Goal: Task Accomplishment & Management: Manage account settings

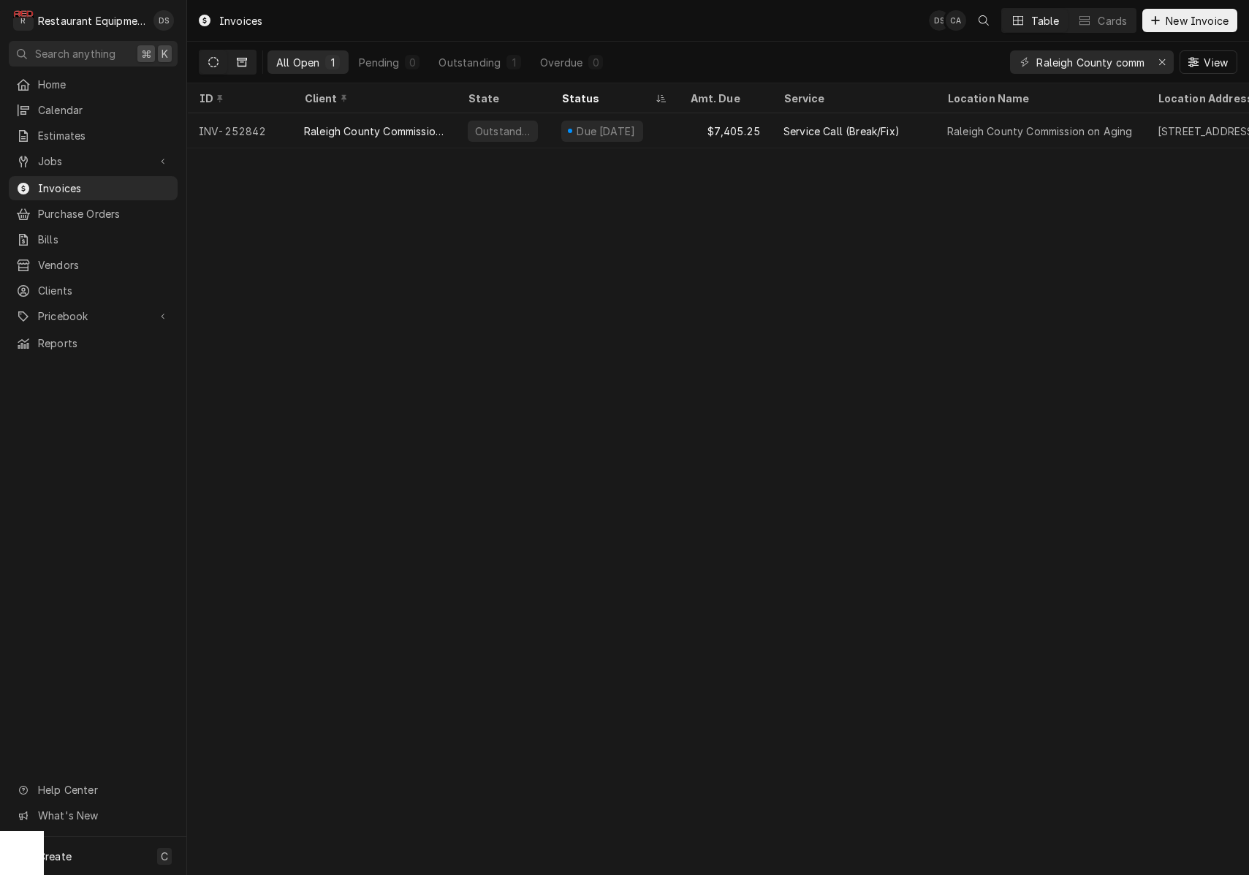
scroll to position [0, 1]
type input "Raleigh County comm"
click at [211, 60] on icon "Dynamic Content Wrapper" at bounding box center [213, 62] width 10 height 10
drag, startPoint x: 1160, startPoint y: 58, endPoint x: 1114, endPoint y: 59, distance: 46.8
click at [1160, 58] on icon "Erase input" at bounding box center [1162, 62] width 8 height 10
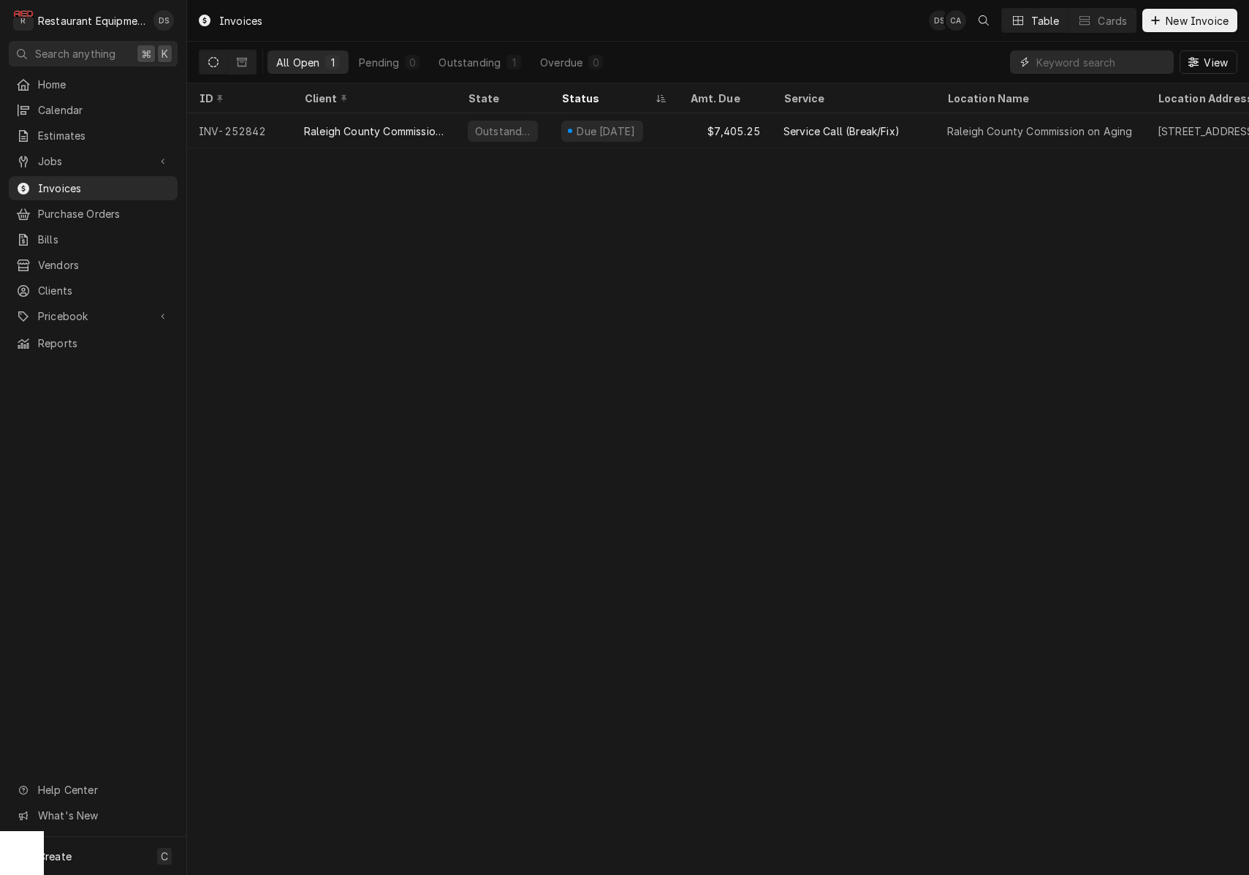
click at [1101, 59] on input "Dynamic Content Wrapper" at bounding box center [1104, 61] width 137 height 23
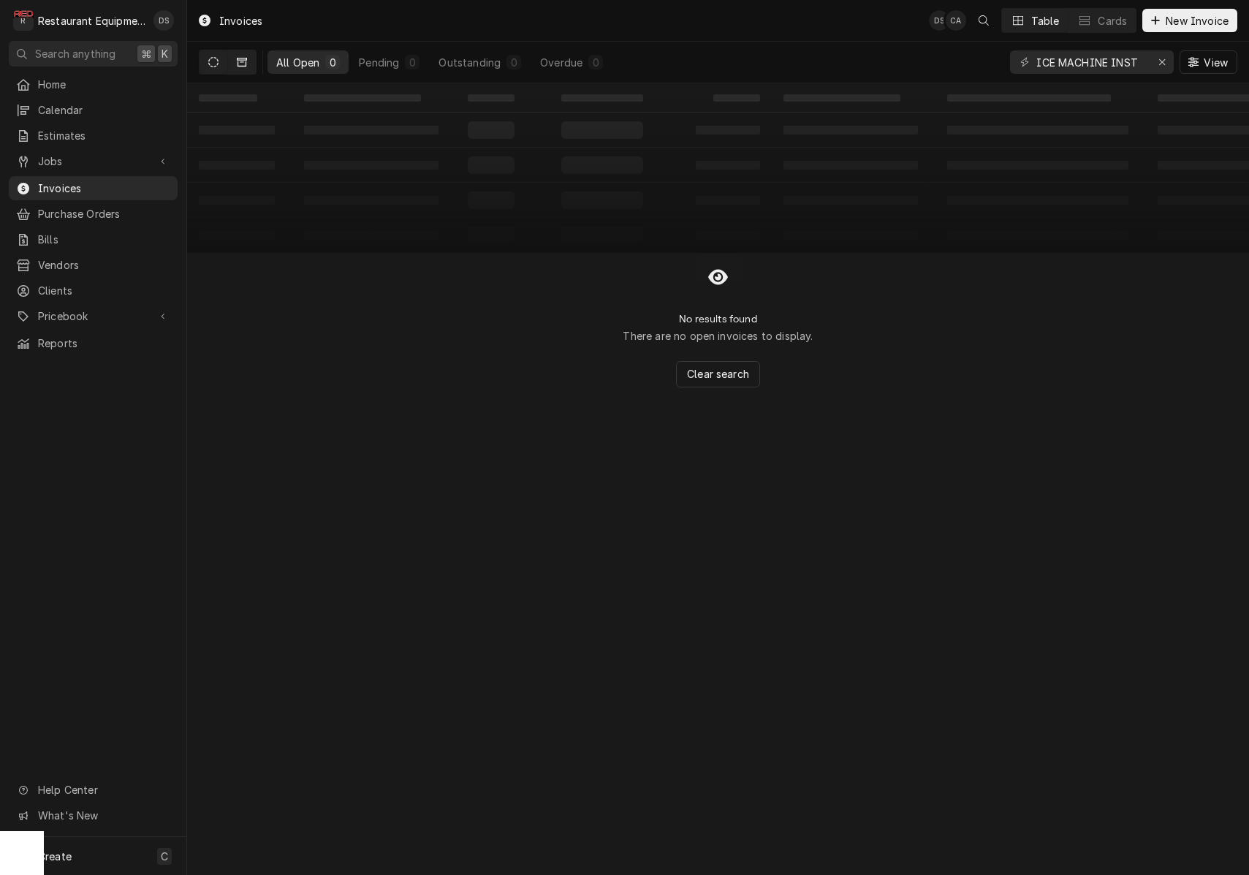
click at [245, 61] on button "Dynamic Content Wrapper" at bounding box center [242, 61] width 28 height 23
click at [1145, 64] on div "ICE MACHINE INST" at bounding box center [1092, 61] width 164 height 23
click at [1141, 64] on input "ICE MACHINE INST" at bounding box center [1091, 61] width 110 height 23
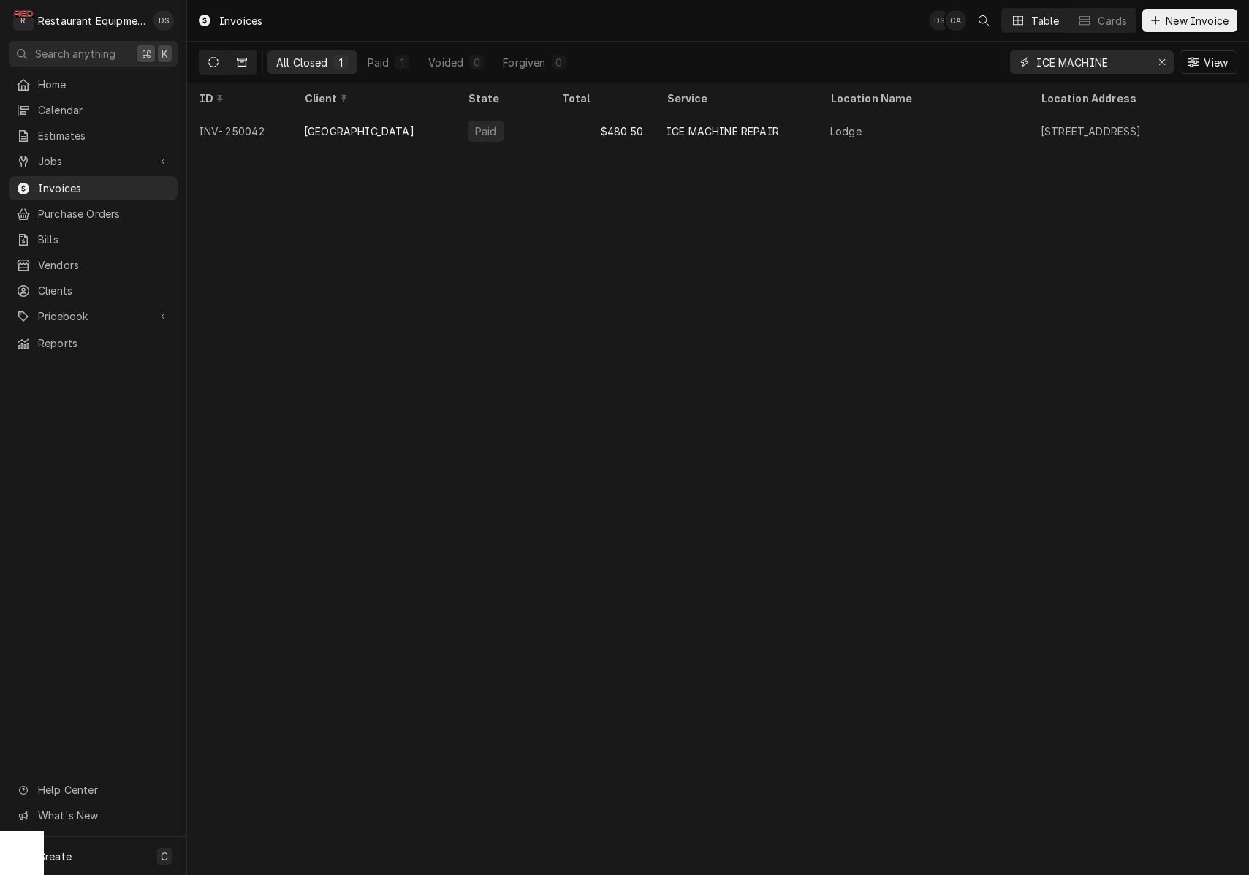
type input "ICE MACHINE"
click at [217, 60] on icon "Dynamic Content Wrapper" at bounding box center [213, 62] width 10 height 10
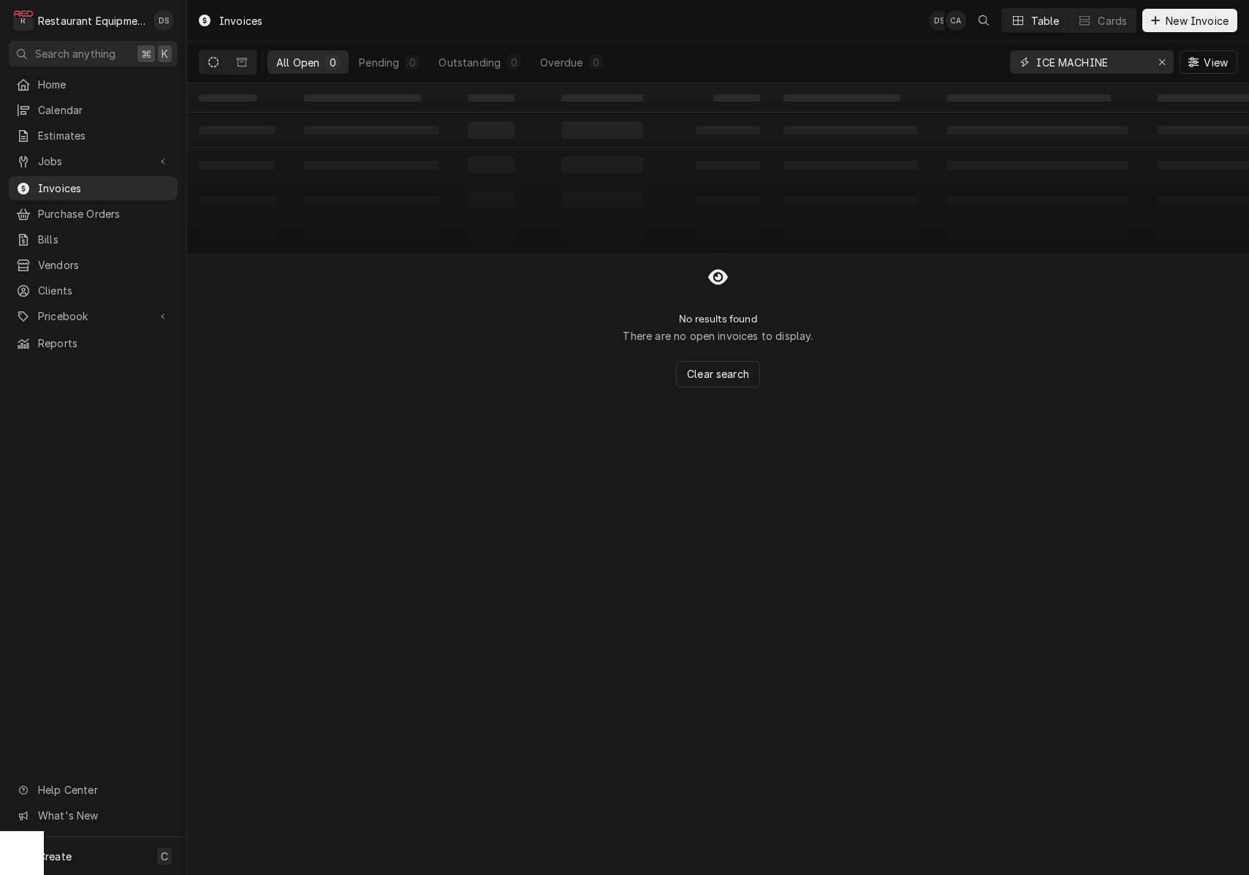
click at [1157, 59] on div "Erase input" at bounding box center [1161, 62] width 15 height 15
click at [1109, 59] on input "Dynamic Content Wrapper" at bounding box center [1104, 61] width 137 height 23
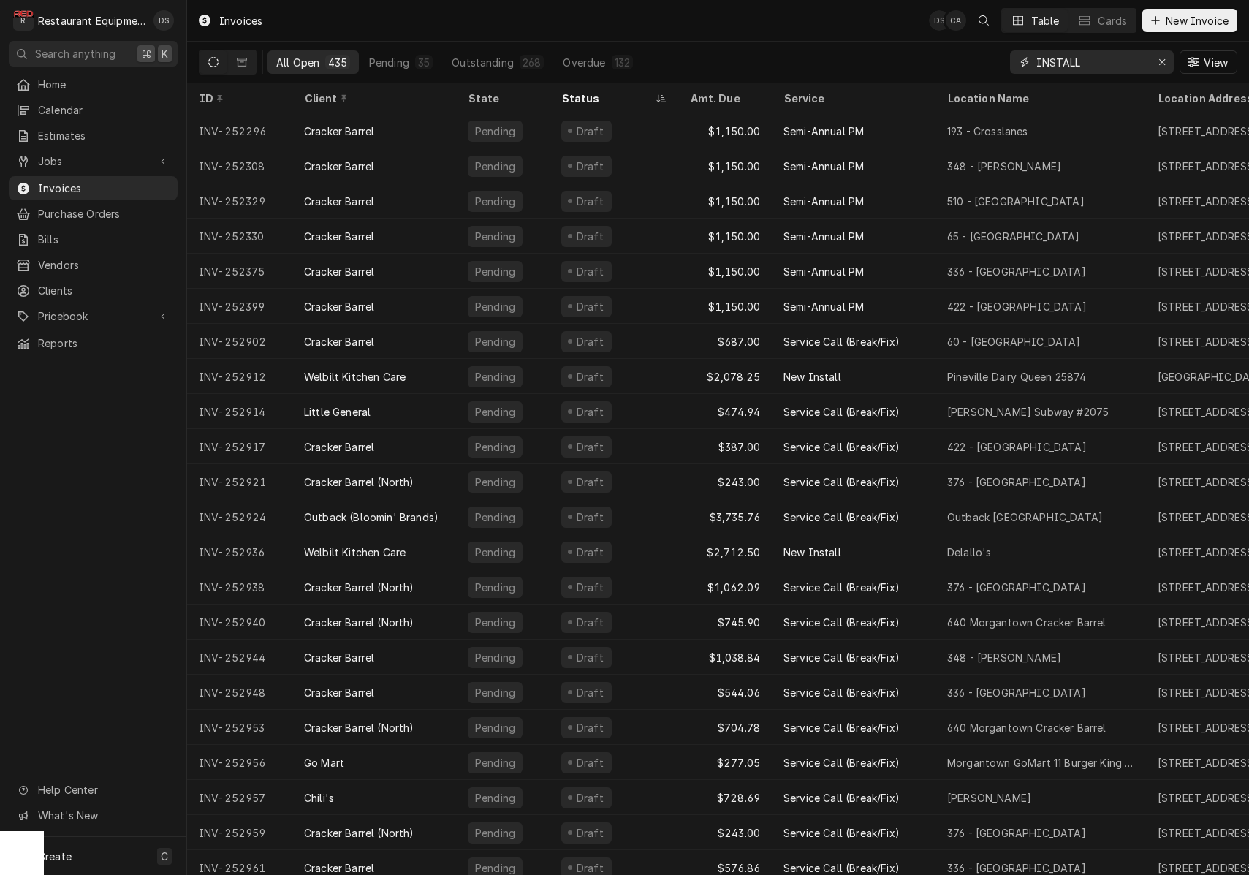
type input "INSTALL"
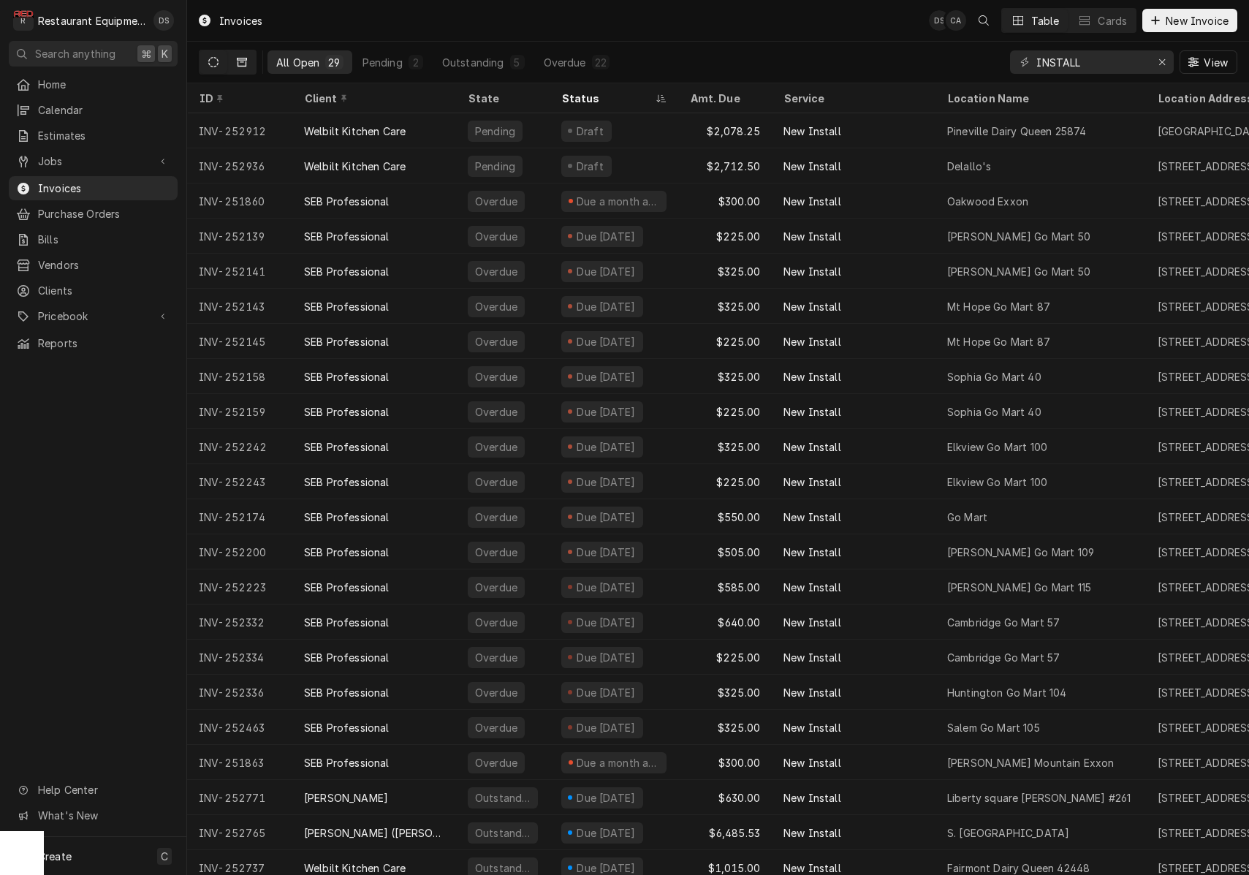
click at [241, 61] on icon "Dynamic Content Wrapper" at bounding box center [242, 62] width 10 height 10
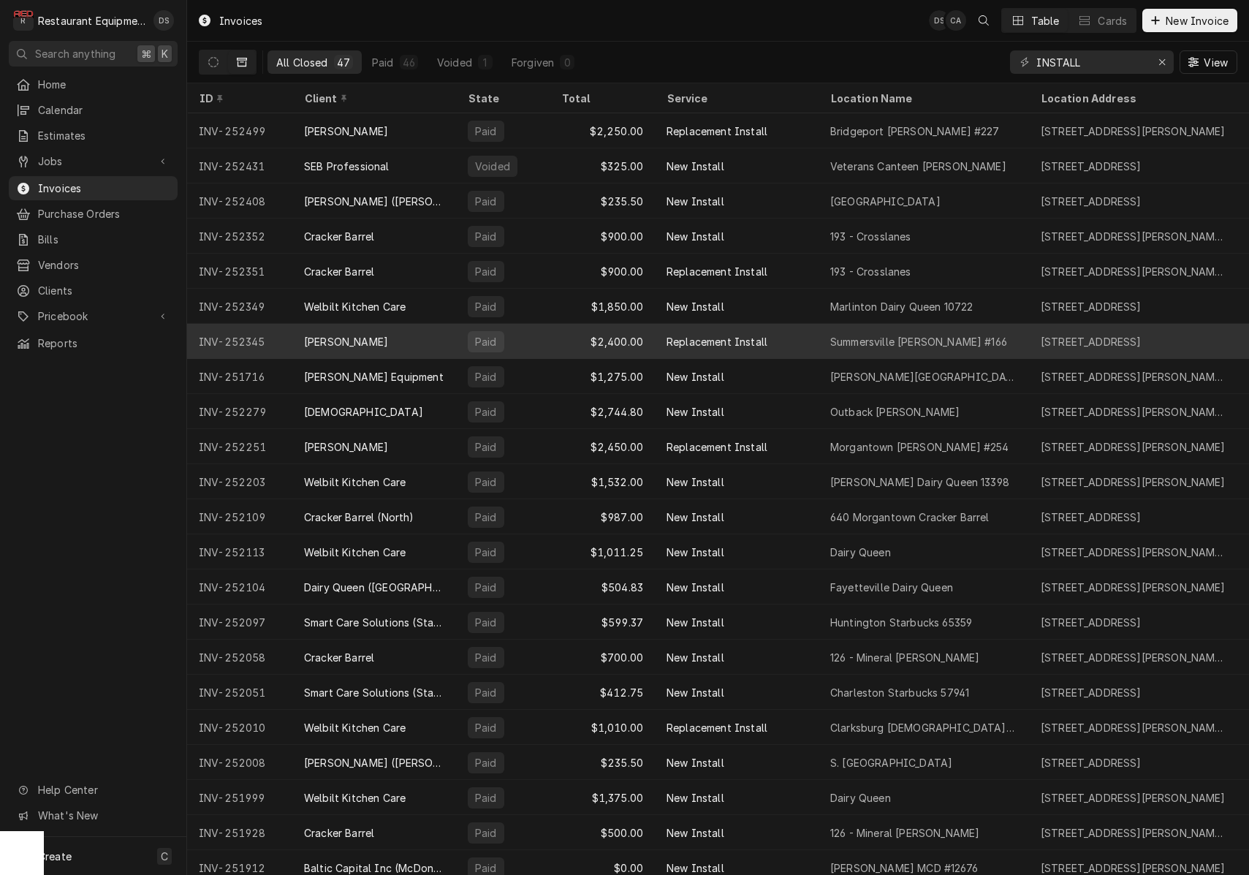
scroll to position [0, 0]
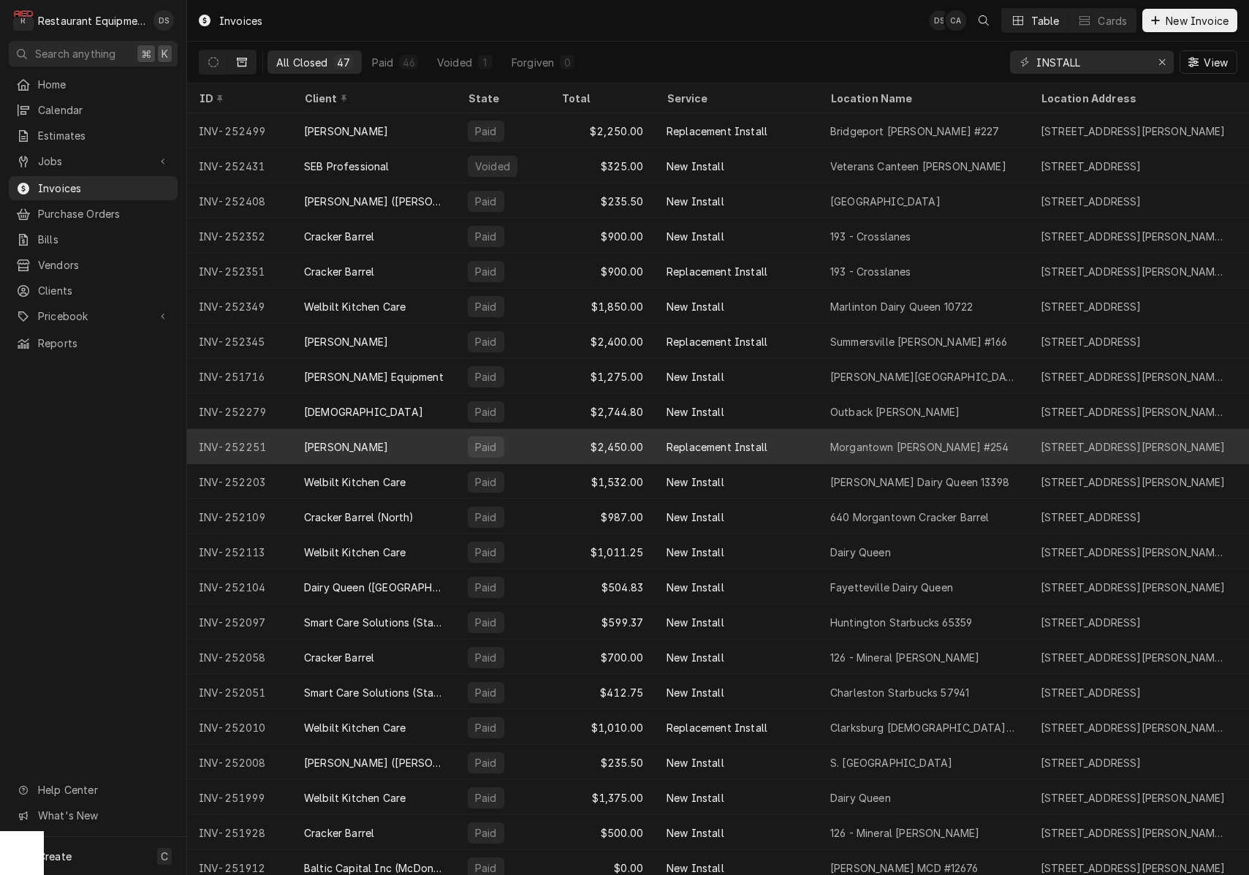
click at [791, 448] on div "Replacement Install" at bounding box center [737, 446] width 164 height 35
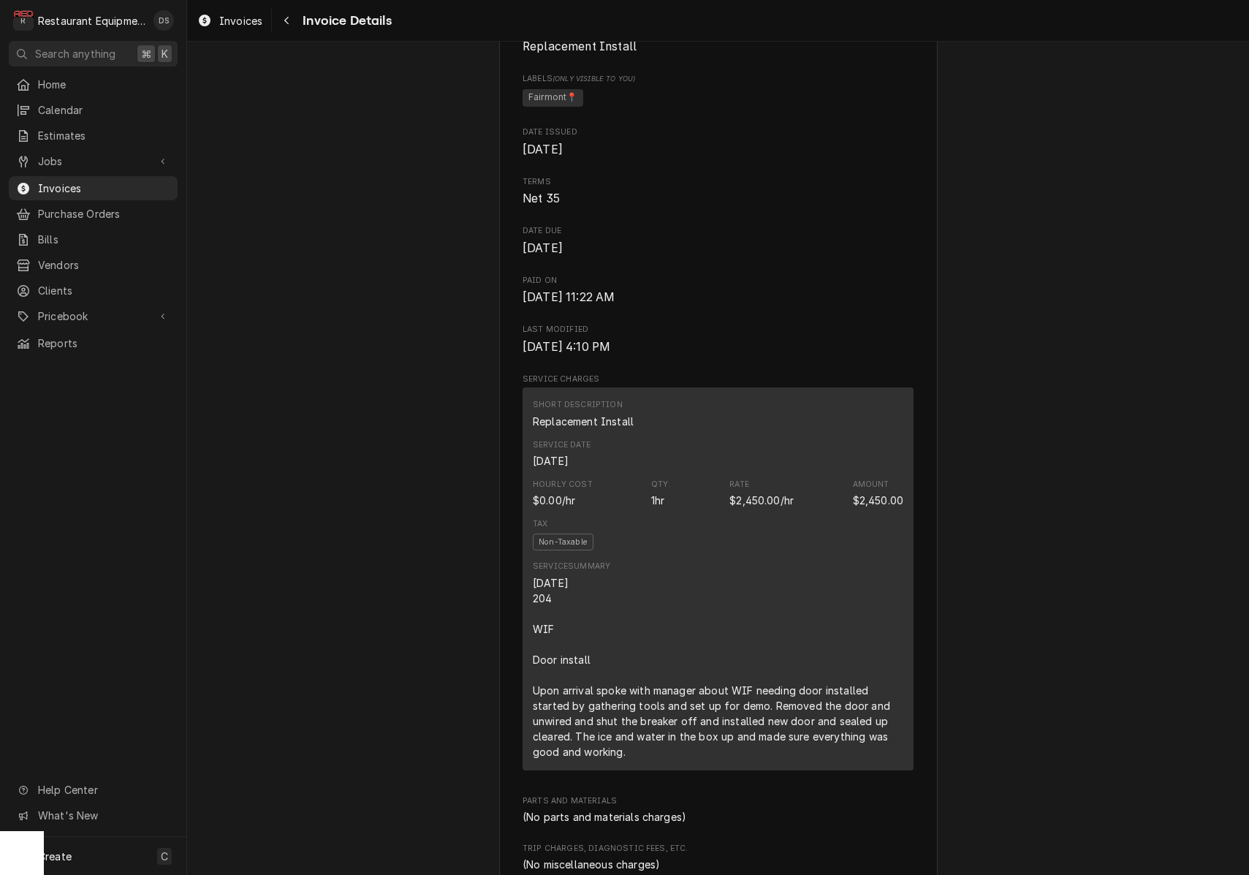
scroll to position [563, 0]
click at [282, 12] on button "Navigate back" at bounding box center [286, 20] width 23 height 23
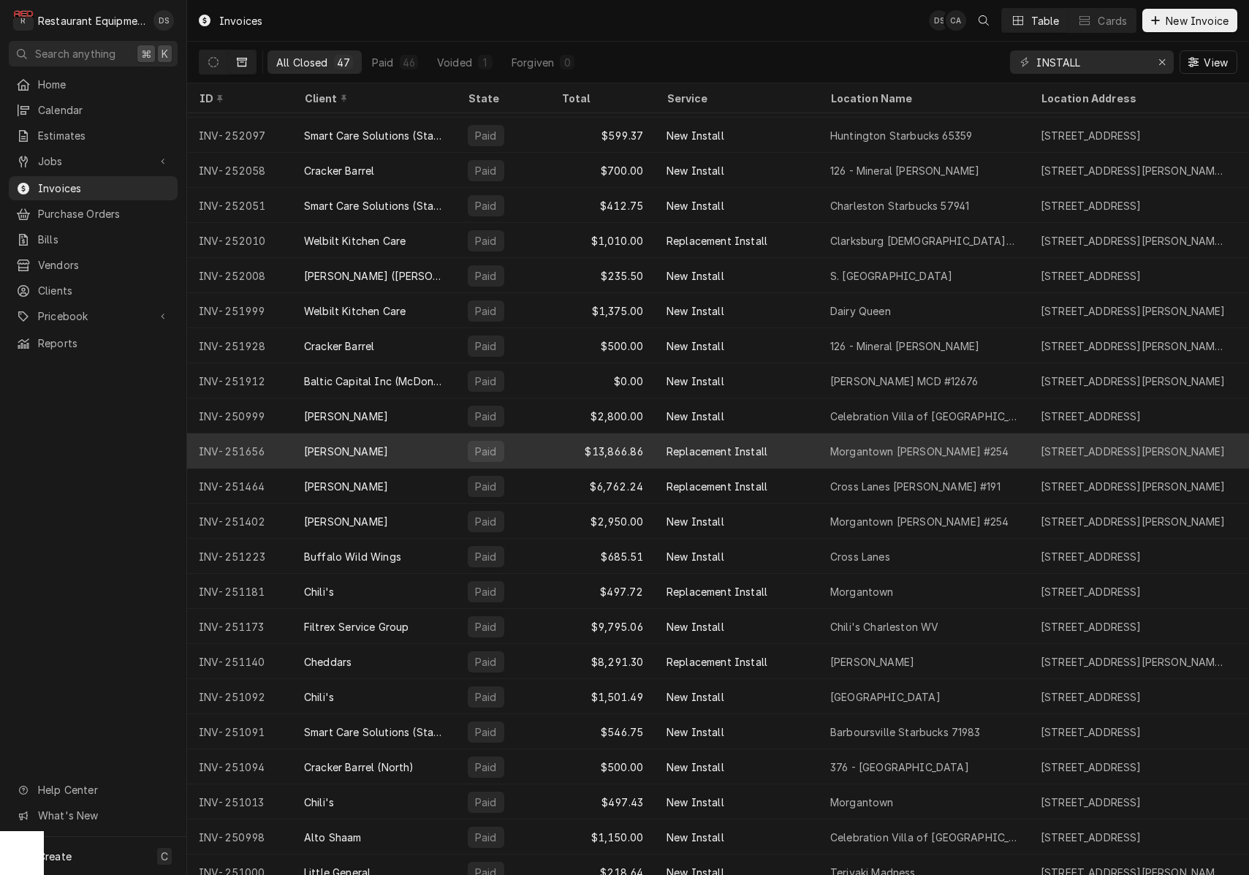
scroll to position [488, 0]
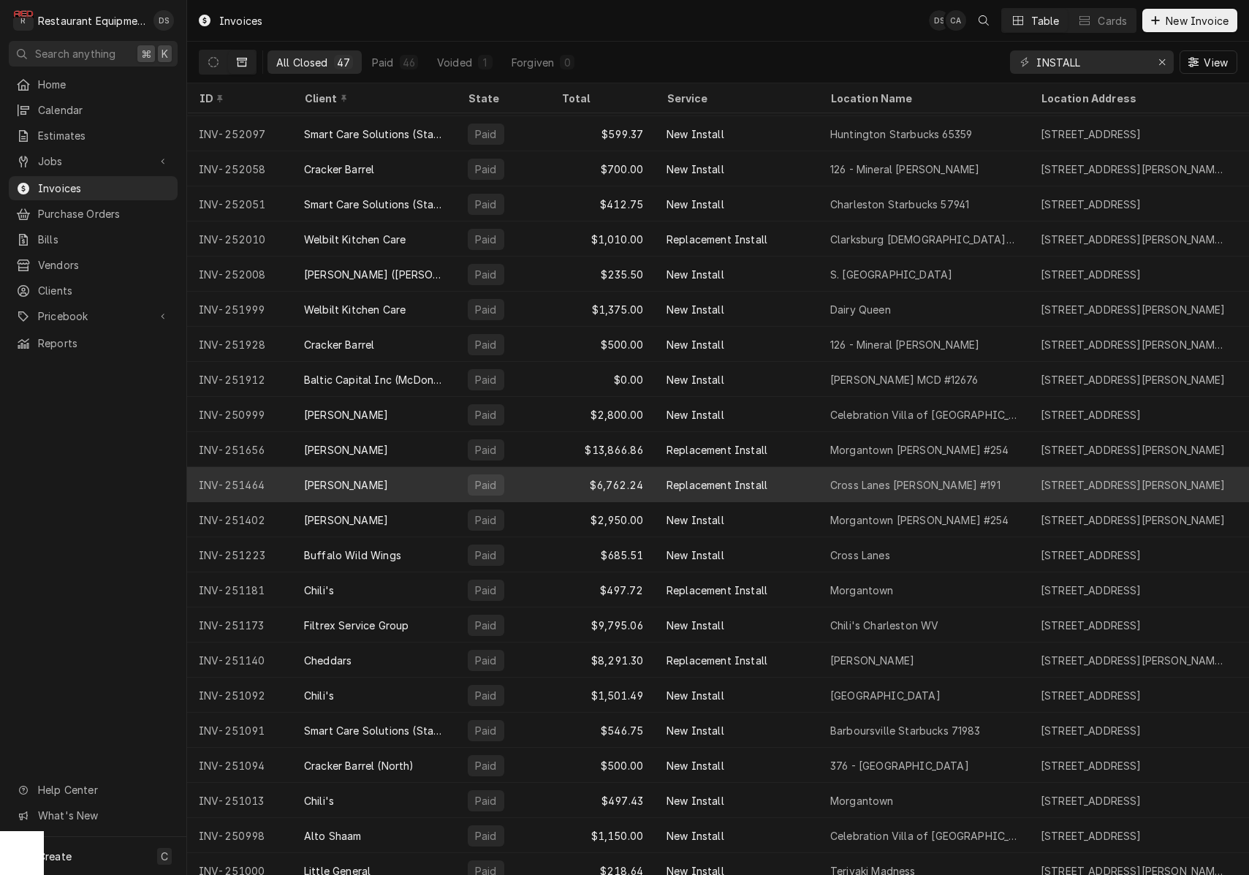
click at [767, 476] on div "Replacement Install" at bounding box center [737, 484] width 164 height 35
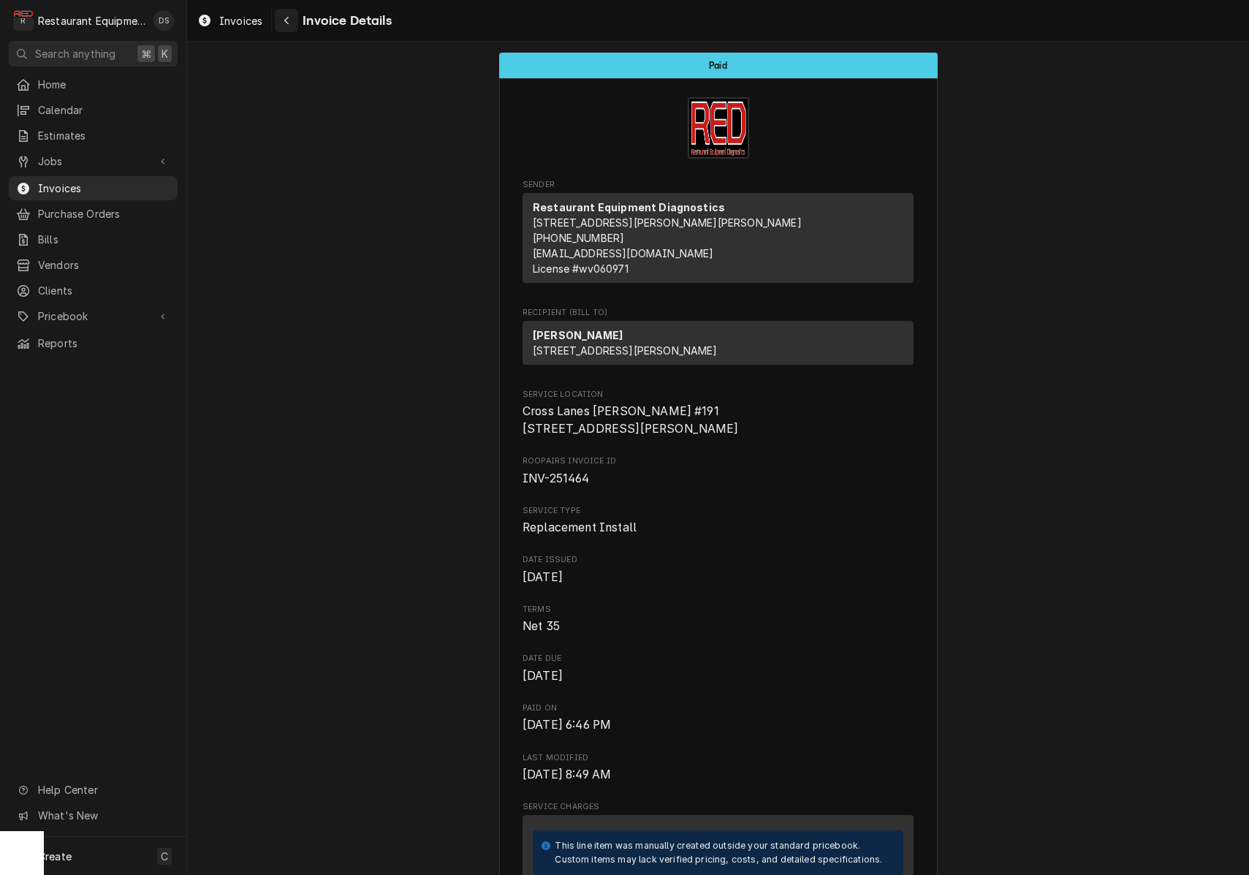
click at [277, 18] on button "Navigate back" at bounding box center [286, 20] width 23 height 23
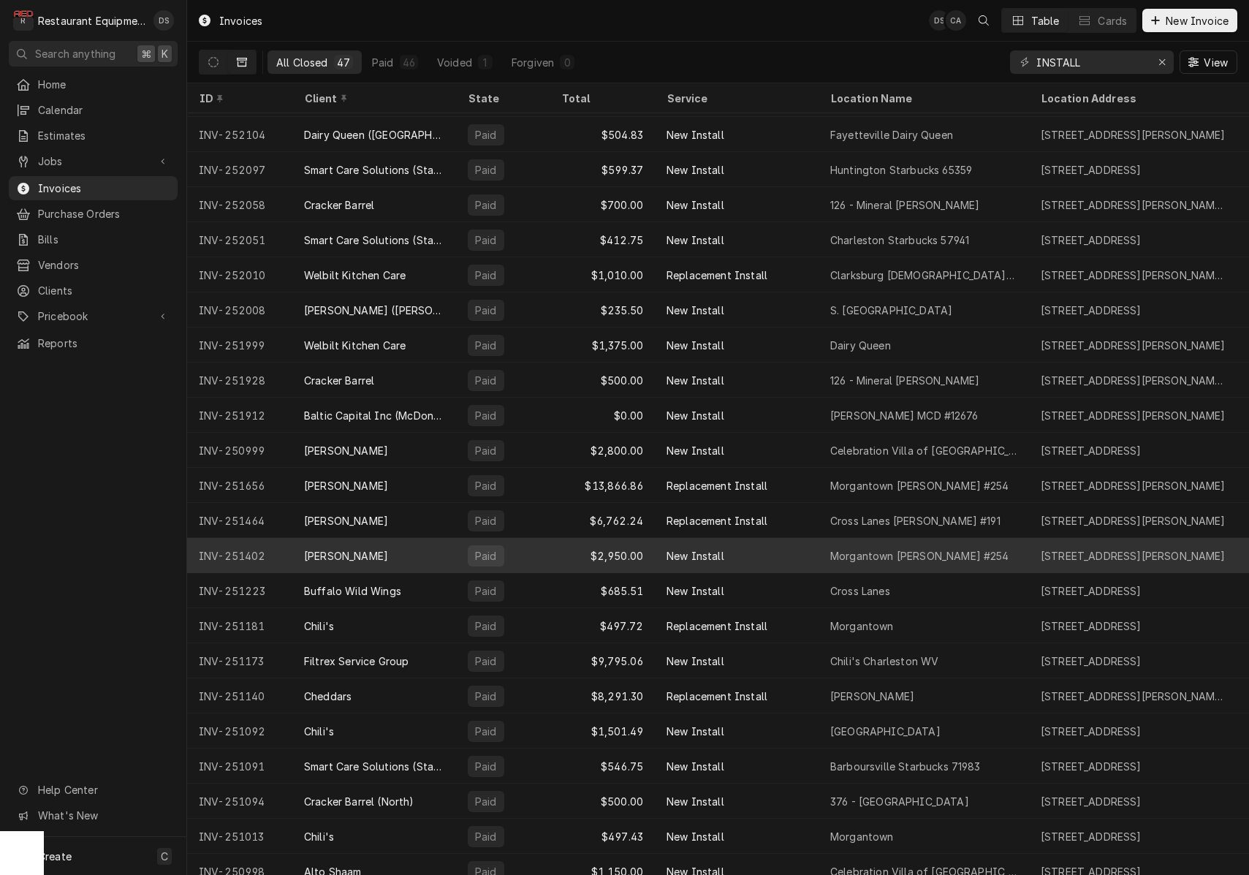
scroll to position [453, 0]
click at [746, 548] on div "New Install" at bounding box center [737, 554] width 164 height 35
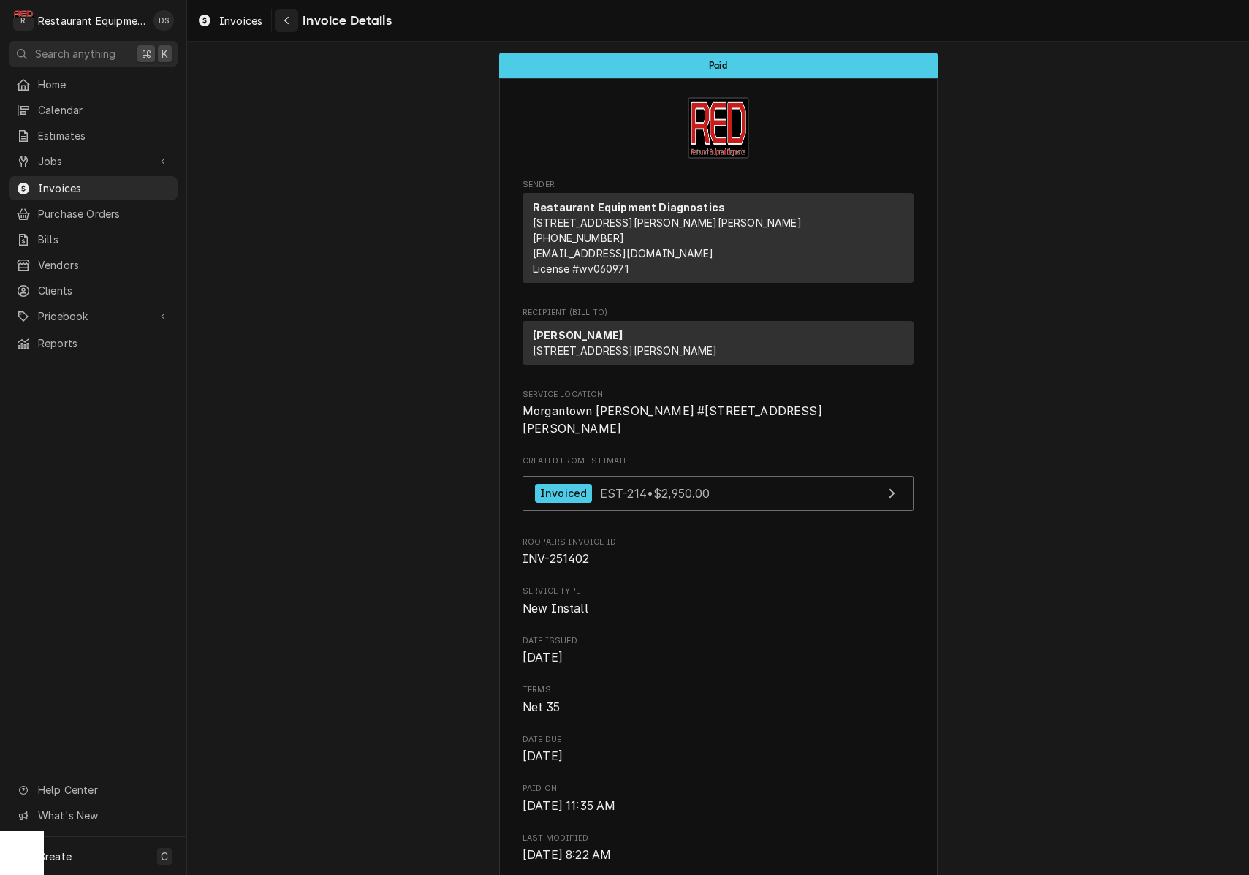
click at [286, 20] on icon "Navigate back" at bounding box center [286, 21] width 4 height 8
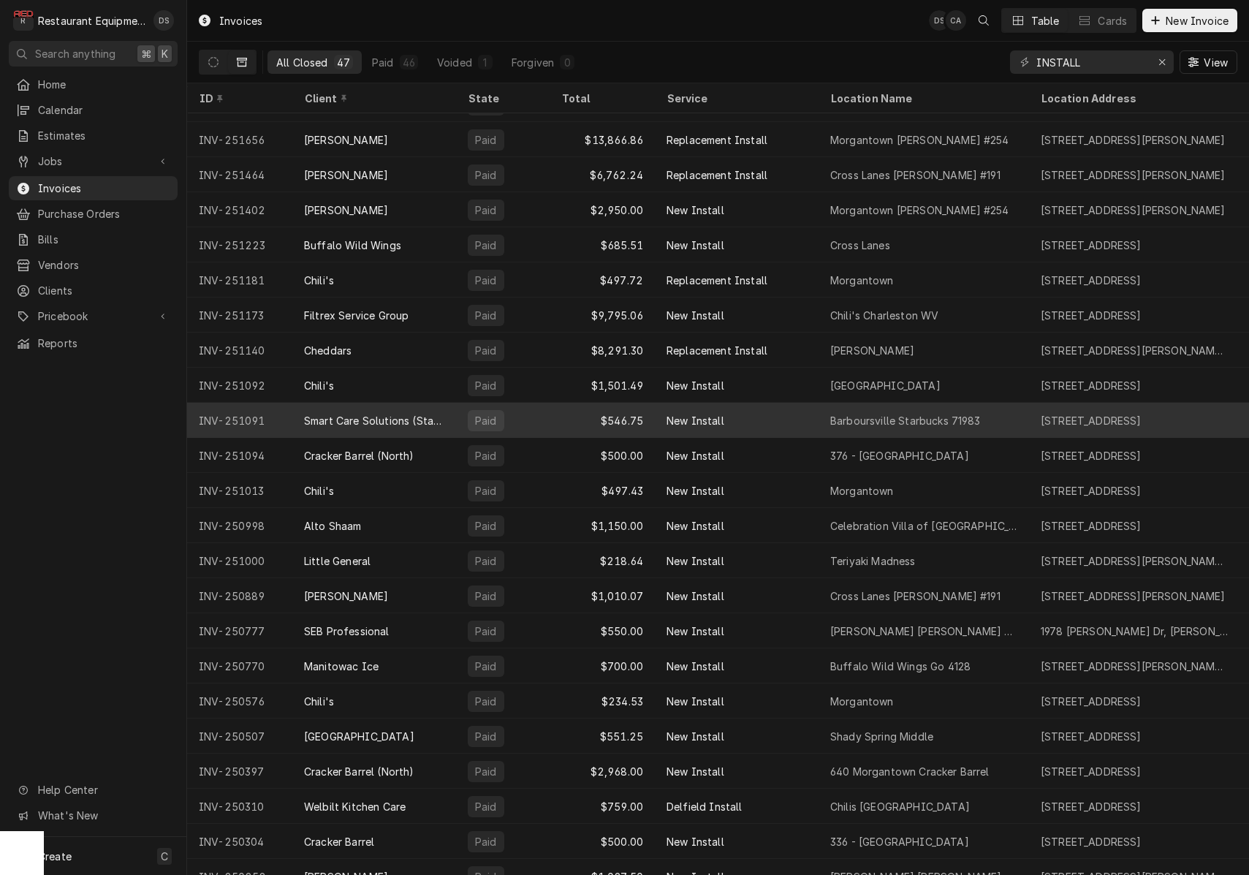
scroll to position [786, 0]
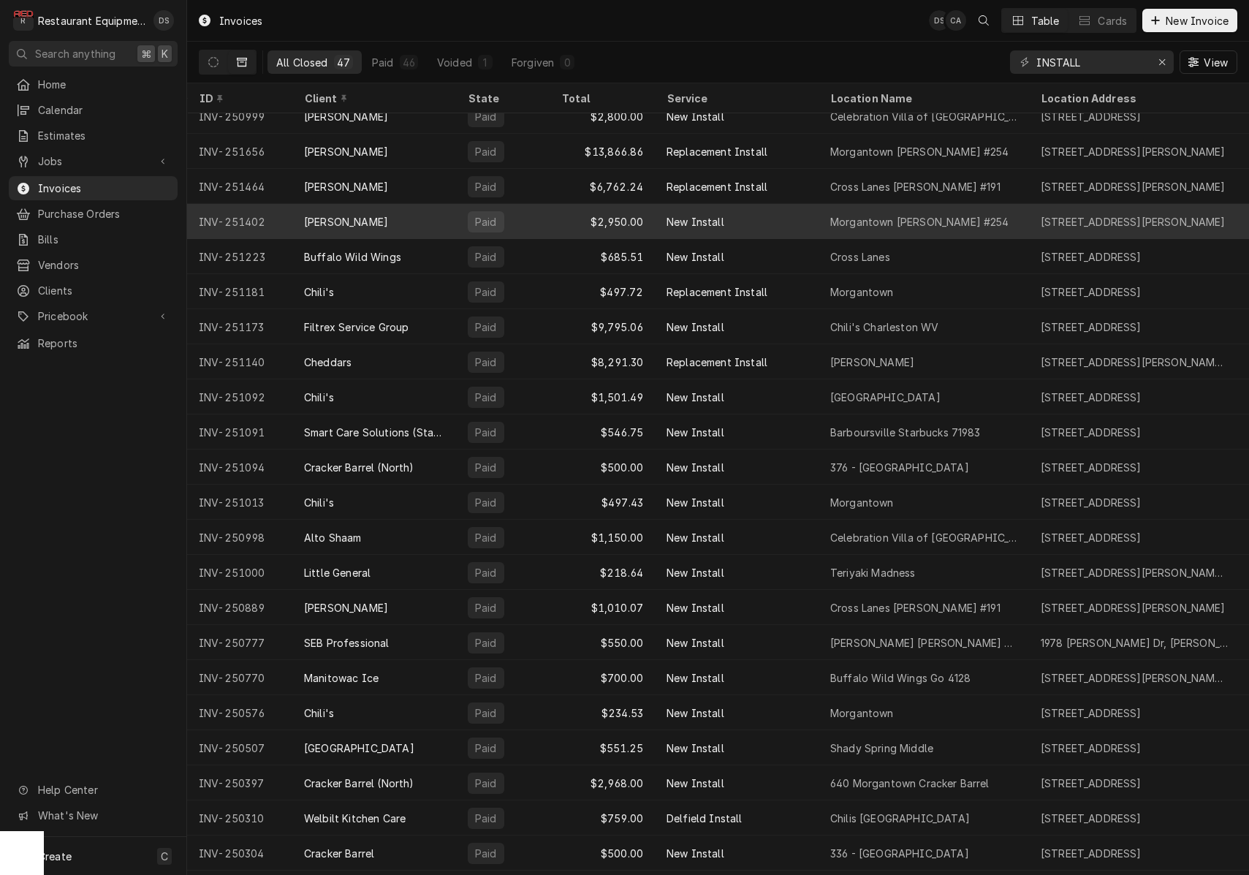
click at [571, 222] on div "$2,950.00" at bounding box center [601, 221] width 105 height 35
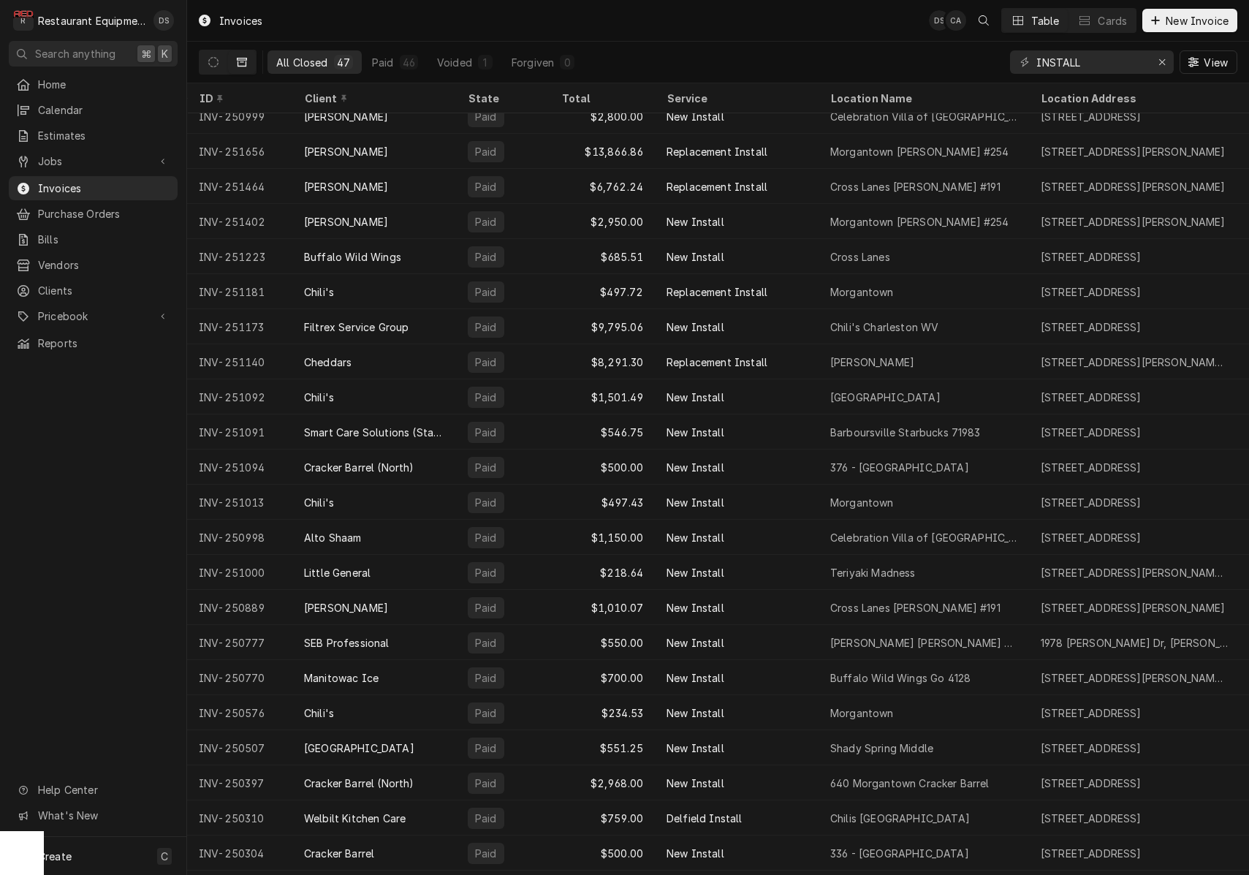
drag, startPoint x: 213, startPoint y: 64, endPoint x: 231, endPoint y: 73, distance: 19.9
click at [212, 64] on icon "Dynamic Content Wrapper" at bounding box center [213, 62] width 10 height 10
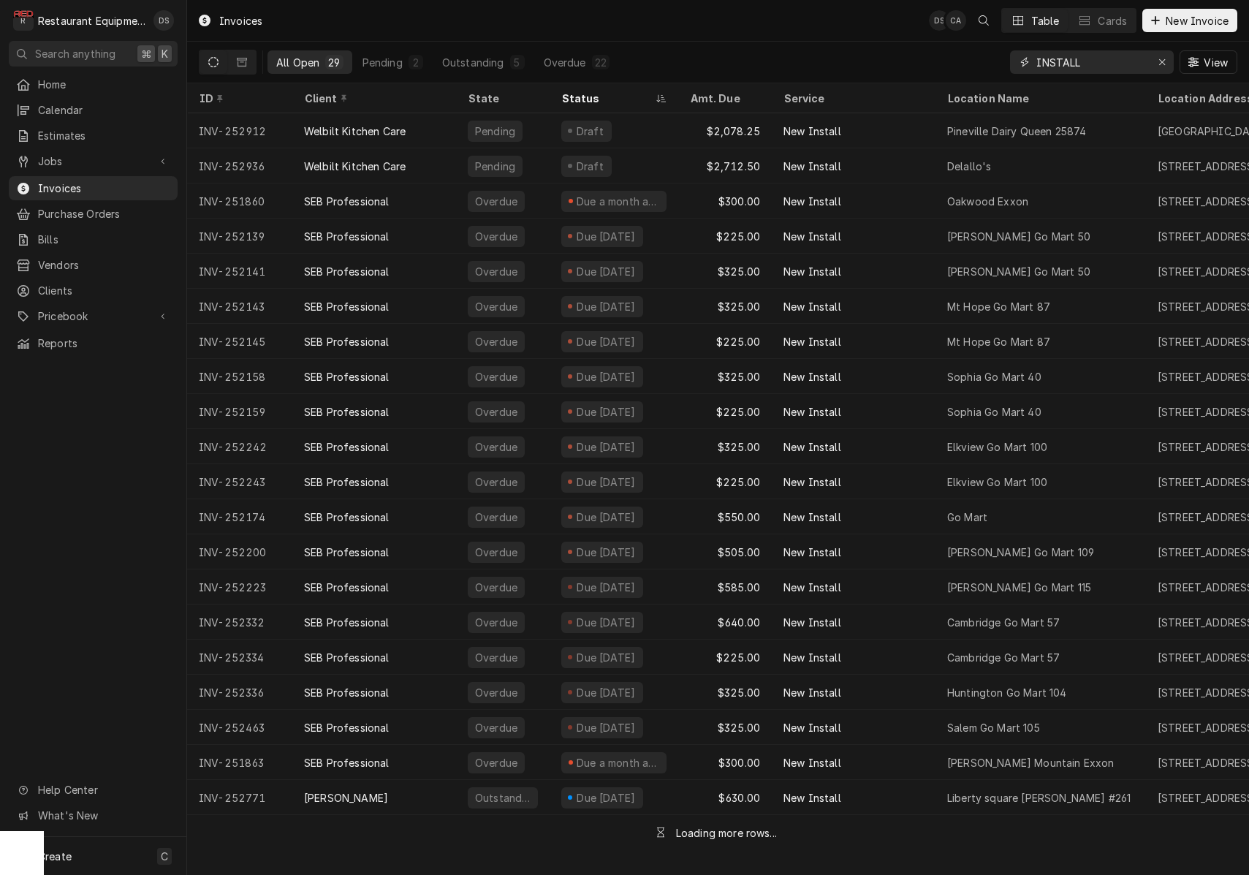
drag, startPoint x: 1165, startPoint y: 68, endPoint x: 1121, endPoint y: 70, distance: 44.6
click at [1165, 68] on div "Erase input" at bounding box center [1161, 62] width 15 height 15
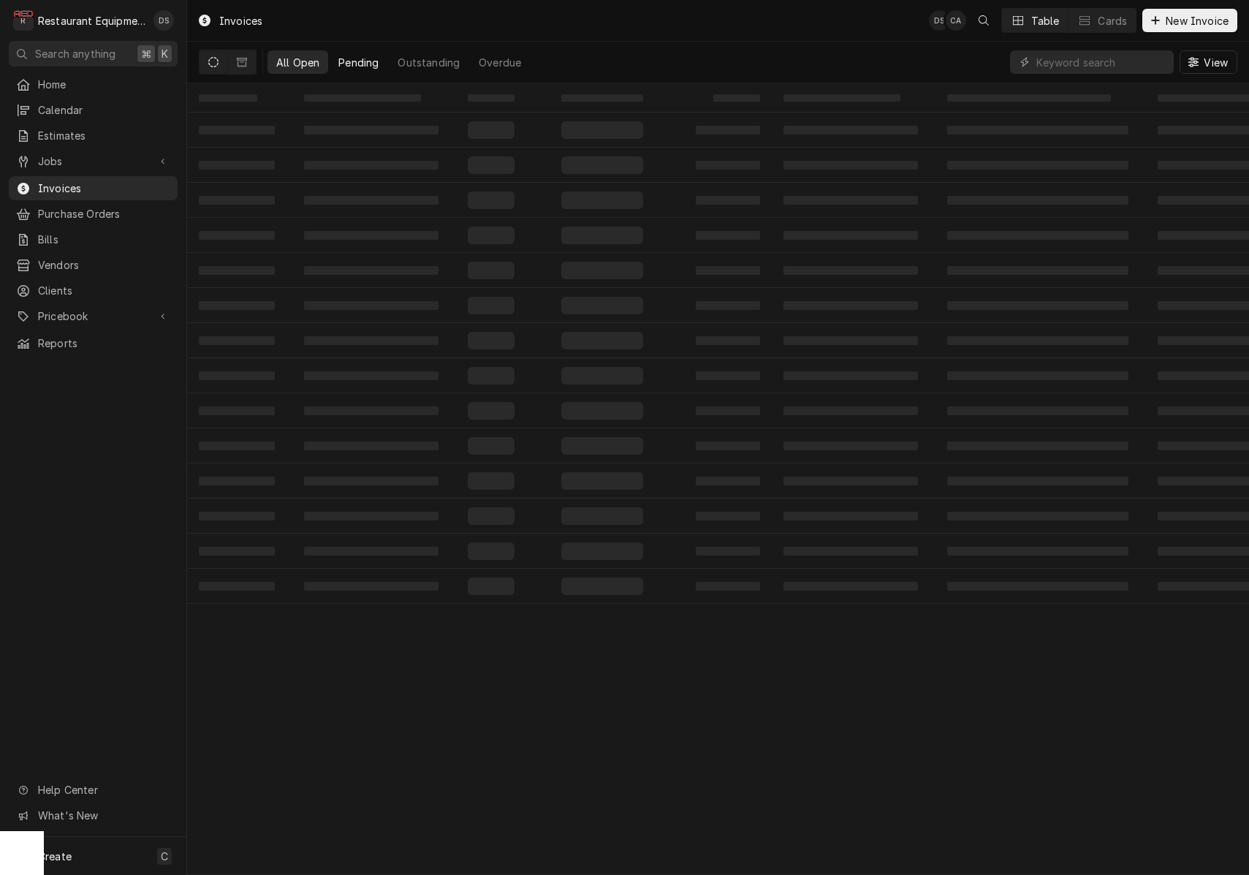
click at [378, 66] on button "Pending" at bounding box center [359, 61] width 58 height 23
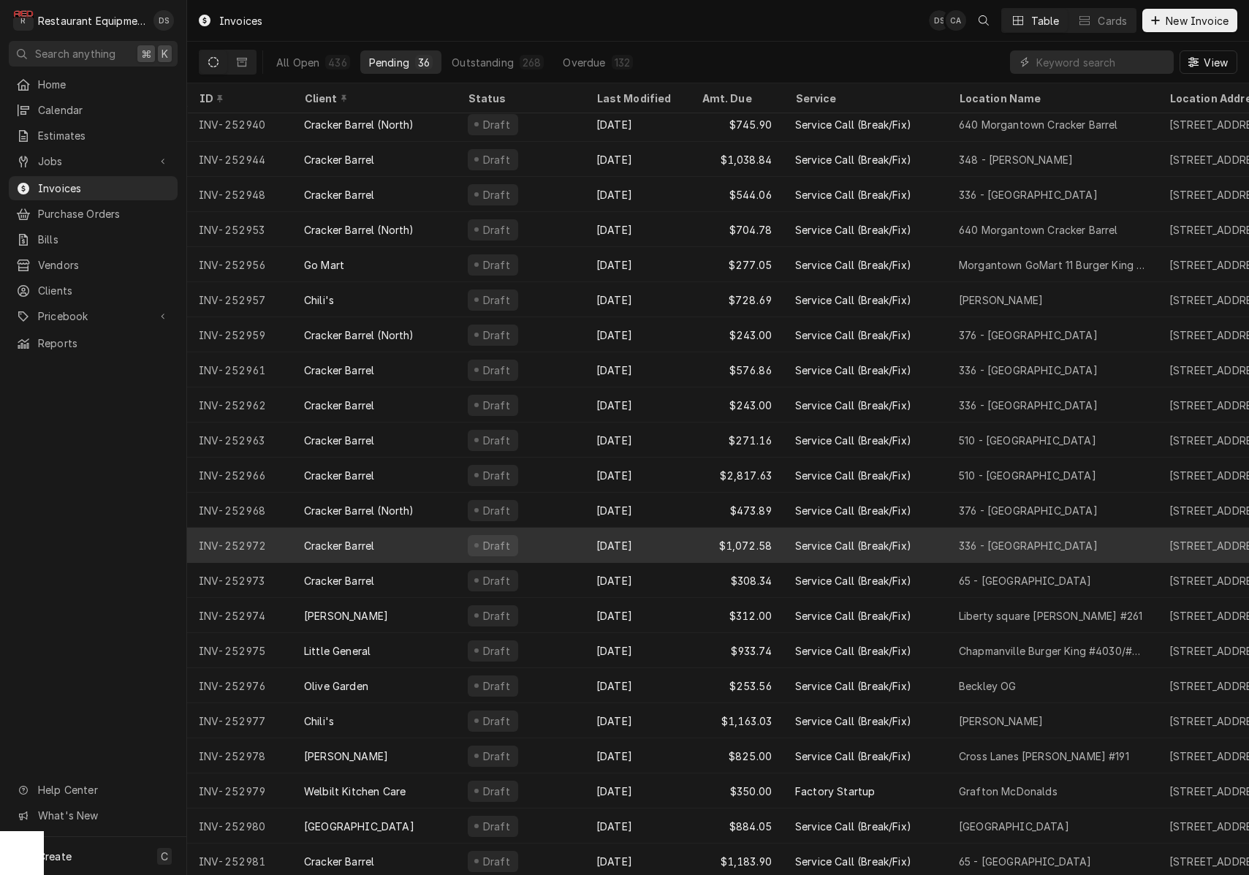
scroll to position [0, 0]
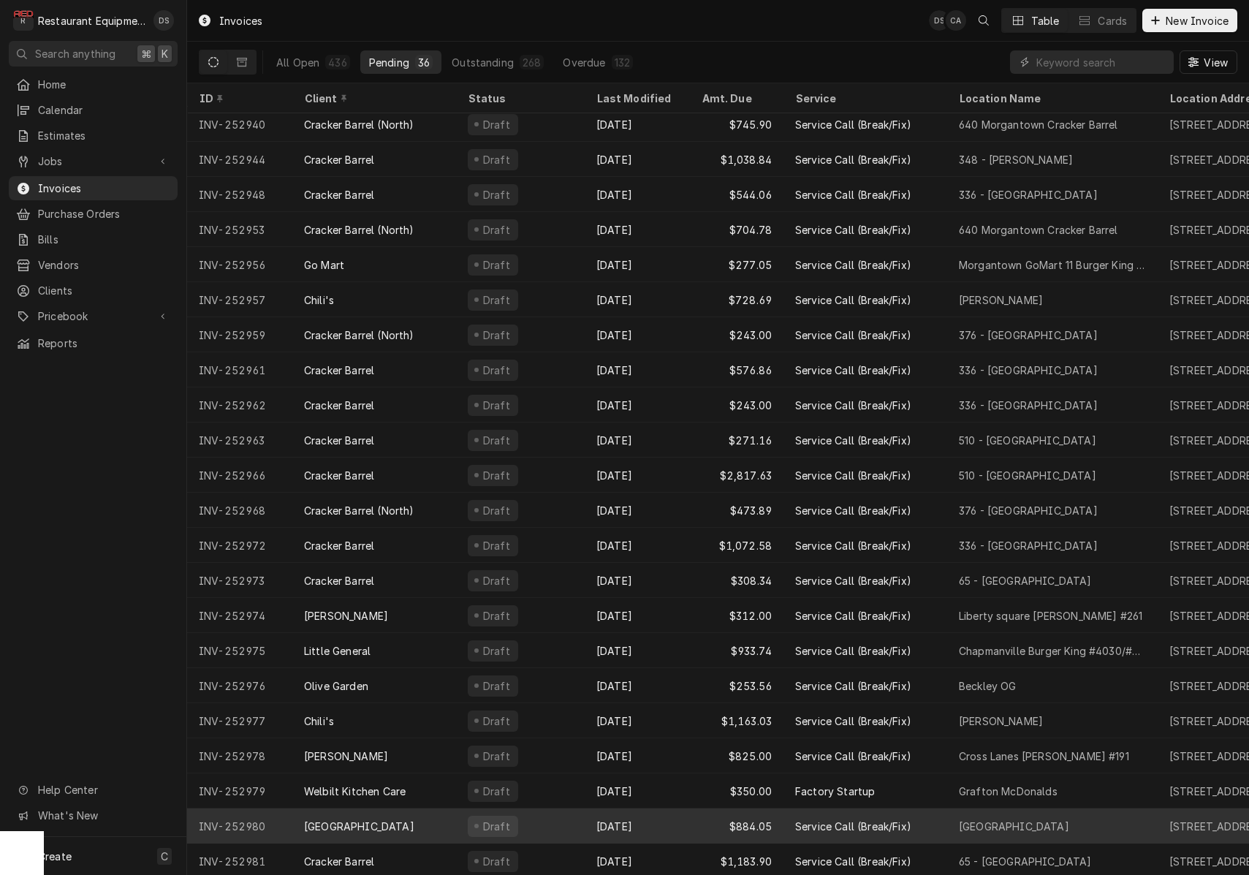
click at [423, 818] on div "[GEOGRAPHIC_DATA]" at bounding box center [374, 825] width 164 height 35
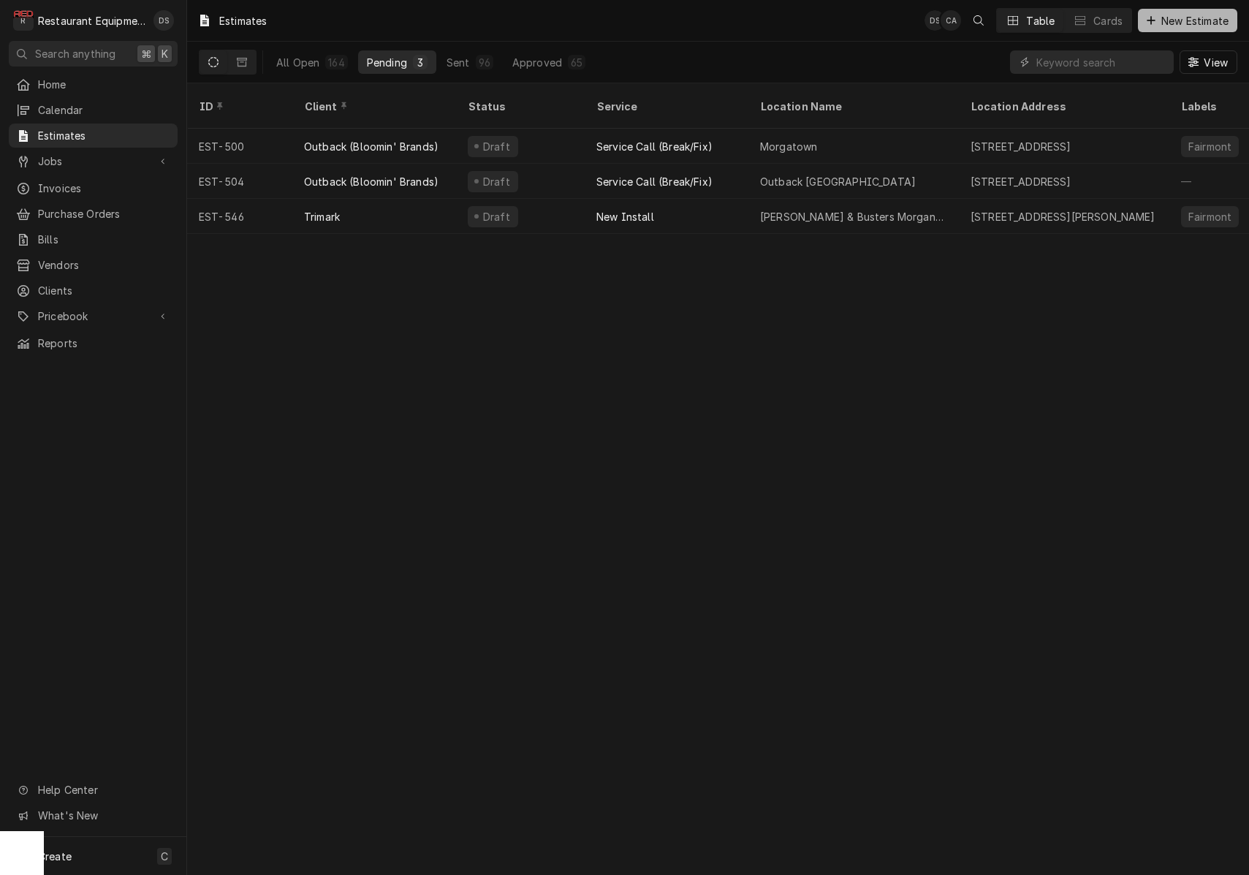
click at [1199, 26] on span "New Estimate" at bounding box center [1194, 20] width 73 height 15
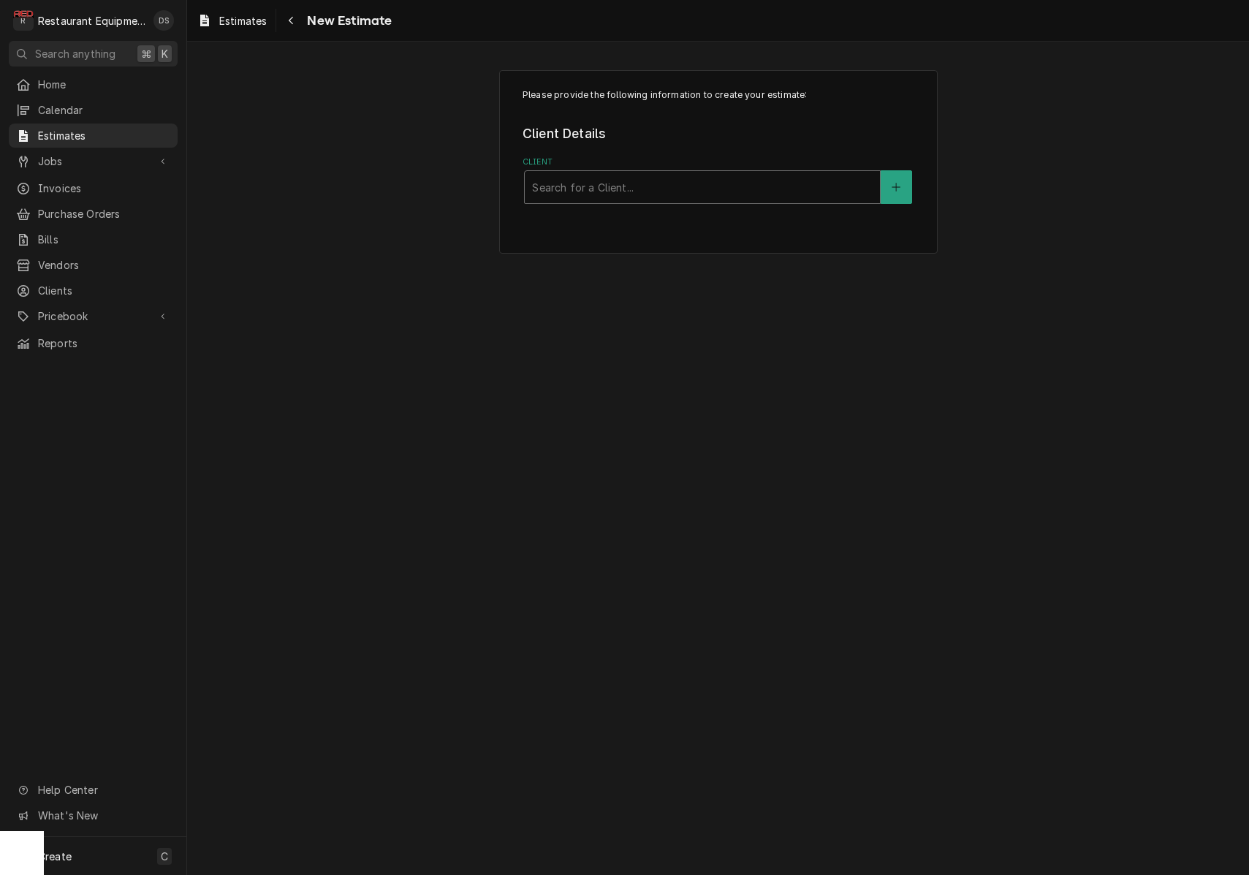
click at [615, 186] on div "Search for a Client..." at bounding box center [702, 187] width 341 height 15
type input "BOB EVANS"
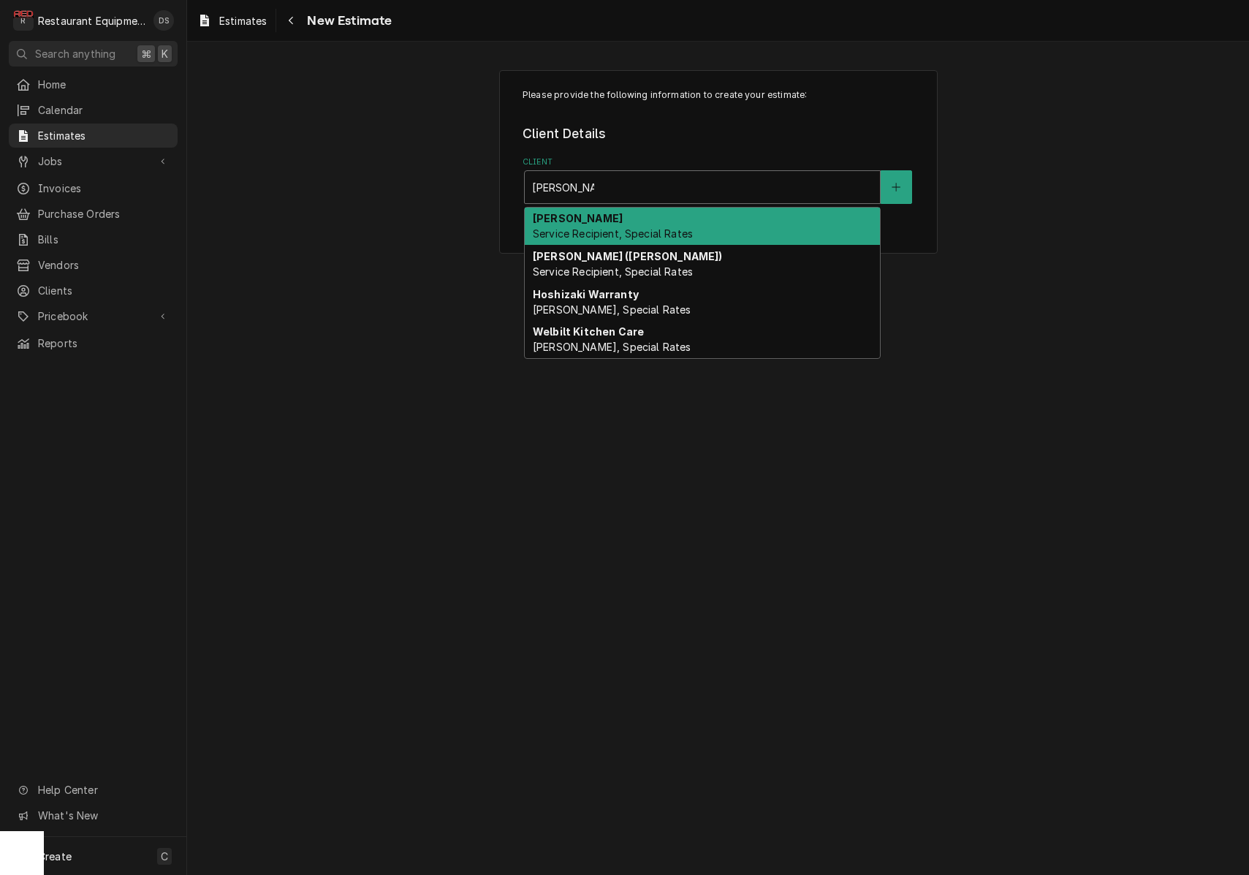
click at [629, 226] on div "Bob Evans Service Recipient, Special Rates" at bounding box center [702, 227] width 355 height 38
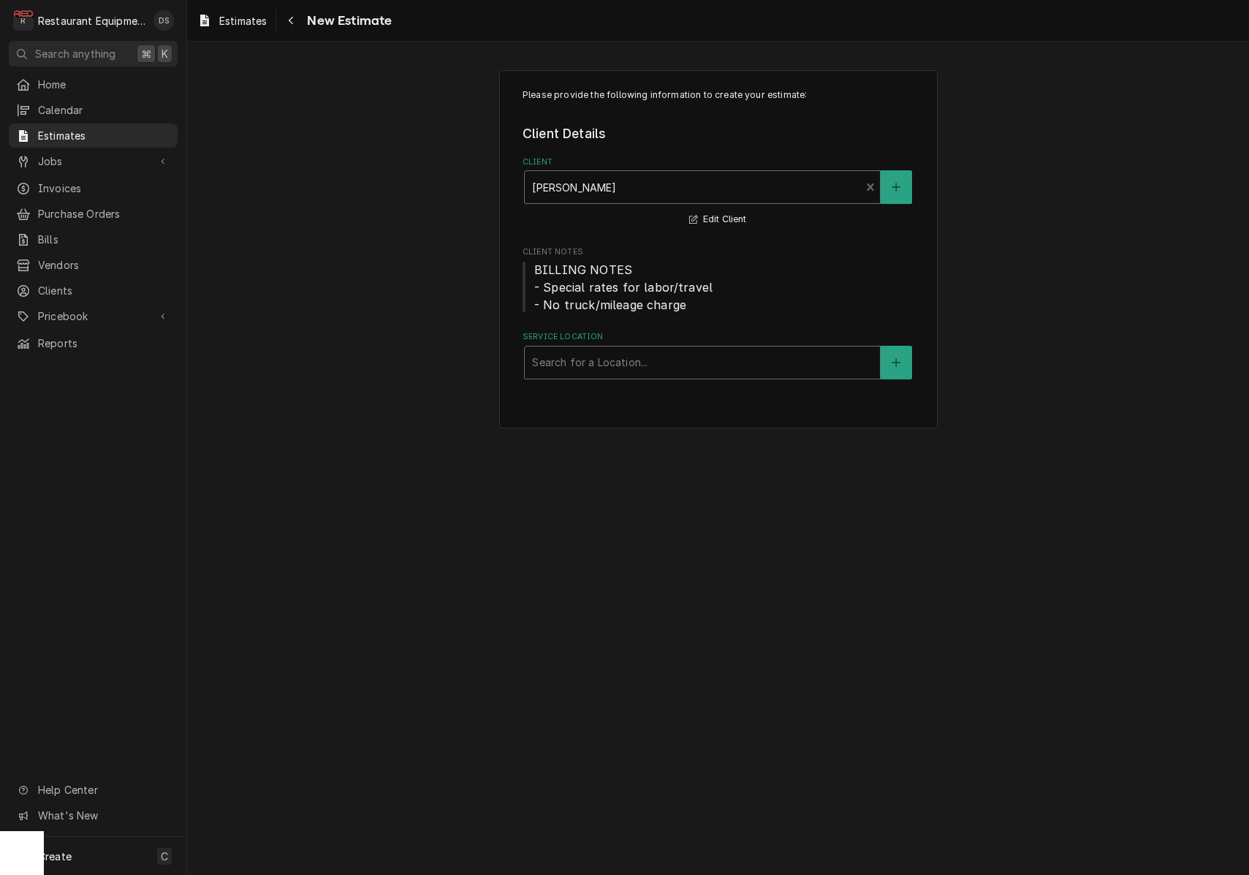
click at [624, 361] on div "Search for a Location..." at bounding box center [702, 361] width 341 height 15
type input "liberty"
click at [653, 403] on div "Liberty square Bob Evans #261 / 70 Liberty Square Dr, Hurricane, WV 25526" at bounding box center [702, 393] width 355 height 23
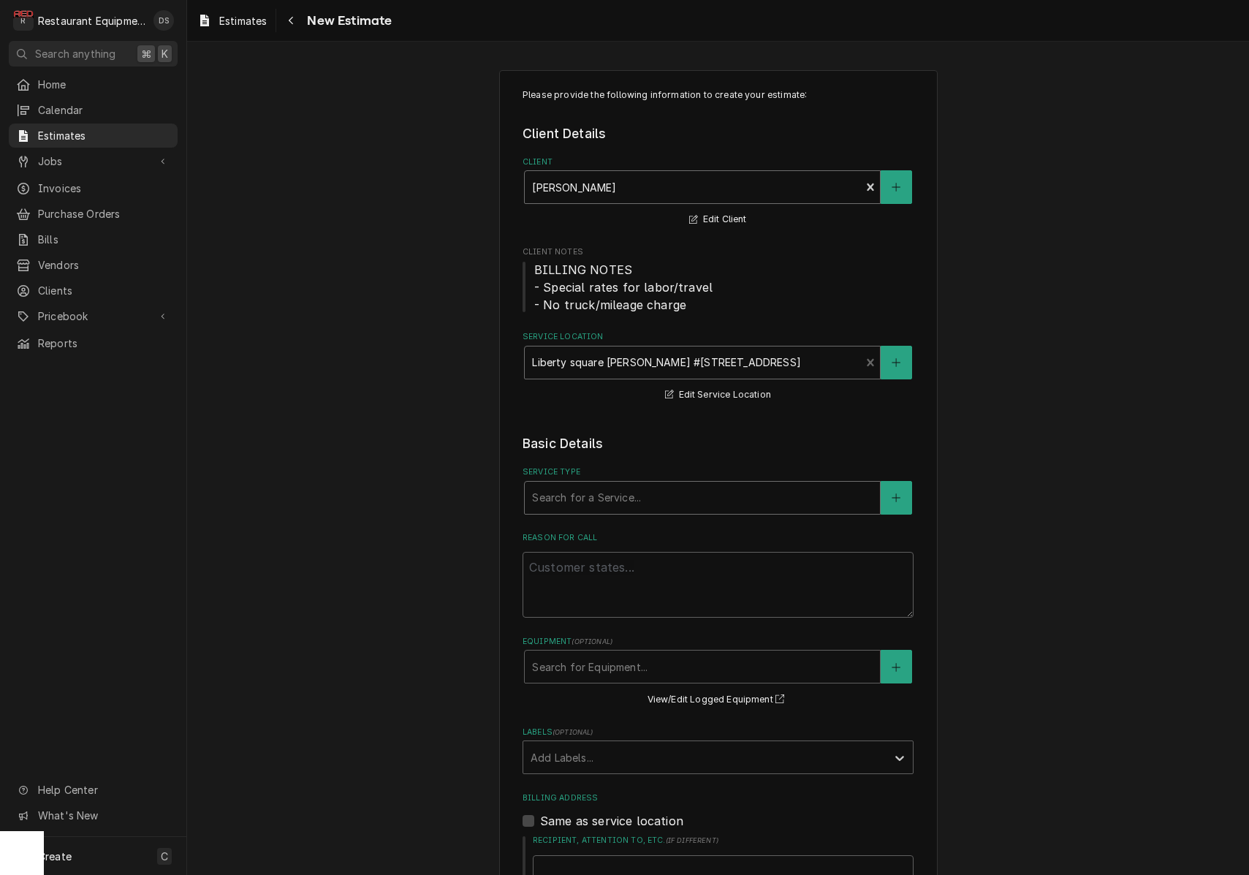
click at [650, 490] on div "Service Type" at bounding box center [702, 497] width 341 height 26
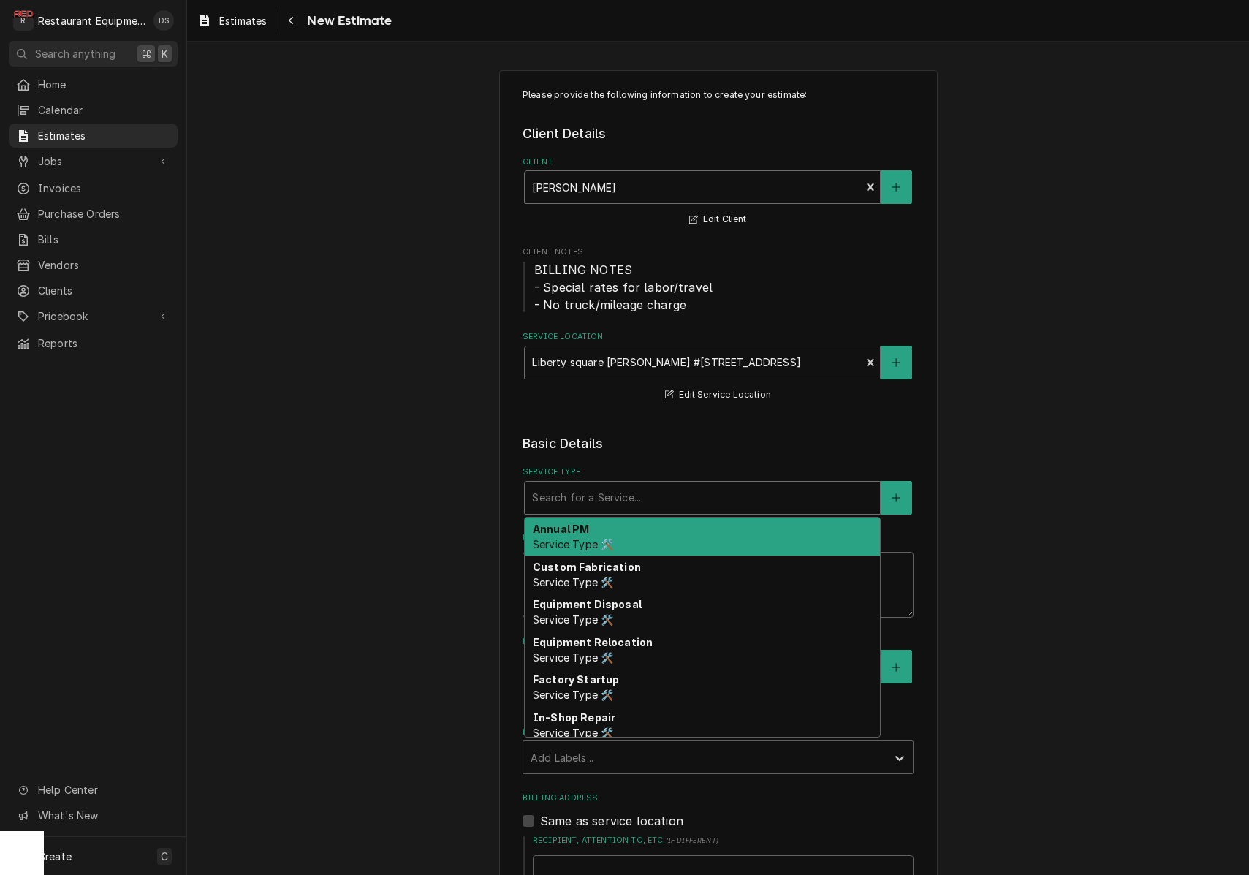
type textarea "x"
type input "o"
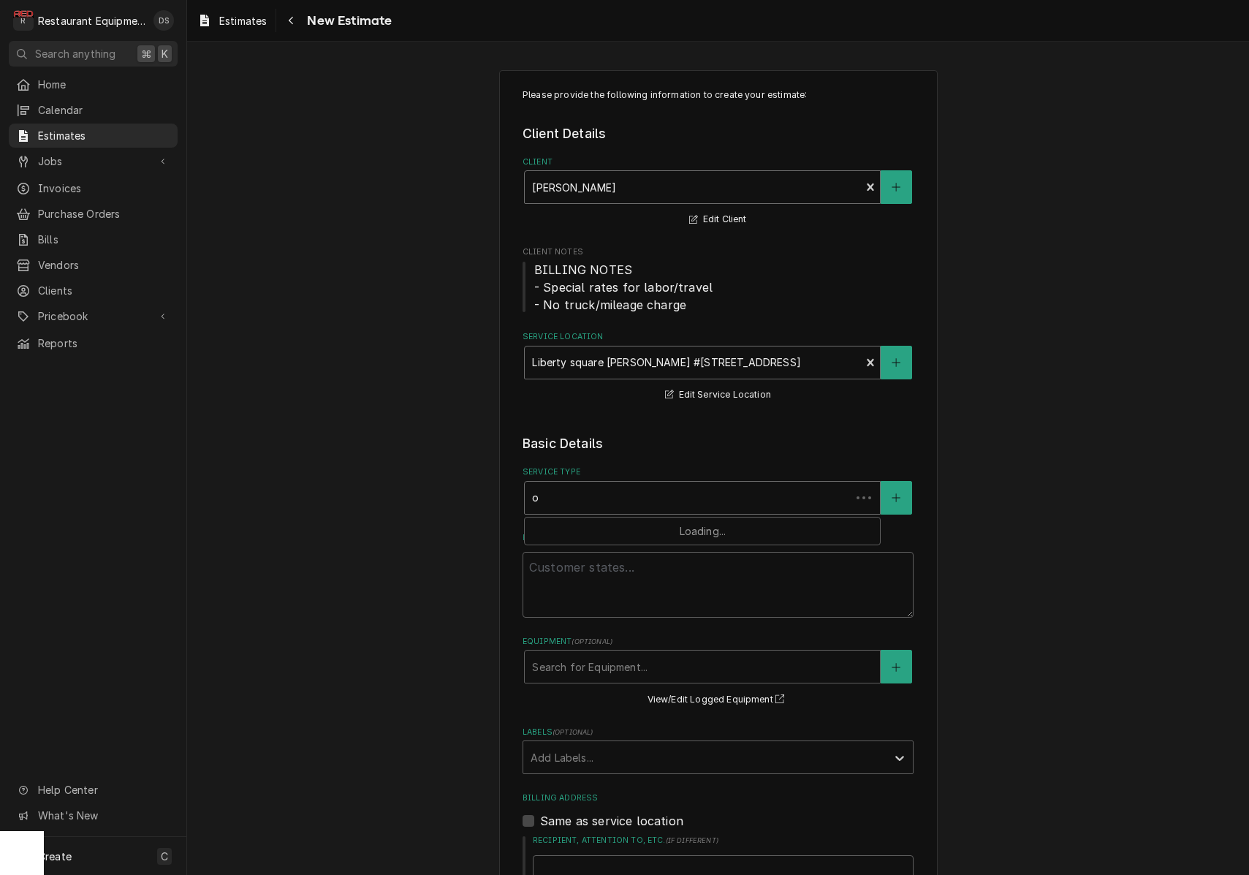
type textarea "x"
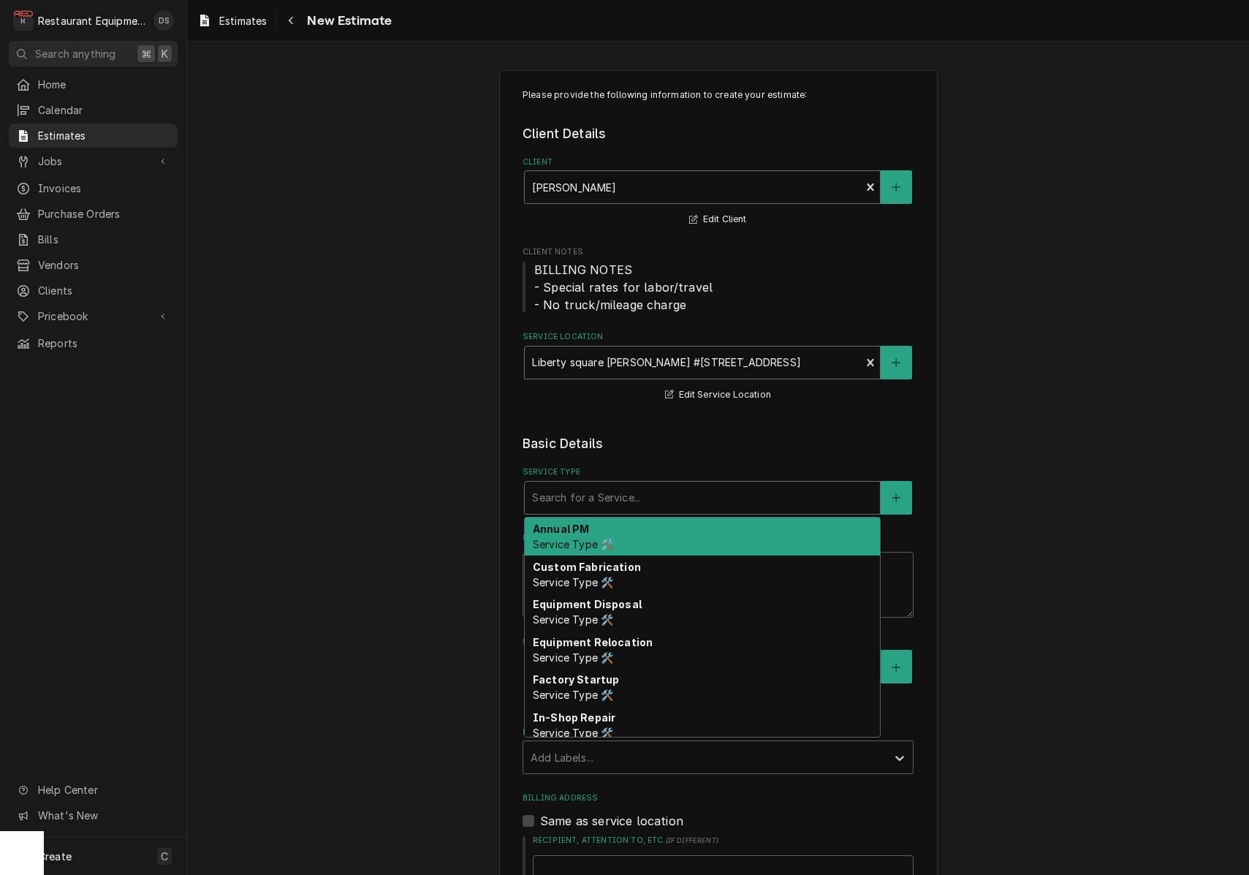
type textarea "x"
type input "r"
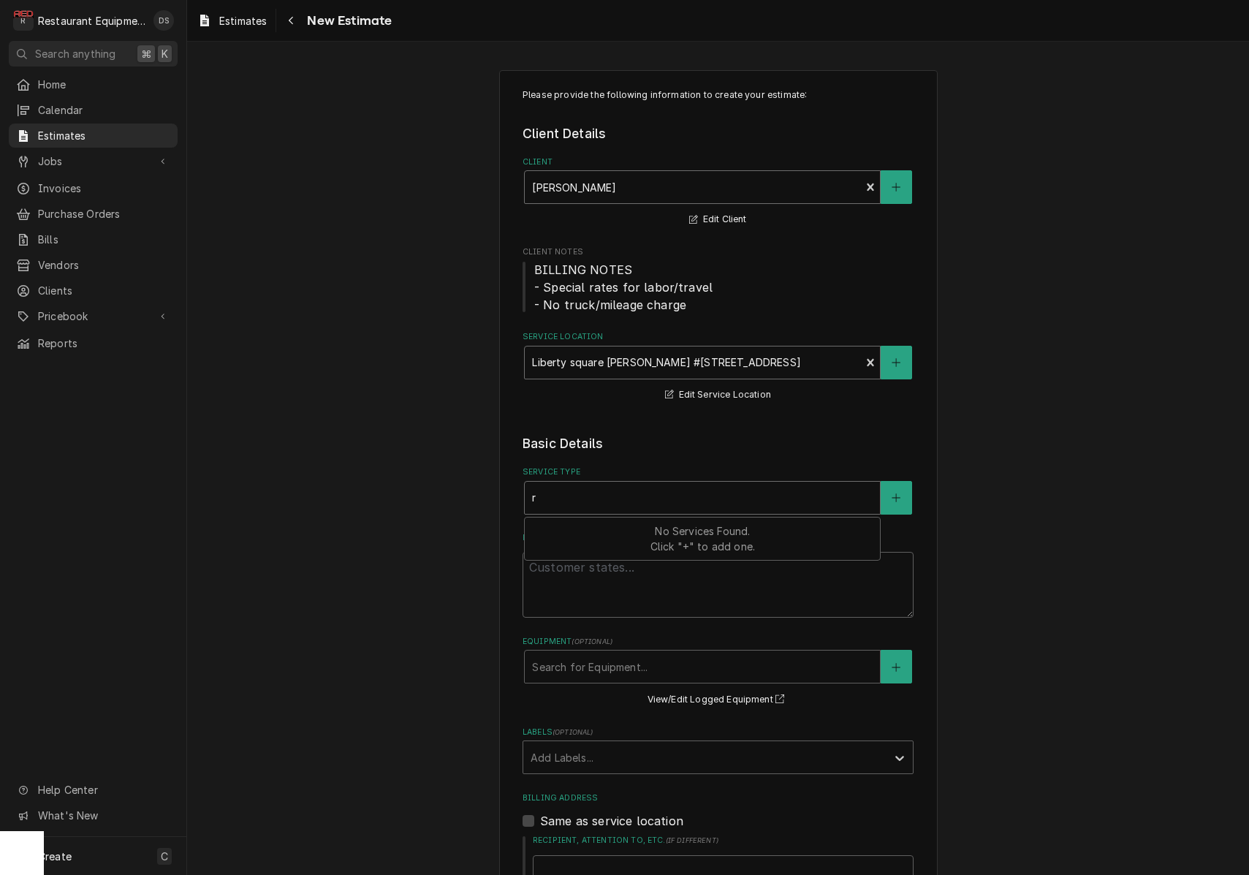
type textarea "x"
type input "re"
type textarea "x"
type input "rep"
type textarea "x"
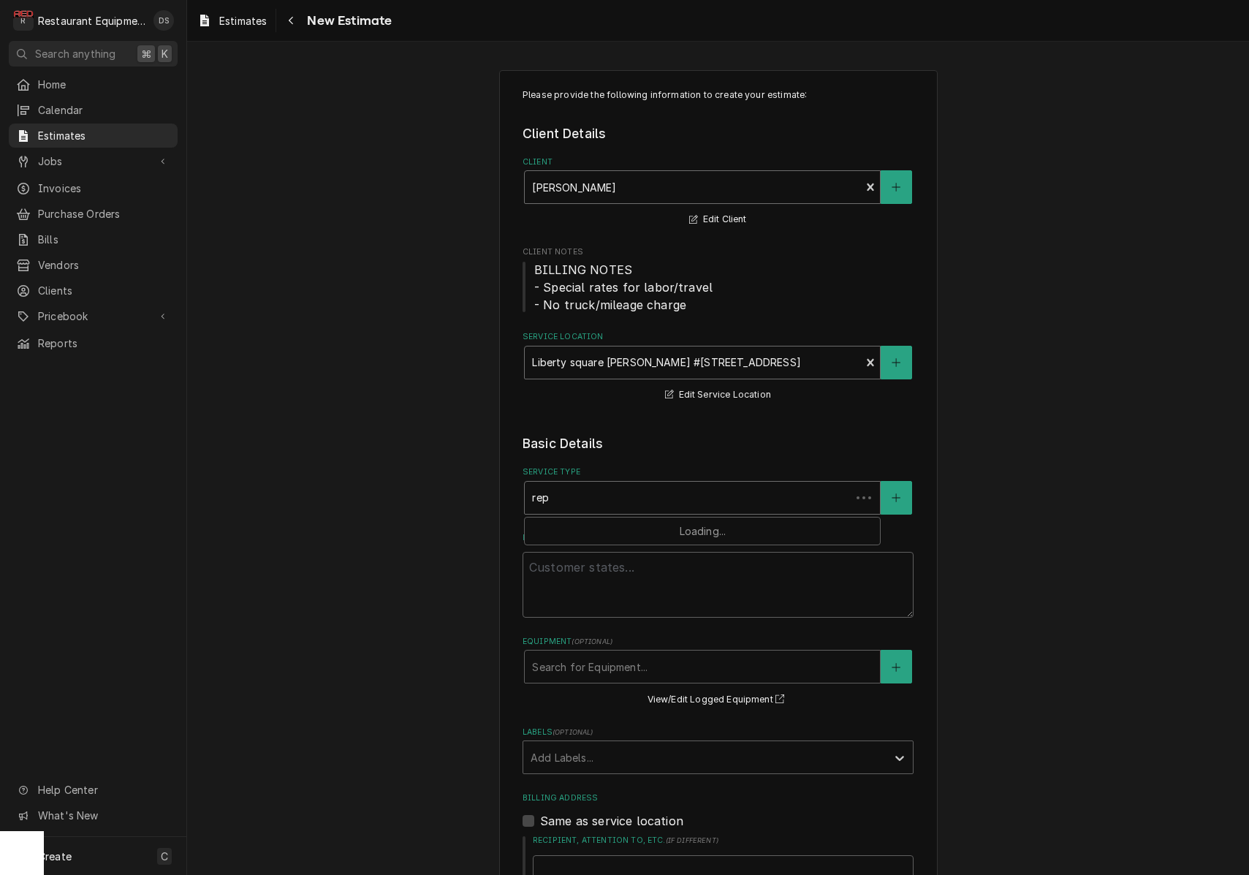
type input "repl"
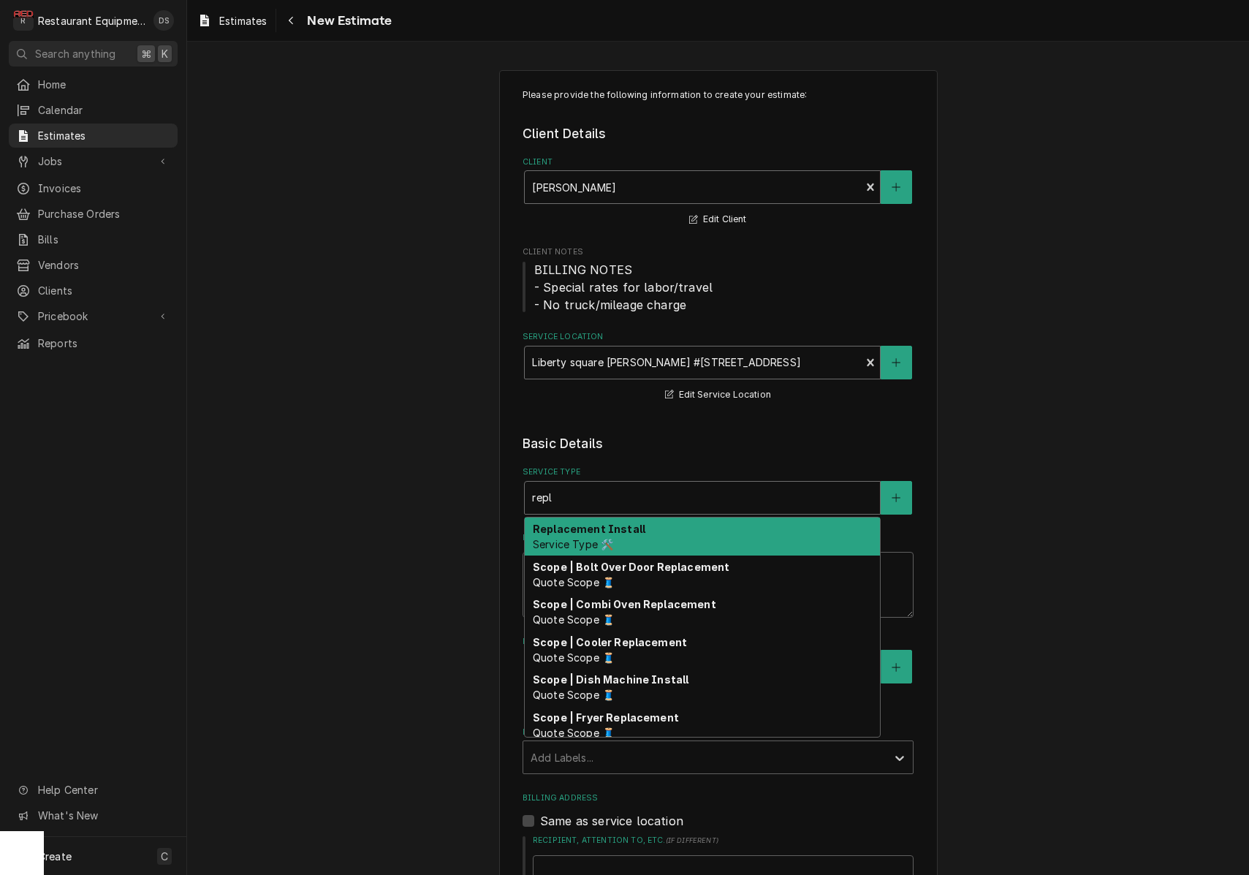
click at [660, 519] on div "Replacement Install Service Type 🛠️" at bounding box center [702, 536] width 355 height 38
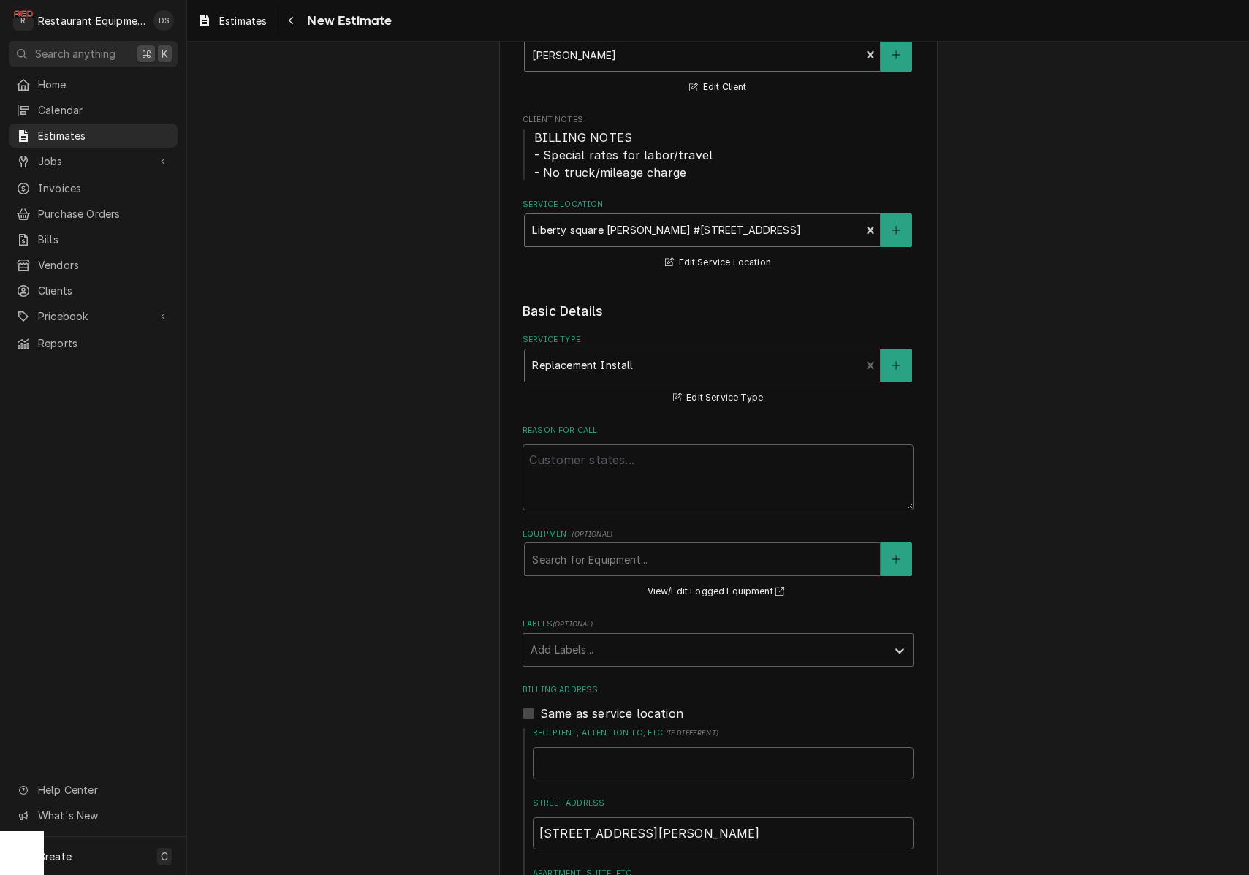
scroll to position [213, 0]
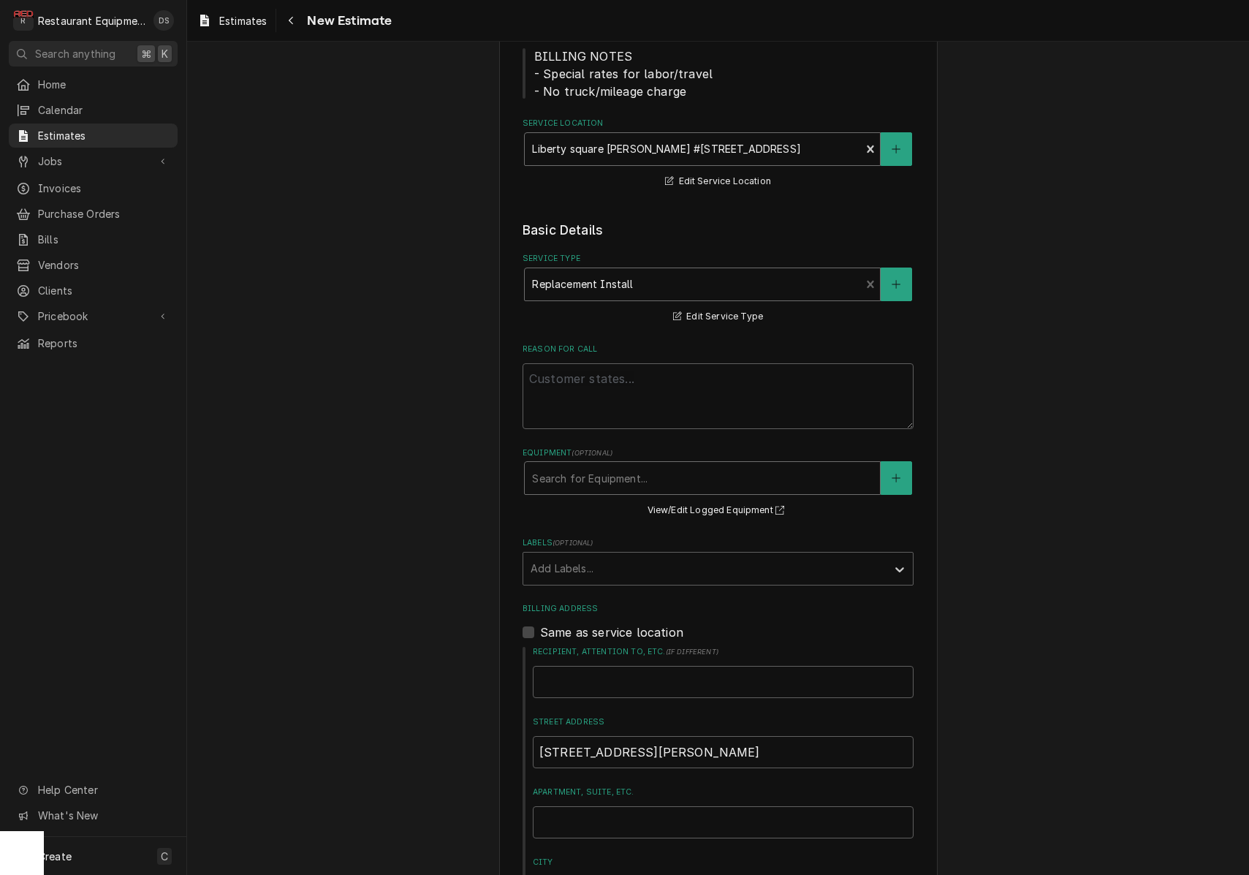
click at [642, 473] on div "Search for Equipment..." at bounding box center [702, 478] width 341 height 15
drag, startPoint x: 1013, startPoint y: 514, endPoint x: 948, endPoint y: 516, distance: 64.3
click at [579, 574] on div "Labels" at bounding box center [704, 568] width 349 height 26
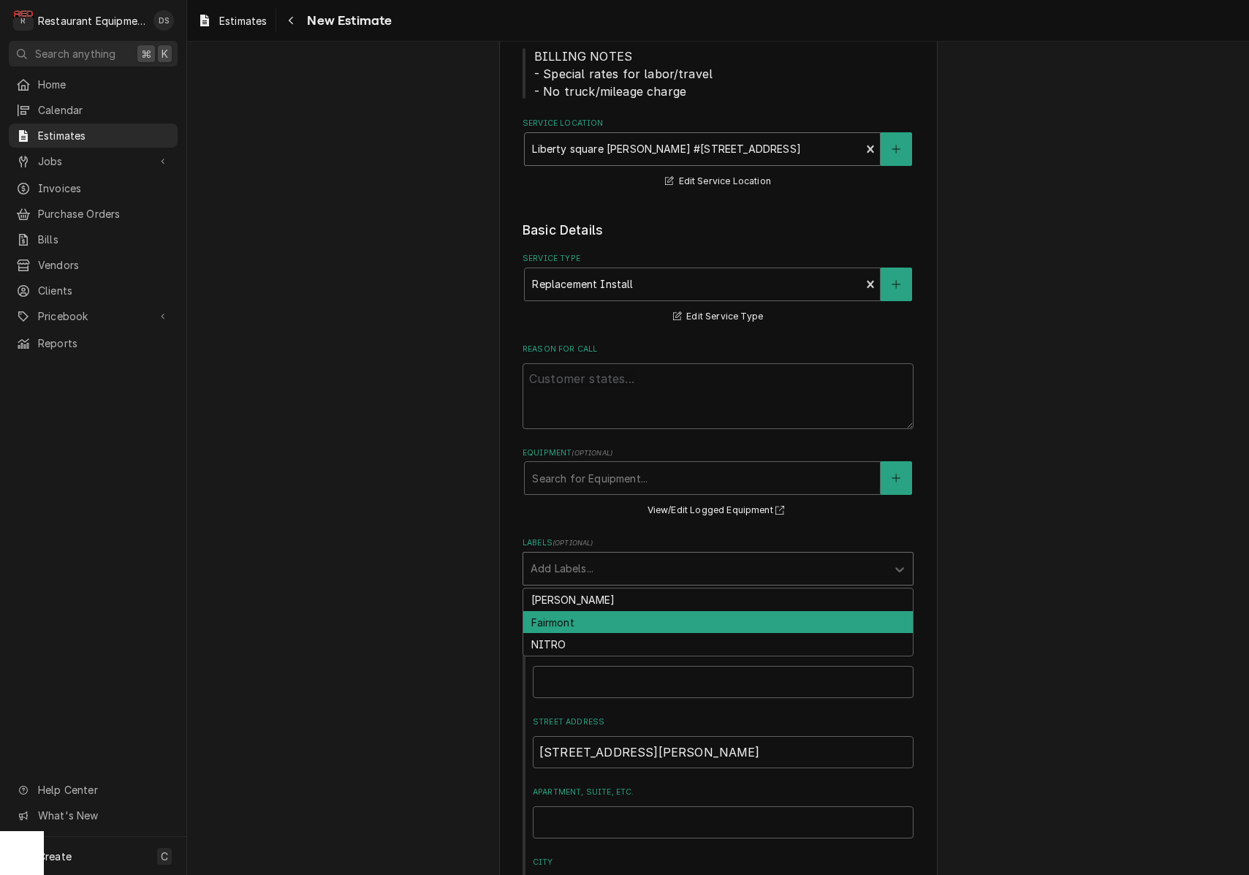
click at [579, 626] on div "Fairmont" at bounding box center [717, 622] width 389 height 23
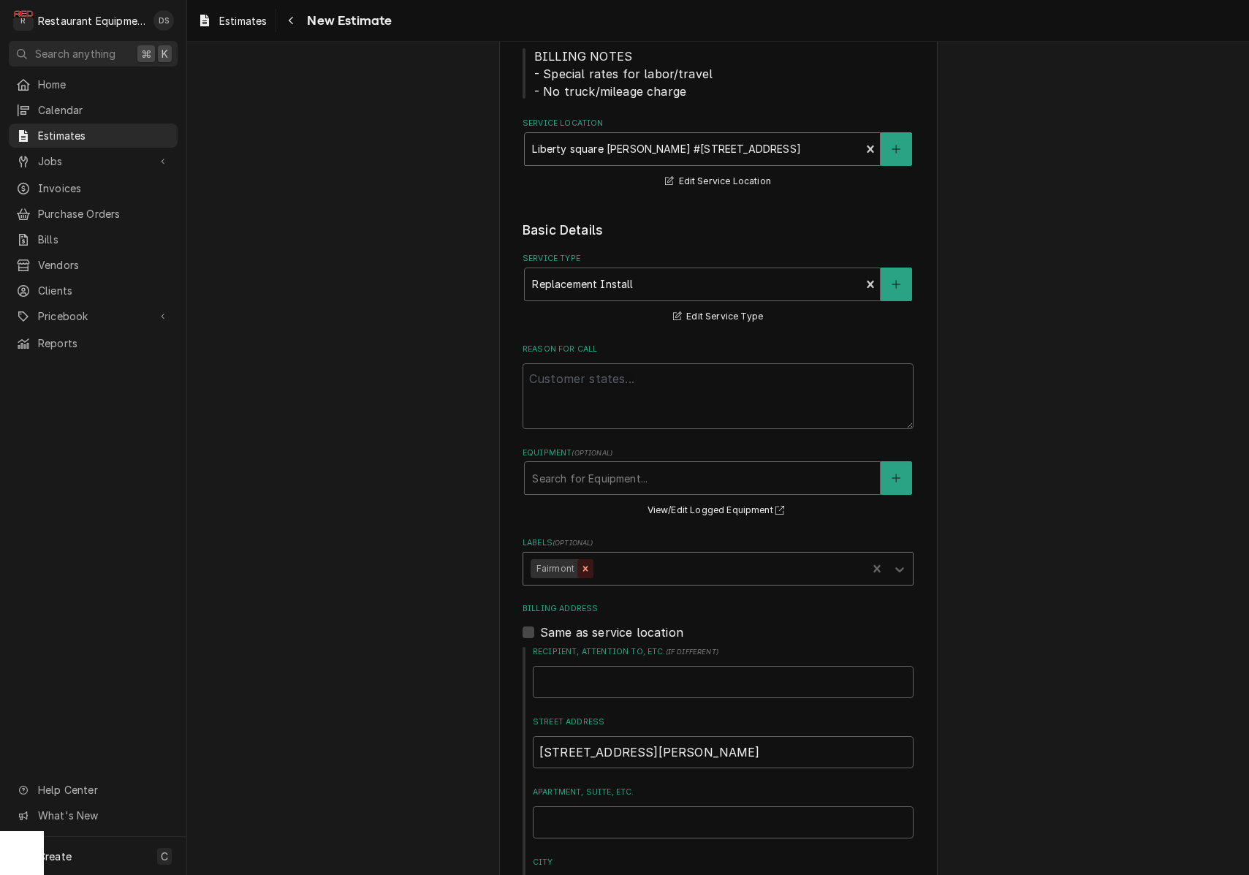
click at [587, 566] on icon "Remove Fairmont" at bounding box center [585, 568] width 10 height 10
click at [615, 567] on div "Labels" at bounding box center [704, 568] width 349 height 26
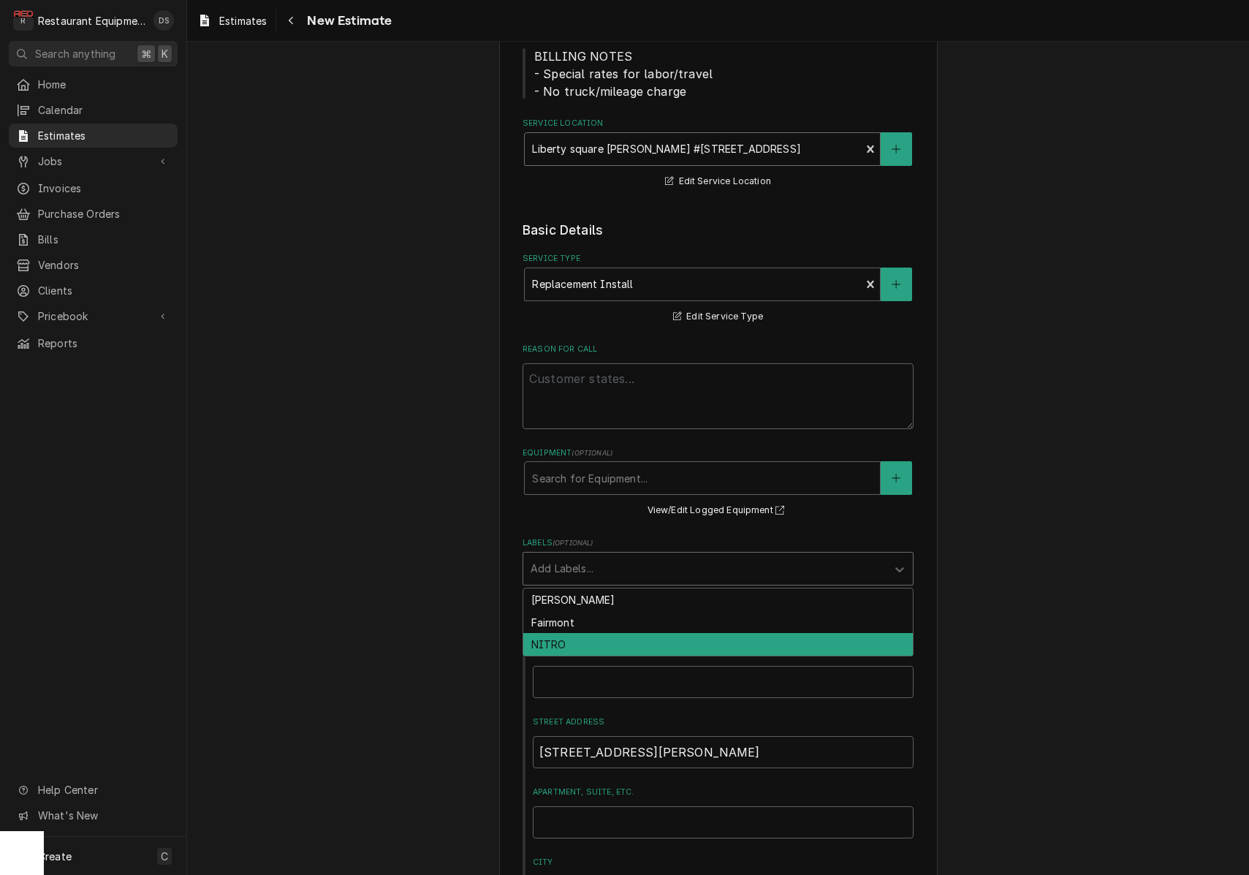
click at [591, 647] on div "NITRO" at bounding box center [717, 644] width 389 height 23
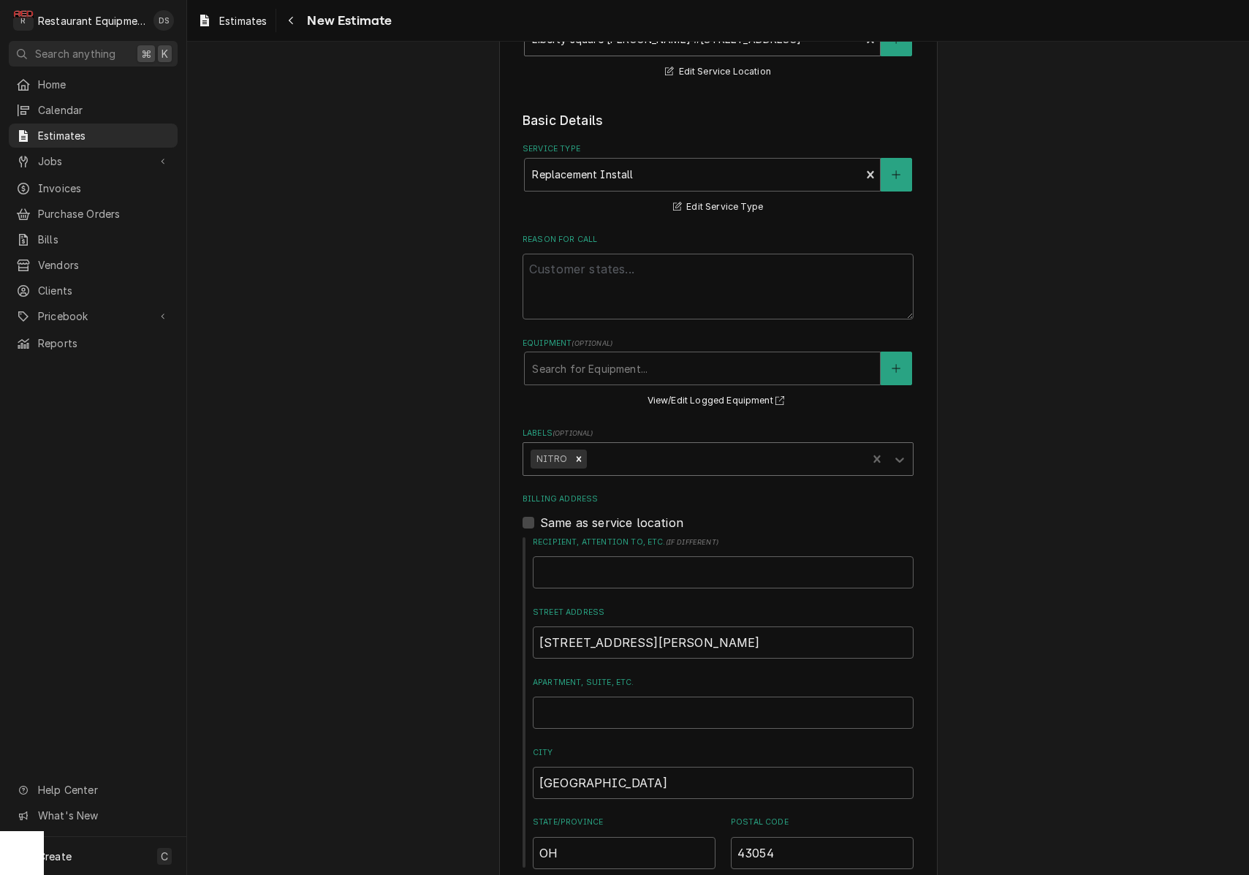
type textarea "x"
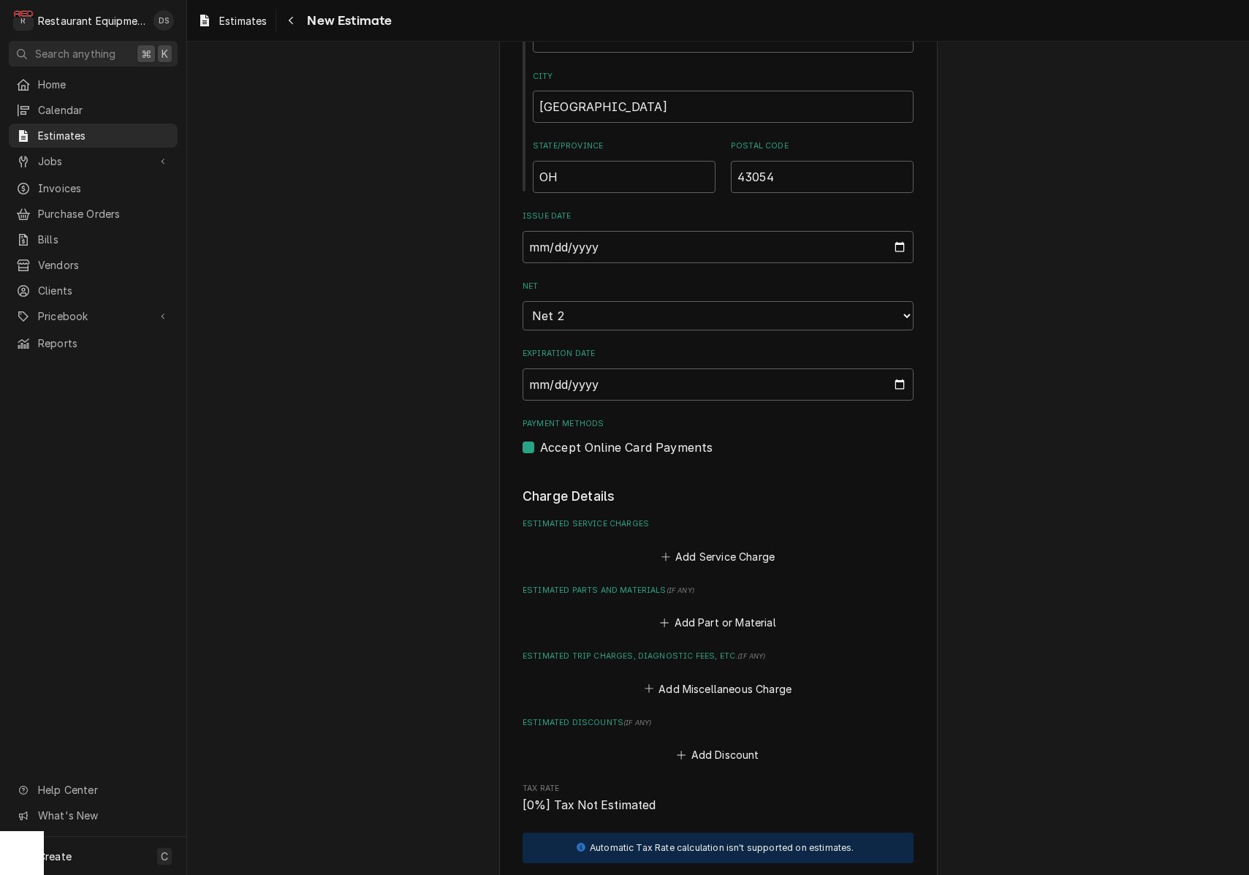
scroll to position [1018, 0]
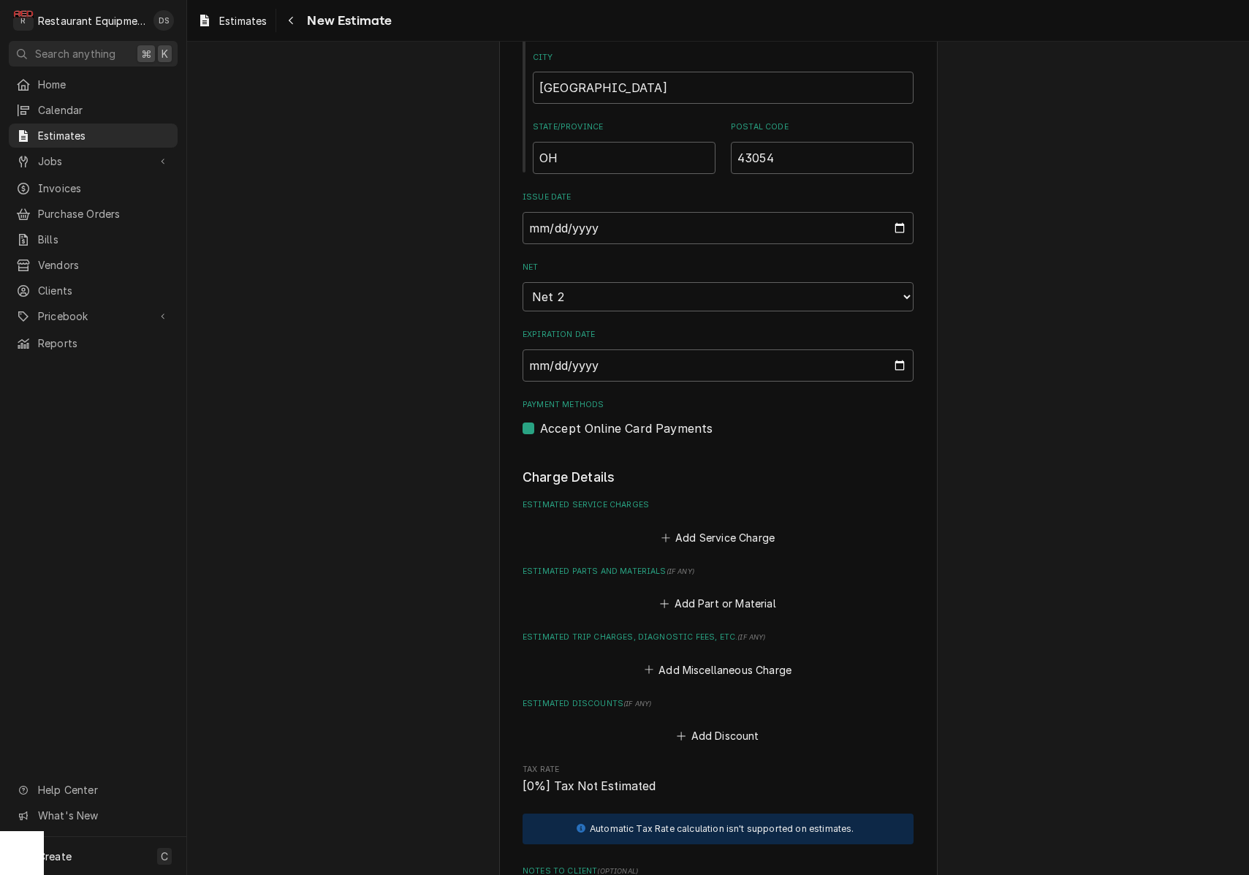
click at [705, 527] on button "Add Service Charge" at bounding box center [717, 537] width 118 height 20
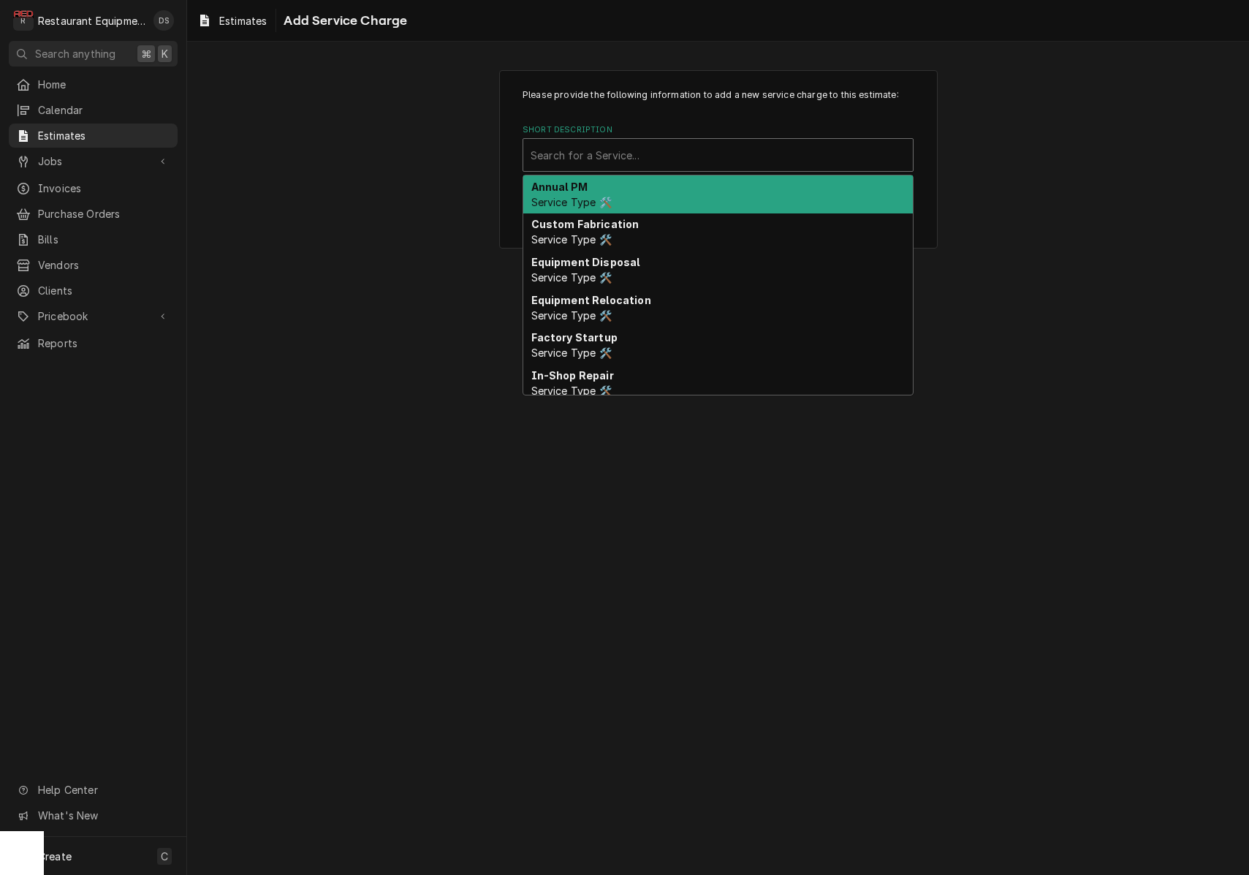
click at [620, 155] on div "Search for a Service..." at bounding box center [717, 155] width 375 height 15
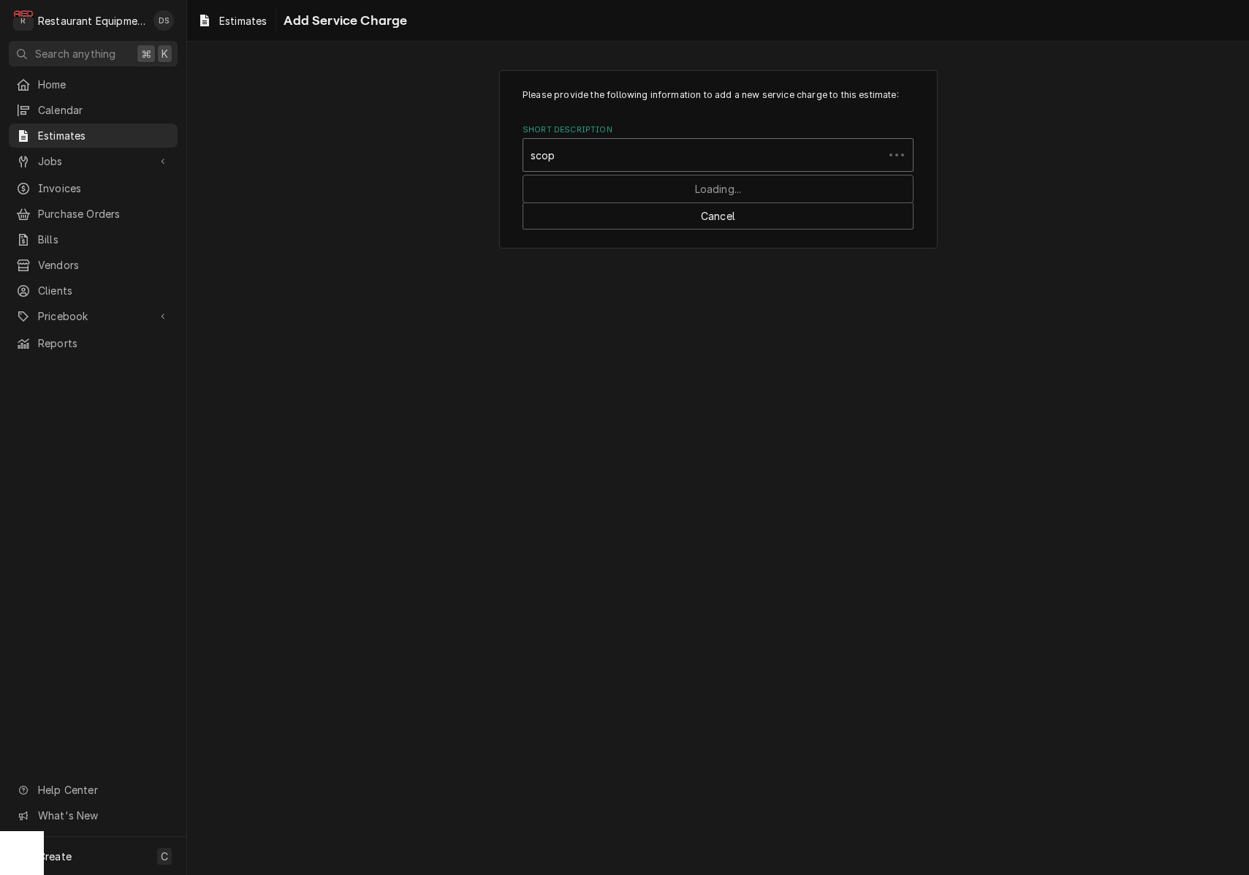
type input "scope"
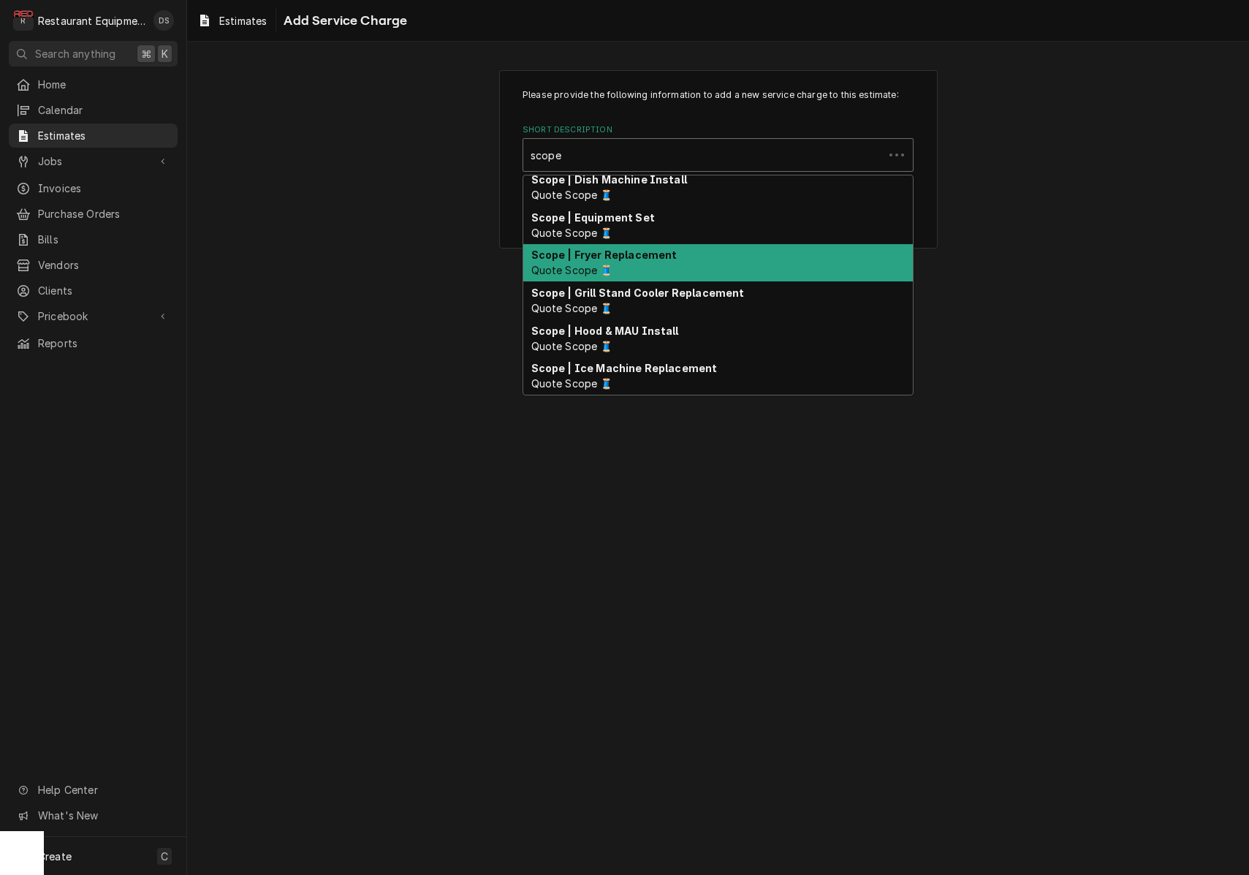
scroll to position [161, 0]
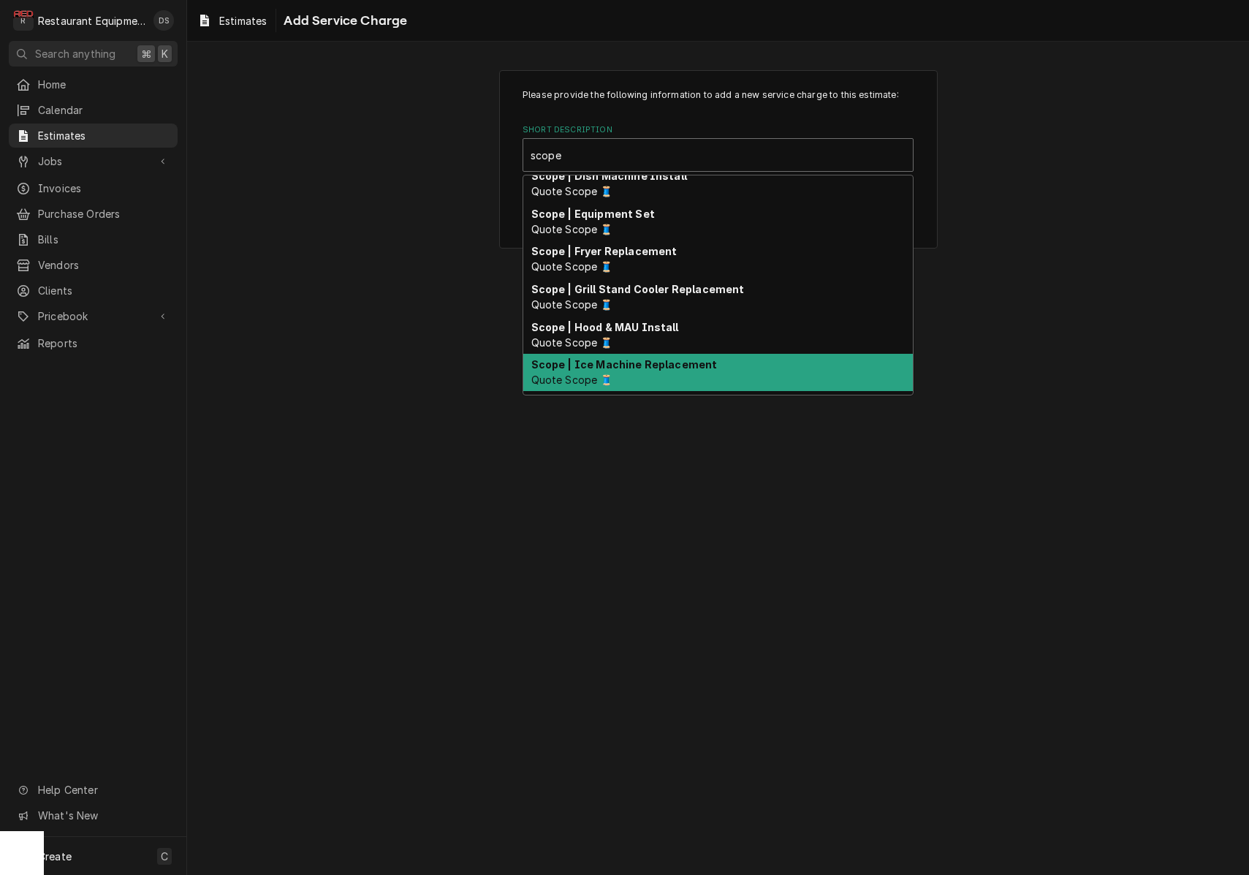
click at [651, 355] on div "Scope | Ice Machine Replacement Quote Scope 🧵" at bounding box center [717, 373] width 389 height 38
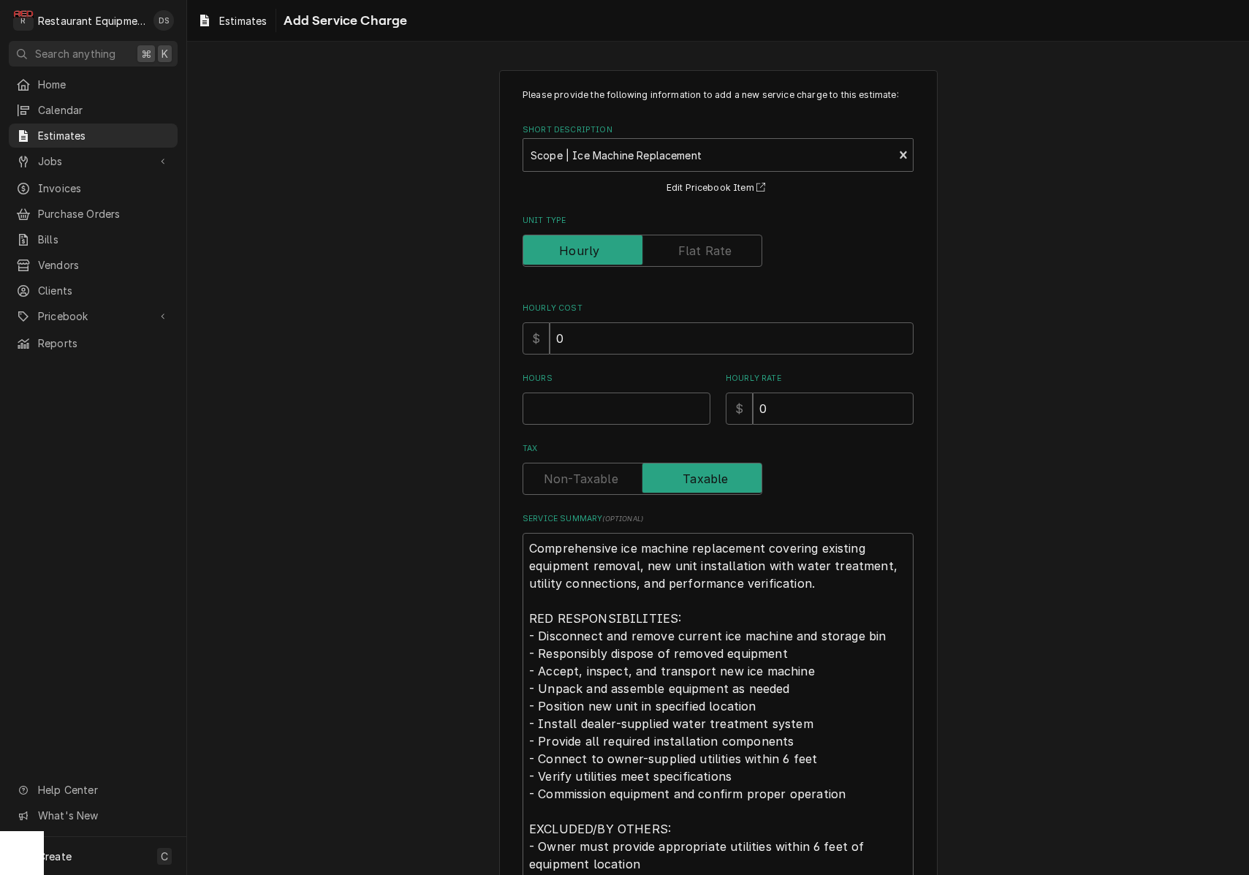
type textarea "x"
drag, startPoint x: 699, startPoint y: 242, endPoint x: 693, endPoint y: 257, distance: 16.4
click at [698, 242] on label "Unit Type" at bounding box center [642, 251] width 240 height 32
click at [698, 242] on input "Unit Type" at bounding box center [642, 251] width 227 height 32
checkbox input "true"
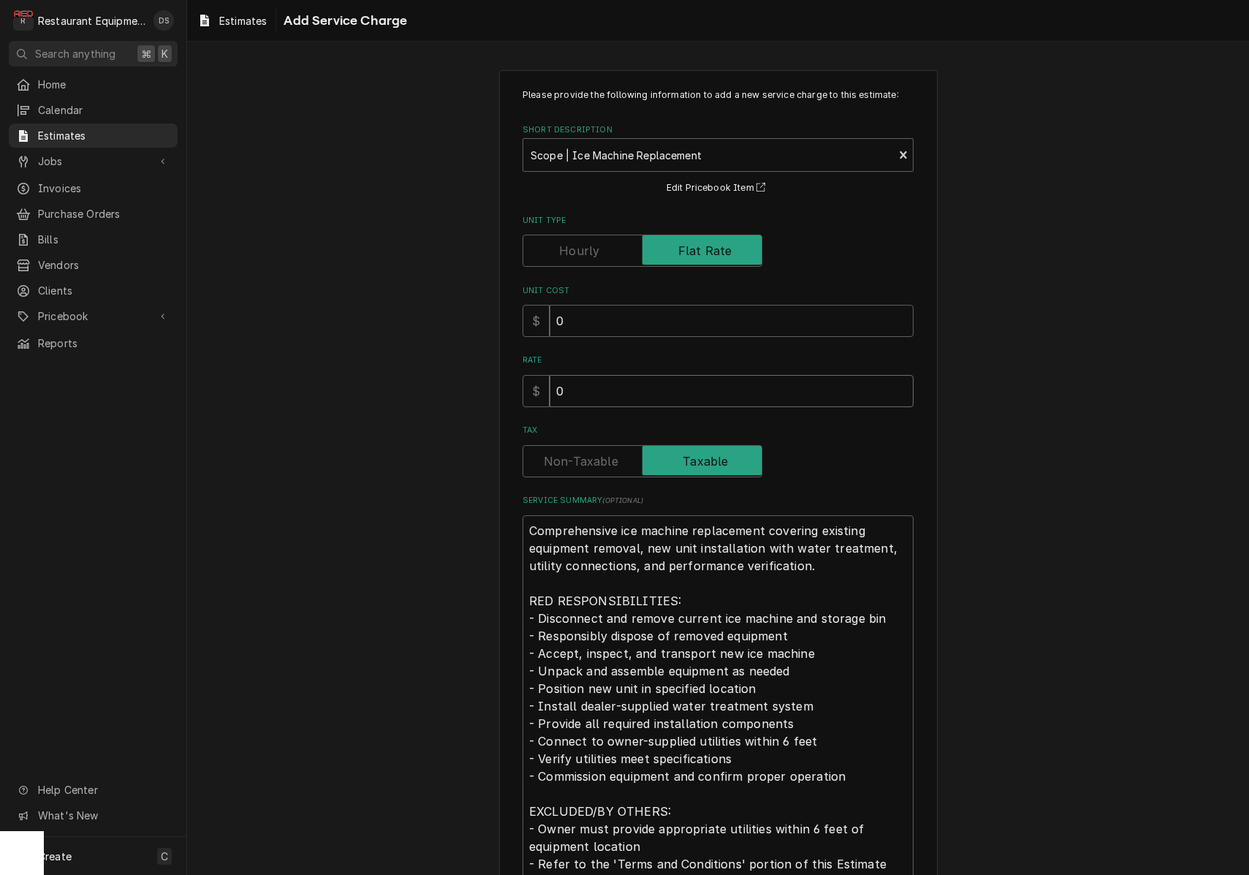
click at [726, 395] on input "0" at bounding box center [731, 391] width 364 height 32
type textarea "x"
type input "2"
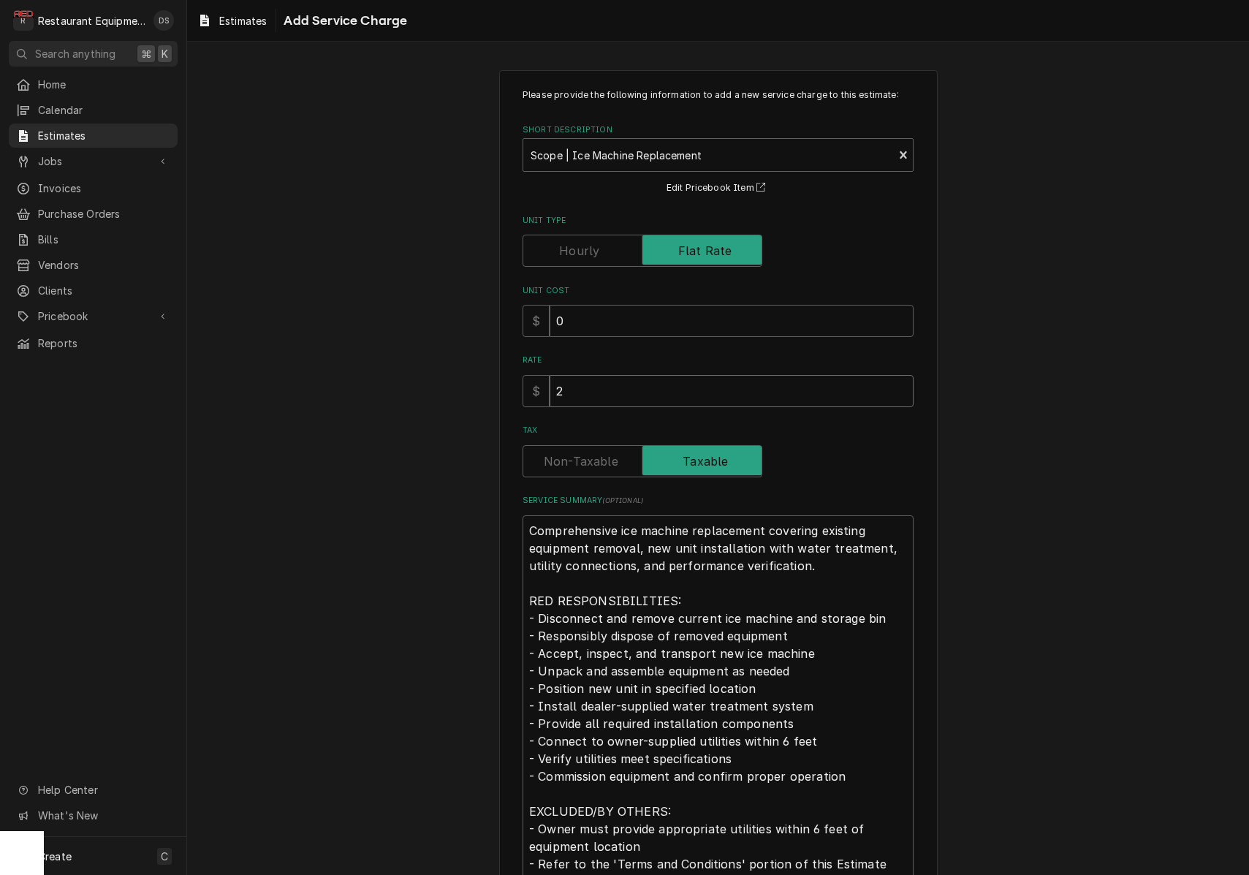
type textarea "x"
type input "28"
type textarea "x"
type input "280"
type textarea "x"
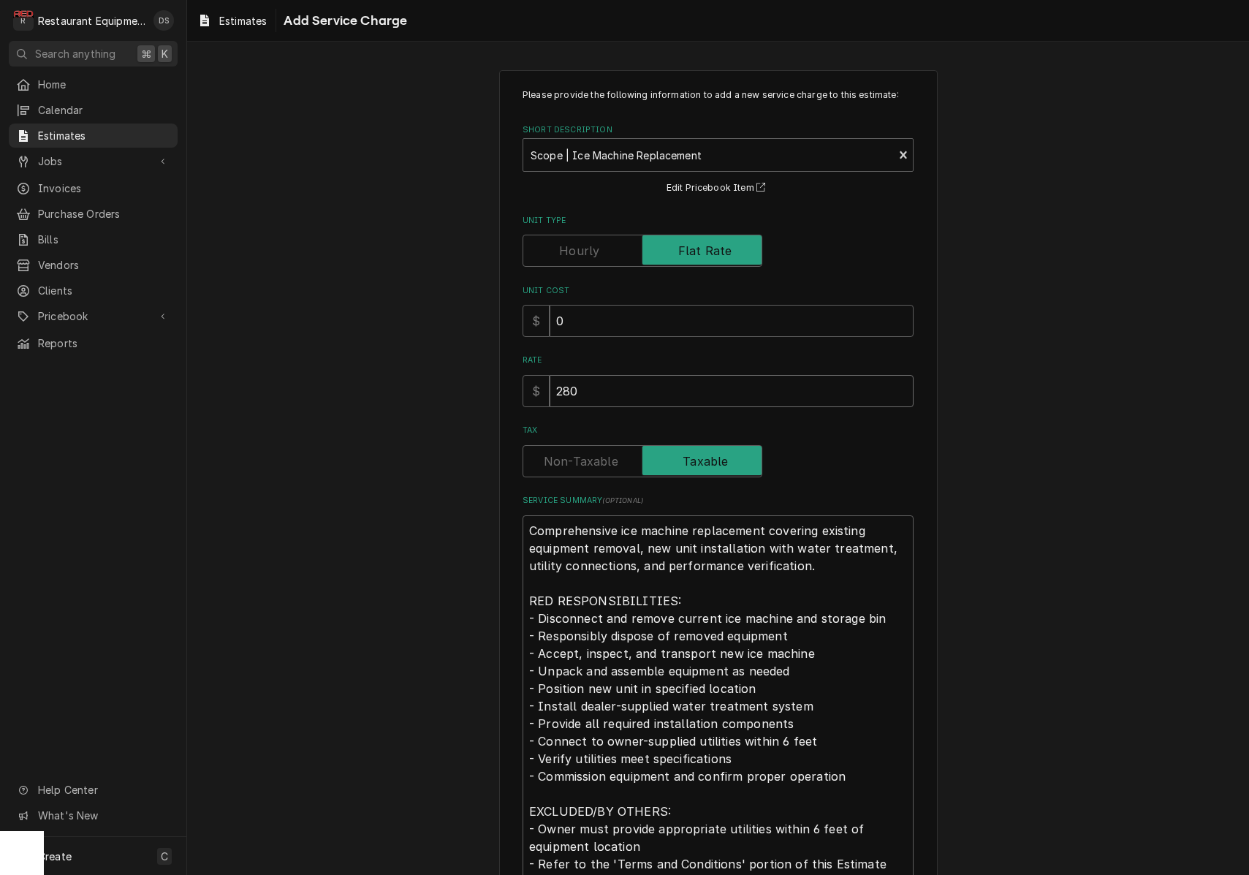
type input "2800"
type textarea "x"
type input "2800"
click at [605, 322] on input "0" at bounding box center [731, 321] width 364 height 32
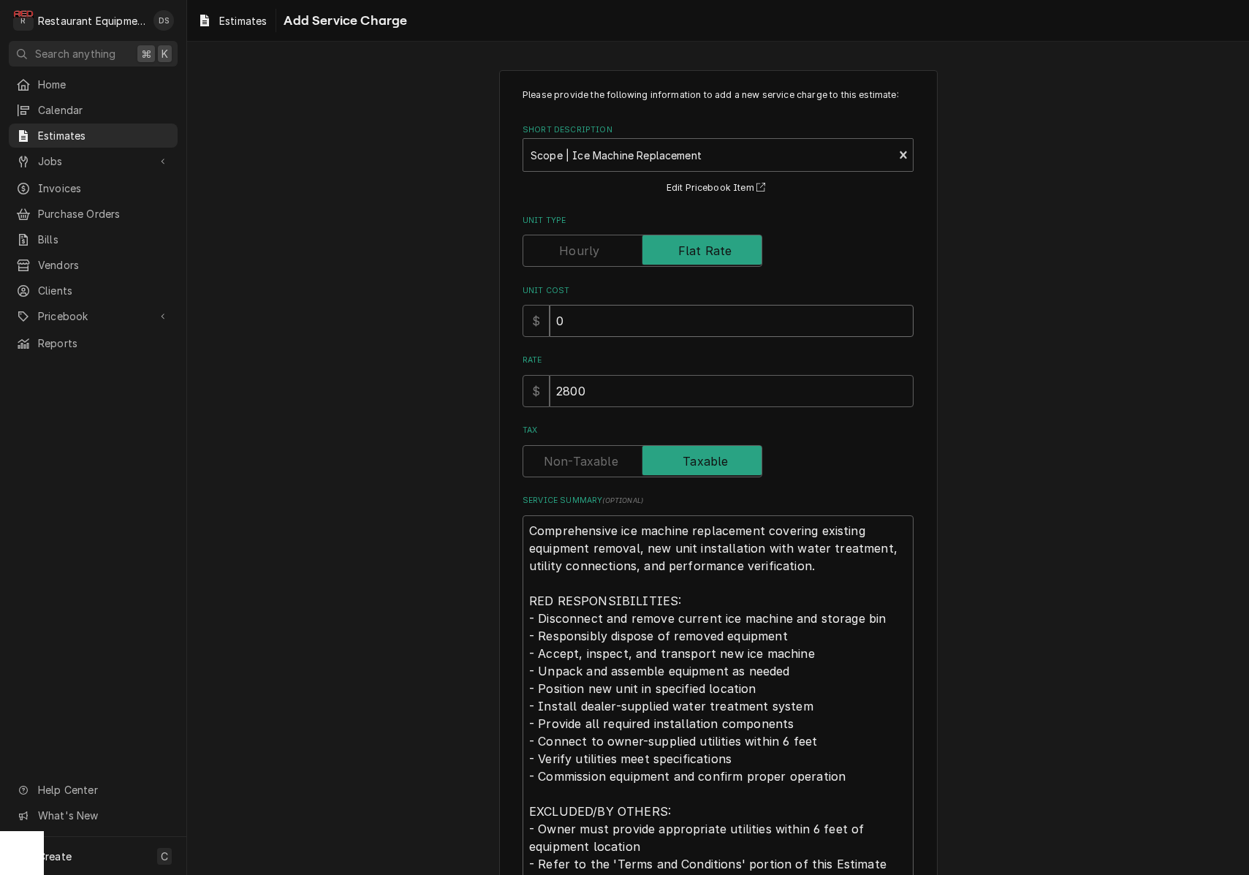
type textarea "x"
type input "1"
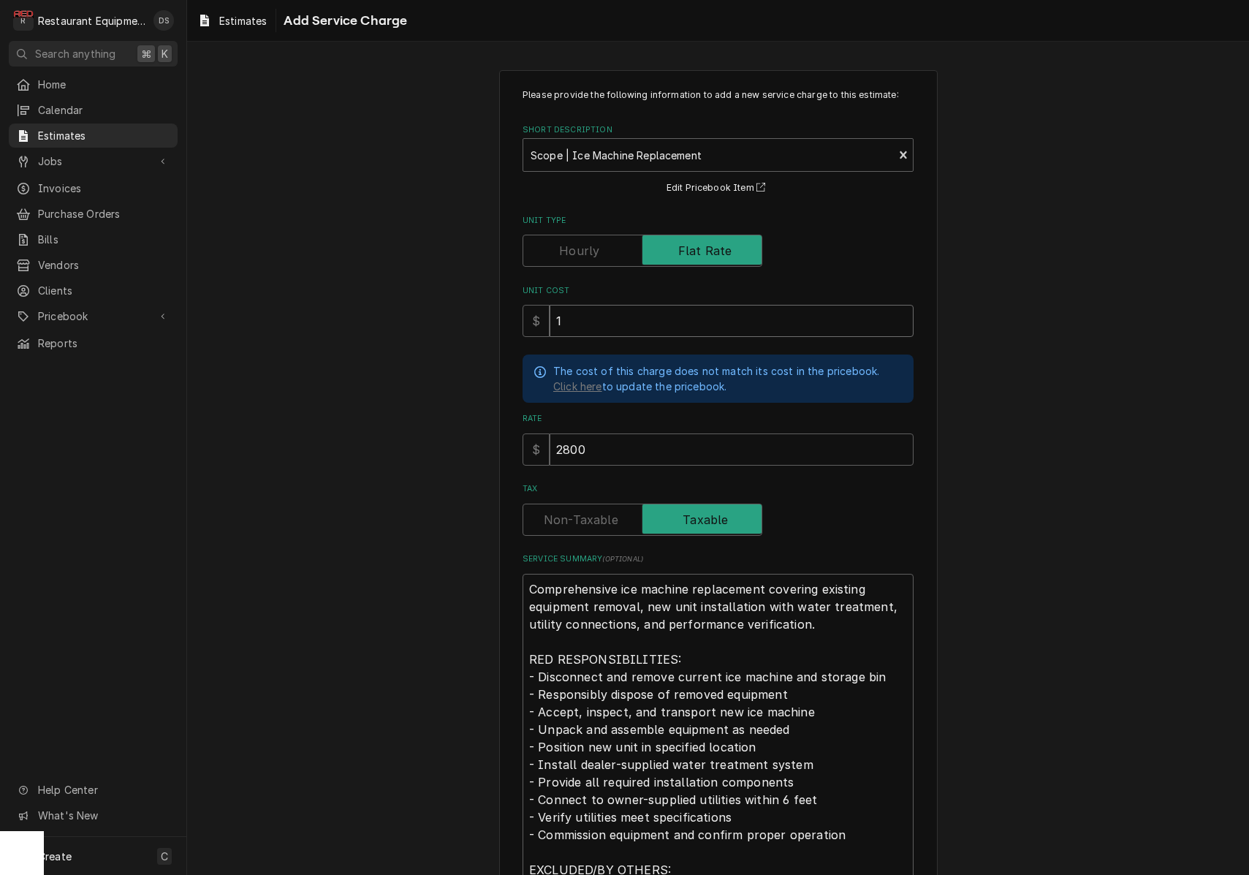
type textarea "x"
type input "15"
type textarea "x"
type input "150"
type textarea "x"
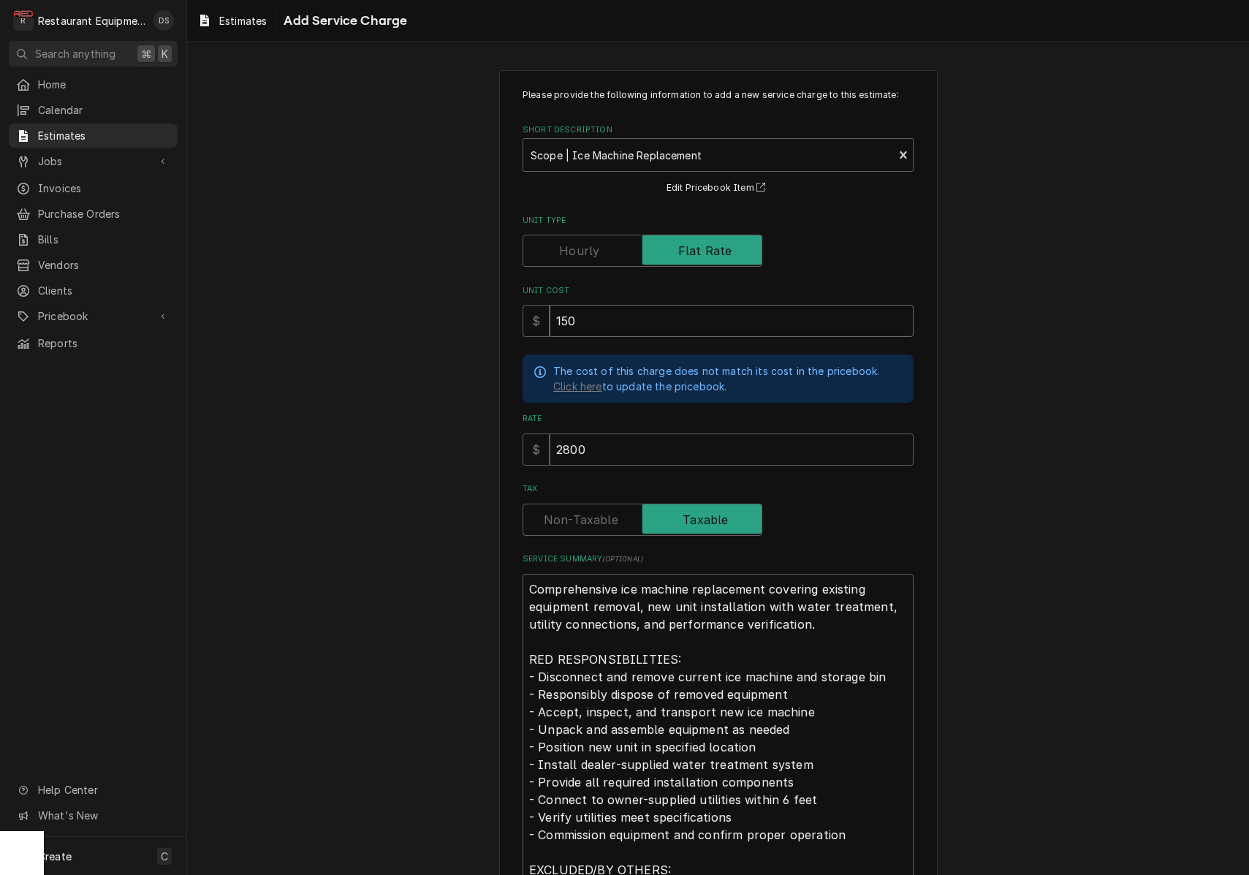
type input "1500"
type textarea "x"
type input "1500"
click at [542, 511] on input "Tax" at bounding box center [642, 519] width 227 height 32
checkbox input "false"
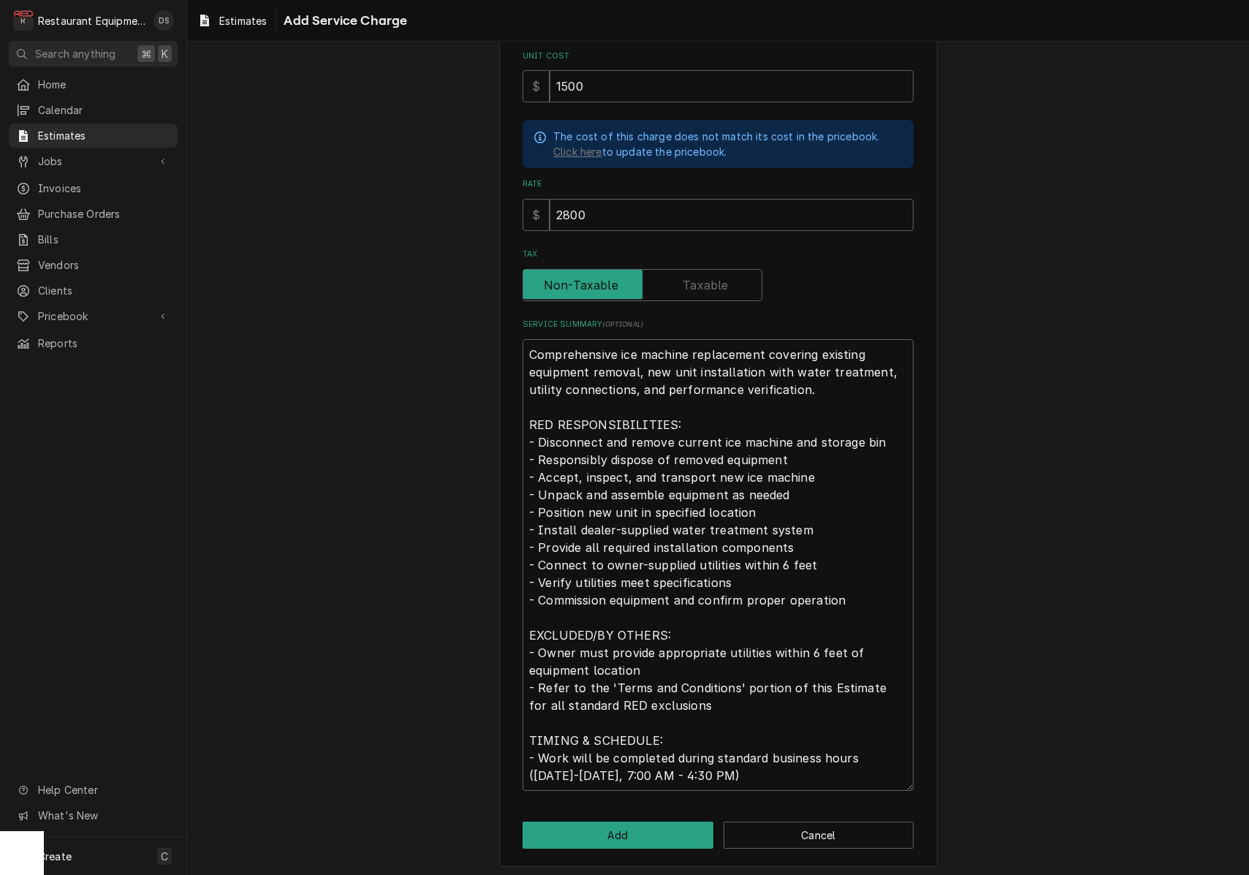
scroll to position [234, 0]
click at [641, 826] on button "Add" at bounding box center [617, 835] width 191 height 27
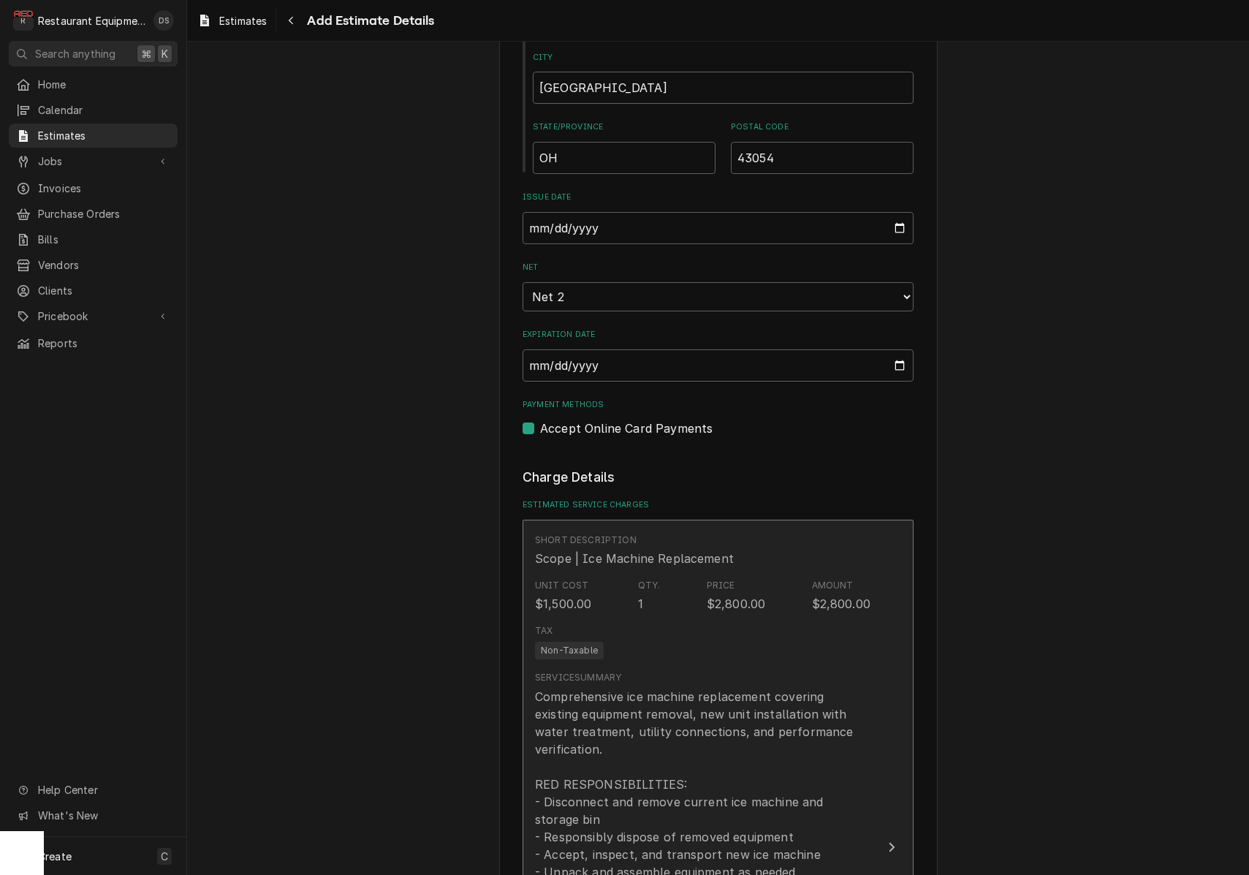
type textarea "x"
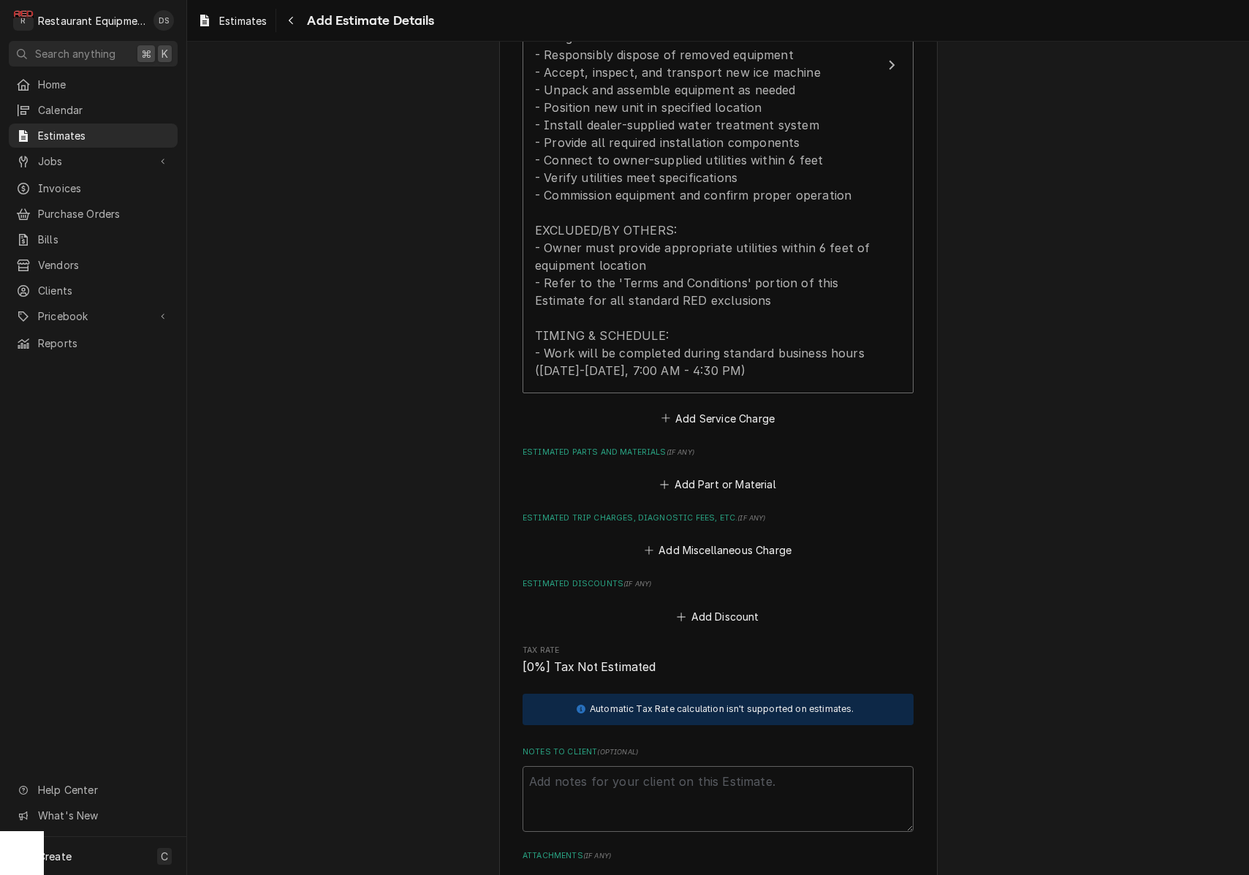
scroll to position [1740, 0]
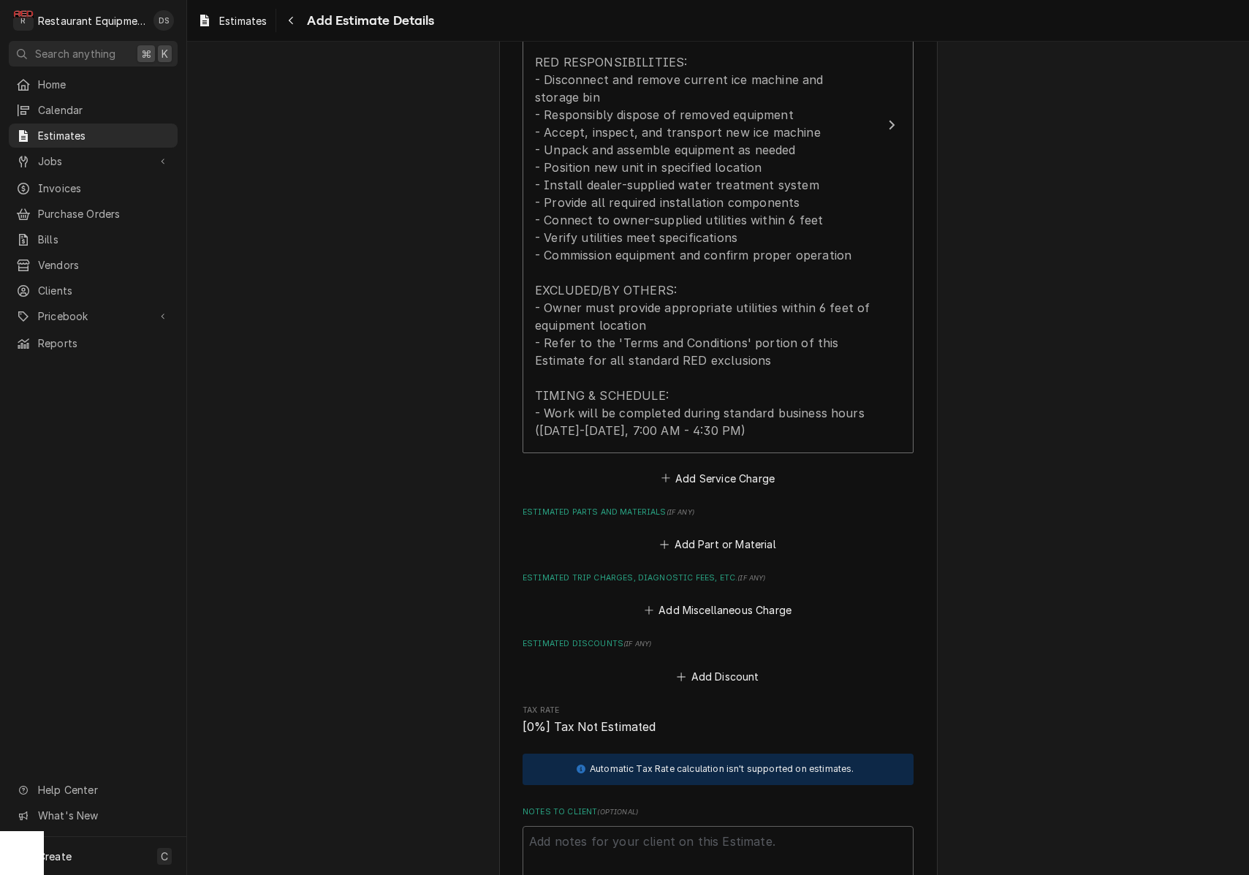
click at [708, 533] on button "Add Part or Material" at bounding box center [718, 543] width 121 height 20
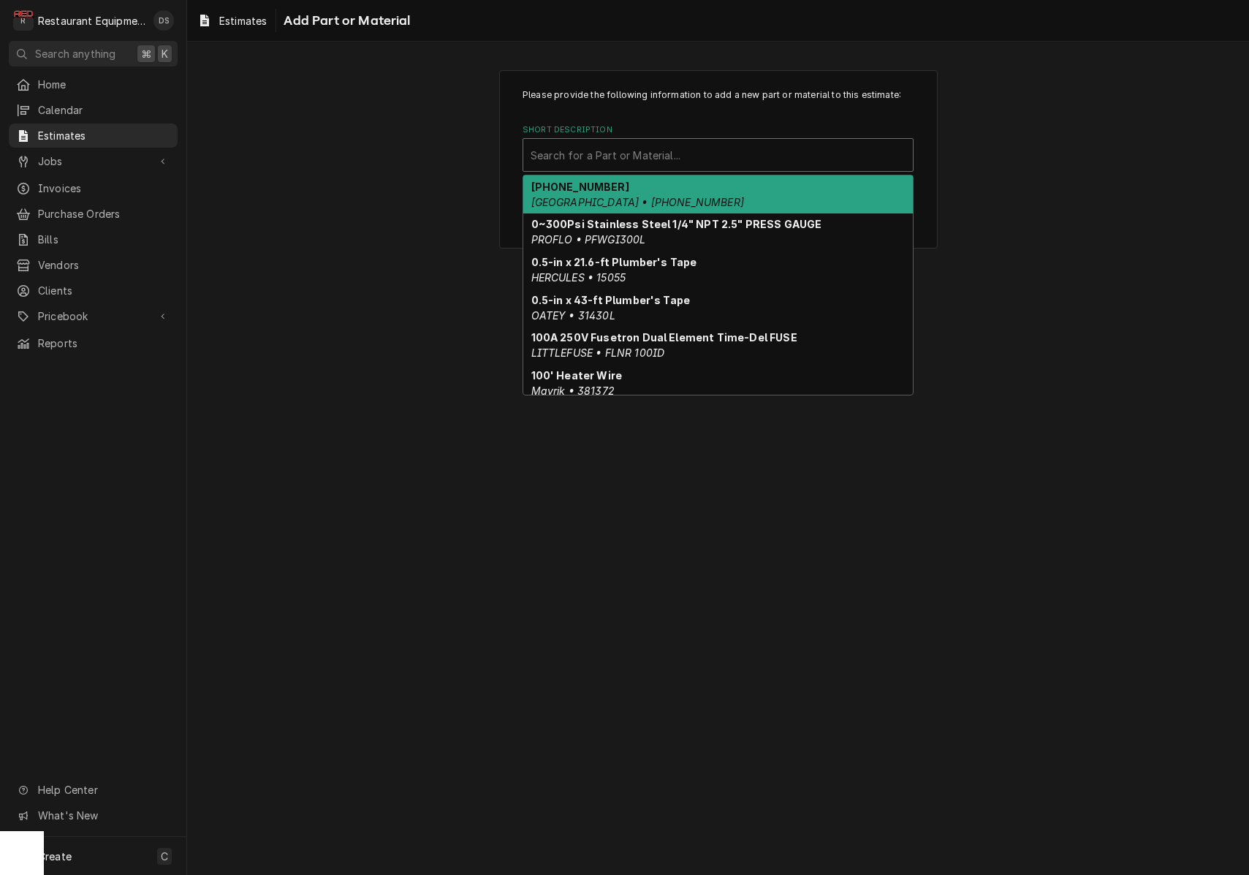
click at [649, 139] on div "Search for a Part or Material..." at bounding box center [717, 155] width 389 height 32
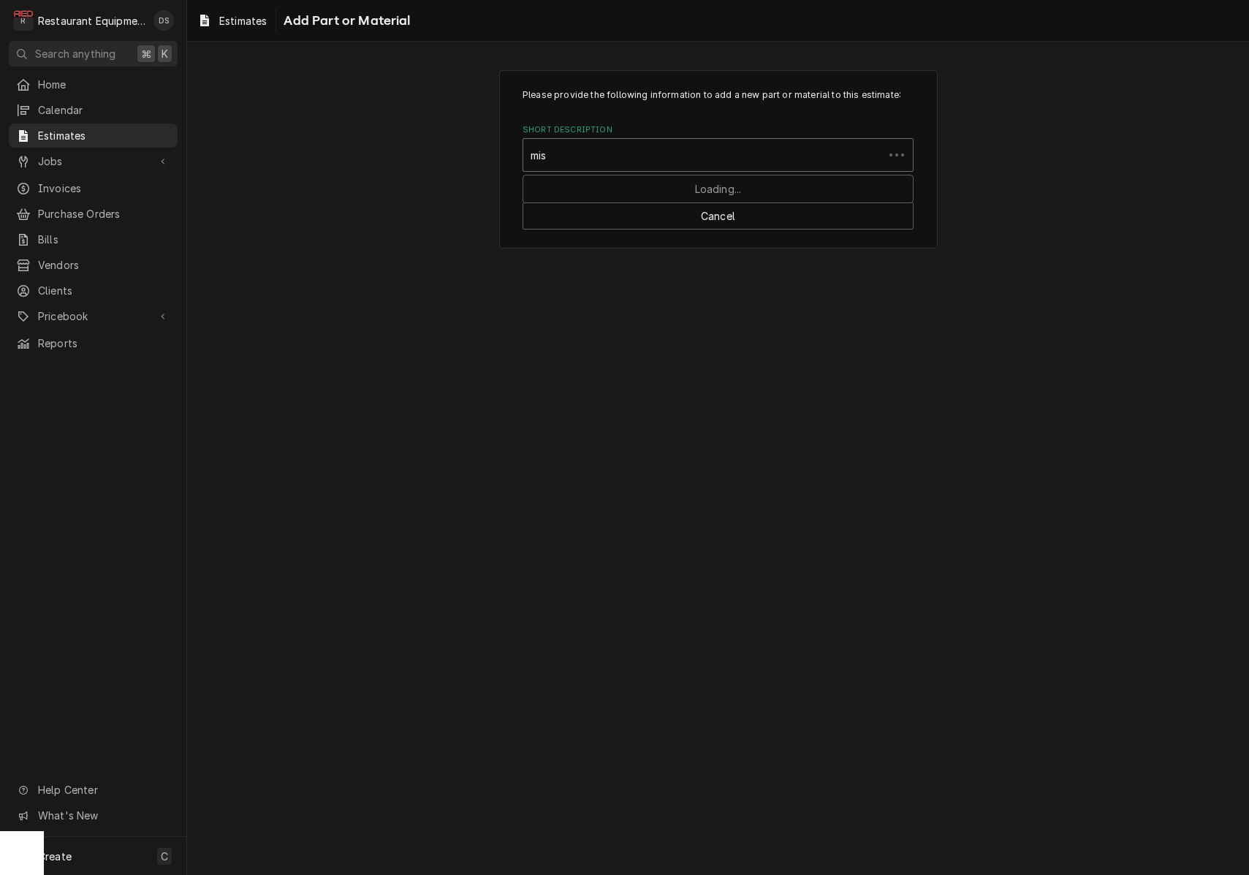
type input "misc"
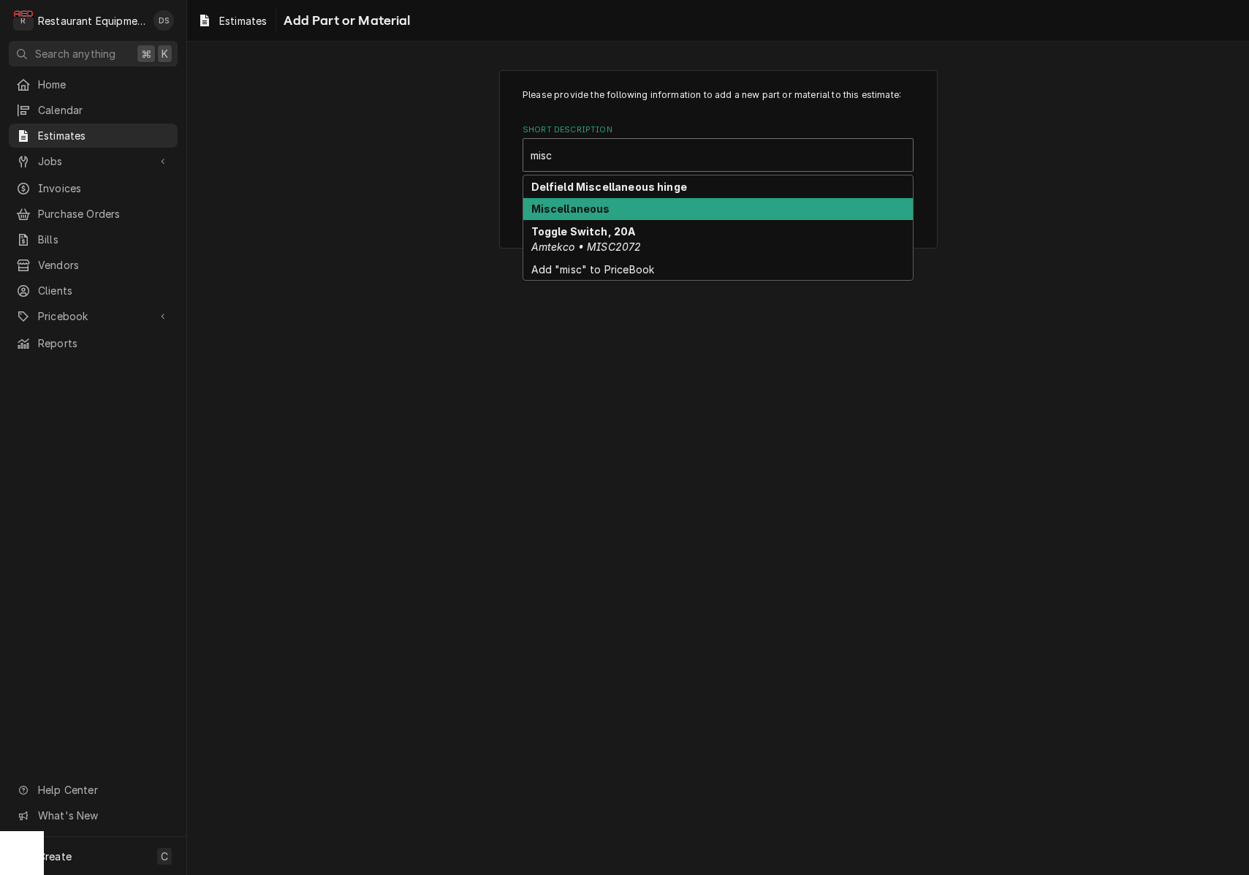
click at [607, 202] on div "Miscellaneous" at bounding box center [717, 209] width 389 height 23
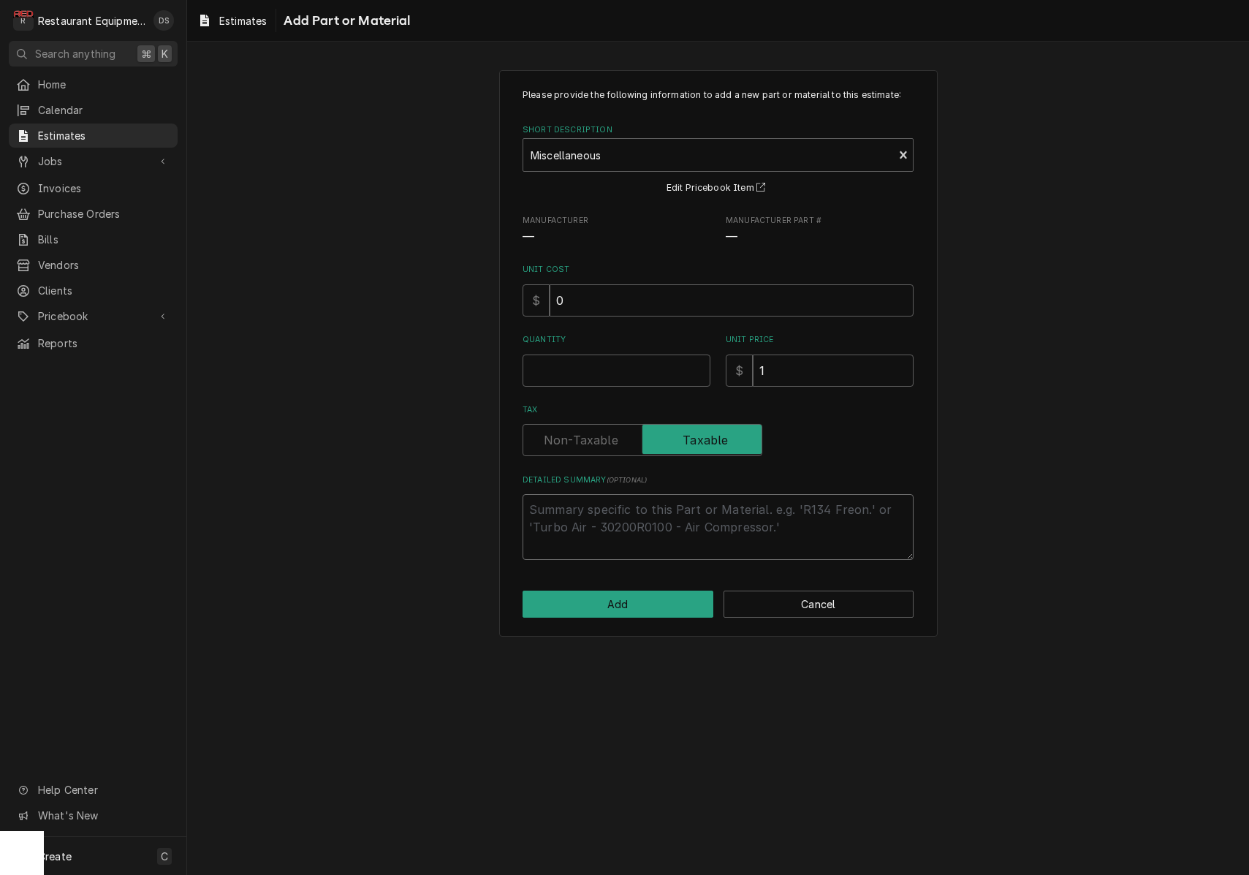
click at [614, 497] on textarea "Detailed Summary ( optional )" at bounding box center [717, 527] width 391 height 66
type textarea "x"
type textarea "P"
type textarea "x"
type textarea "Pu"
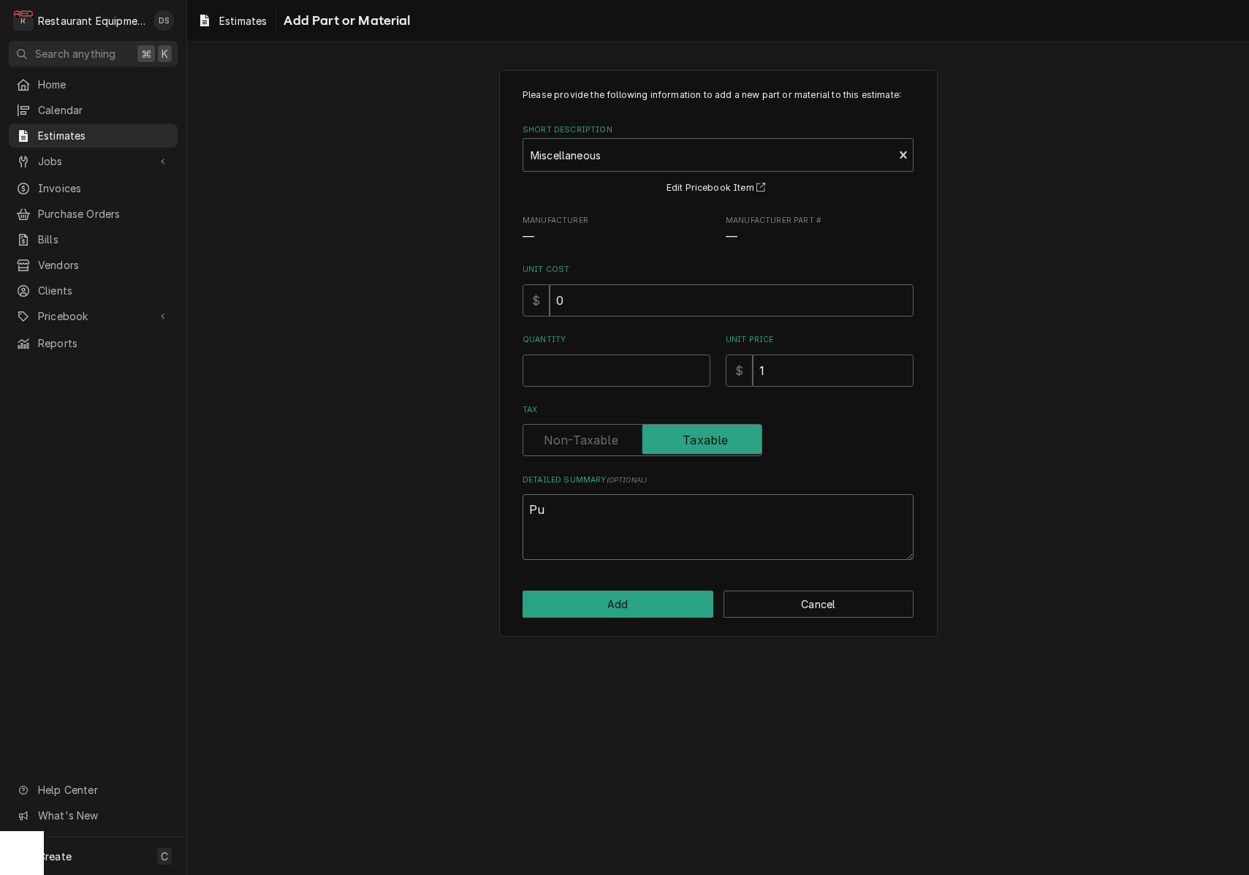
type textarea "x"
type textarea "P"
type textarea "x"
type textarea "Pl"
type textarea "x"
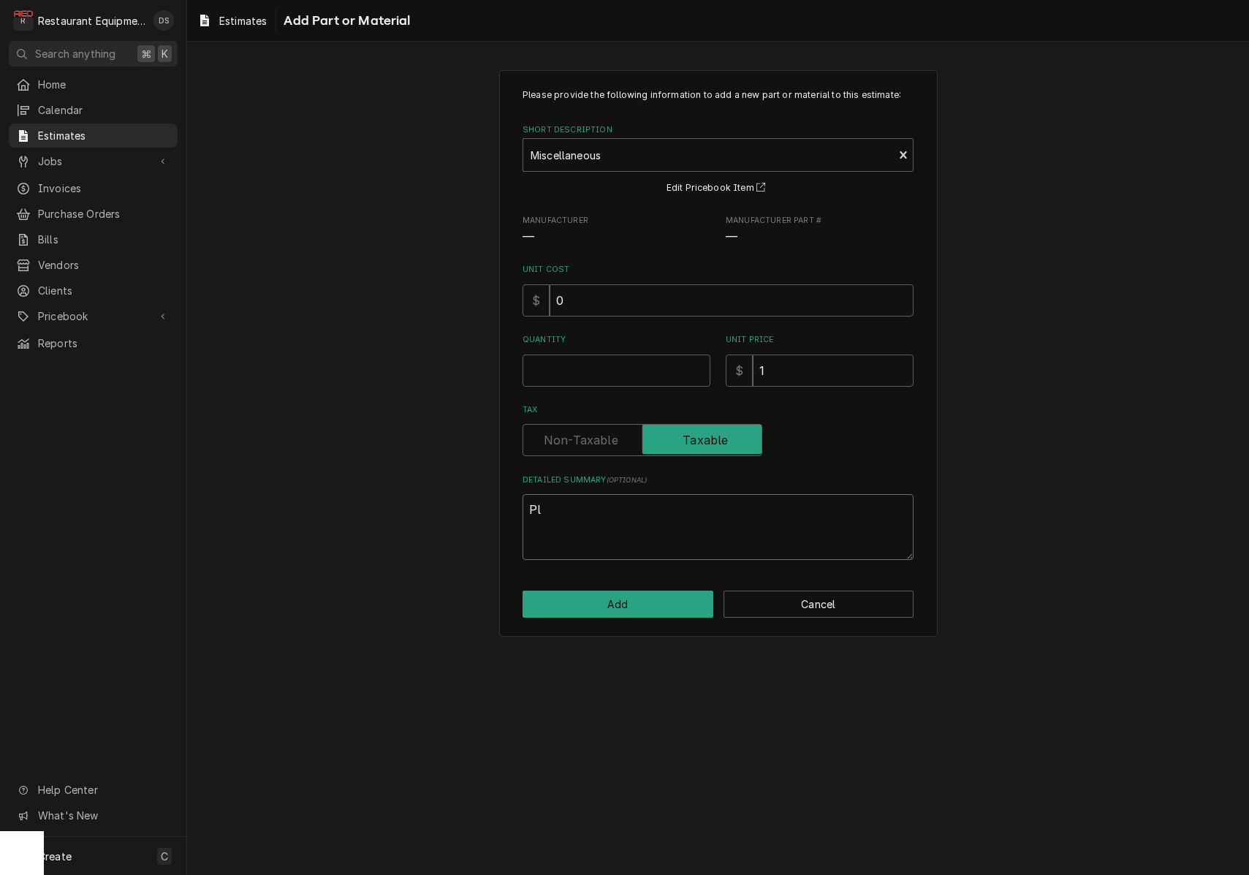
type textarea "Plu"
type textarea "x"
type textarea "Plum"
type textarea "x"
type textarea "Plumb"
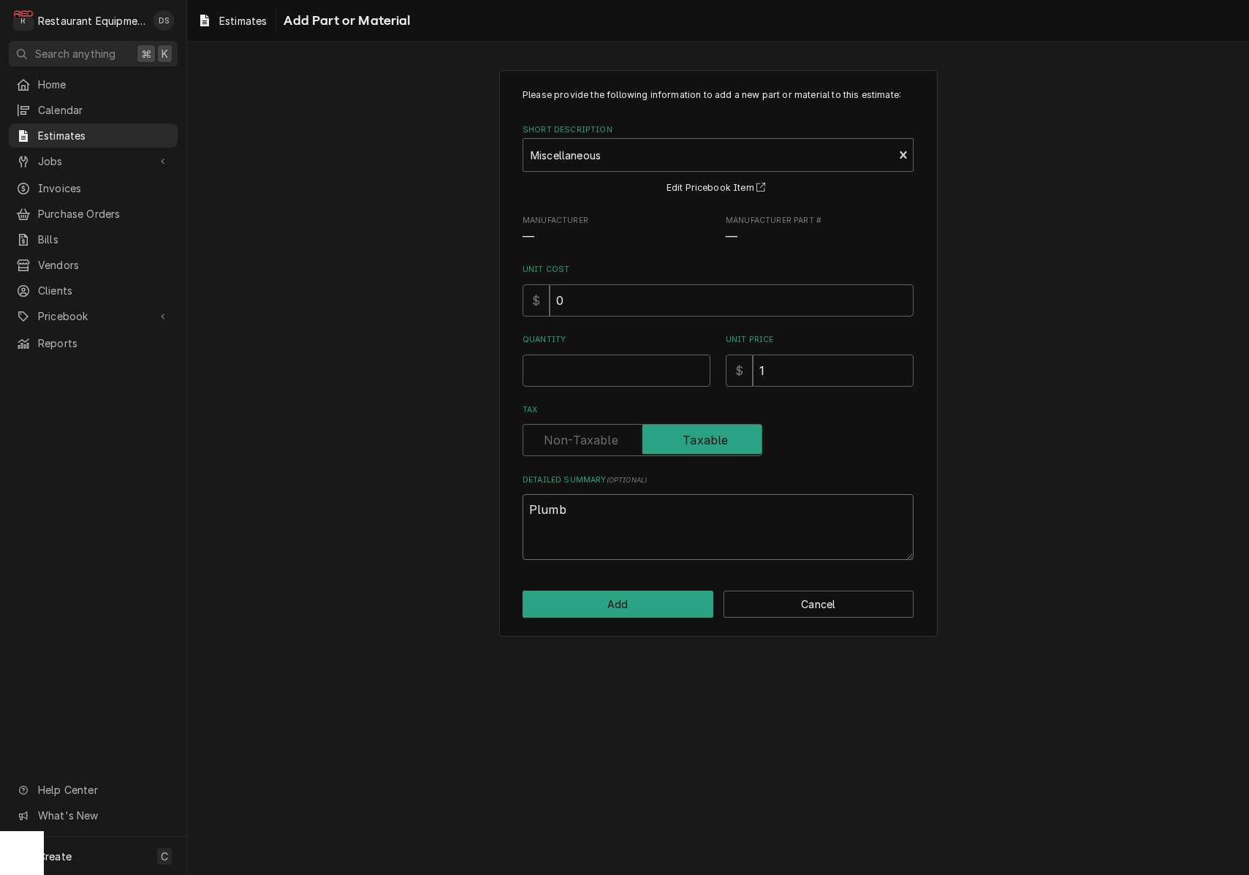
type textarea "x"
type textarea "Plumbi"
type textarea "x"
type textarea "Plumbin"
type textarea "x"
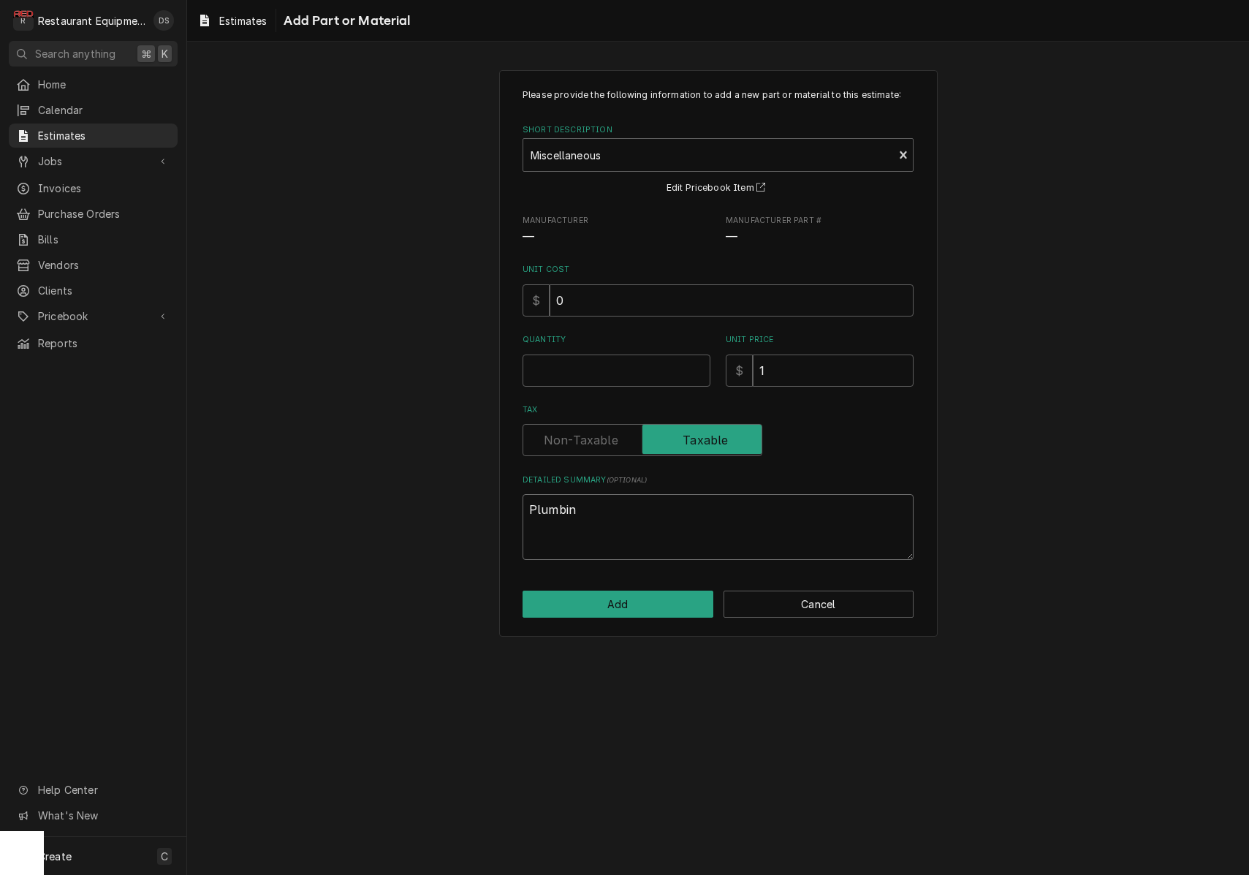
type textarea "Plumbing"
type textarea "x"
type textarea "Plumbing"
type textarea "x"
type textarea "Plumbing a"
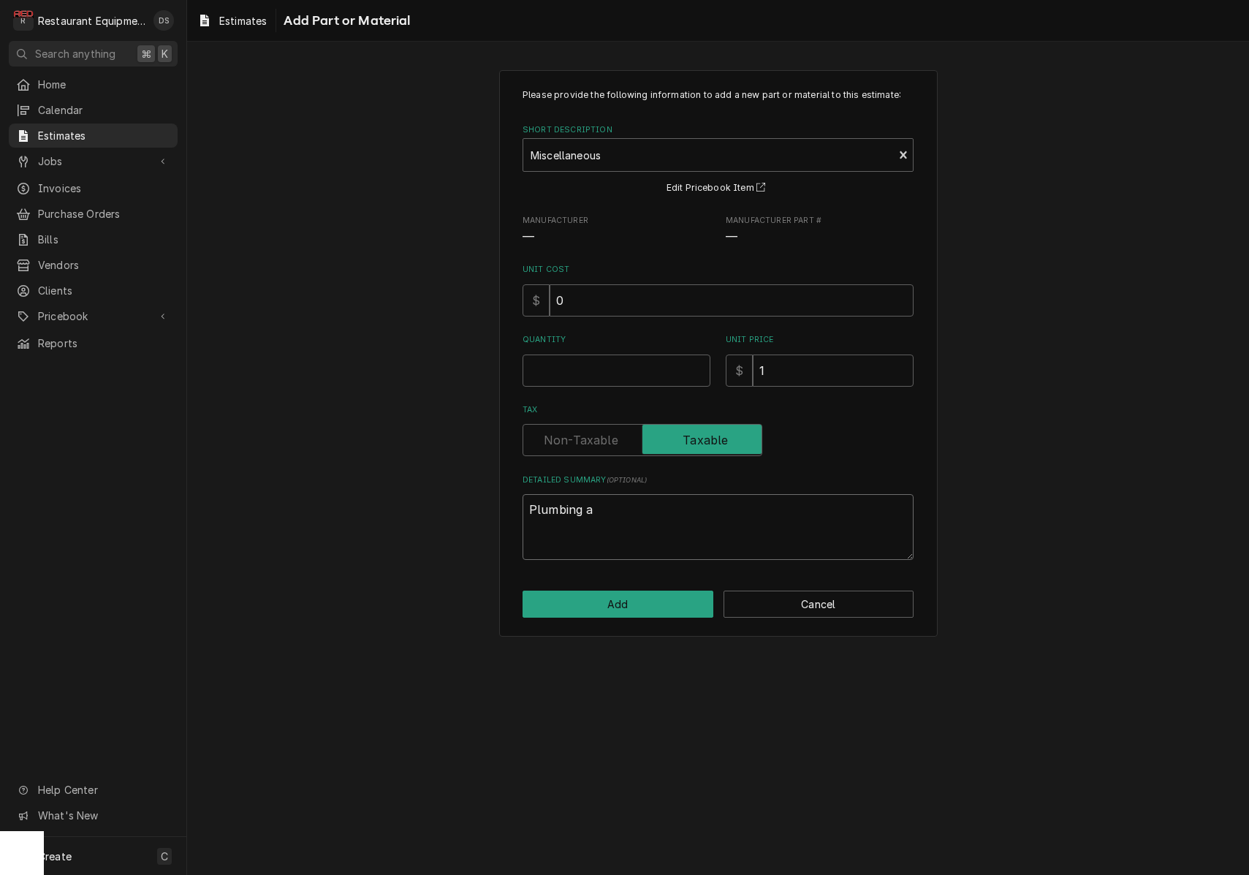
type textarea "x"
type textarea "Plumbing an"
type textarea "x"
type textarea "Plumbing and"
type textarea "x"
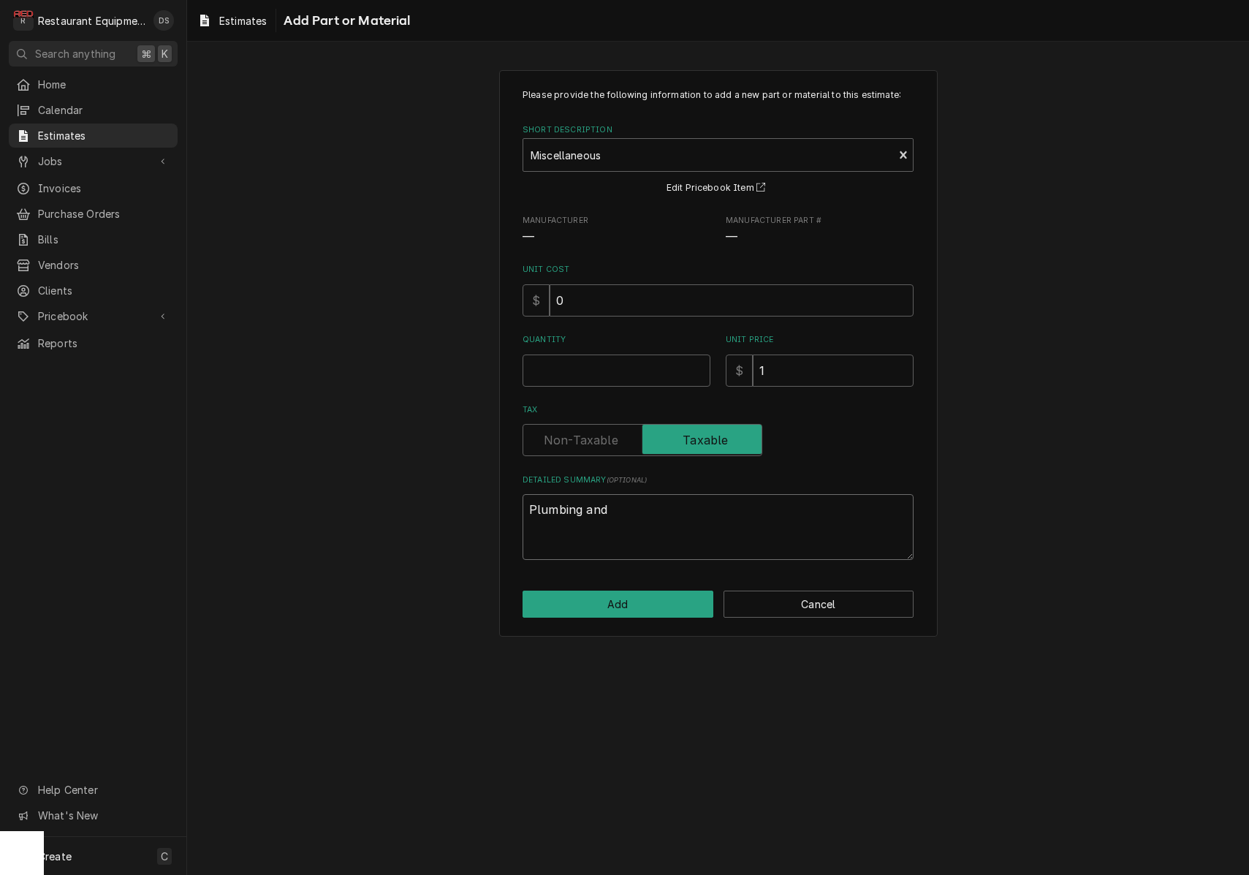
type textarea "Plumbing and"
type textarea "x"
type textarea "Plumbing and e"
type textarea "x"
type textarea "Plumbing and el"
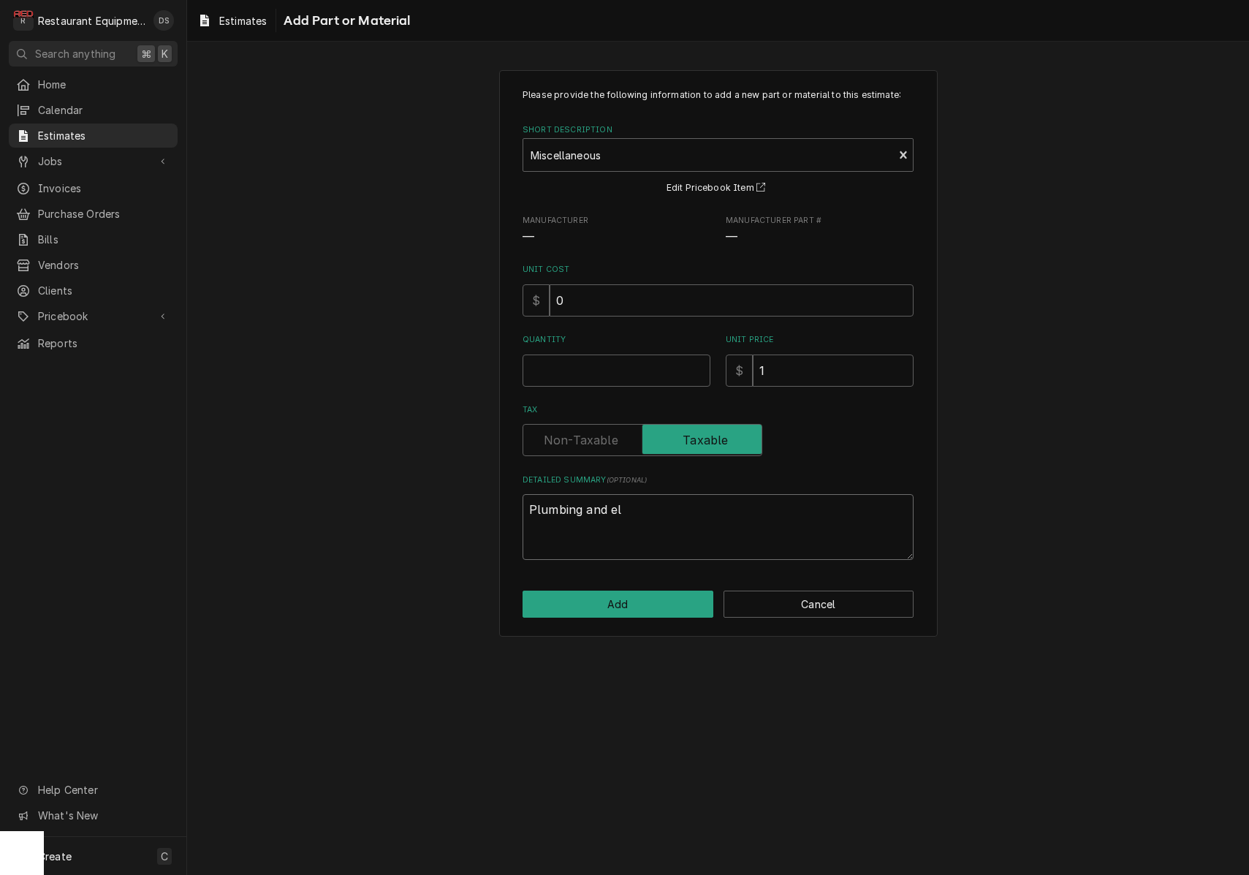
type textarea "x"
type textarea "Plumbing and ele"
type textarea "x"
type textarea "Plumbing and elec"
type textarea "x"
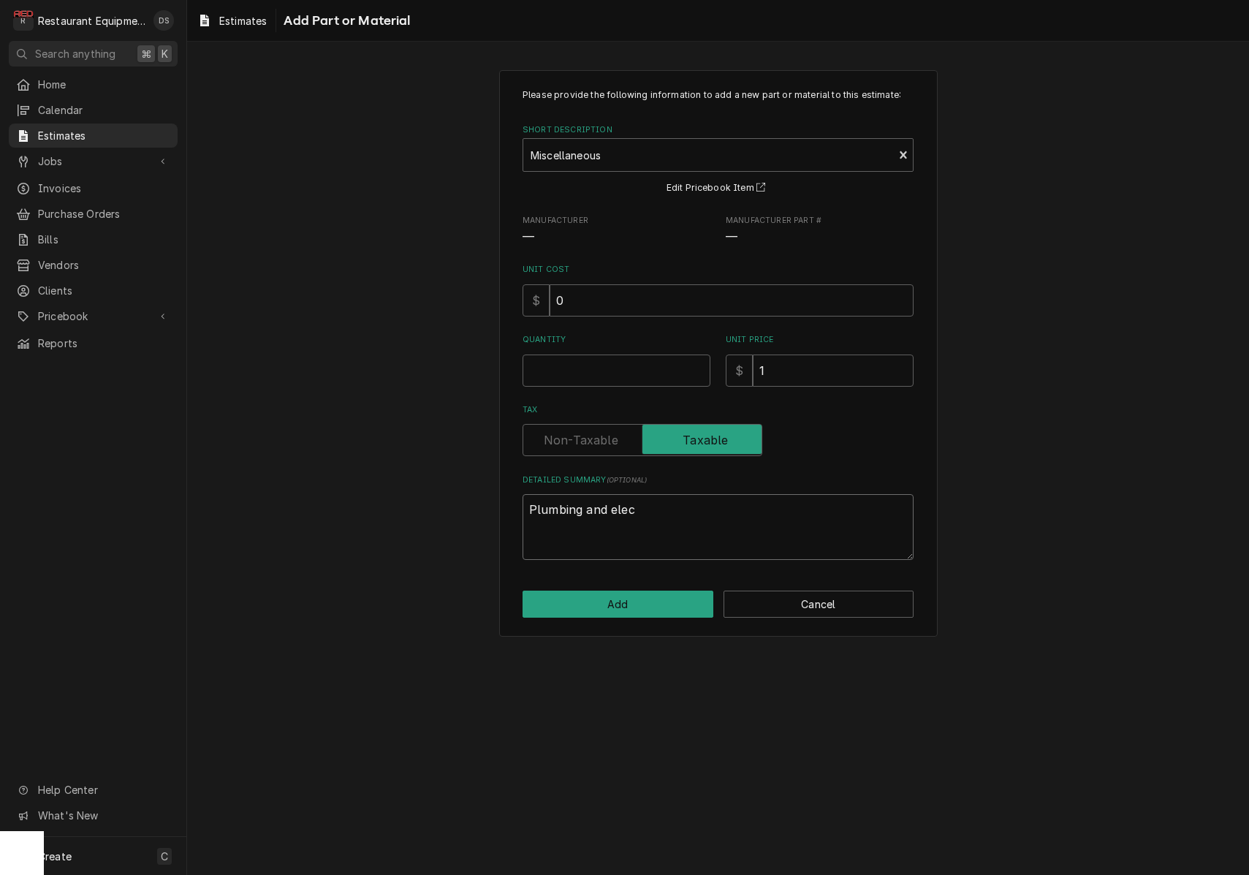
type textarea "Plumbing and elect"
type textarea "x"
type textarea "Plumbing and electr"
type textarea "x"
type textarea "Plumbing and electri"
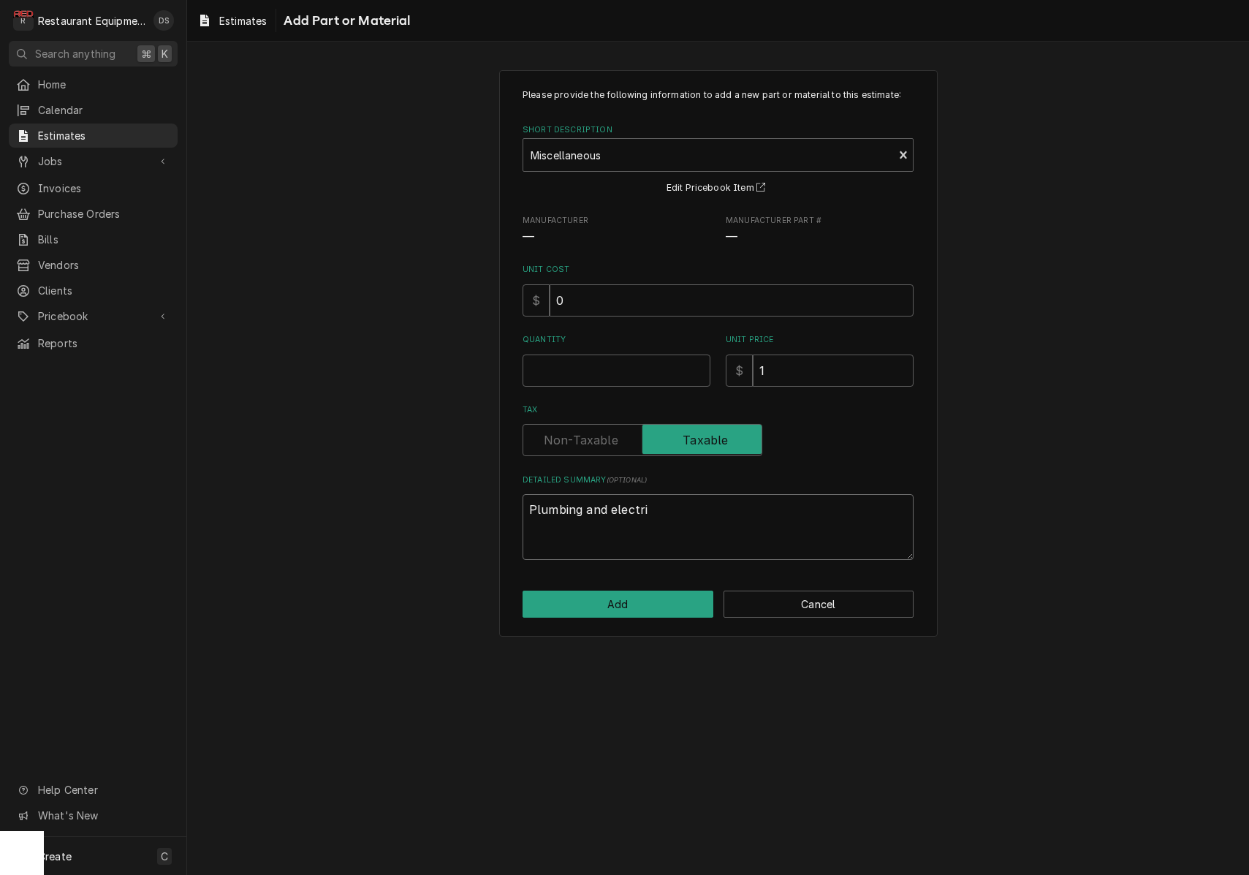
type textarea "x"
type textarea "Plumbing and electric"
type textarea "x"
type textarea "Plumbing and electrica"
type textarea "x"
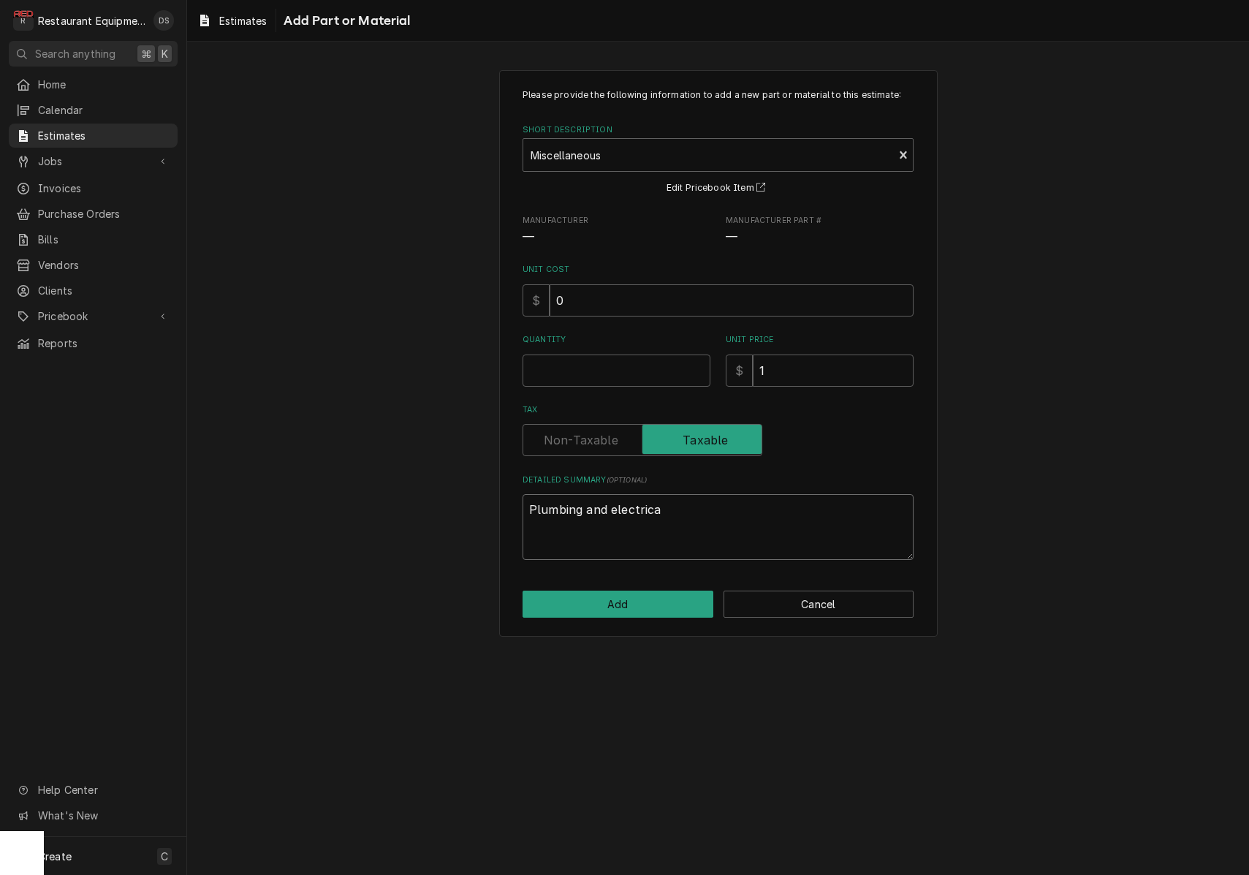
type textarea "Plumbing and electrical"
type textarea "x"
type textarea "Plumbing and electrical"
type textarea "x"
type textarea "Plumbing and electrical"
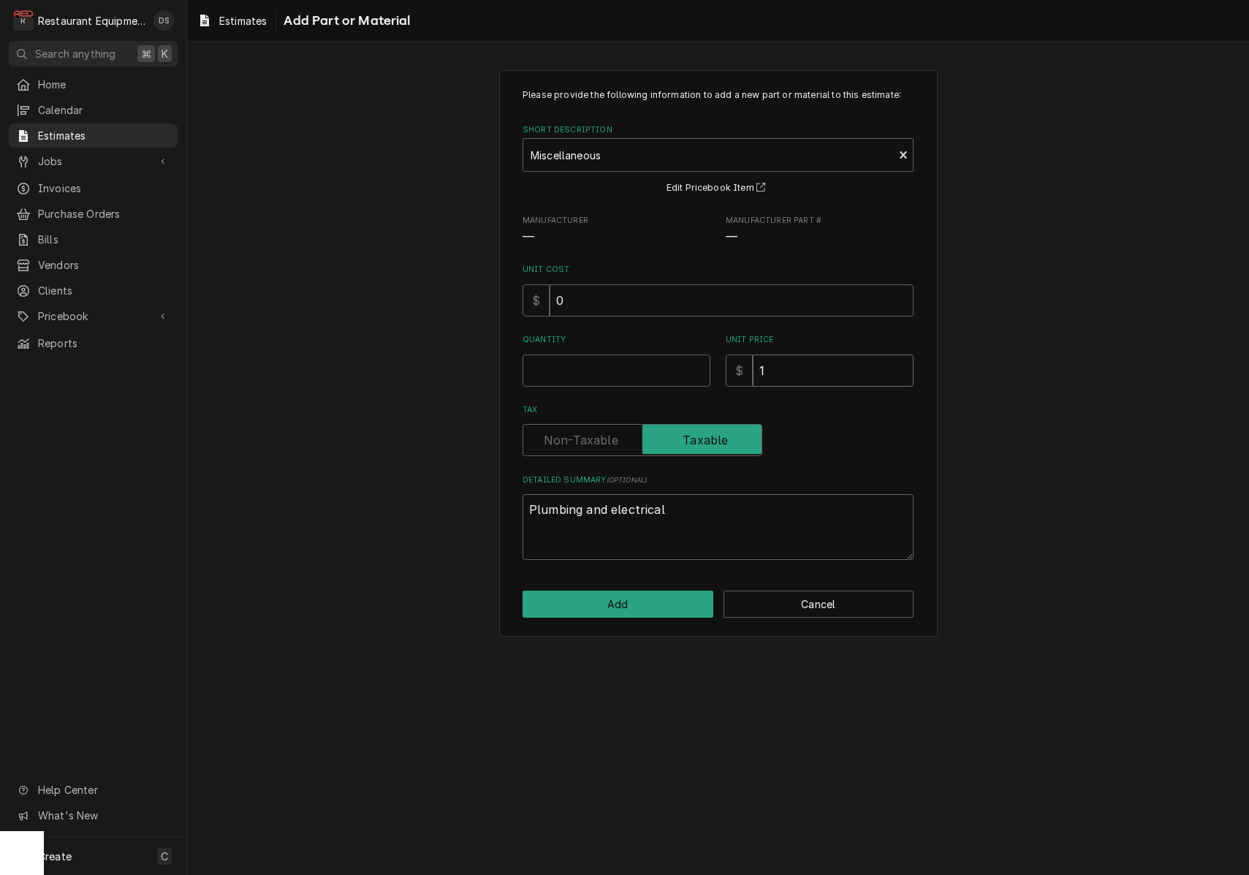
click at [805, 368] on input "1" at bounding box center [833, 370] width 161 height 32
type textarea "x"
type input "15"
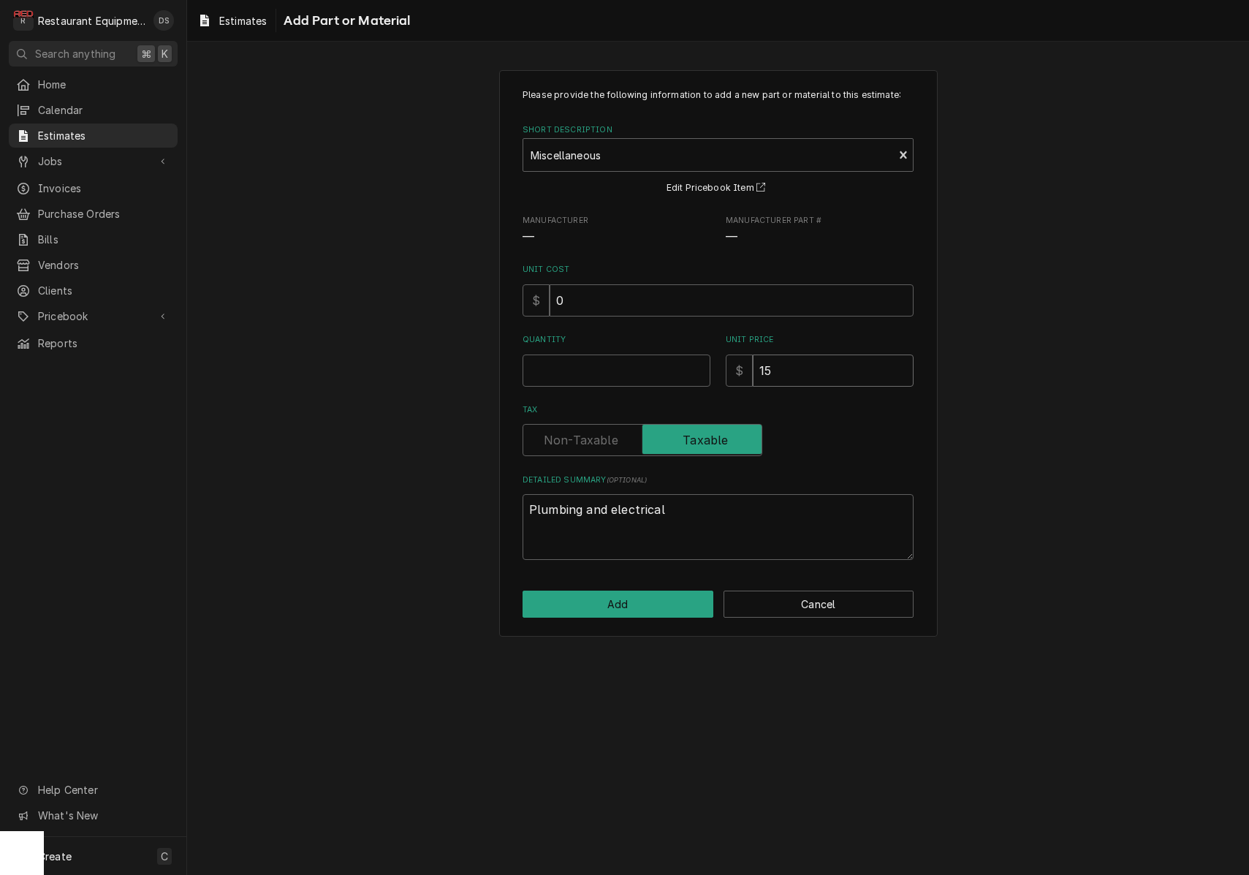
type textarea "x"
type input "150"
type textarea "x"
type input "150"
click at [581, 425] on input "Tax" at bounding box center [642, 440] width 227 height 32
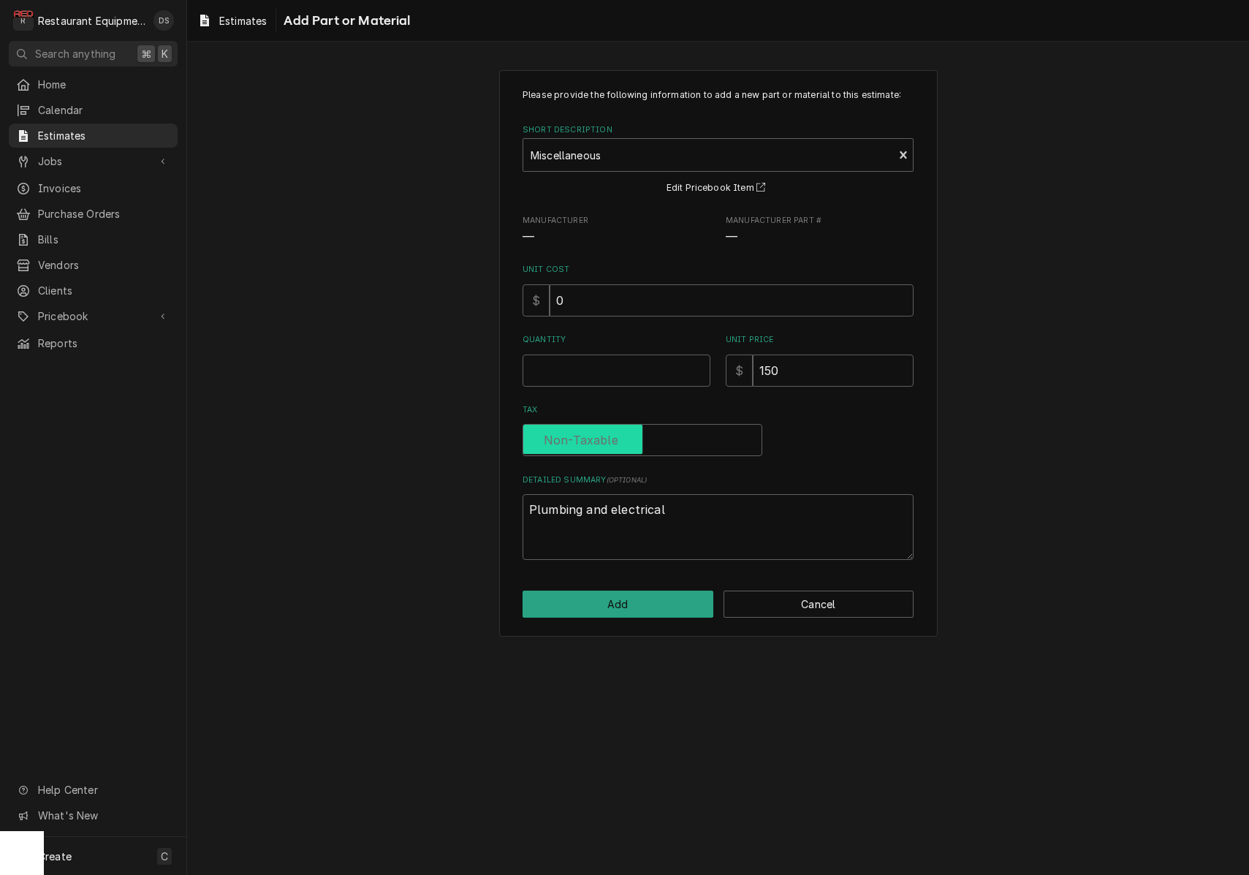
checkbox input "false"
click at [601, 362] on input "Quantity" at bounding box center [616, 370] width 188 height 32
type textarea "x"
type input "0.5"
type textarea "x"
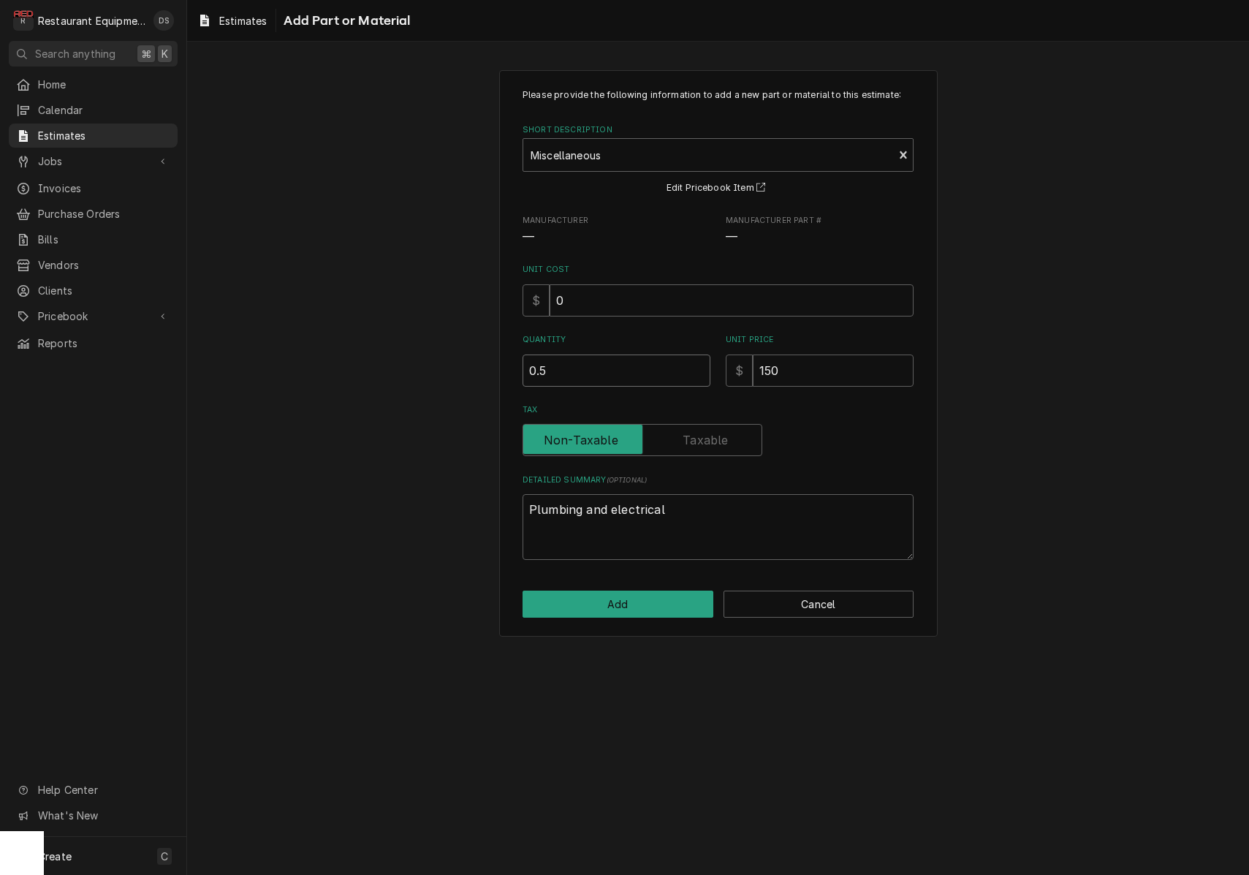
type input "1"
click at [647, 596] on button "Add" at bounding box center [617, 603] width 191 height 27
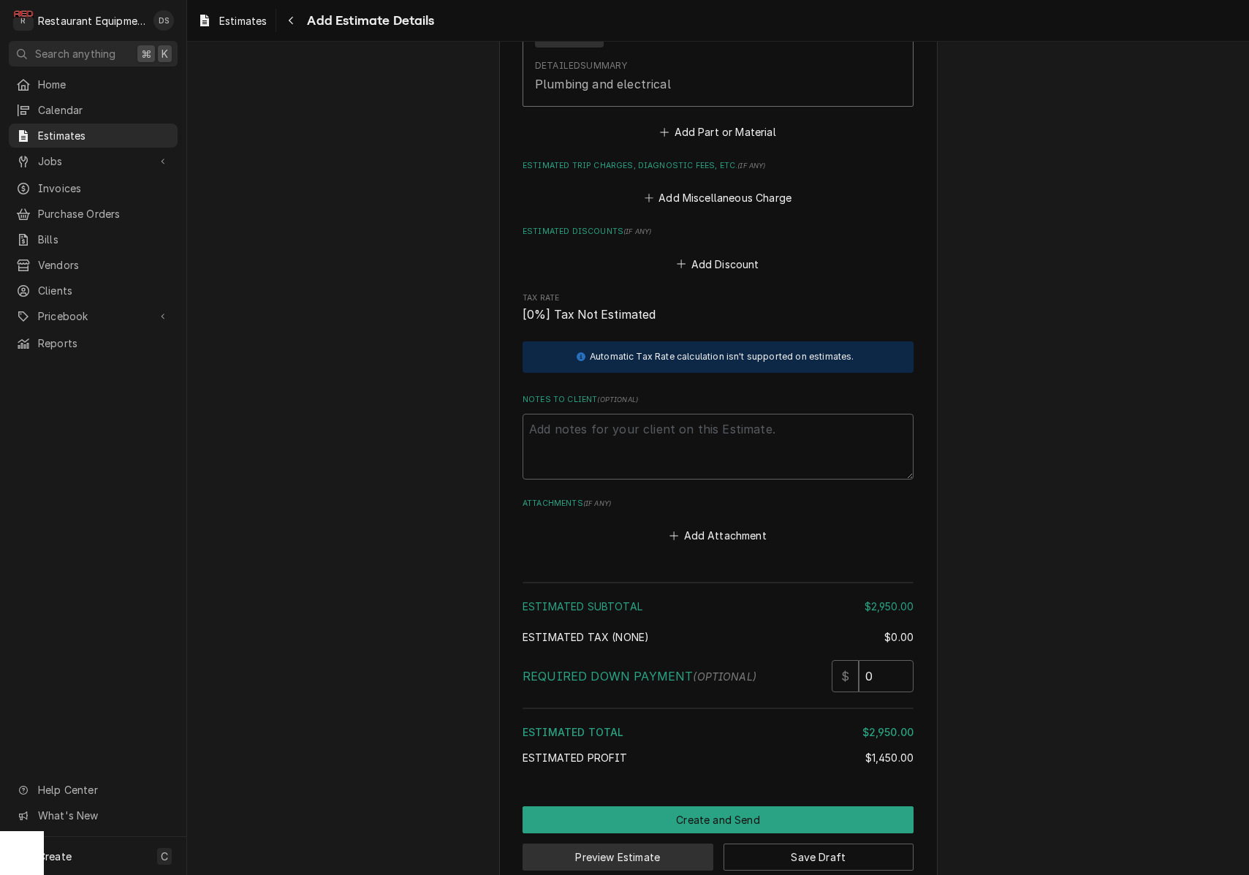
click at [666, 843] on button "Preview Estimate" at bounding box center [617, 856] width 191 height 27
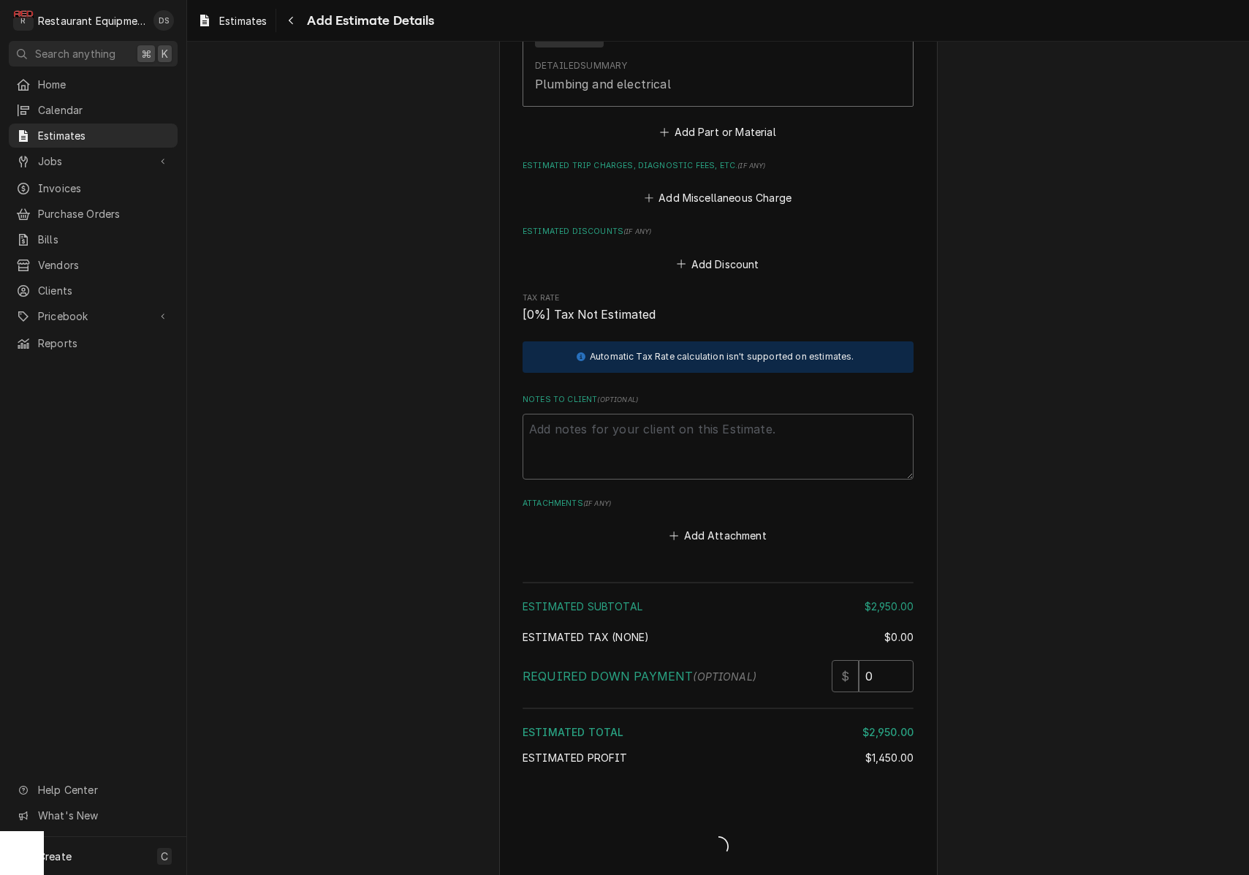
scroll to position [2396, 0]
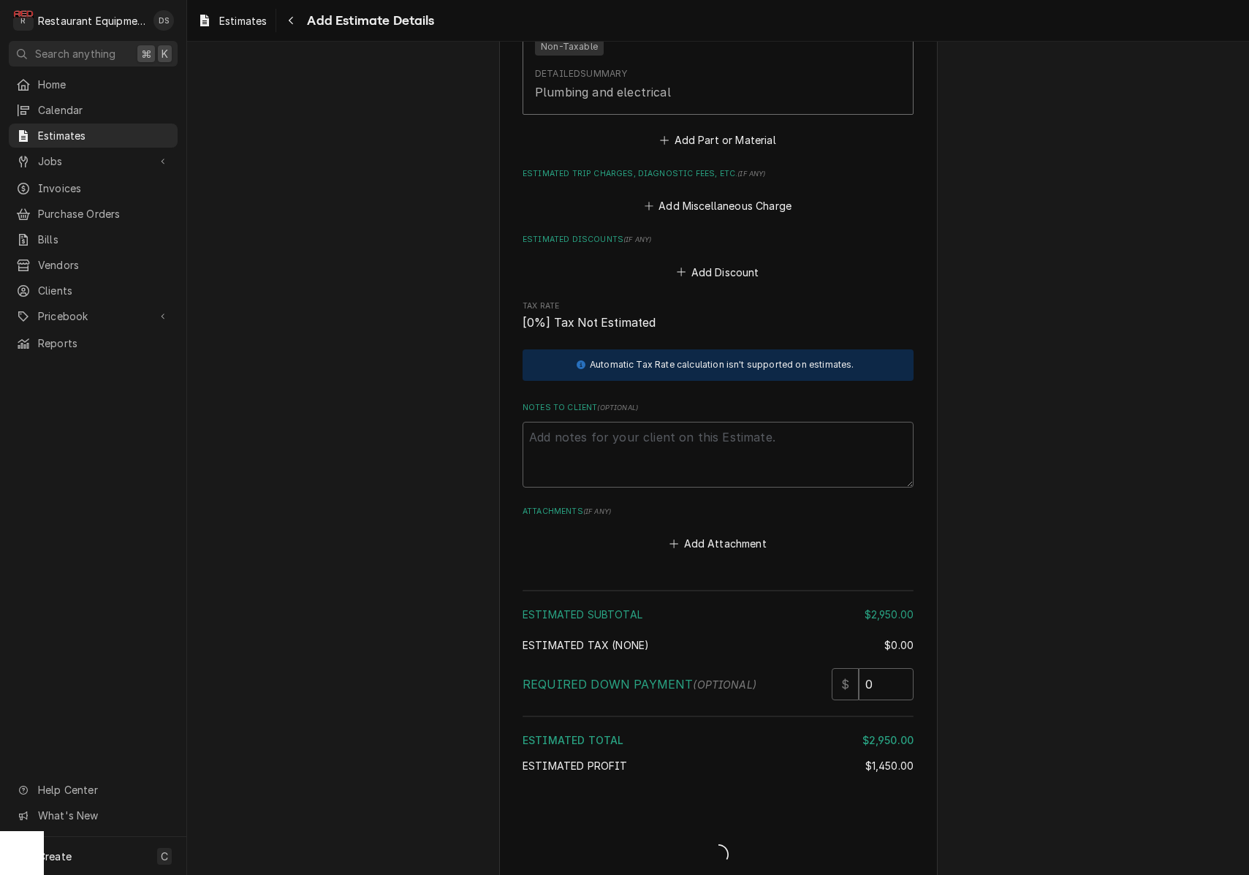
type textarea "x"
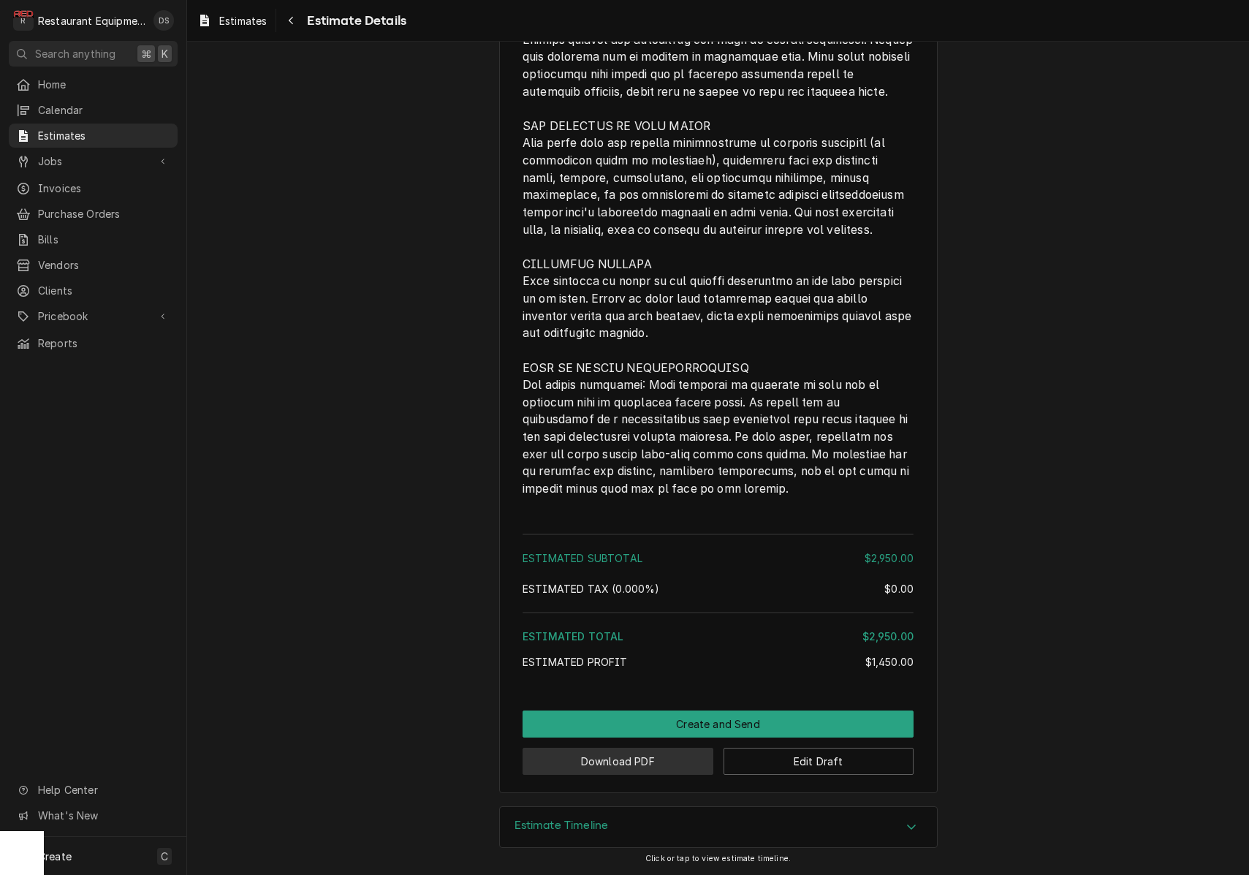
click at [644, 761] on button "Download PDF" at bounding box center [617, 760] width 191 height 27
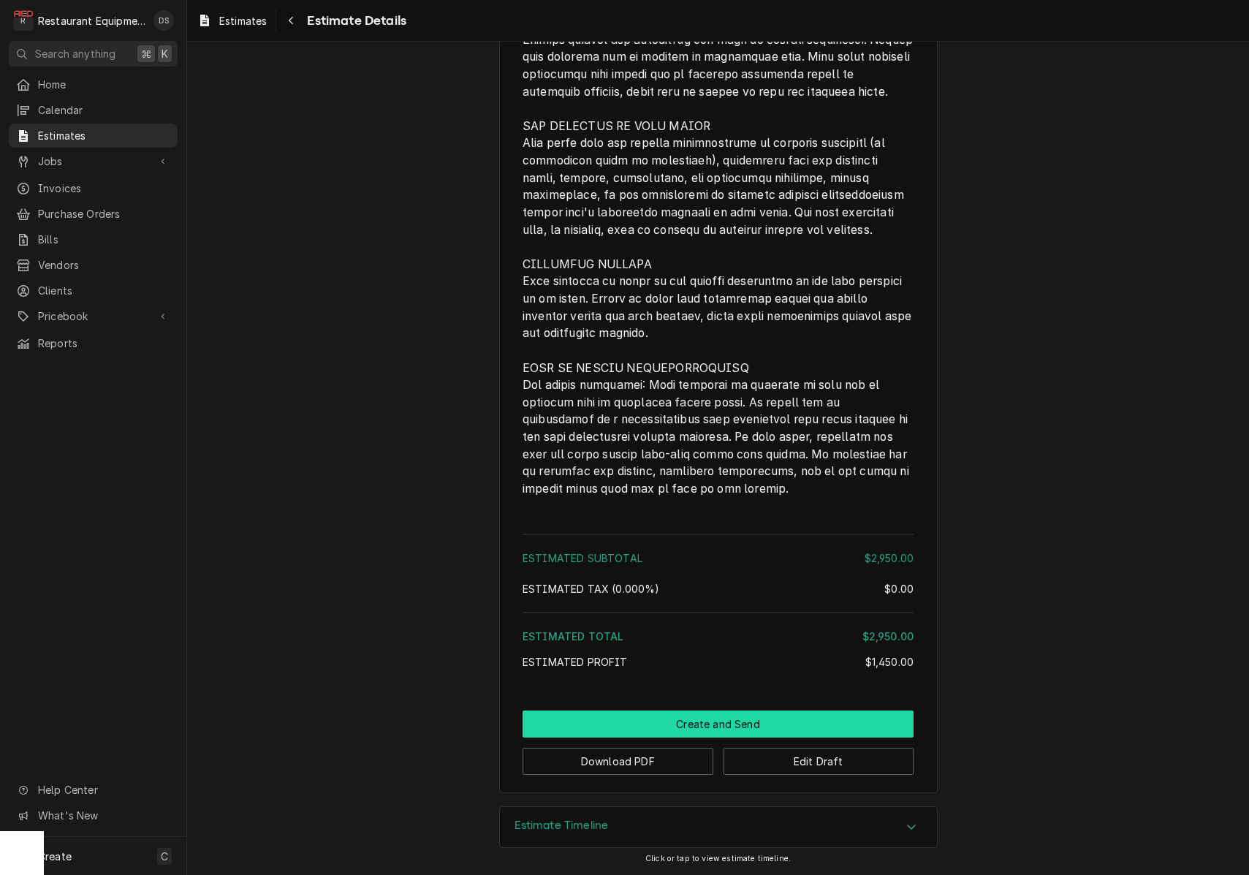
click at [658, 725] on button "Create and Send" at bounding box center [717, 723] width 391 height 27
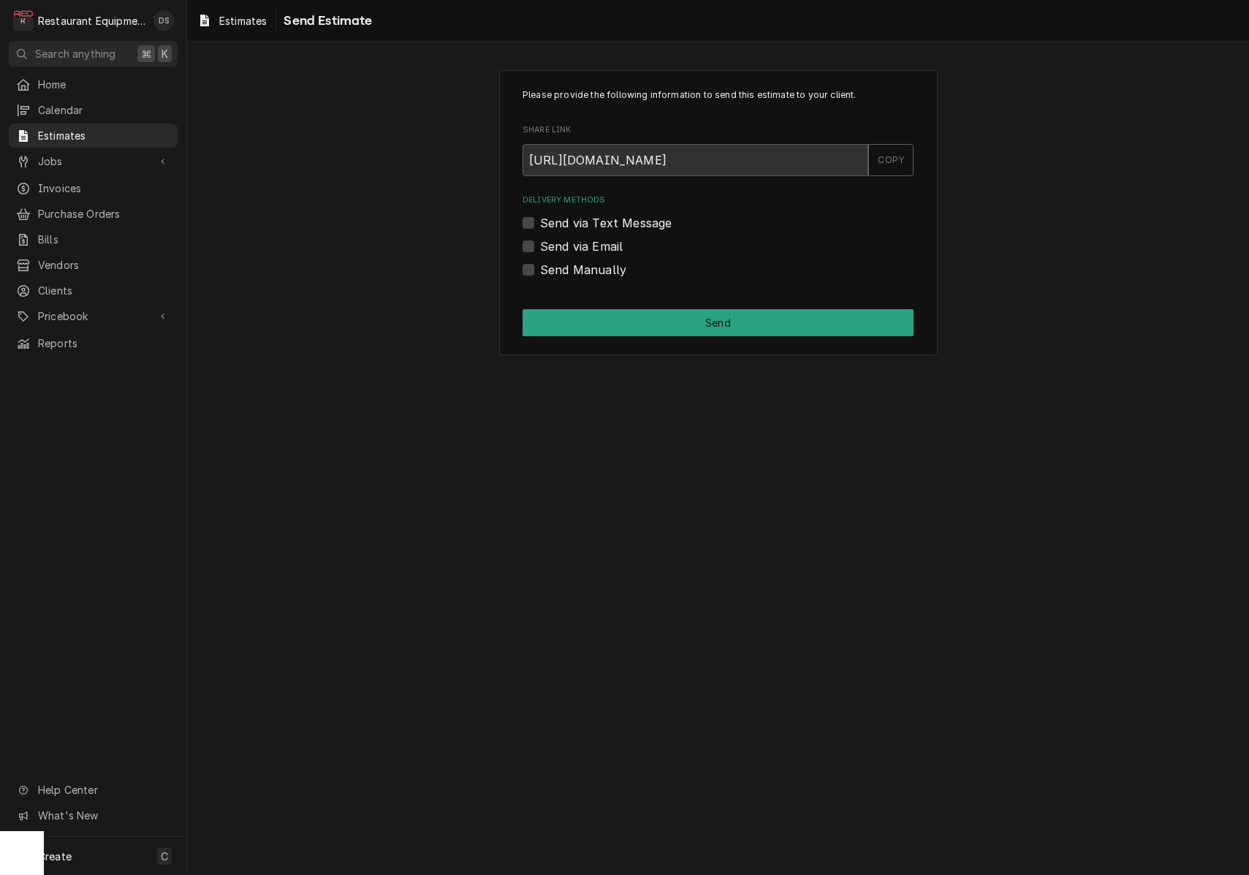
click at [537, 266] on div "Send Manually" at bounding box center [717, 270] width 391 height 18
click at [540, 267] on label "Send Manually" at bounding box center [583, 270] width 86 height 18
click at [540, 267] on input "Send Manually" at bounding box center [735, 277] width 391 height 32
checkbox input "true"
click at [685, 331] on button "Send" at bounding box center [717, 322] width 391 height 27
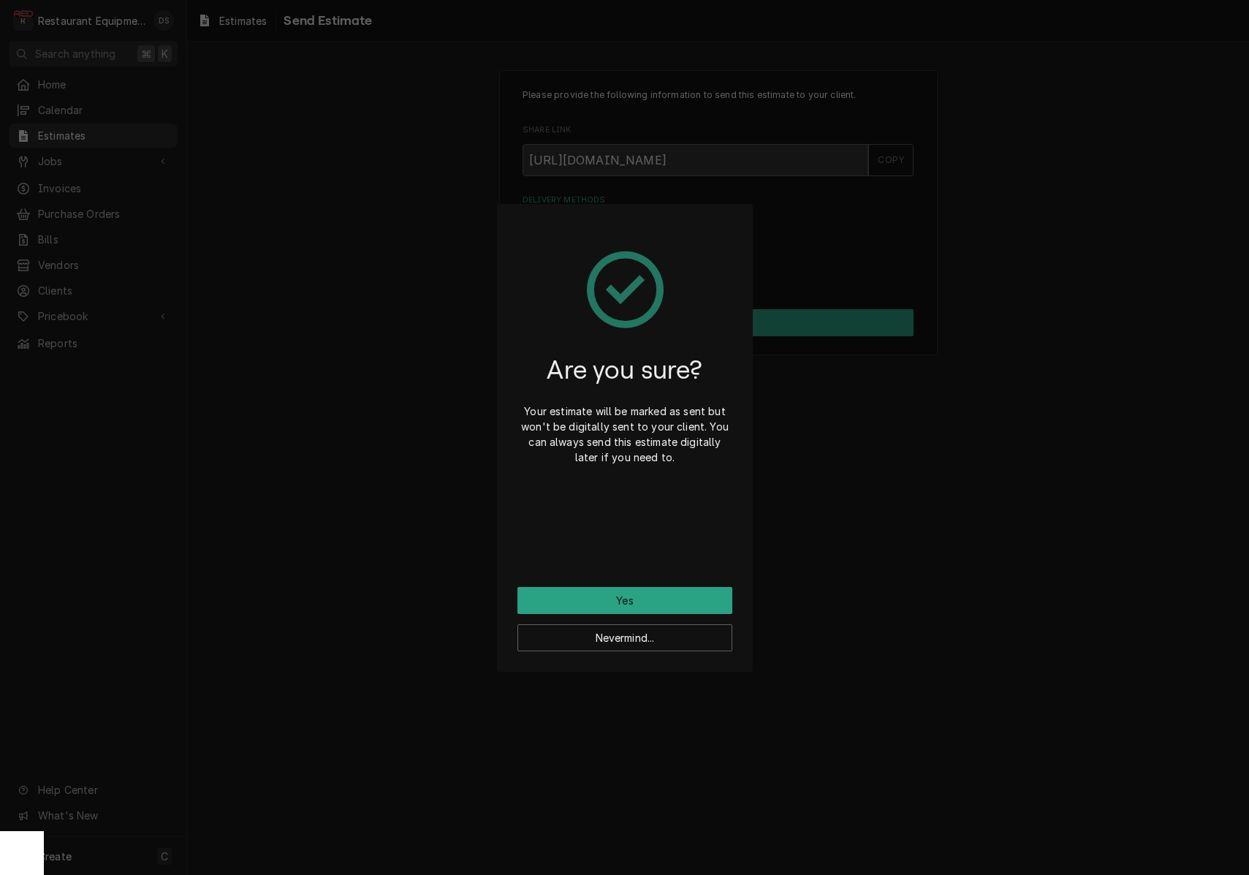
click at [673, 597] on button "Yes" at bounding box center [624, 600] width 215 height 27
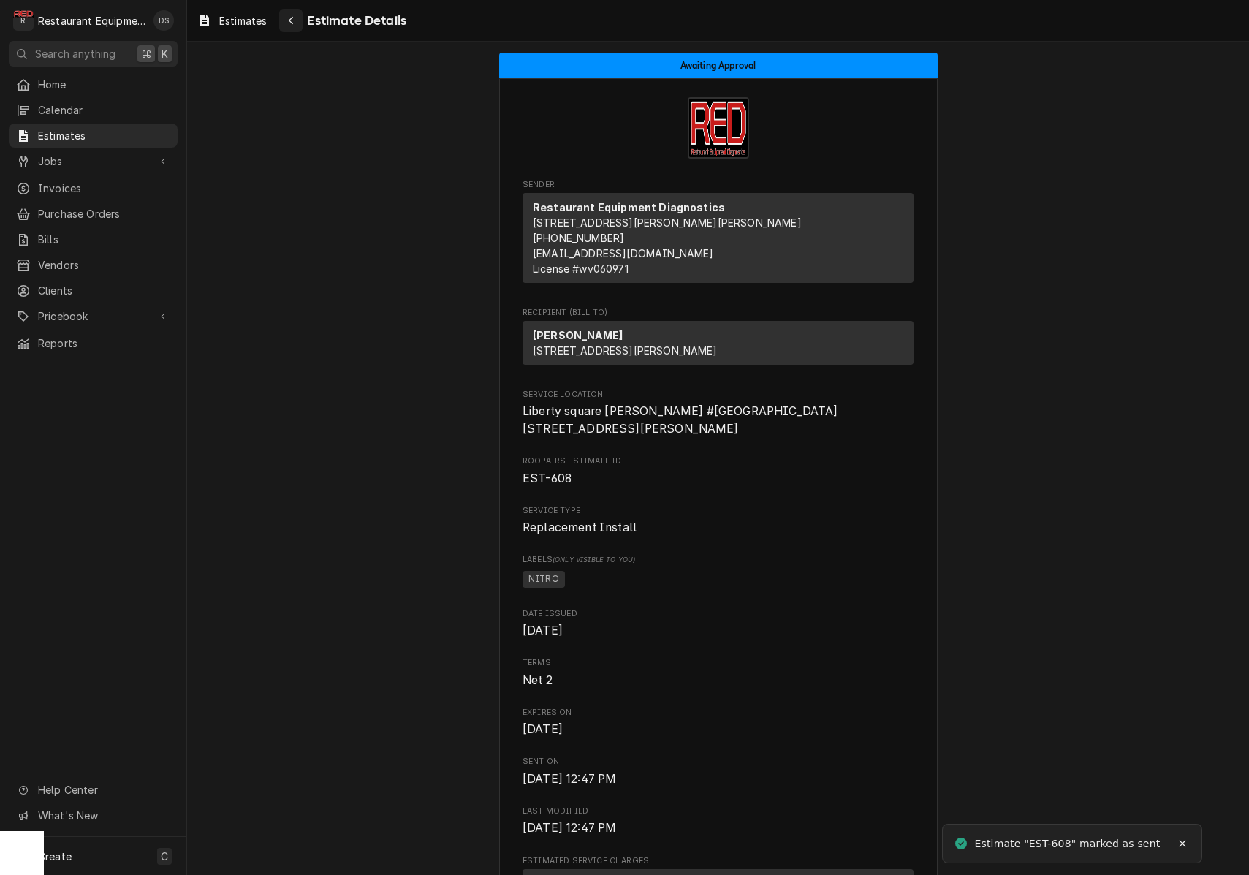
click at [292, 26] on div "Navigate back" at bounding box center [291, 20] width 15 height 15
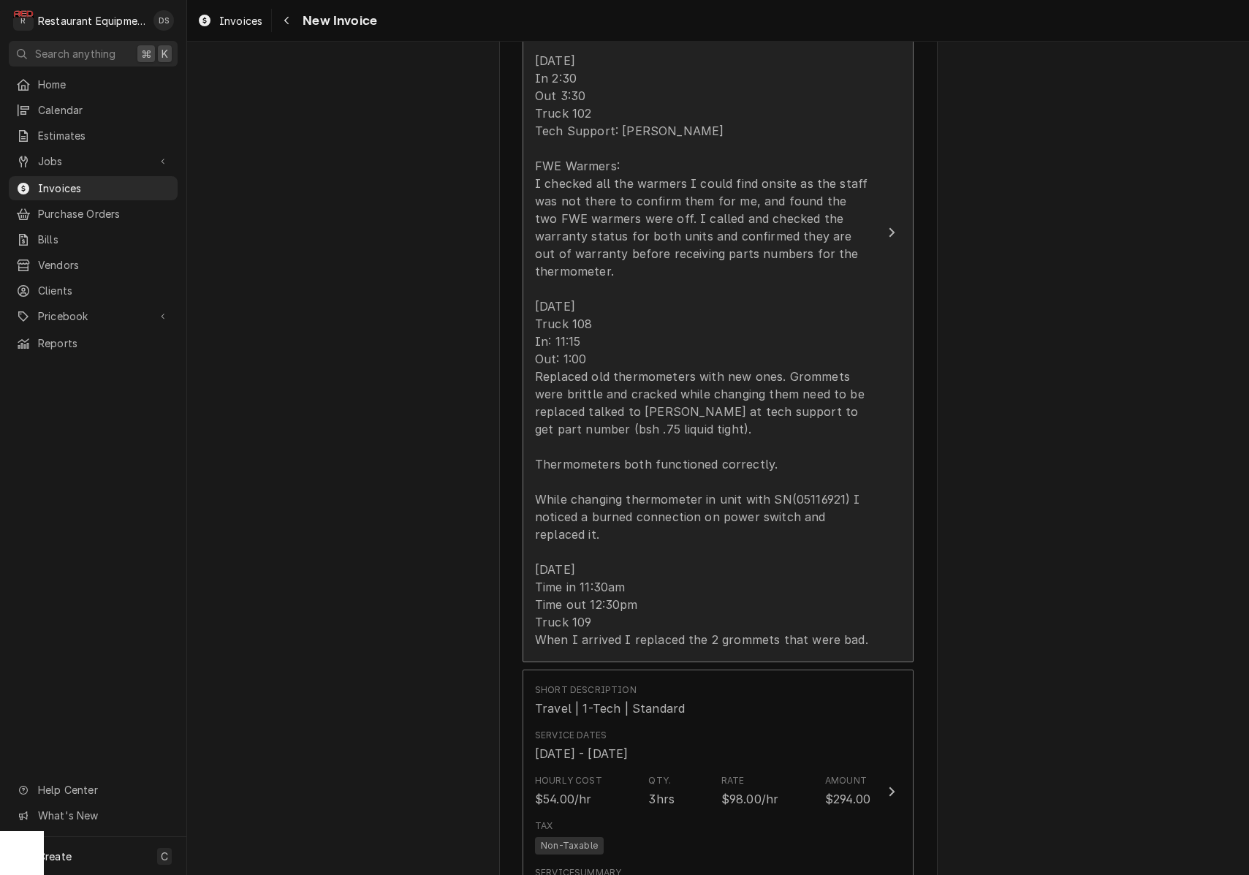
scroll to position [1608, 0]
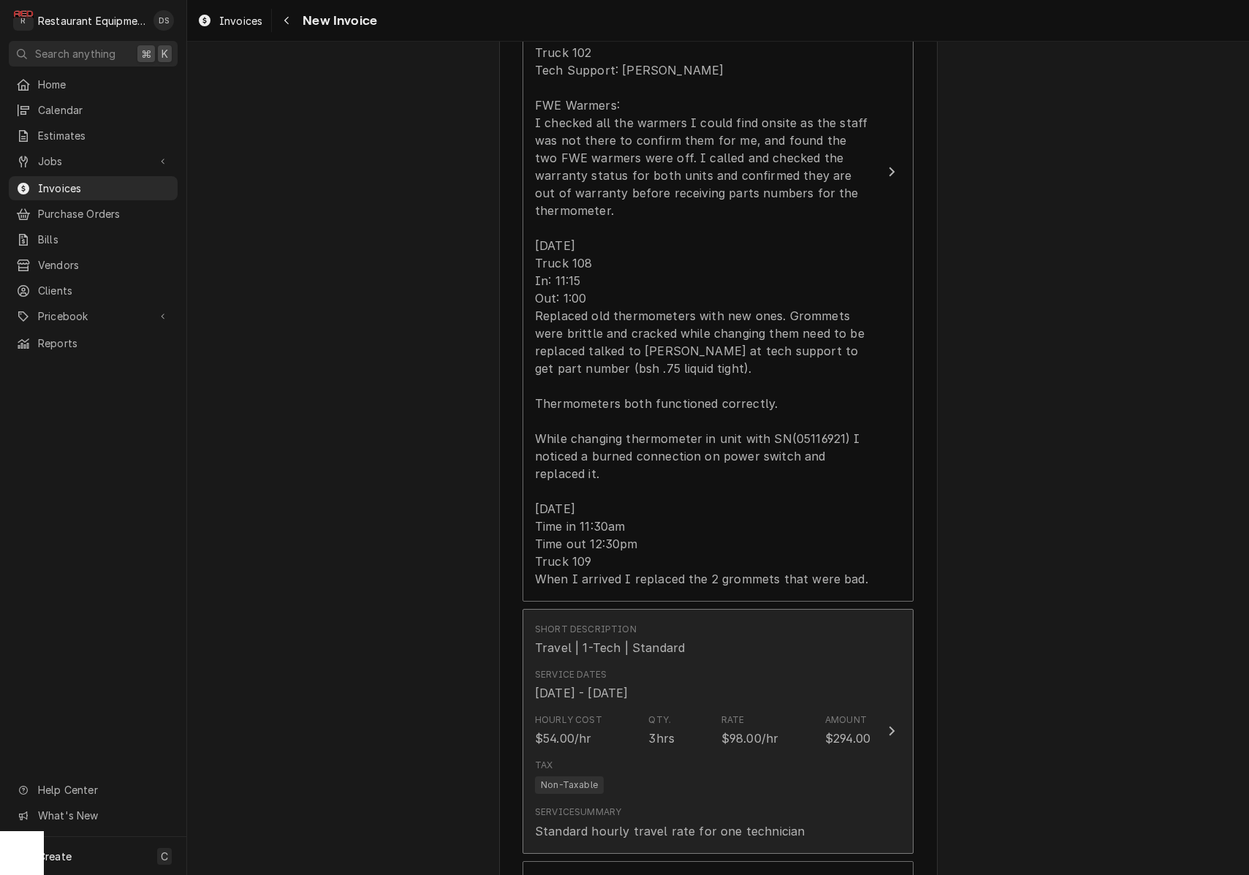
click at [664, 729] on div "3hrs" at bounding box center [661, 738] width 26 height 18
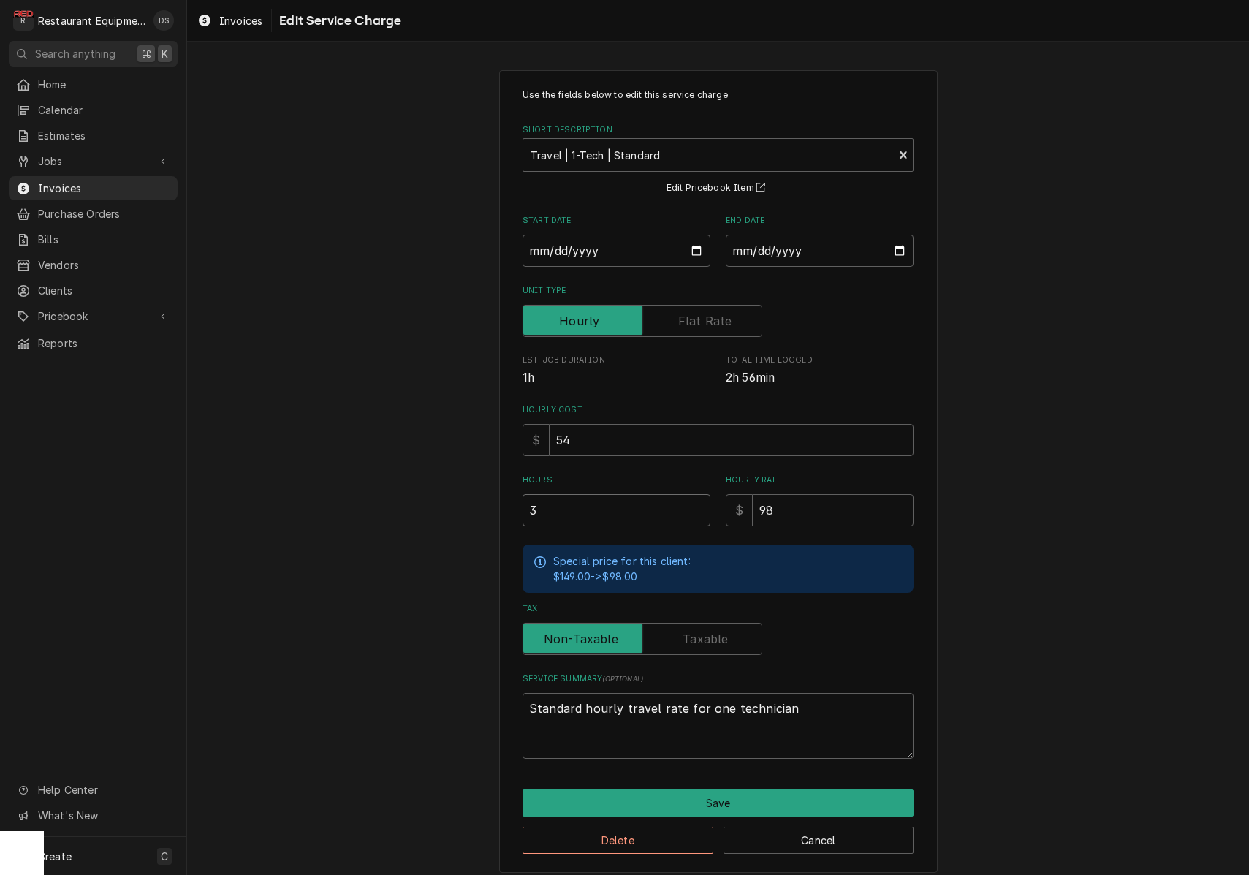
drag, startPoint x: 490, startPoint y: 496, endPoint x: 451, endPoint y: 489, distance: 40.1
click at [453, 490] on div "Use the fields below to edit this service charge Short Description Travel | 1-T…" at bounding box center [718, 471] width 1062 height 828
type textarea "x"
type input "2"
click at [723, 799] on button "Save" at bounding box center [717, 802] width 391 height 27
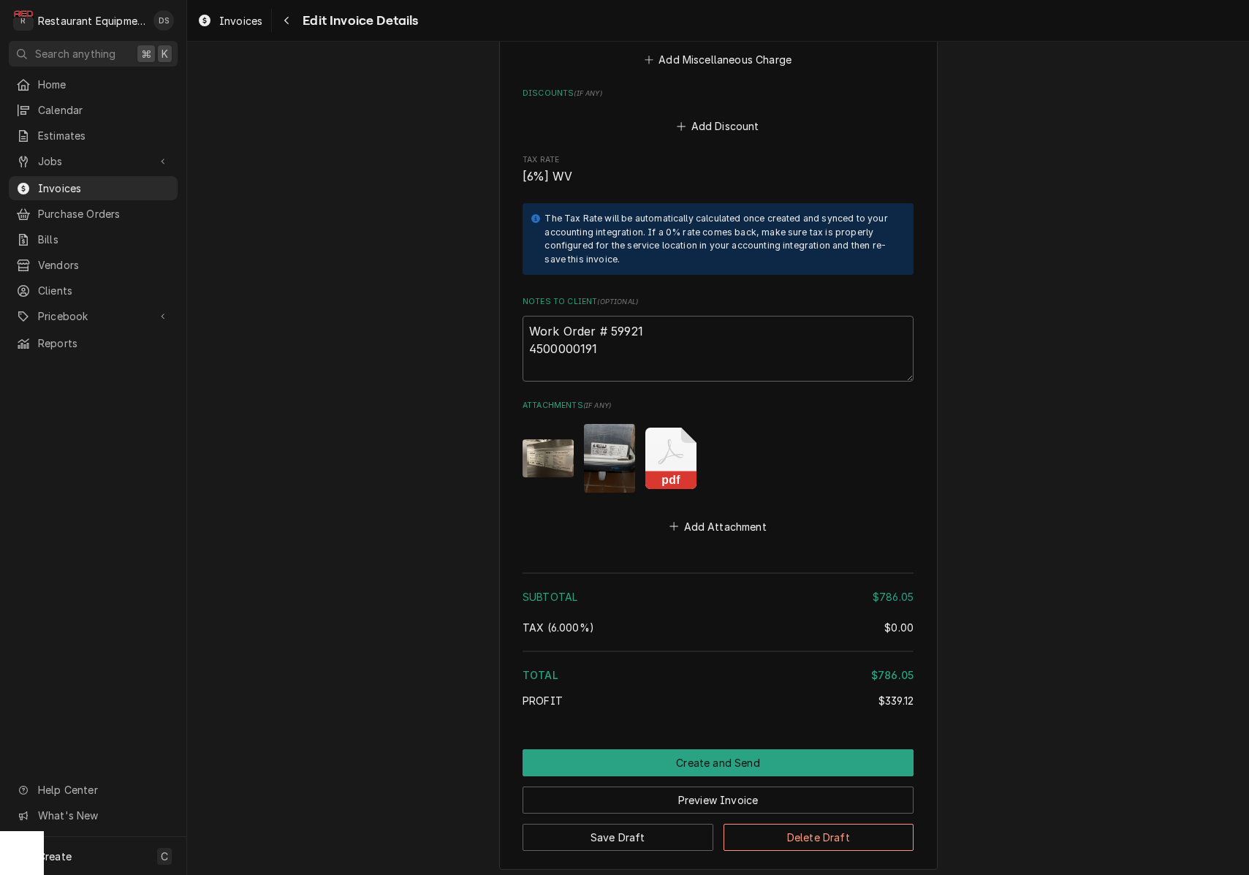
scroll to position [3386, 0]
click at [685, 747] on button "Create and Send" at bounding box center [717, 760] width 391 height 27
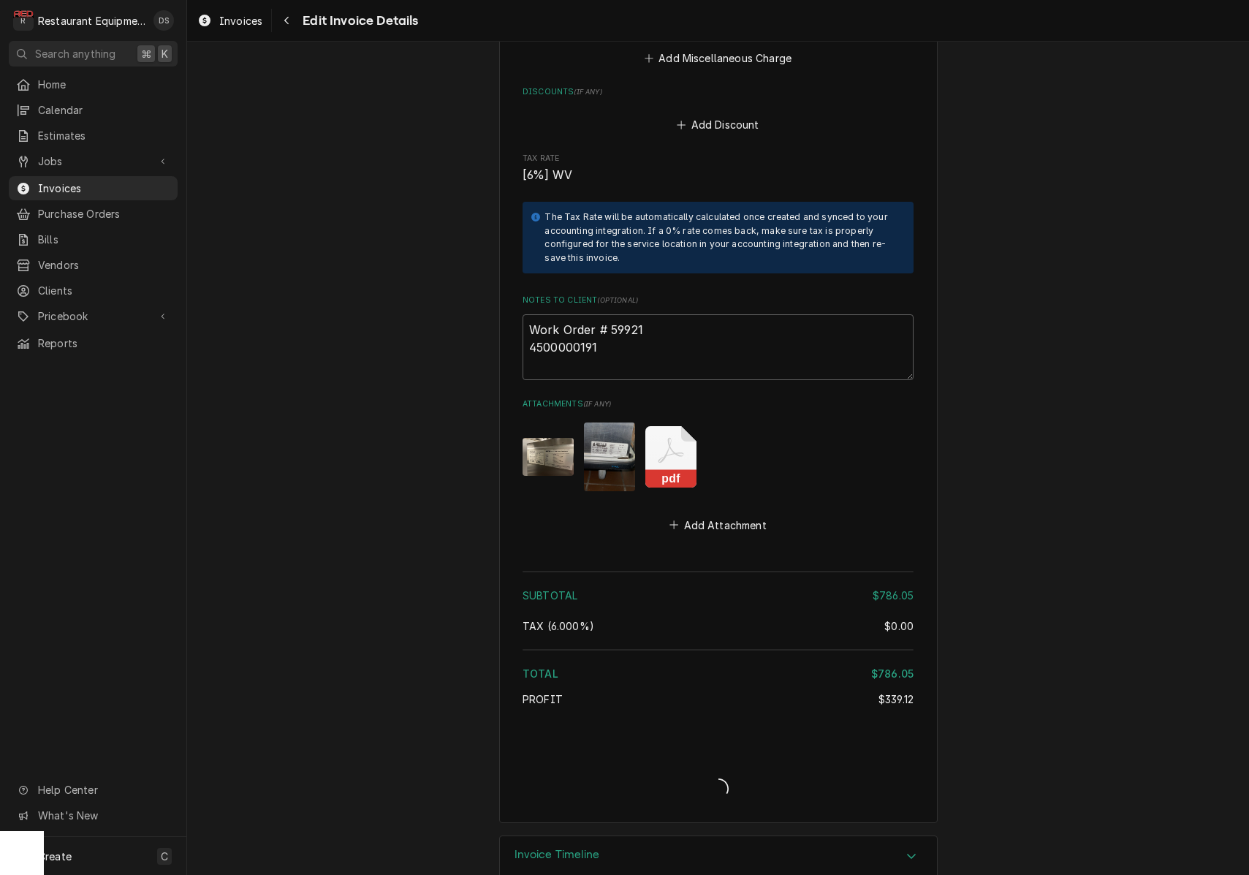
type textarea "x"
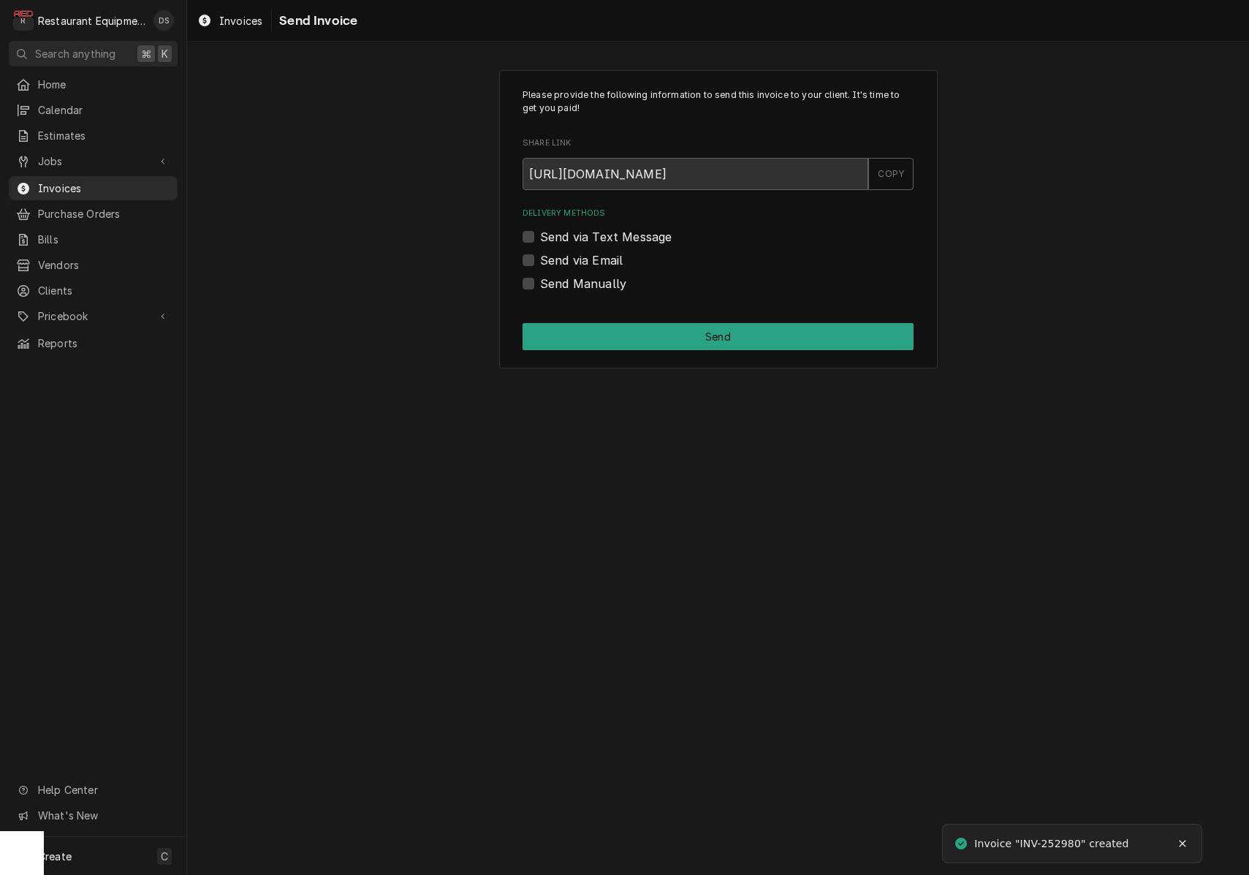
click at [540, 259] on label "Send via Email" at bounding box center [581, 260] width 83 height 18
click at [540, 259] on input "Send via Email" at bounding box center [735, 267] width 391 height 32
checkbox input "true"
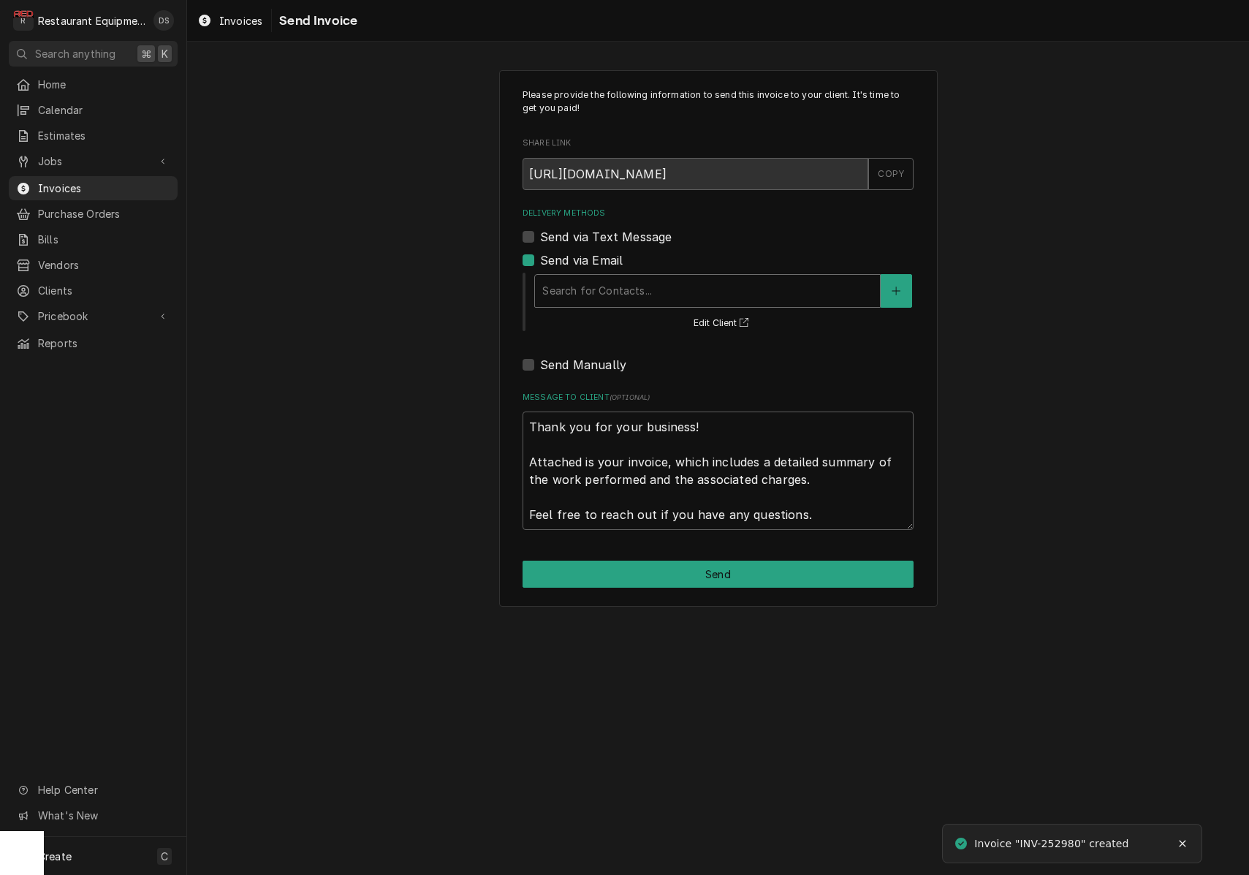
click at [681, 286] on div "Delivery Methods" at bounding box center [707, 291] width 330 height 26
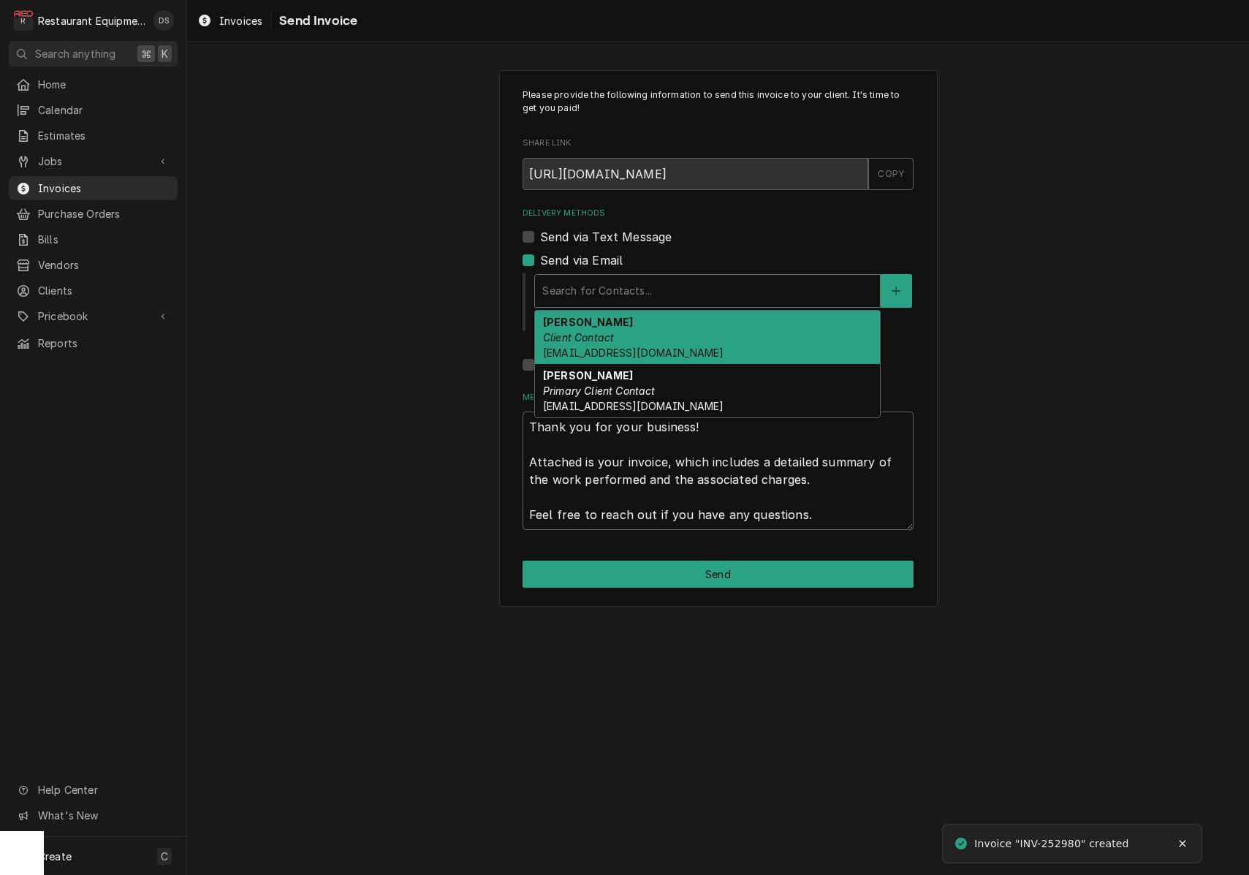
click at [674, 330] on div "[PERSON_NAME] Client Contact [EMAIL_ADDRESS][DOMAIN_NAME]" at bounding box center [707, 337] width 345 height 53
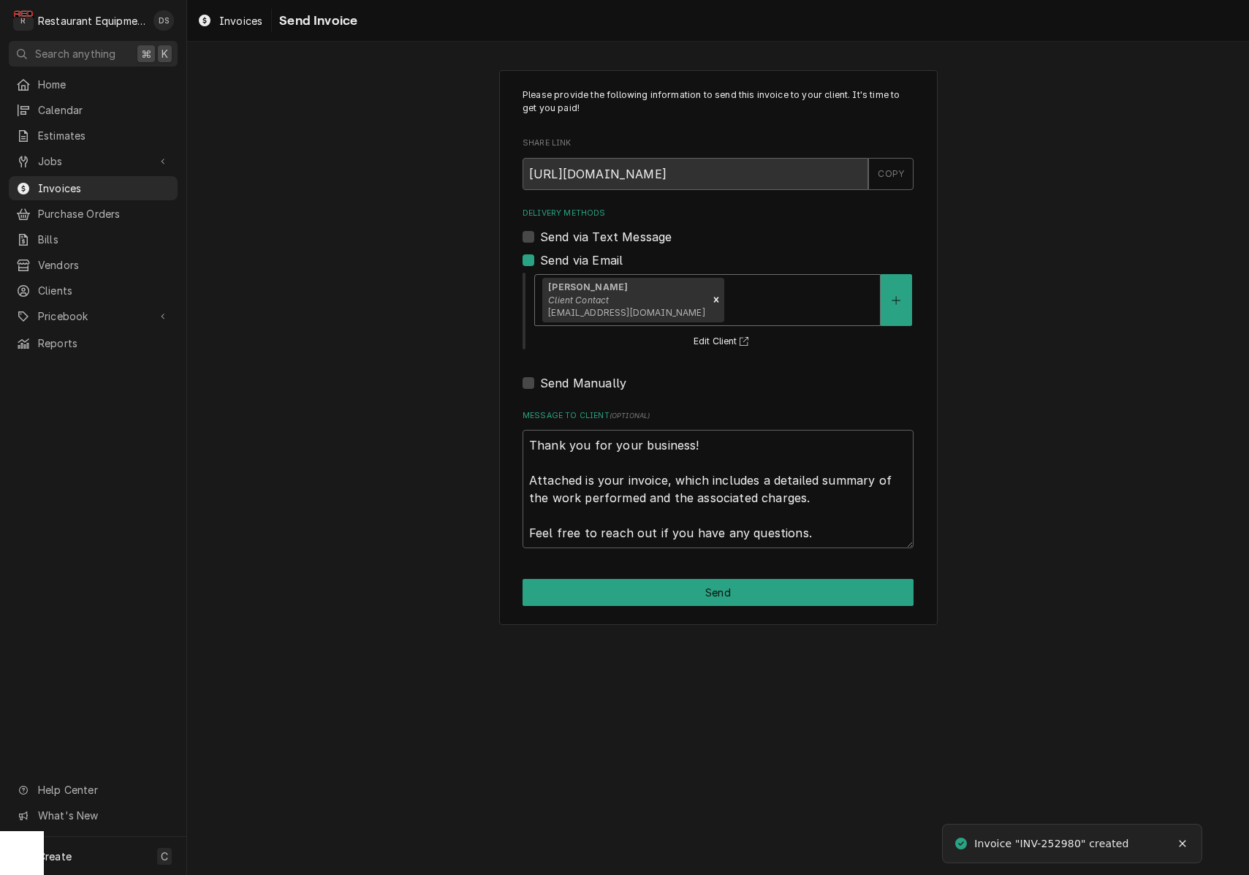
click at [731, 289] on div "Delivery Methods" at bounding box center [799, 299] width 146 height 26
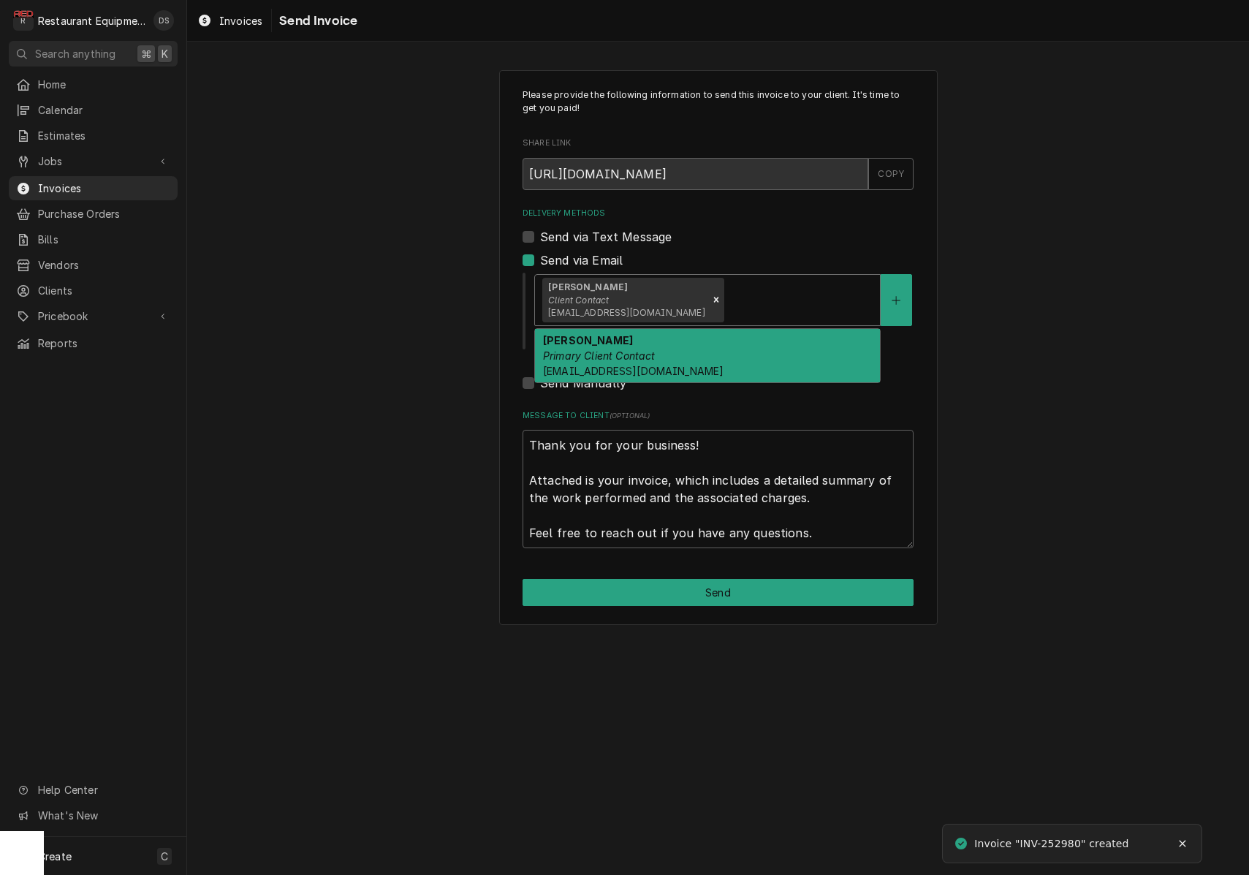
drag, startPoint x: 711, startPoint y: 349, endPoint x: 715, endPoint y: 451, distance: 101.6
click at [711, 351] on div "[PERSON_NAME] Primary Client Contact [EMAIL_ADDRESS][DOMAIN_NAME]" at bounding box center [707, 355] width 345 height 53
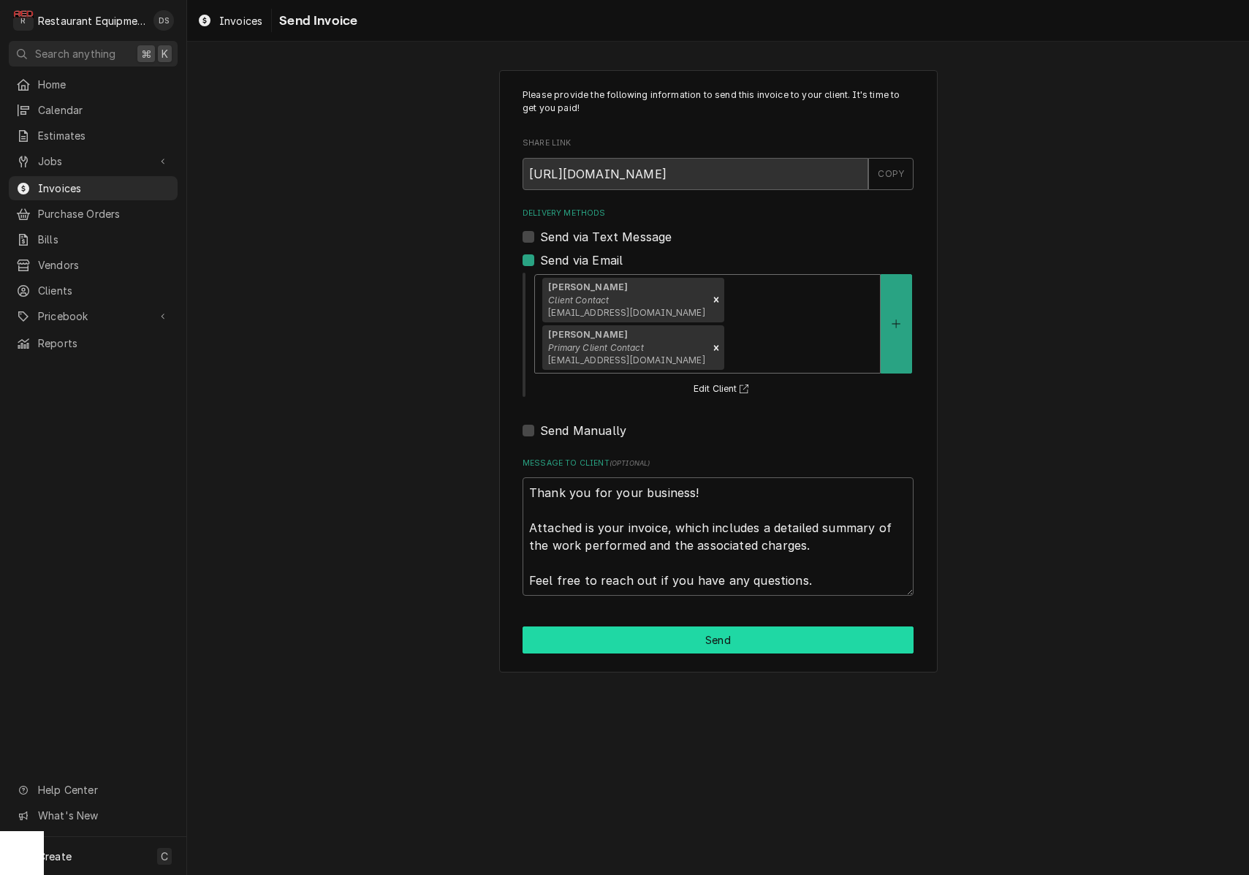
click at [743, 626] on button "Send" at bounding box center [717, 639] width 391 height 27
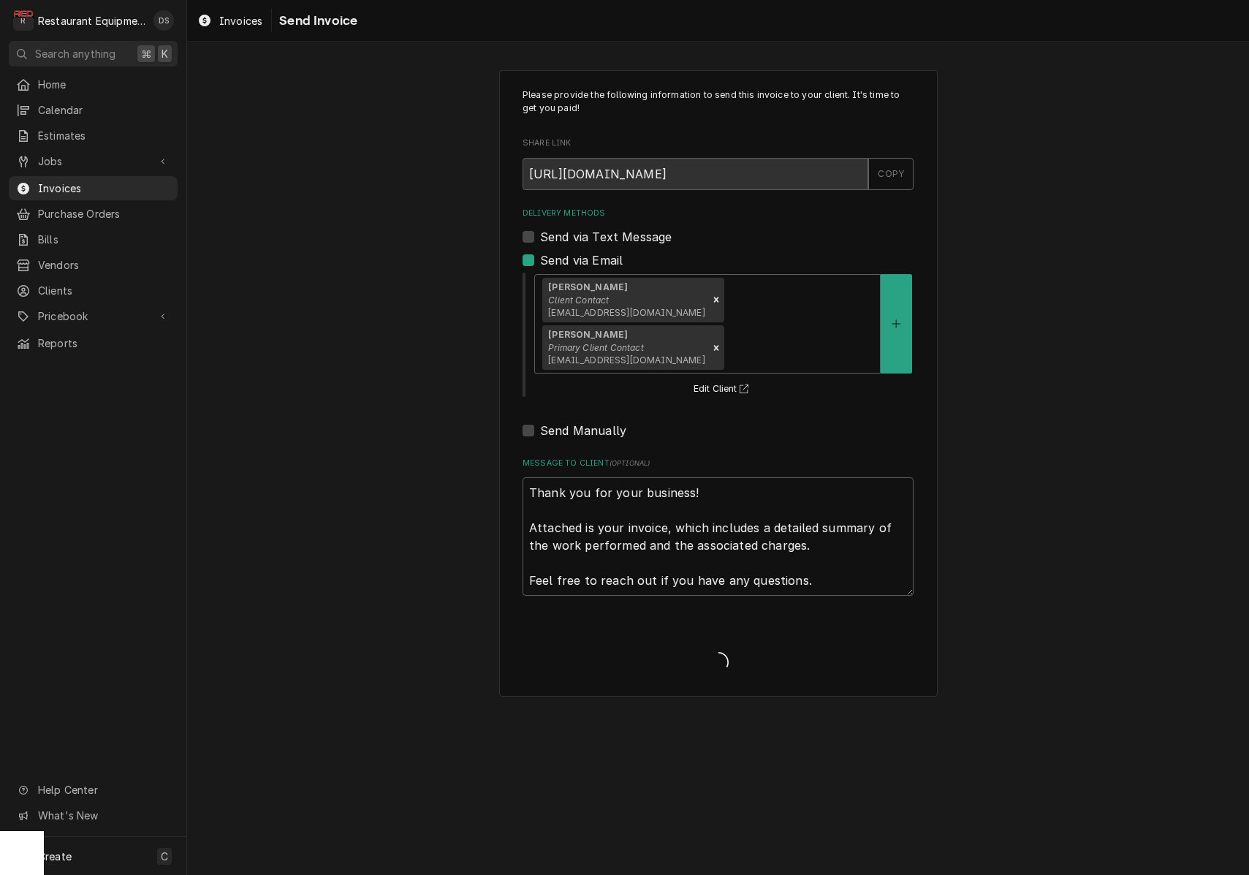
type textarea "x"
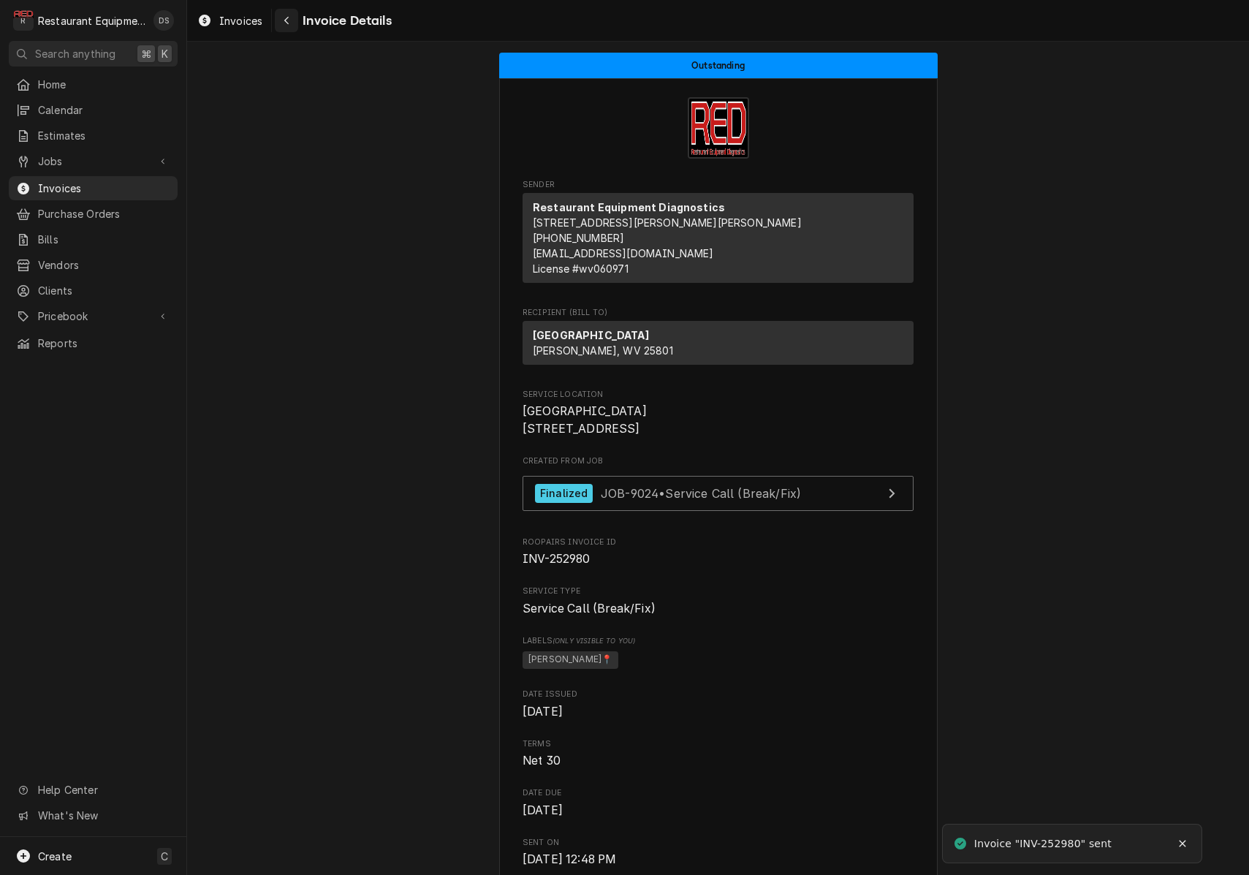
click at [291, 28] on button "Navigate back" at bounding box center [286, 20] width 23 height 23
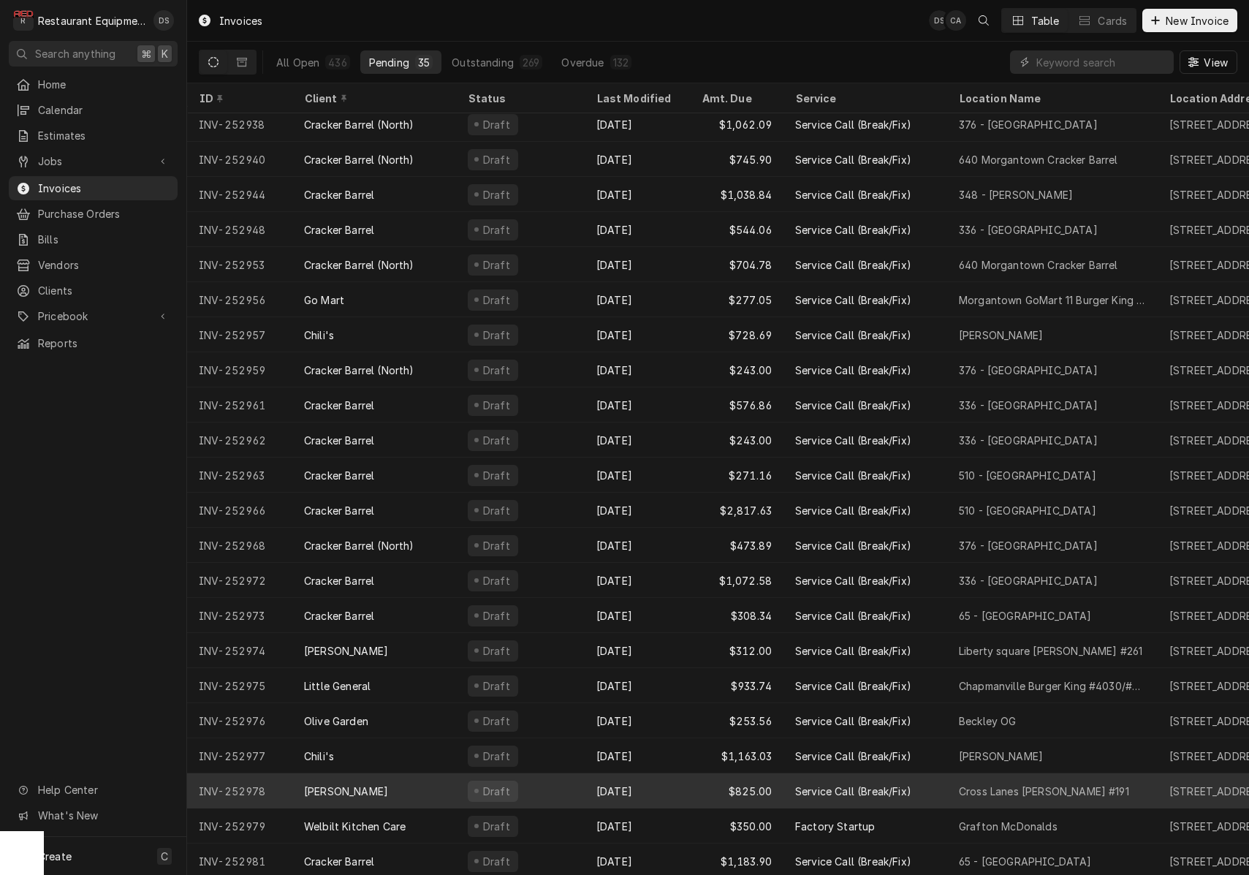
click at [571, 784] on div "Draft" at bounding box center [520, 790] width 129 height 35
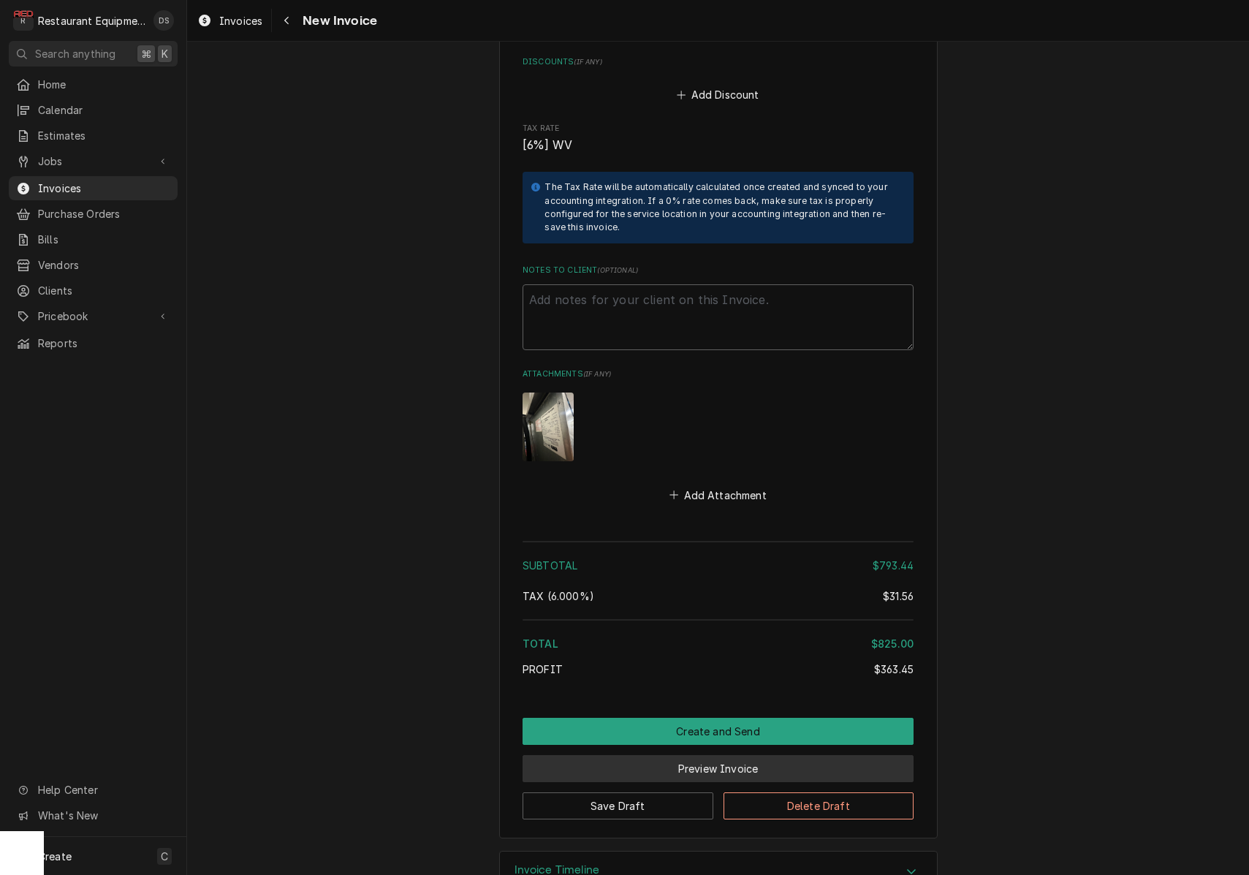
click at [712, 755] on button "Preview Invoice" at bounding box center [717, 768] width 391 height 27
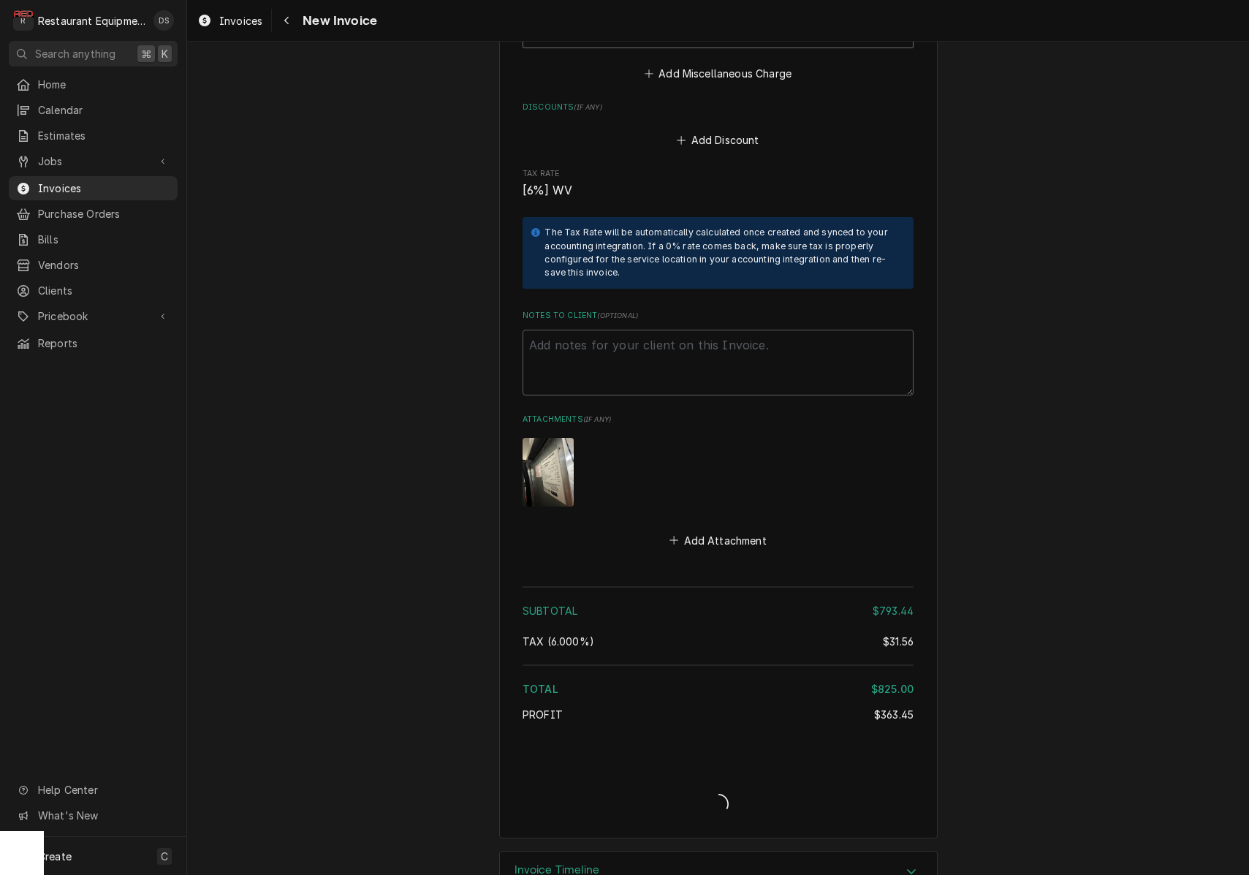
type textarea "x"
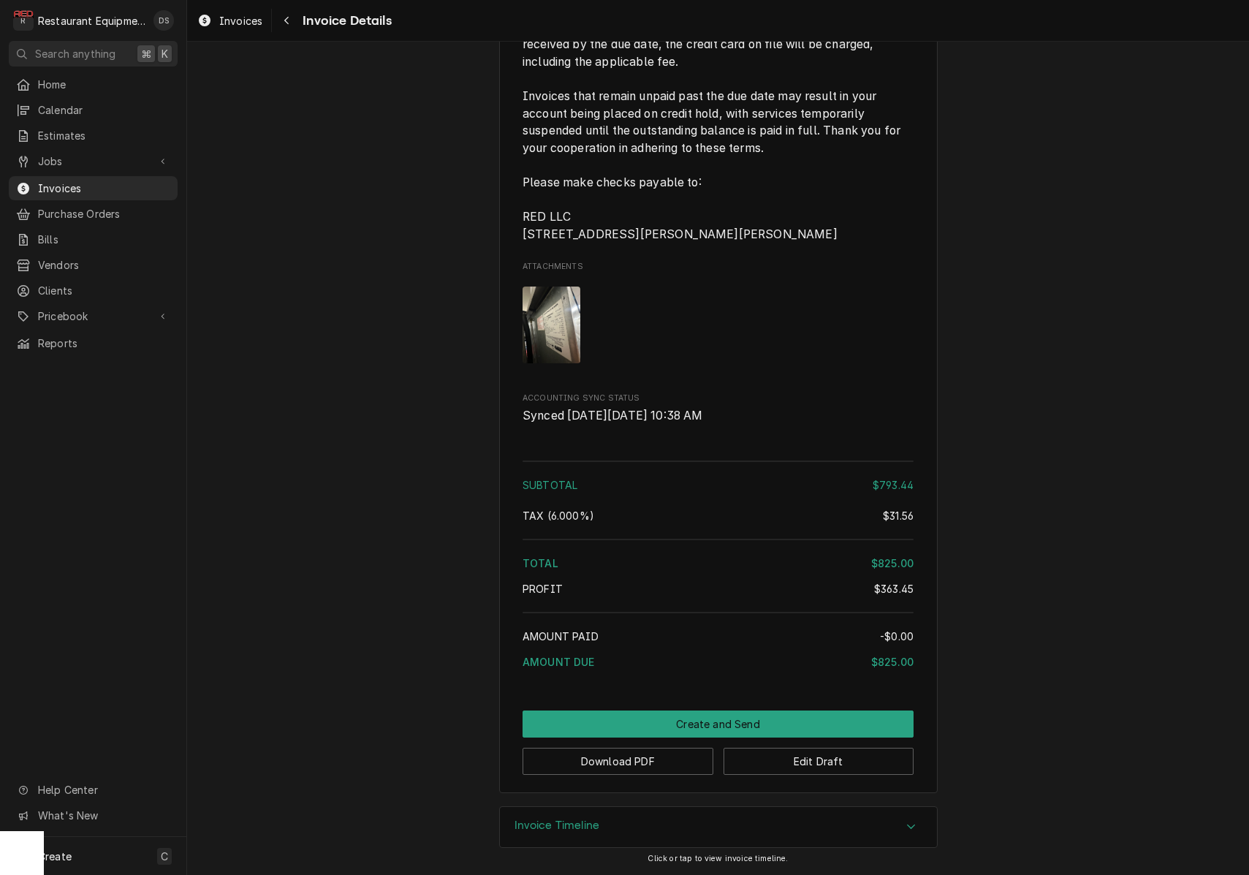
scroll to position [3157, 0]
click at [598, 761] on button "Download PDF" at bounding box center [617, 760] width 191 height 27
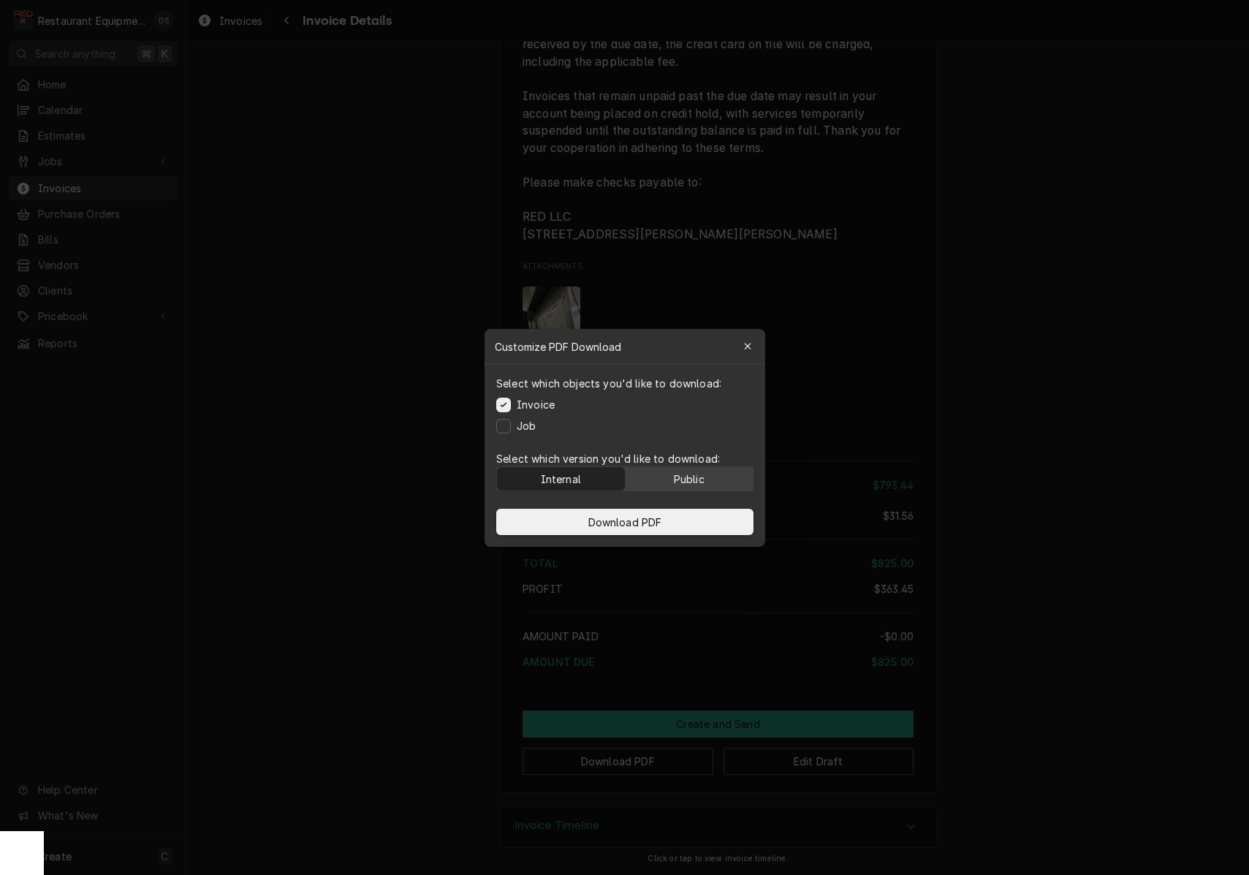
click at [693, 476] on div "Public" at bounding box center [688, 478] width 31 height 15
click at [693, 525] on button "Download PDF" at bounding box center [624, 522] width 257 height 26
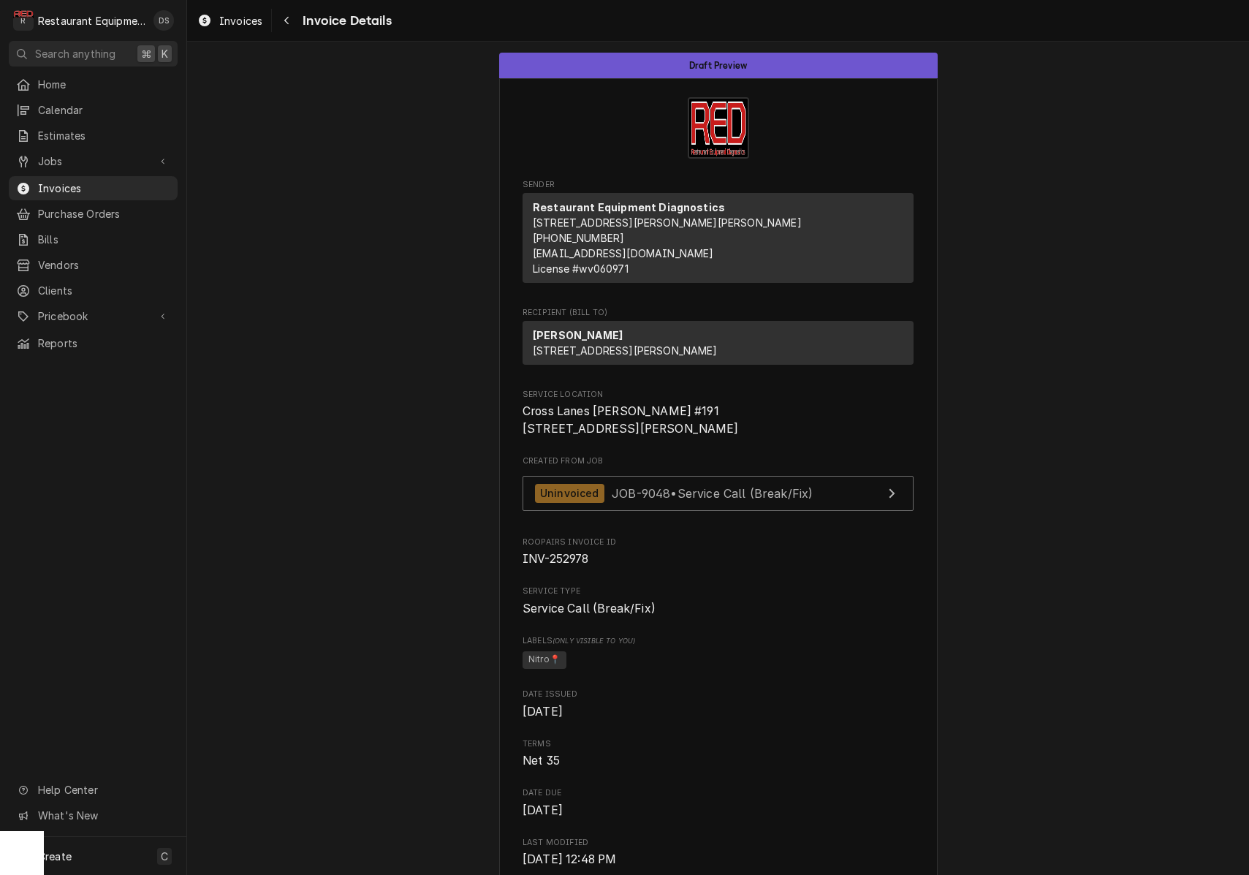
scroll to position [0, 0]
drag, startPoint x: 522, startPoint y: 437, endPoint x: 642, endPoint y: 441, distance: 119.9
click at [685, 435] on span "Cross Lanes Bob Evans #191 334 Goff Mountain Rd Cross Lanes, WV 25313" at bounding box center [717, 420] width 391 height 34
copy span "Cross Lanes Bob Evans #191"
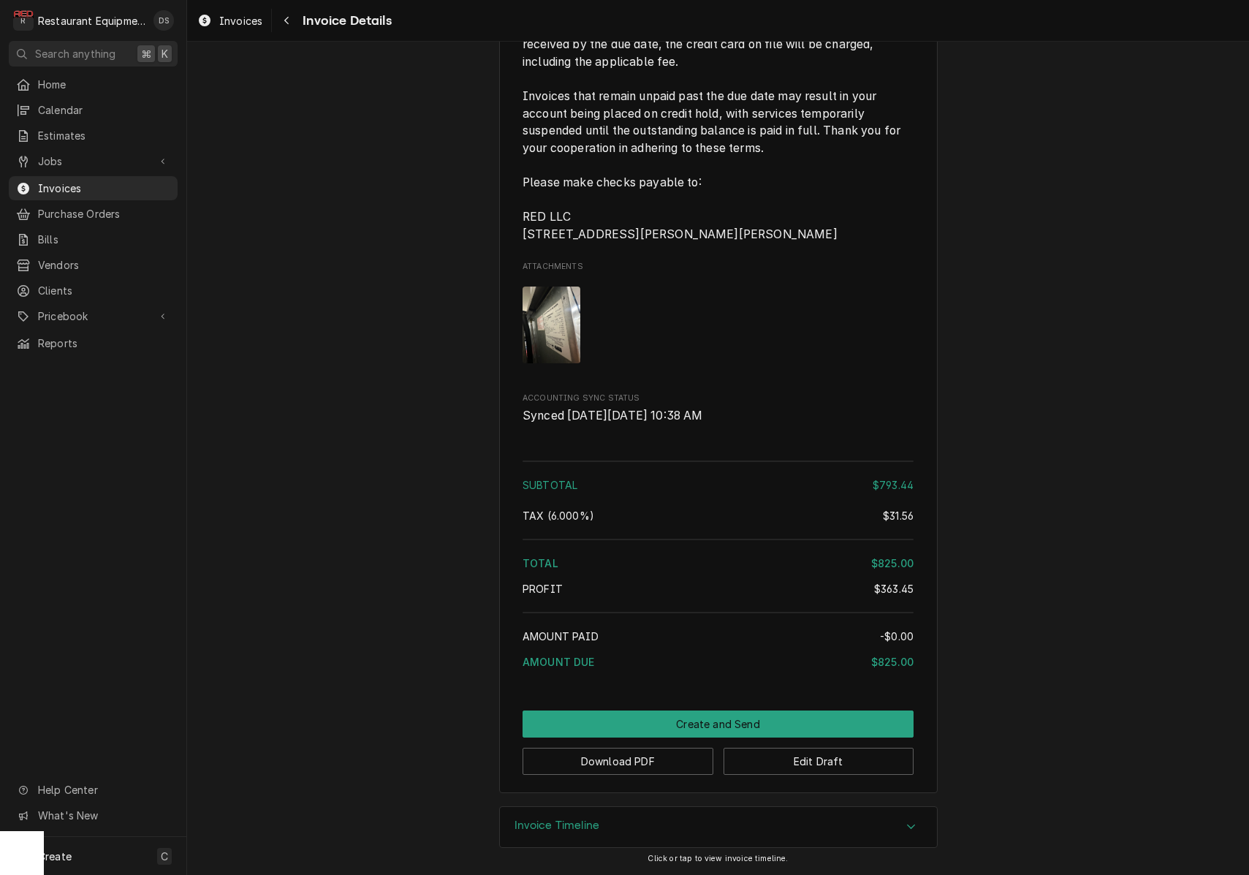
scroll to position [3157, 0]
click at [699, 718] on button "Create and Send" at bounding box center [717, 723] width 391 height 27
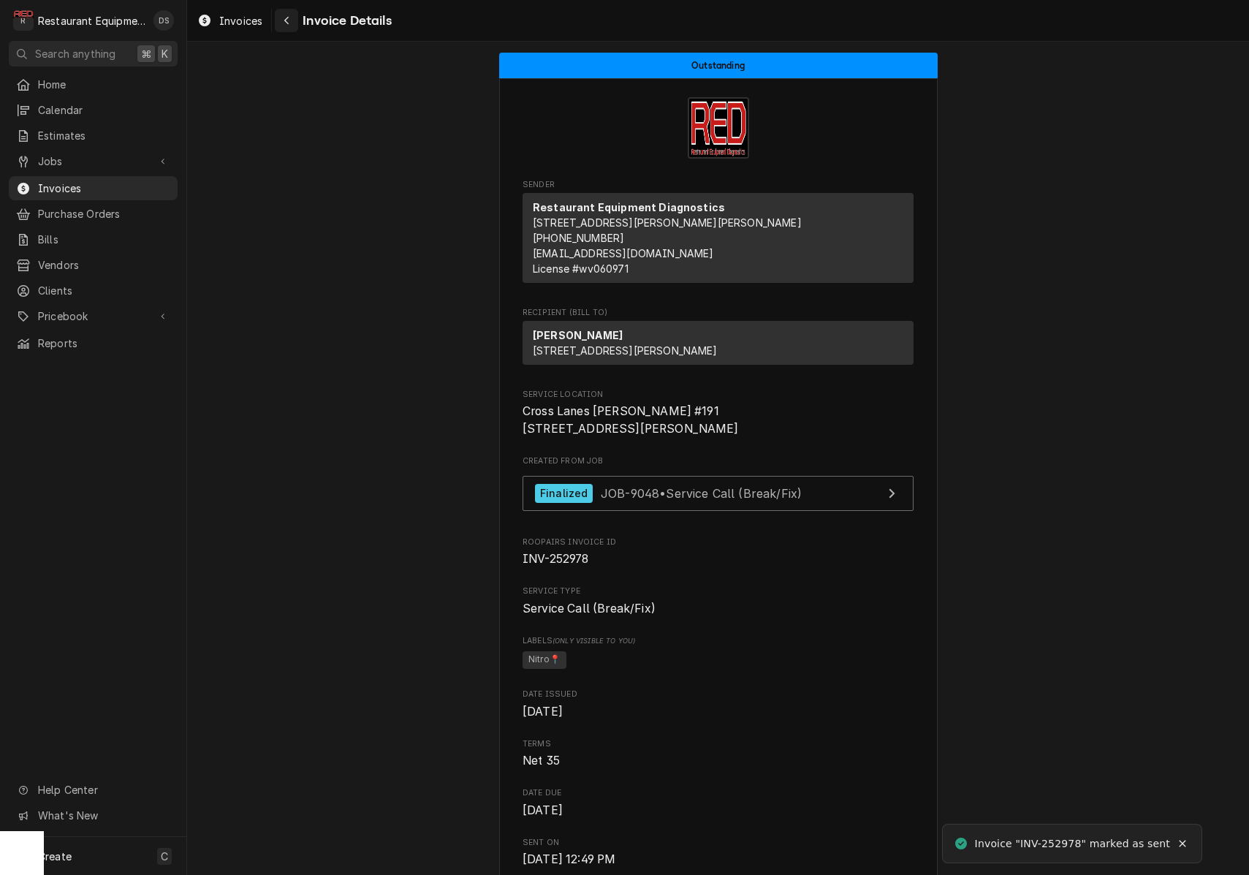
click at [281, 21] on div "Navigate back" at bounding box center [286, 20] width 15 height 15
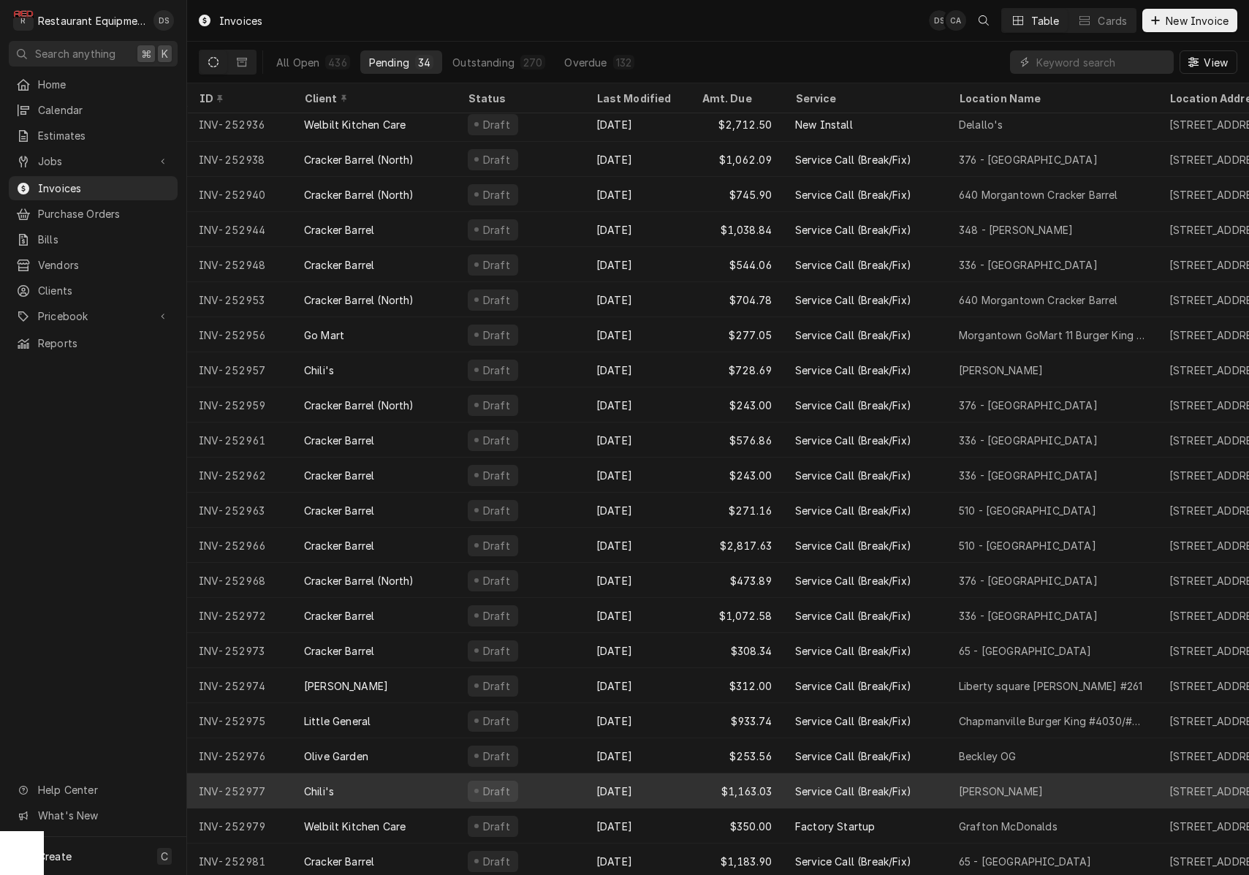
click at [566, 783] on div "Draft" at bounding box center [520, 790] width 129 height 35
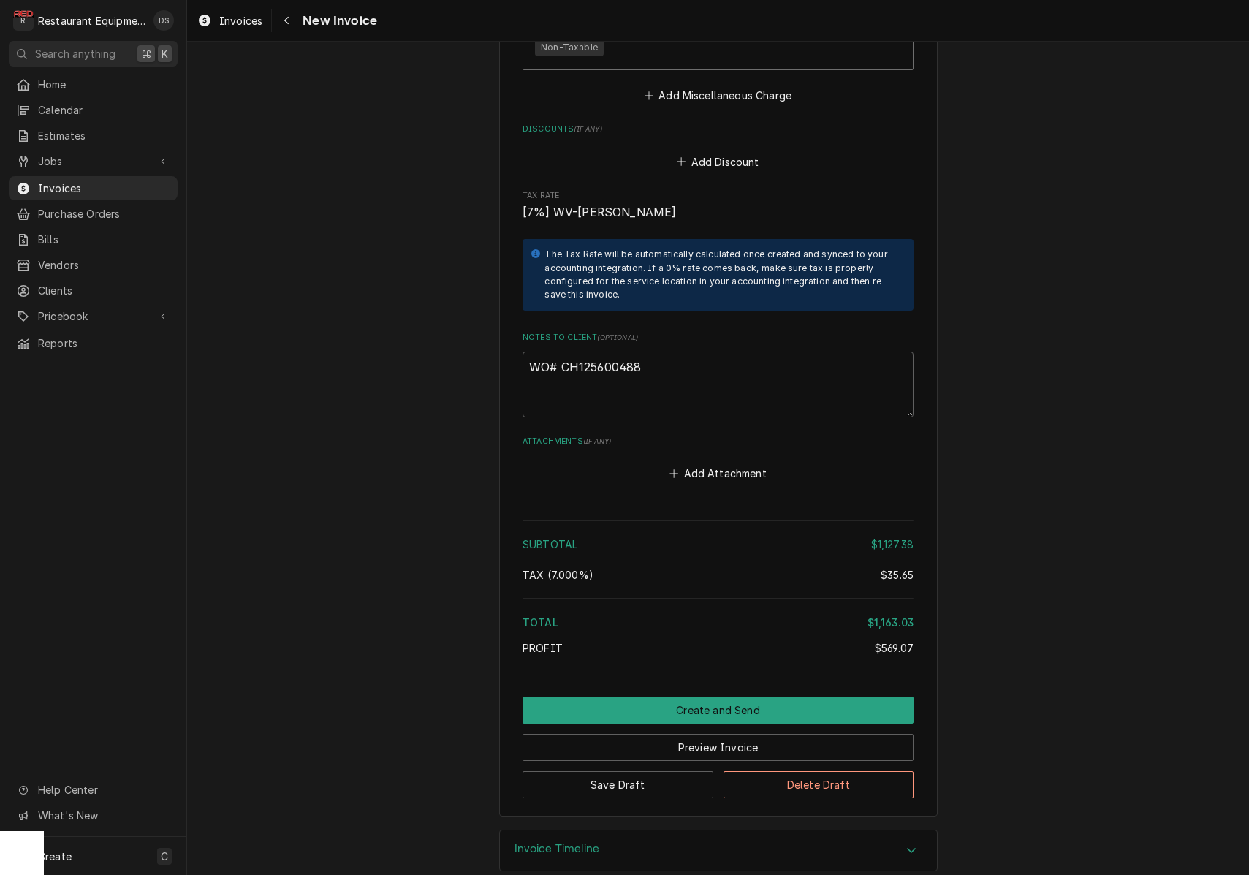
scroll to position [3490, 0]
drag, startPoint x: 662, startPoint y: 345, endPoint x: 561, endPoint y: 343, distance: 100.8
click at [561, 352] on textarea "WO# CH125600488" at bounding box center [717, 385] width 391 height 66
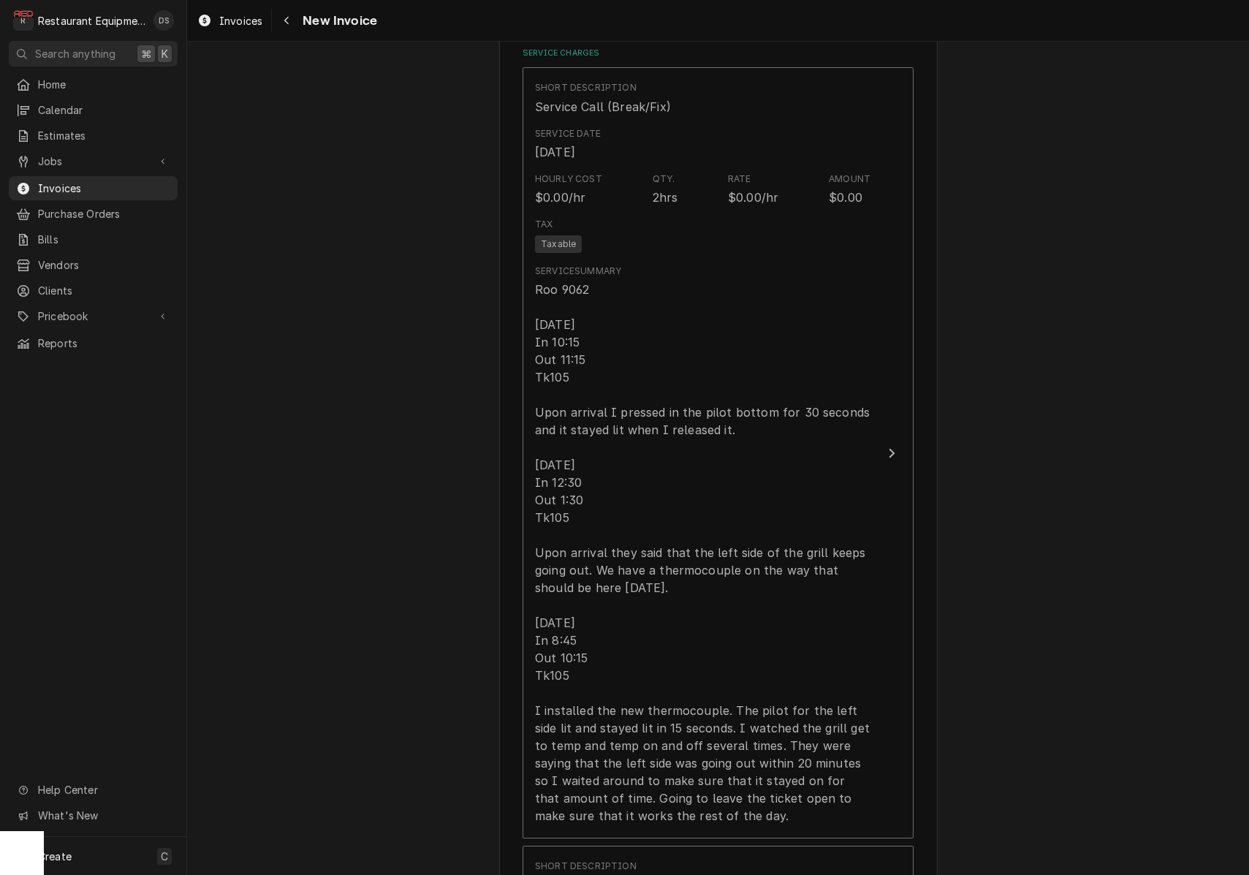
scroll to position [907, 0]
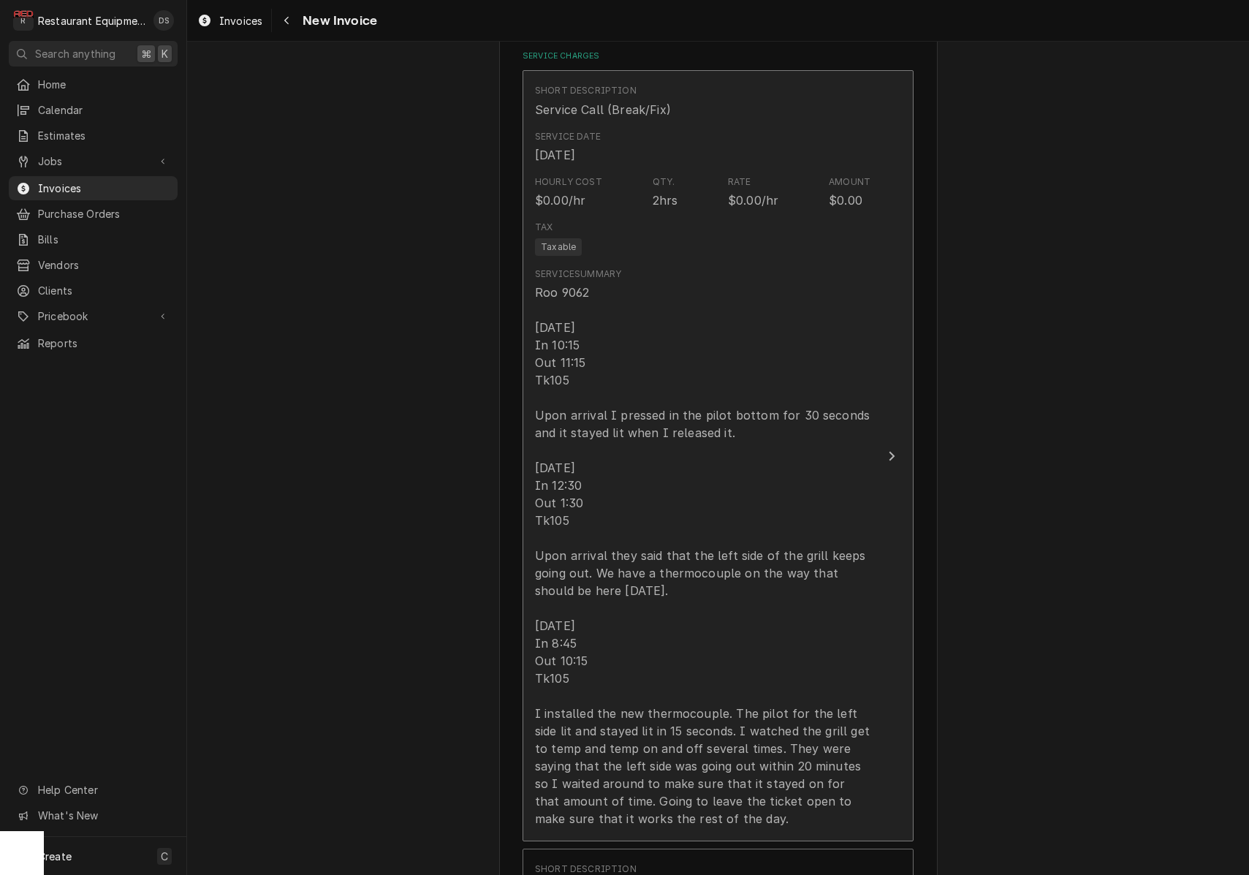
click at [706, 357] on div "Roo 9062 9/27/25 In 10:15 Out 11:15 Tk105 Upon arrival I pressed in the pilot b…" at bounding box center [702, 556] width 335 height 544
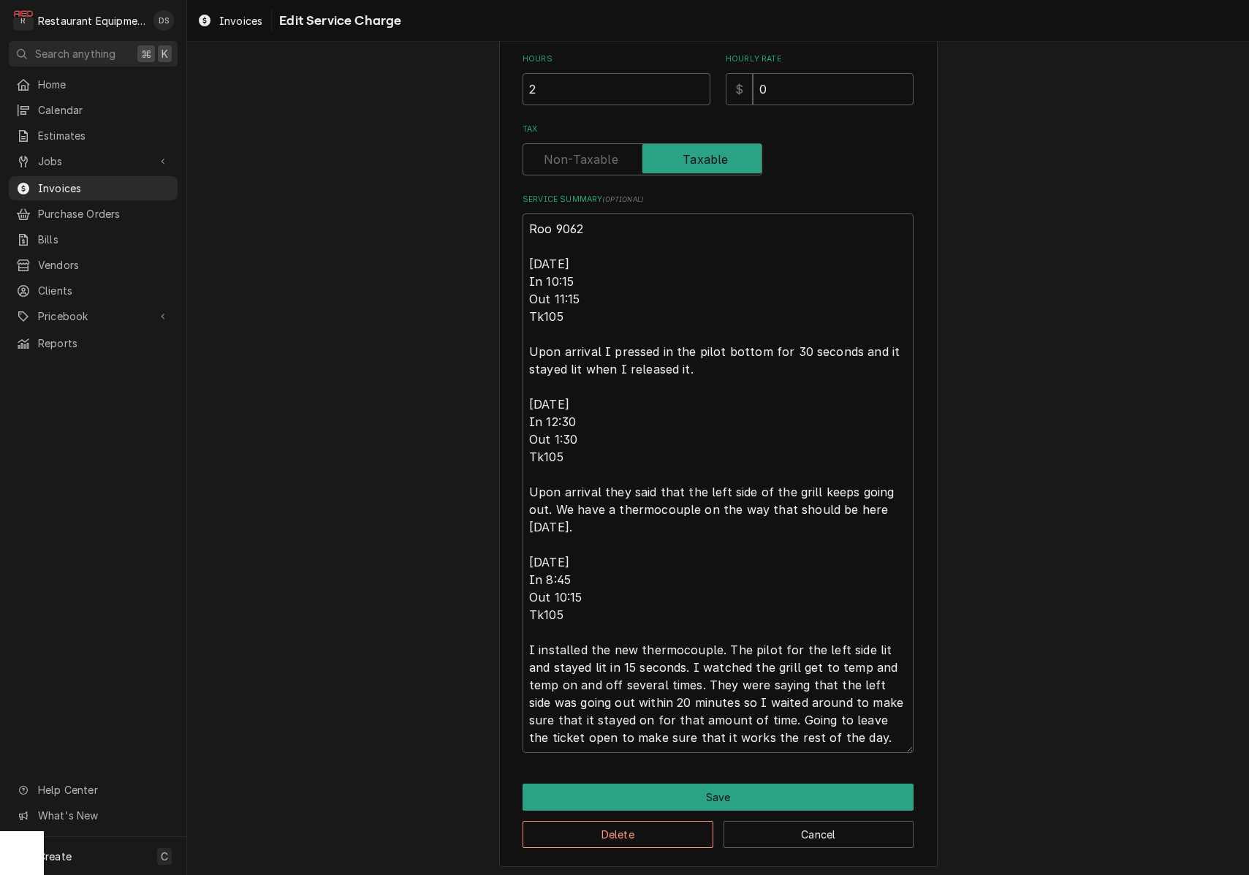
scroll to position [420, 0]
drag, startPoint x: 696, startPoint y: 368, endPoint x: 518, endPoint y: 252, distance: 211.8
click at [518, 252] on div "Use the fields below to edit this service charge Short Description Service Call…" at bounding box center [718, 258] width 438 height 1217
type textarea "x"
type textarea "Roo 9062 9/29/25 In 12:30 Out 1:30 Tk105 Upon arrival they said that the left s…"
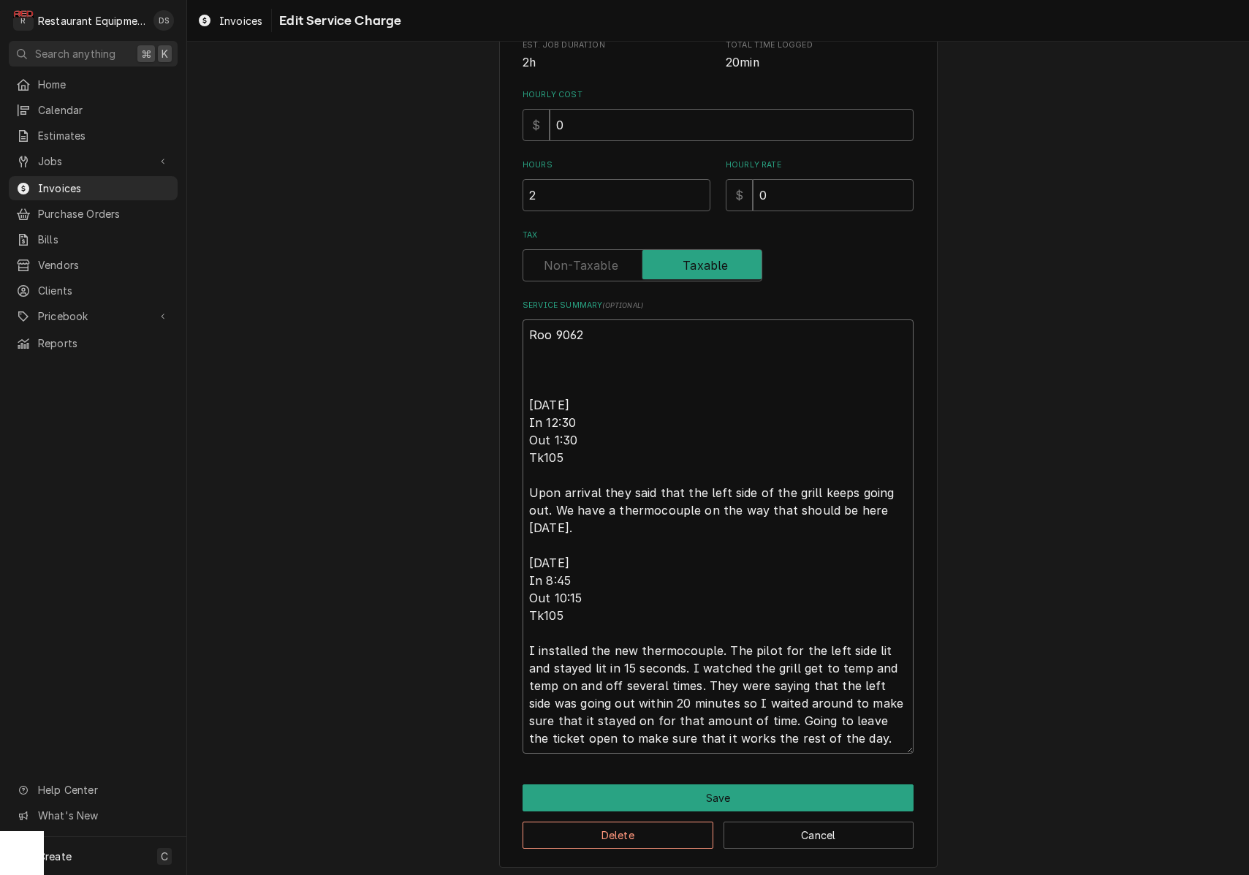
type textarea "x"
type textarea "Roo 9062 9/29/25 In 12:30 Out 1:30 Tk105 Upon arrival they said that the left s…"
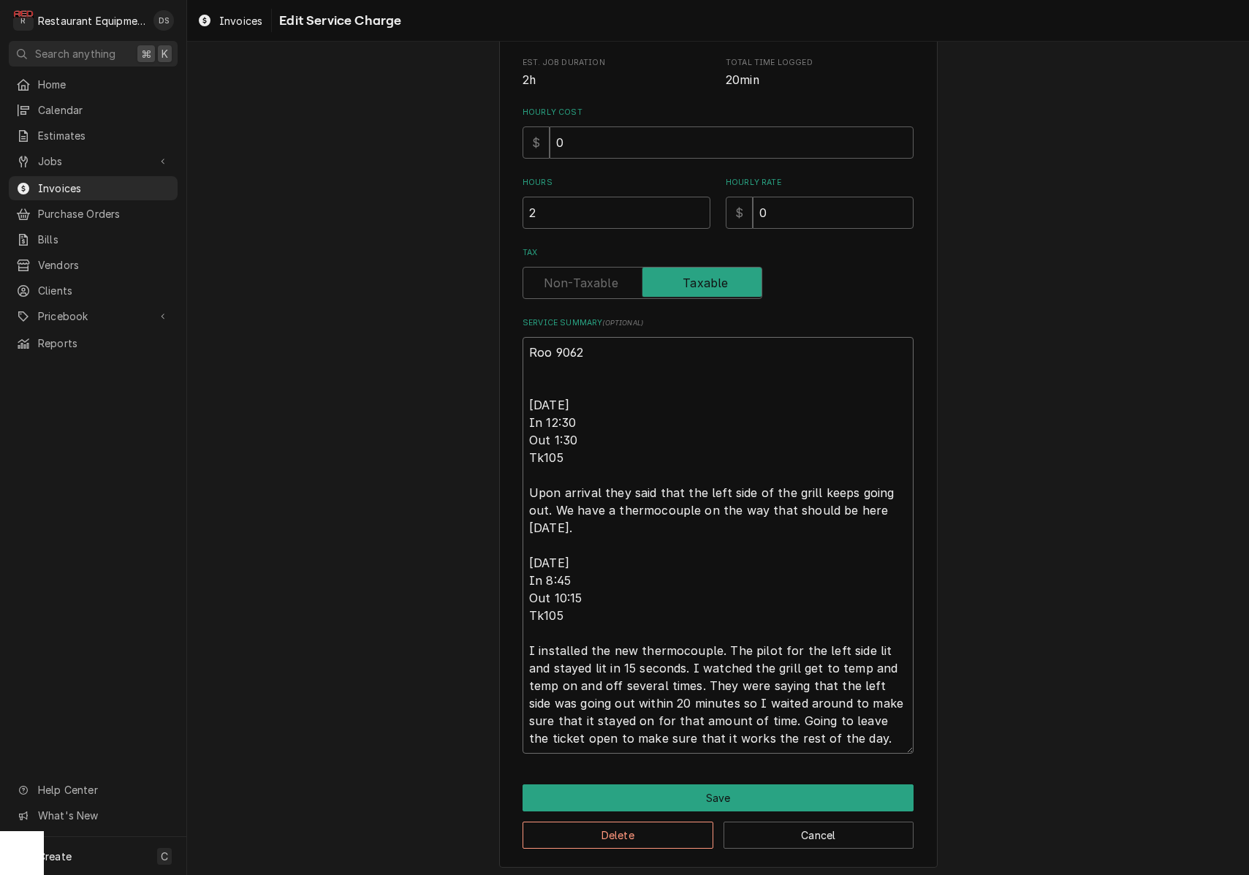
type textarea "x"
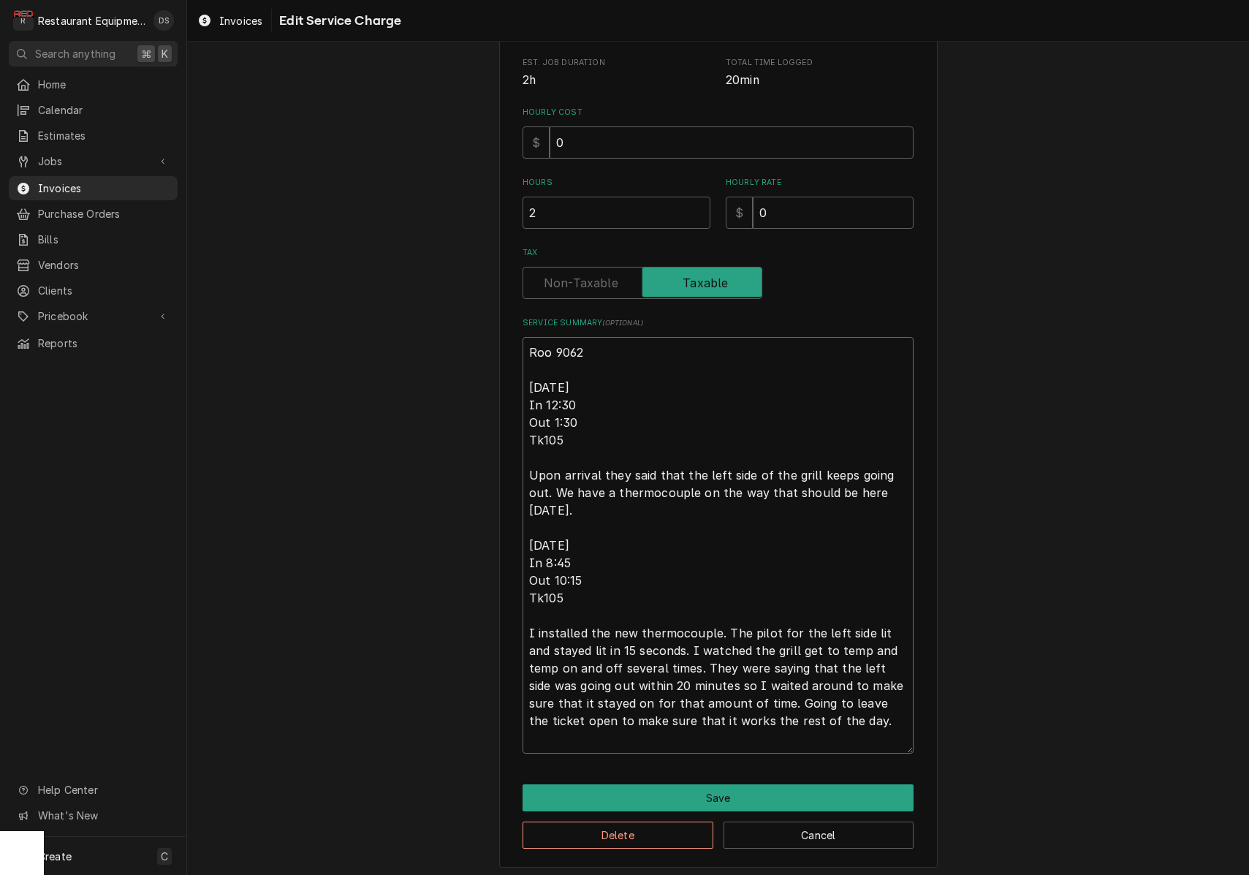
scroll to position [280, 0]
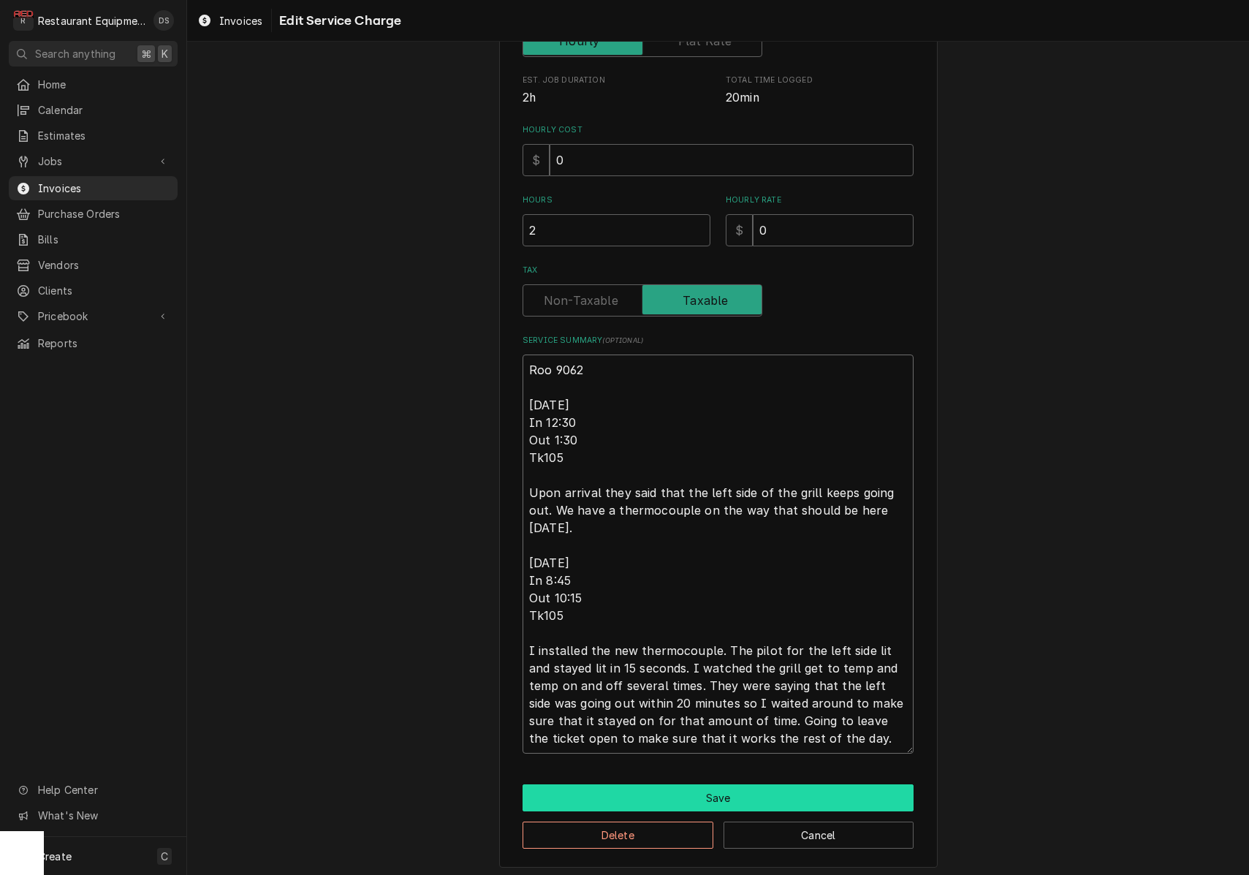
type textarea "Roo 9062 9/29/25 In 12:30 Out 1:30 Tk105 Upon arrival they said that the left s…"
click at [719, 791] on button "Save" at bounding box center [717, 797] width 391 height 27
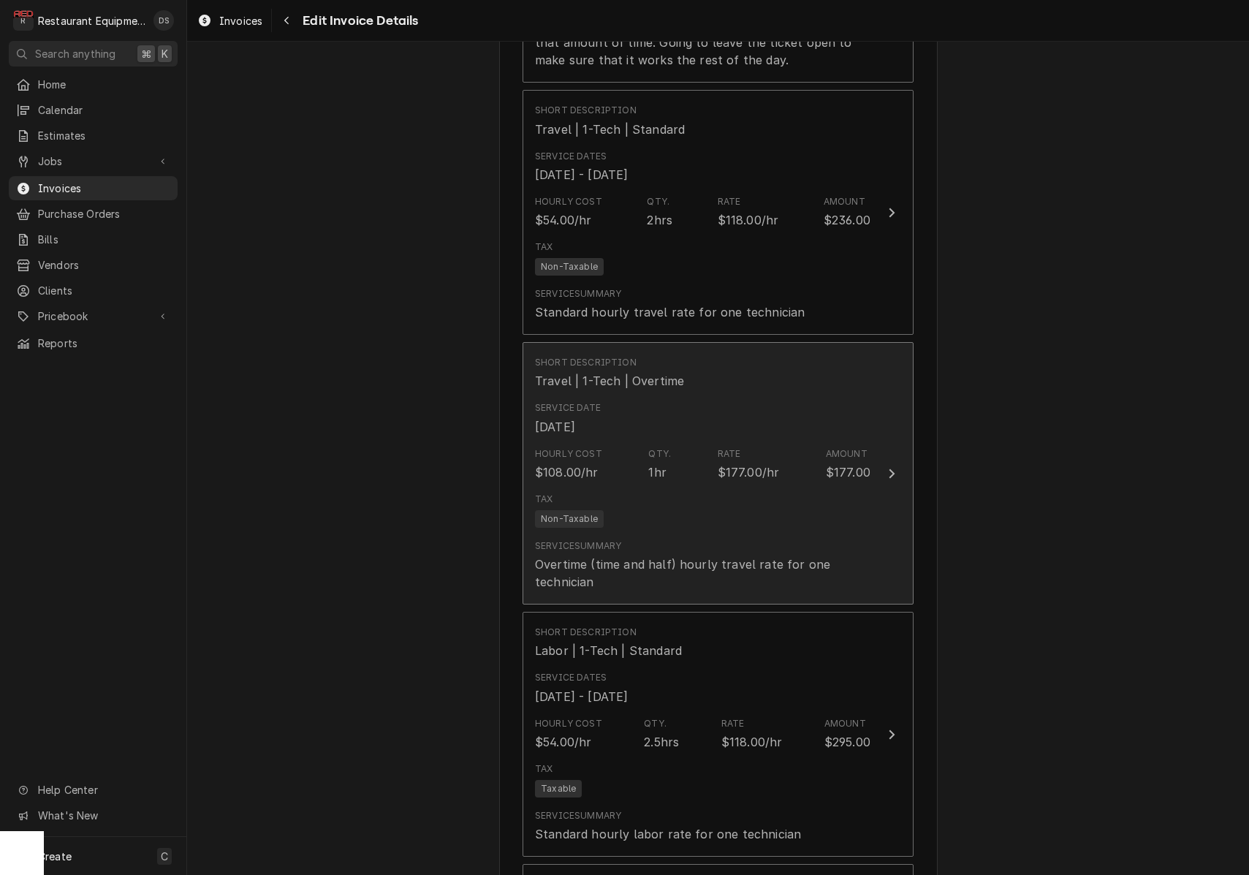
scroll to position [1526, 0]
click at [737, 539] on div "Service Summary Overtime (time and half) hourly travel rate for one technician" at bounding box center [702, 564] width 335 height 51
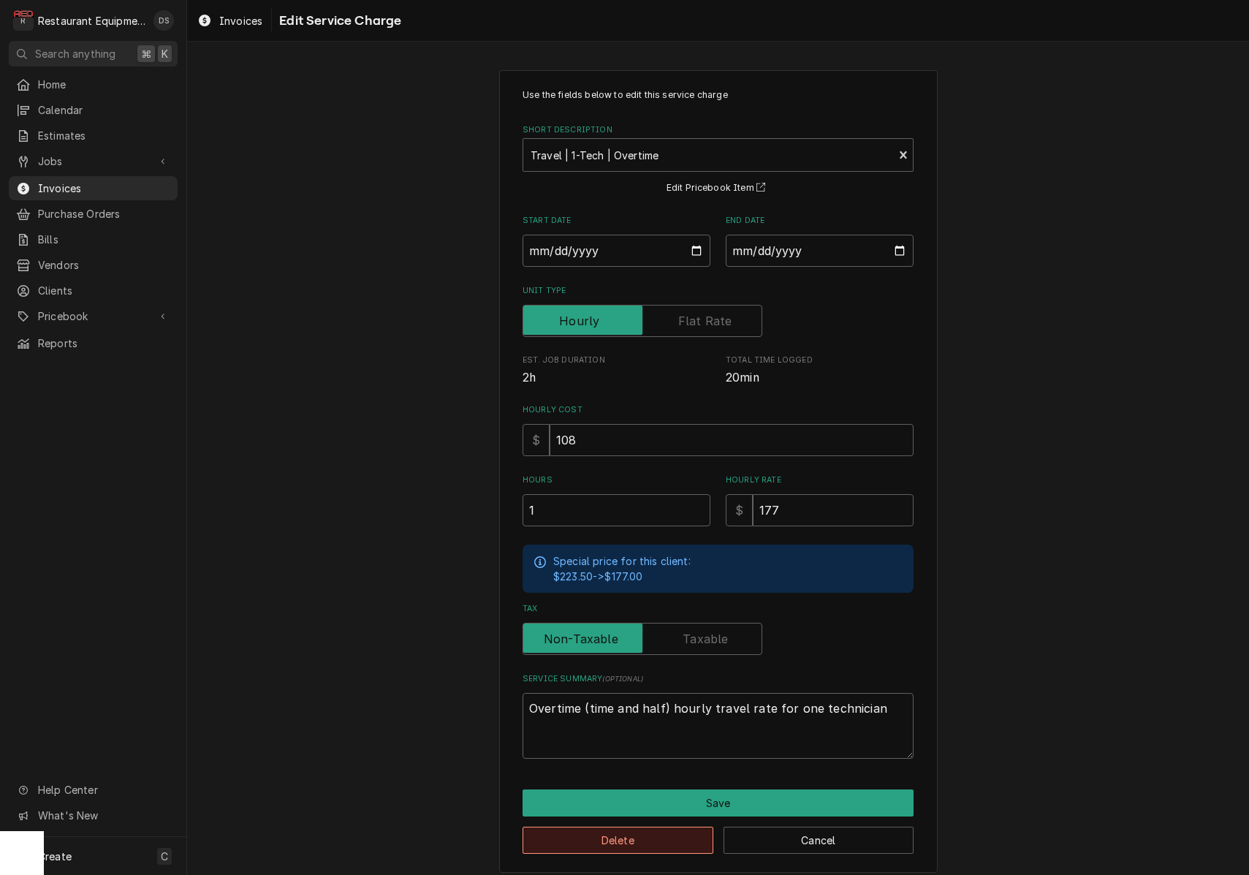
click at [642, 833] on button "Delete" at bounding box center [617, 839] width 191 height 27
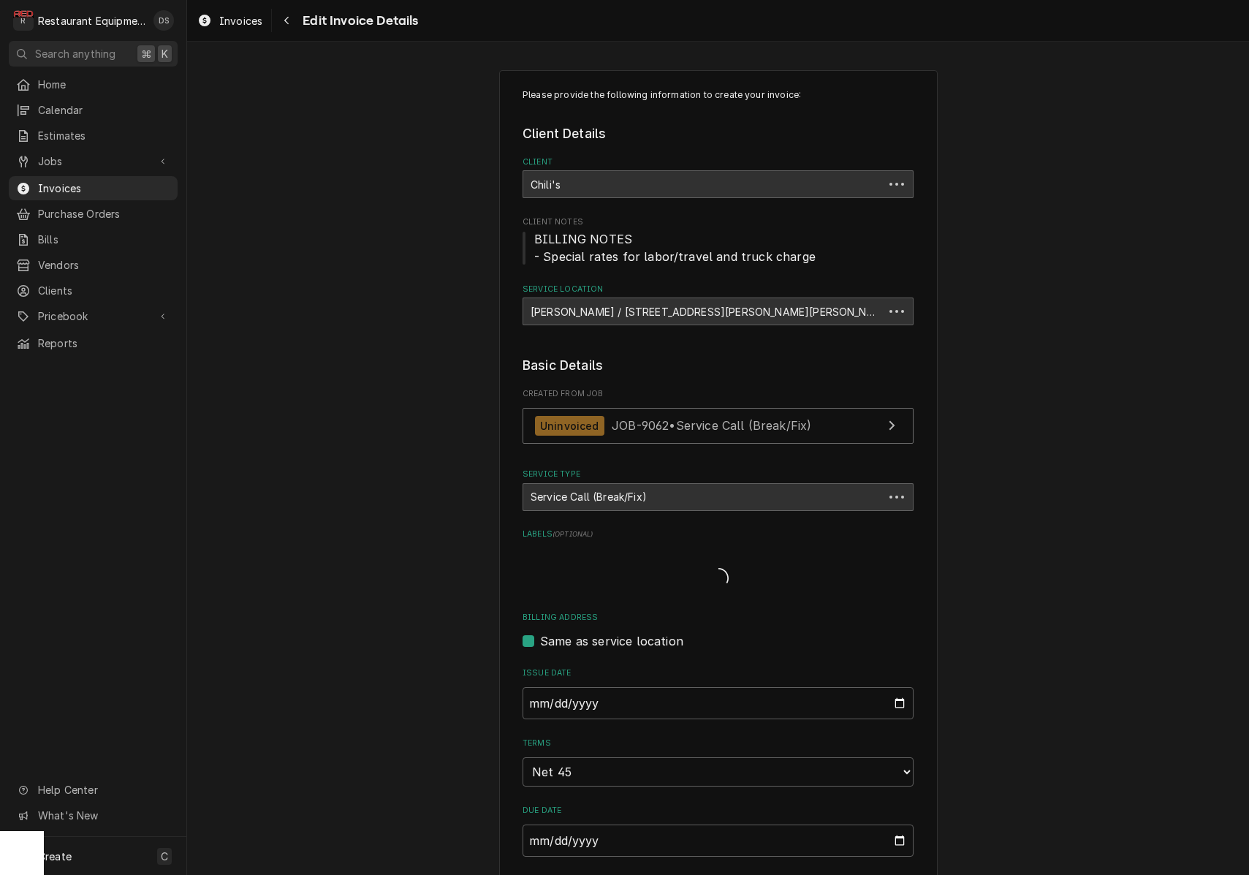
scroll to position [1526, 0]
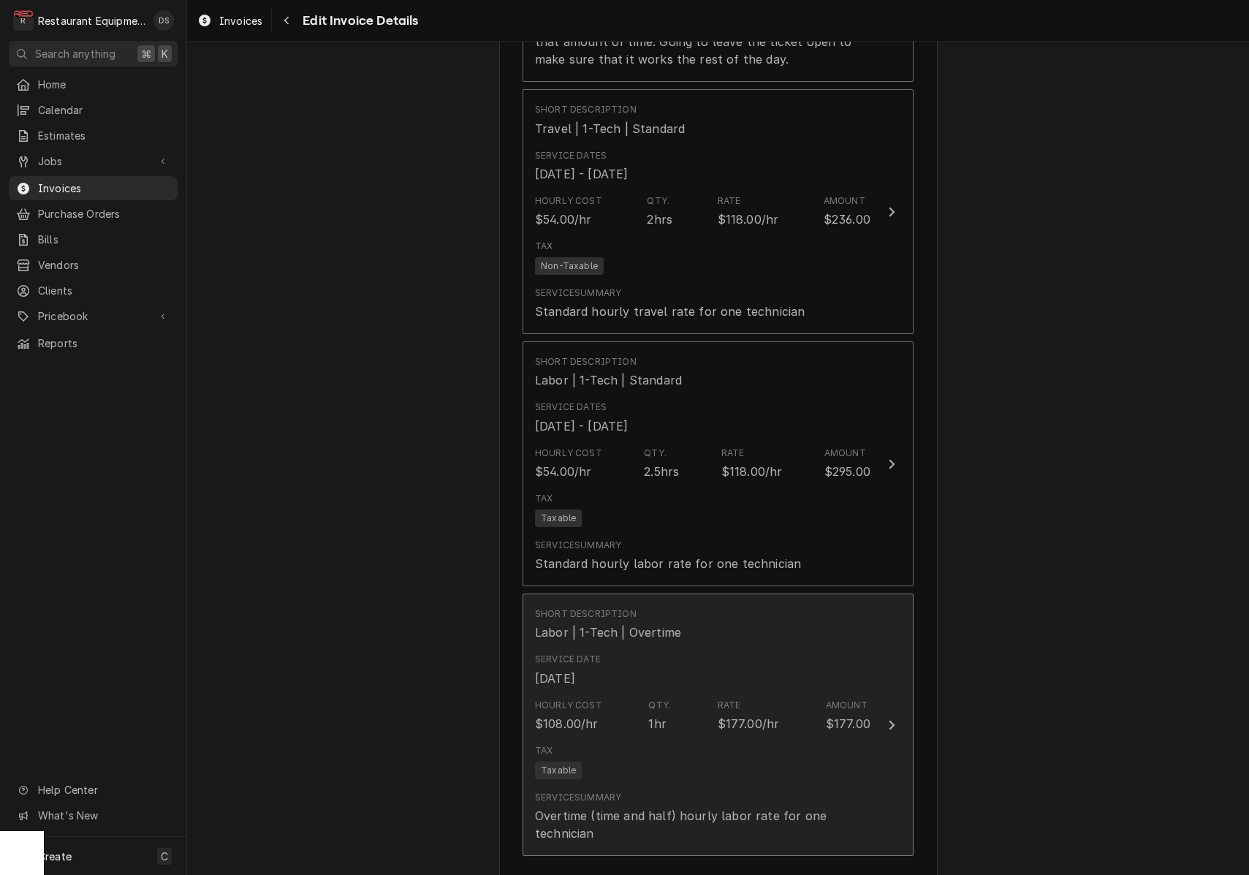
click at [729, 669] on div "Service Date Sep 27, 2025" at bounding box center [702, 669] width 335 height 45
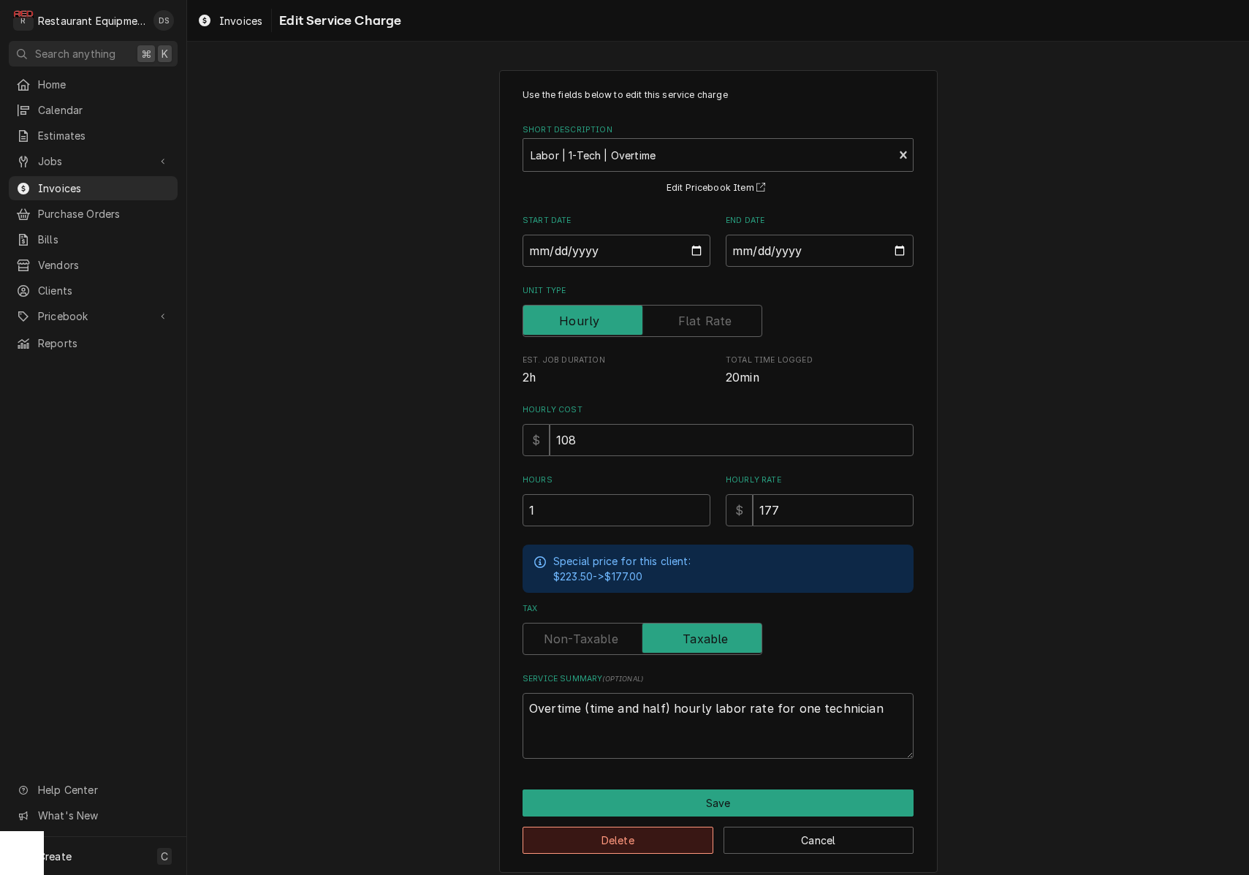
click at [644, 830] on button "Delete" at bounding box center [617, 839] width 191 height 27
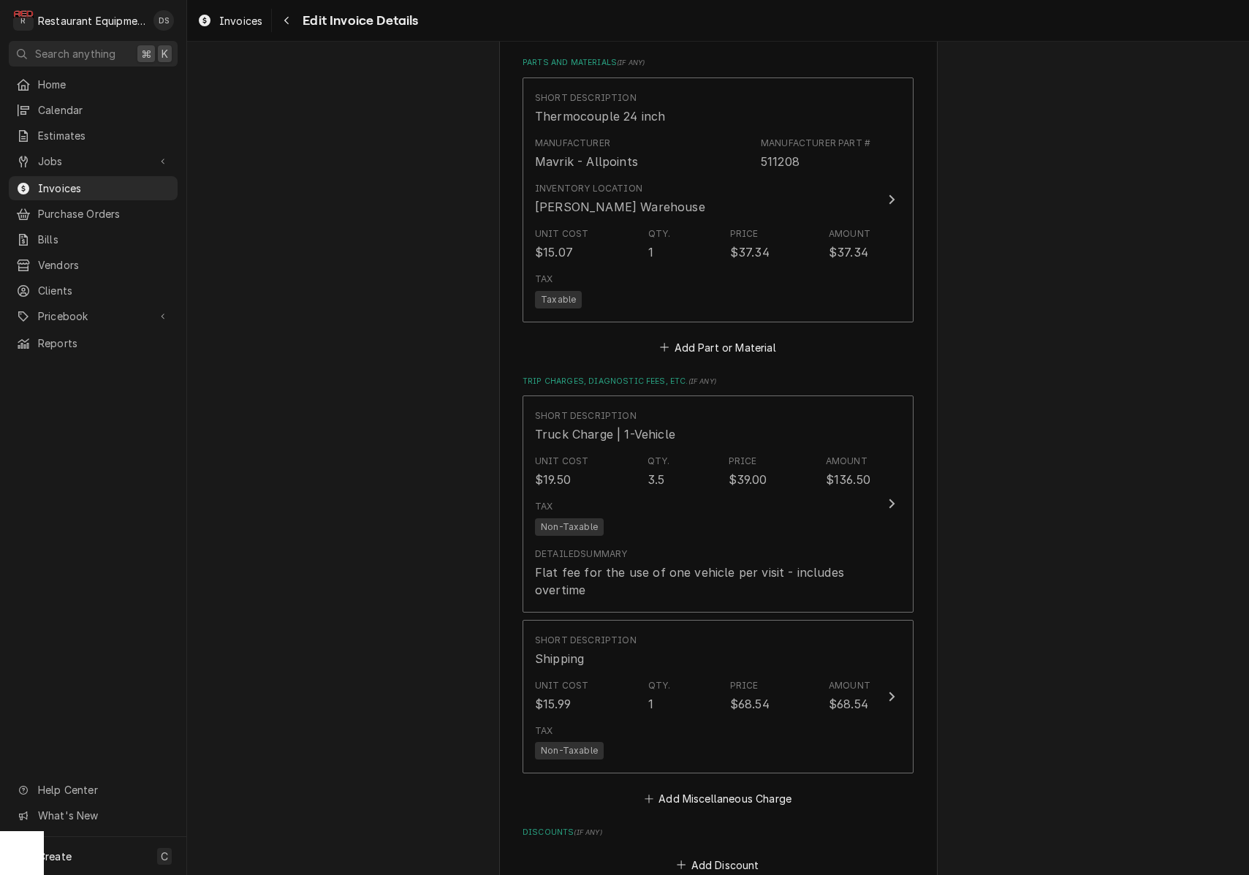
scroll to position [2109, 0]
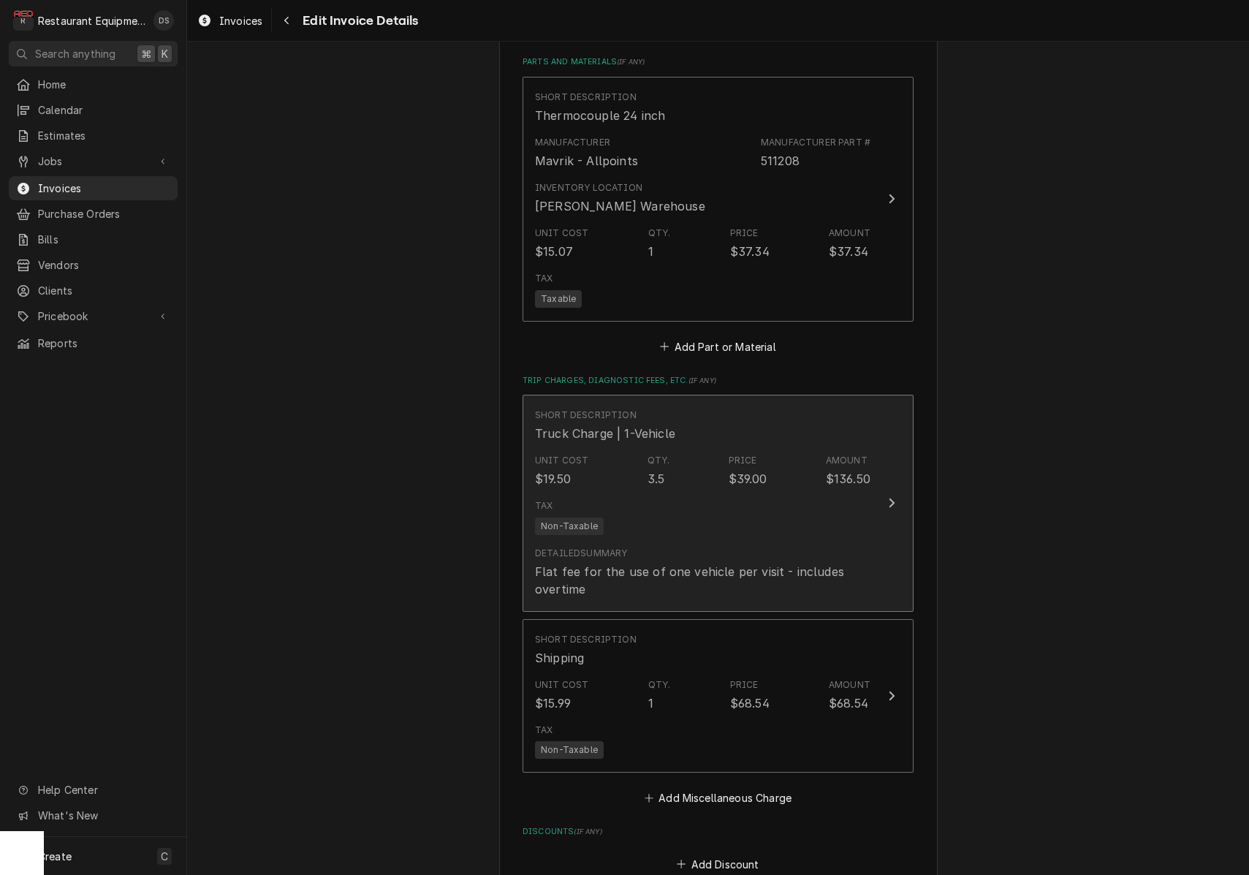
click at [717, 563] on div "Flat fee for the use of one vehicle per visit - includes overtime" at bounding box center [702, 580] width 335 height 35
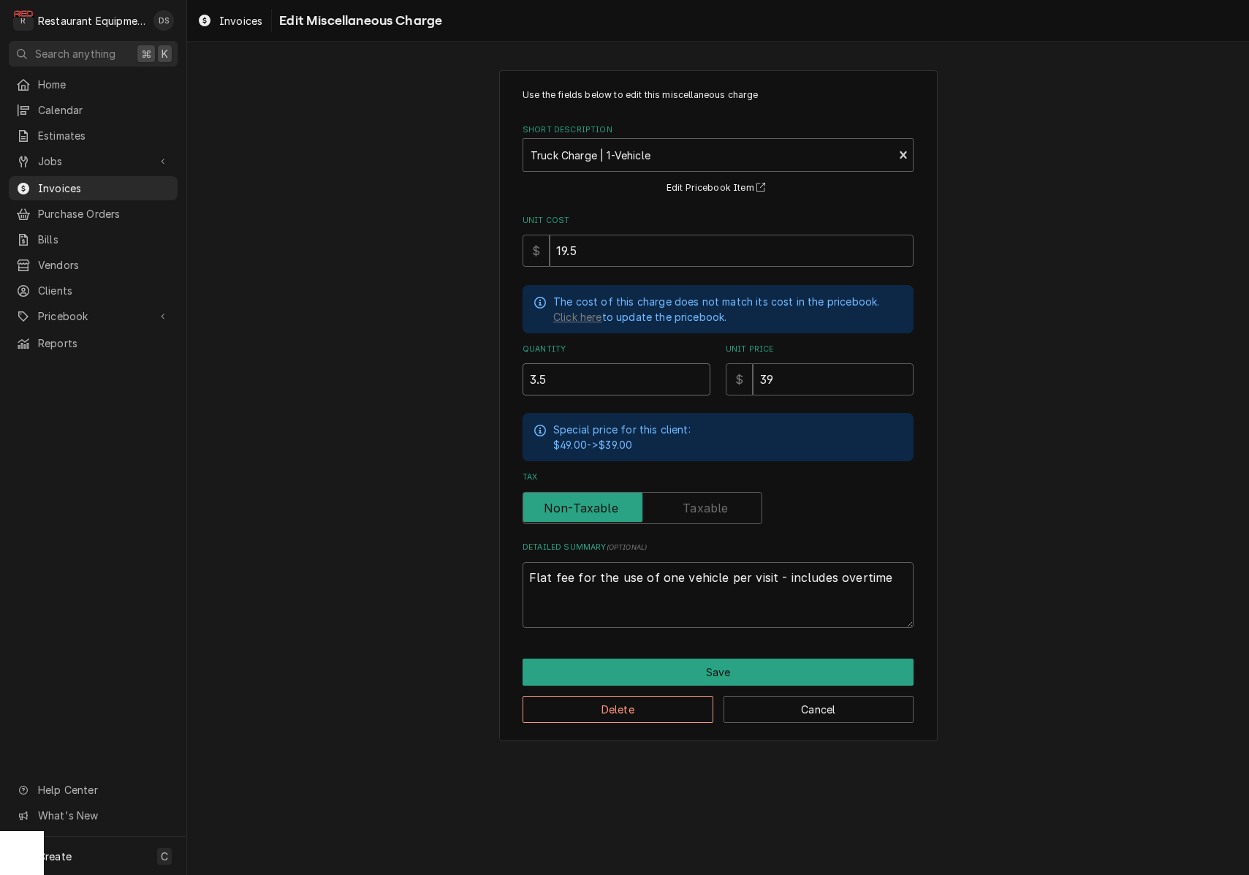
drag, startPoint x: 597, startPoint y: 379, endPoint x: 440, endPoint y: 364, distance: 157.8
click at [448, 364] on div "Use the fields below to edit this miscellaneous charge Short Description Truck …" at bounding box center [718, 405] width 1062 height 697
type textarea "x"
type input "2"
click at [702, 668] on button "Save" at bounding box center [717, 671] width 391 height 27
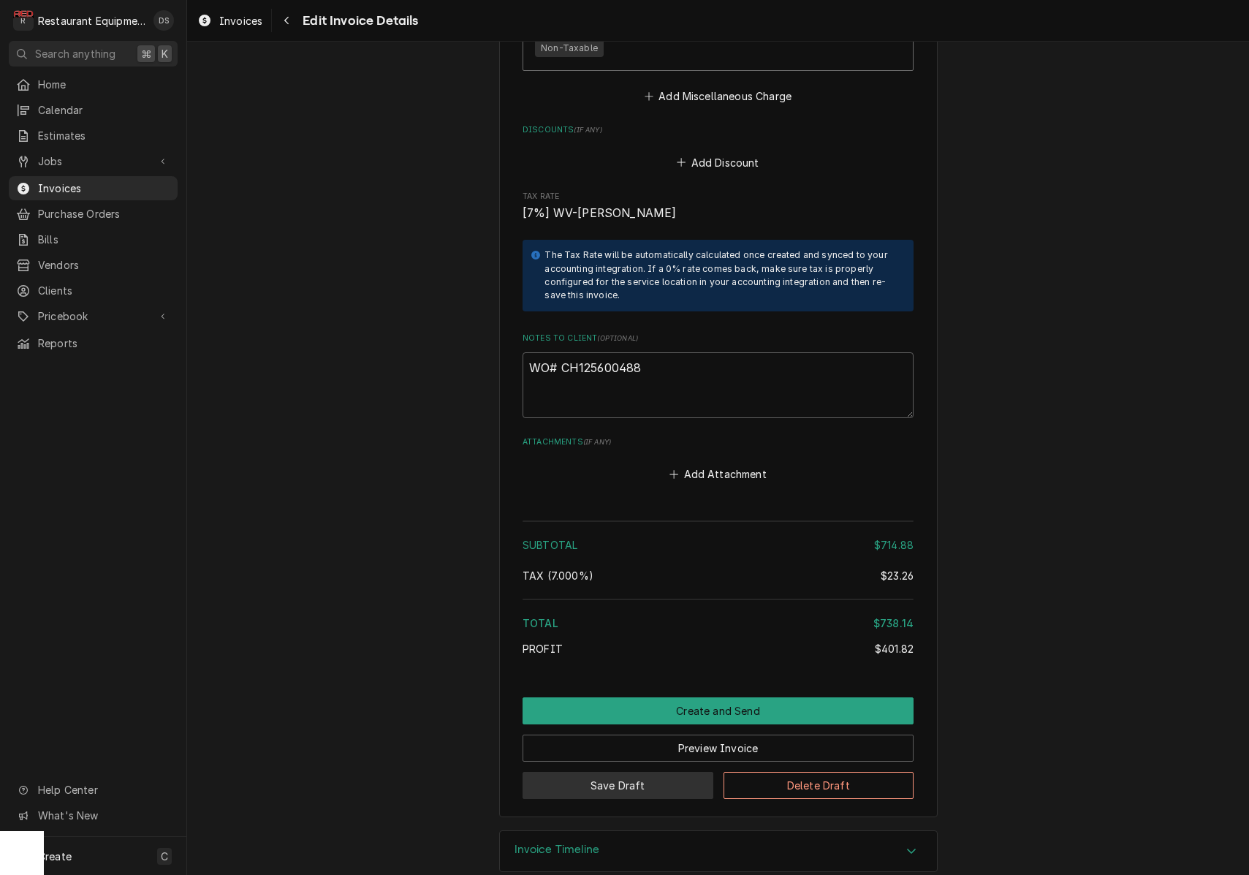
click at [663, 772] on button "Save Draft" at bounding box center [617, 785] width 191 height 27
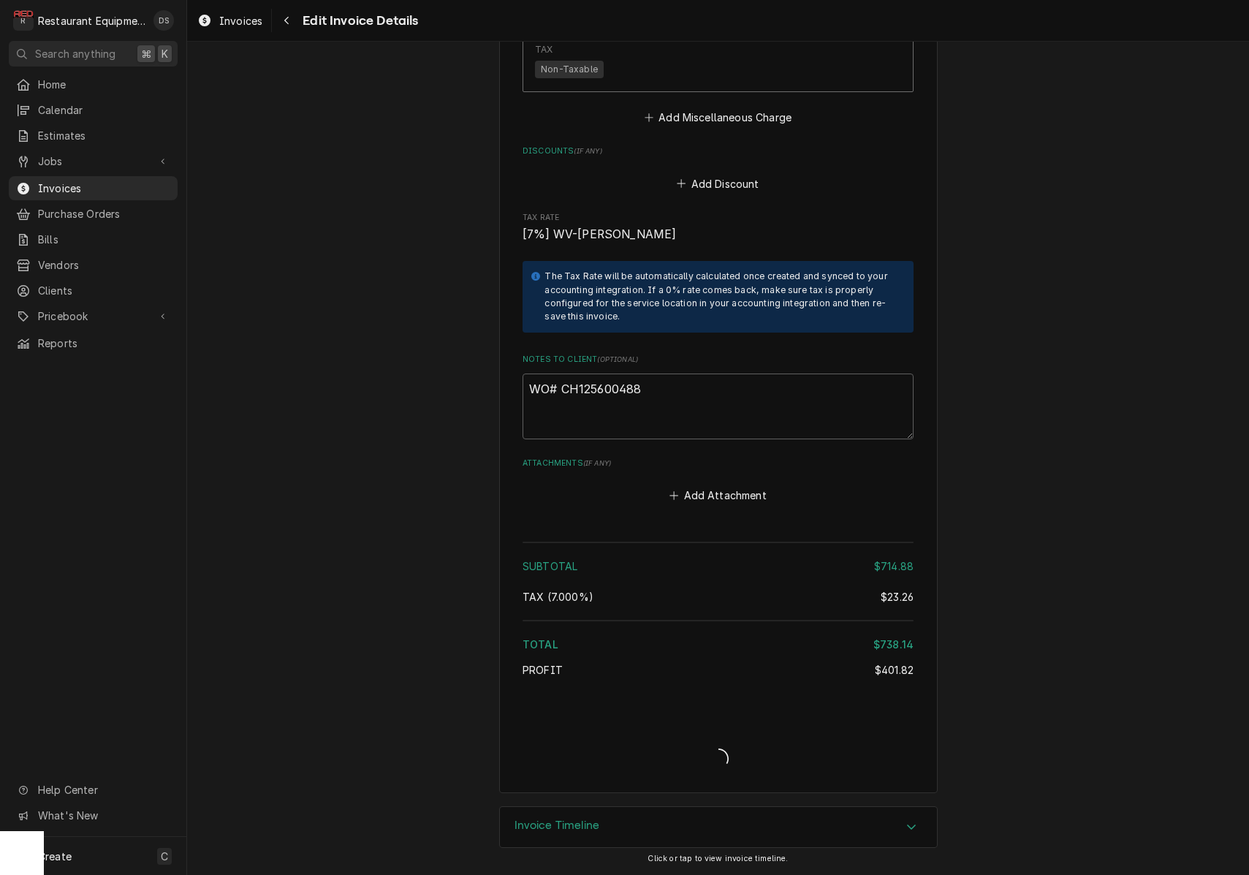
type textarea "x"
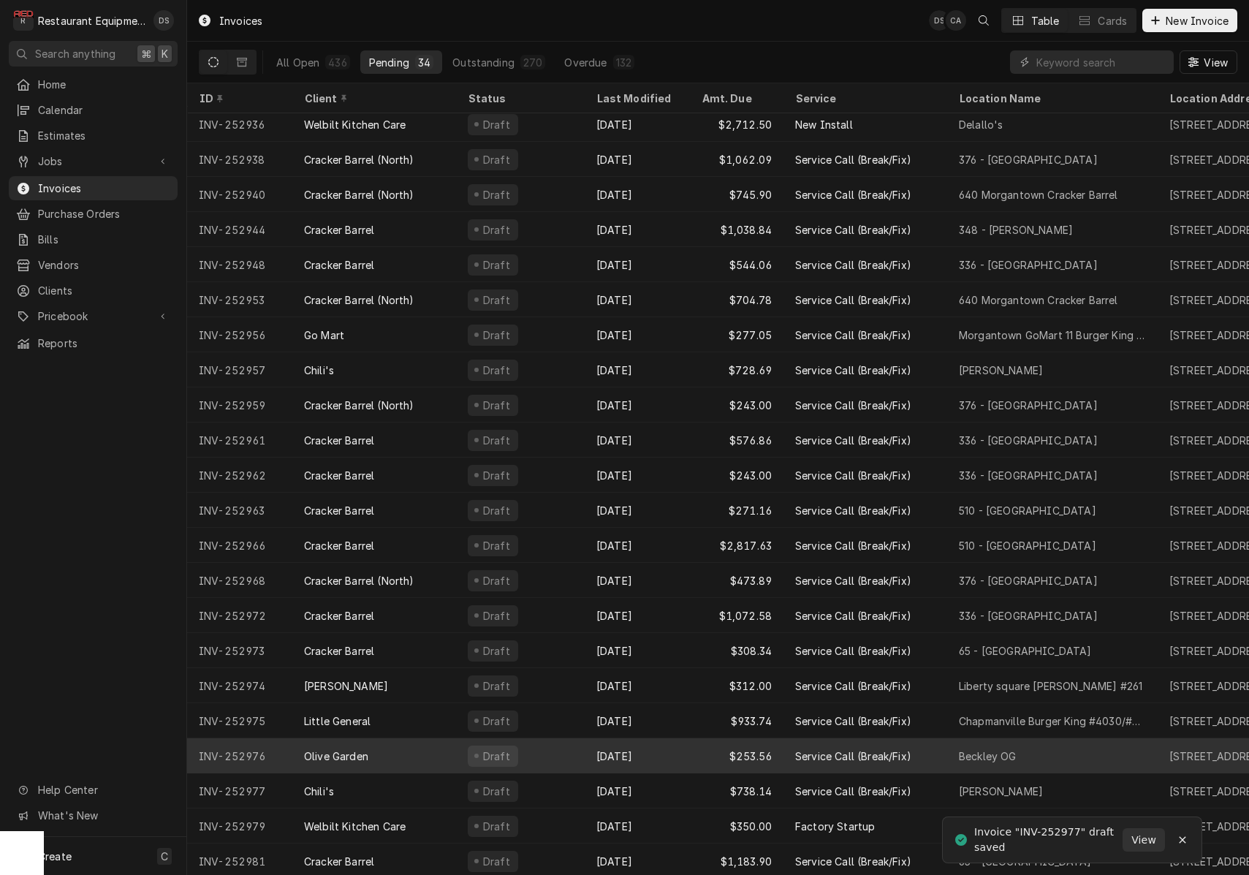
click at [533, 754] on div "Draft" at bounding box center [520, 755] width 129 height 35
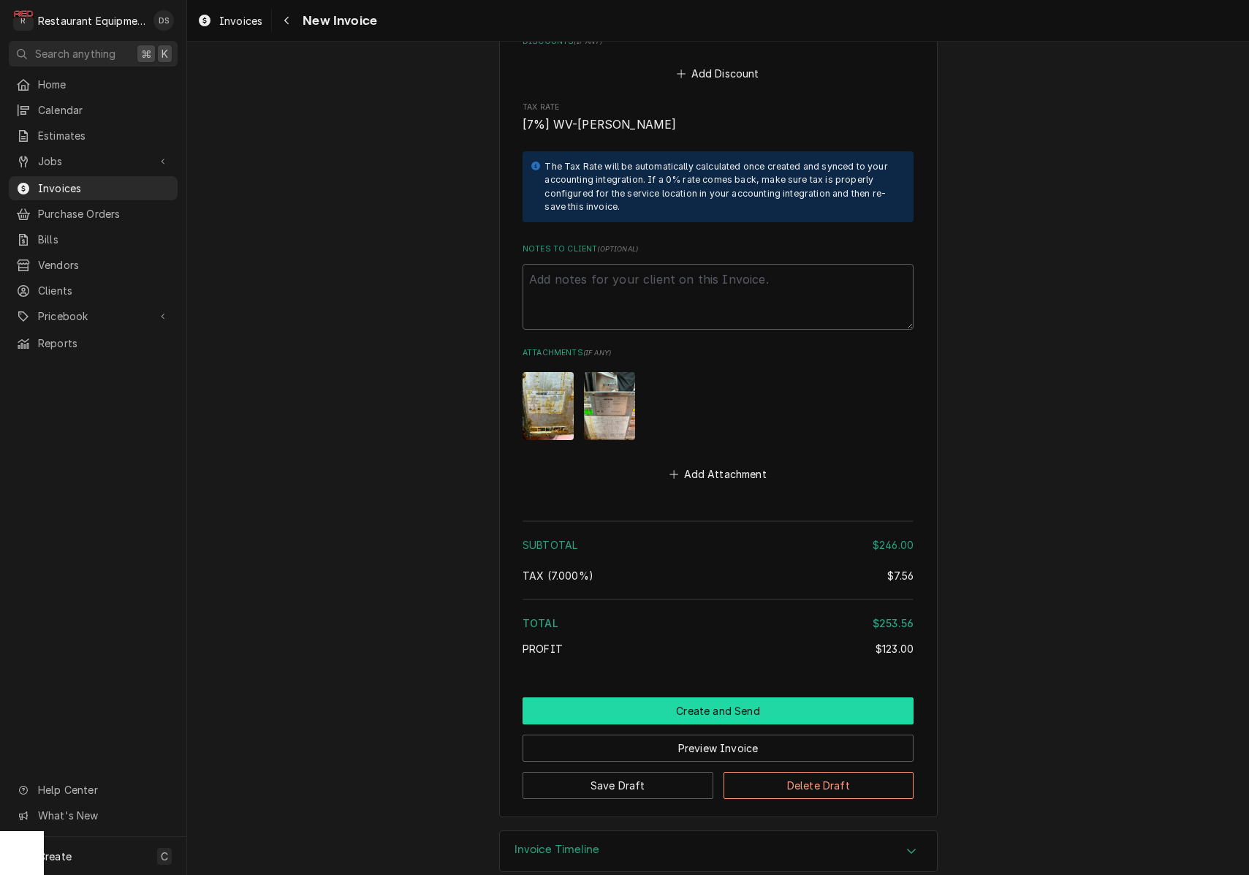
click at [667, 697] on button "Create and Send" at bounding box center [717, 710] width 391 height 27
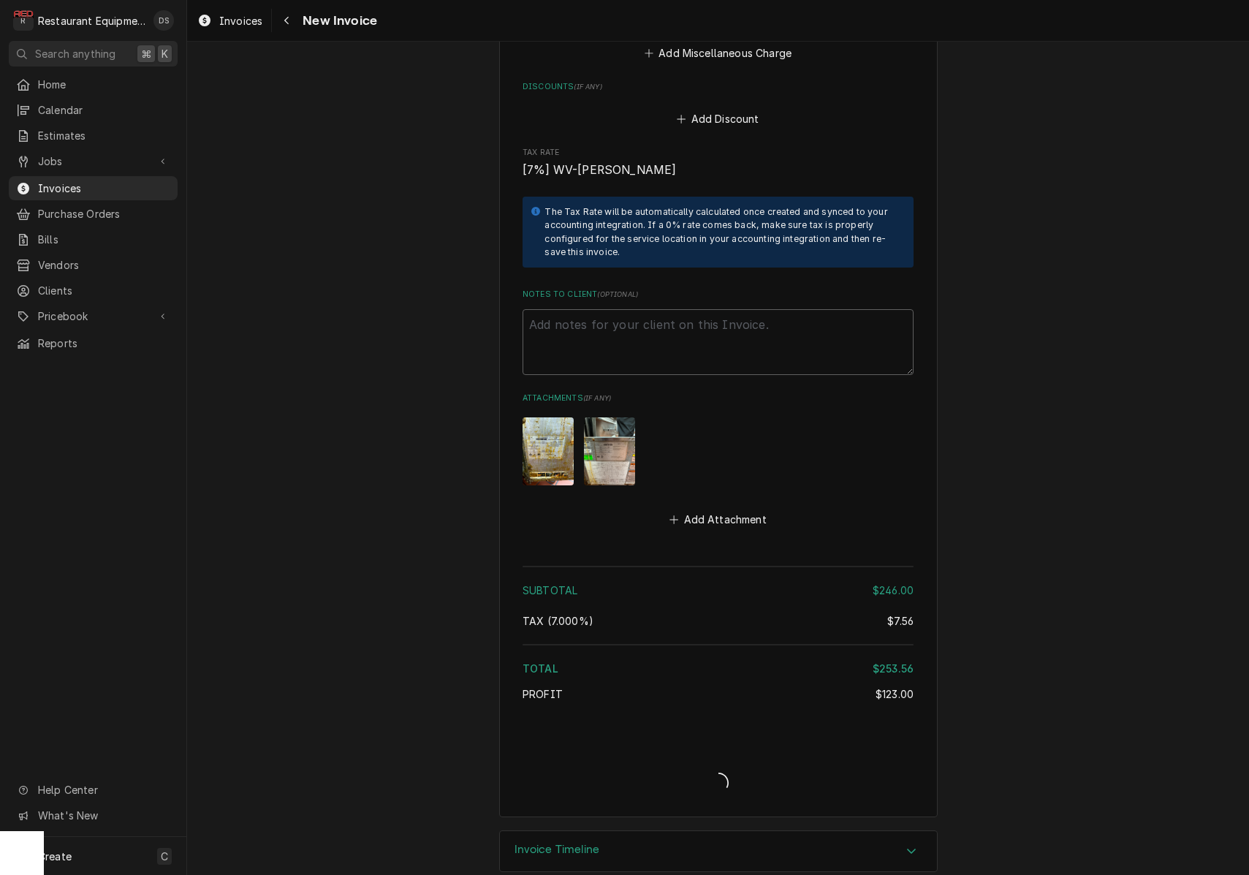
type textarea "x"
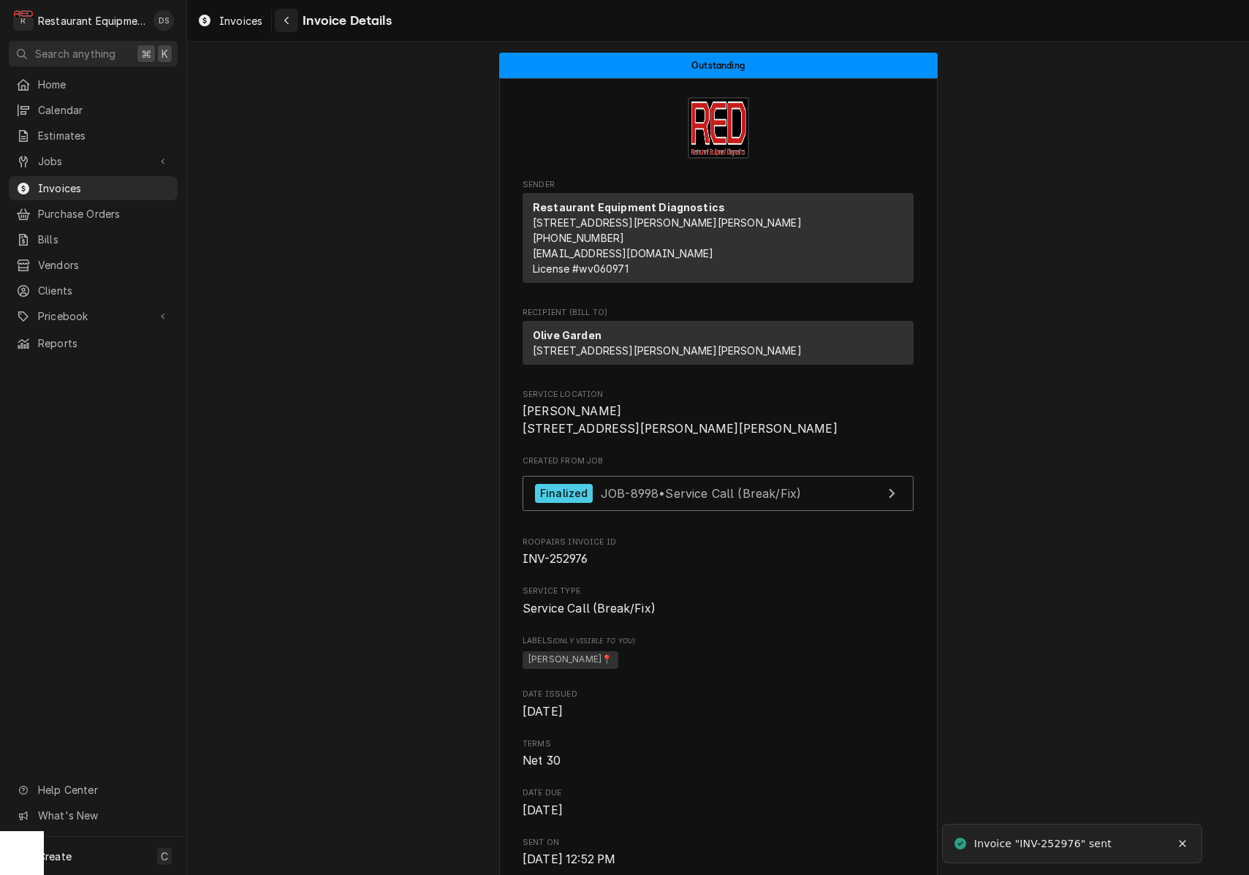
click at [291, 29] on button "Navigate back" at bounding box center [286, 20] width 23 height 23
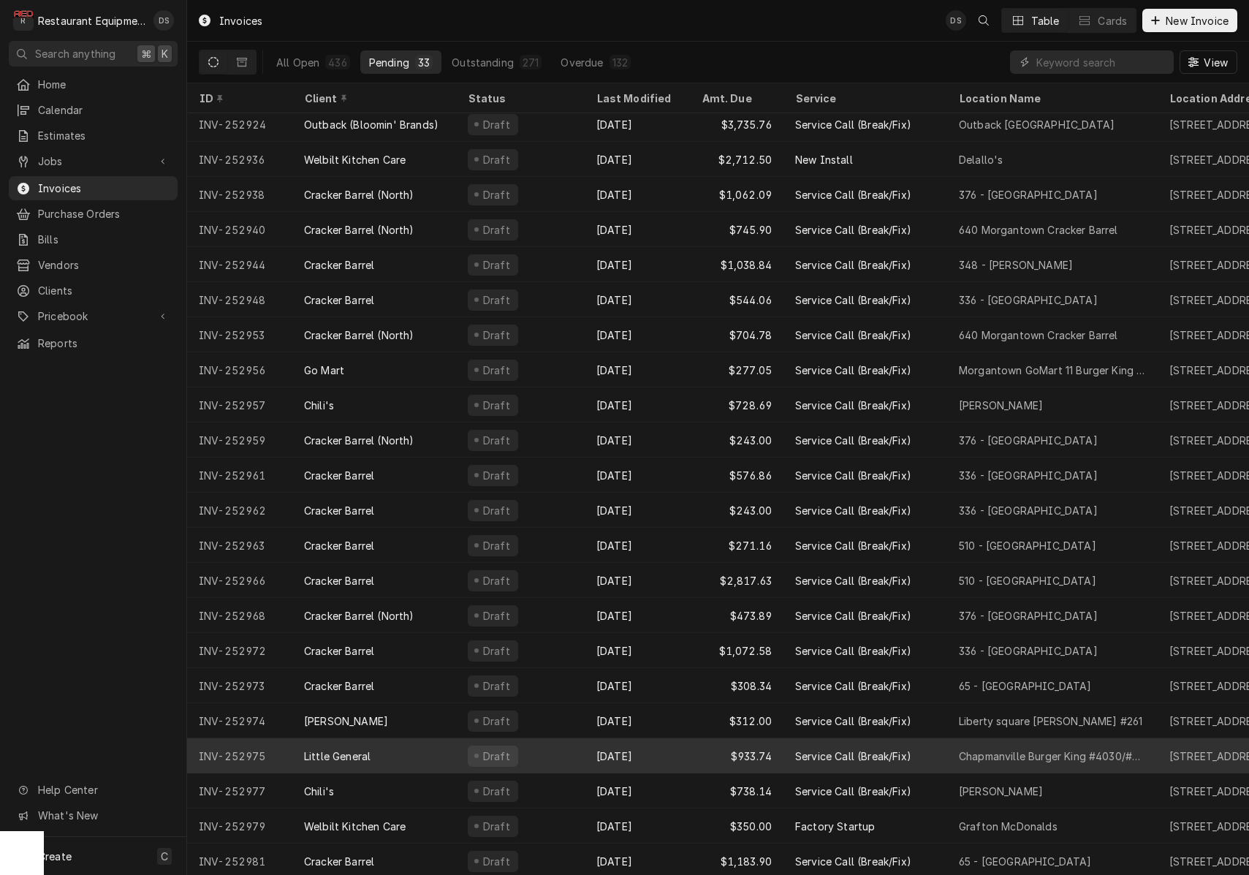
click at [452, 756] on div "Little General" at bounding box center [374, 755] width 164 height 35
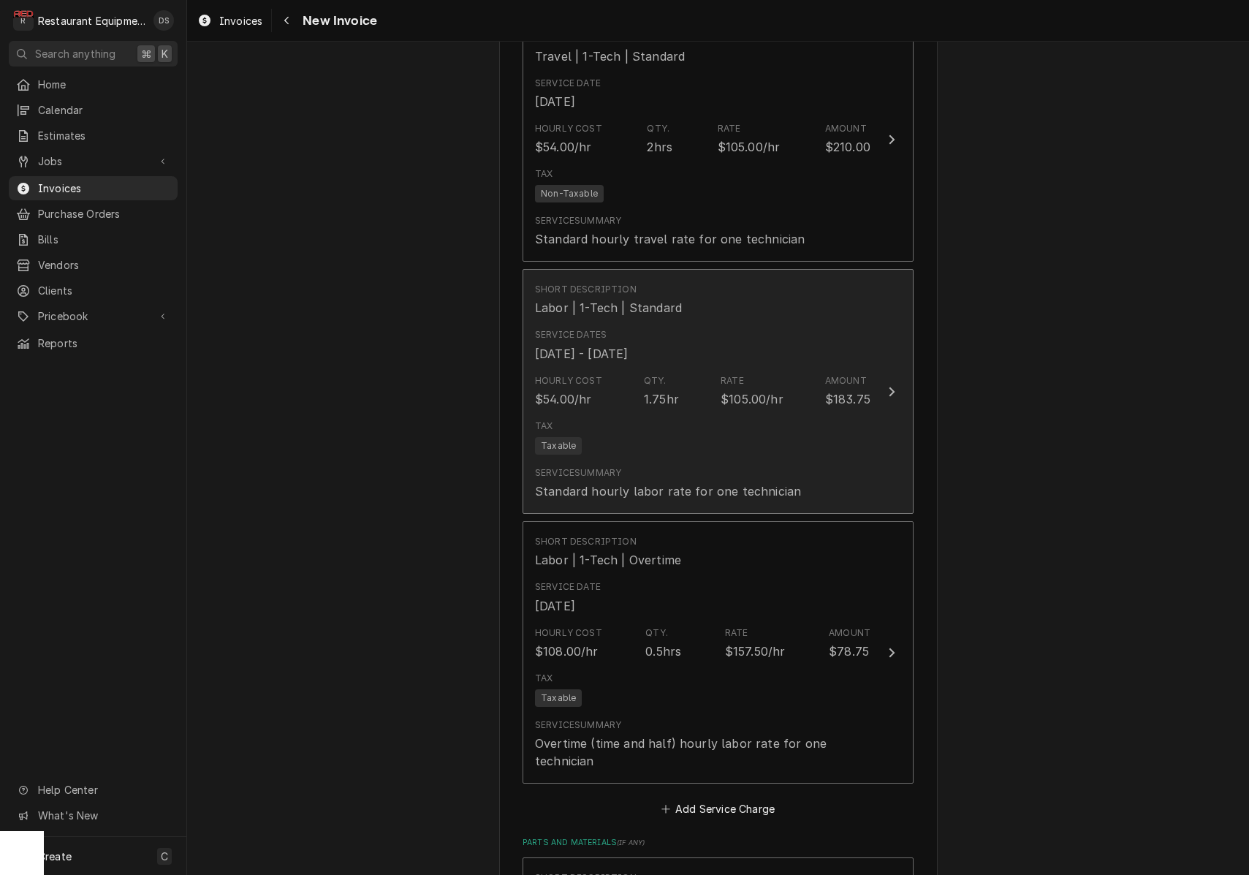
scroll to position [1760, 0]
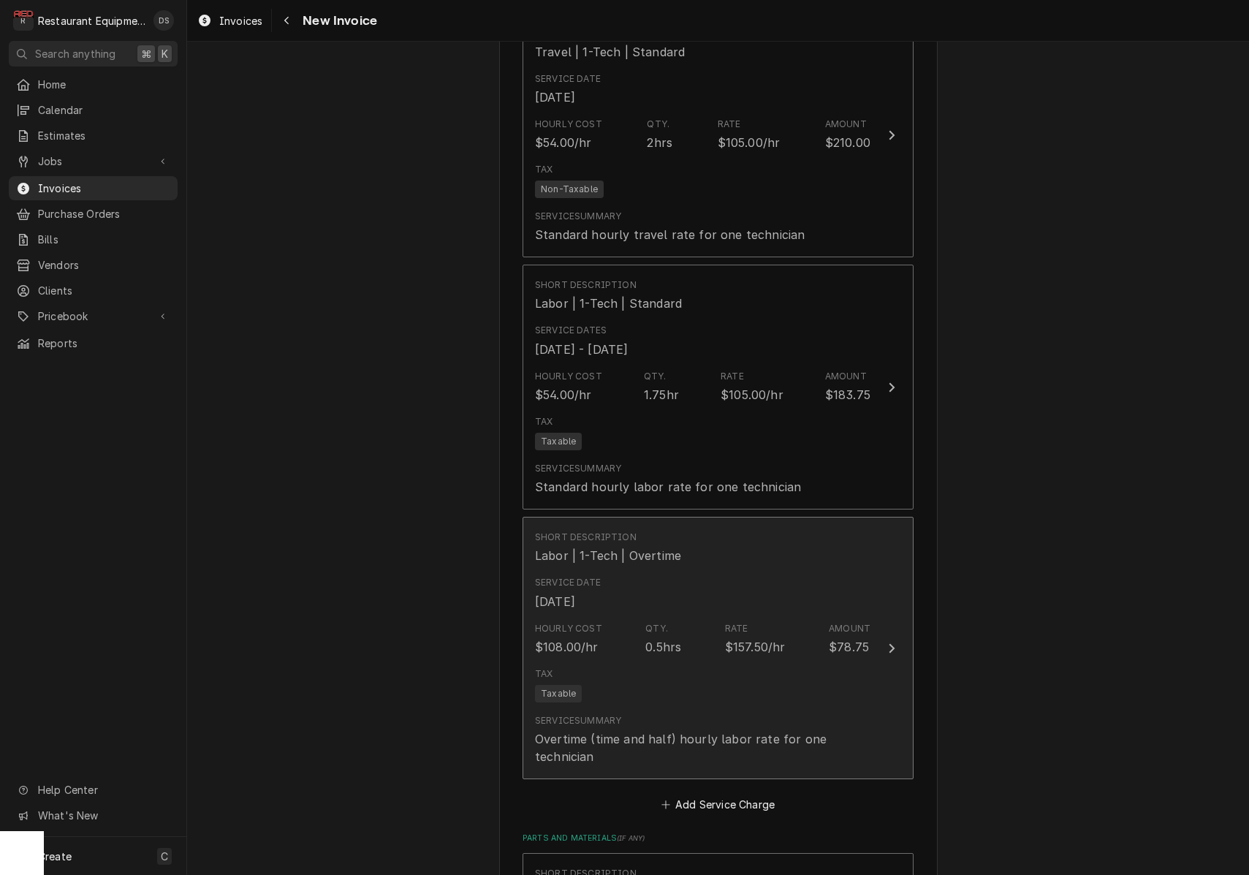
click at [658, 661] on div "Tax Taxable" at bounding box center [702, 684] width 335 height 47
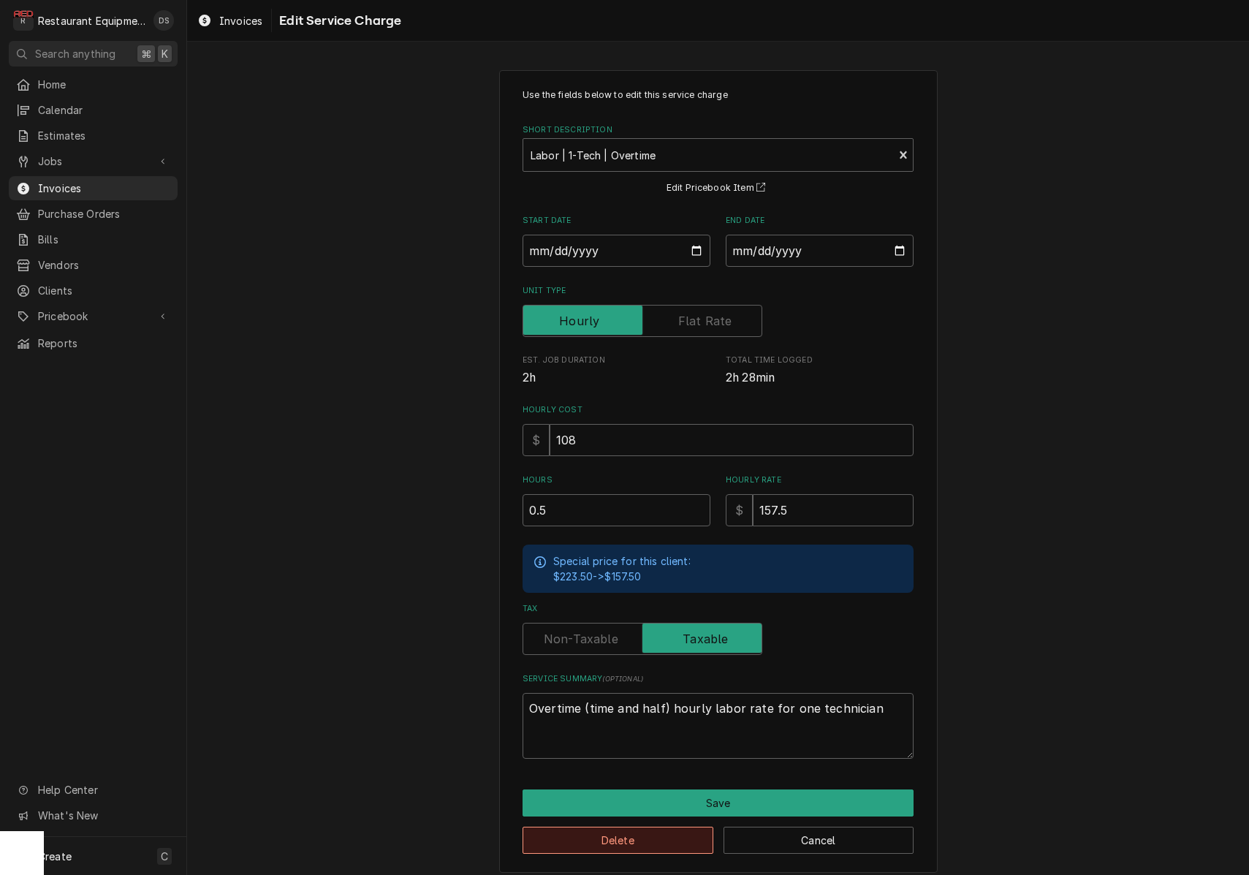
click at [650, 834] on button "Delete" at bounding box center [617, 839] width 191 height 27
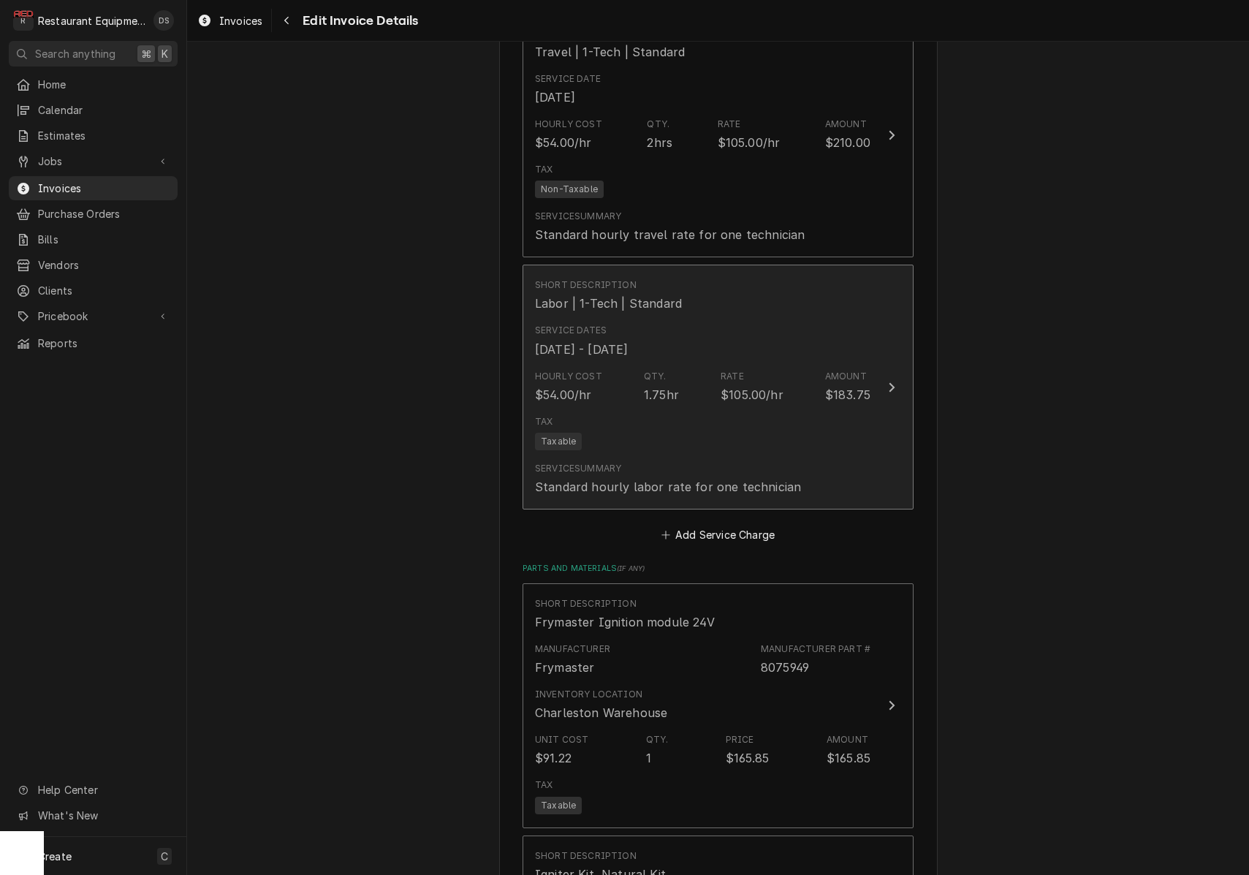
click at [708, 478] on div "Standard hourly labor rate for one technician" at bounding box center [668, 487] width 266 height 18
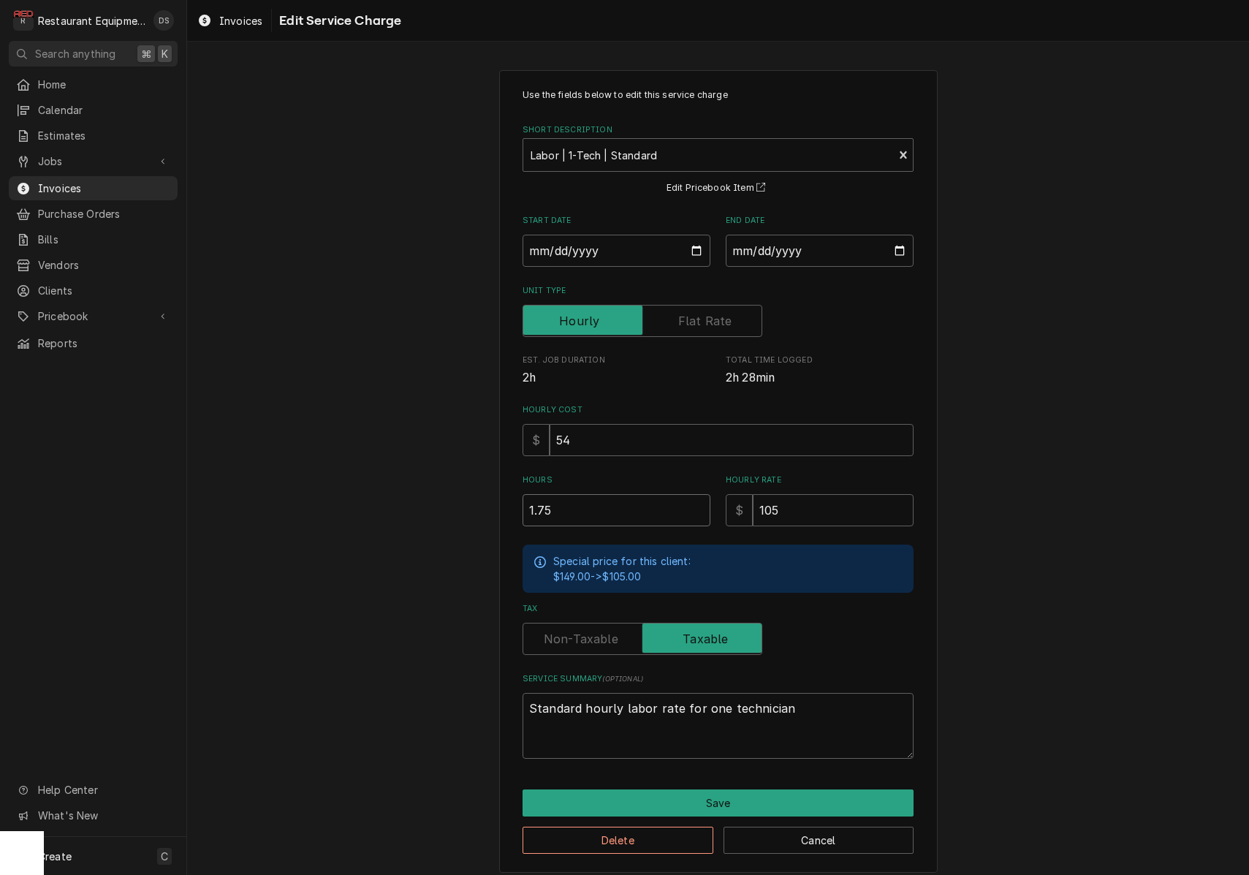
drag, startPoint x: 601, startPoint y: 509, endPoint x: 468, endPoint y: 498, distance: 132.7
click at [468, 498] on div "Use the fields below to edit this service charge Short Description Labor | 1-Te…" at bounding box center [718, 471] width 1062 height 828
type textarea "x"
type input "2"
type textarea "x"
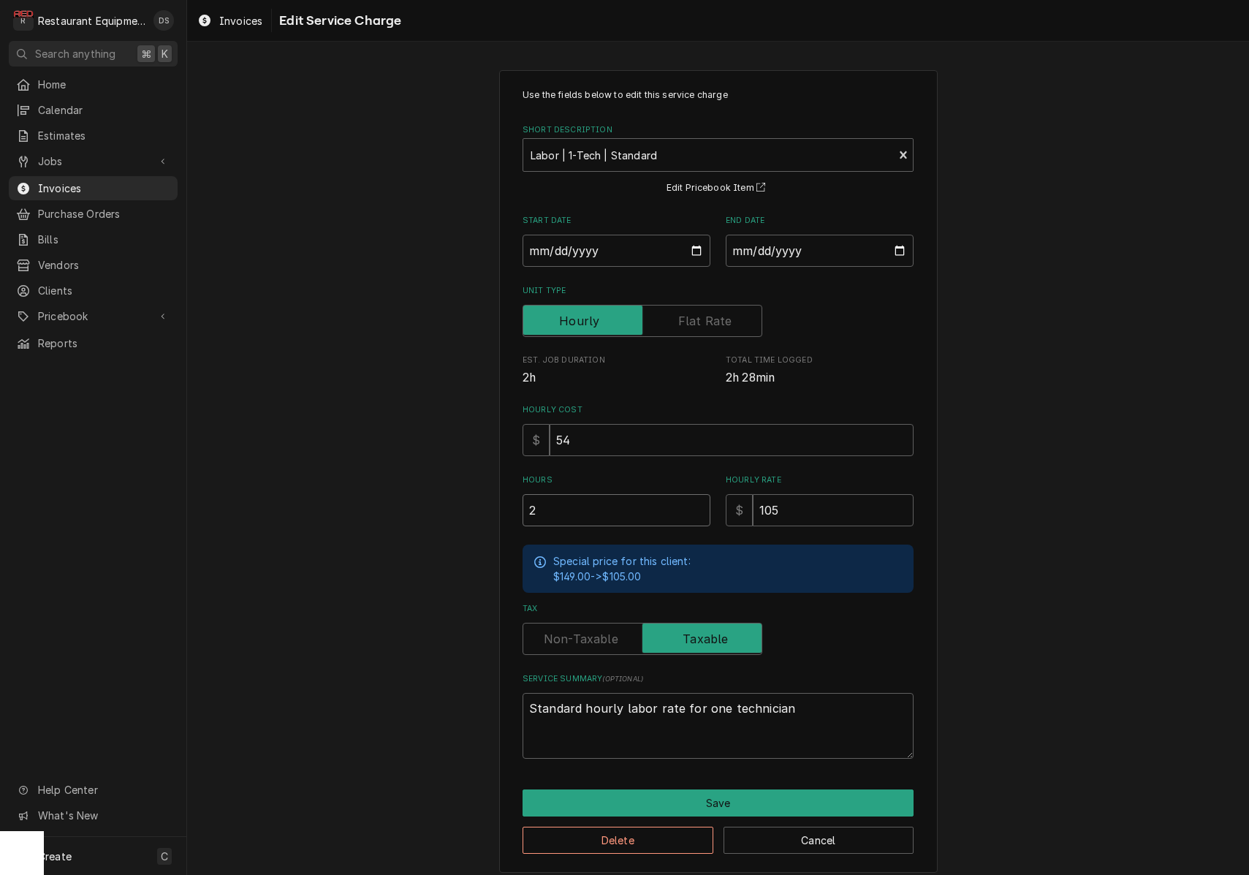
type input "20"
type textarea "x"
type input "20.2"
type textarea "x"
type input "20.25"
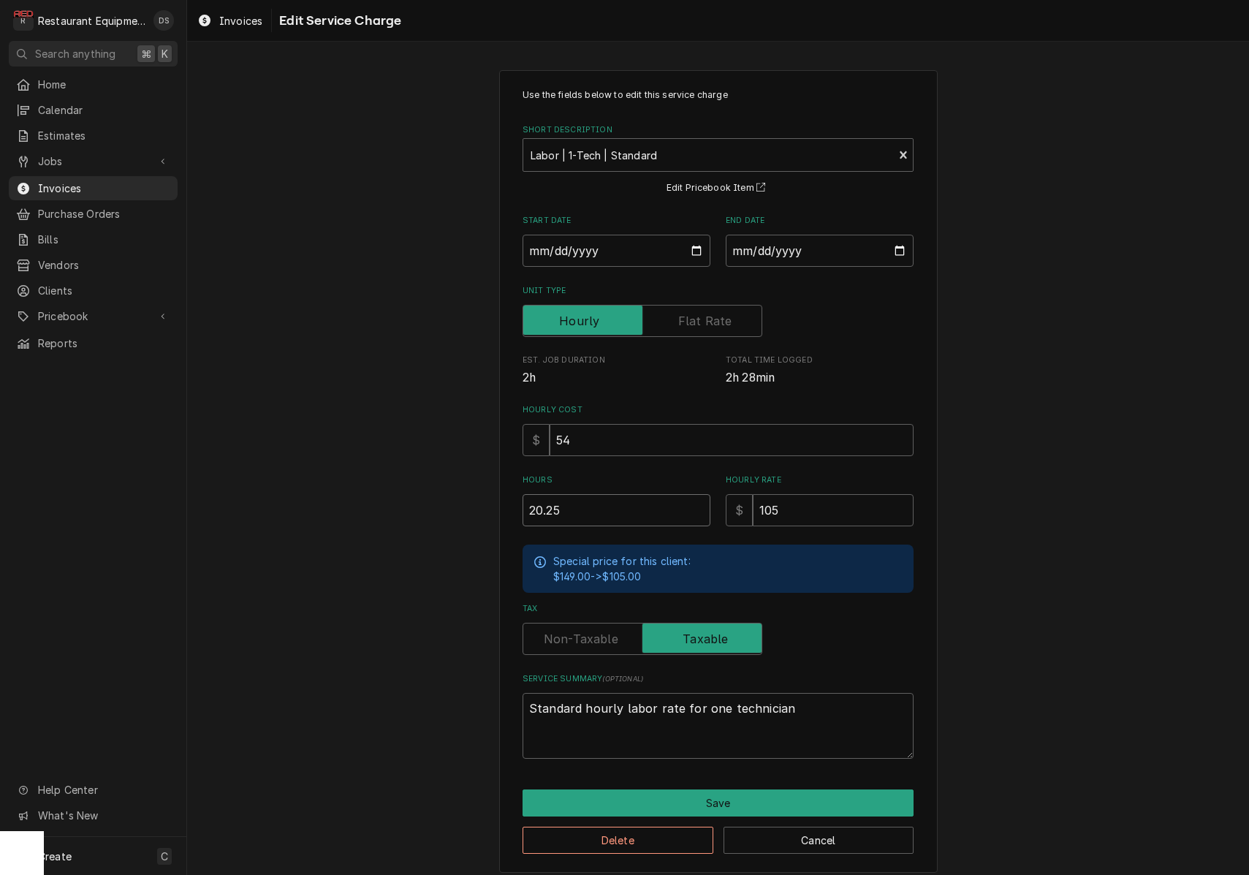
type textarea "x"
type input "20.2"
type textarea "x"
type input "20"
type textarea "x"
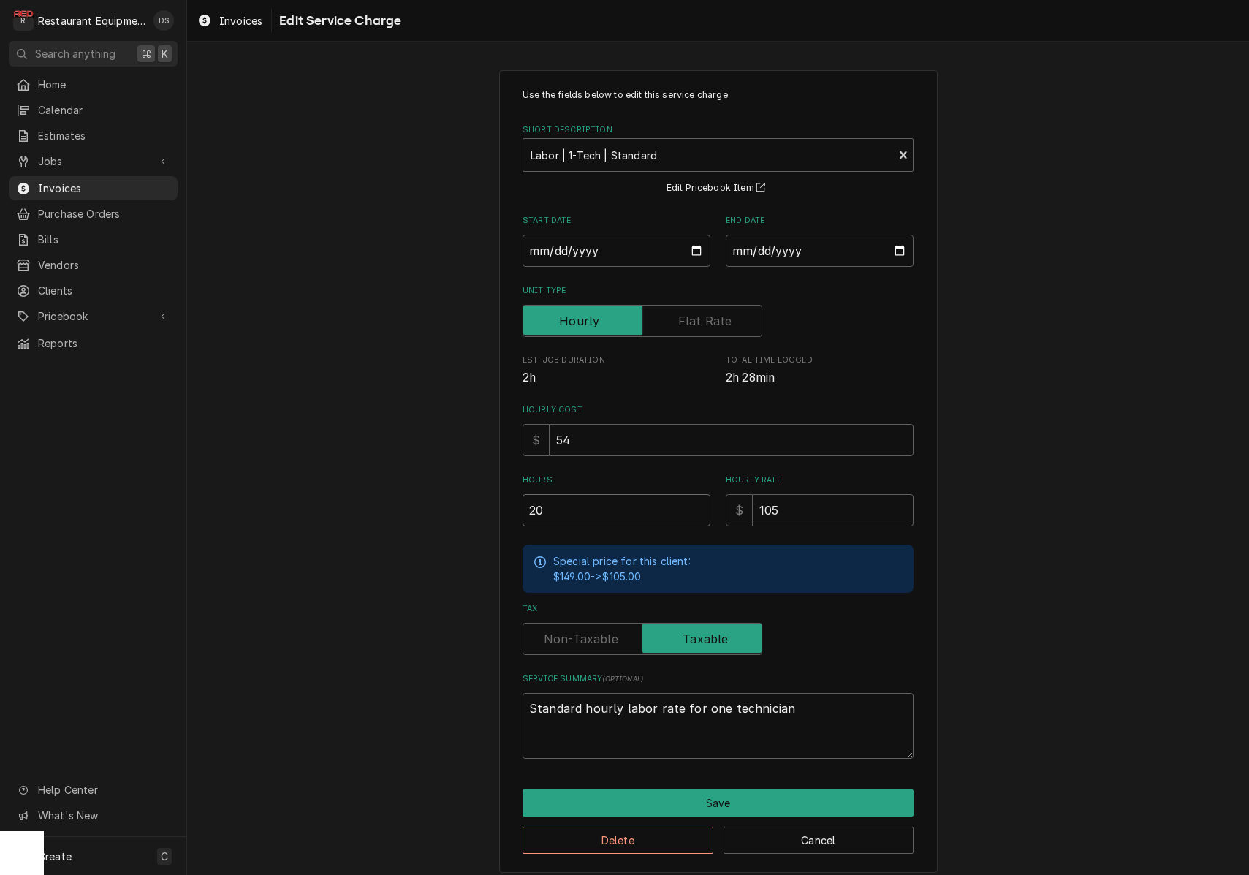
type input "2"
type textarea "x"
type input "2.2"
type textarea "x"
type input "2.25"
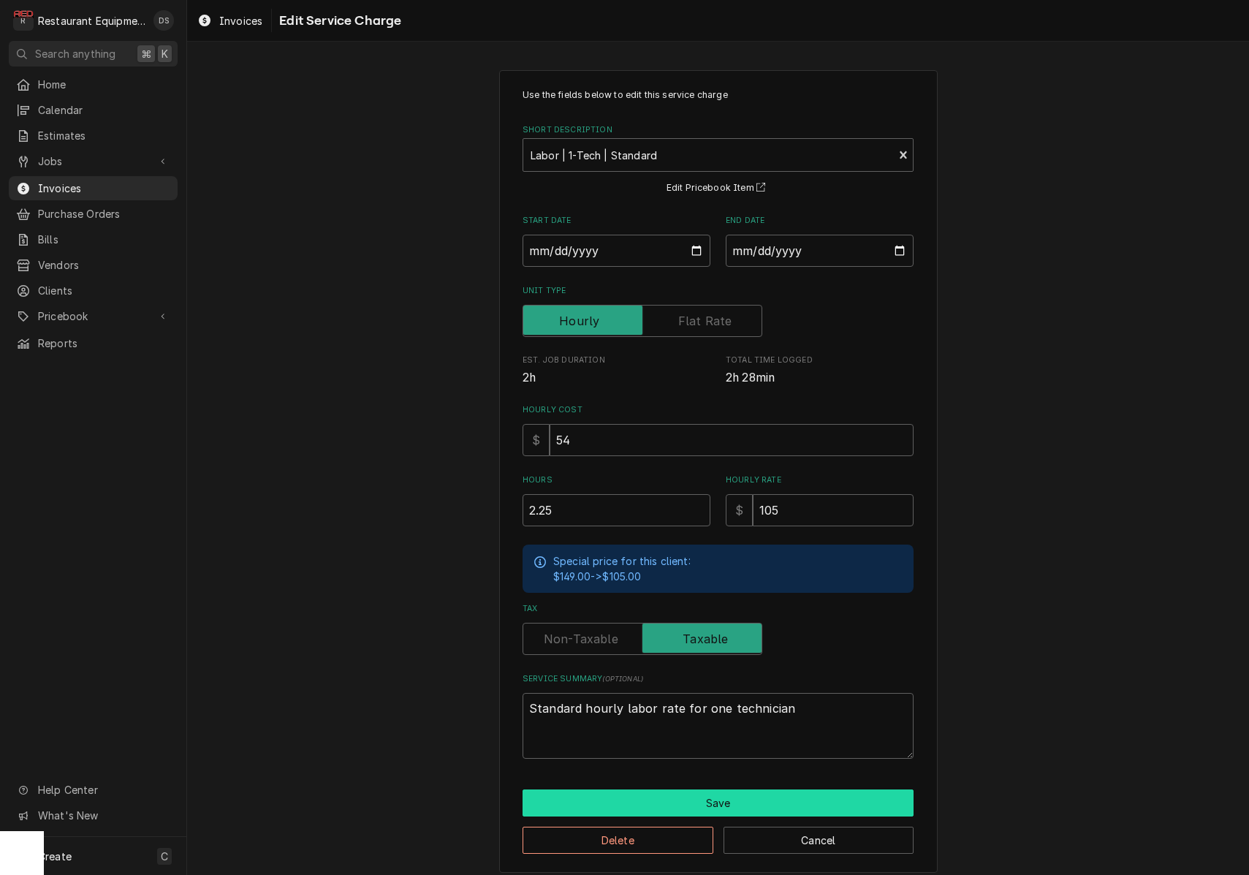
click at [728, 797] on button "Save" at bounding box center [717, 802] width 391 height 27
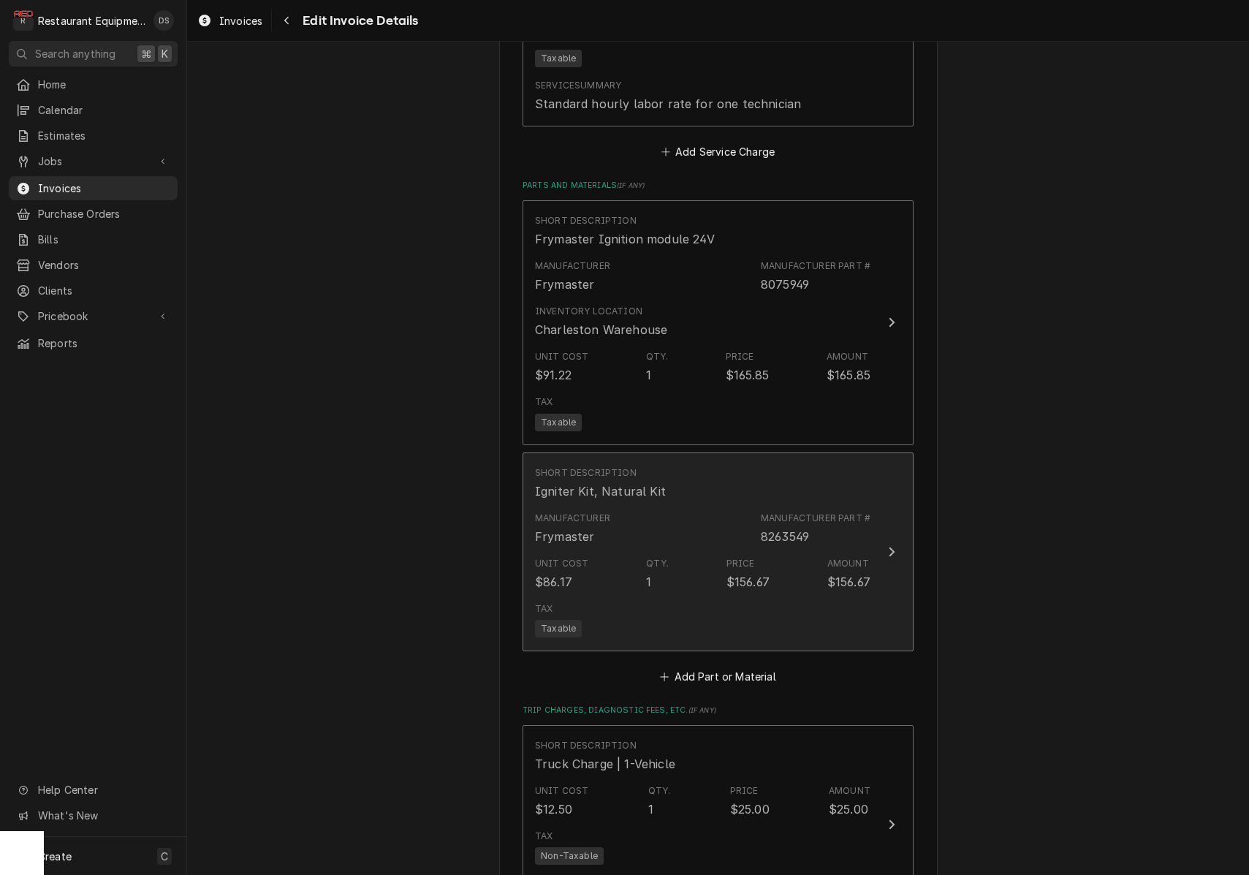
scroll to position [2145, 0]
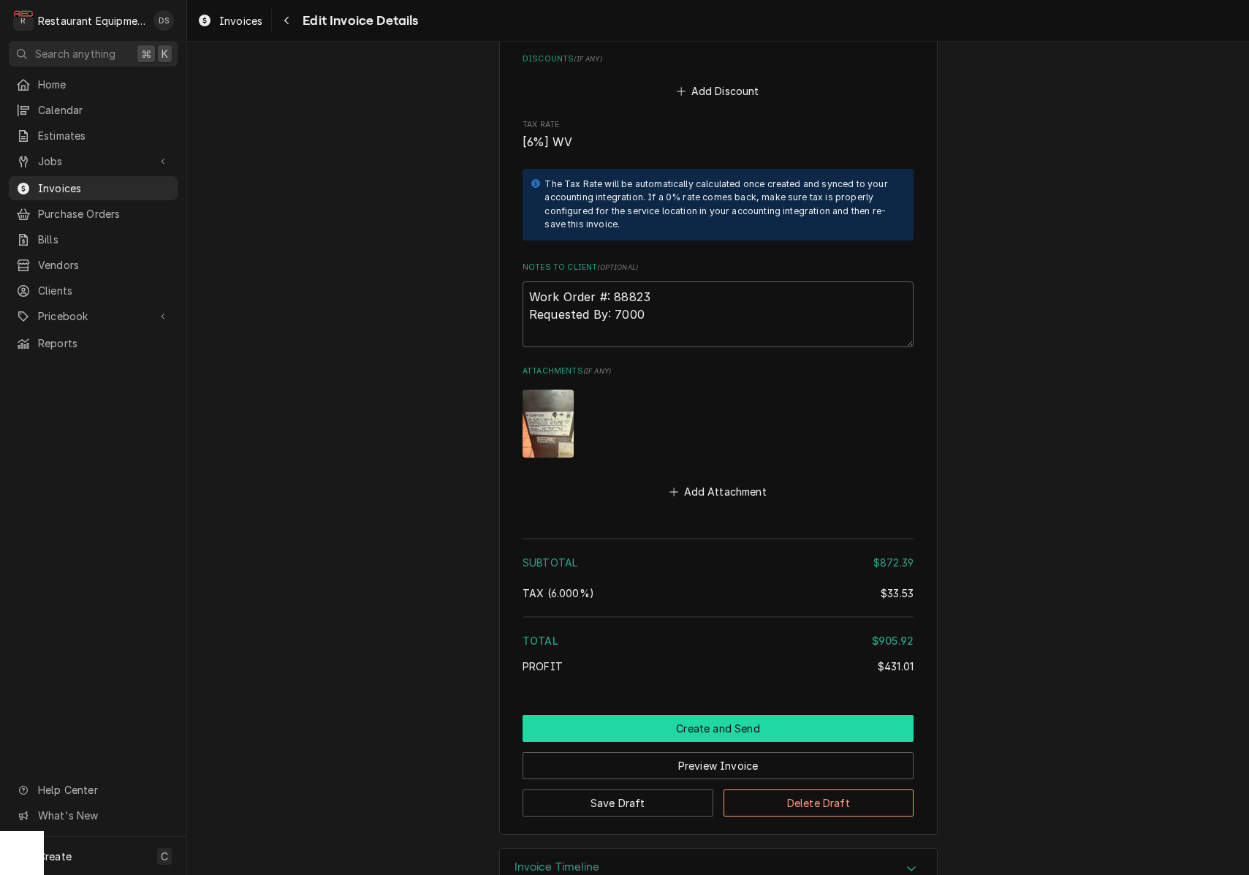
click at [712, 715] on button "Create and Send" at bounding box center [717, 728] width 391 height 27
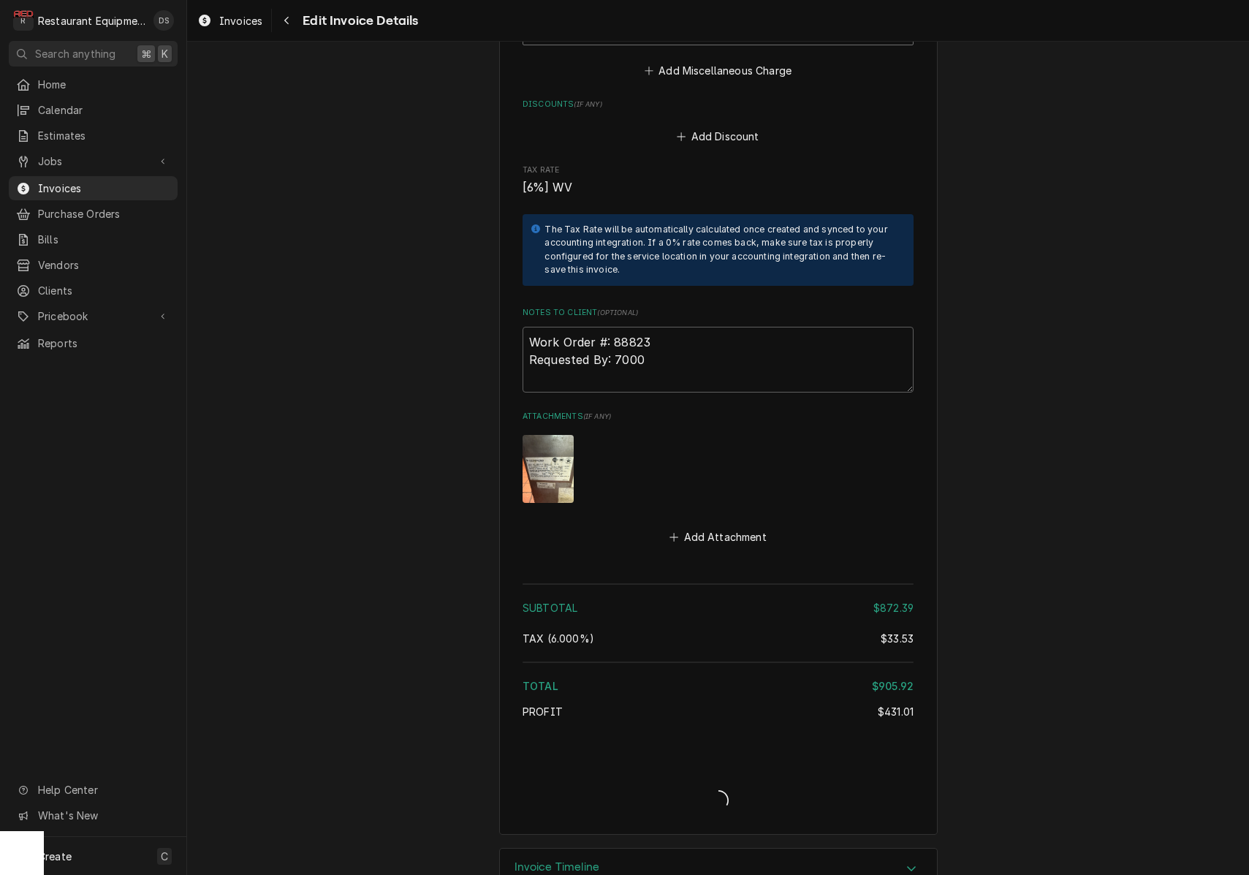
type textarea "x"
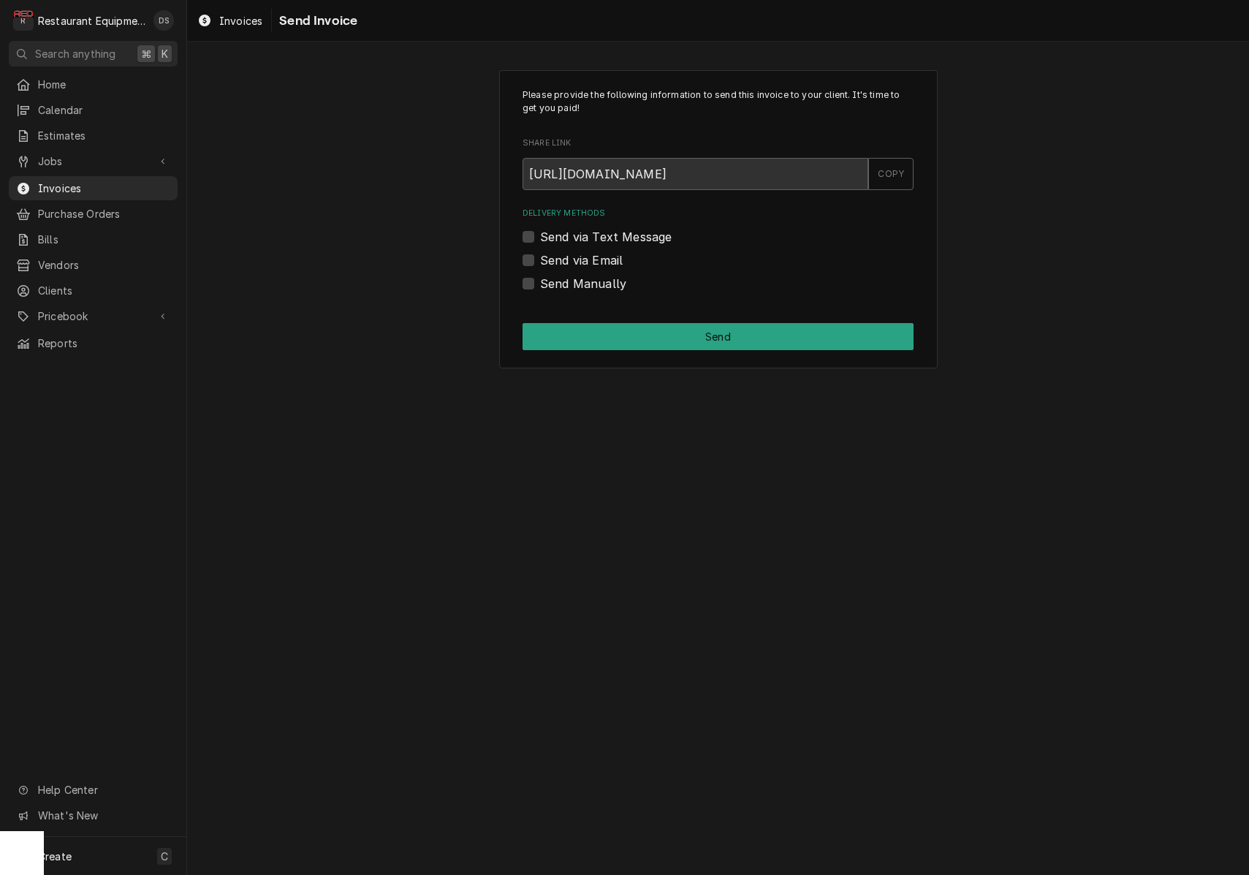
click at [540, 263] on label "Send via Email" at bounding box center [581, 260] width 83 height 18
click at [540, 263] on input "Send via Email" at bounding box center [735, 267] width 391 height 32
checkbox input "true"
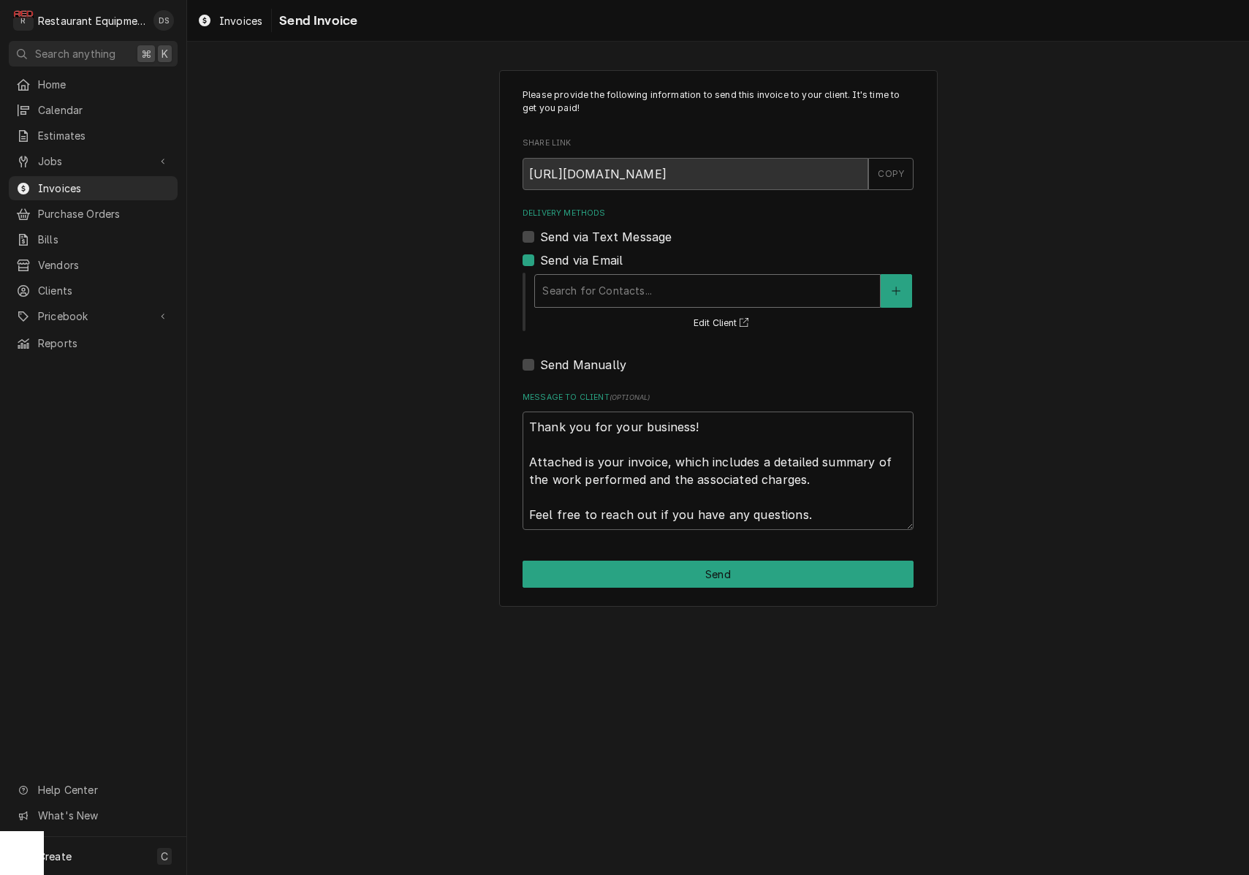
click at [649, 282] on div "Delivery Methods" at bounding box center [707, 291] width 330 height 26
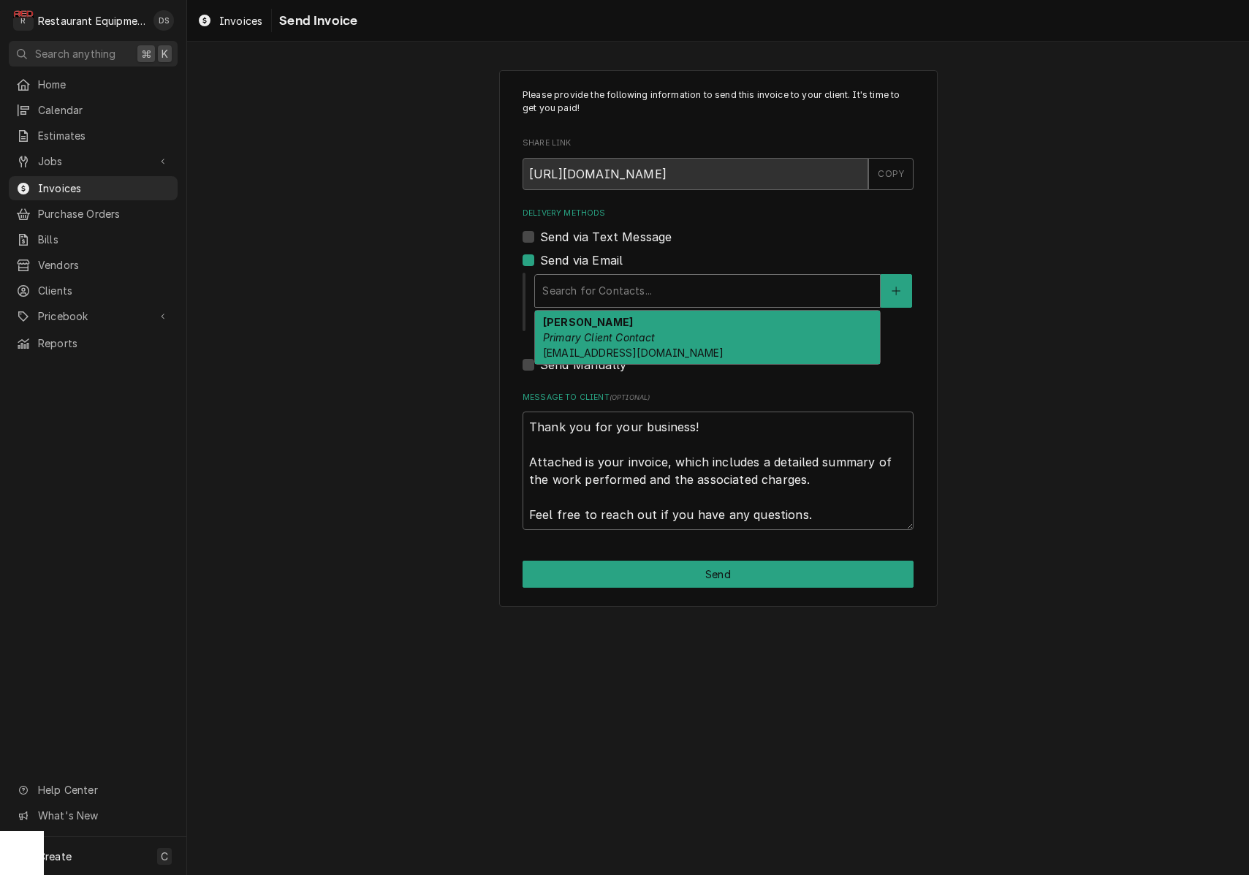
drag, startPoint x: 650, startPoint y: 316, endPoint x: 652, endPoint y: 331, distance: 14.7
click at [650, 317] on div "ROBIN HATCHER Primary Client Contact rhatcher@lgstores.com" at bounding box center [707, 337] width 345 height 53
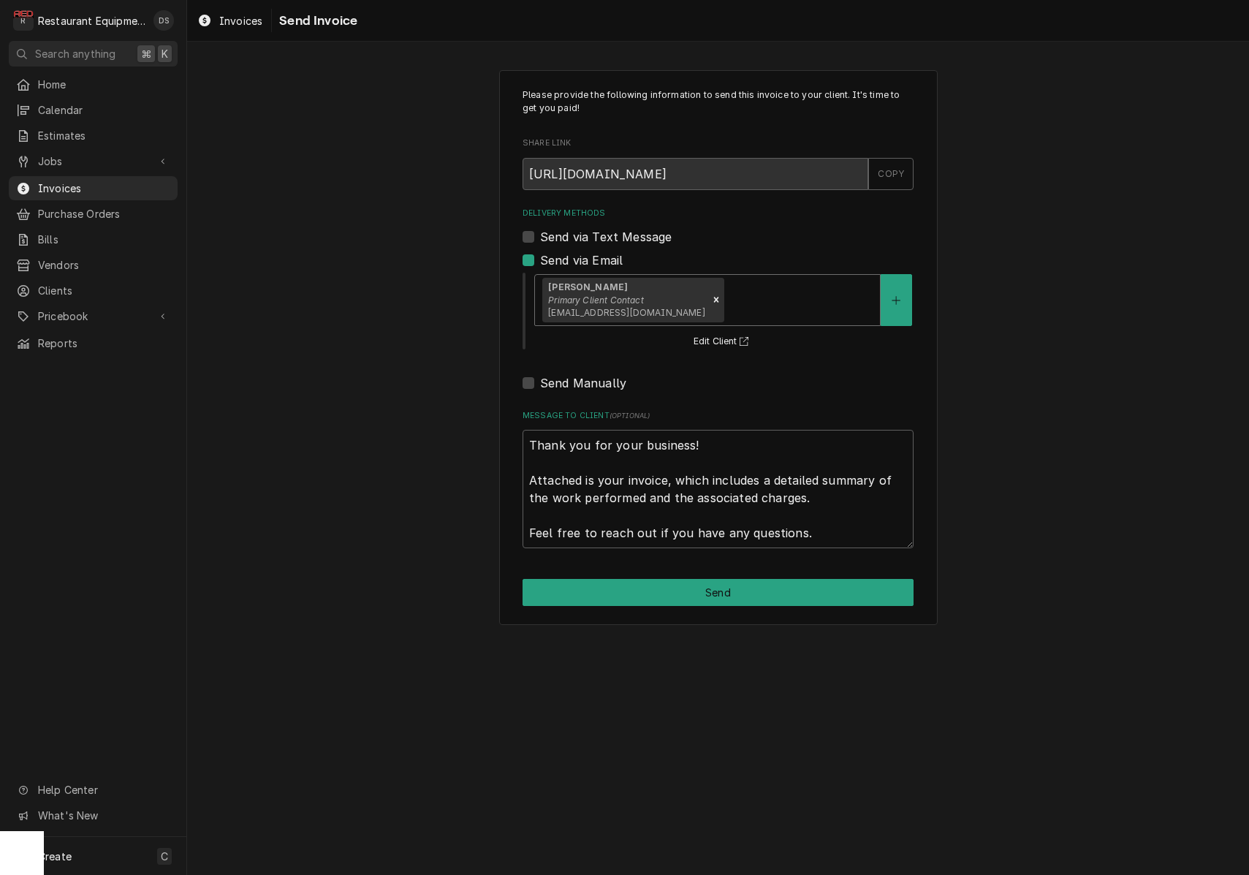
click at [706, 587] on button "Send" at bounding box center [717, 592] width 391 height 27
type textarea "x"
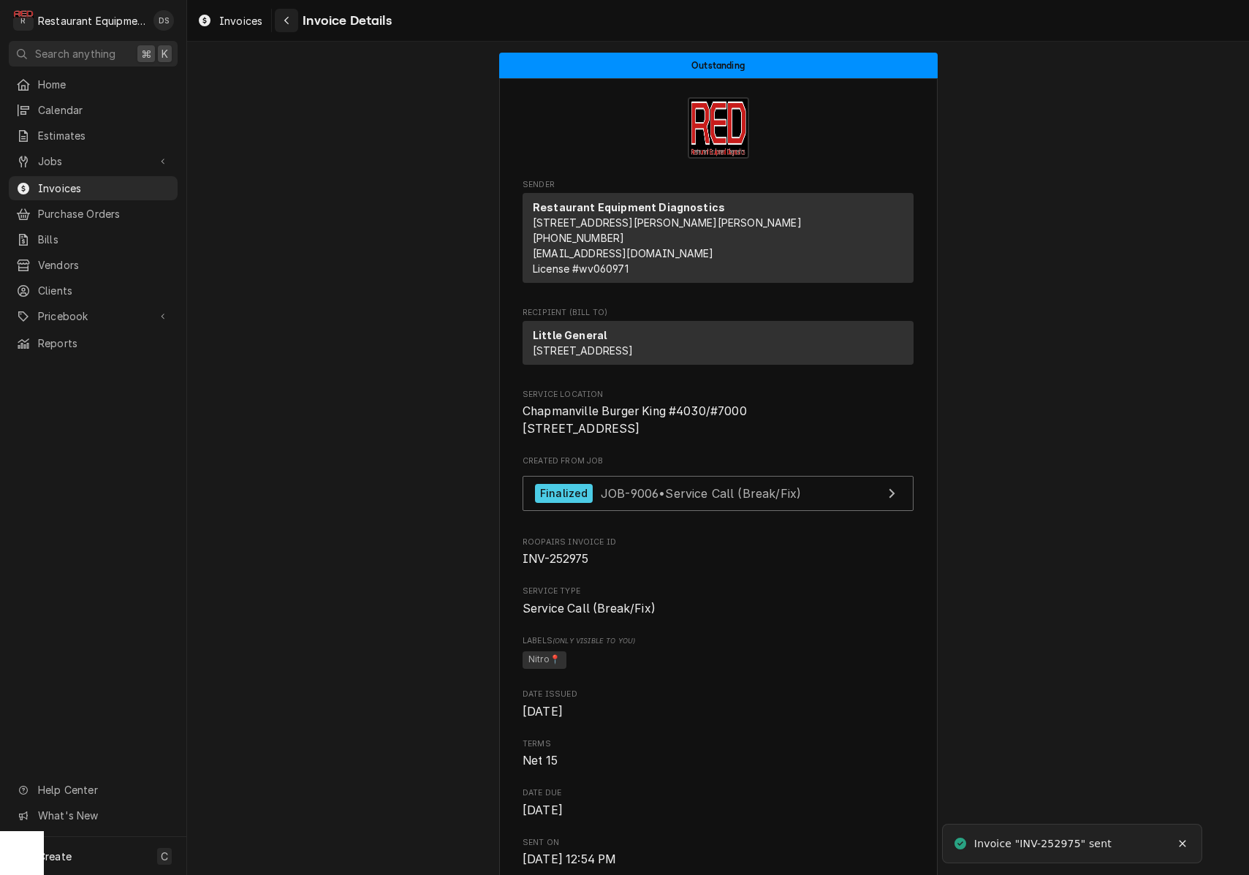
click at [289, 20] on icon "Navigate back" at bounding box center [287, 20] width 7 height 10
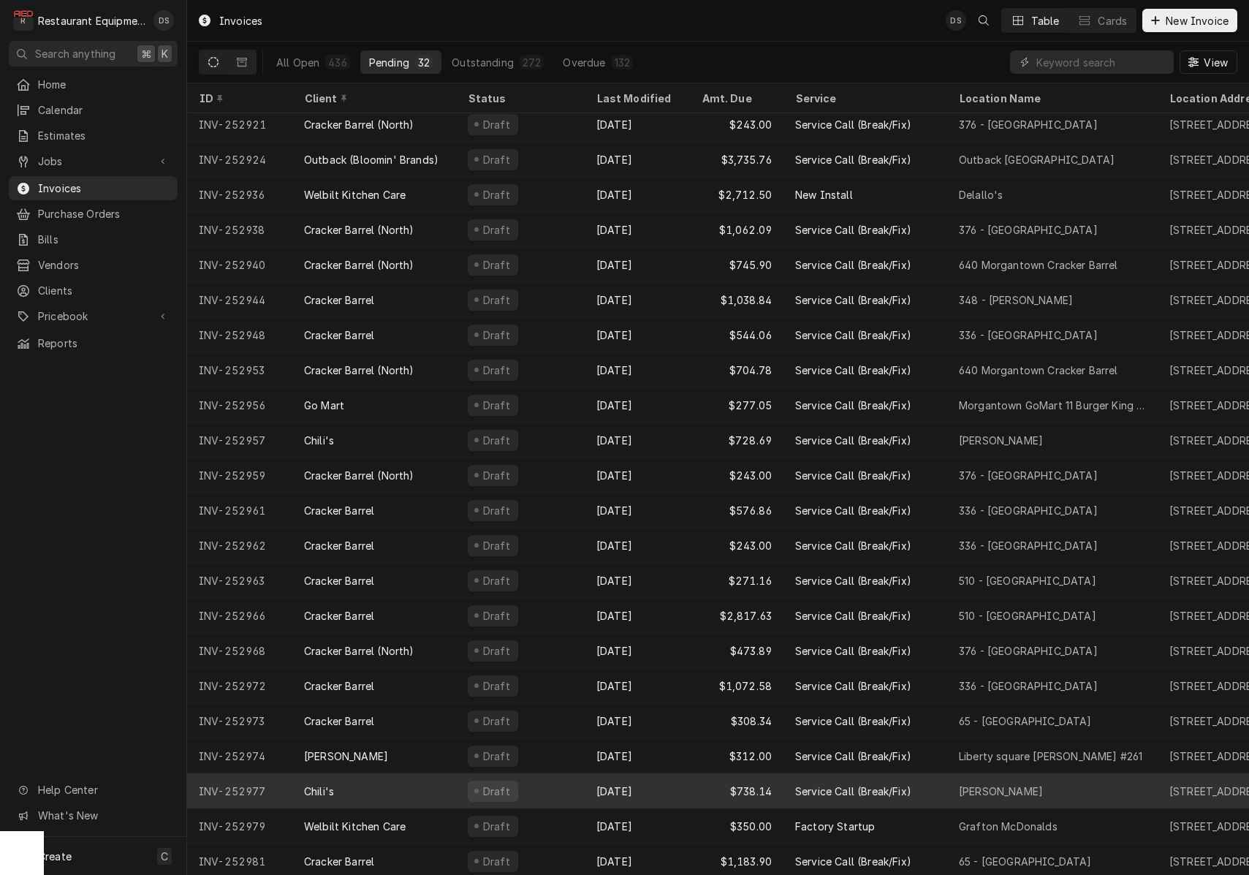
click at [661, 785] on div "[DATE]" at bounding box center [637, 790] width 105 height 35
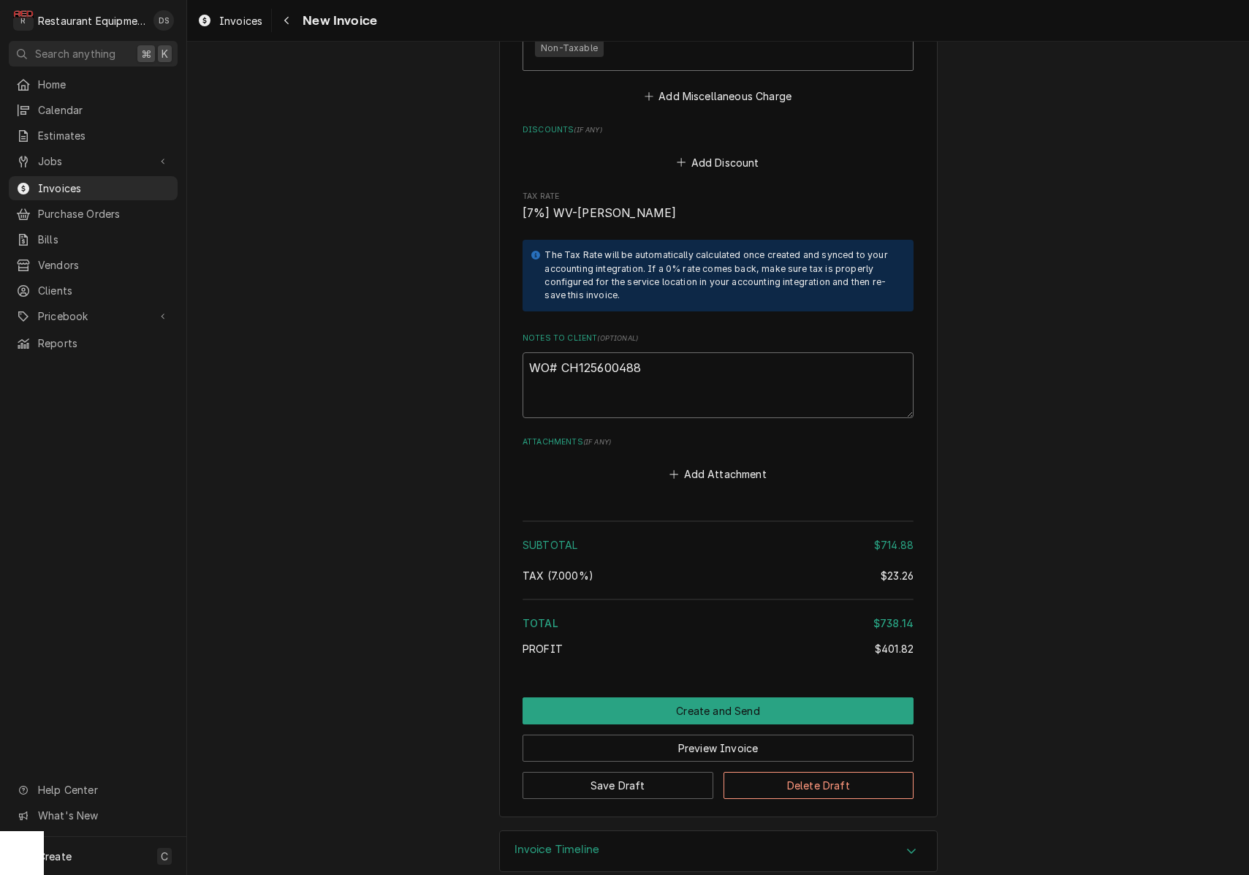
drag, startPoint x: 654, startPoint y: 346, endPoint x: 559, endPoint y: 343, distance: 95.0
click at [559, 352] on textarea "WO# CH125600488" at bounding box center [717, 385] width 391 height 66
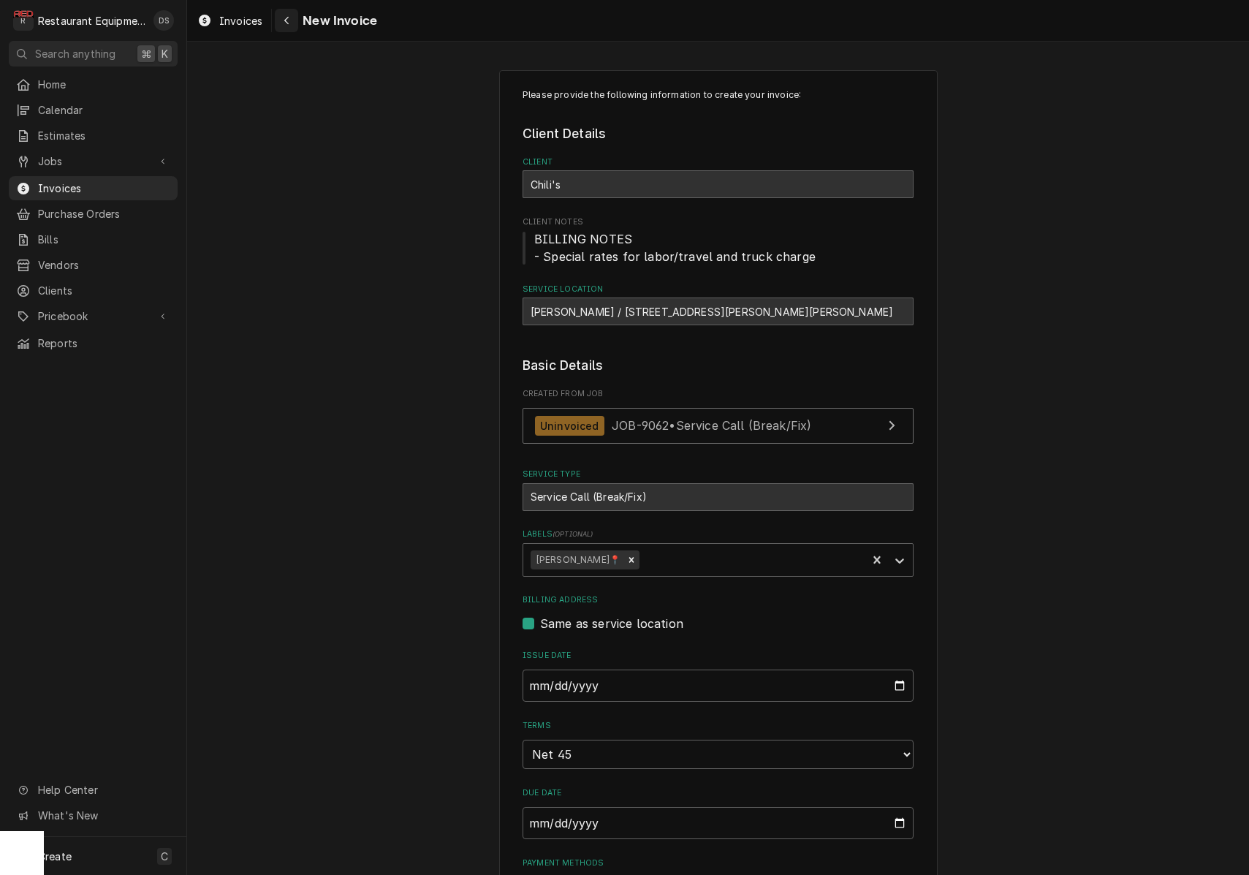
scroll to position [-1, 0]
click at [285, 23] on icon "Navigate back" at bounding box center [287, 20] width 7 height 10
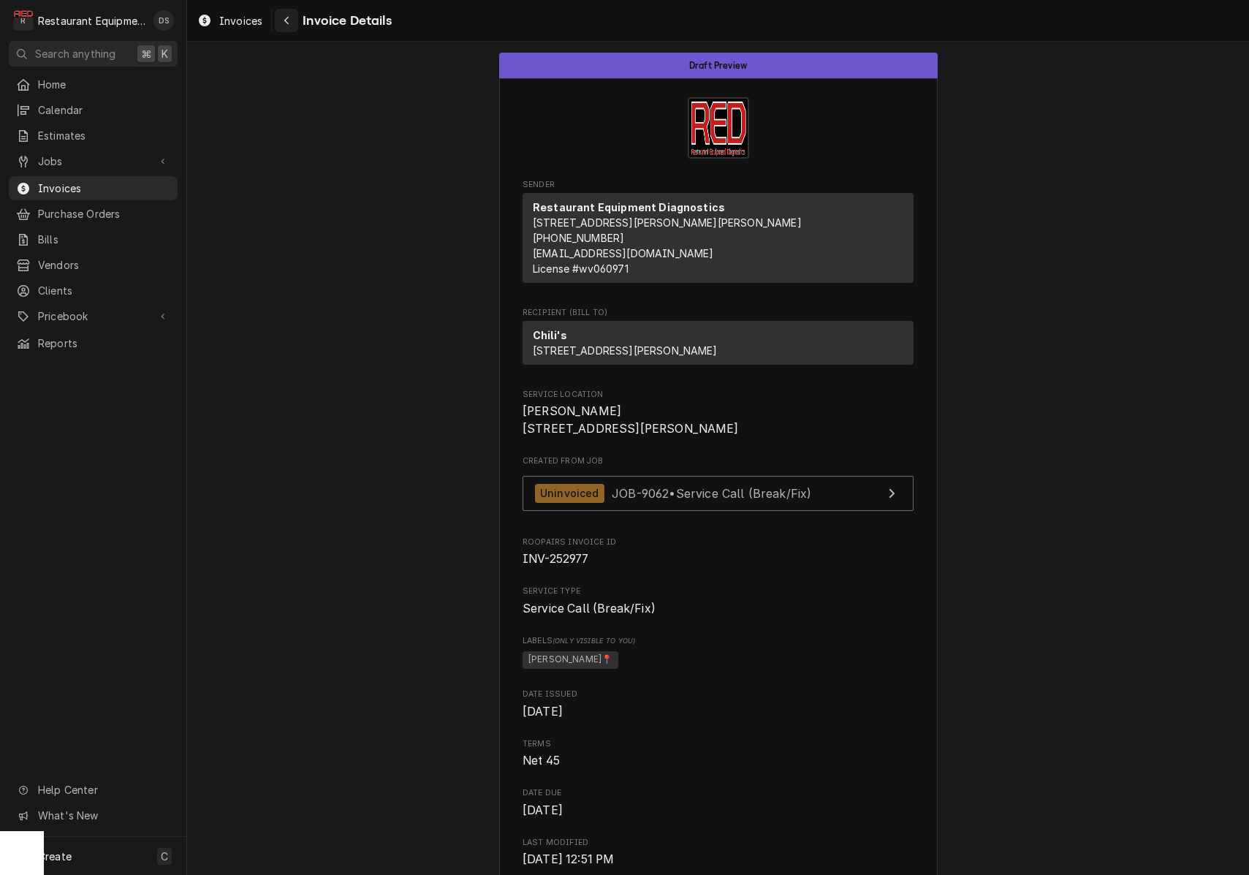
click at [286, 23] on icon "Navigate back" at bounding box center [287, 20] width 7 height 10
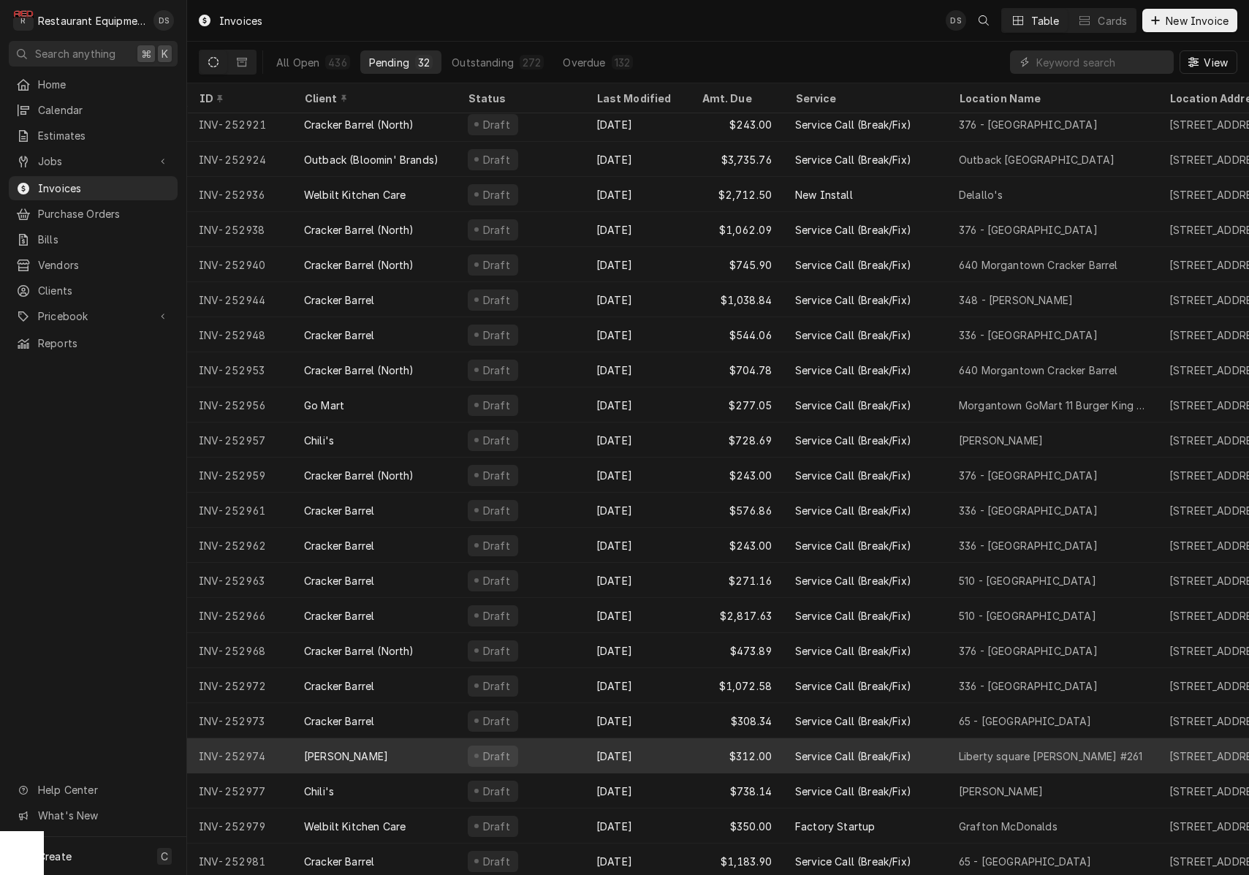
click at [675, 743] on div "[DATE]" at bounding box center [637, 755] width 105 height 35
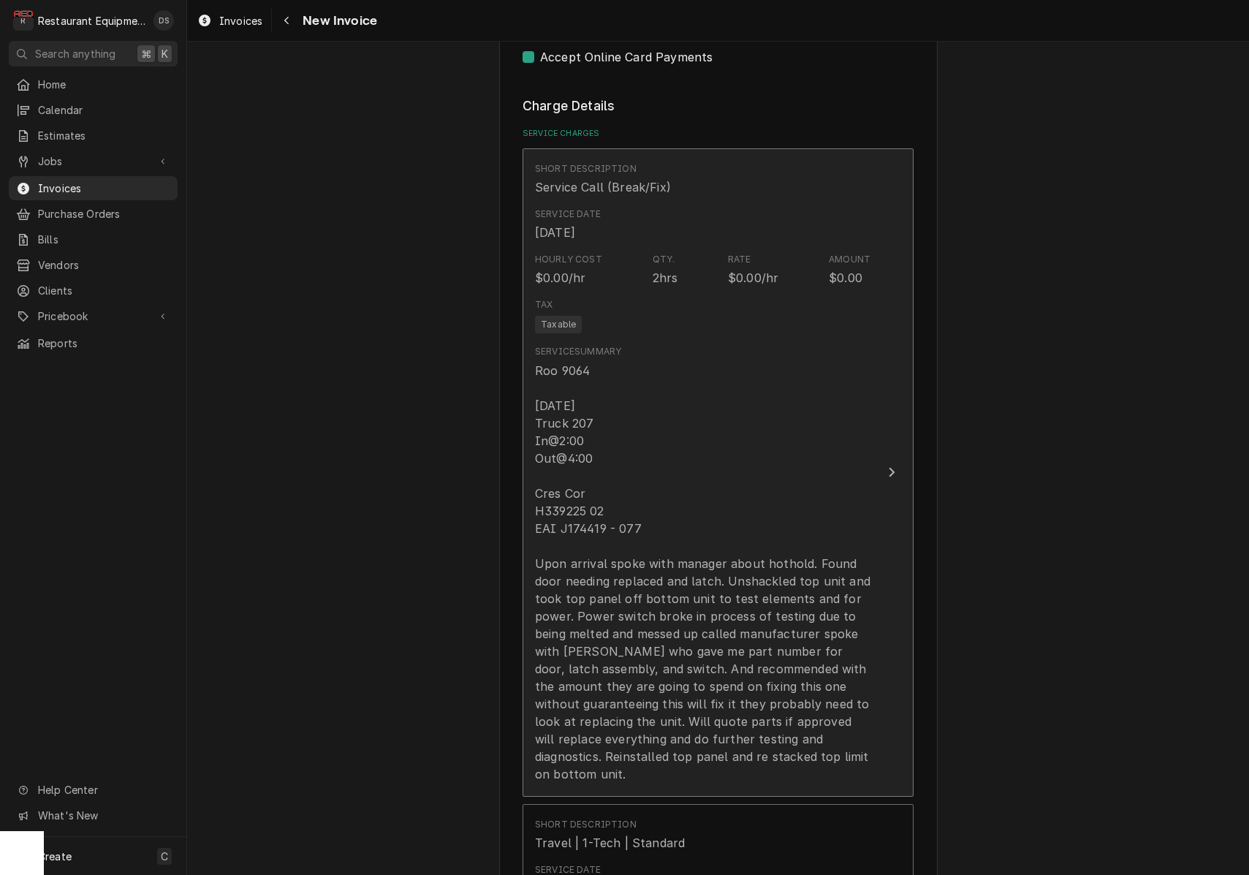
scroll to position [1189, 0]
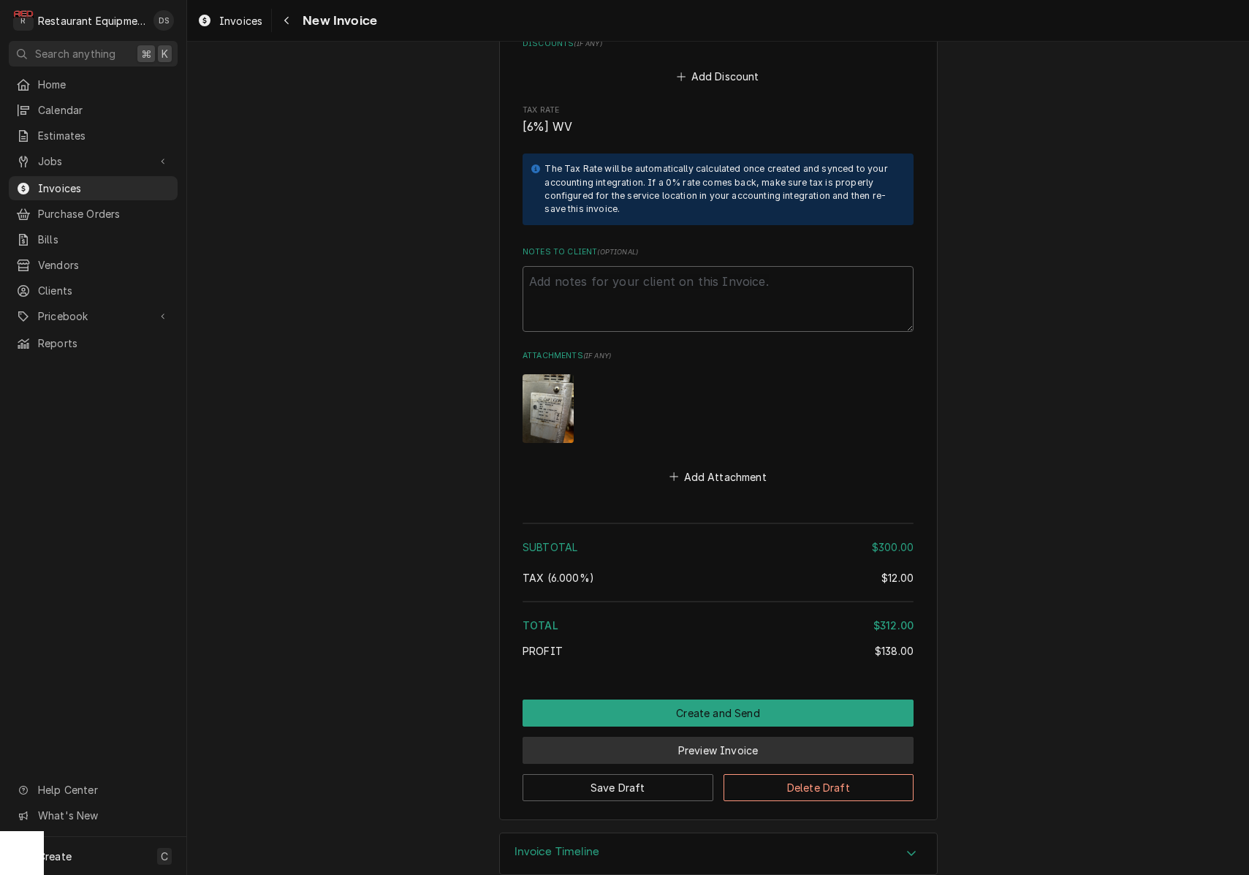
click at [697, 737] on button "Preview Invoice" at bounding box center [717, 750] width 391 height 27
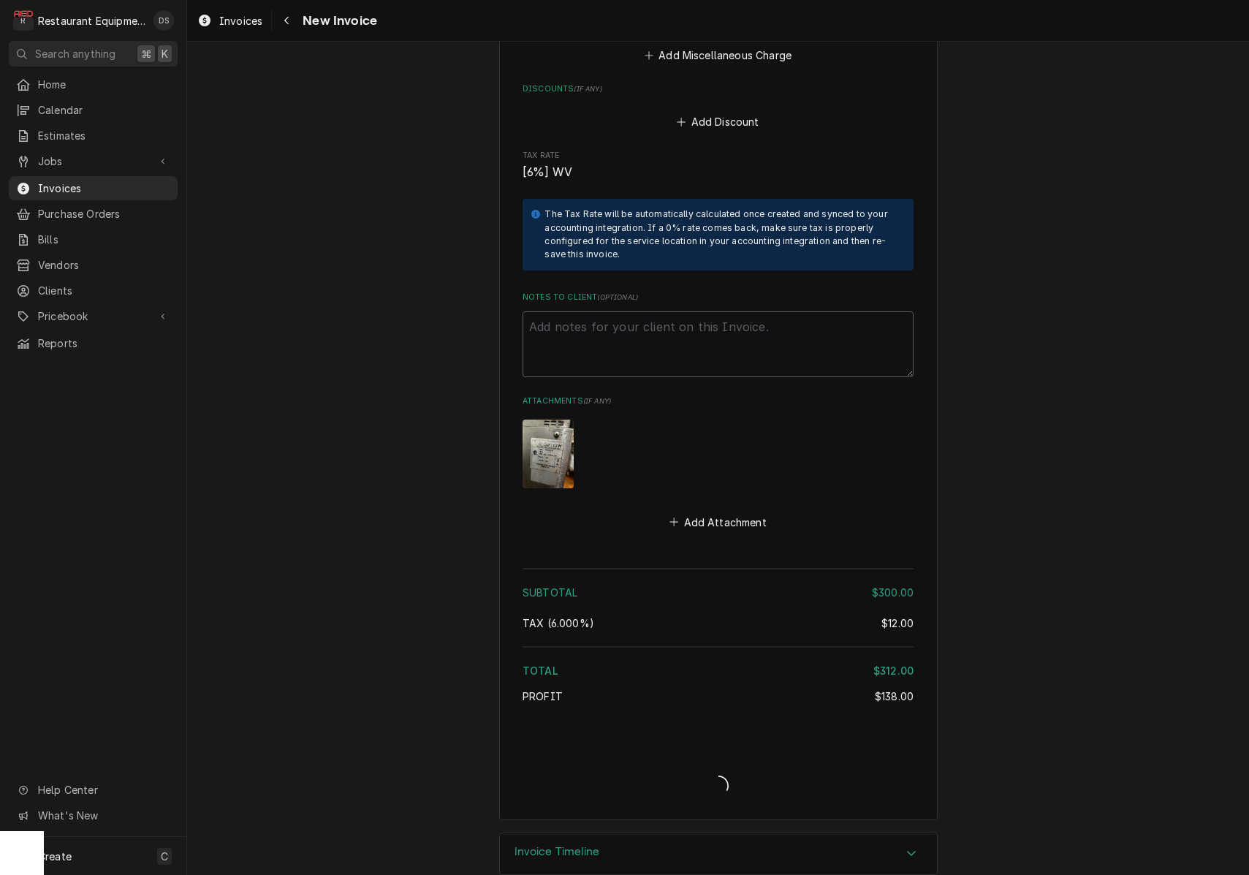
type textarea "x"
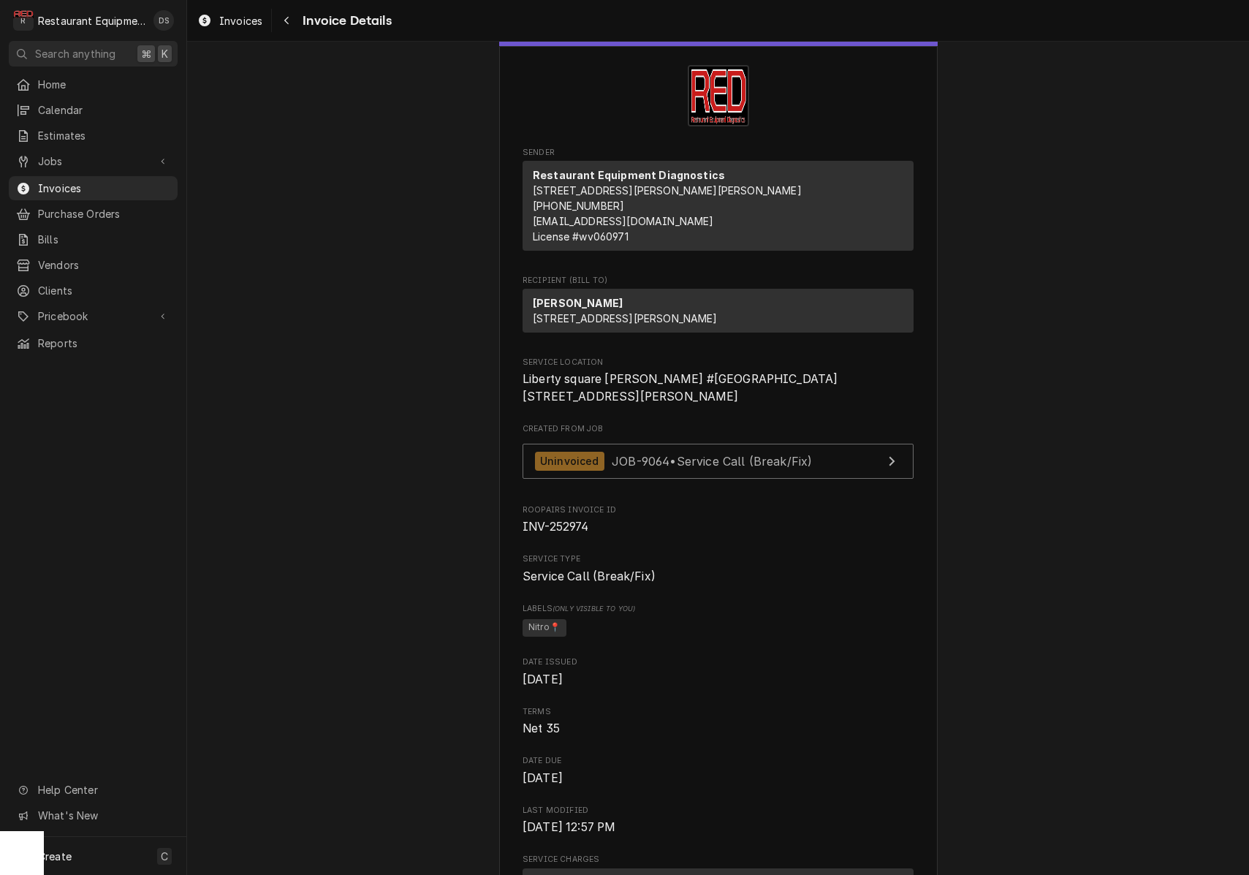
scroll to position [23, 0]
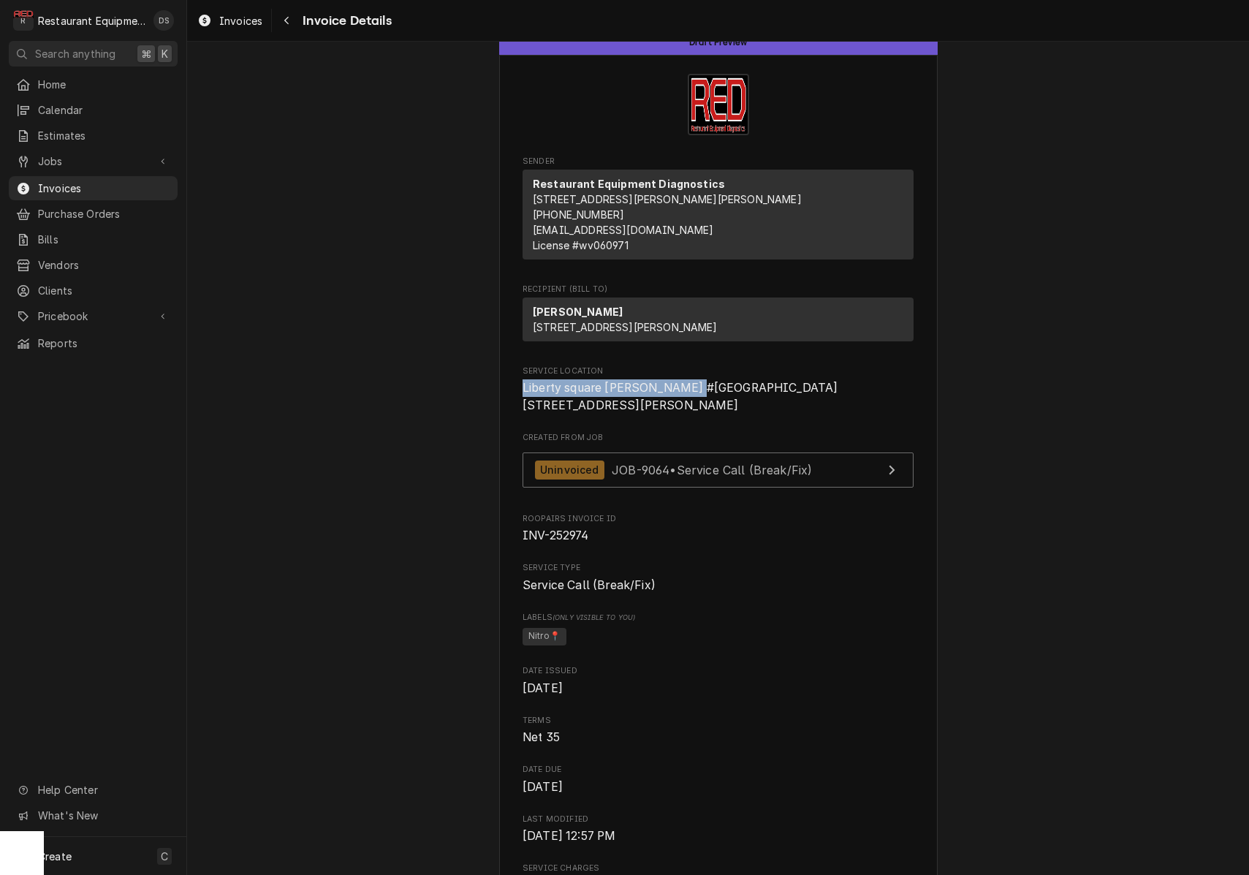
drag, startPoint x: 520, startPoint y: 413, endPoint x: 697, endPoint y: 417, distance: 176.9
copy span "Liberty square [PERSON_NAME] #261"
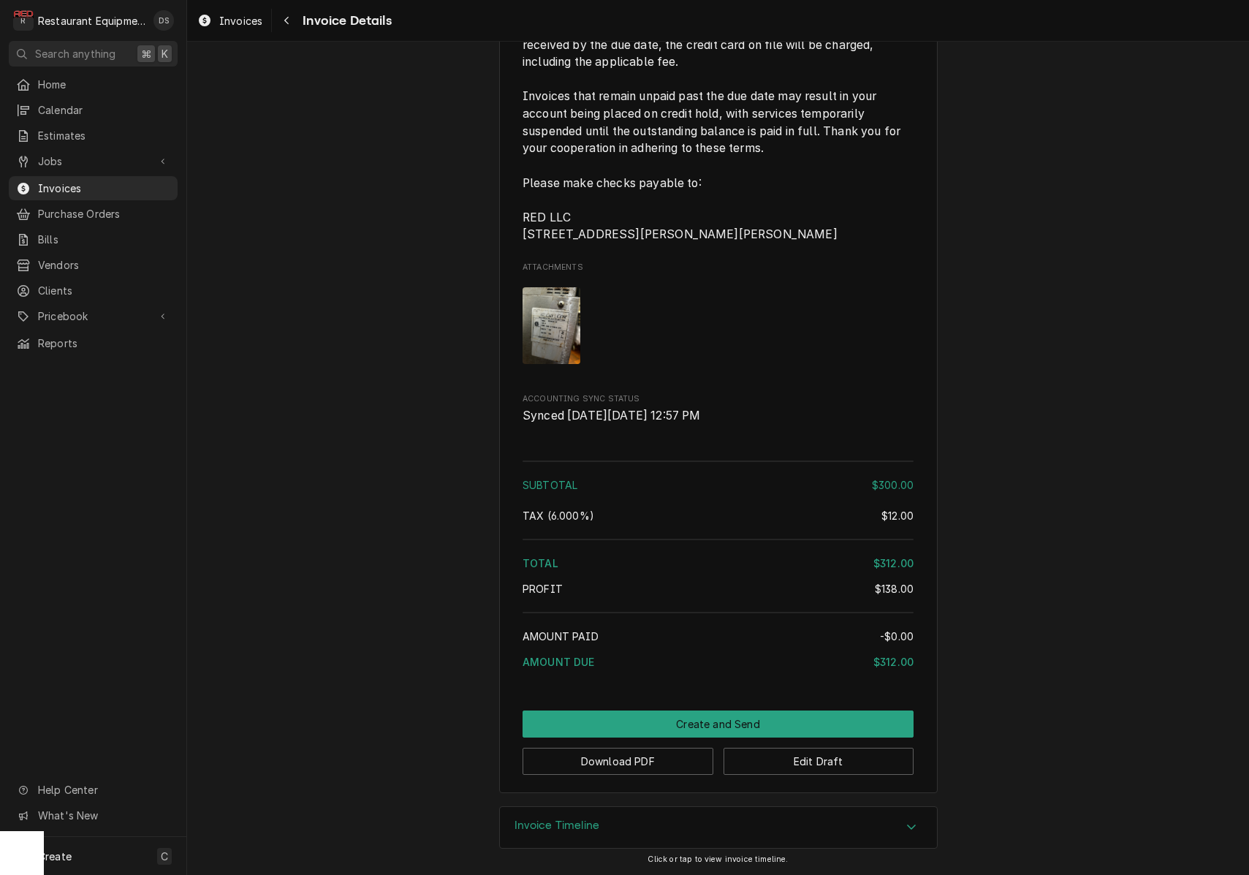
scroll to position [2170, 0]
click at [647, 758] on button "Download PDF" at bounding box center [617, 760] width 191 height 27
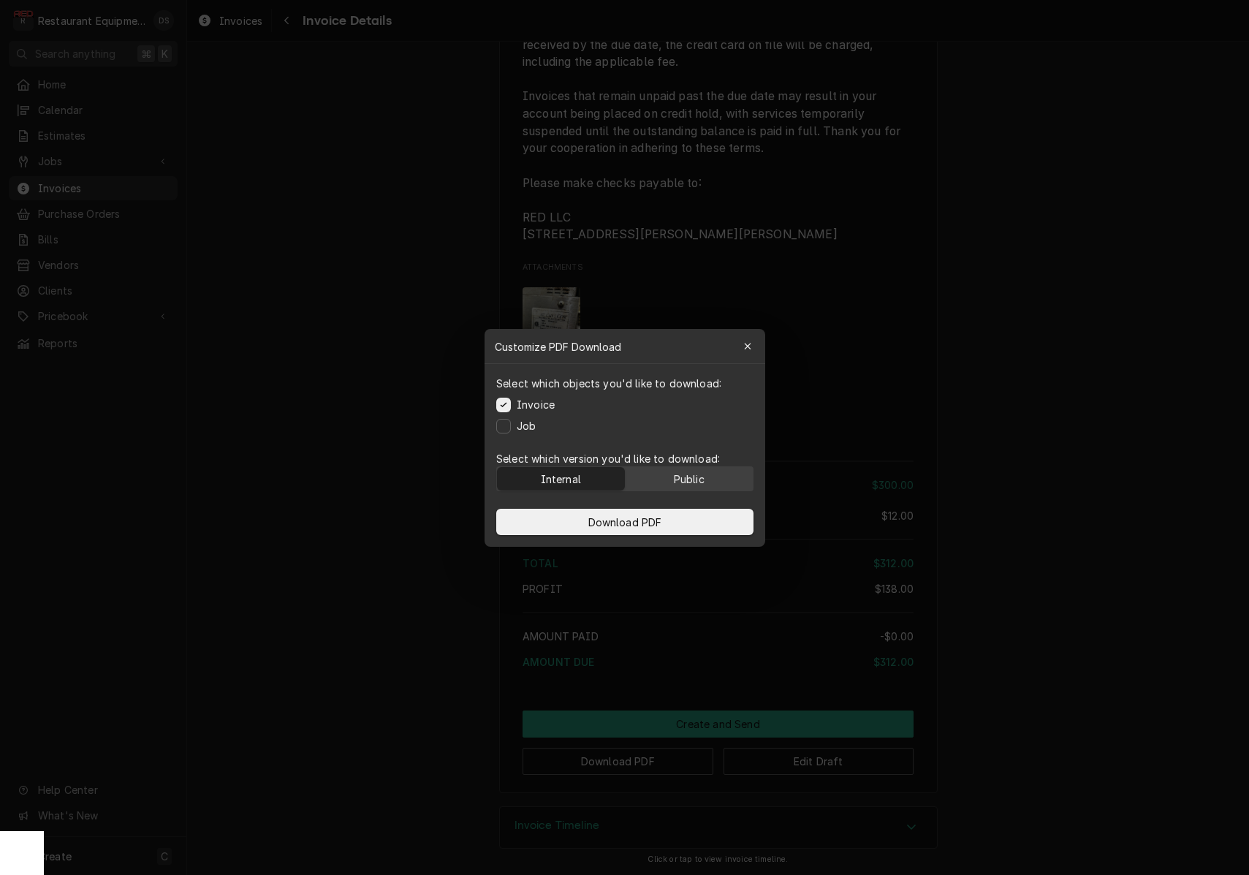
click at [714, 480] on button "Public" at bounding box center [689, 478] width 128 height 23
click at [692, 523] on button "Download PDF" at bounding box center [624, 522] width 257 height 26
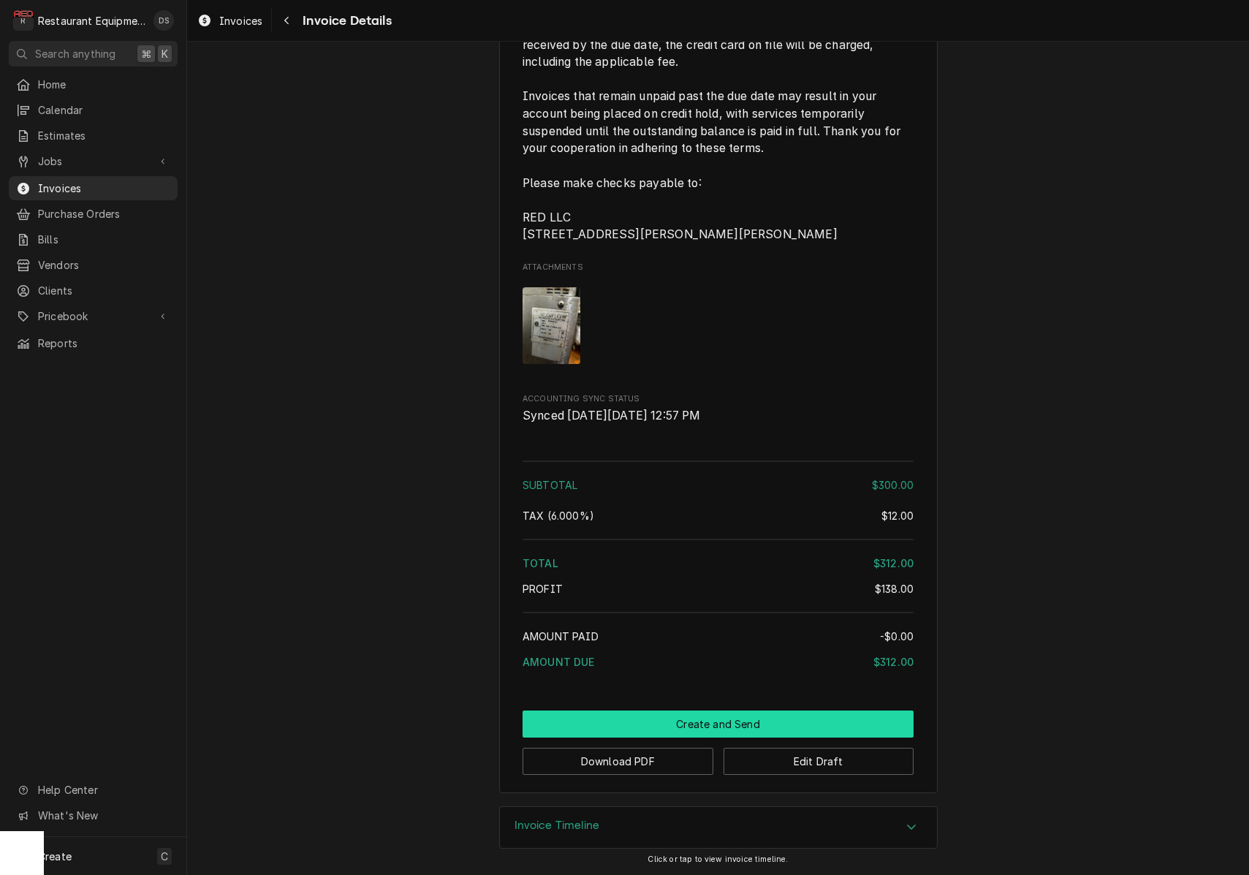
click at [784, 712] on button "Create and Send" at bounding box center [717, 723] width 391 height 27
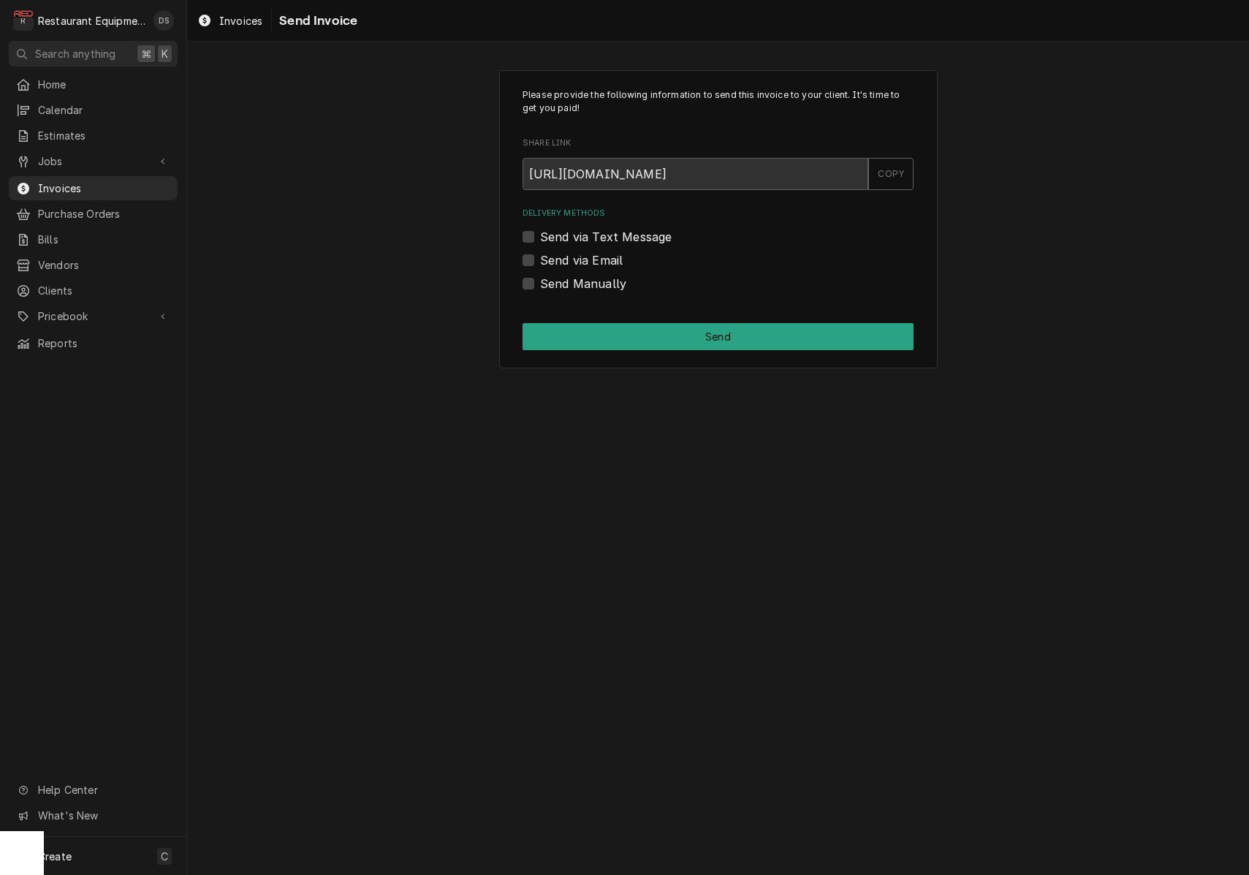
click at [540, 283] on label "Send Manually" at bounding box center [583, 284] width 86 height 18
click at [540, 283] on input "Send Manually" at bounding box center [735, 291] width 391 height 32
checkbox input "true"
click at [728, 328] on button "Send" at bounding box center [717, 336] width 391 height 27
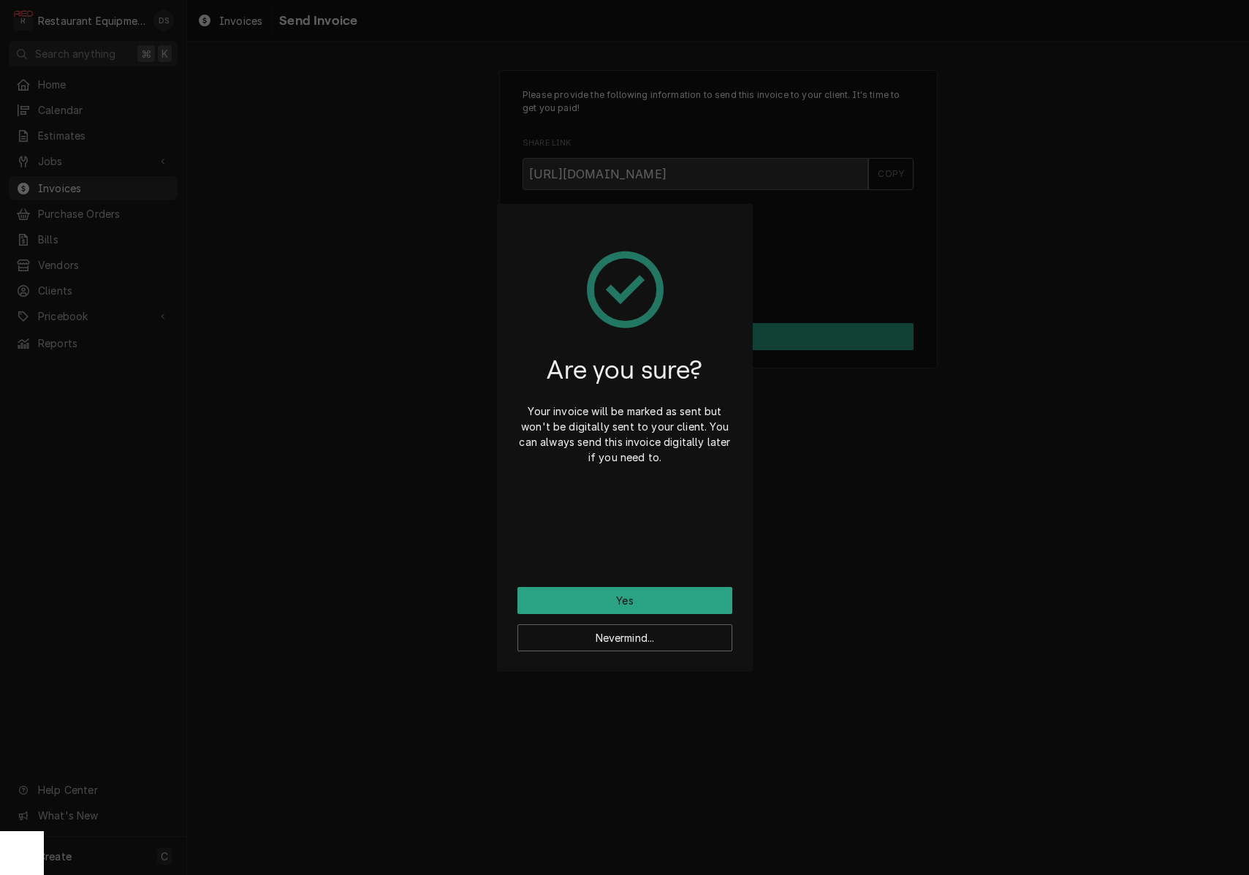
click at [674, 598] on button "Yes" at bounding box center [624, 600] width 215 height 27
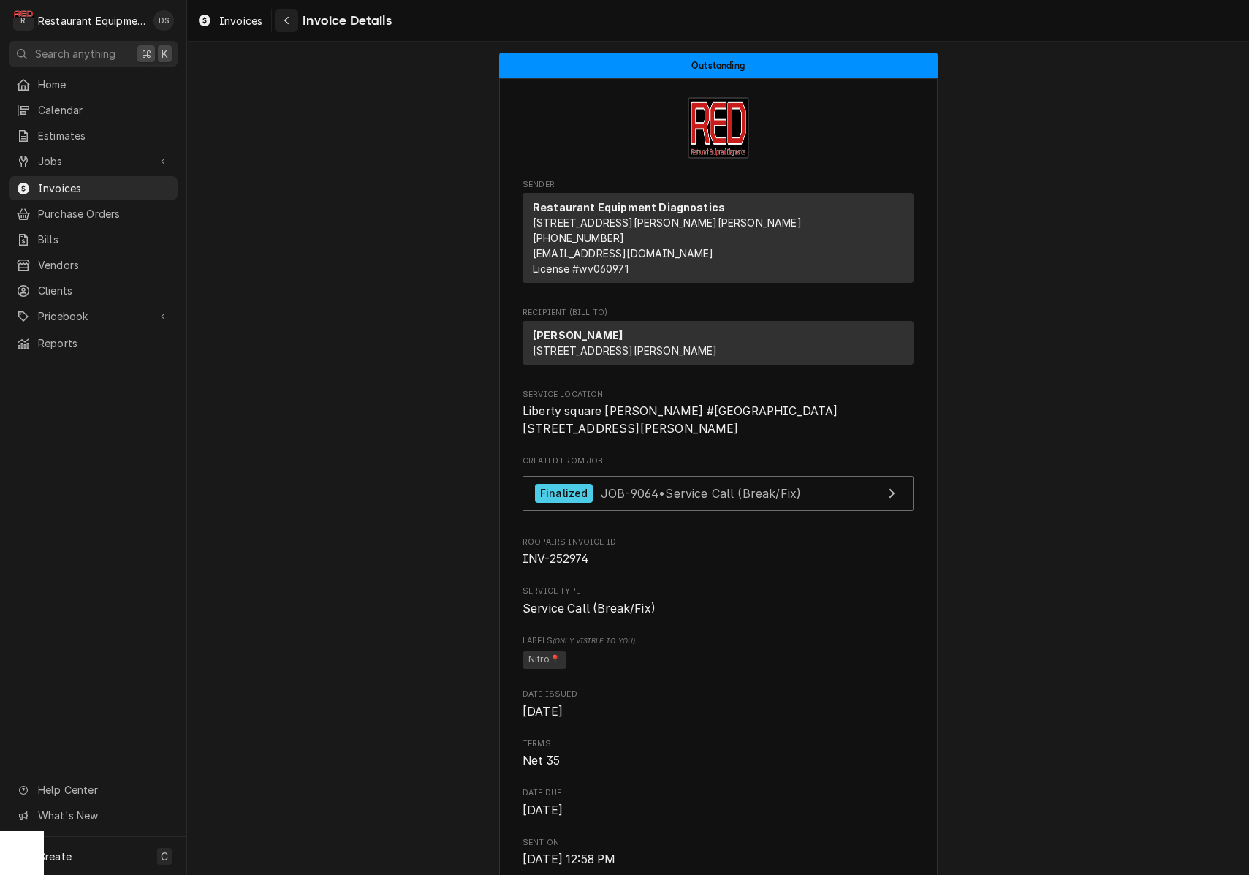
click at [284, 19] on icon "Navigate back" at bounding box center [287, 20] width 7 height 10
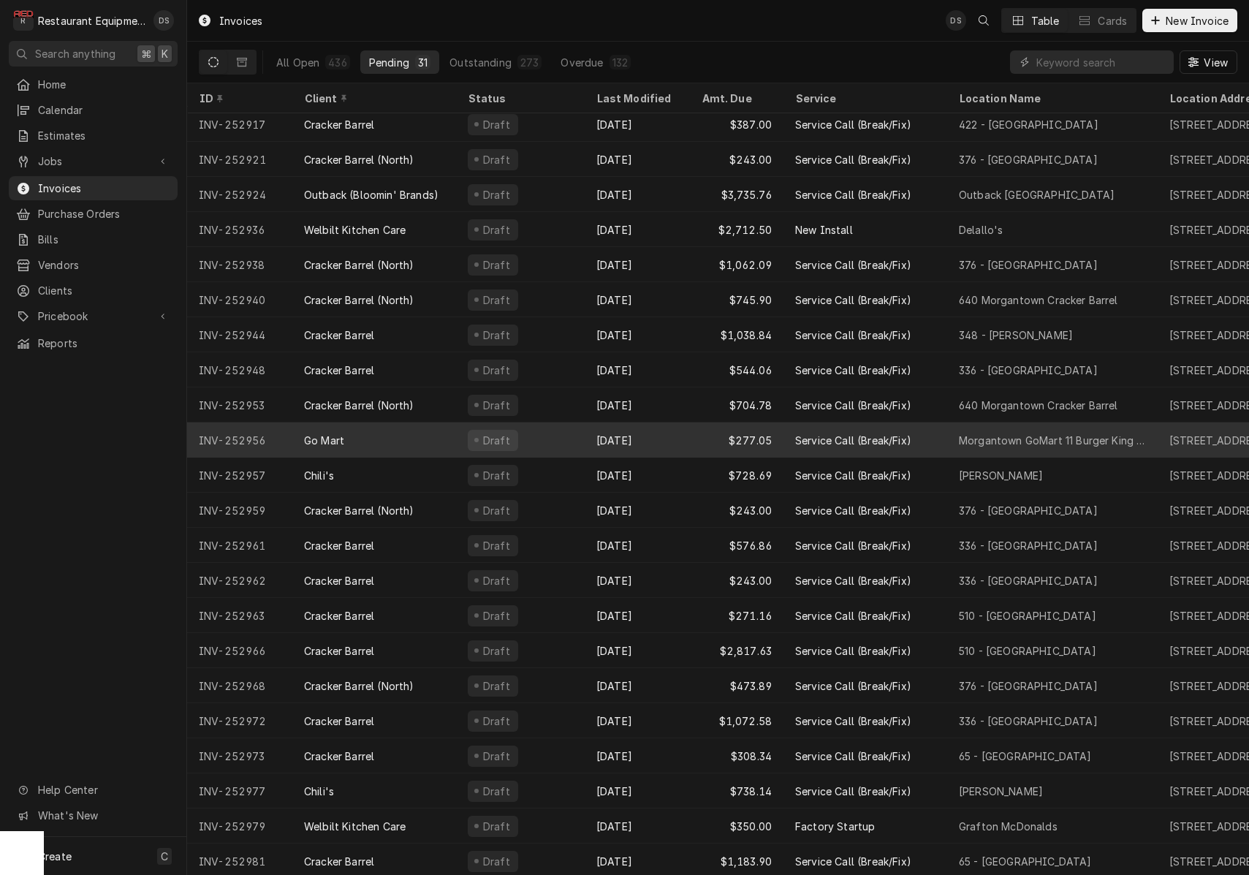
click at [574, 433] on div "Draft" at bounding box center [520, 439] width 129 height 35
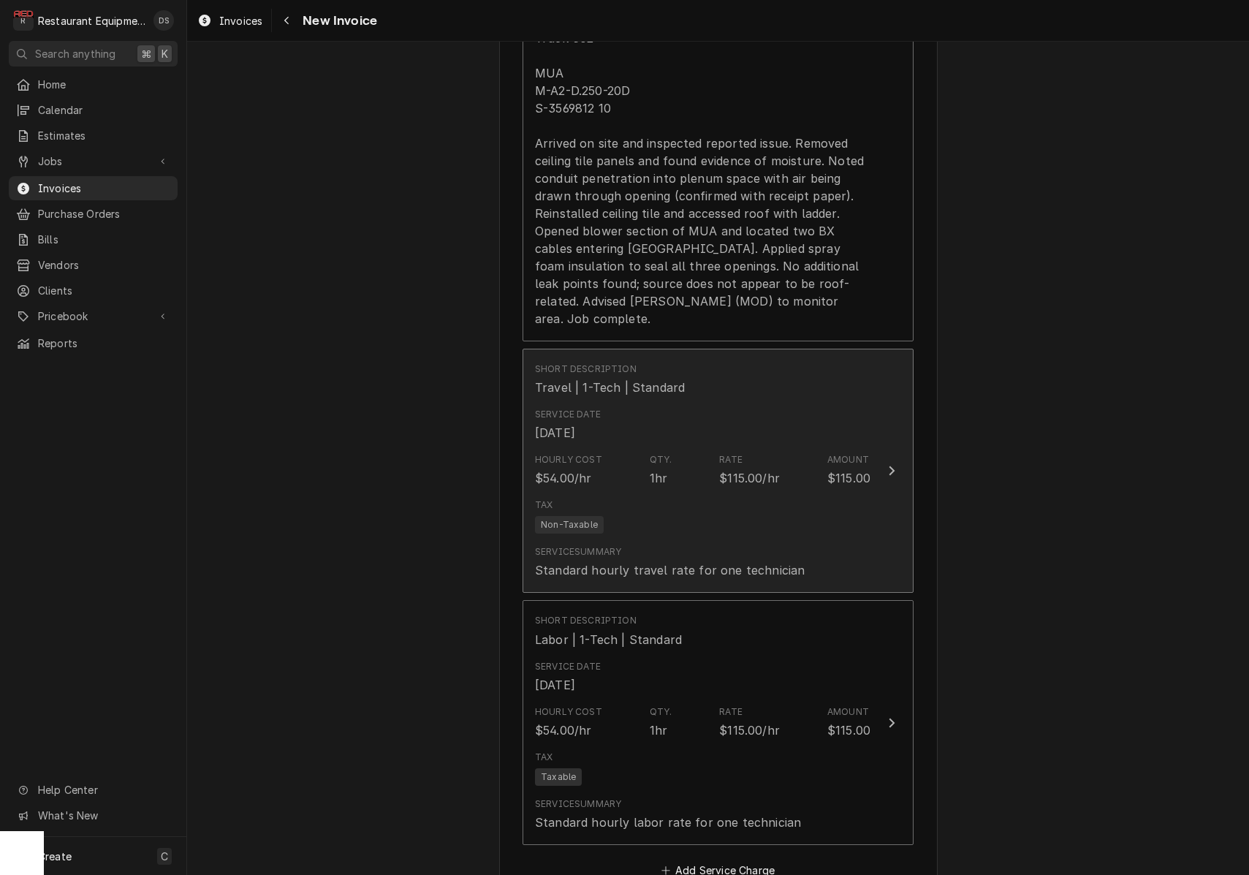
scroll to position [1644, 0]
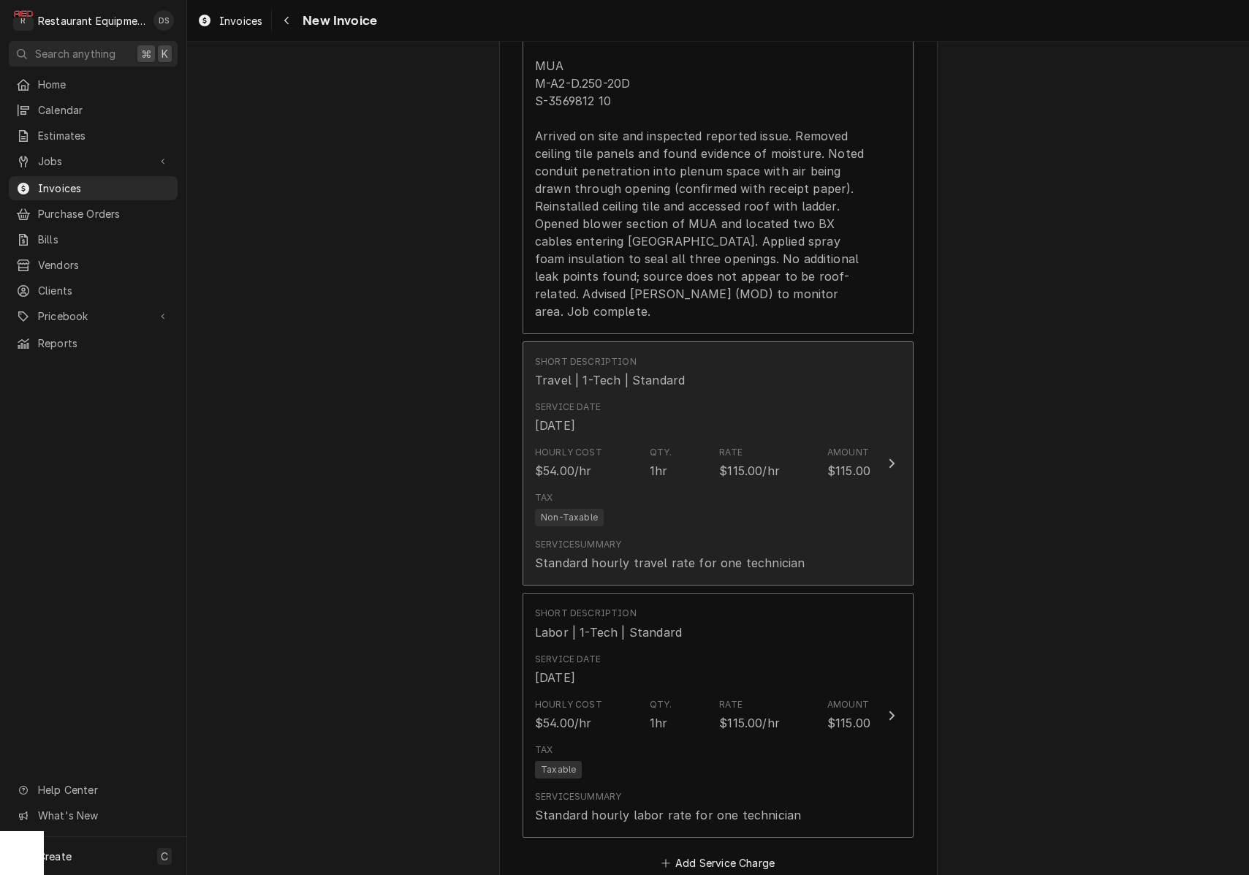
click at [712, 485] on div "Tax Non-Taxable" at bounding box center [702, 508] width 335 height 47
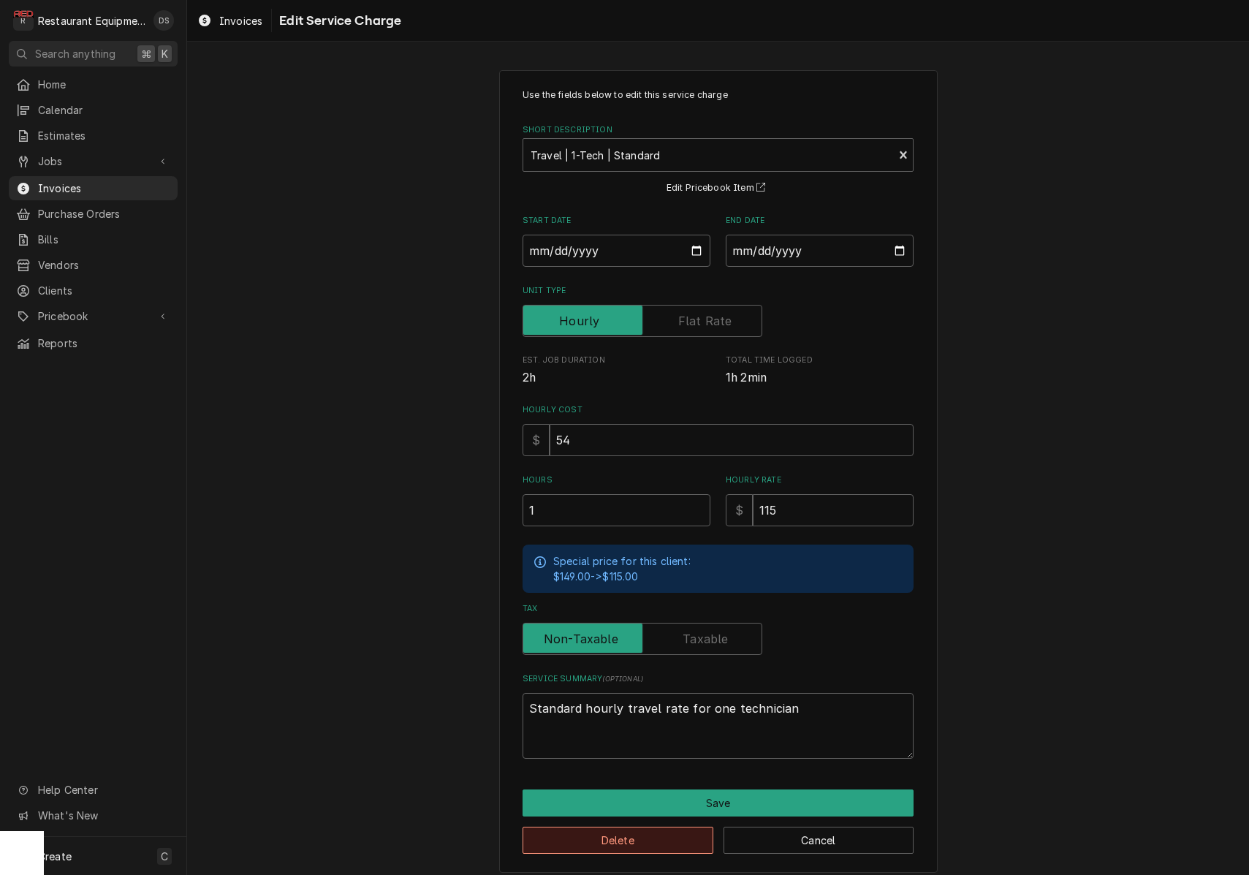
click at [644, 831] on button "Delete" at bounding box center [617, 839] width 191 height 27
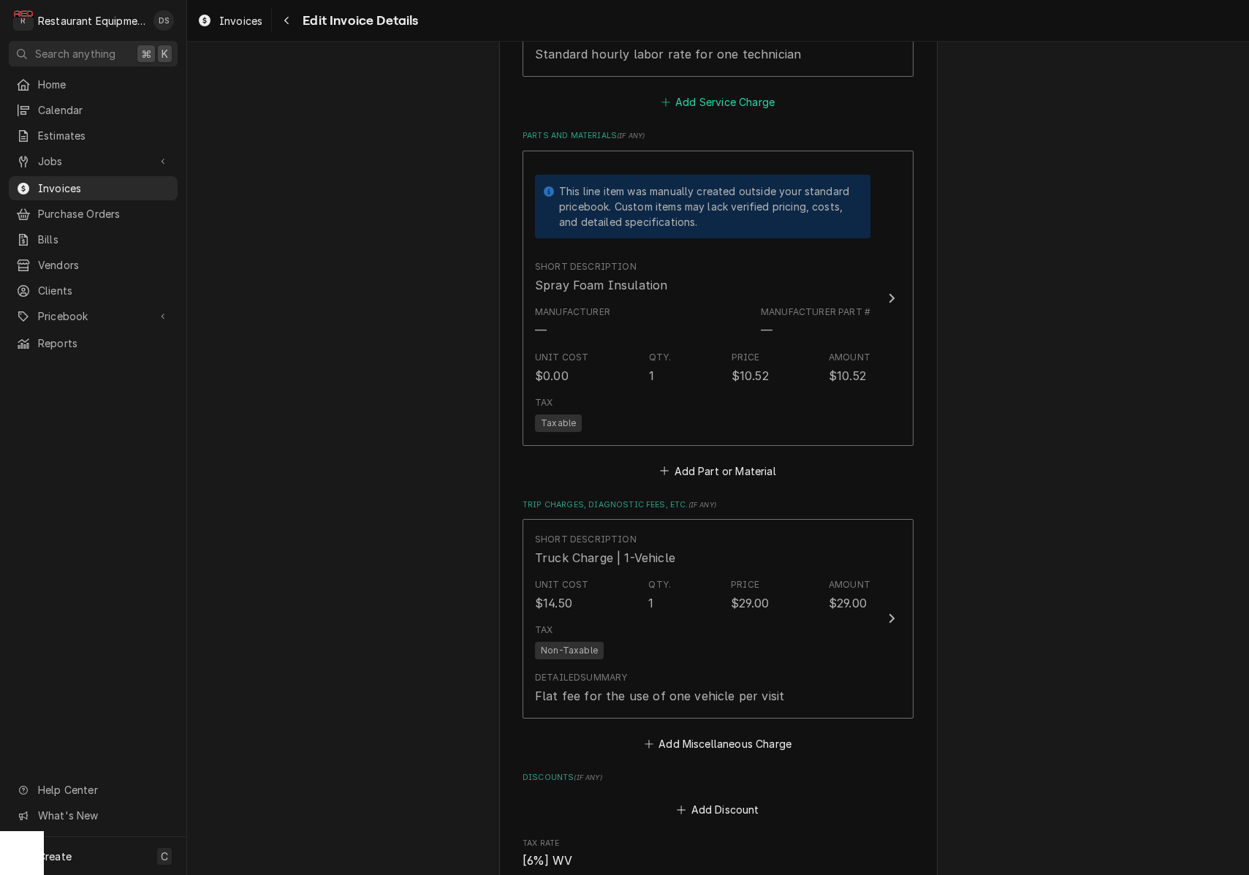
scroll to position [2188, 0]
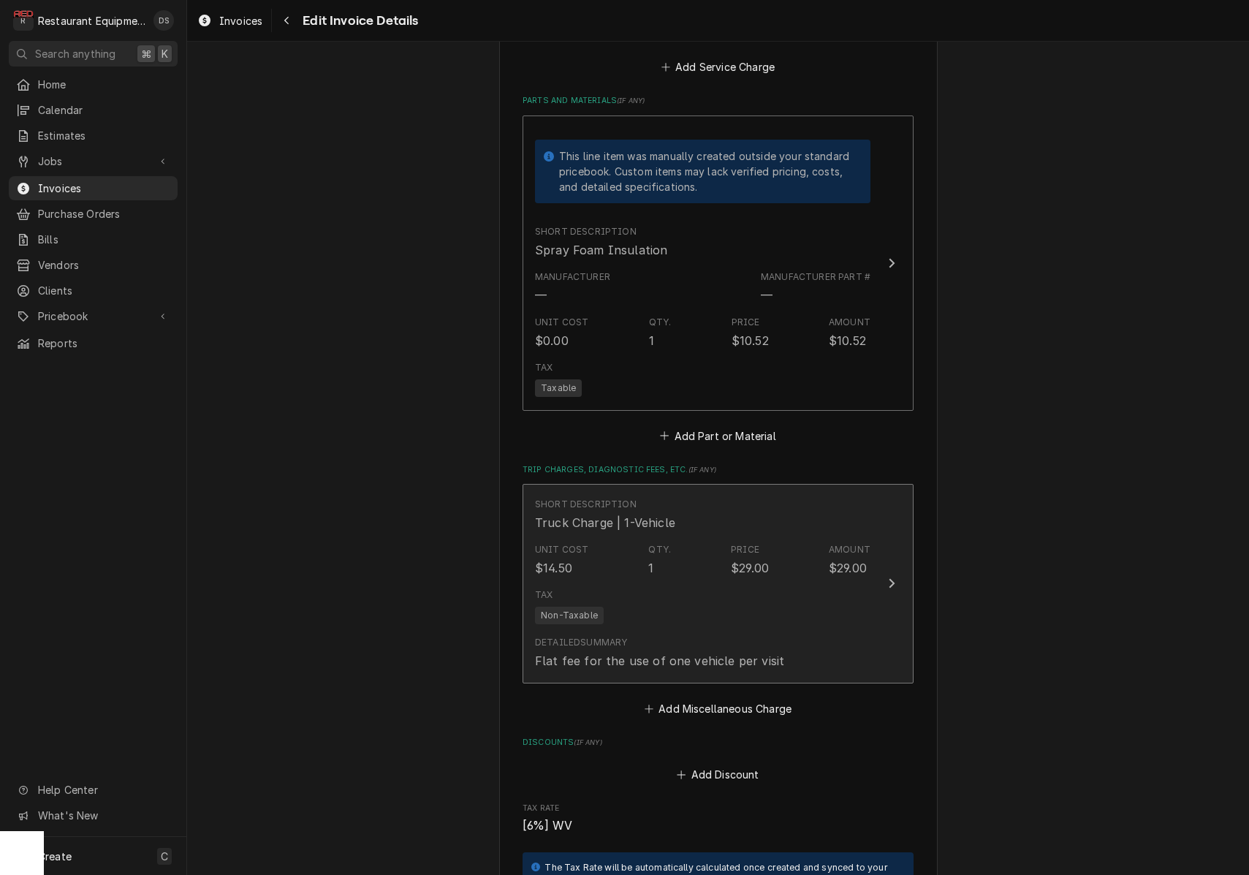
click at [726, 582] on div "Tax Non-Taxable" at bounding box center [702, 605] width 335 height 47
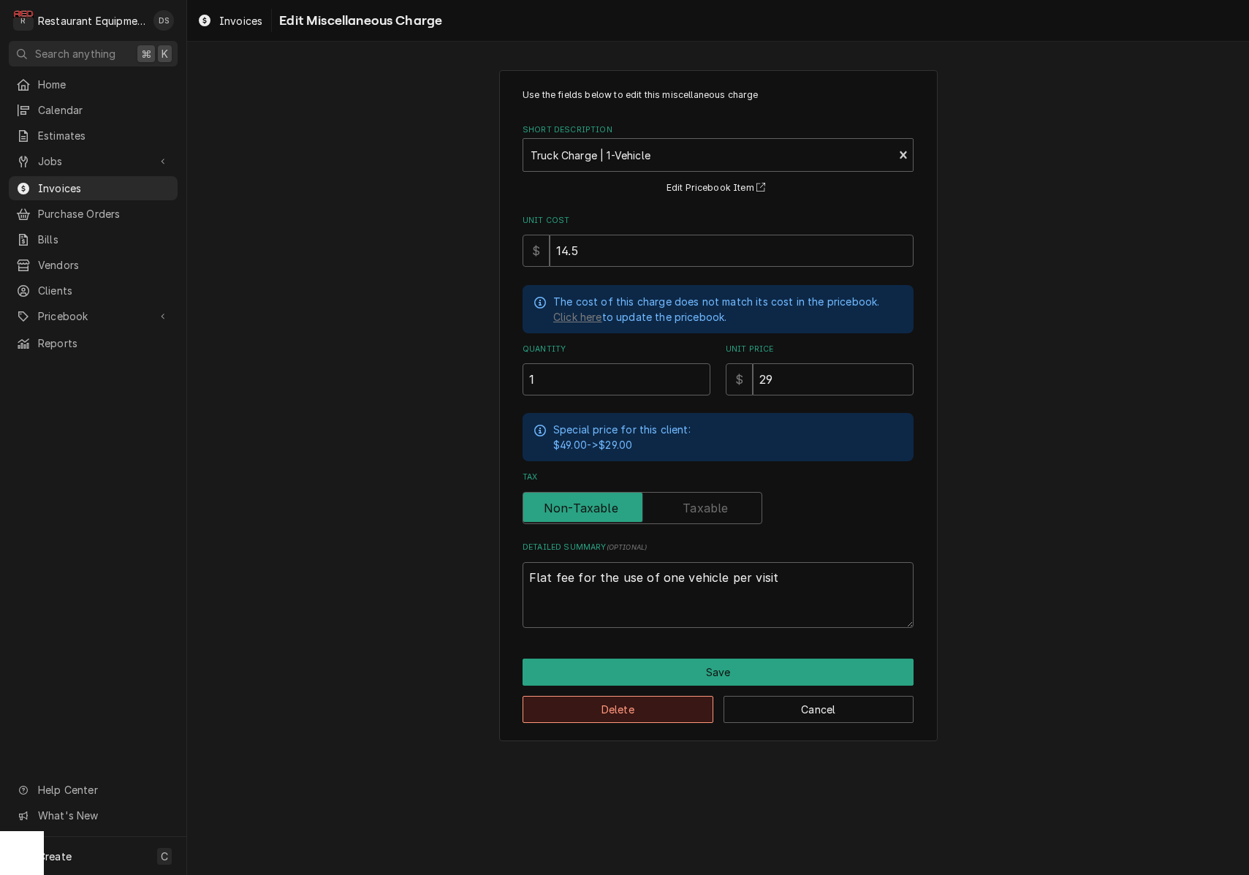
click at [646, 705] on button "Delete" at bounding box center [617, 709] width 191 height 27
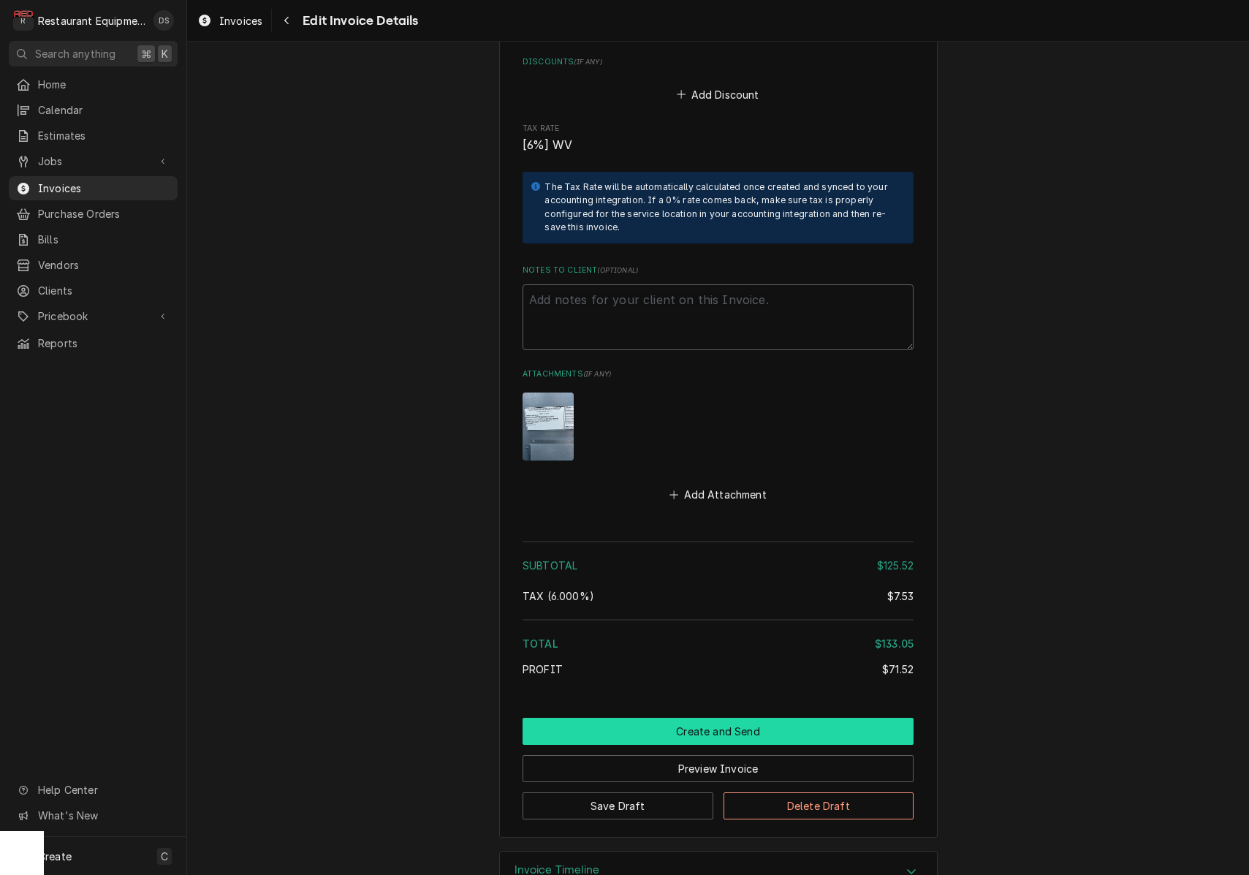
click at [707, 718] on button "Create and Send" at bounding box center [717, 731] width 391 height 27
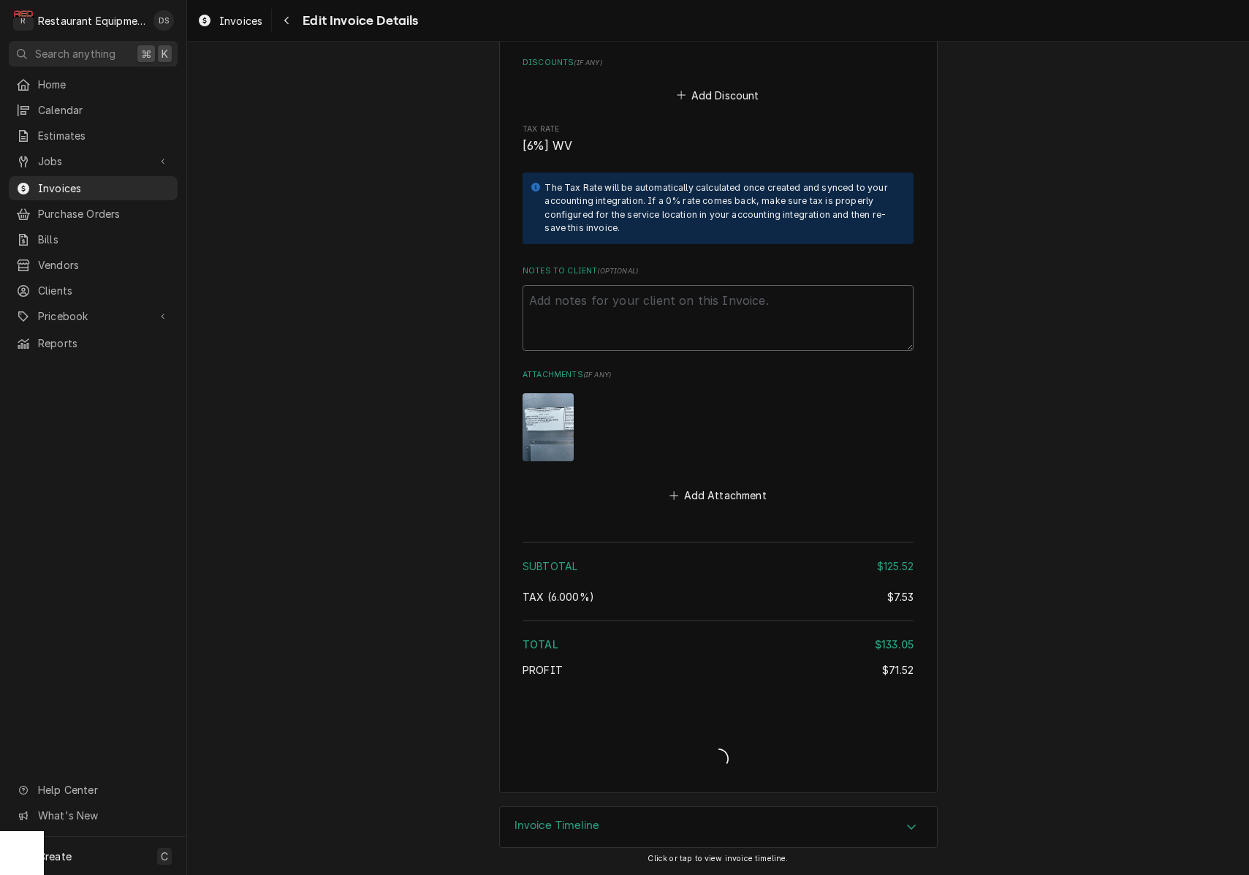
type textarea "x"
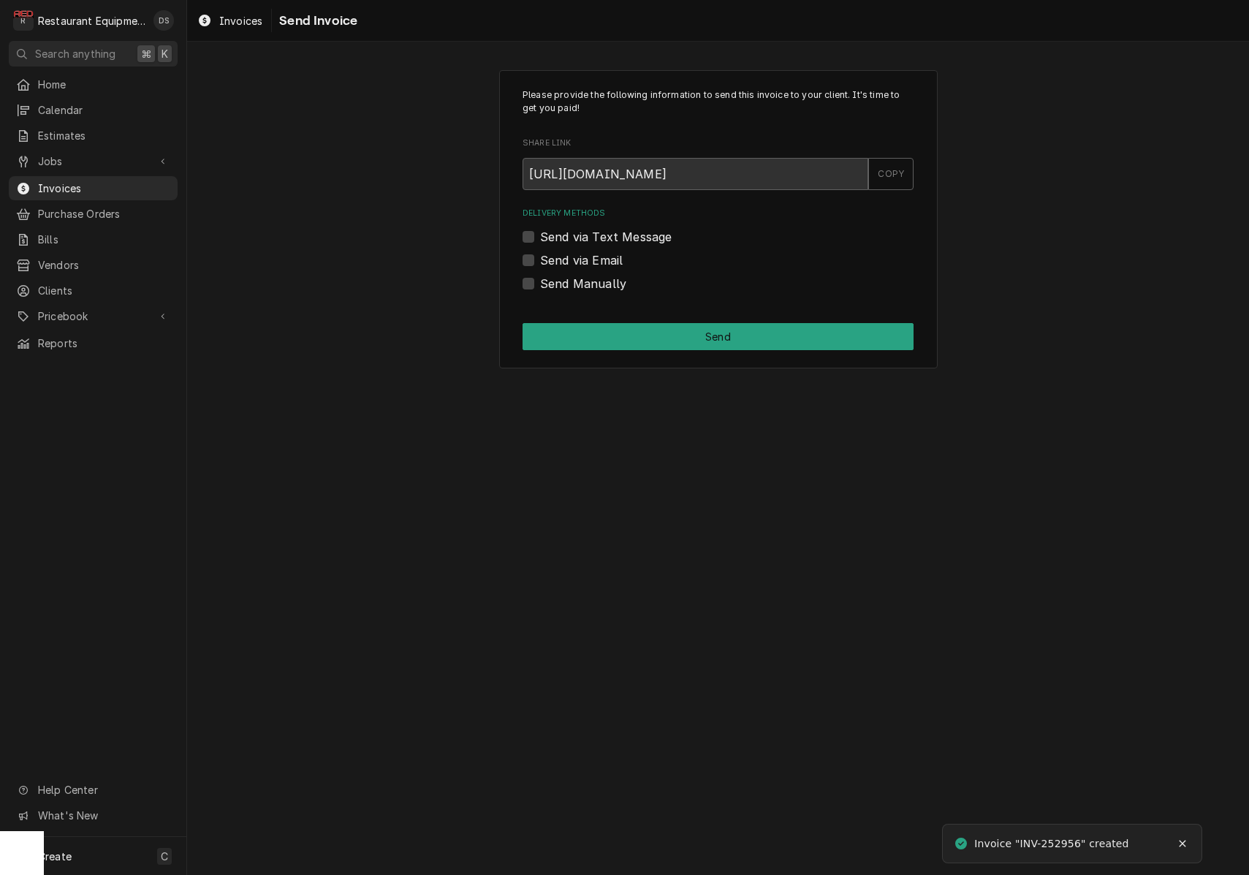
click at [540, 259] on label "Send via Email" at bounding box center [581, 260] width 83 height 18
click at [540, 259] on input "Send via Email" at bounding box center [735, 267] width 391 height 32
checkbox input "true"
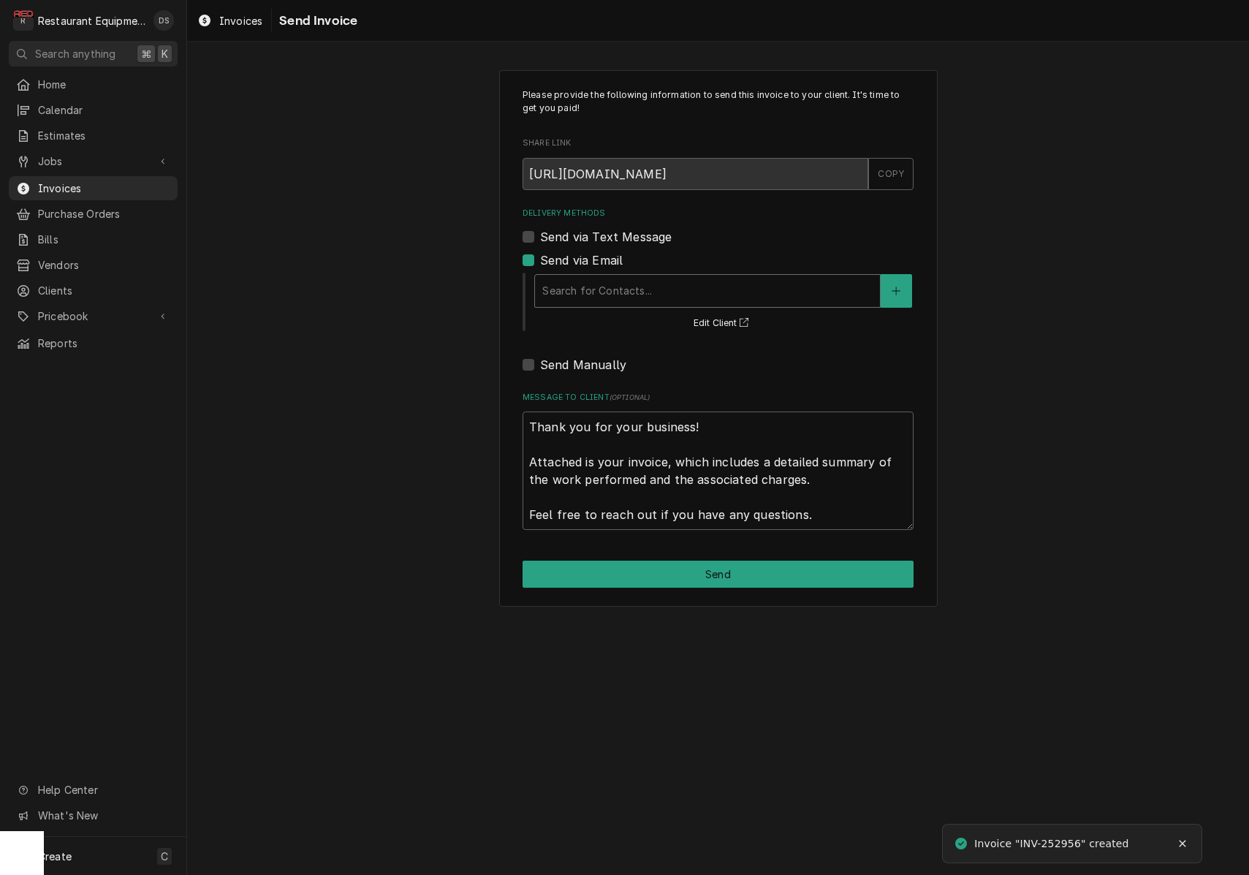
click at [656, 288] on div "Delivery Methods" at bounding box center [707, 291] width 330 height 26
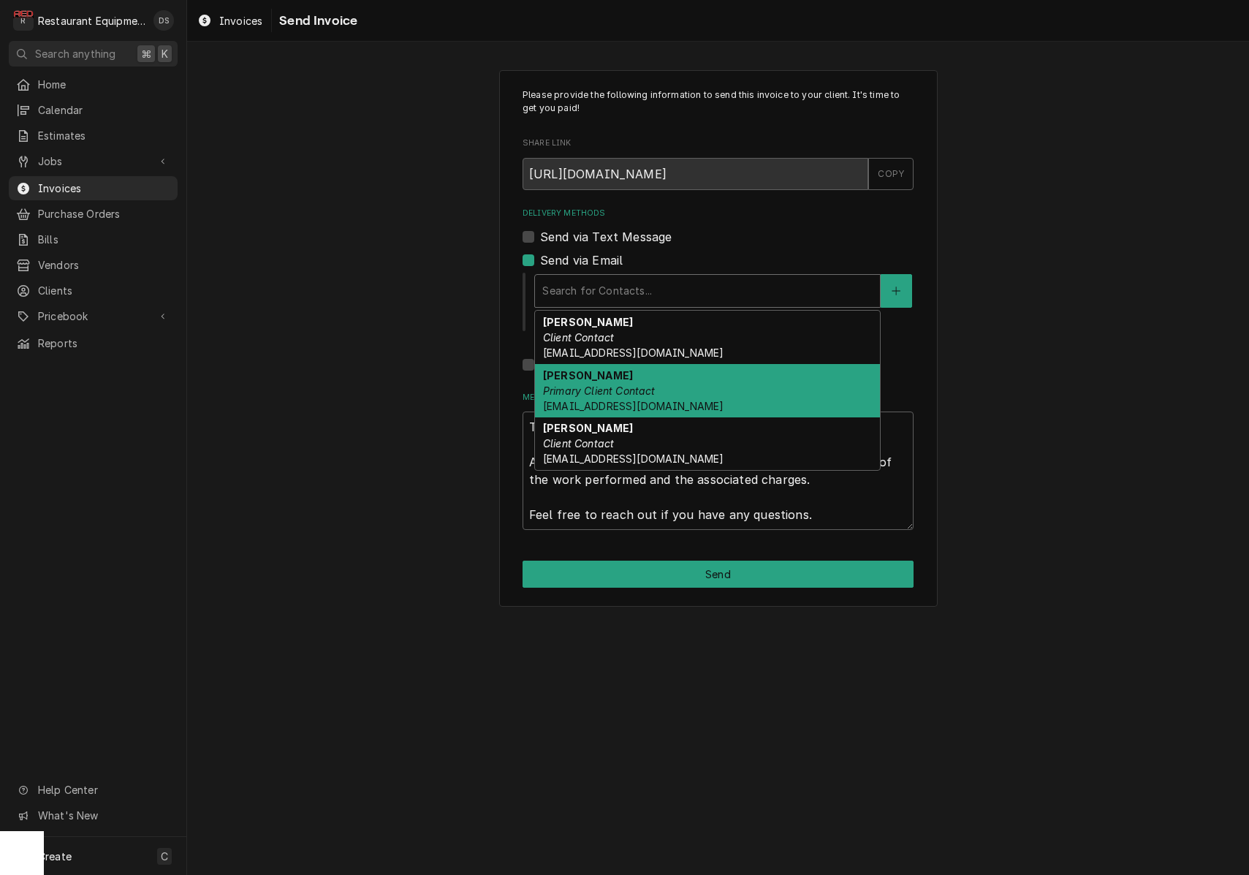
click at [644, 384] on em "Primary Client Contact" at bounding box center [599, 390] width 113 height 12
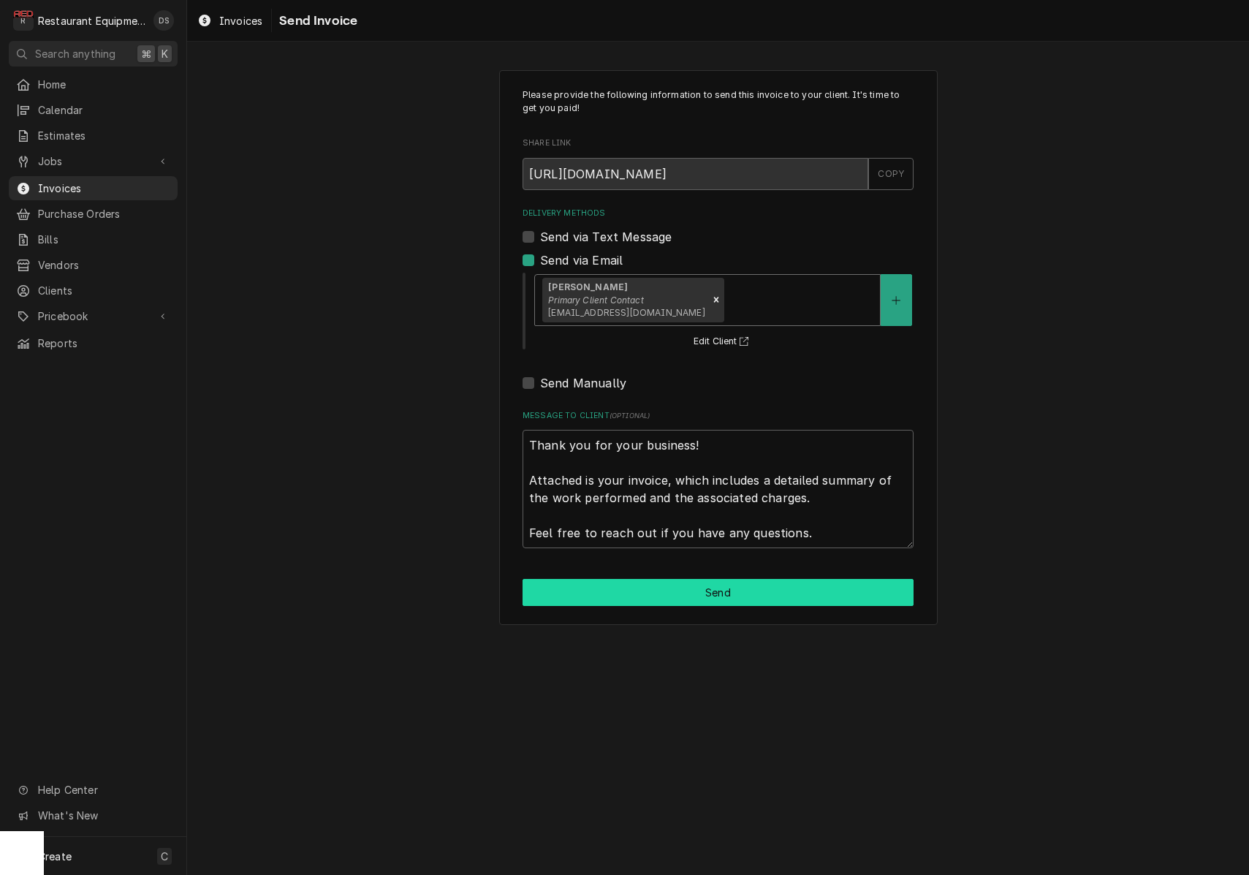
click at [728, 590] on button "Send" at bounding box center [717, 592] width 391 height 27
type textarea "x"
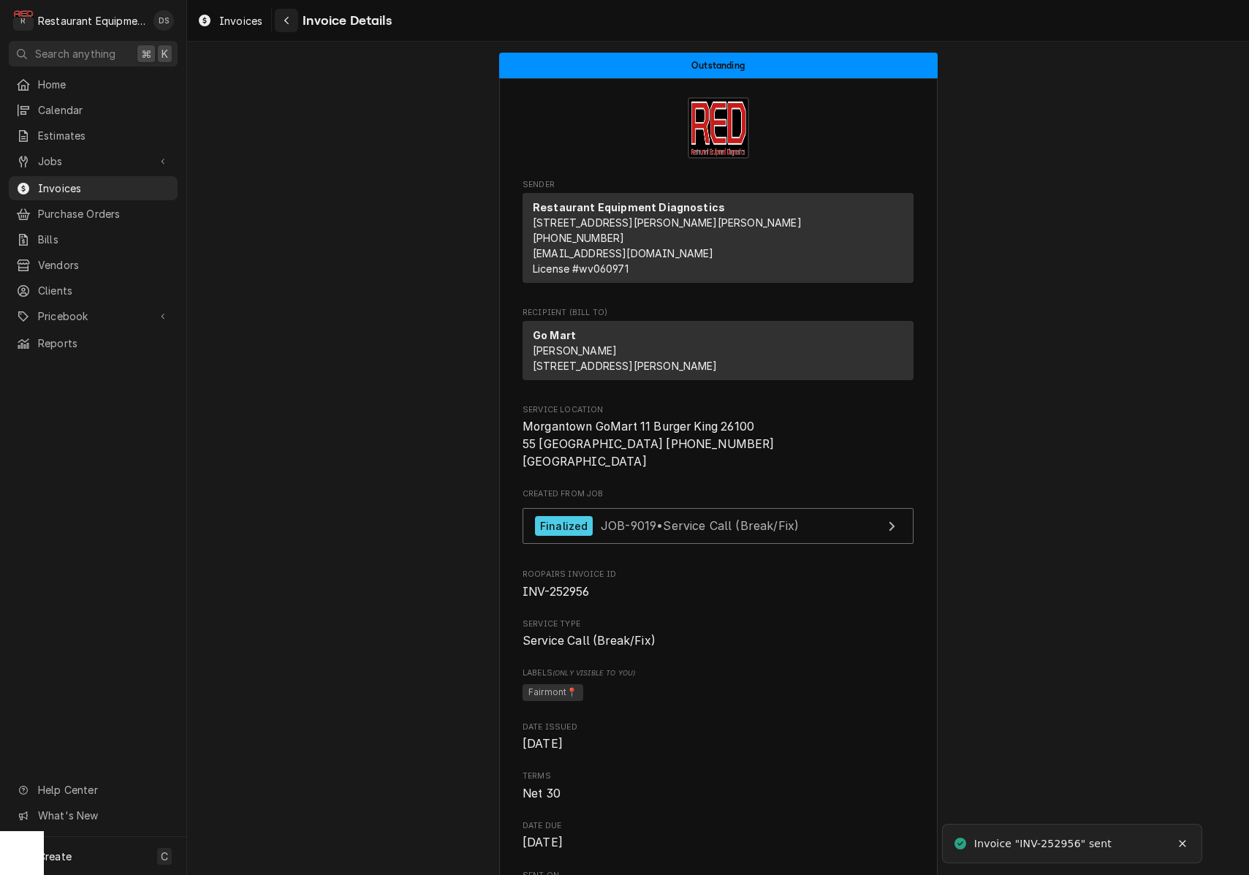
click at [285, 29] on button "Navigate back" at bounding box center [286, 20] width 23 height 23
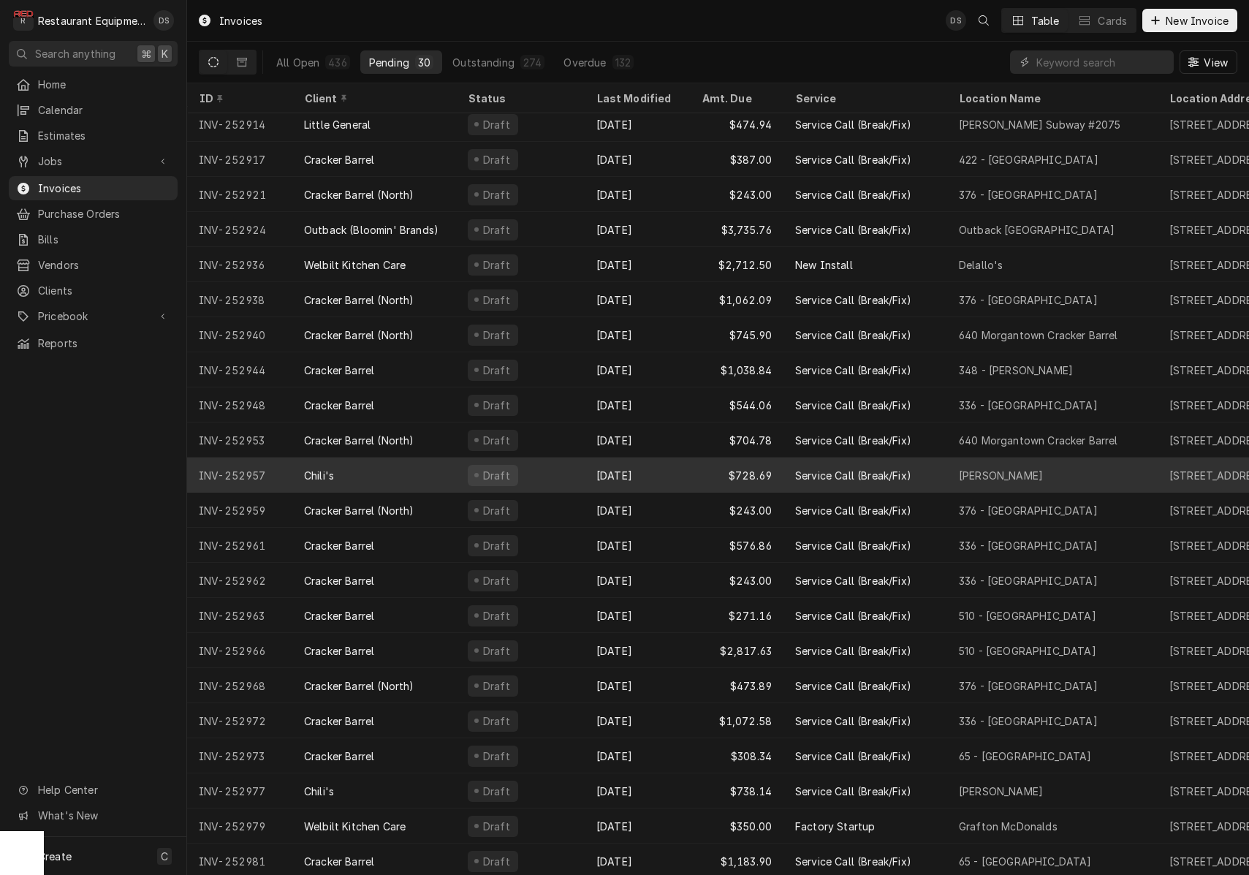
click at [585, 471] on tr "INV-252957 Chili's Draft Sep 26 $728.69 Service Call (Break/Fix) Beckley 1106 N…" at bounding box center [970, 474] width 1567 height 35
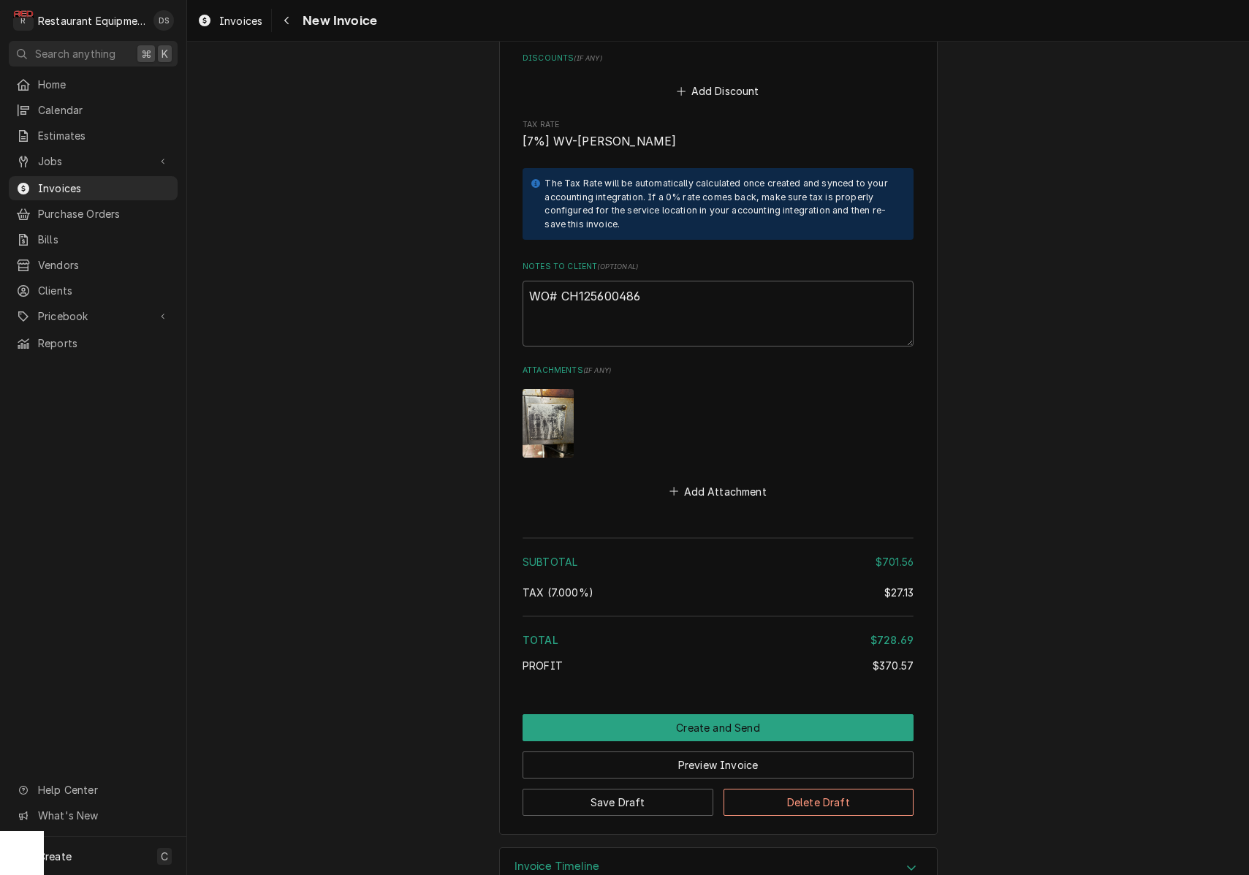
scroll to position [2837, 0]
click at [671, 281] on textarea "WO# CH125600486" at bounding box center [717, 314] width 391 height 66
drag, startPoint x: 653, startPoint y: 262, endPoint x: 572, endPoint y: 258, distance: 80.5
click at [561, 281] on textarea "WO# CH125600486" at bounding box center [717, 314] width 391 height 66
click at [733, 752] on button "Preview Invoice" at bounding box center [717, 765] width 391 height 27
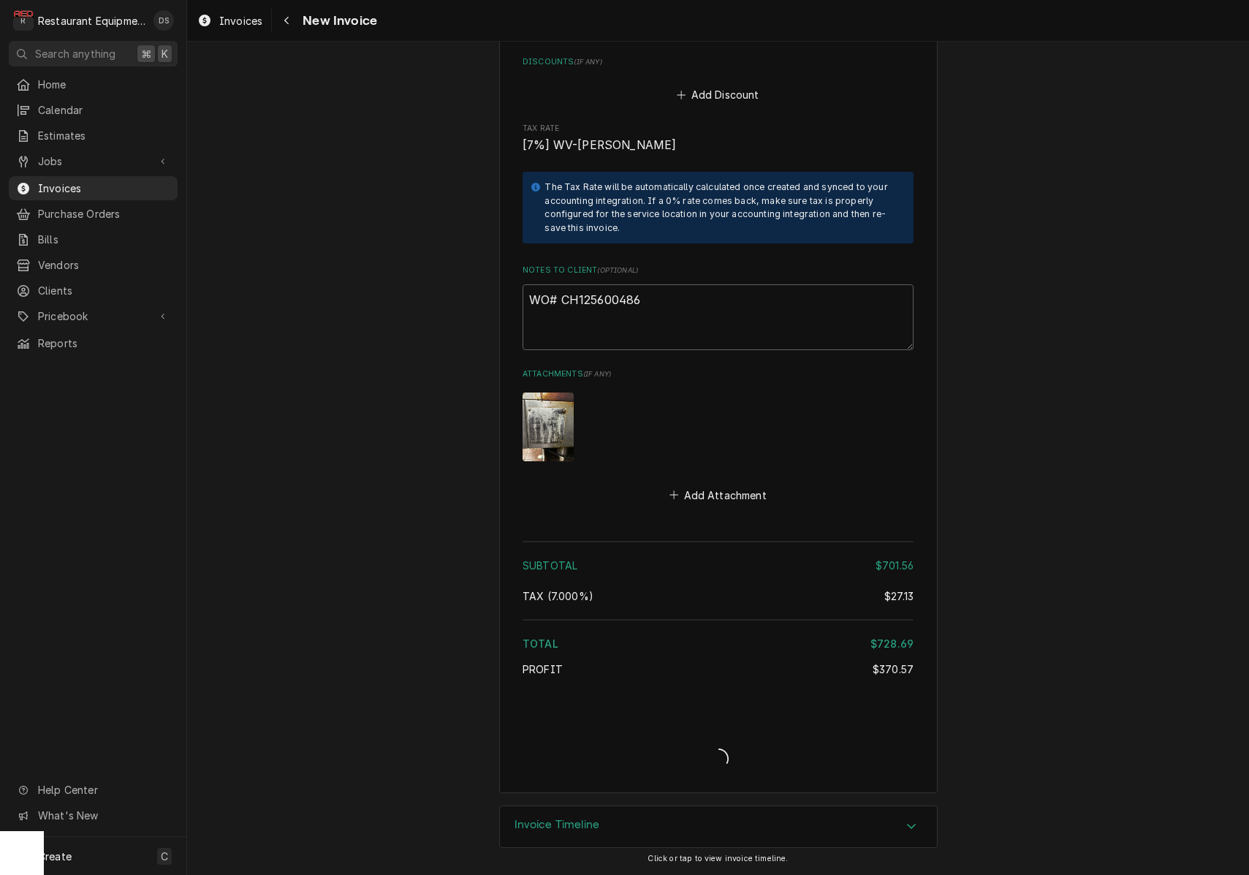
scroll to position [2792, 0]
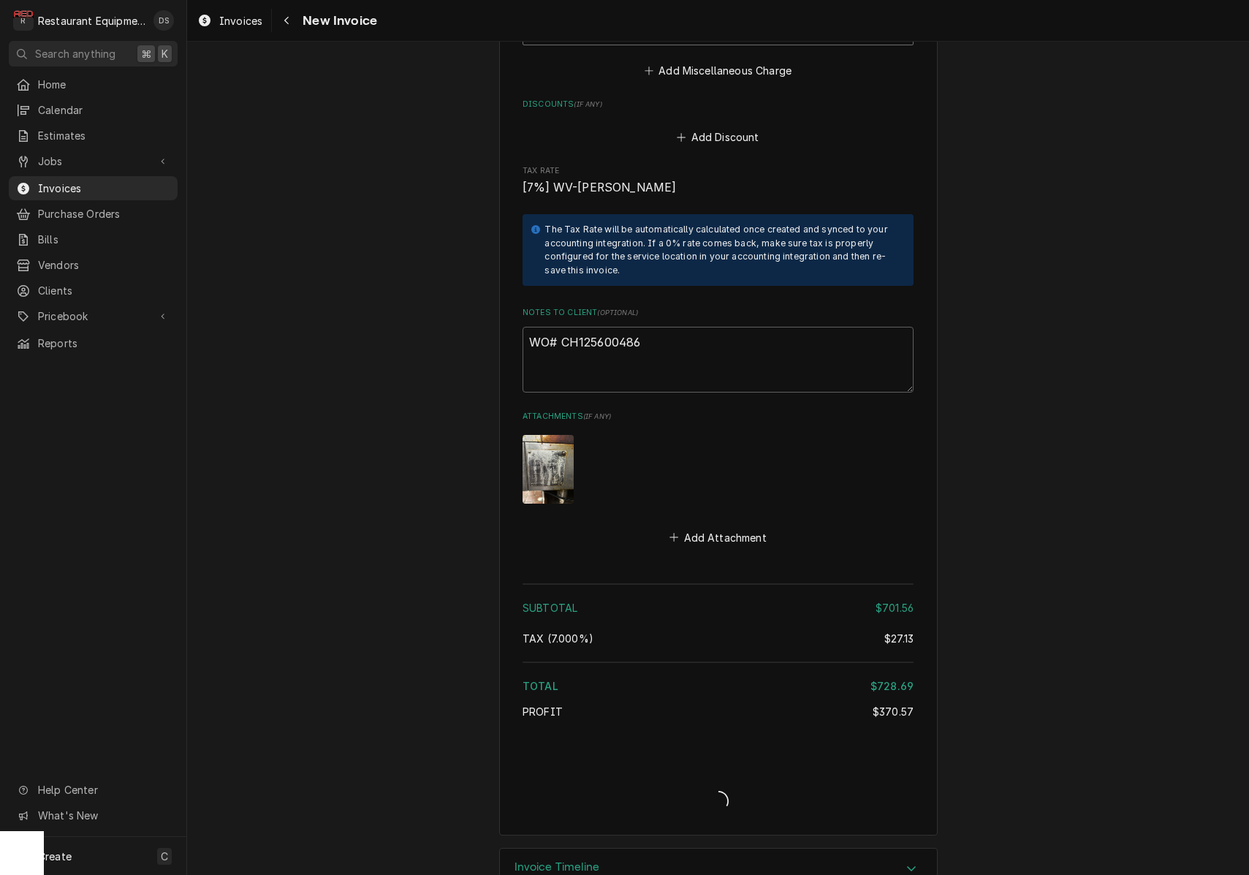
type textarea "x"
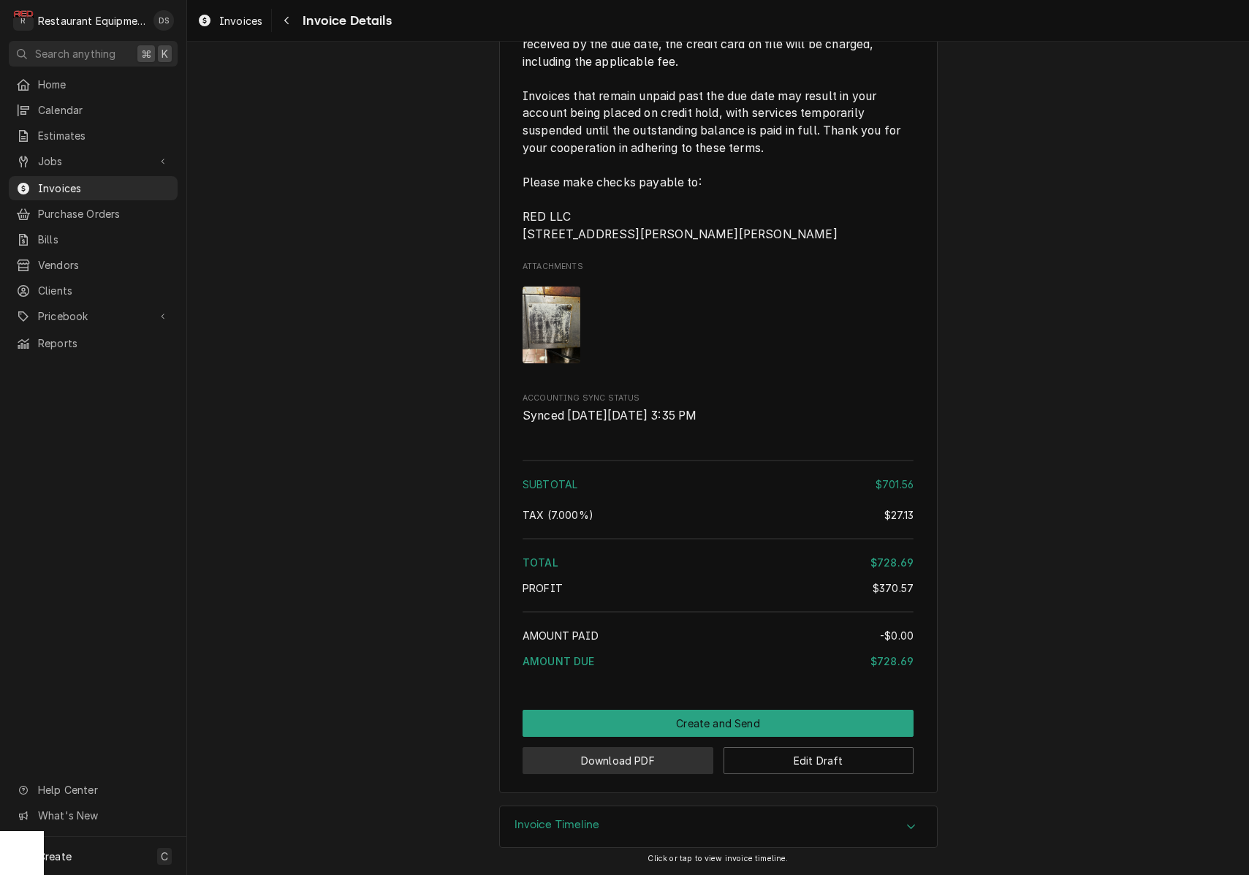
click at [652, 761] on button "Download PDF" at bounding box center [617, 760] width 191 height 27
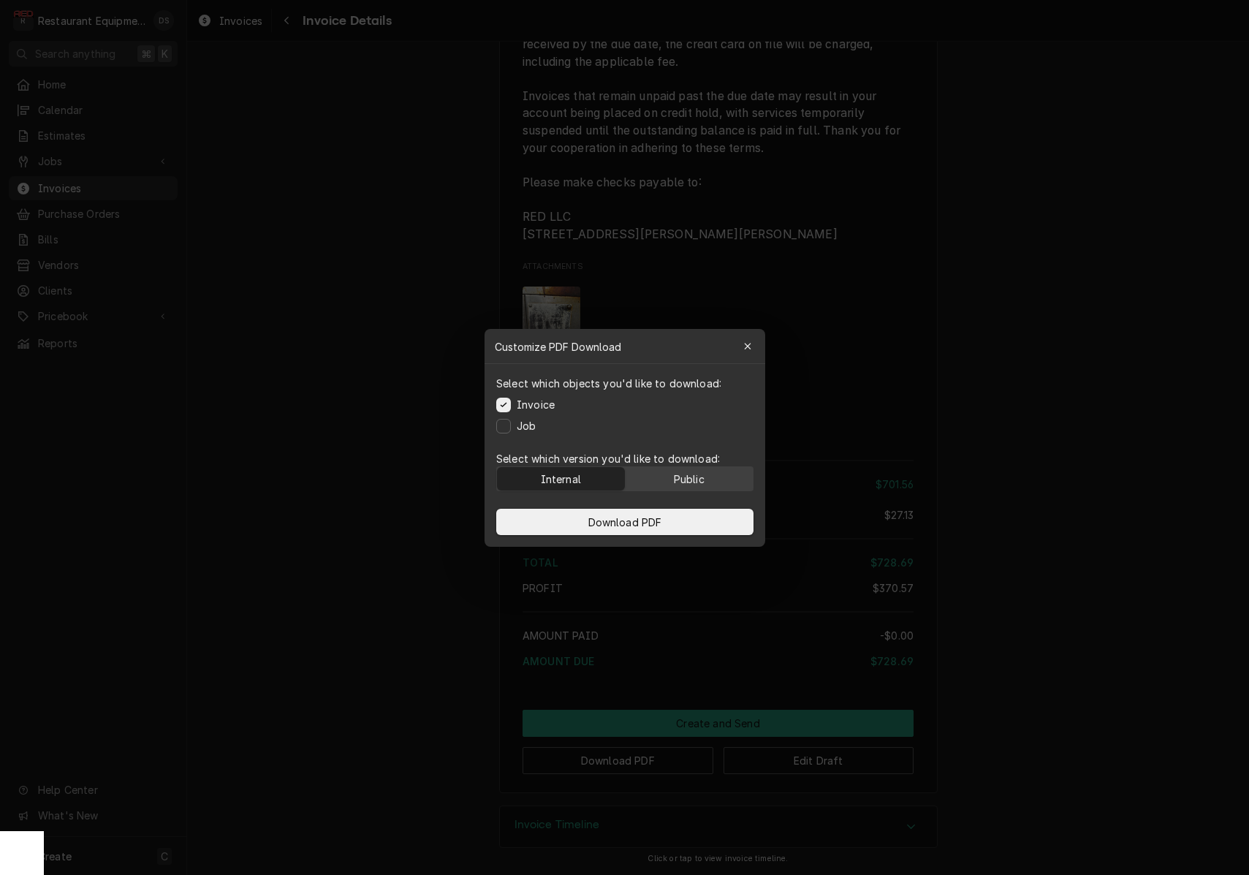
click at [694, 474] on div "Public" at bounding box center [688, 478] width 31 height 15
click at [683, 521] on button "Download PDF" at bounding box center [624, 522] width 257 height 26
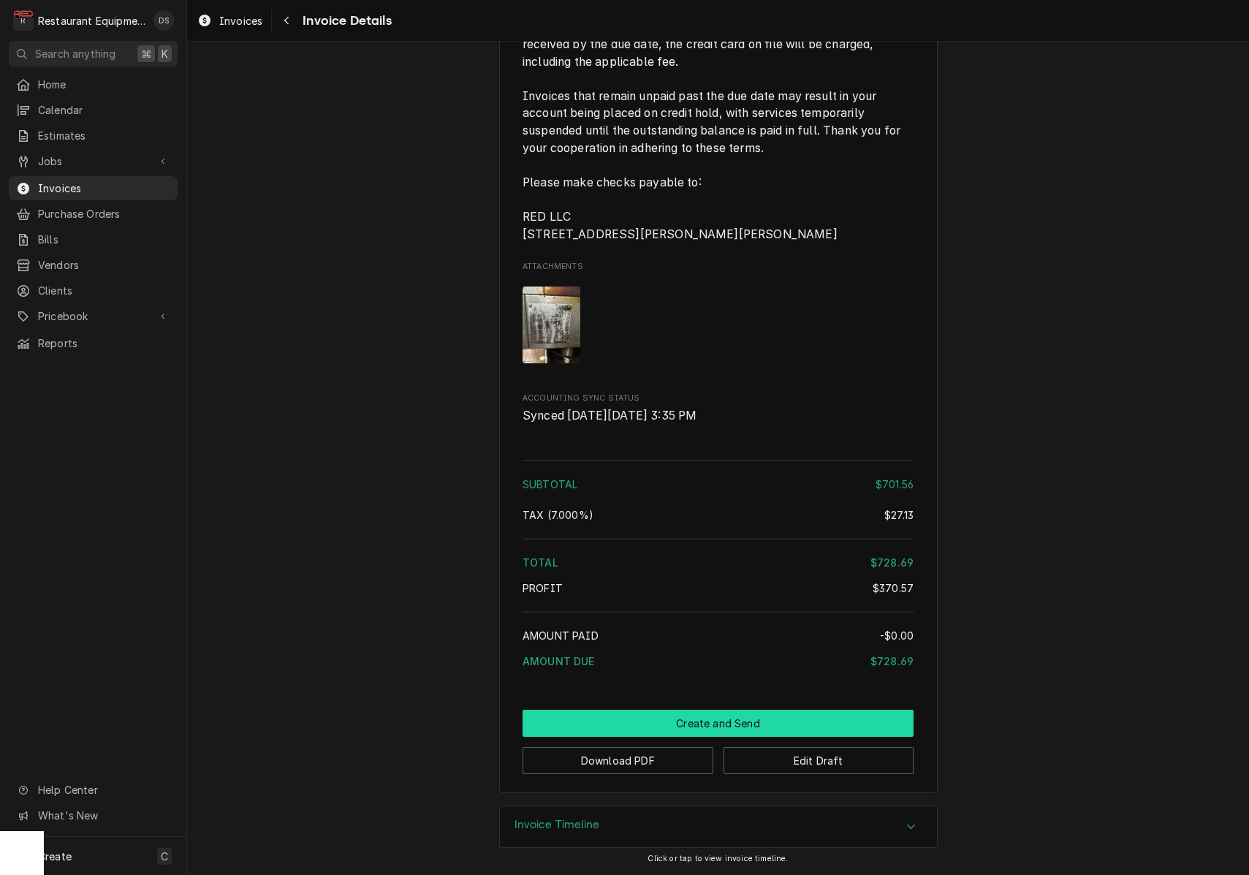
click at [714, 717] on button "Create and Send" at bounding box center [717, 723] width 391 height 27
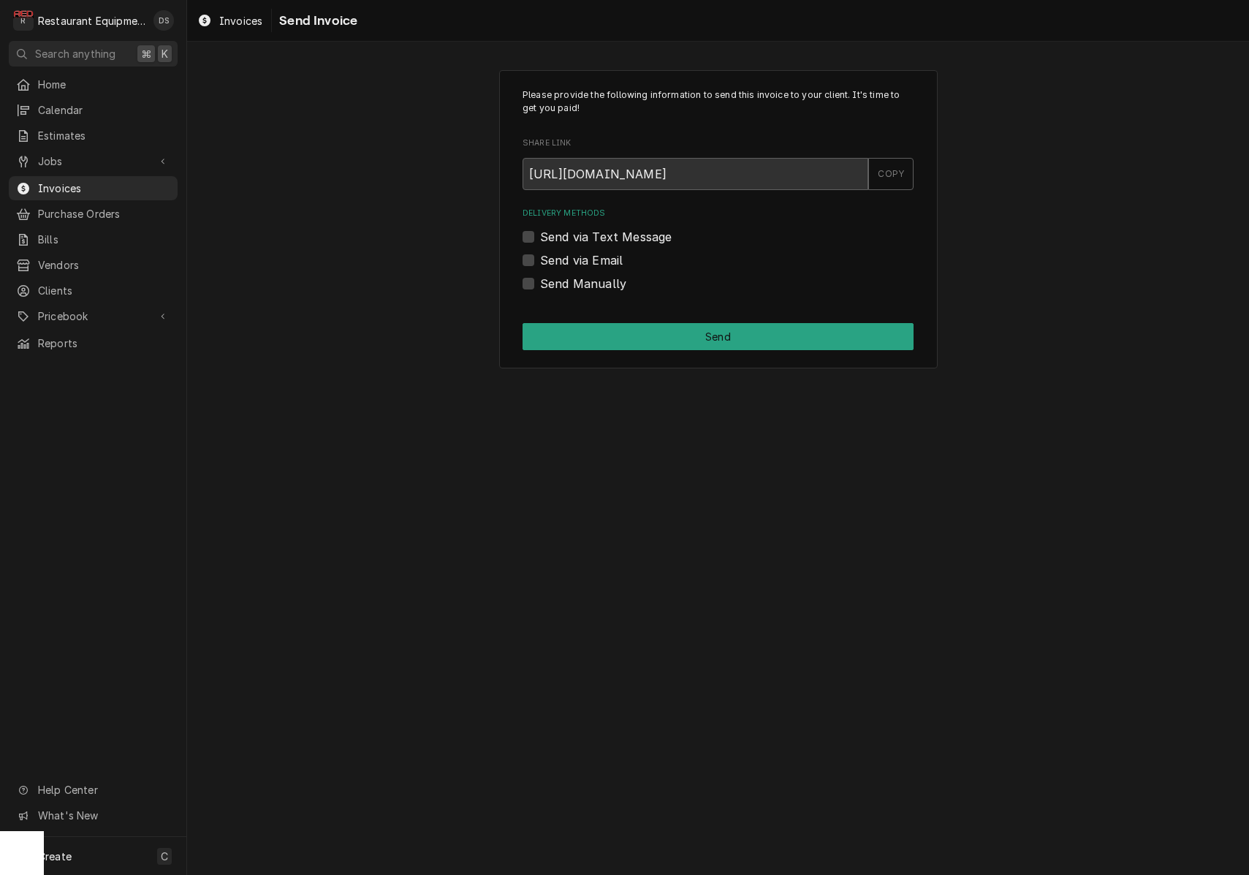
click at [540, 282] on label "Send Manually" at bounding box center [583, 284] width 86 height 18
click at [540, 282] on input "Send Manually" at bounding box center [735, 291] width 391 height 32
checkbox input "true"
click at [676, 335] on button "Send" at bounding box center [717, 336] width 391 height 27
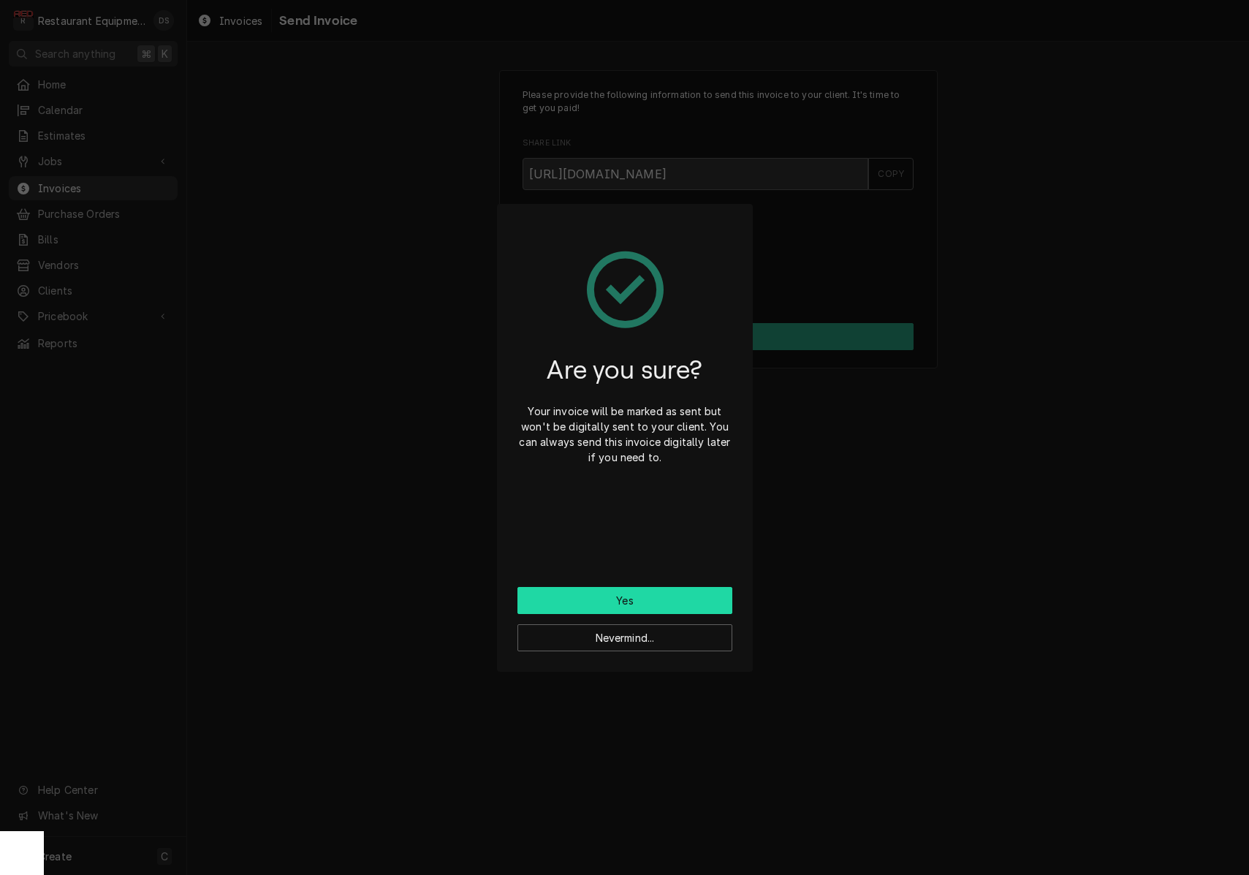
drag, startPoint x: 688, startPoint y: 590, endPoint x: 688, endPoint y: 598, distance: 8.1
click at [688, 598] on button "Yes" at bounding box center [624, 600] width 215 height 27
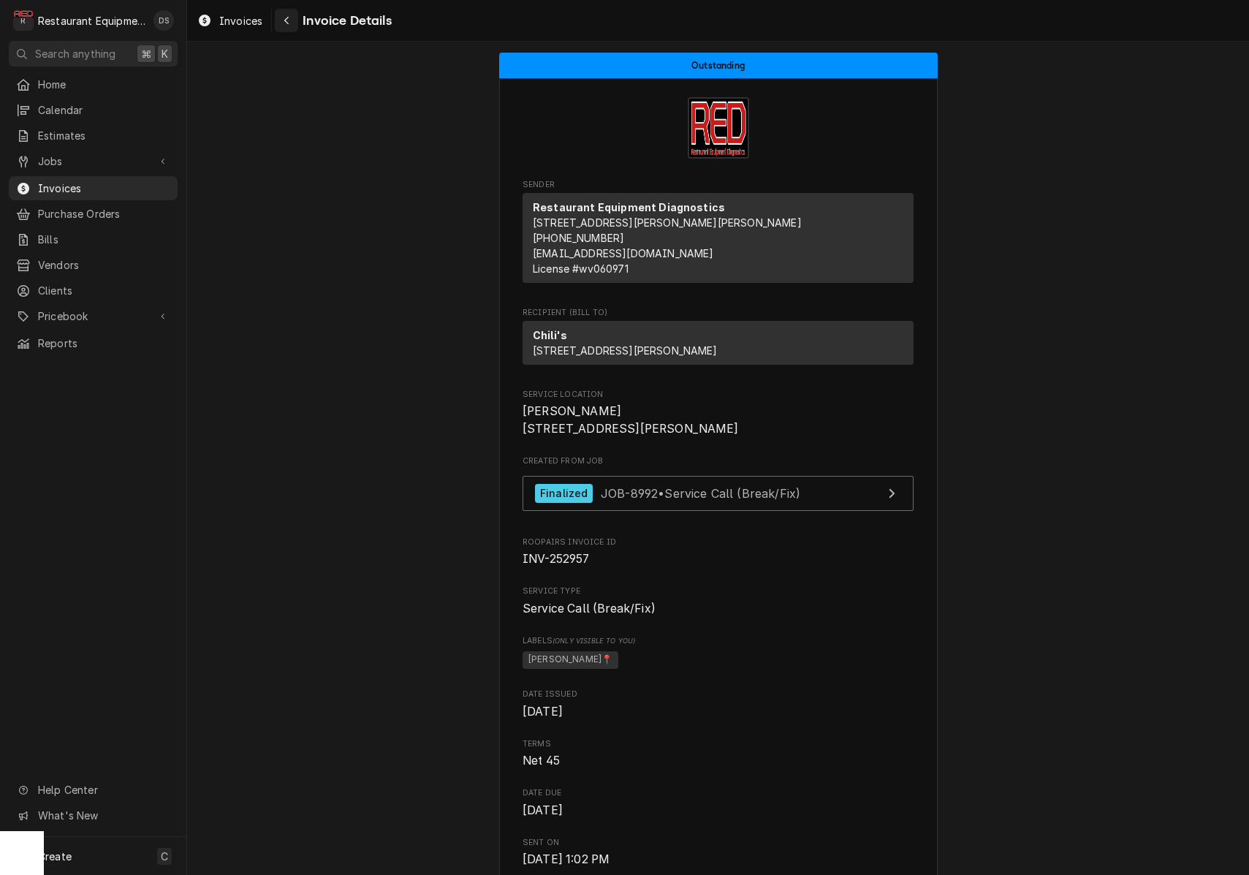
click at [296, 18] on button "Navigate back" at bounding box center [286, 20] width 23 height 23
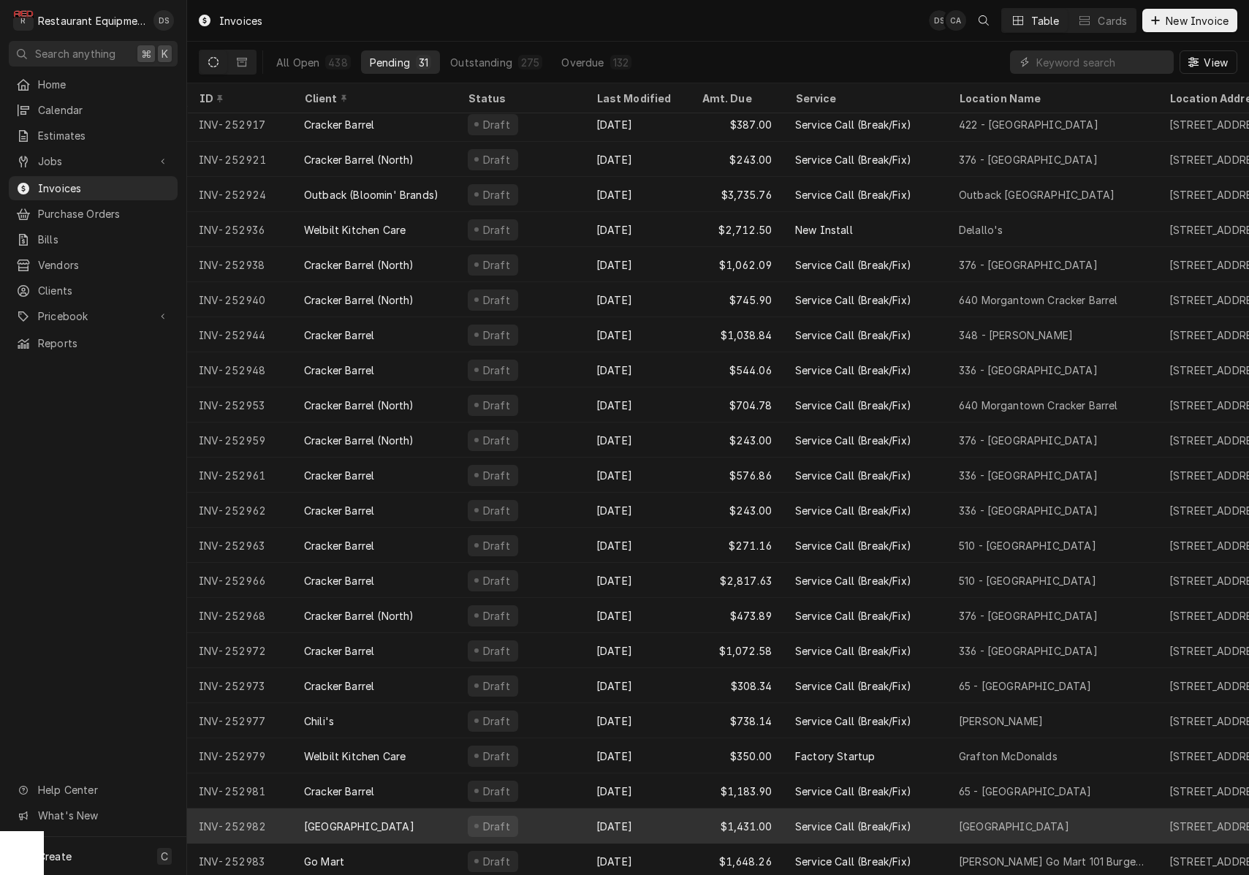
click at [573, 821] on div "Draft" at bounding box center [520, 825] width 129 height 35
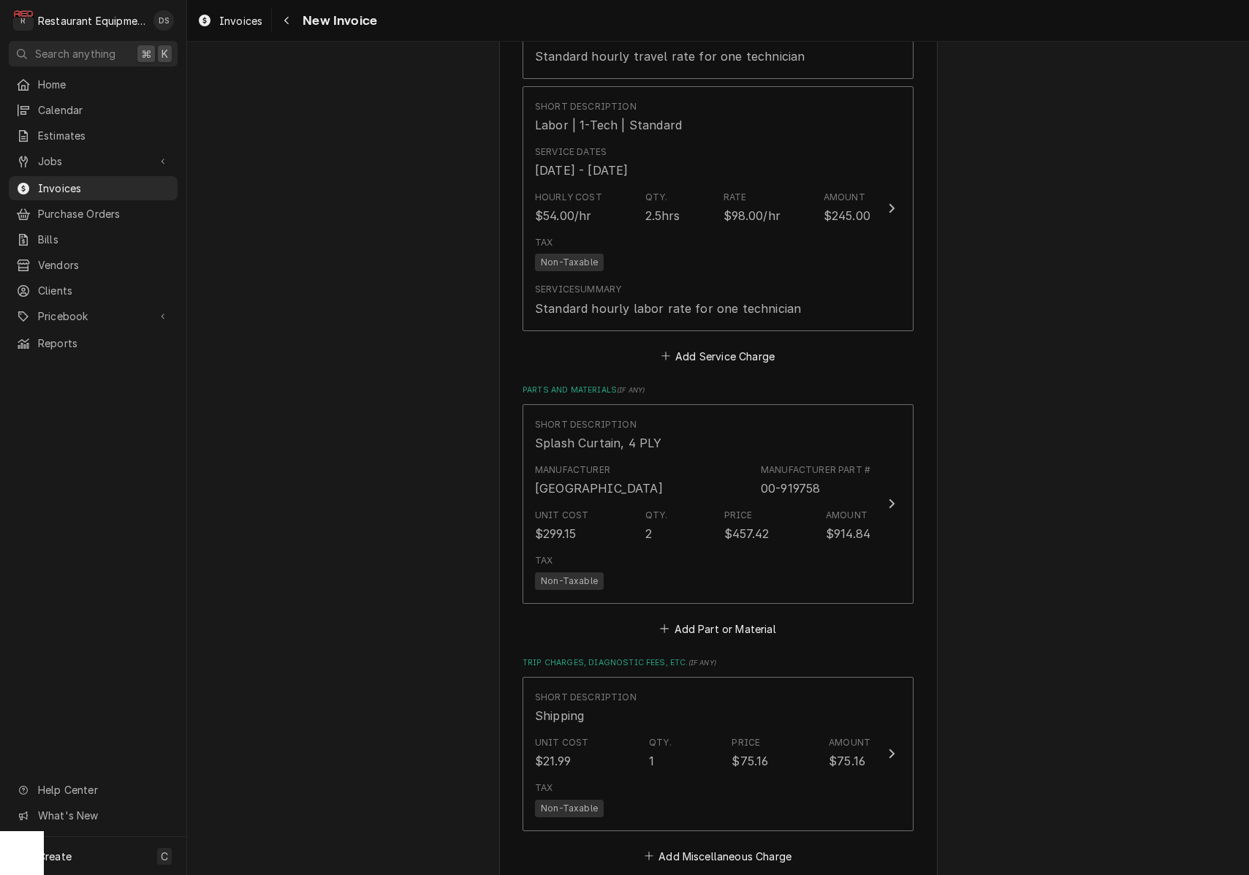
scroll to position [2226, 0]
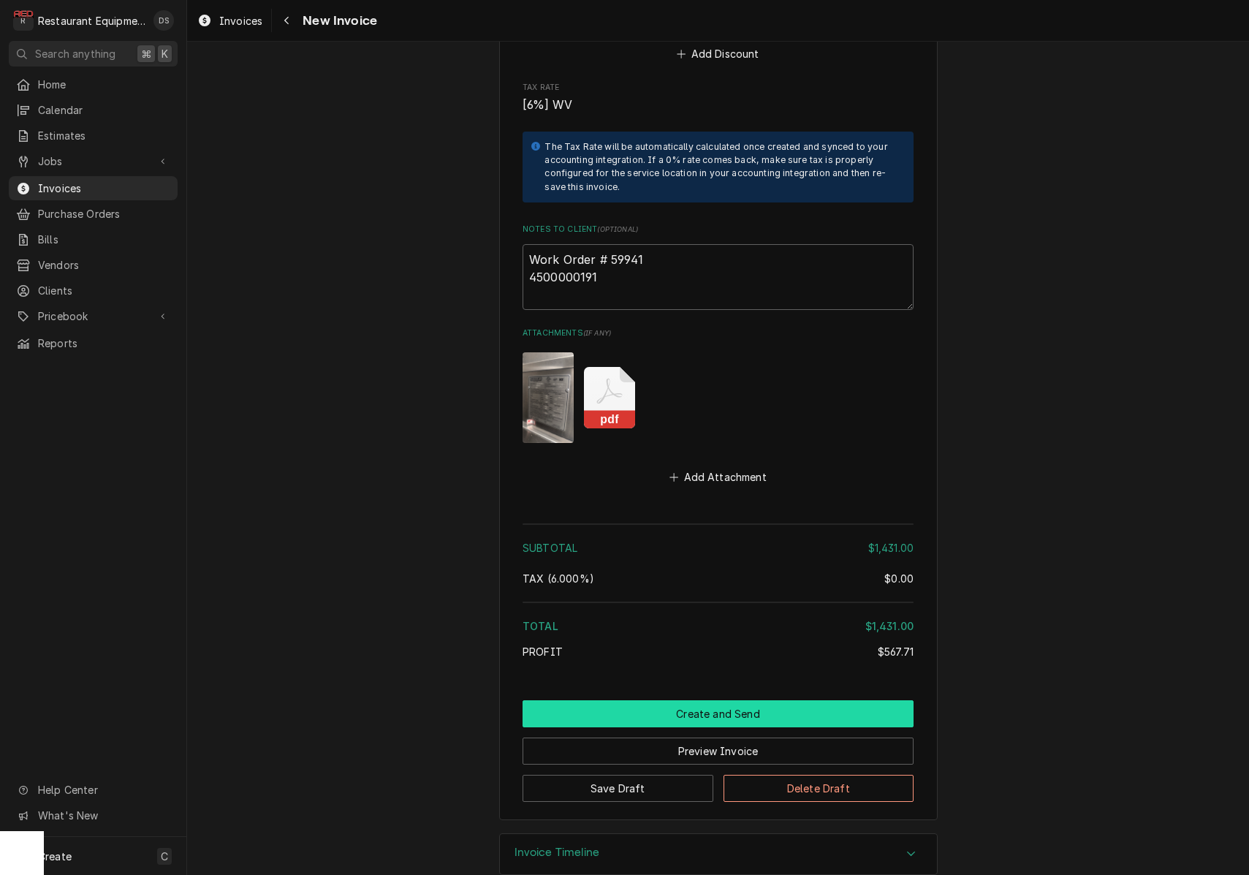
click at [740, 700] on button "Create and Send" at bounding box center [717, 713] width 391 height 27
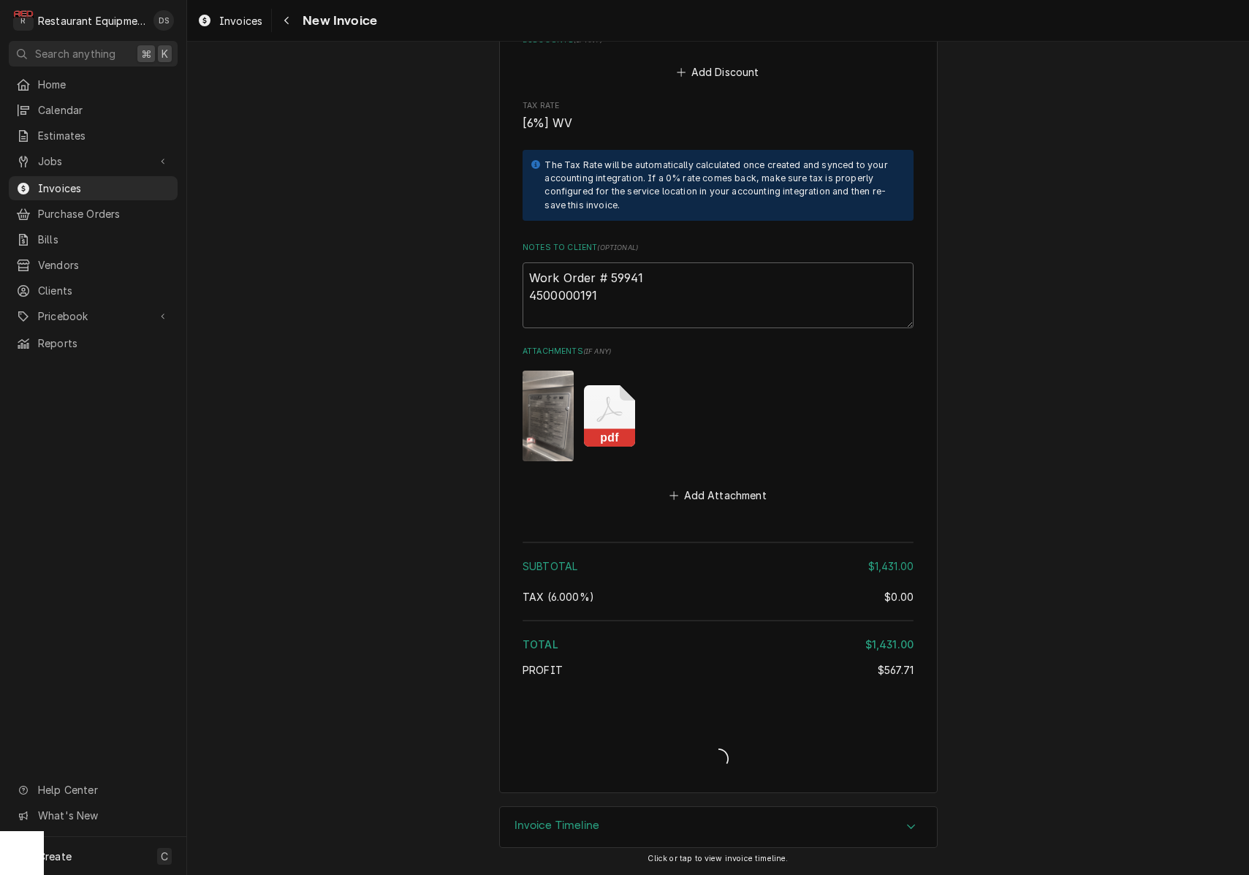
scroll to position [3047, 0]
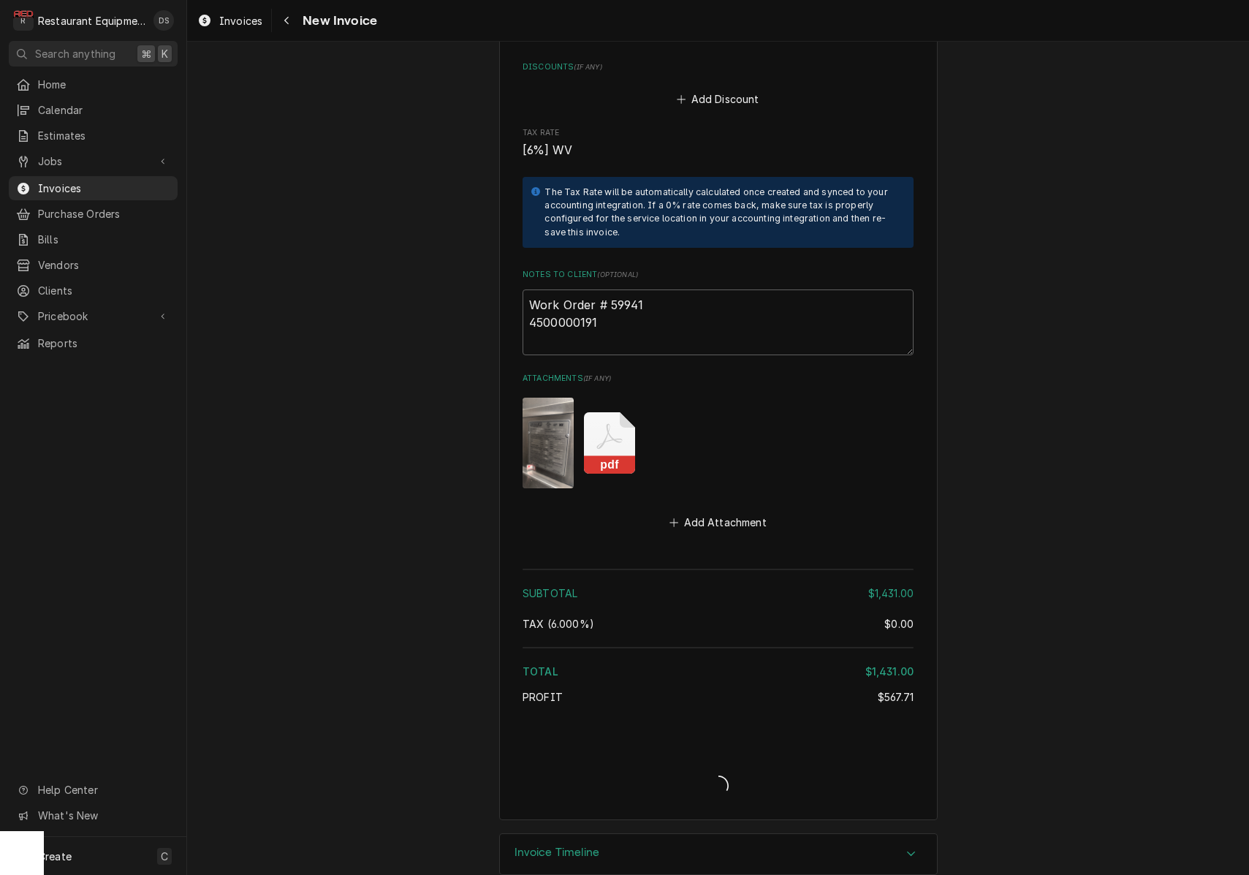
type textarea "x"
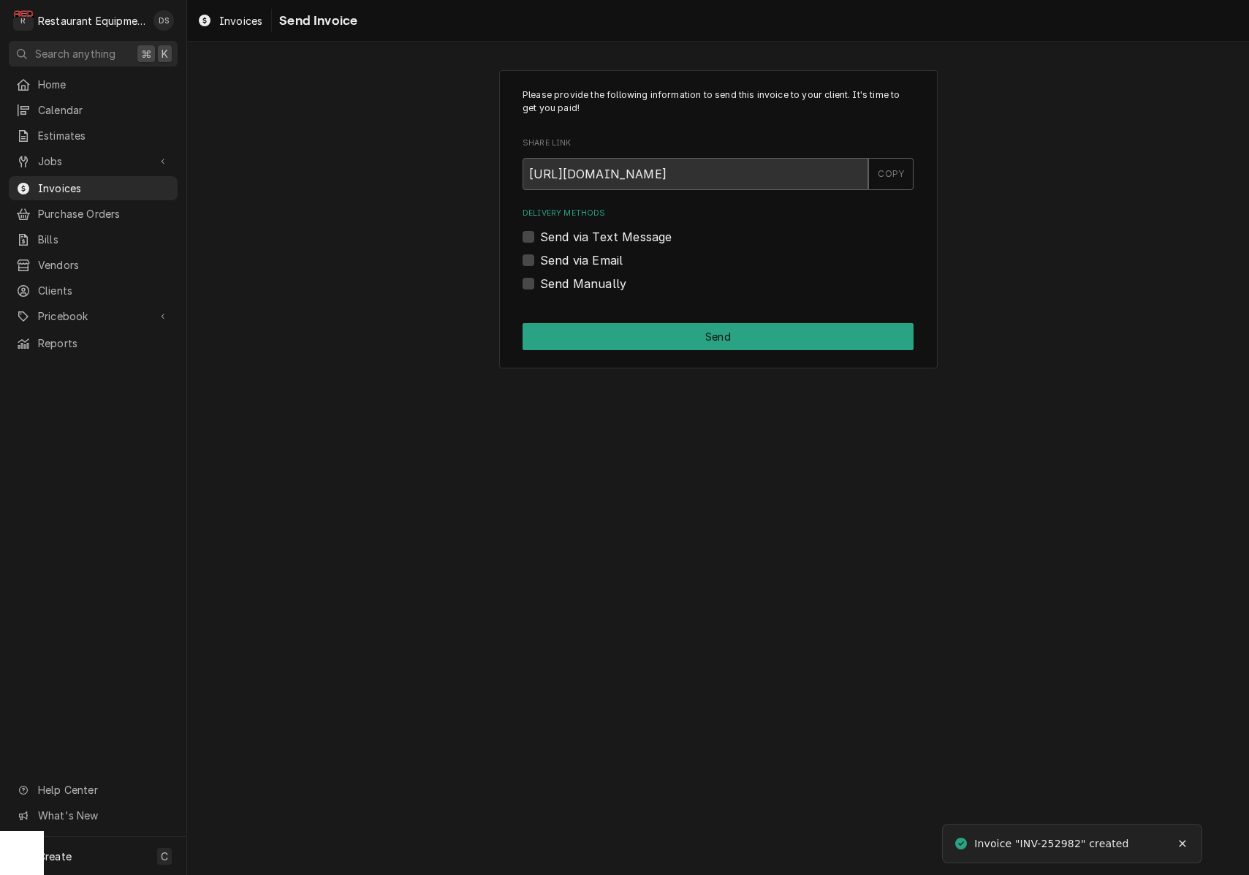
click at [540, 256] on label "Send via Email" at bounding box center [581, 260] width 83 height 18
click at [540, 256] on input "Send via Email" at bounding box center [735, 267] width 391 height 32
checkbox input "true"
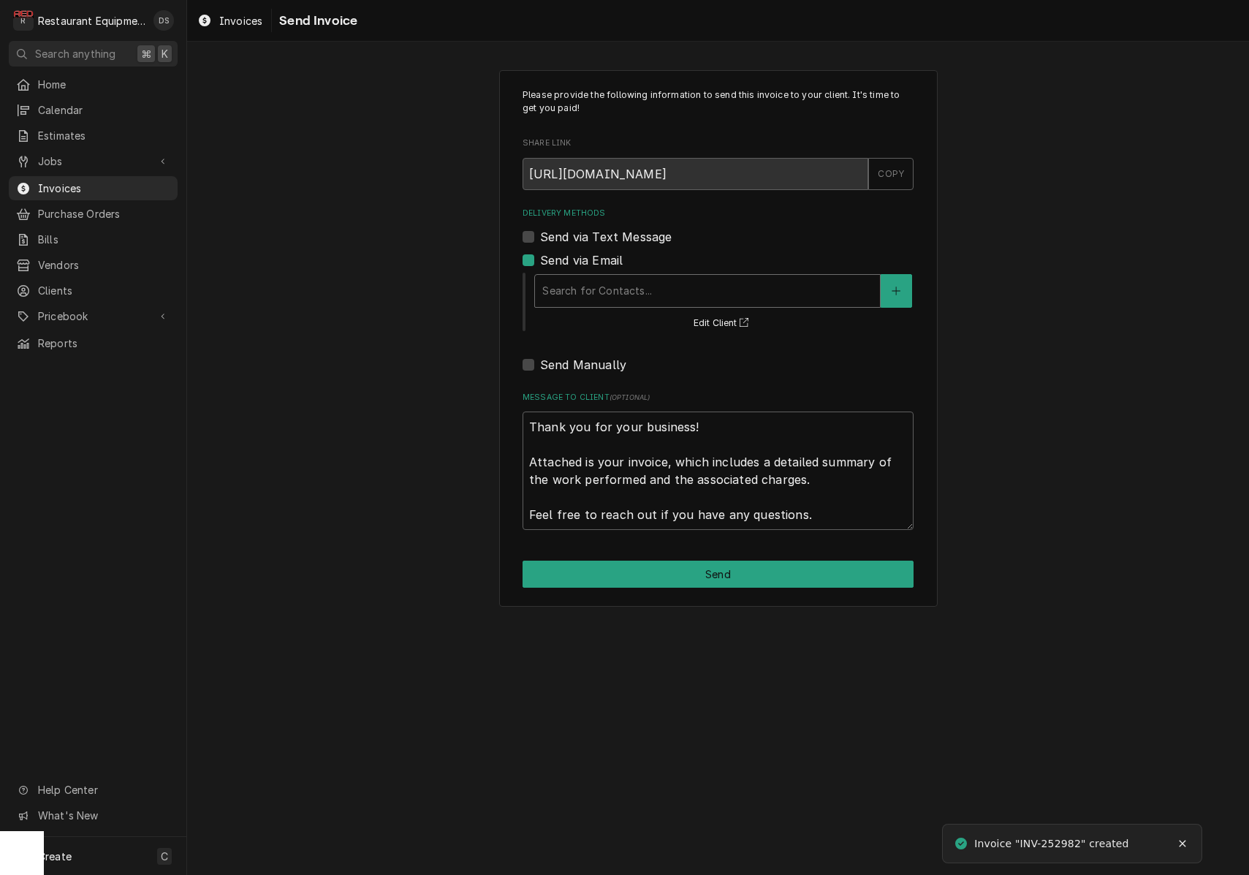
click at [645, 291] on div "Search for Contacts..." at bounding box center [707, 290] width 330 height 15
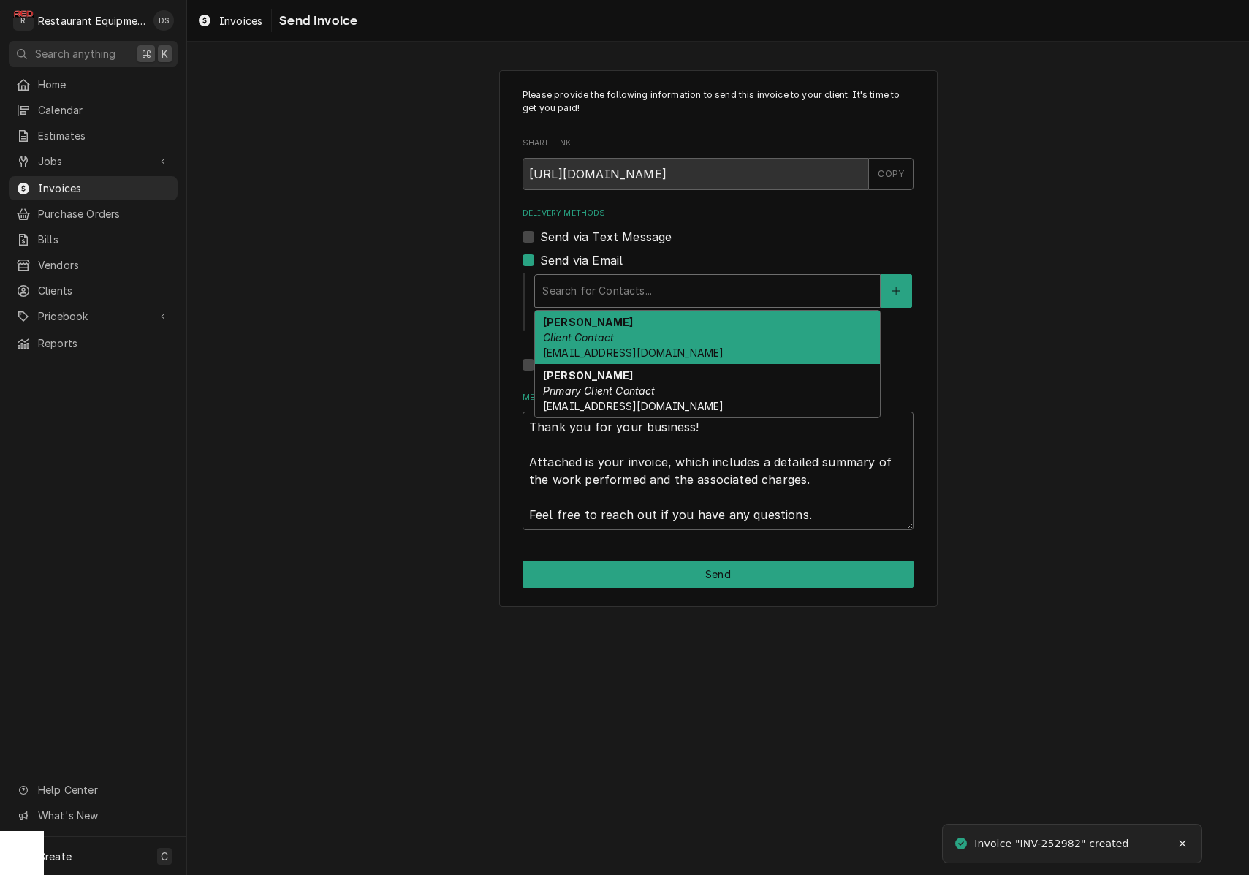
click at [632, 341] on div "Darlene McNeal Client Contact smcneel@k12.wv.us" at bounding box center [707, 337] width 345 height 53
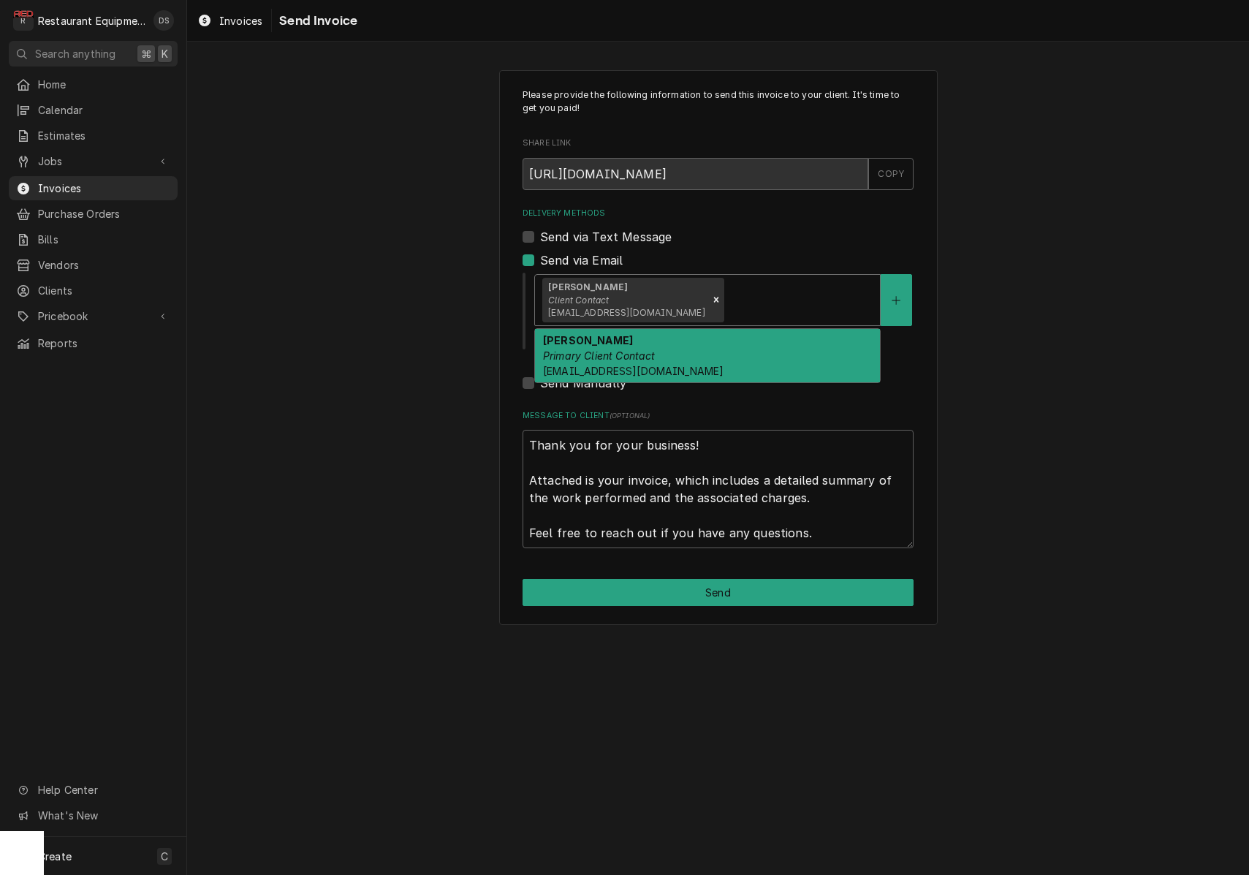
click at [726, 301] on div "Delivery Methods" at bounding box center [799, 299] width 146 height 26
click at [706, 346] on div "Malati Reeve Primary Client Contact mreeve@k12.wv.us" at bounding box center [707, 355] width 345 height 53
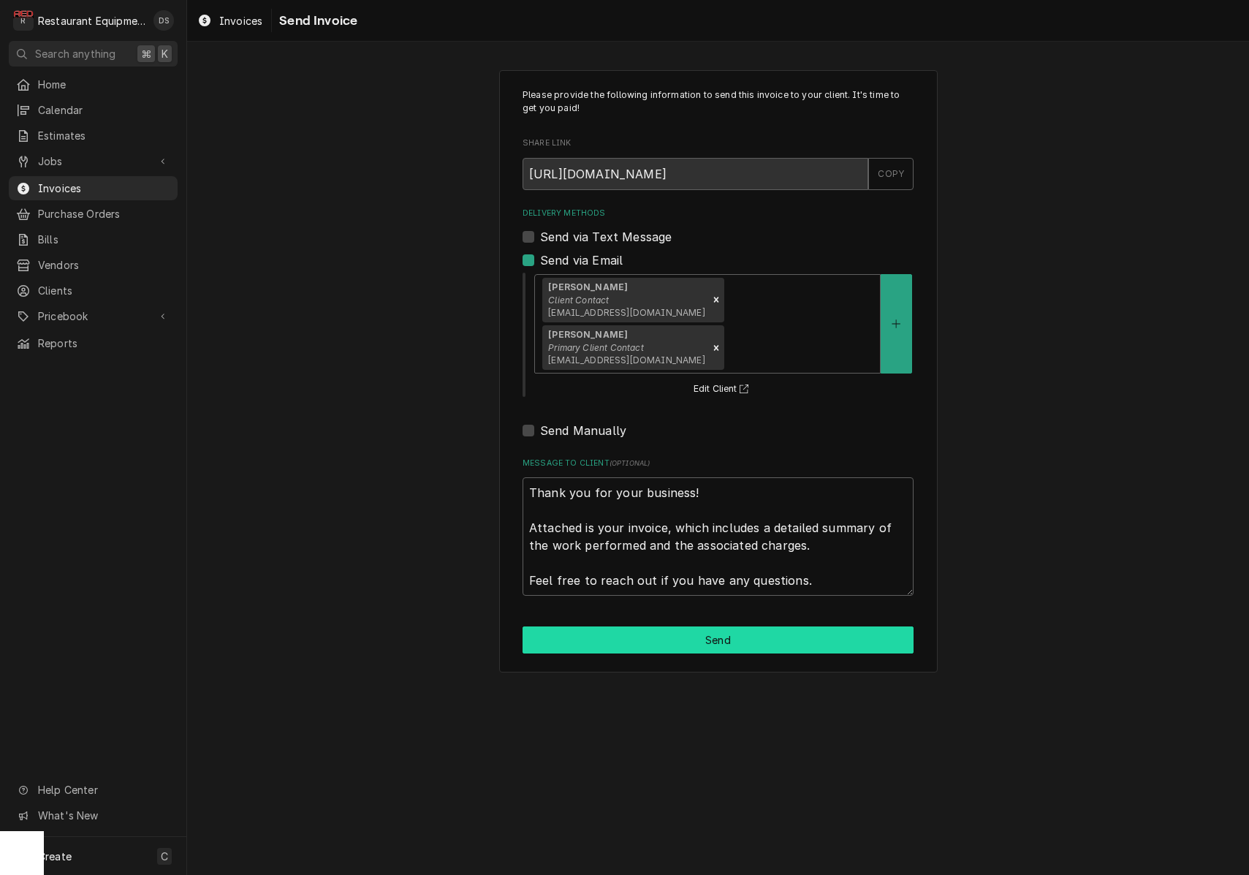
click at [742, 626] on button "Send" at bounding box center [717, 639] width 391 height 27
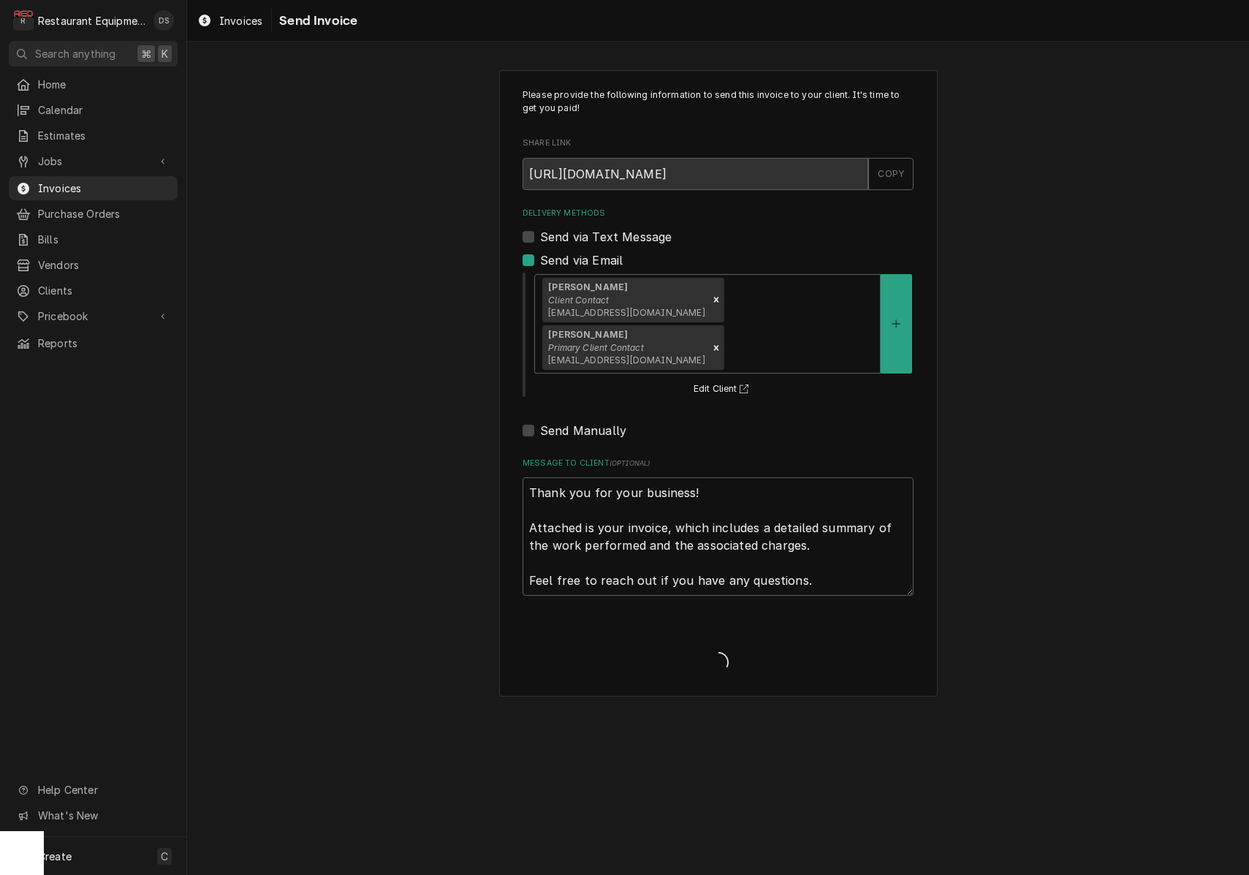
type textarea "x"
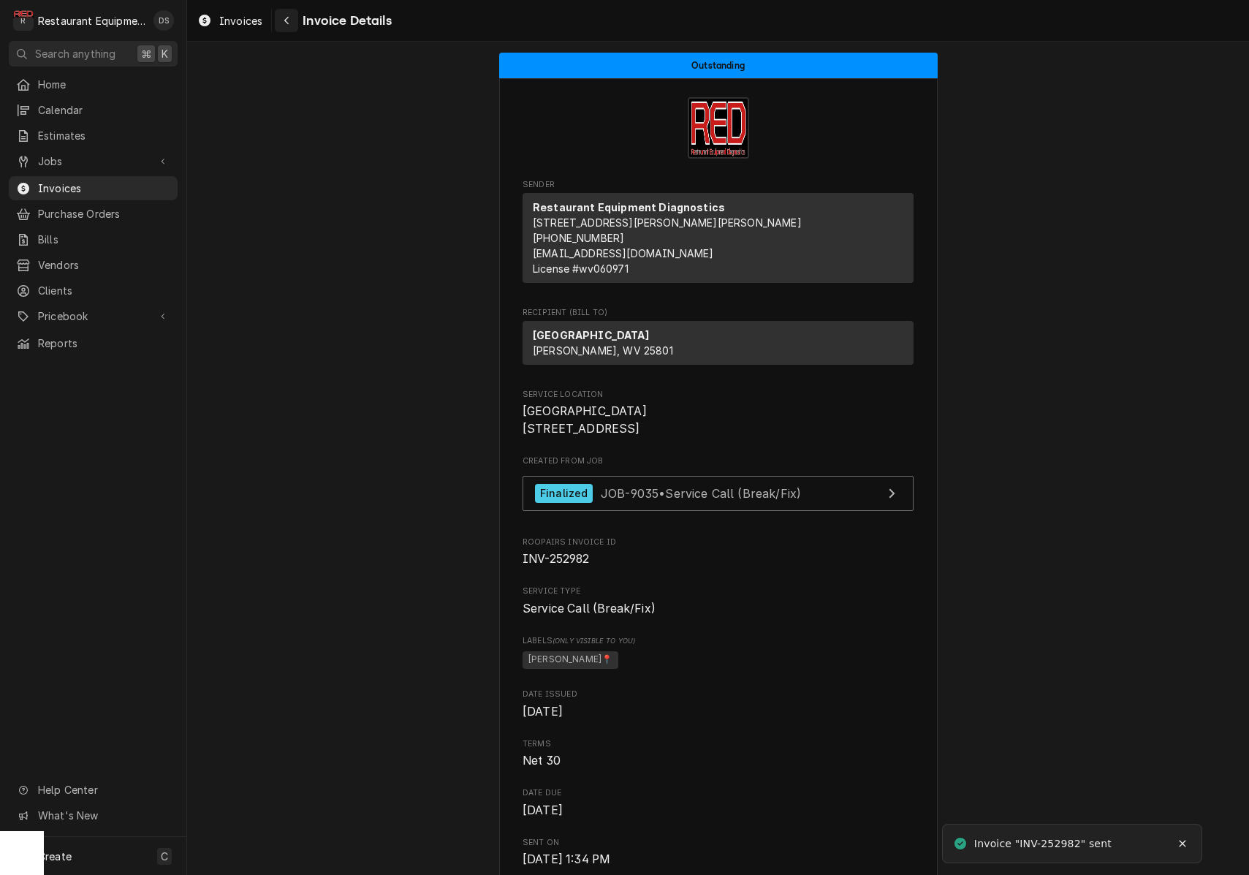
click at [287, 21] on icon "Navigate back" at bounding box center [287, 20] width 7 height 10
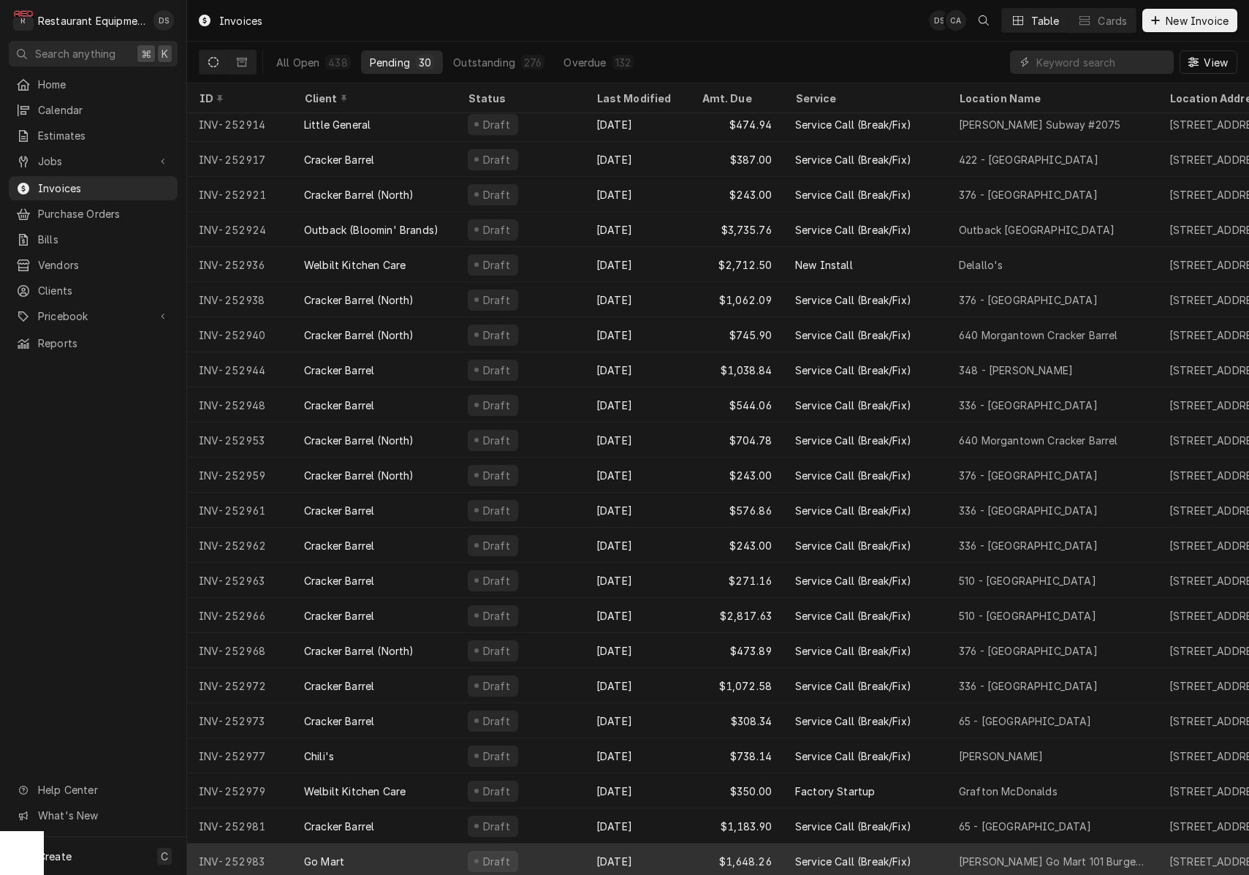
click at [665, 852] on div "[DATE]" at bounding box center [637, 860] width 105 height 35
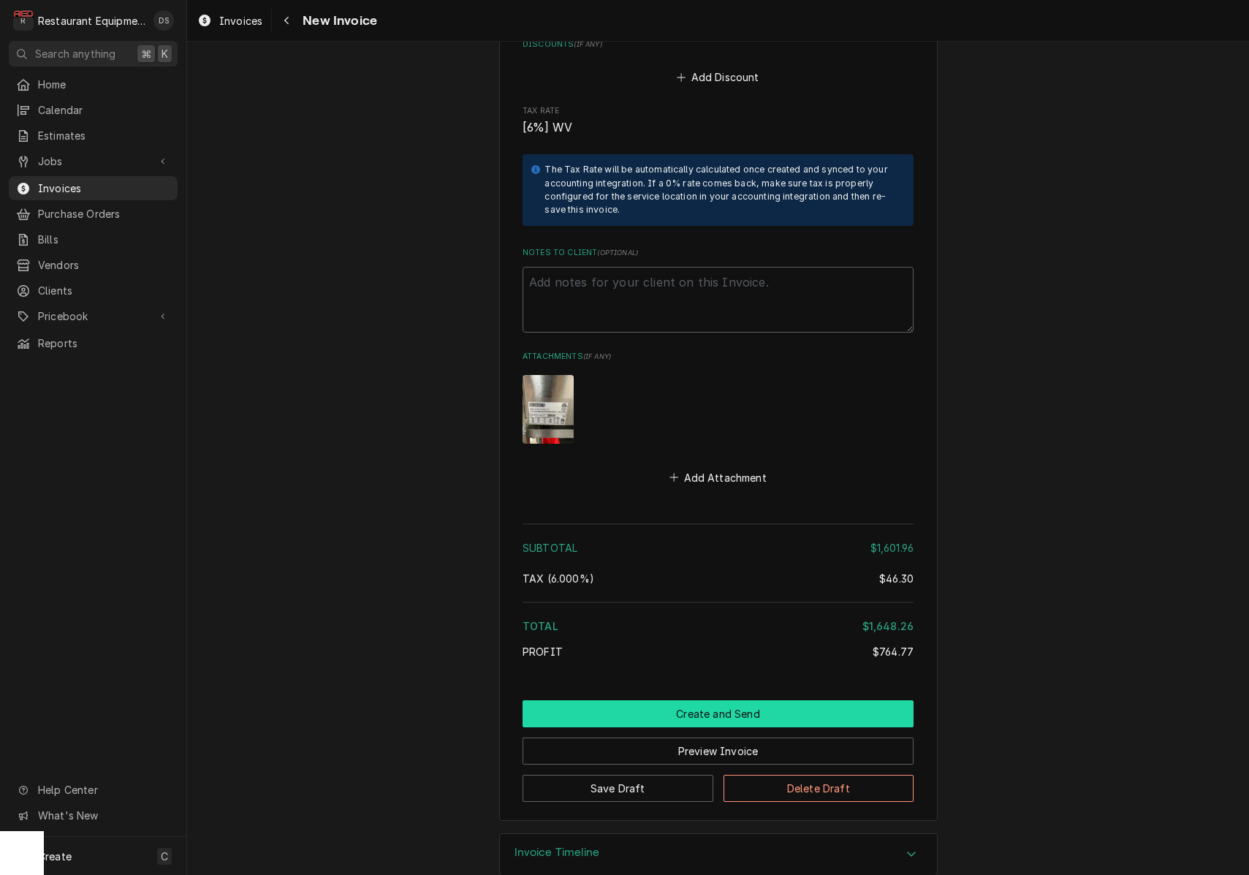
click at [708, 700] on button "Create and Send" at bounding box center [717, 713] width 391 height 27
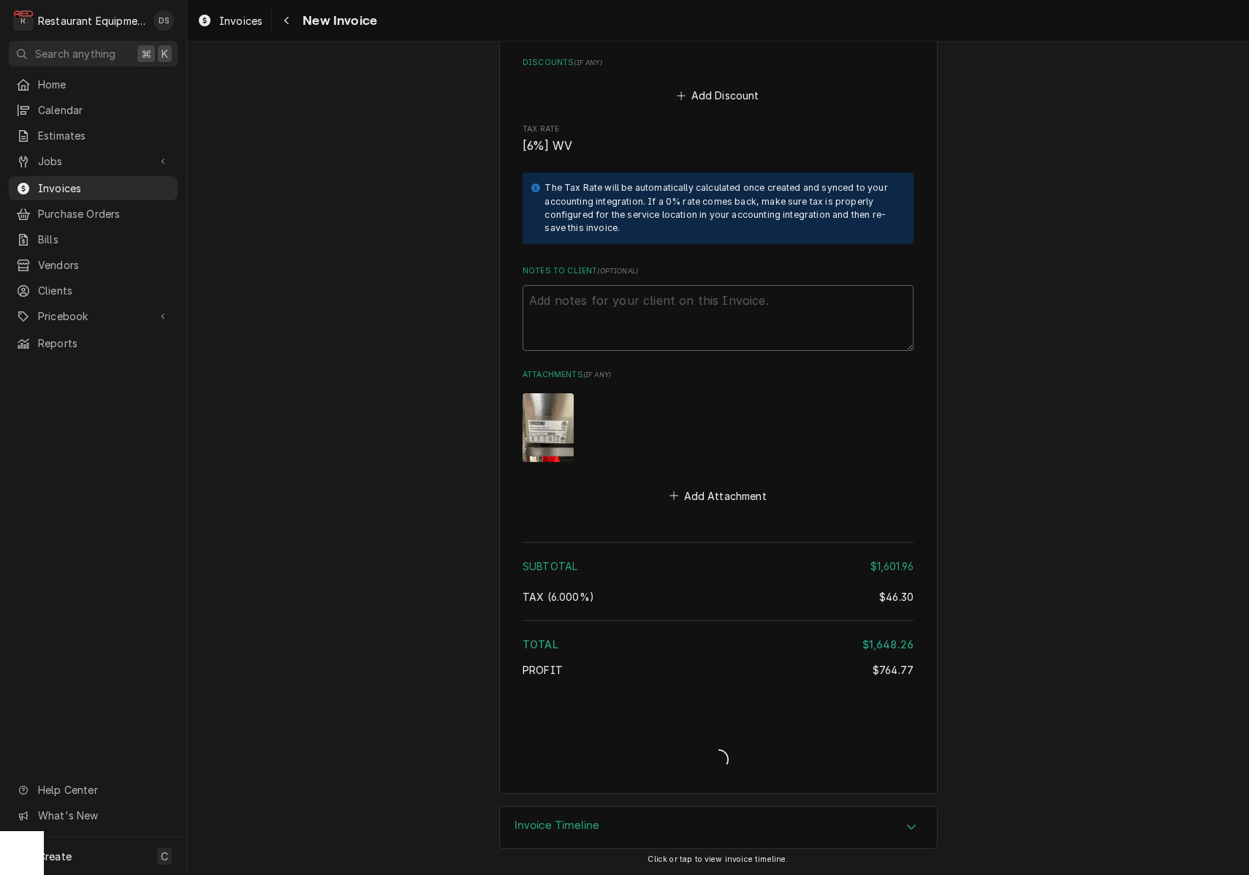
scroll to position [3526, 0]
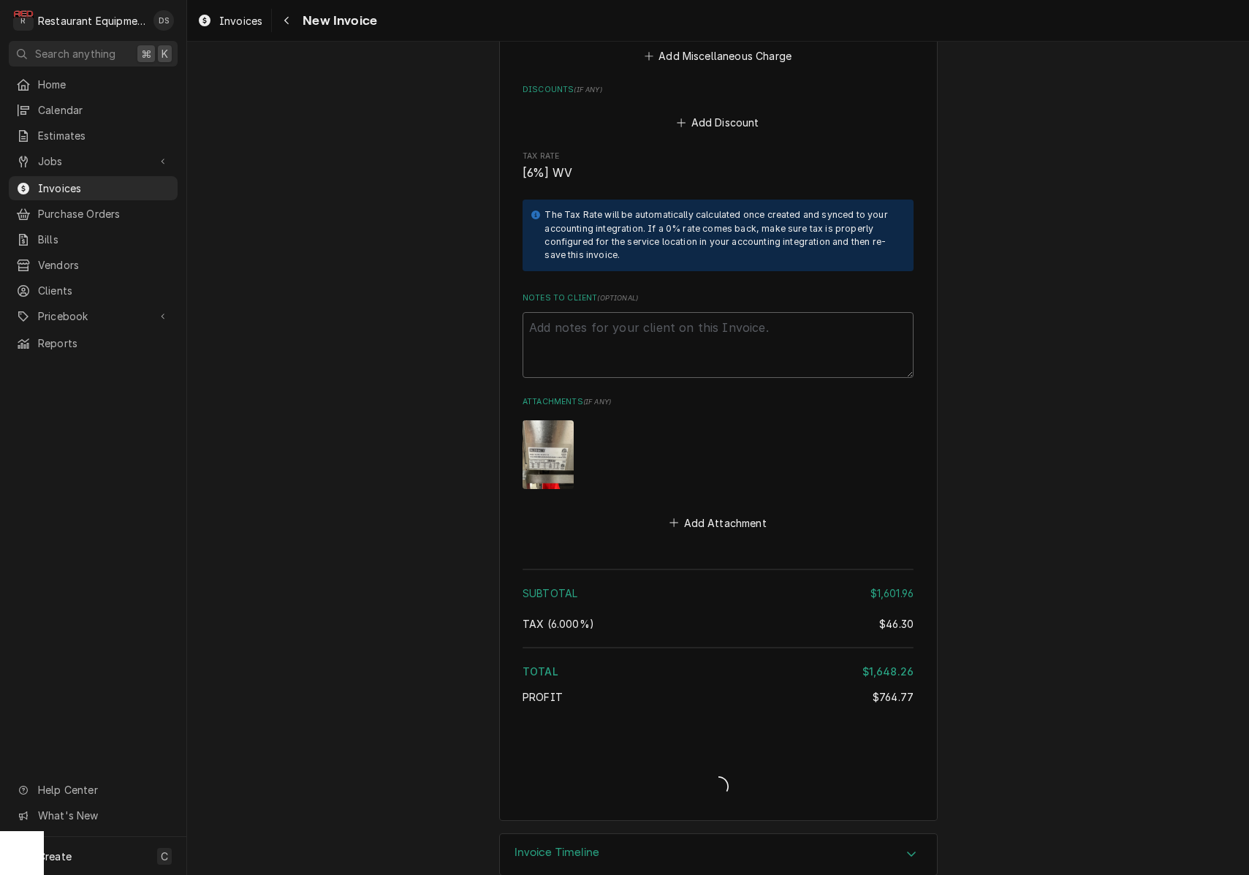
type textarea "x"
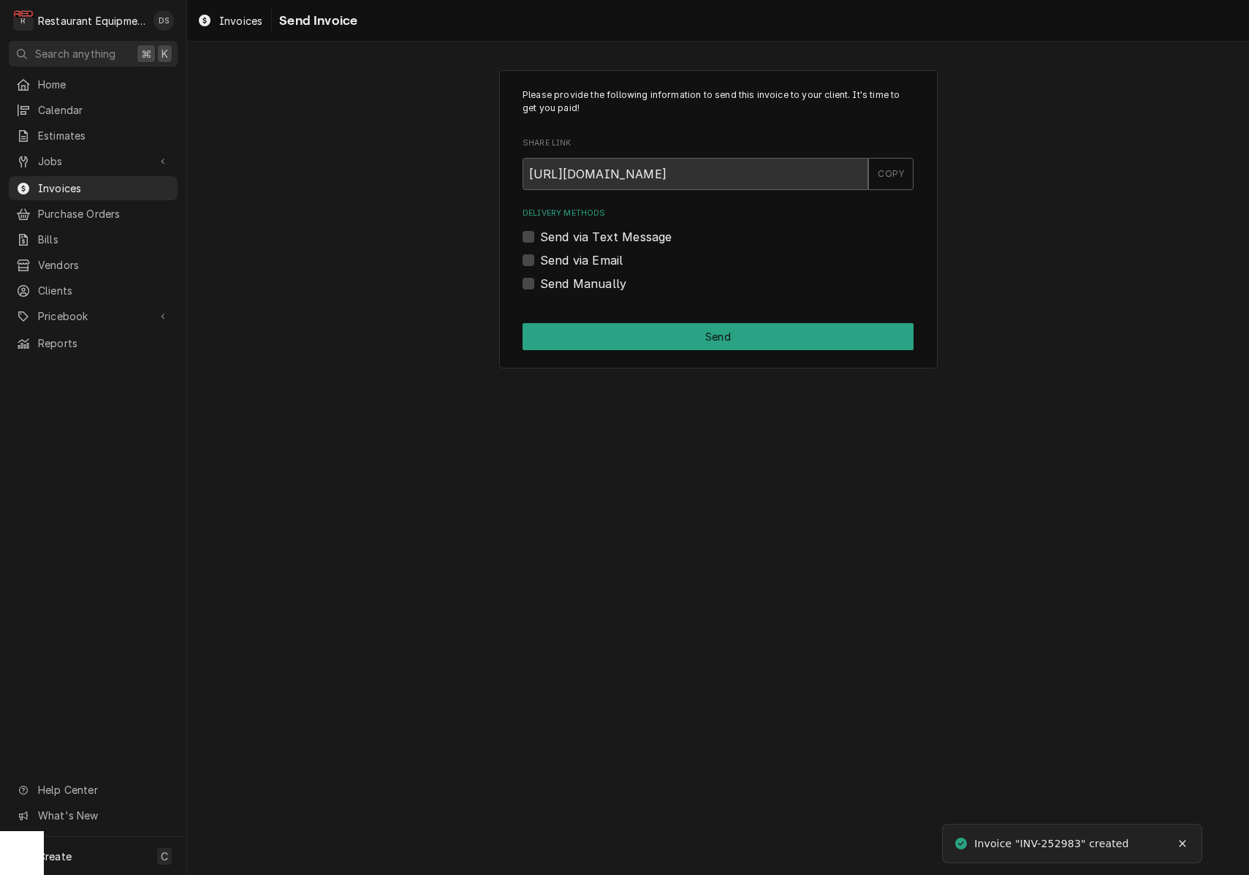
click at [540, 256] on label "Send via Email" at bounding box center [581, 260] width 83 height 18
click at [540, 256] on input "Send via Email" at bounding box center [735, 267] width 391 height 32
checkbox input "true"
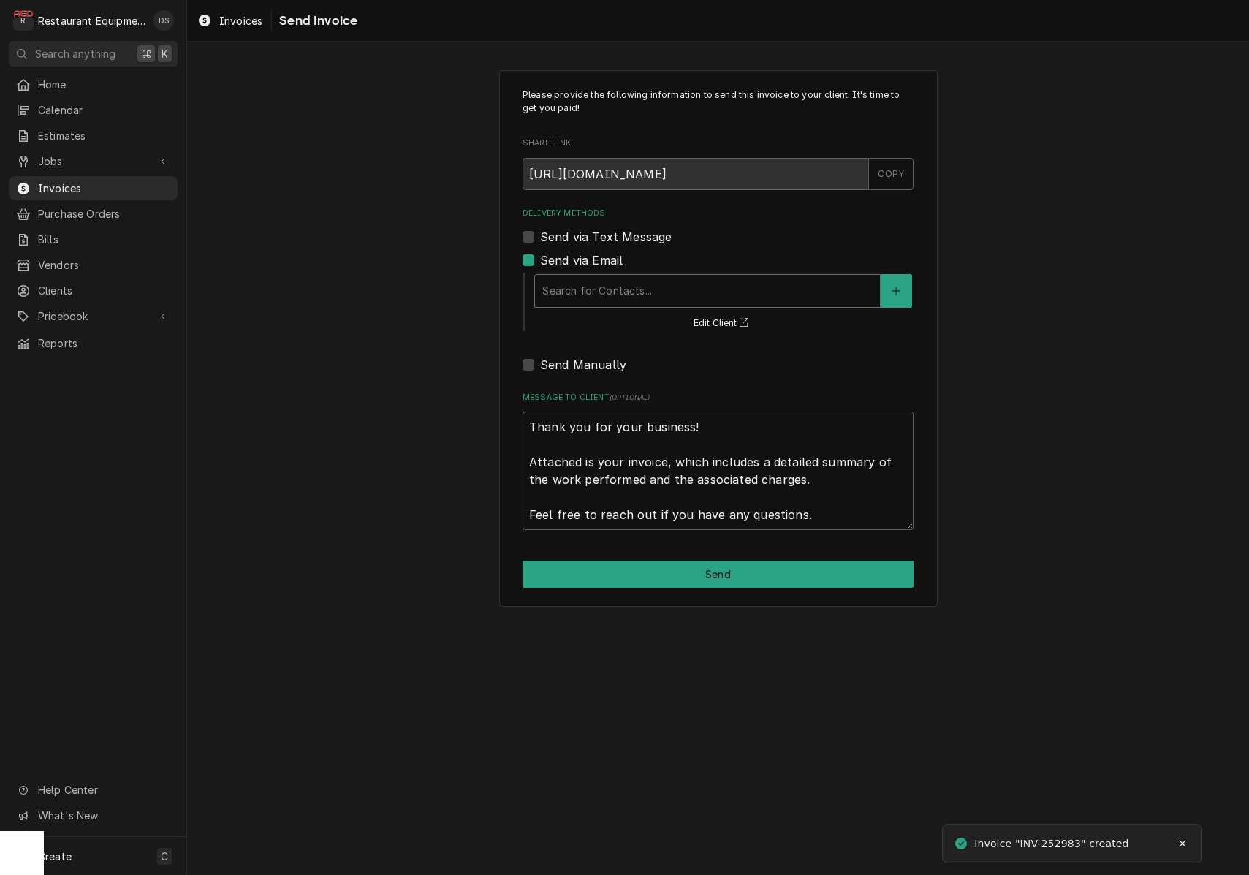
click at [658, 284] on div "Delivery Methods" at bounding box center [707, 291] width 330 height 26
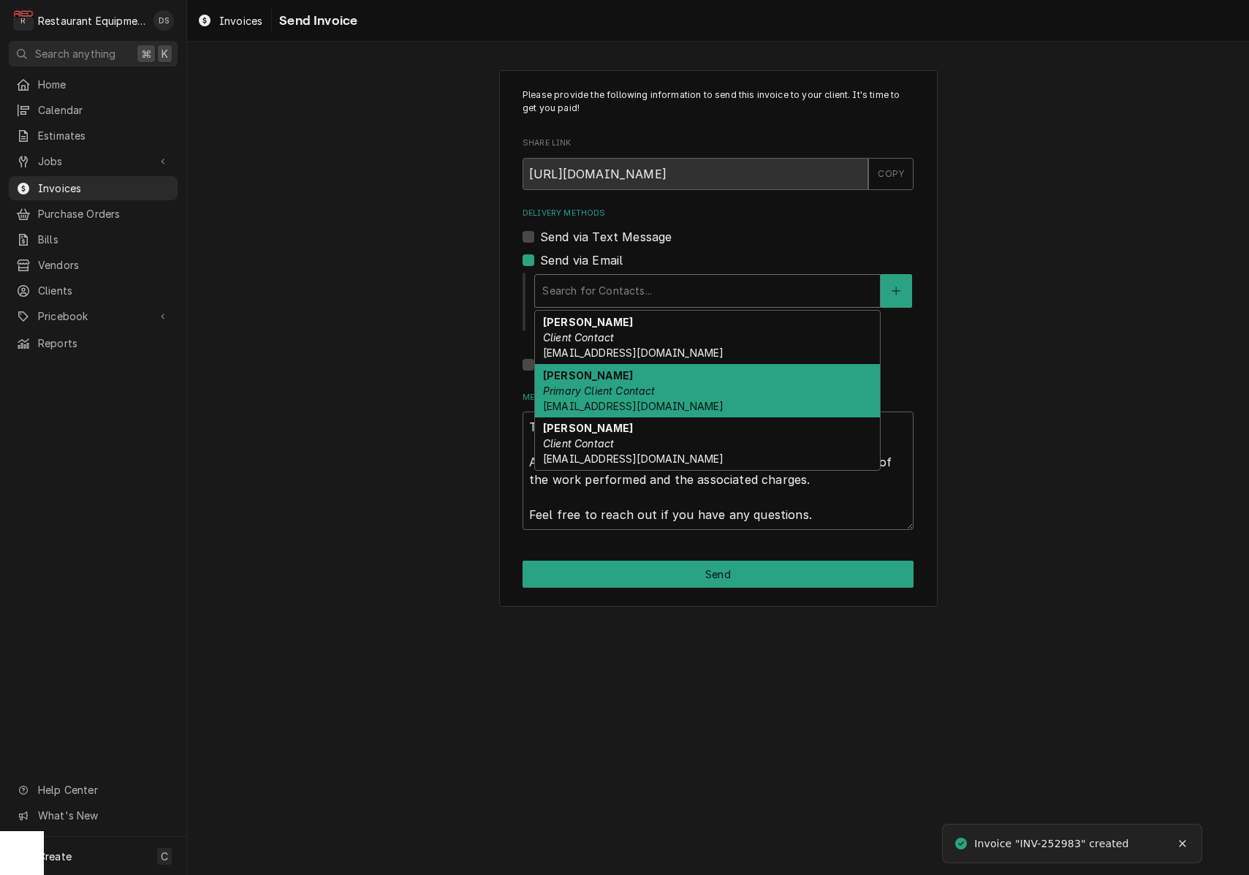
drag, startPoint x: 656, startPoint y: 369, endPoint x: 658, endPoint y: 393, distance: 24.2
click at [656, 369] on div "Sharon Mace Primary Client Contact smace@gomart.com" at bounding box center [707, 390] width 345 height 53
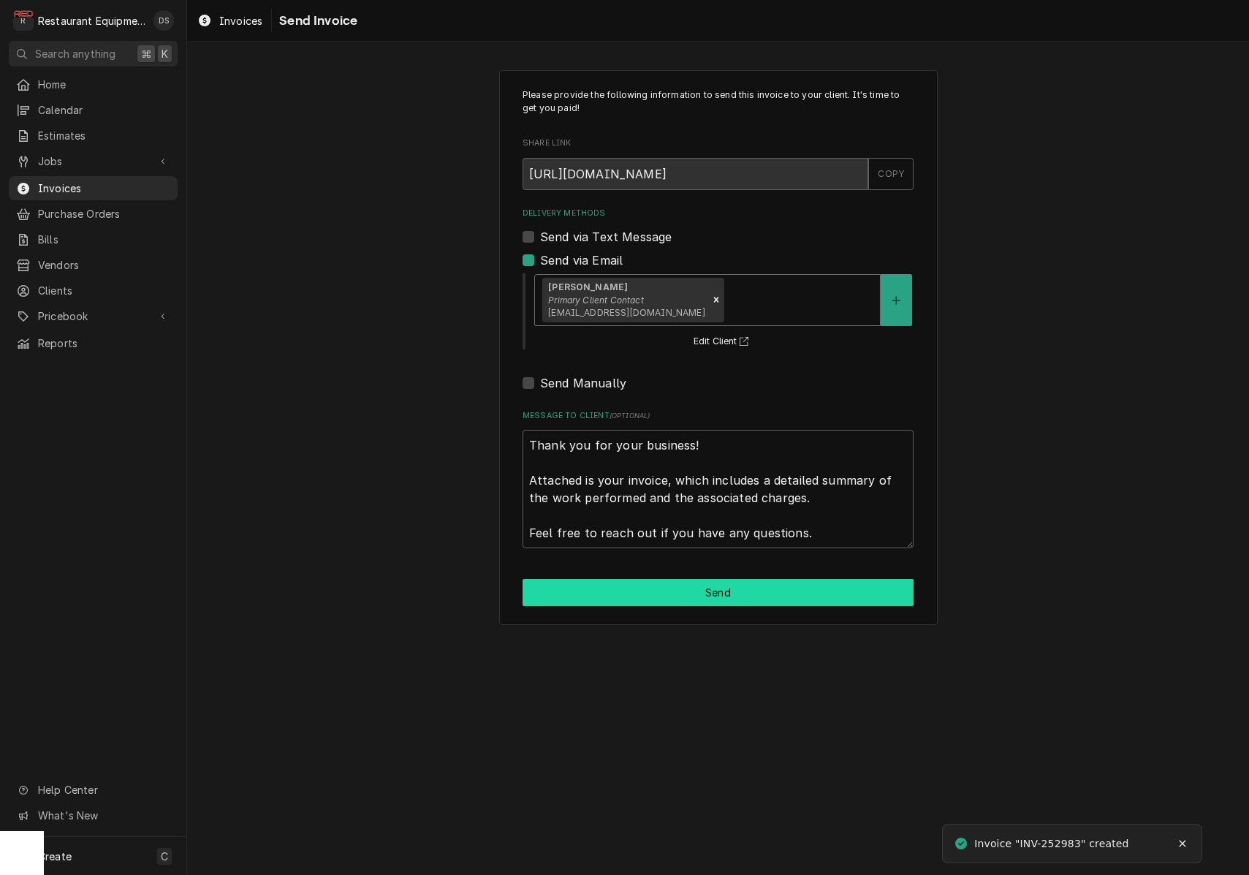
click at [719, 583] on button "Send" at bounding box center [717, 592] width 391 height 27
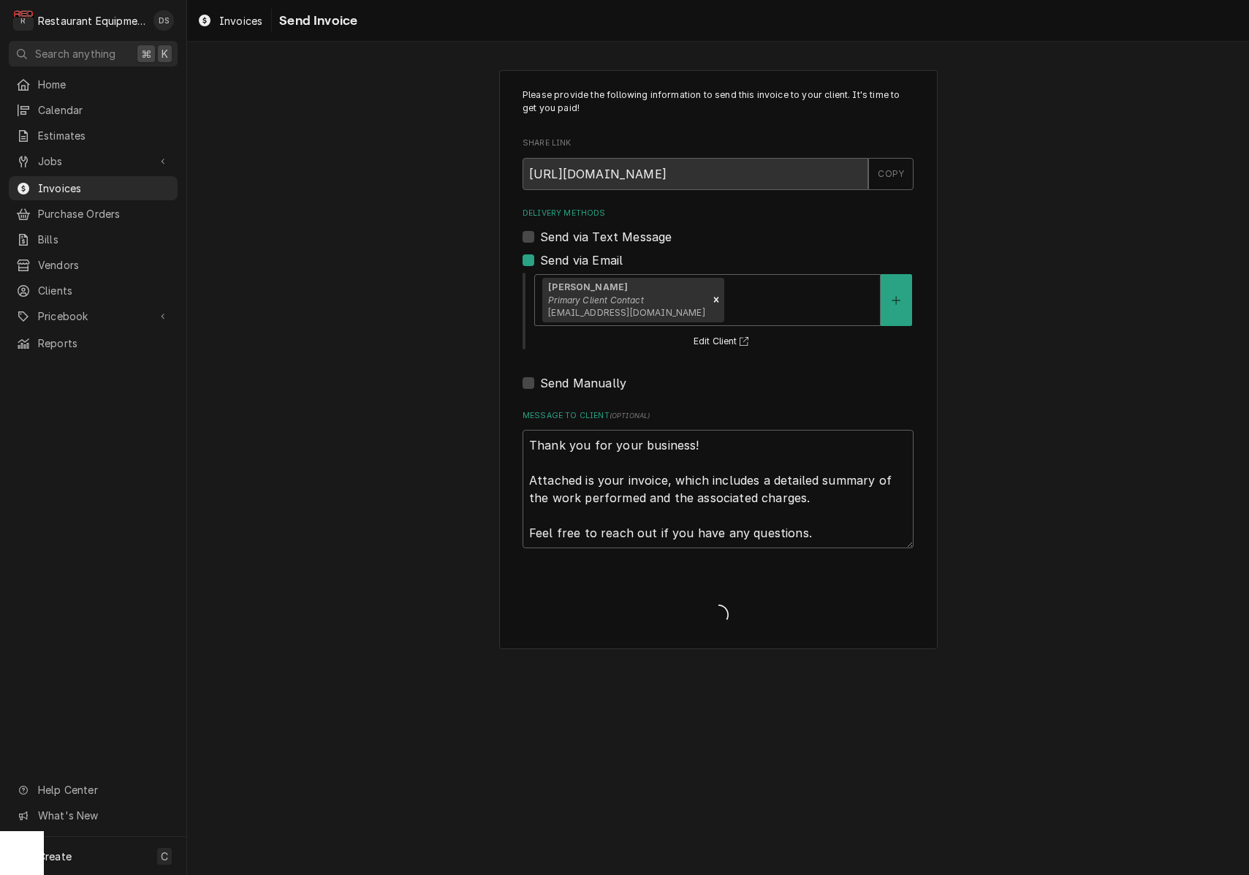
type textarea "x"
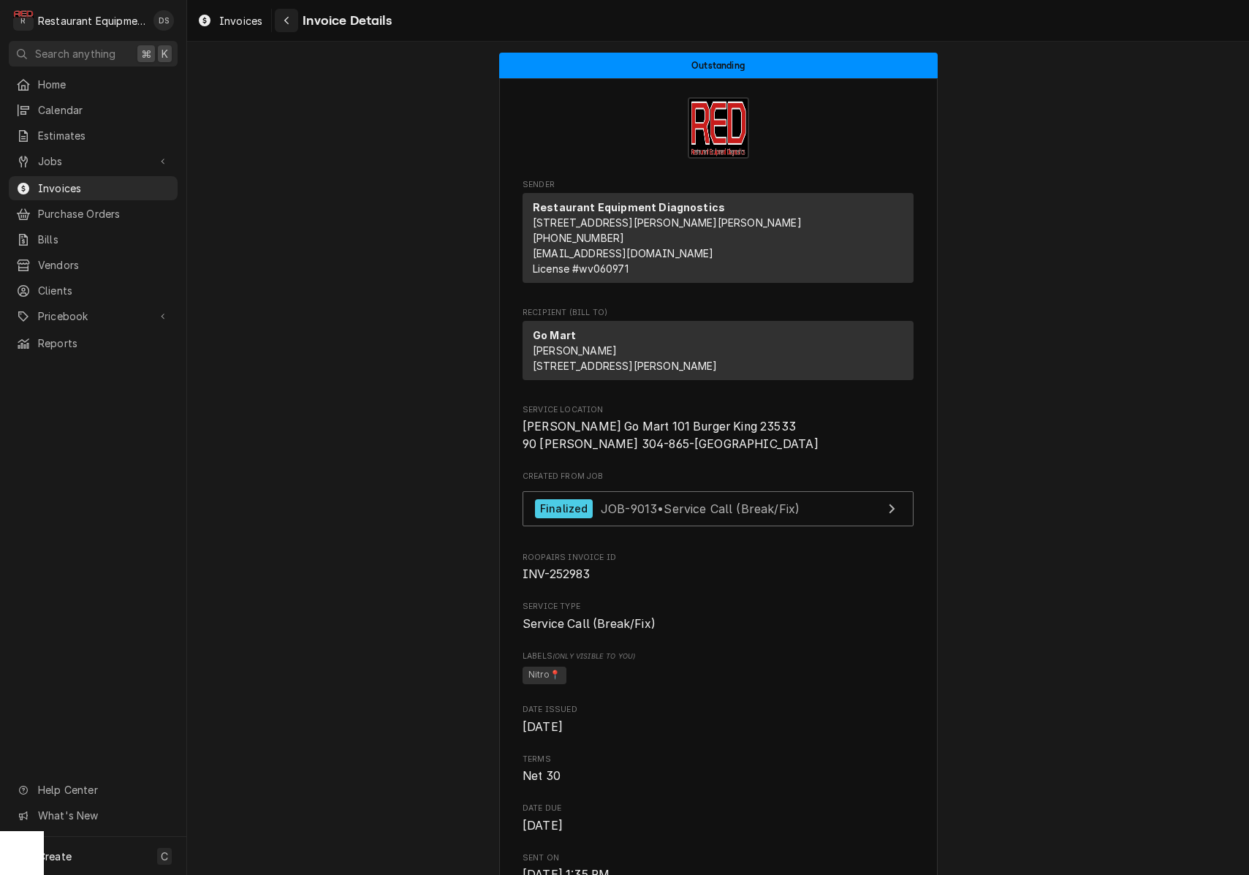
click at [289, 21] on icon "Navigate back" at bounding box center [287, 20] width 7 height 10
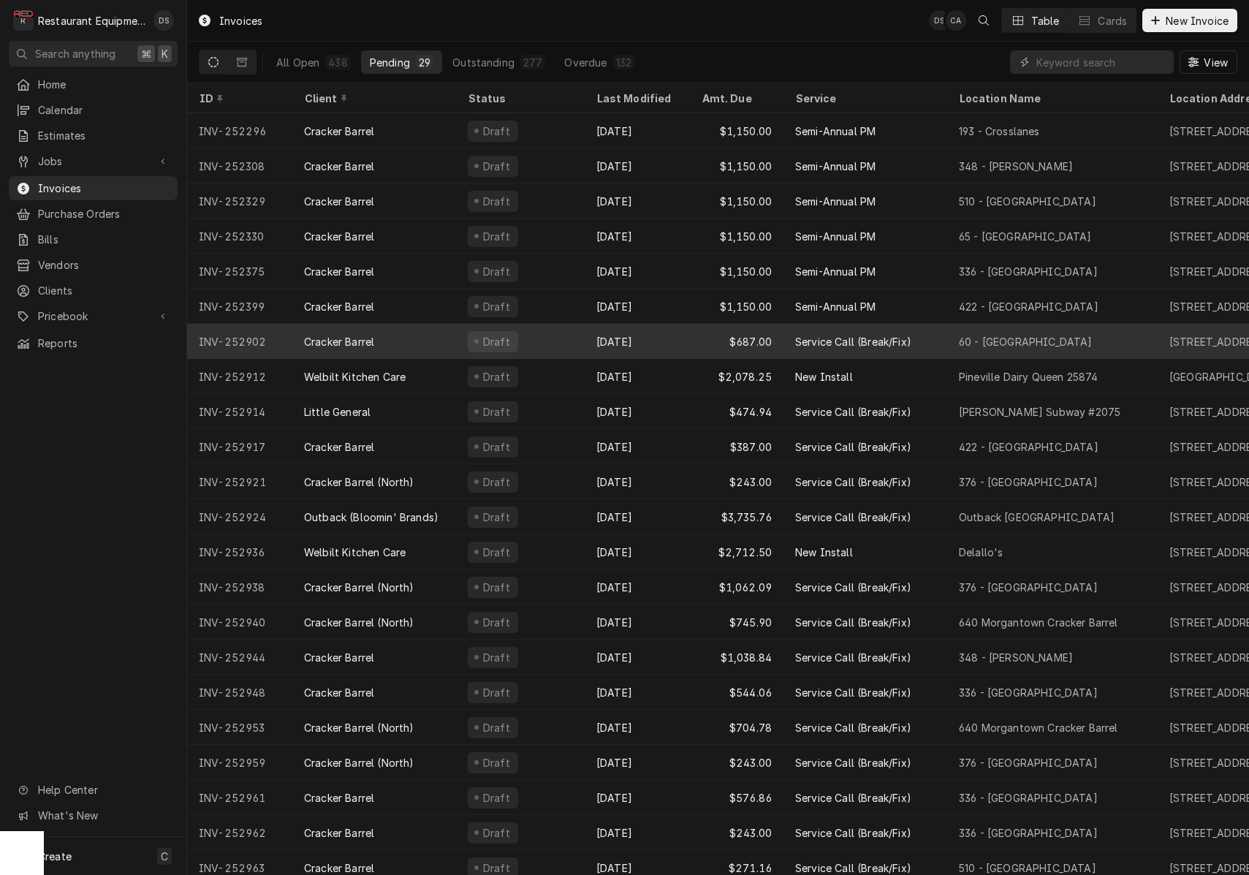
click at [668, 343] on div "Sep 29" at bounding box center [637, 341] width 105 height 35
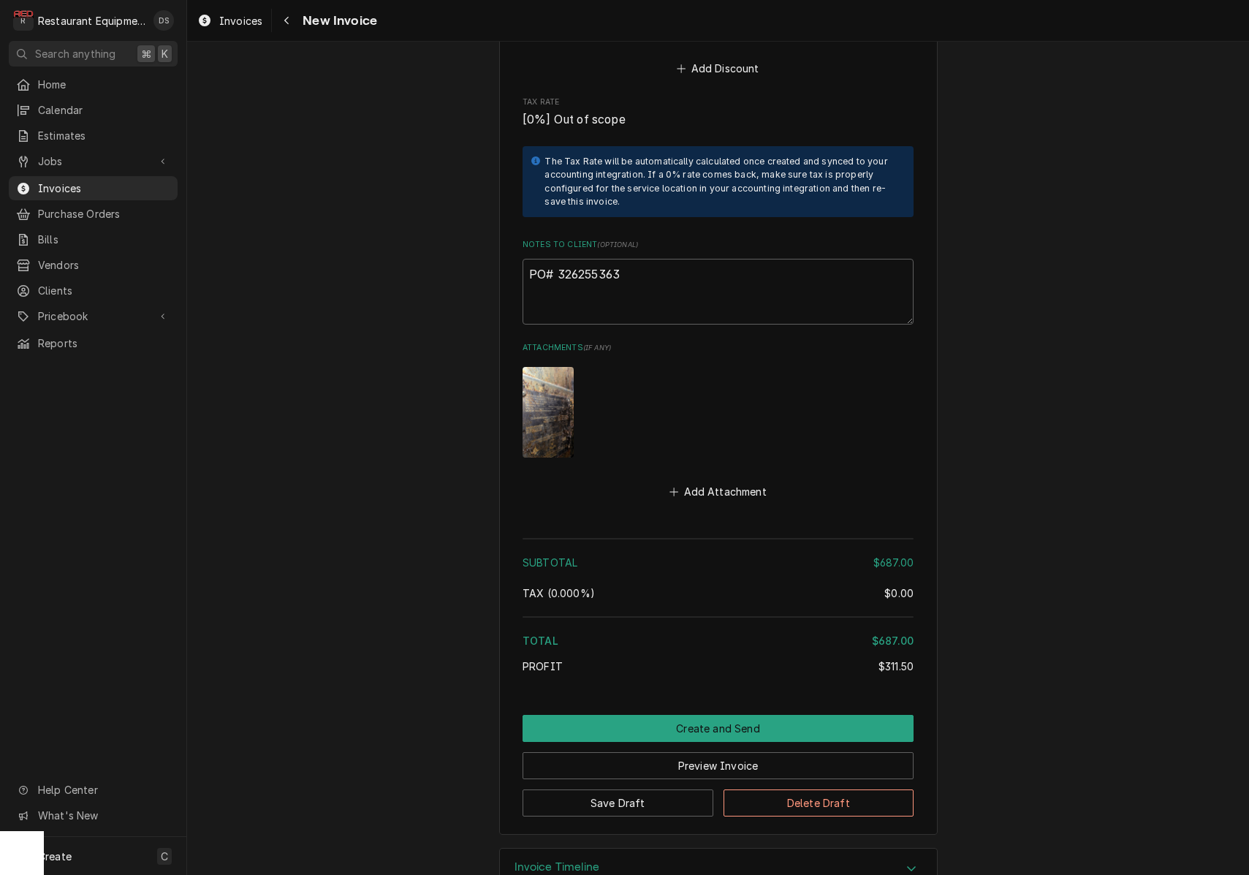
scroll to position [1, 0]
click at [644, 259] on textarea "PO# 326255363" at bounding box center [717, 292] width 391 height 66
drag, startPoint x: 628, startPoint y: 232, endPoint x: 555, endPoint y: 233, distance: 73.1
click at [555, 259] on textarea "PO# 326255363" at bounding box center [717, 292] width 391 height 66
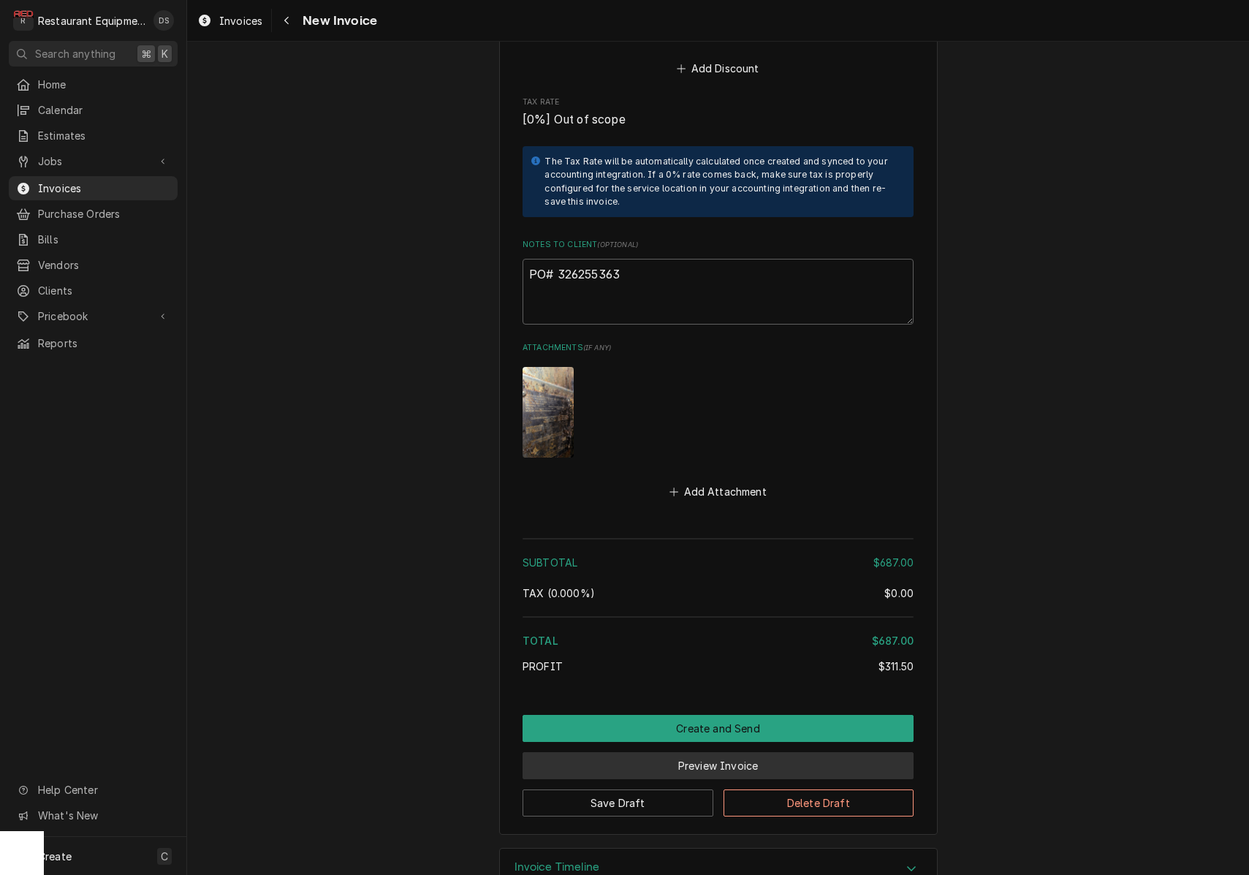
click at [750, 752] on button "Preview Invoice" at bounding box center [717, 765] width 391 height 27
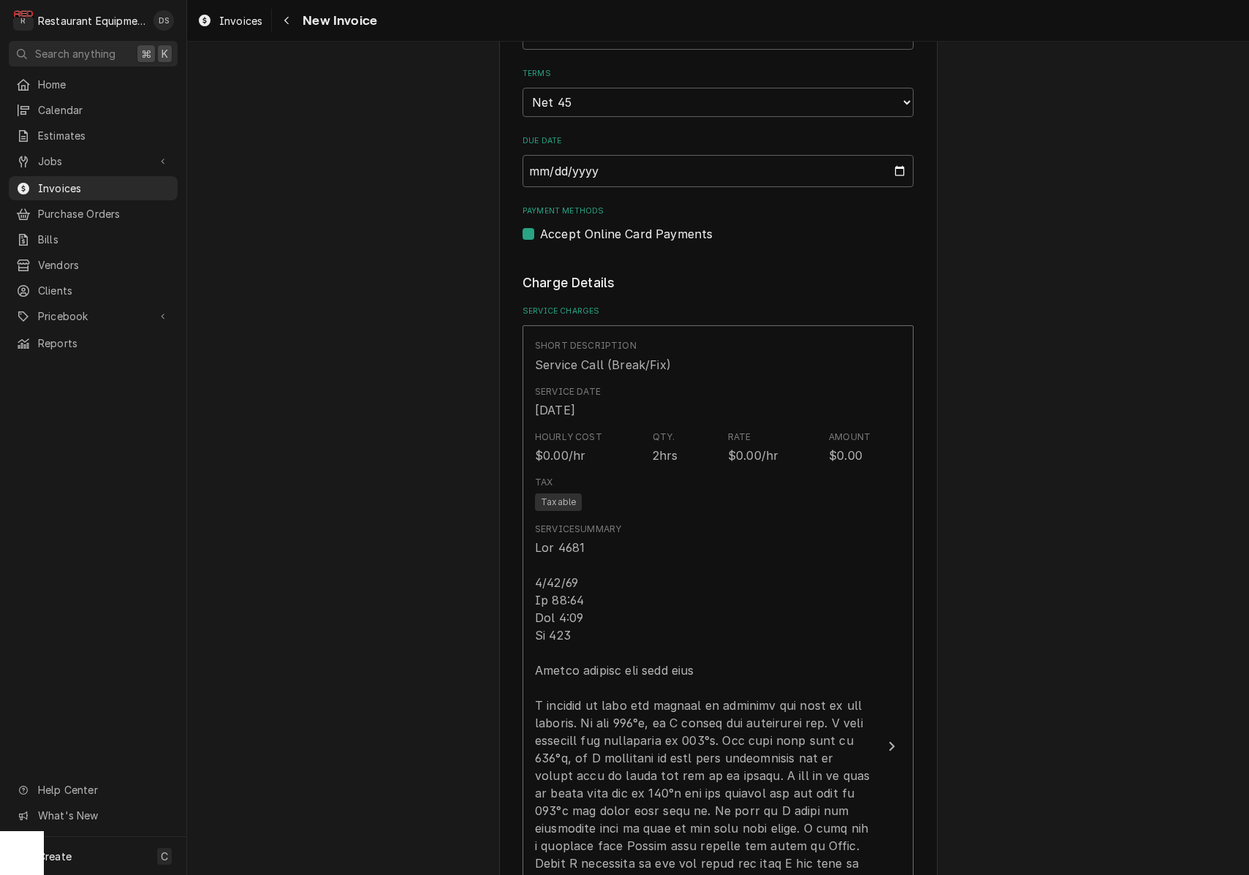
scroll to position [527, 0]
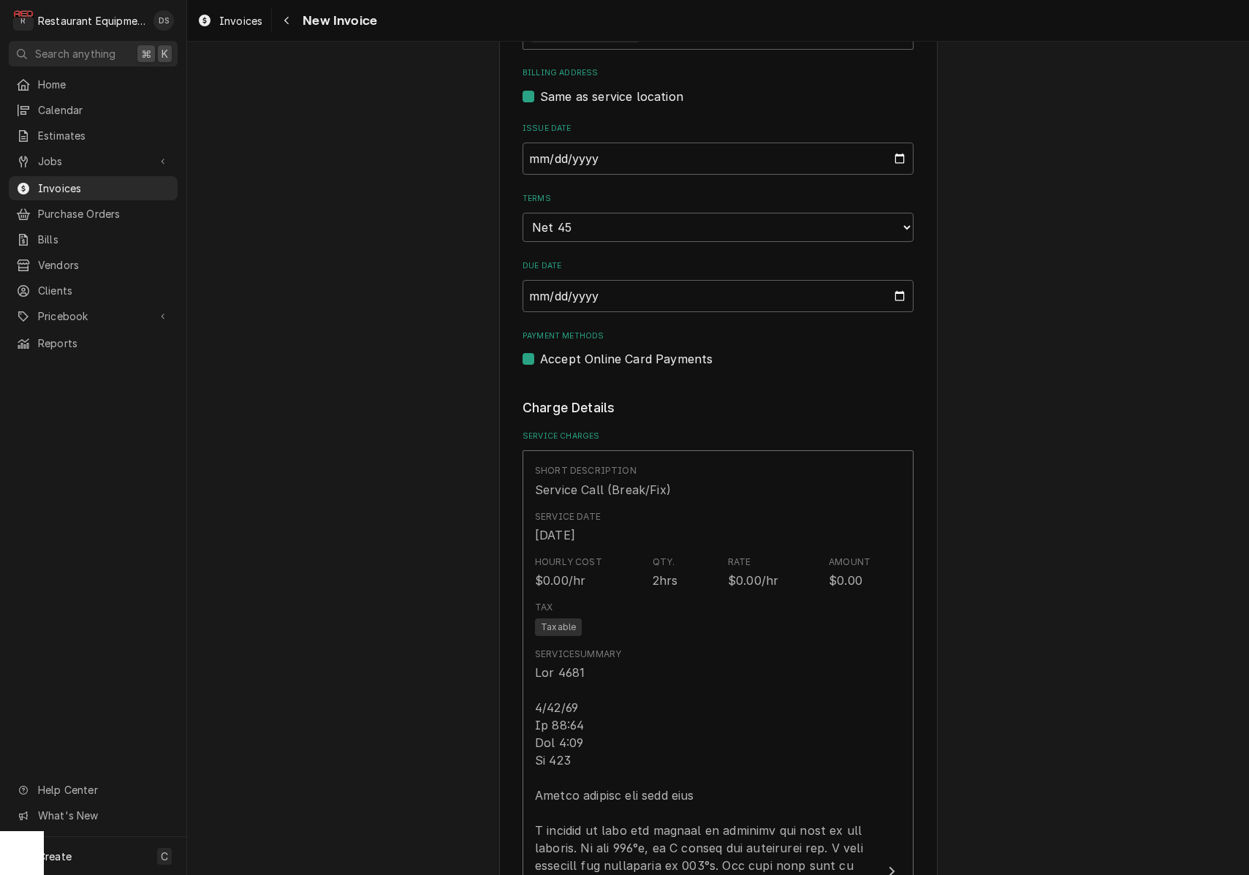
type textarea "x"
click at [596, 175] on input "[DATE]" at bounding box center [717, 158] width 391 height 32
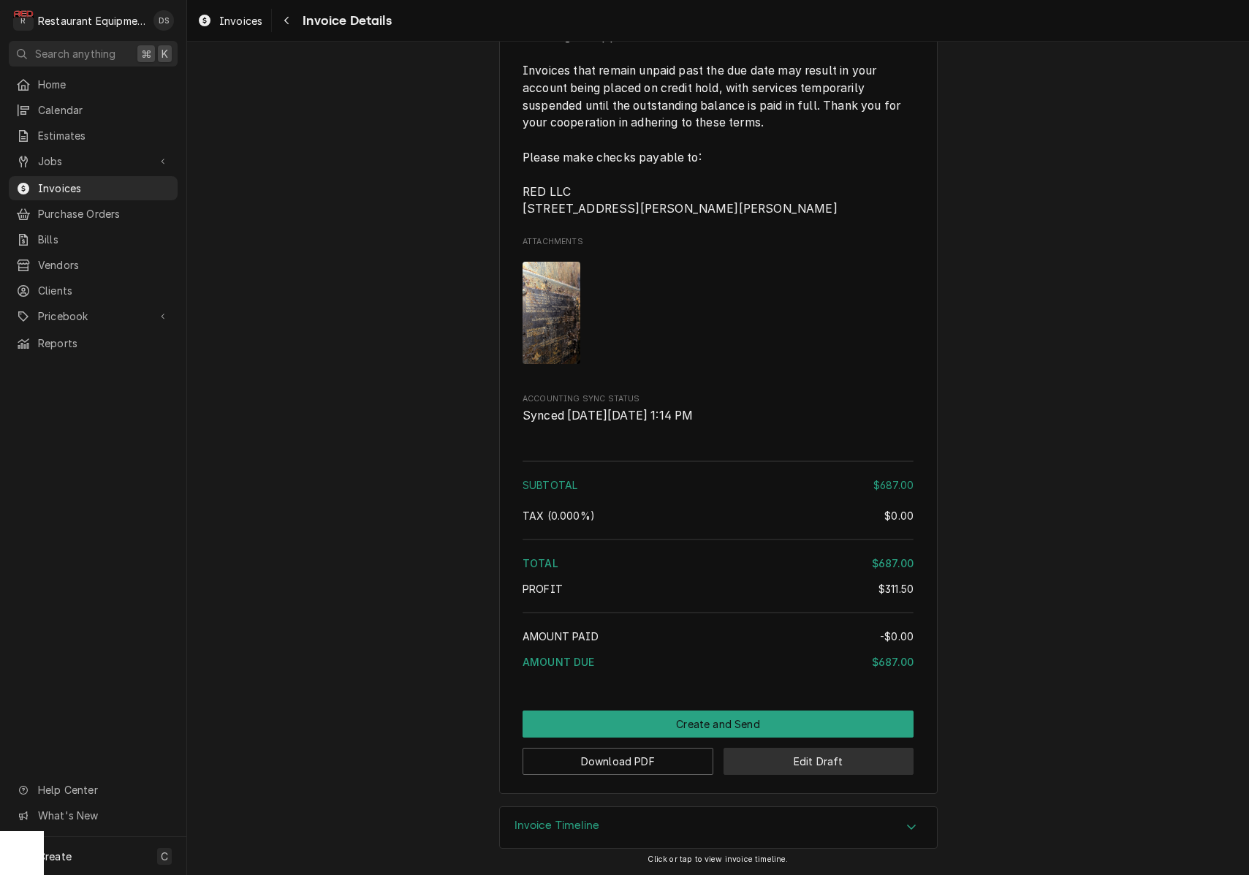
click at [821, 769] on button "Edit Draft" at bounding box center [818, 760] width 191 height 27
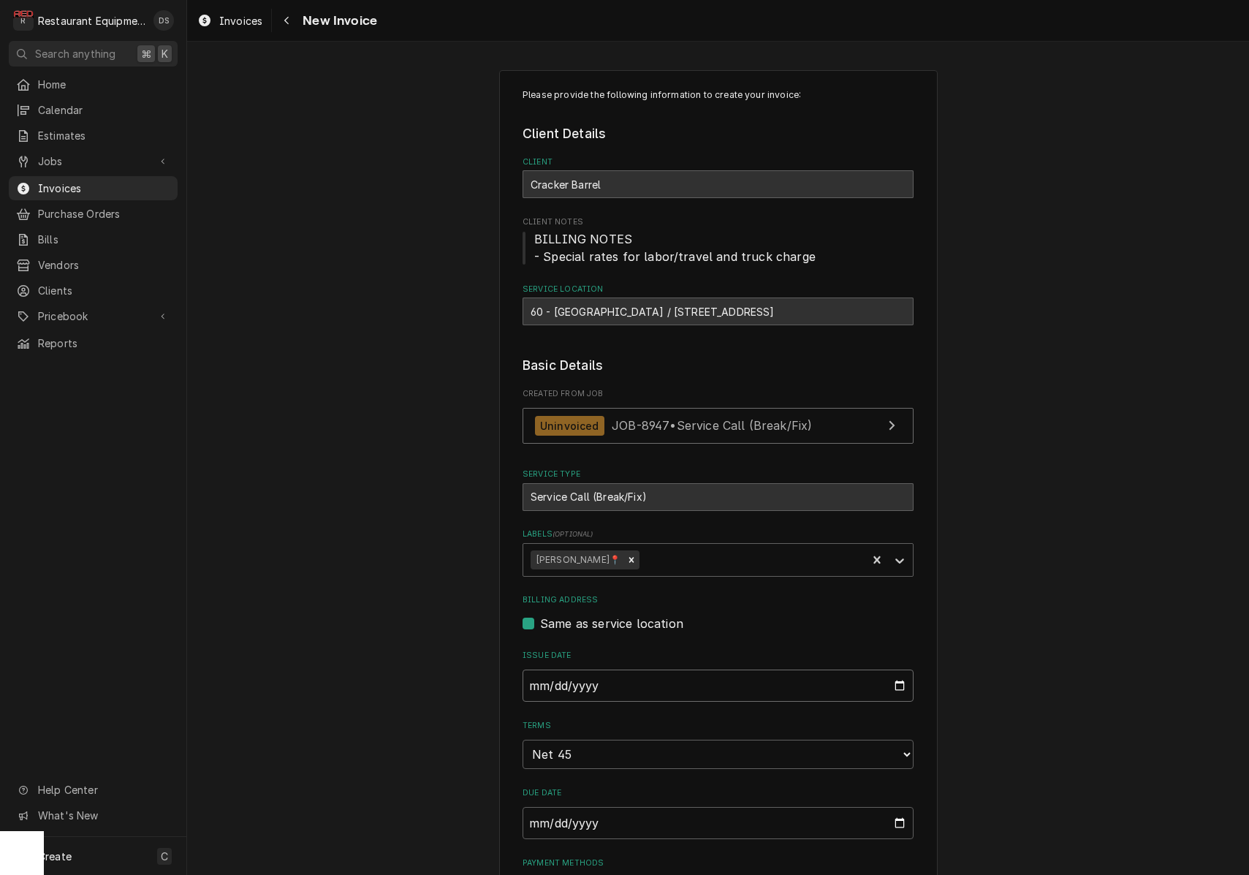
click at [619, 674] on input "2025-09-23" at bounding box center [717, 685] width 391 height 32
type input "2025-09-29"
drag, startPoint x: 994, startPoint y: 637, endPoint x: 979, endPoint y: 626, distance: 18.3
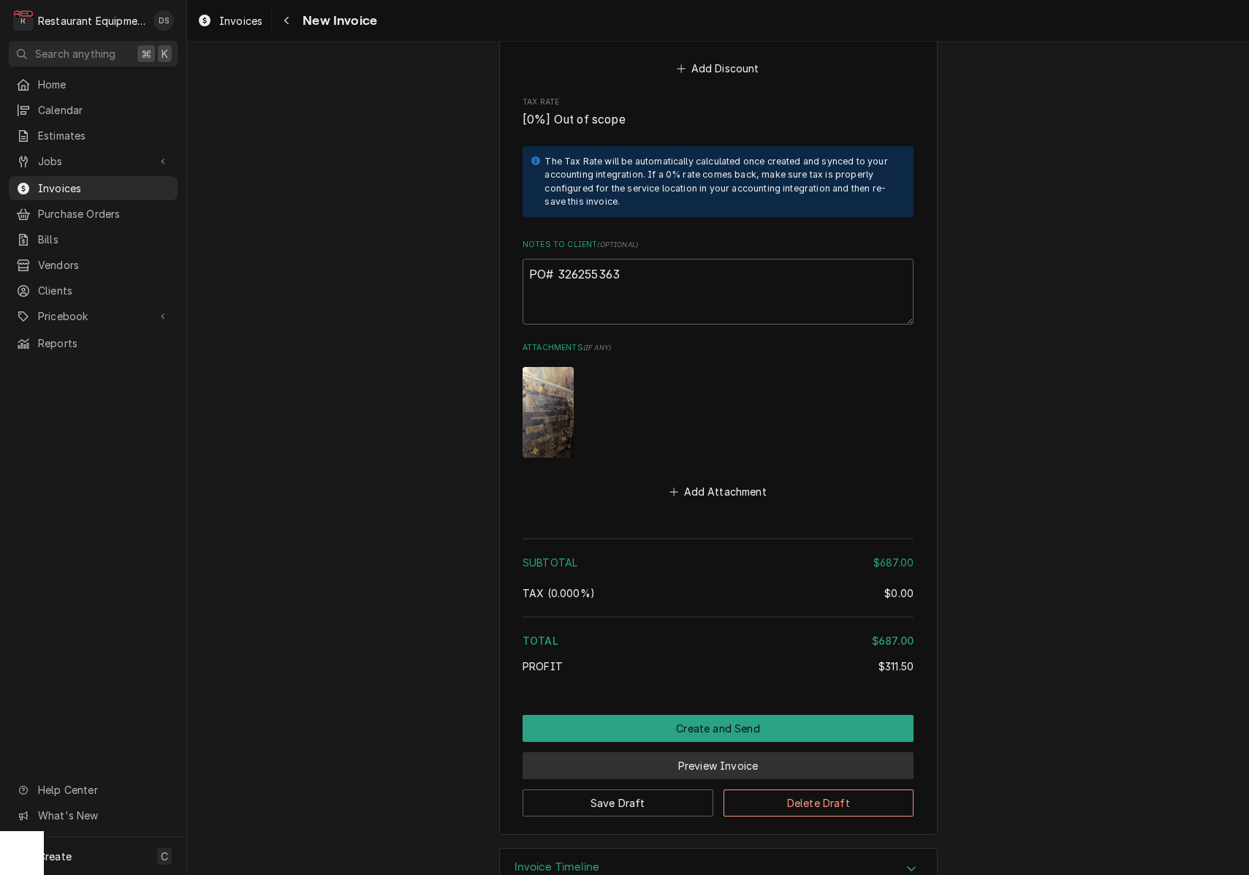
click at [772, 752] on button "Preview Invoice" at bounding box center [717, 765] width 391 height 27
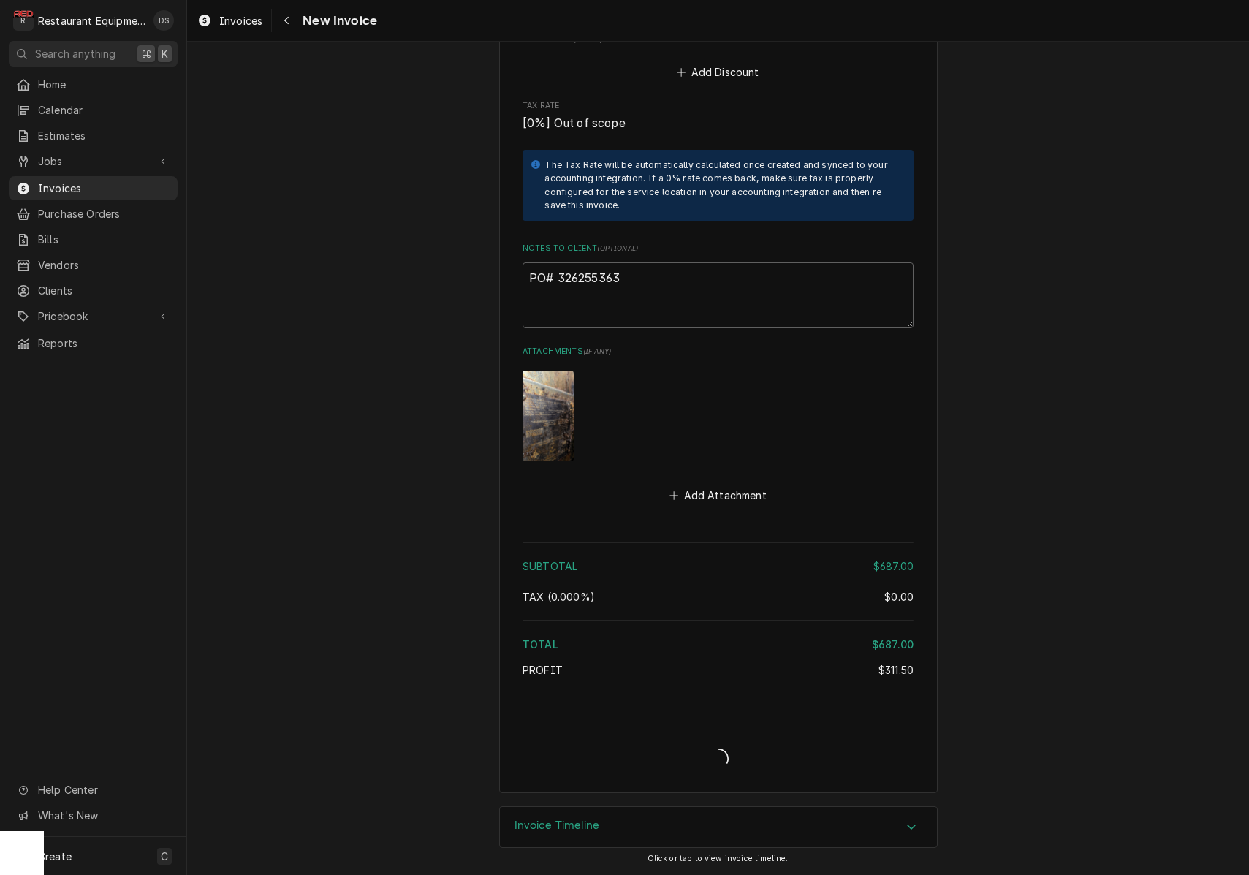
type textarea "x"
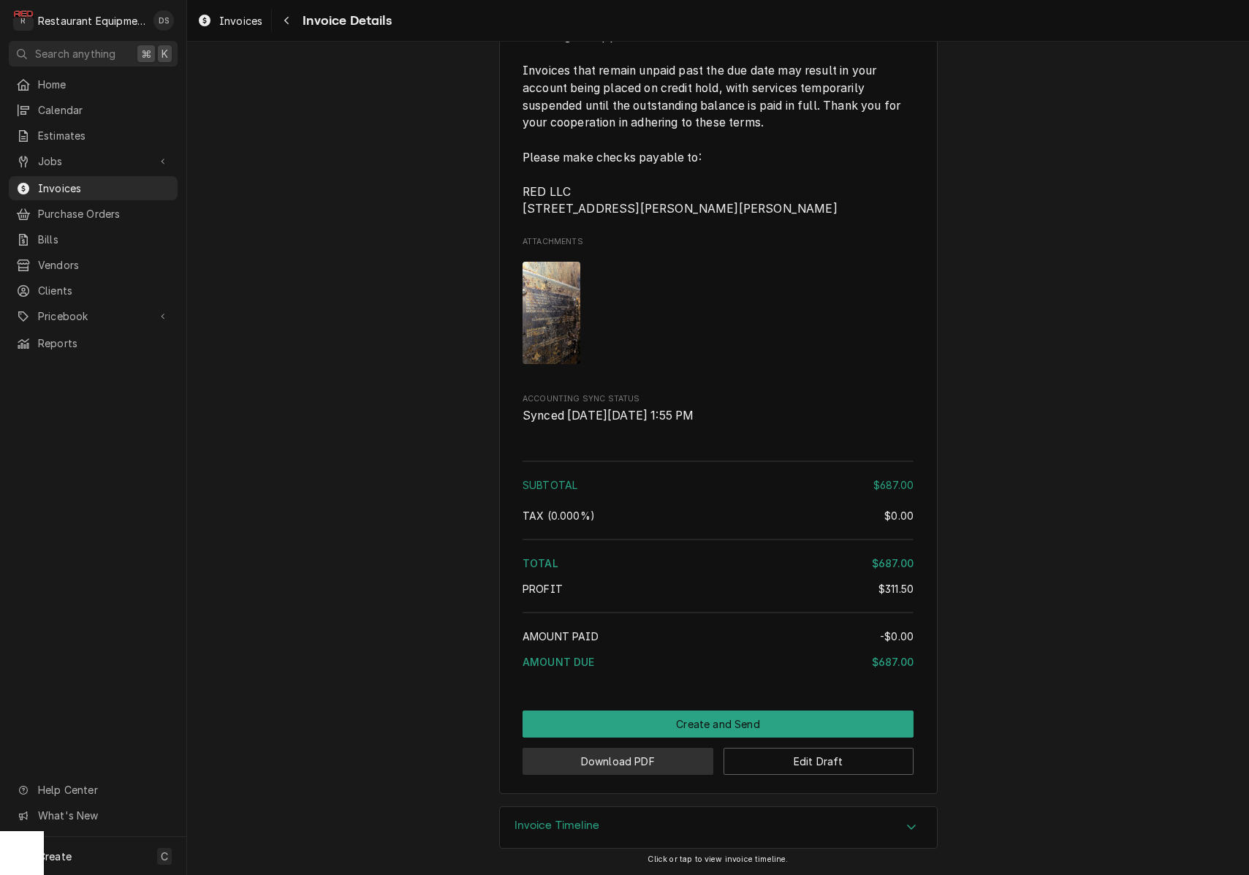
click at [657, 769] on button "Download PDF" at bounding box center [617, 760] width 191 height 27
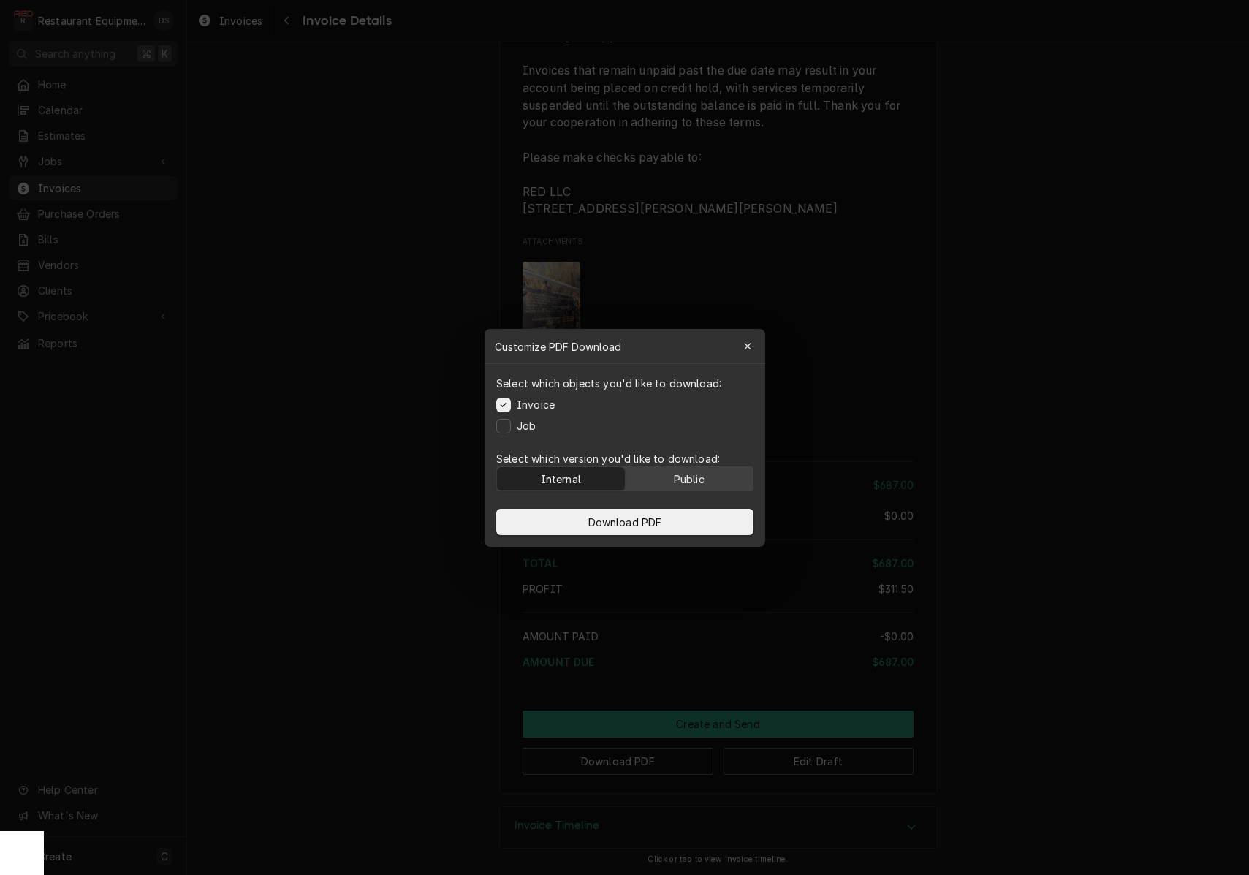
click at [693, 480] on div "Public" at bounding box center [688, 478] width 31 height 15
click at [693, 519] on button "Download PDF" at bounding box center [624, 522] width 257 height 26
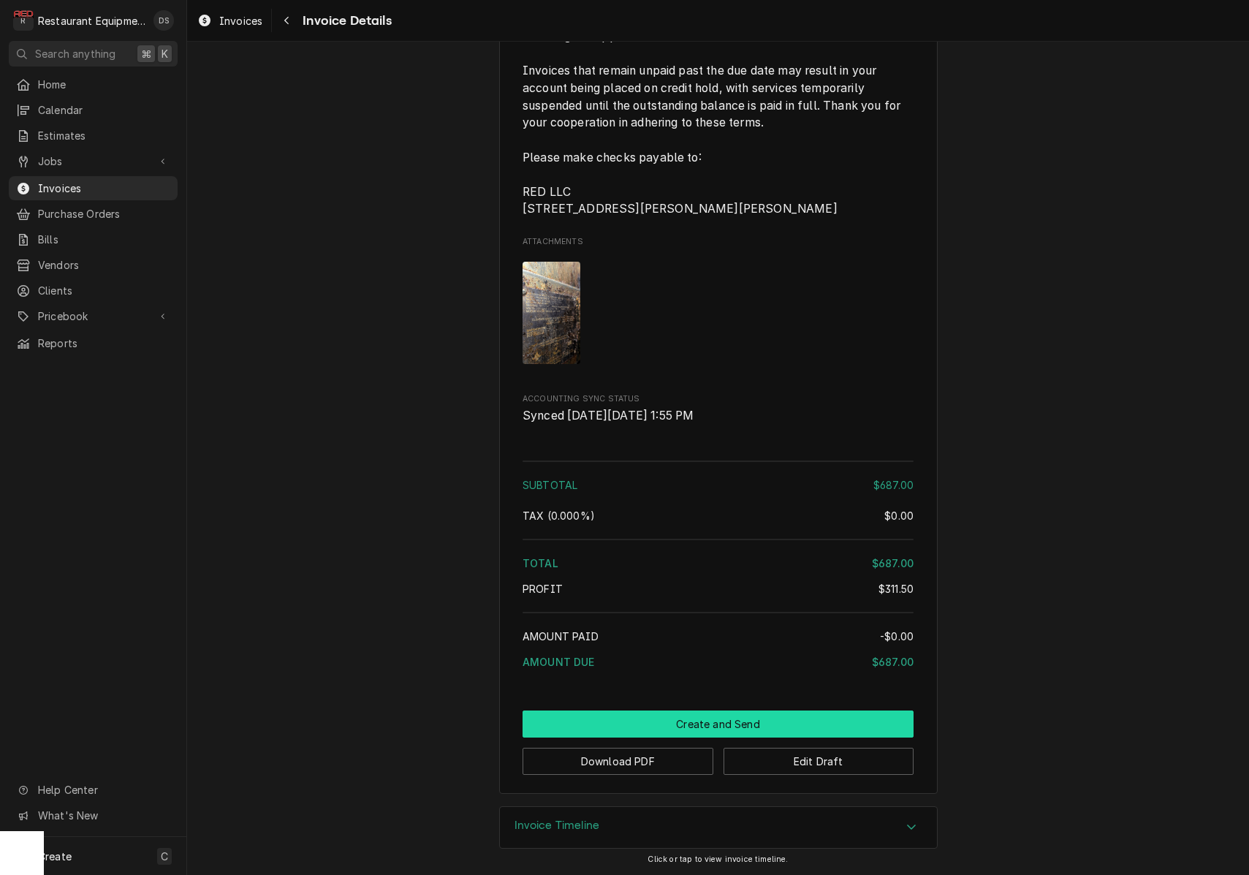
click at [743, 716] on button "Create and Send" at bounding box center [717, 723] width 391 height 27
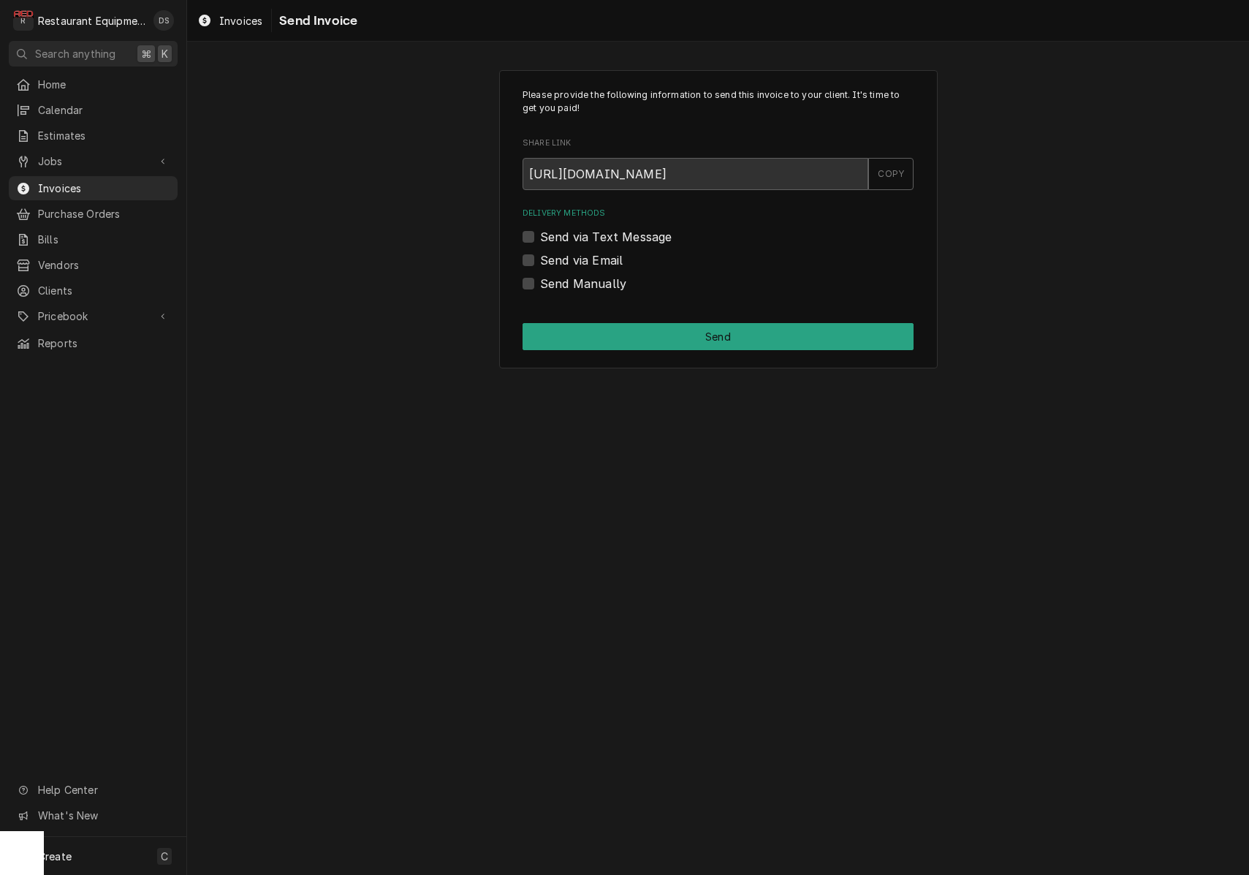
click at [534, 278] on div "Send Manually" at bounding box center [717, 284] width 391 height 18
click at [540, 283] on label "Send Manually" at bounding box center [583, 284] width 86 height 18
click at [540, 283] on input "Send Manually" at bounding box center [735, 291] width 391 height 32
checkbox input "true"
click at [669, 346] on button "Send" at bounding box center [717, 336] width 391 height 27
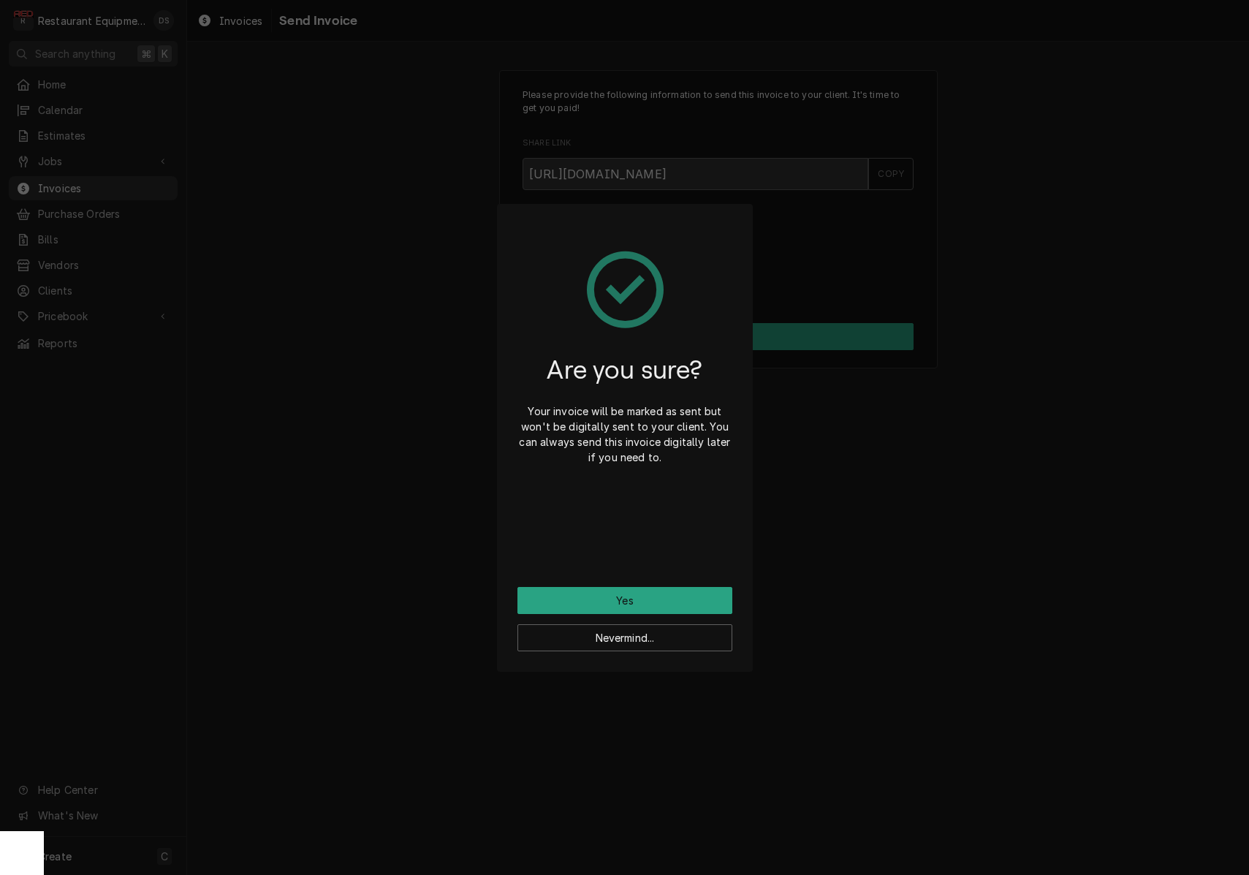
click at [639, 604] on button "Yes" at bounding box center [624, 600] width 215 height 27
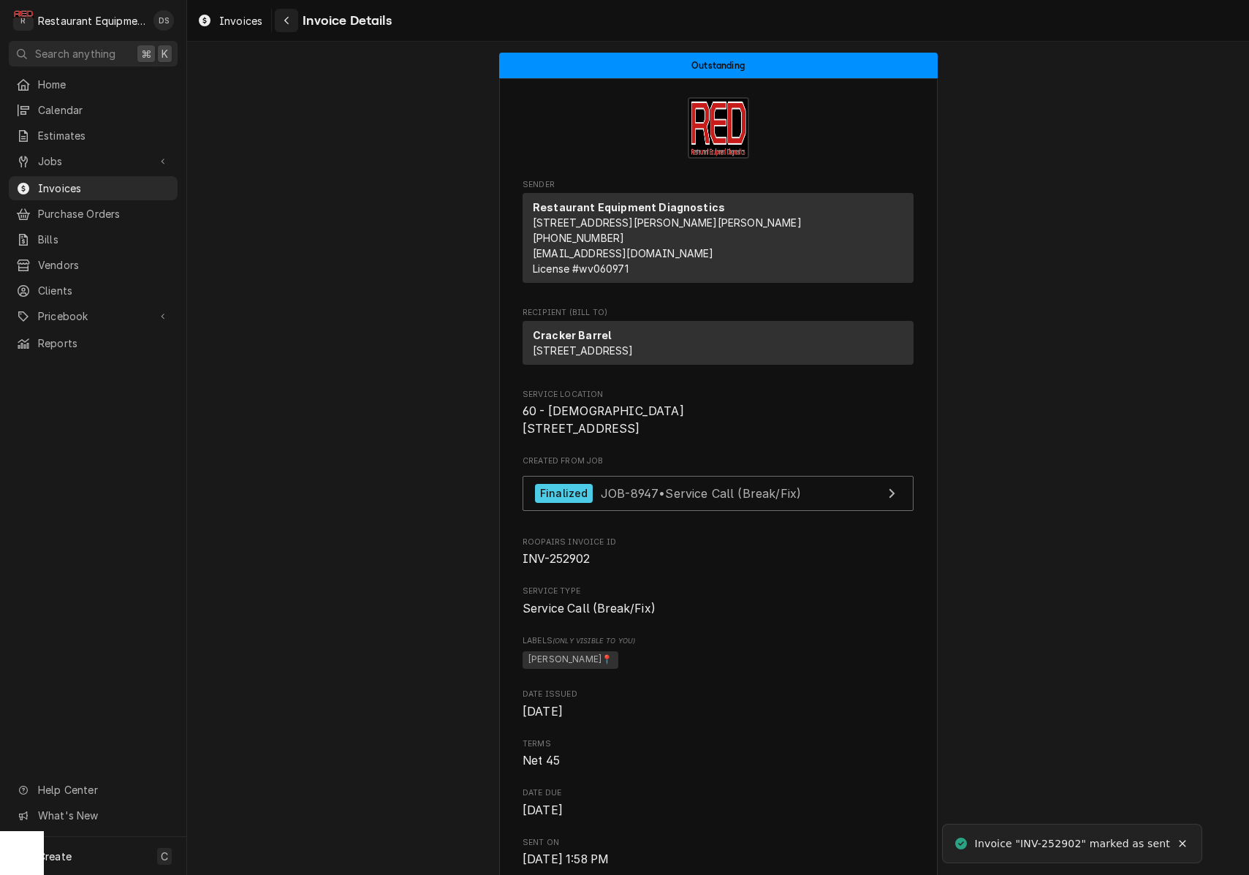
click at [283, 24] on div "Navigate back" at bounding box center [286, 20] width 15 height 15
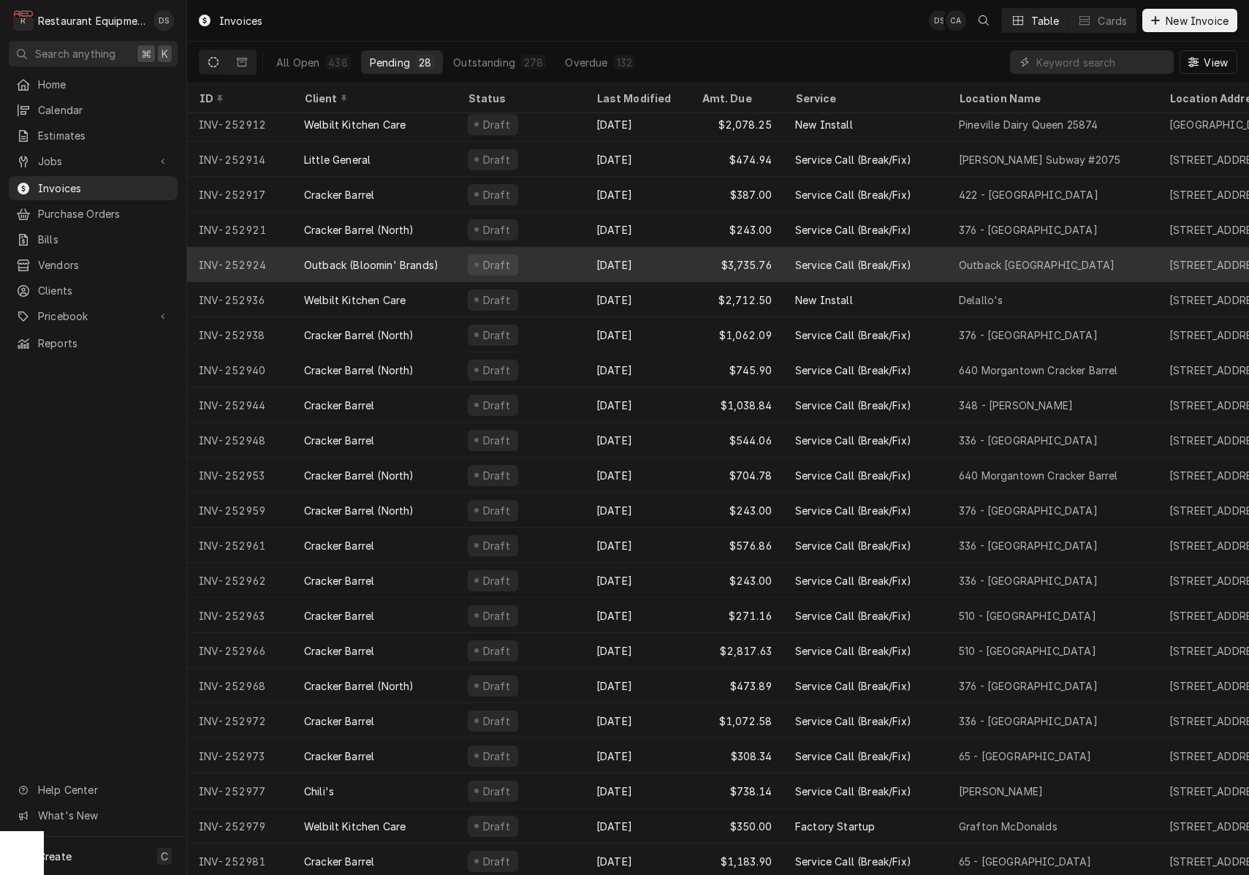
click at [549, 265] on div "Draft" at bounding box center [520, 264] width 129 height 35
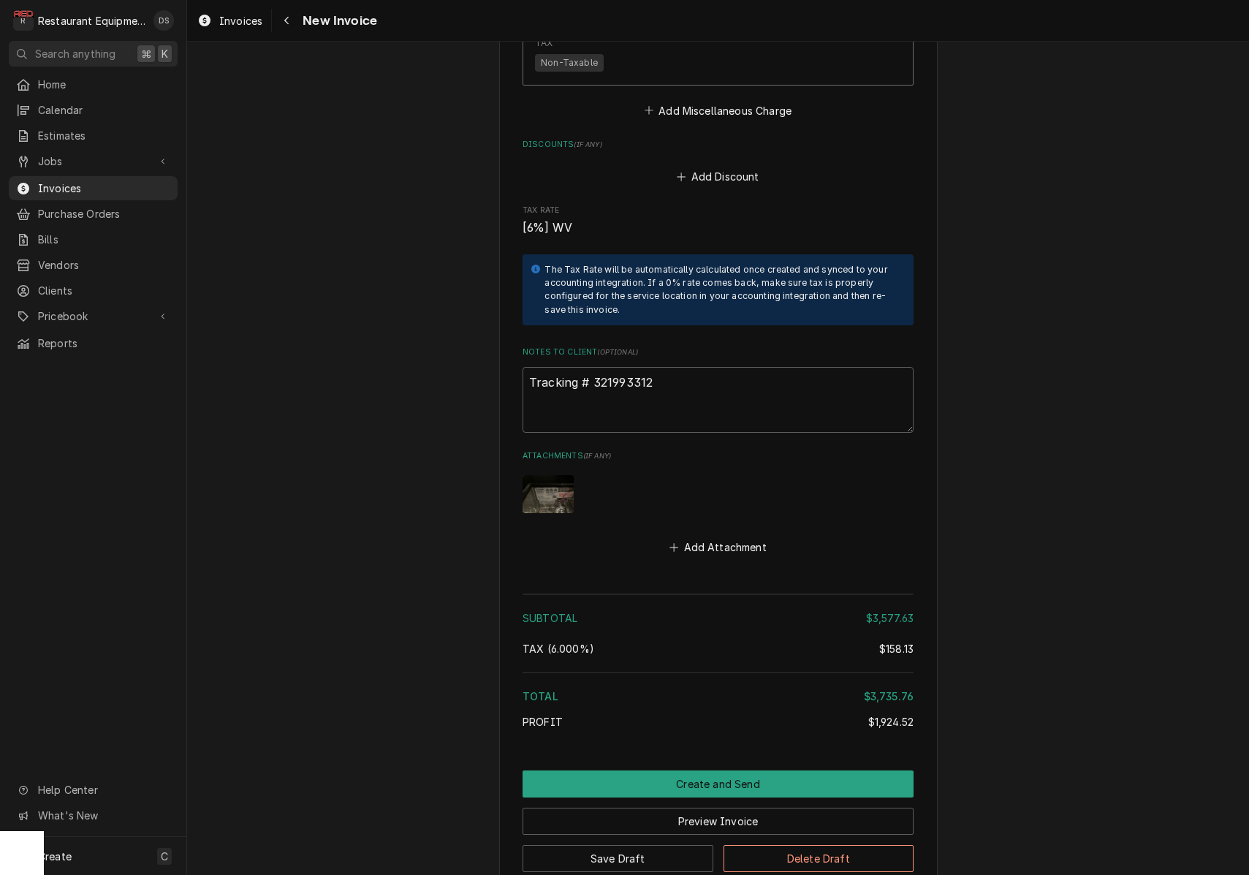
scroll to position [7785, 0]
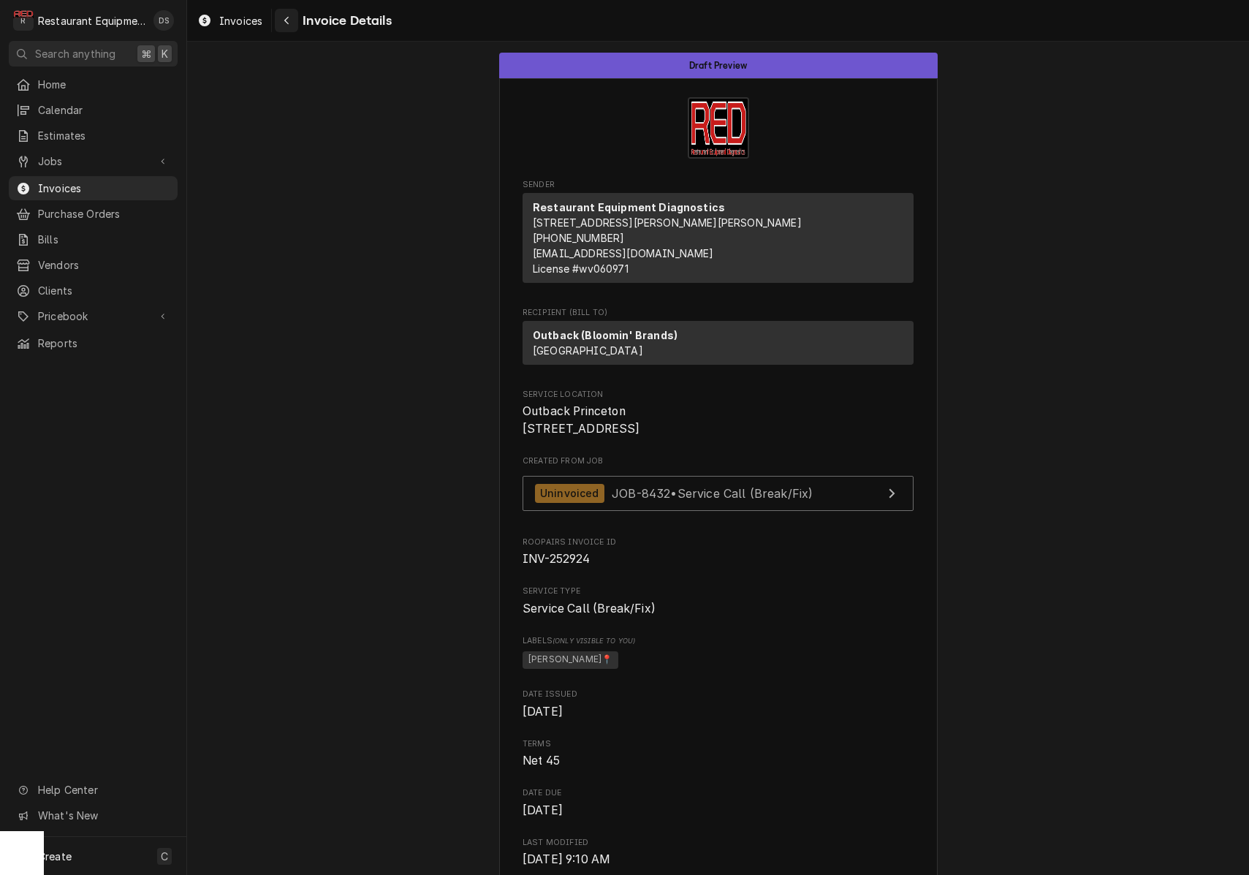
click at [284, 27] on div "Navigate back" at bounding box center [286, 20] width 15 height 15
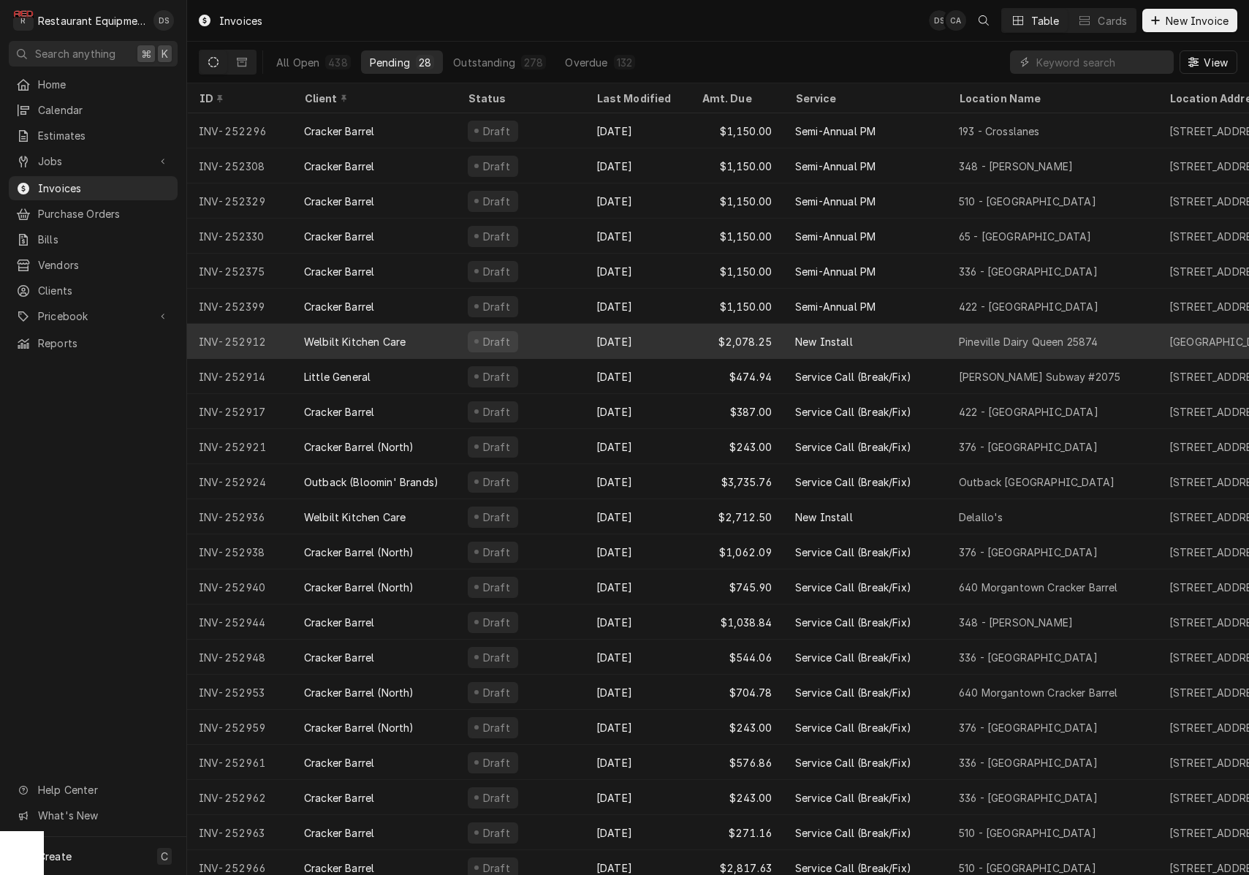
click at [666, 341] on div "[DATE]" at bounding box center [637, 341] width 105 height 35
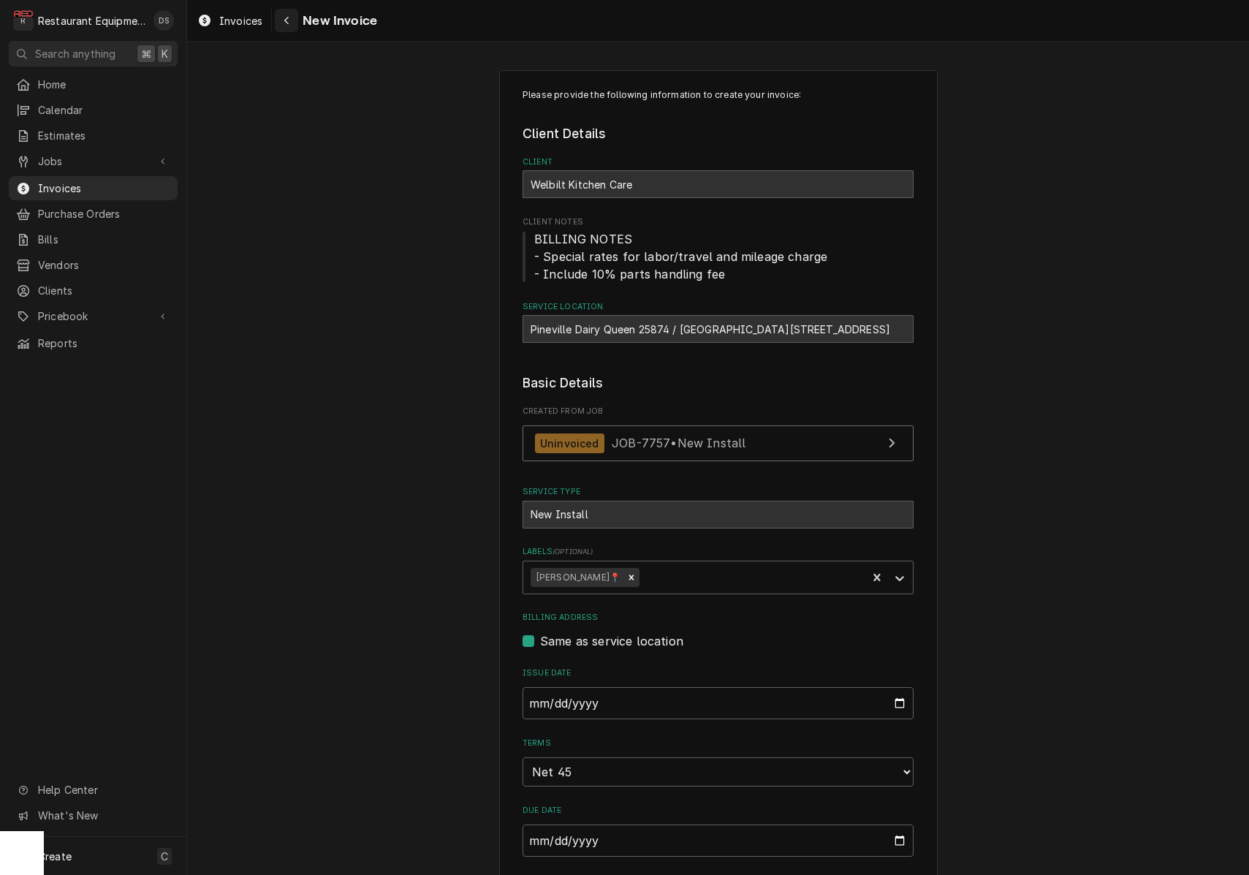
click at [284, 26] on div "Navigate back" at bounding box center [286, 20] width 15 height 15
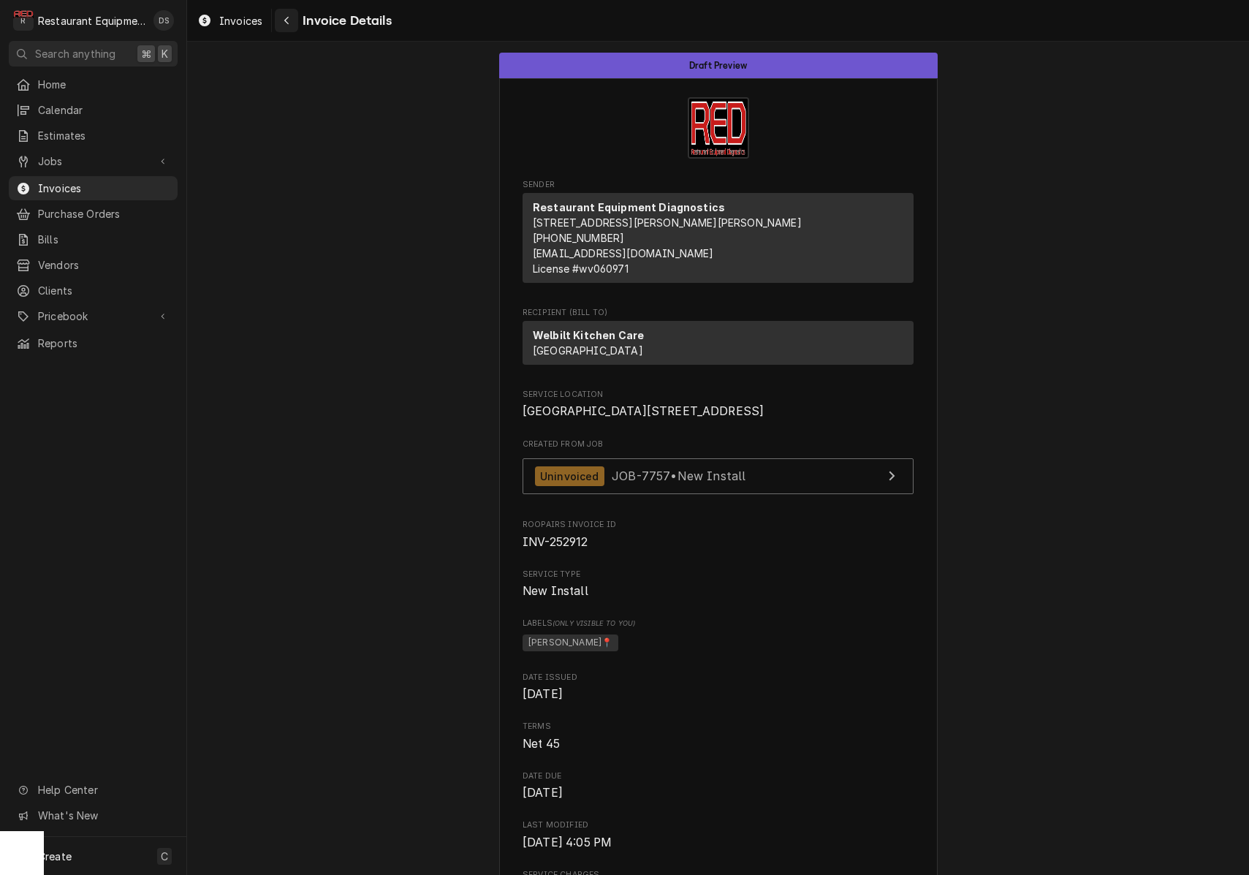
click at [292, 23] on div "Navigate back" at bounding box center [286, 20] width 15 height 15
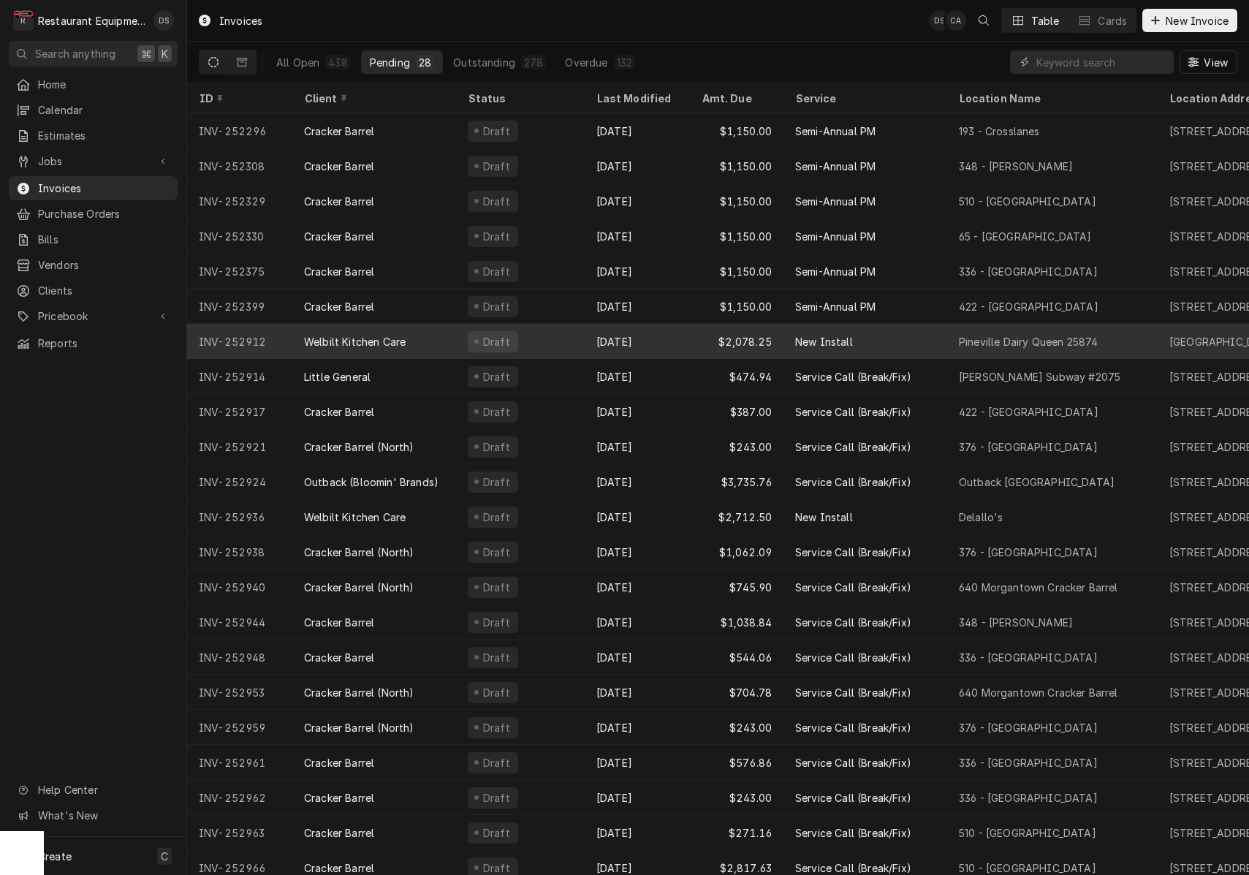
click at [686, 335] on div "[DATE]" at bounding box center [637, 341] width 105 height 35
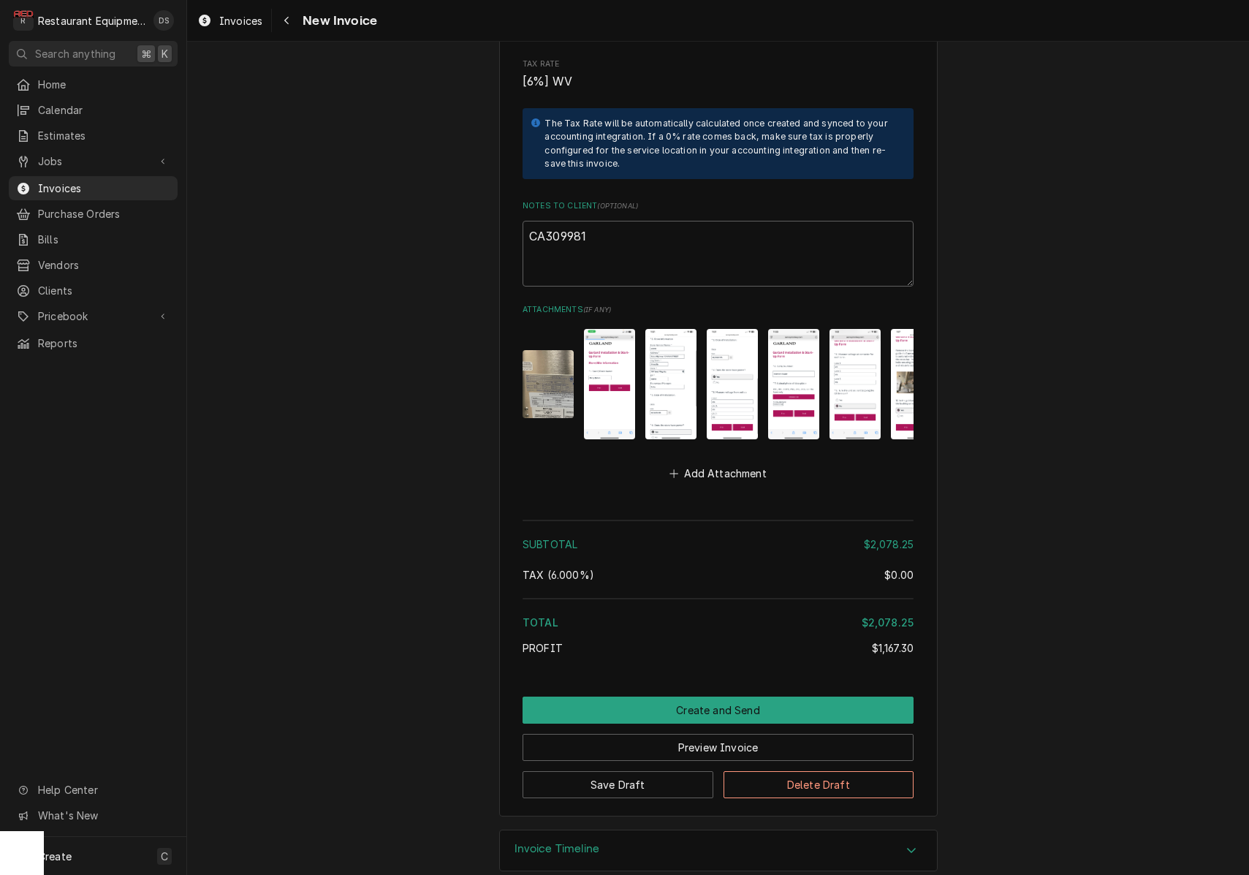
scroll to position [2423, 0]
click at [551, 355] on img "Attachments" at bounding box center [547, 385] width 51 height 68
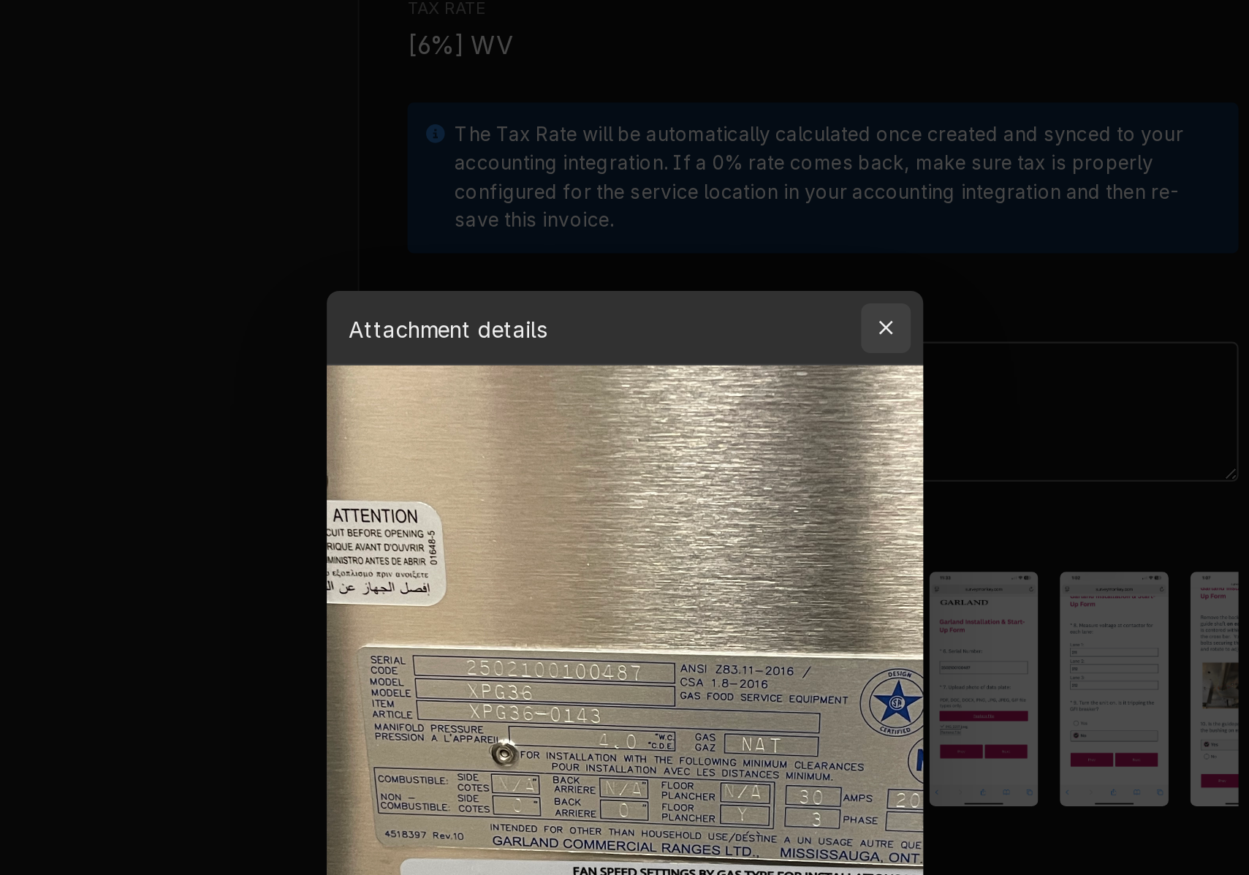
click at [743, 210] on icon "button" at bounding box center [747, 215] width 8 height 10
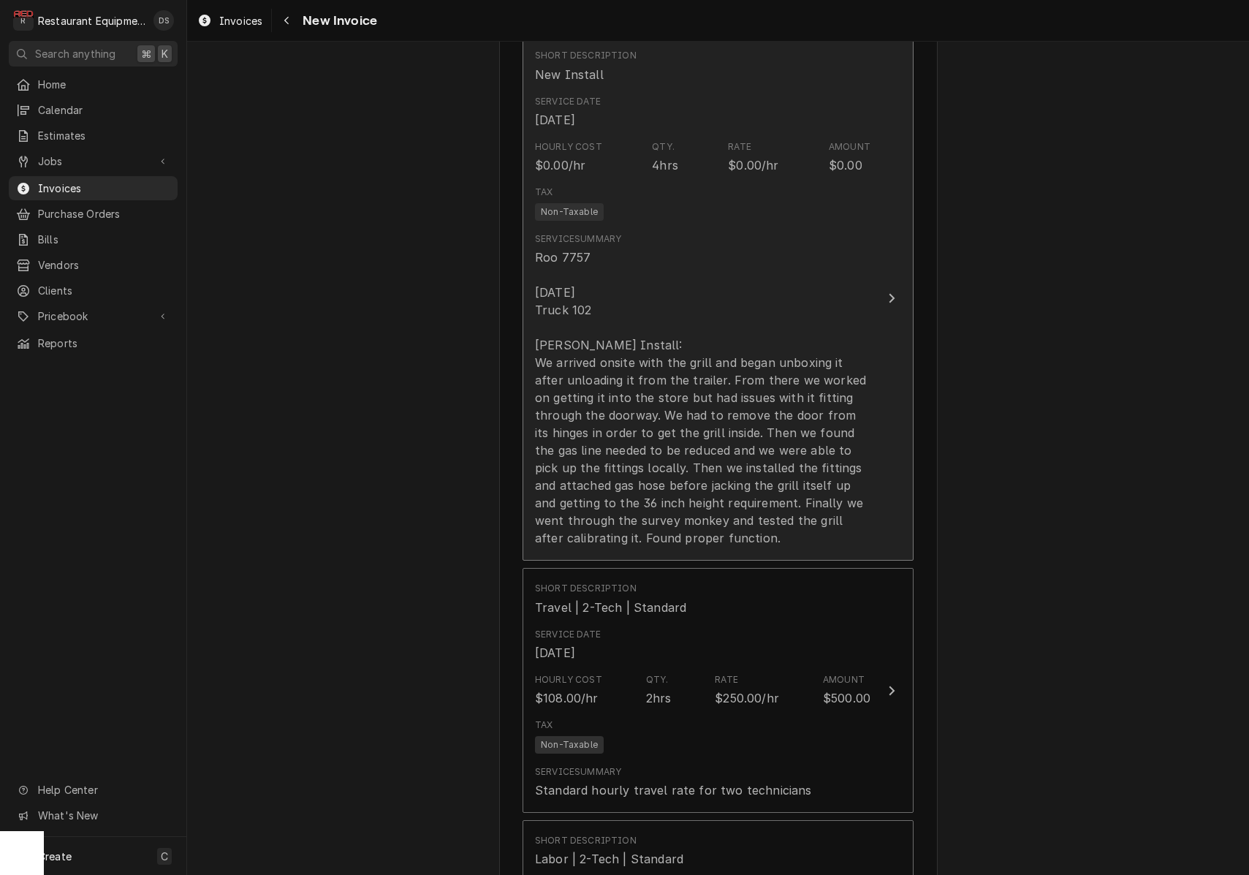
scroll to position [972, 0]
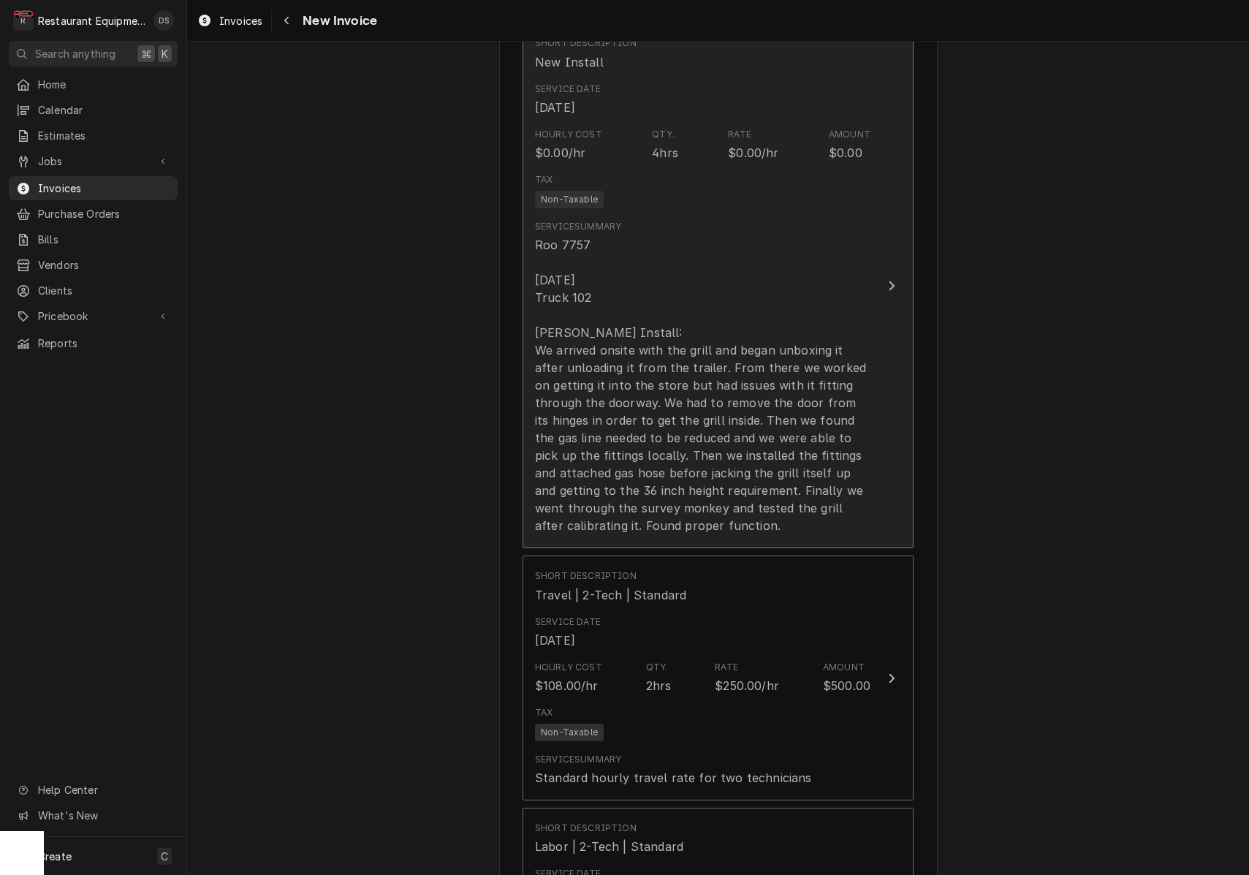
click at [676, 335] on div "Roo 7757 [DATE] Truck 102 [PERSON_NAME] Install: We arrived onsite with the gri…" at bounding box center [702, 385] width 335 height 298
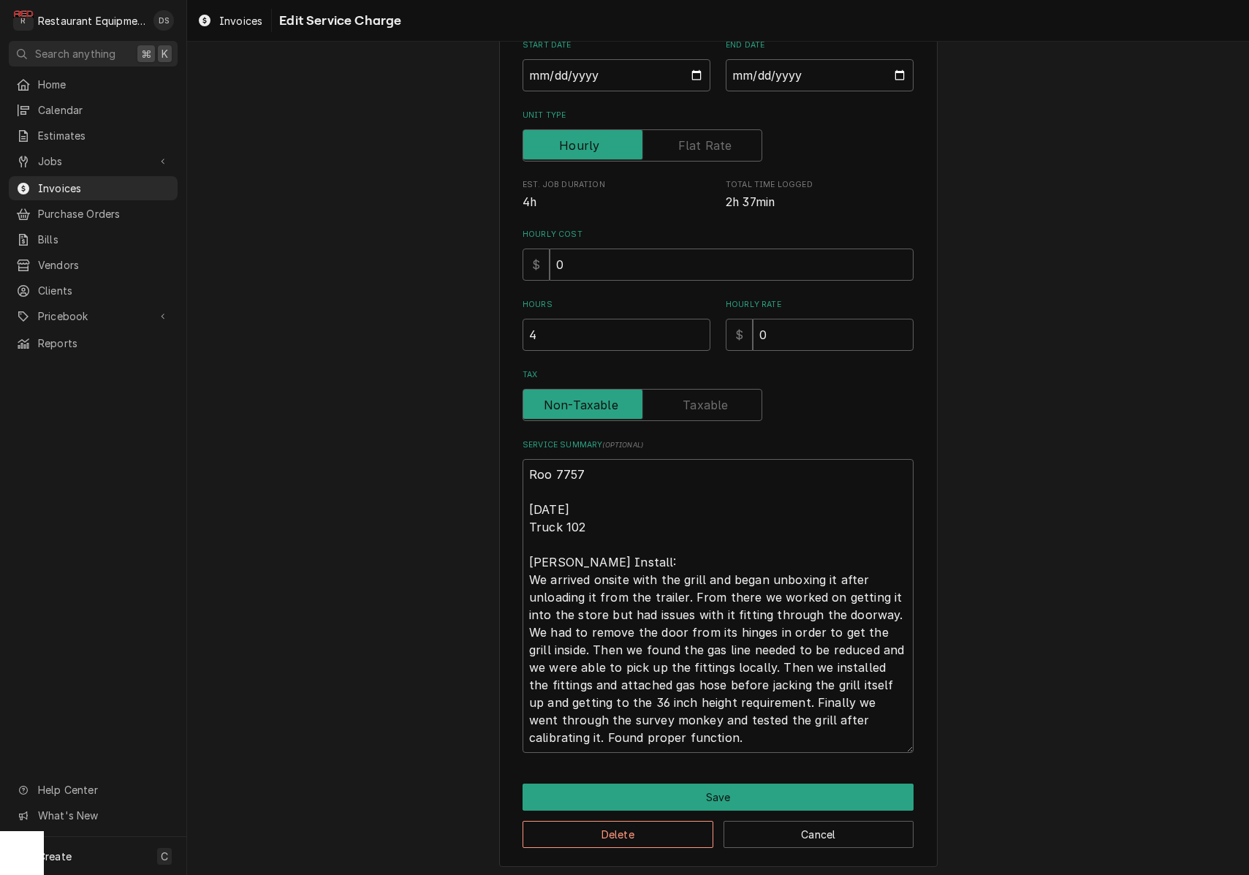
scroll to position [175, 0]
drag, startPoint x: 530, startPoint y: 551, endPoint x: 672, endPoint y: 741, distance: 236.6
click at [672, 741] on textarea "Roo 7757 [DATE] Truck 102 [PERSON_NAME] Install: We arrived onsite with the gri…" at bounding box center [717, 607] width 391 height 294
click at [740, 794] on button "Save" at bounding box center [717, 797] width 391 height 27
type textarea "x"
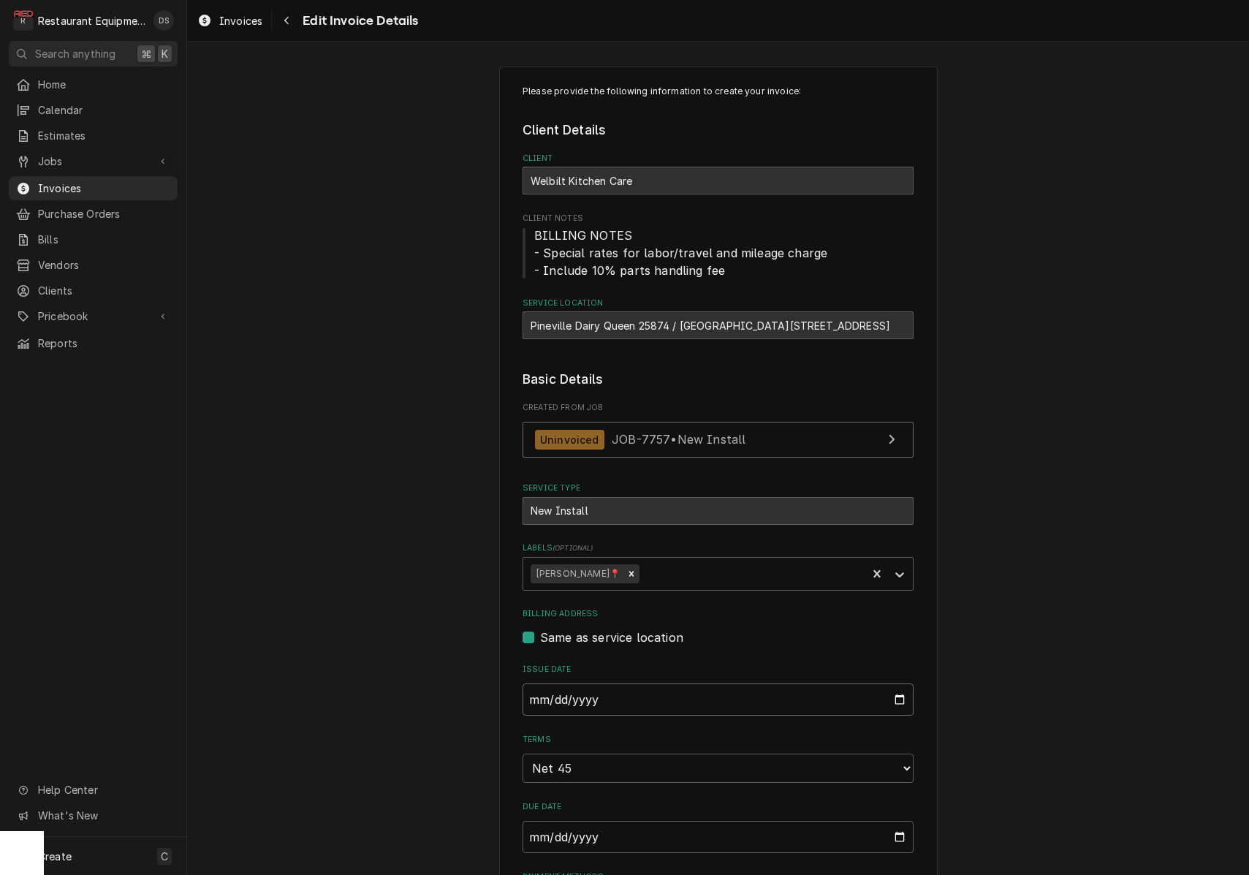
click at [613, 691] on input "2025-09-23" at bounding box center [717, 699] width 391 height 32
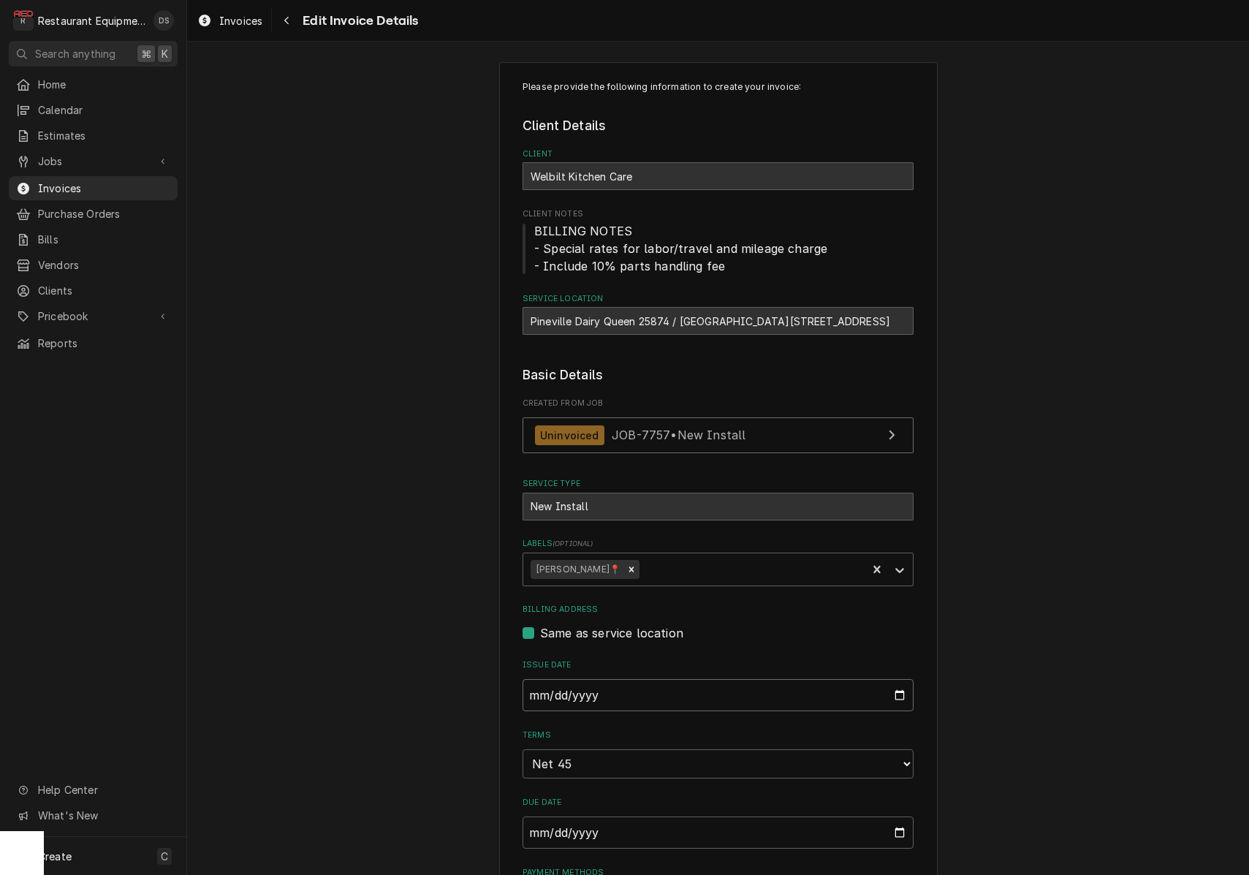
click at [609, 691] on input "2025-09-23" at bounding box center [717, 695] width 391 height 32
type input "[DATE]"
drag, startPoint x: 1014, startPoint y: 707, endPoint x: 988, endPoint y: 701, distance: 26.8
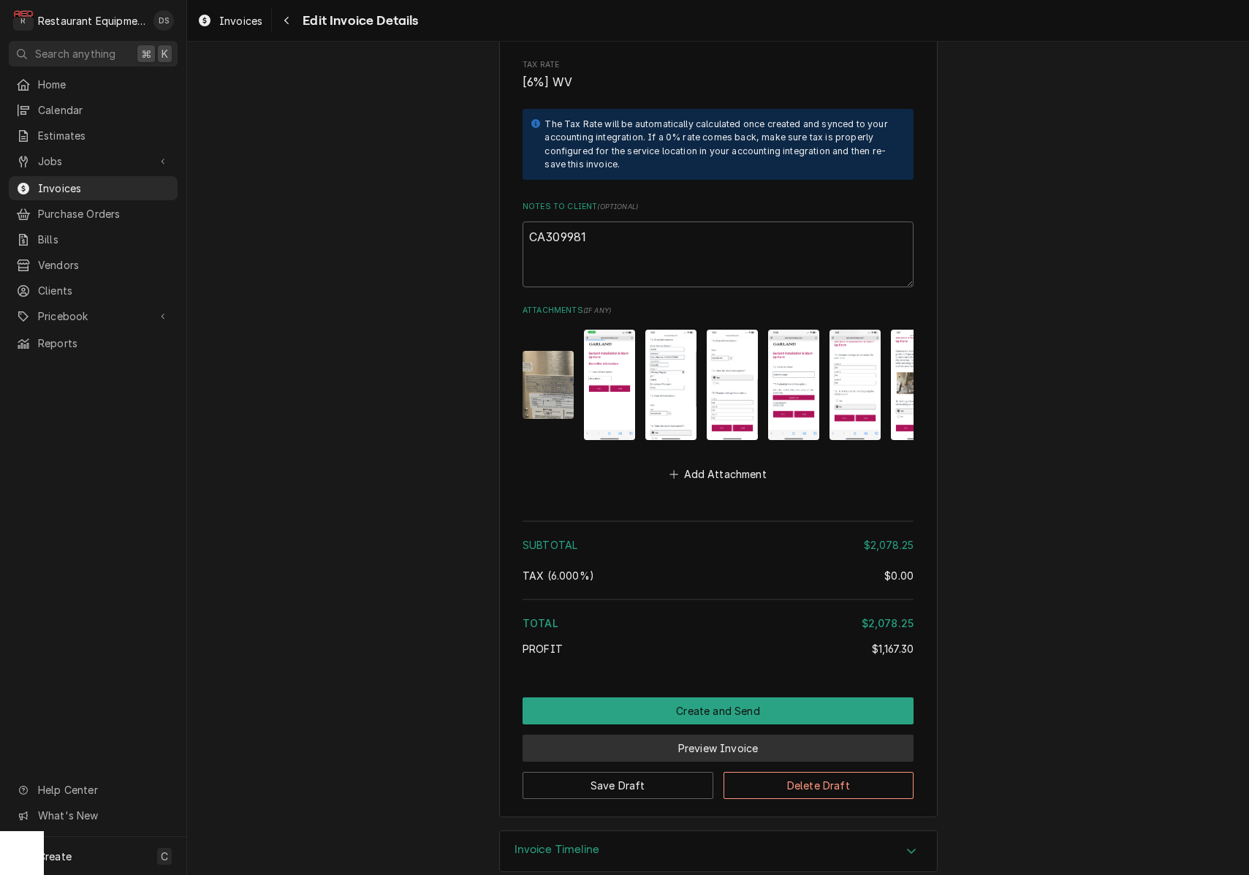
scroll to position [1, 0]
click at [715, 734] on button "Preview Invoice" at bounding box center [717, 747] width 391 height 27
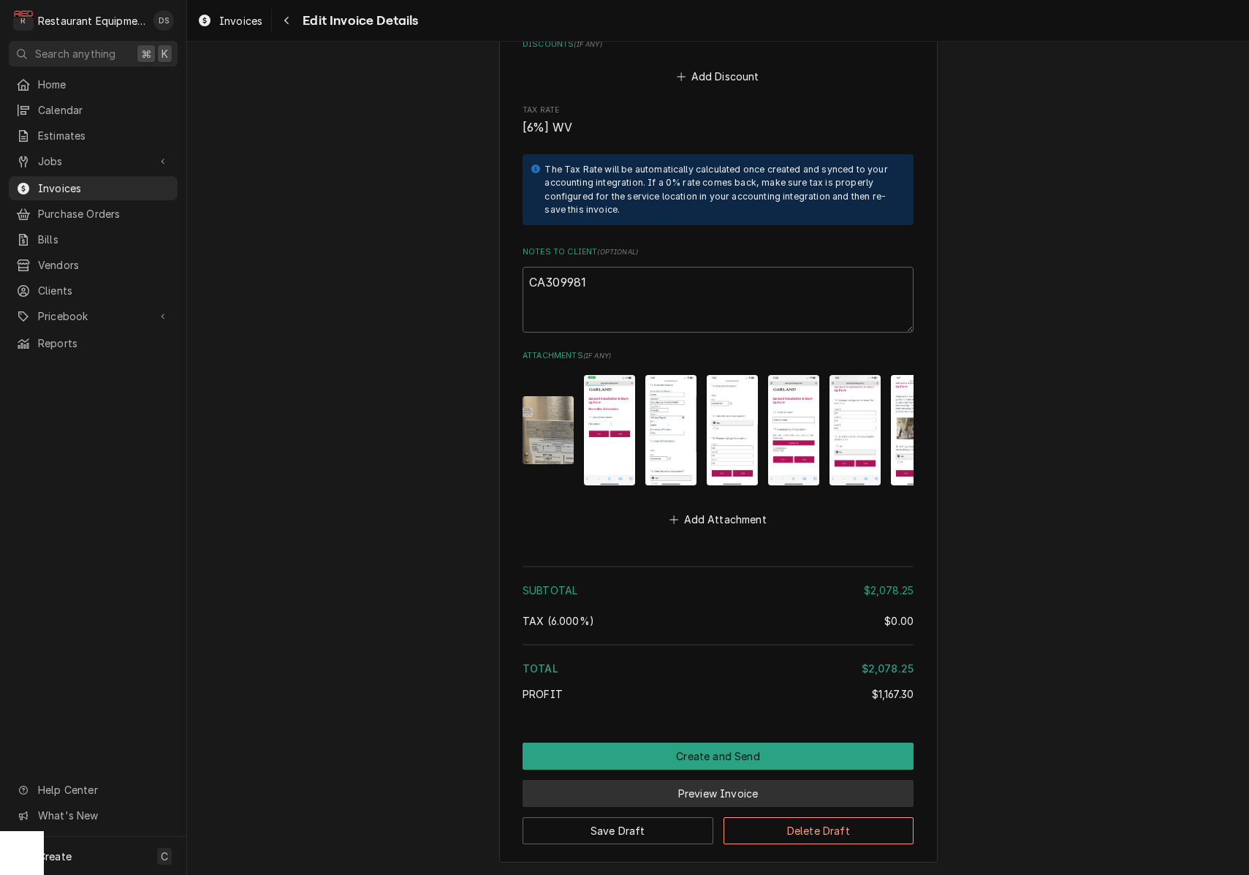
scroll to position [0, 0]
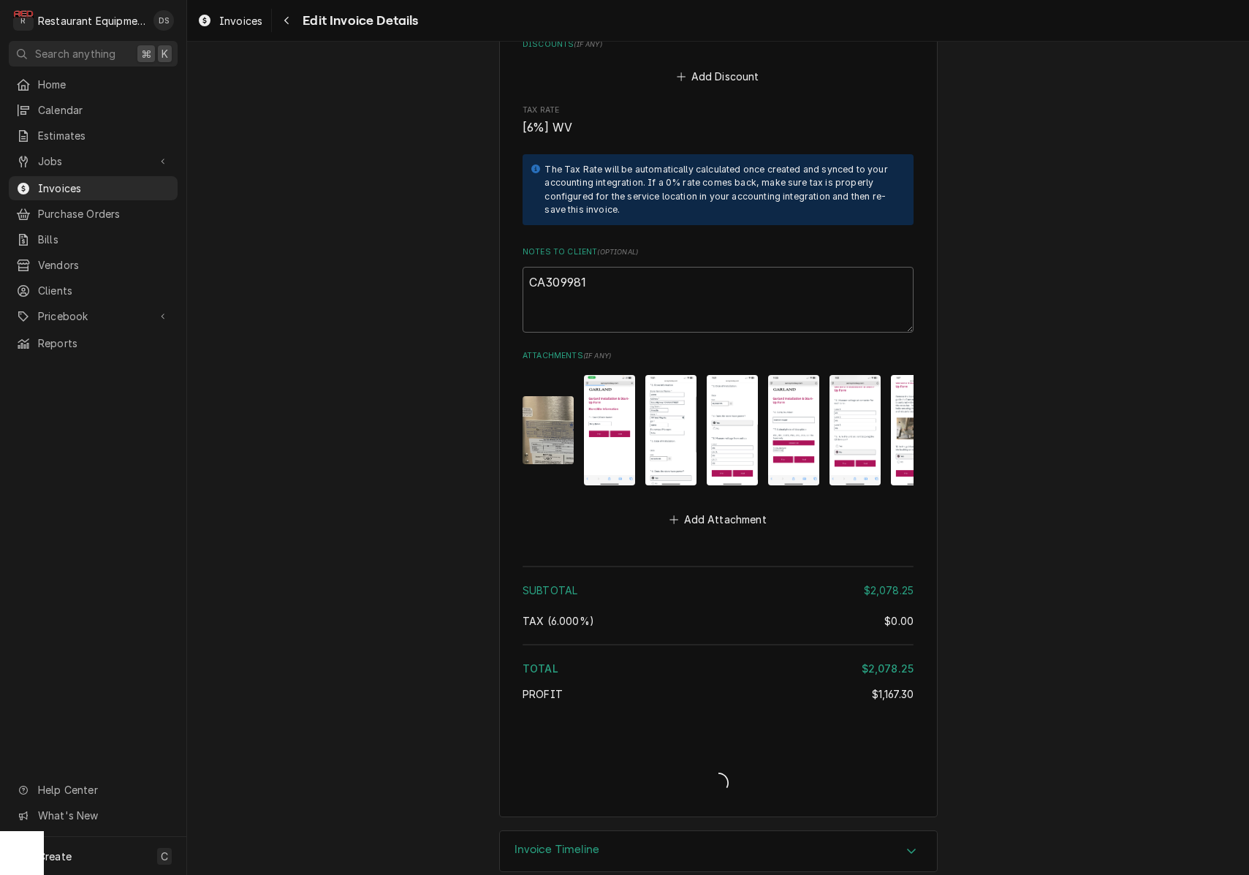
type textarea "x"
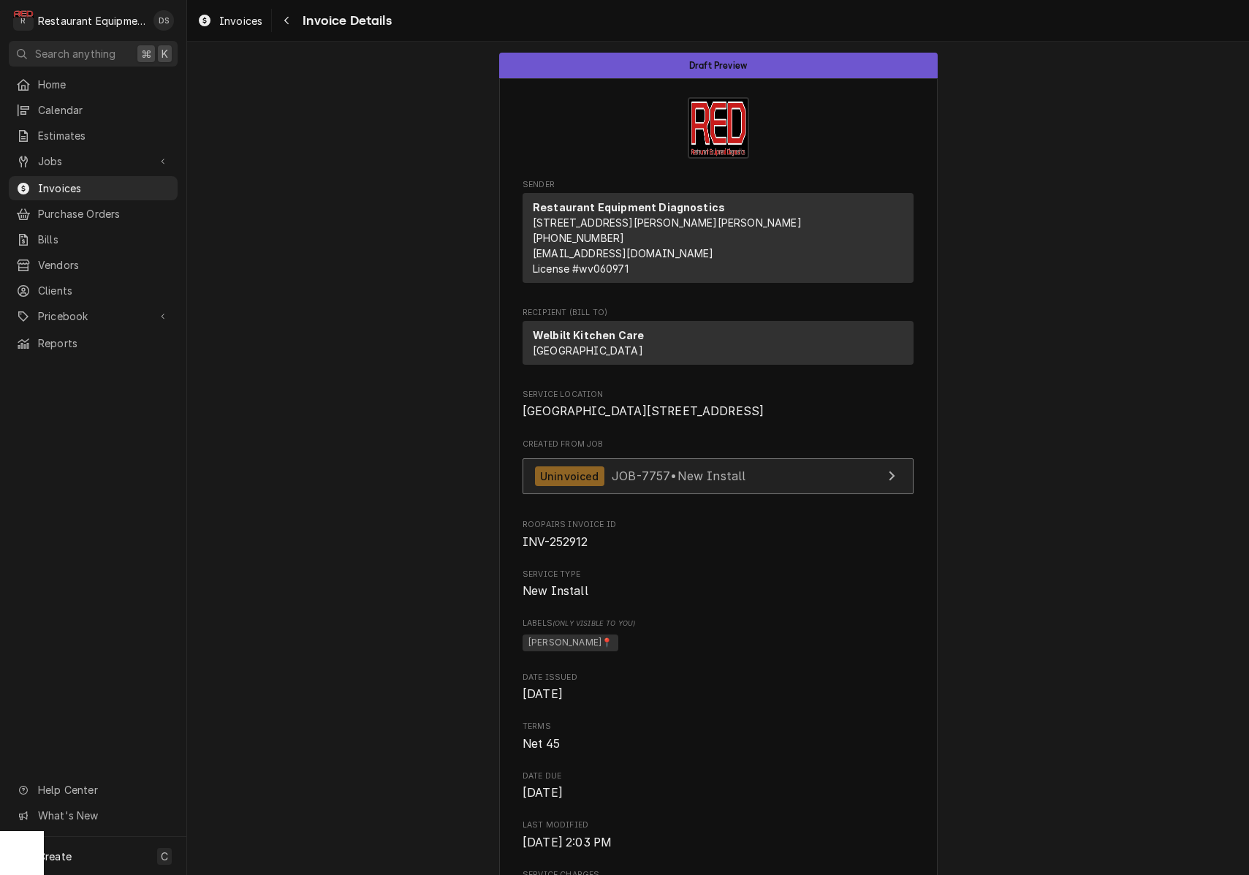
click at [752, 494] on link "Uninvoiced JOB-7757 • New Install" at bounding box center [717, 476] width 391 height 36
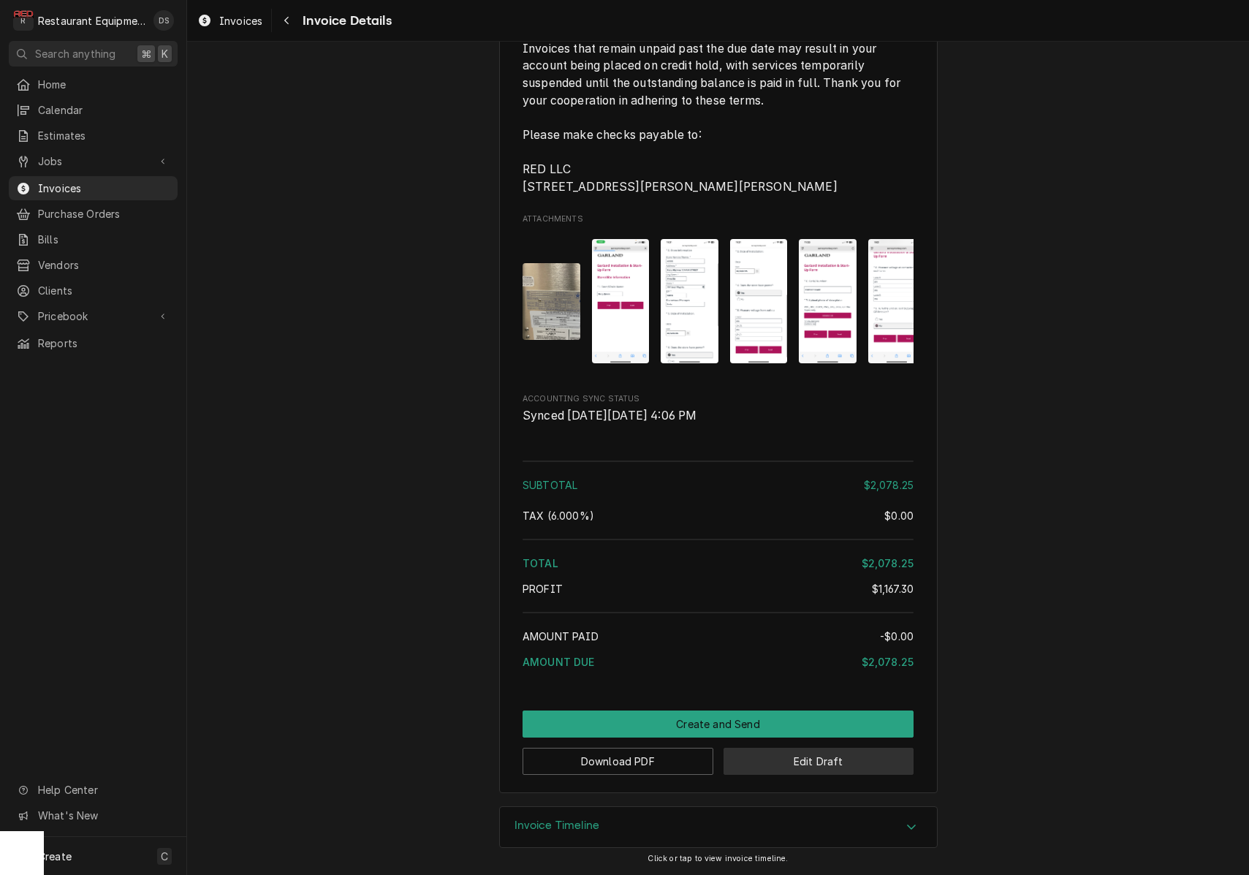
scroll to position [2337, 0]
click at [838, 766] on button "Edit Draft" at bounding box center [818, 760] width 191 height 27
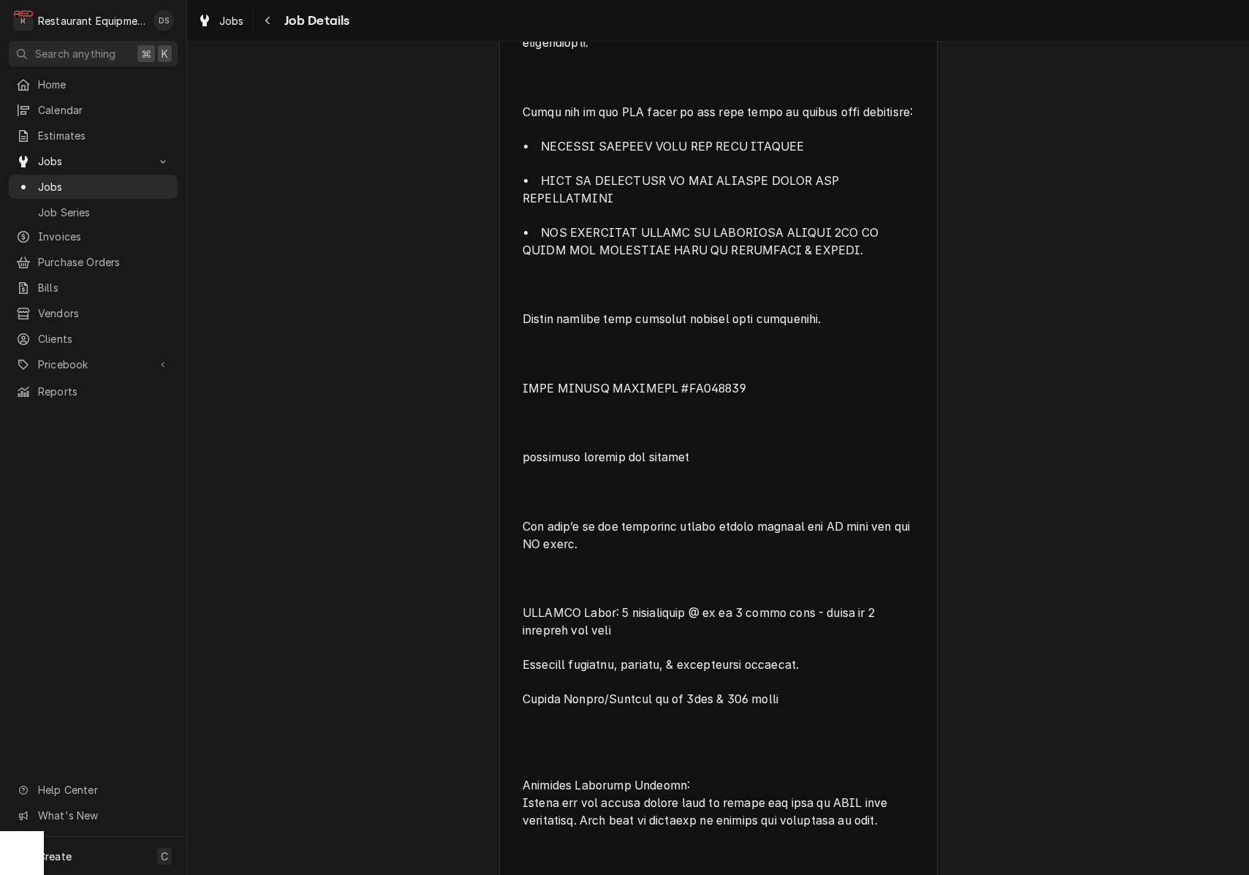
scroll to position [1358, 0]
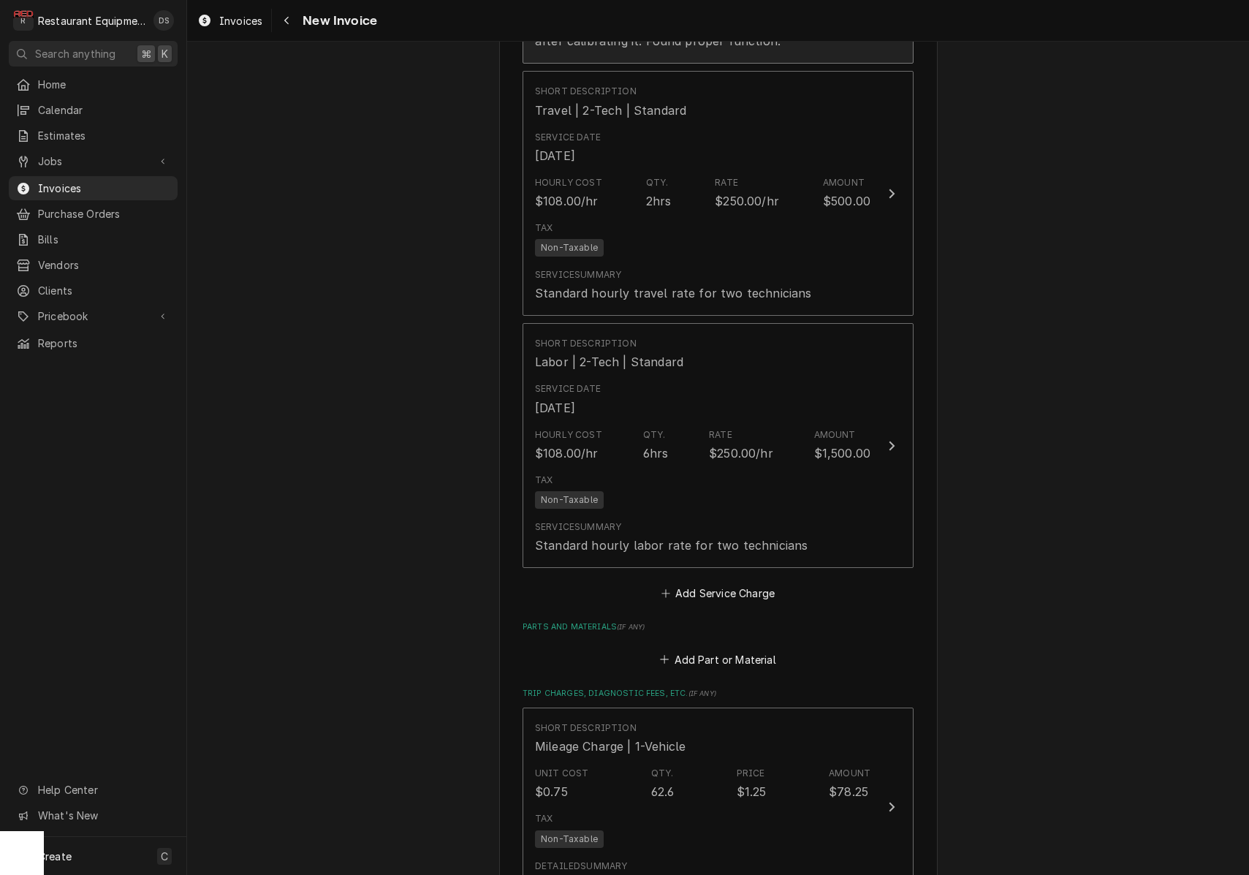
scroll to position [1488, 0]
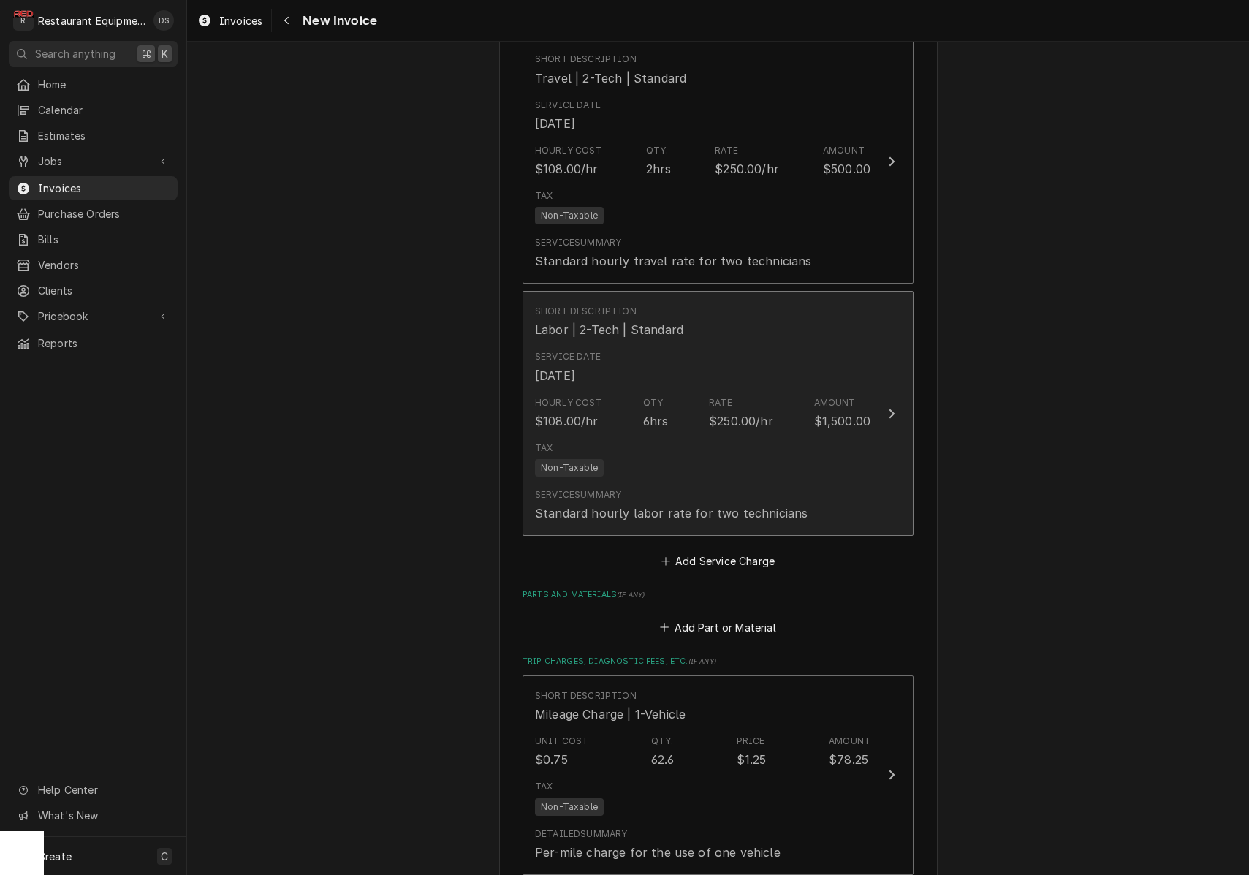
click at [729, 461] on div "Tax Non-Taxable" at bounding box center [702, 458] width 335 height 47
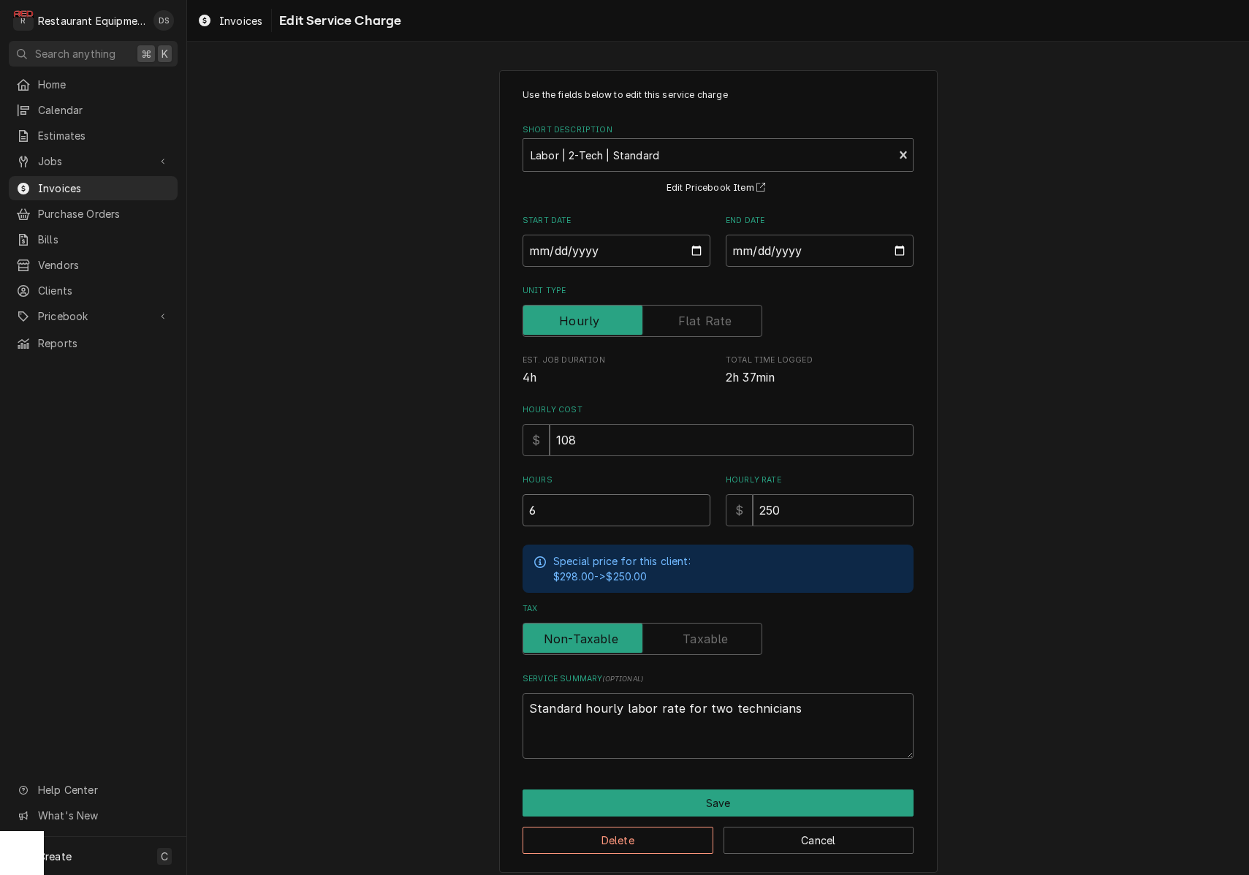
drag, startPoint x: 591, startPoint y: 506, endPoint x: 359, endPoint y: 492, distance: 232.8
click at [359, 492] on div "Use the fields below to edit this service charge Short Description Labor | 2-Te…" at bounding box center [718, 471] width 1062 height 828
type textarea "x"
type input "3"
click at [725, 794] on button "Save" at bounding box center [717, 802] width 391 height 27
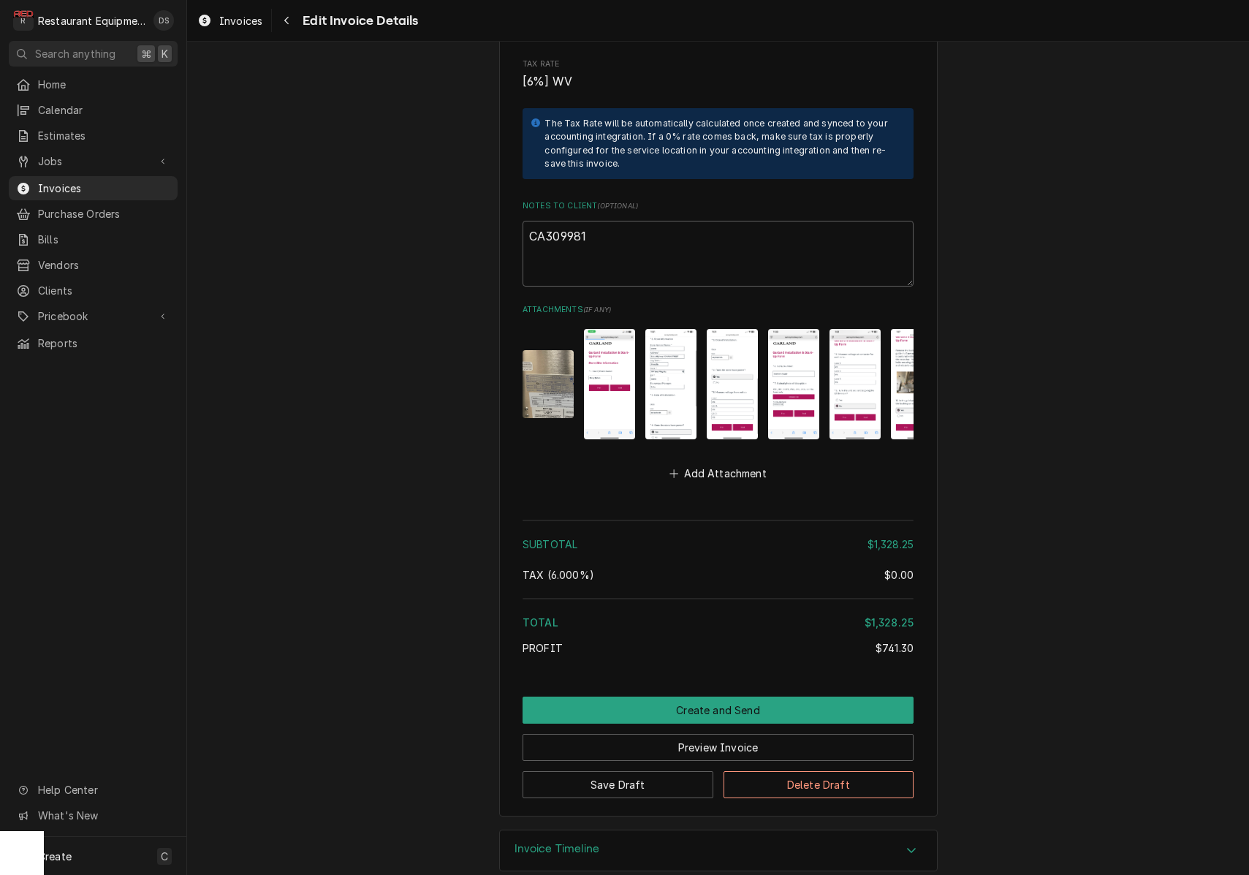
scroll to position [2423, 0]
click at [679, 734] on button "Preview Invoice" at bounding box center [717, 747] width 391 height 27
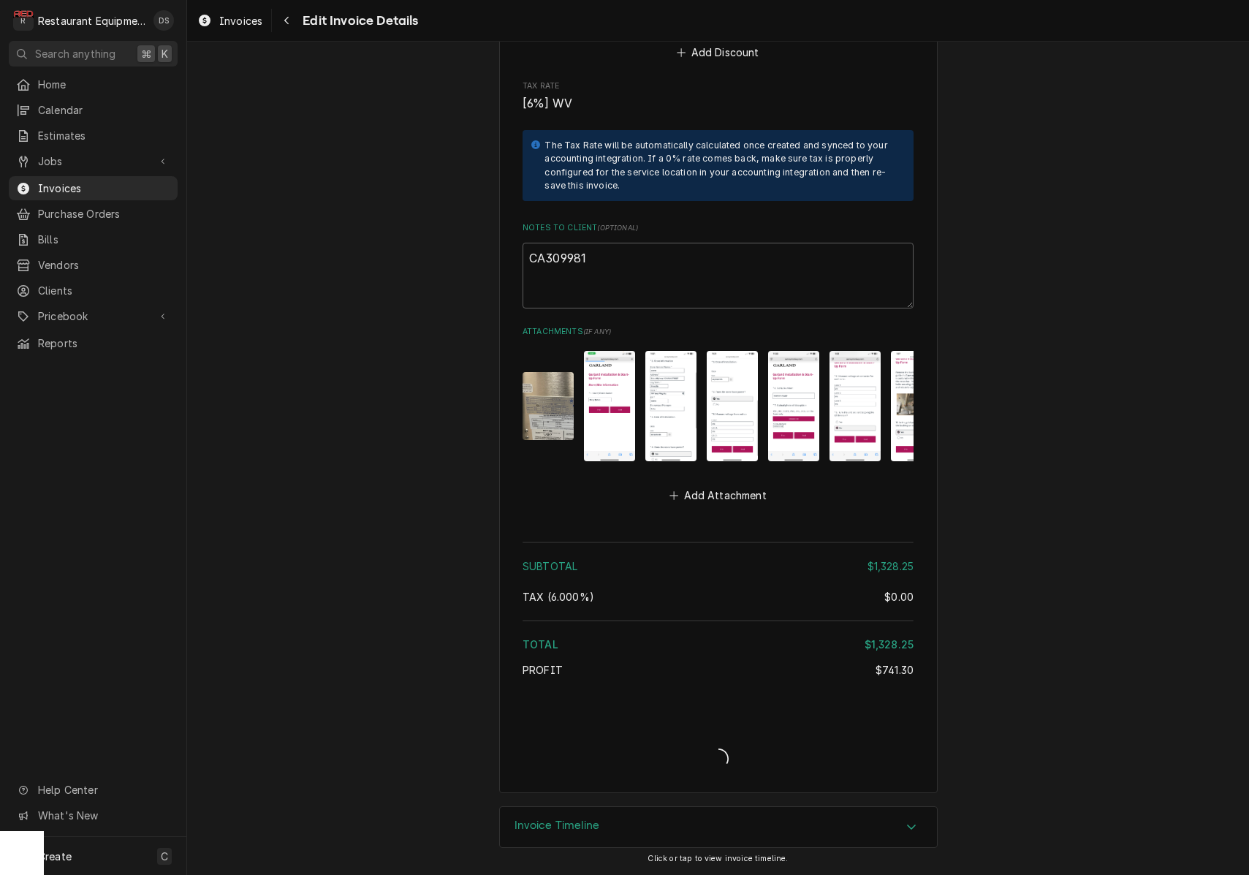
scroll to position [2378, 0]
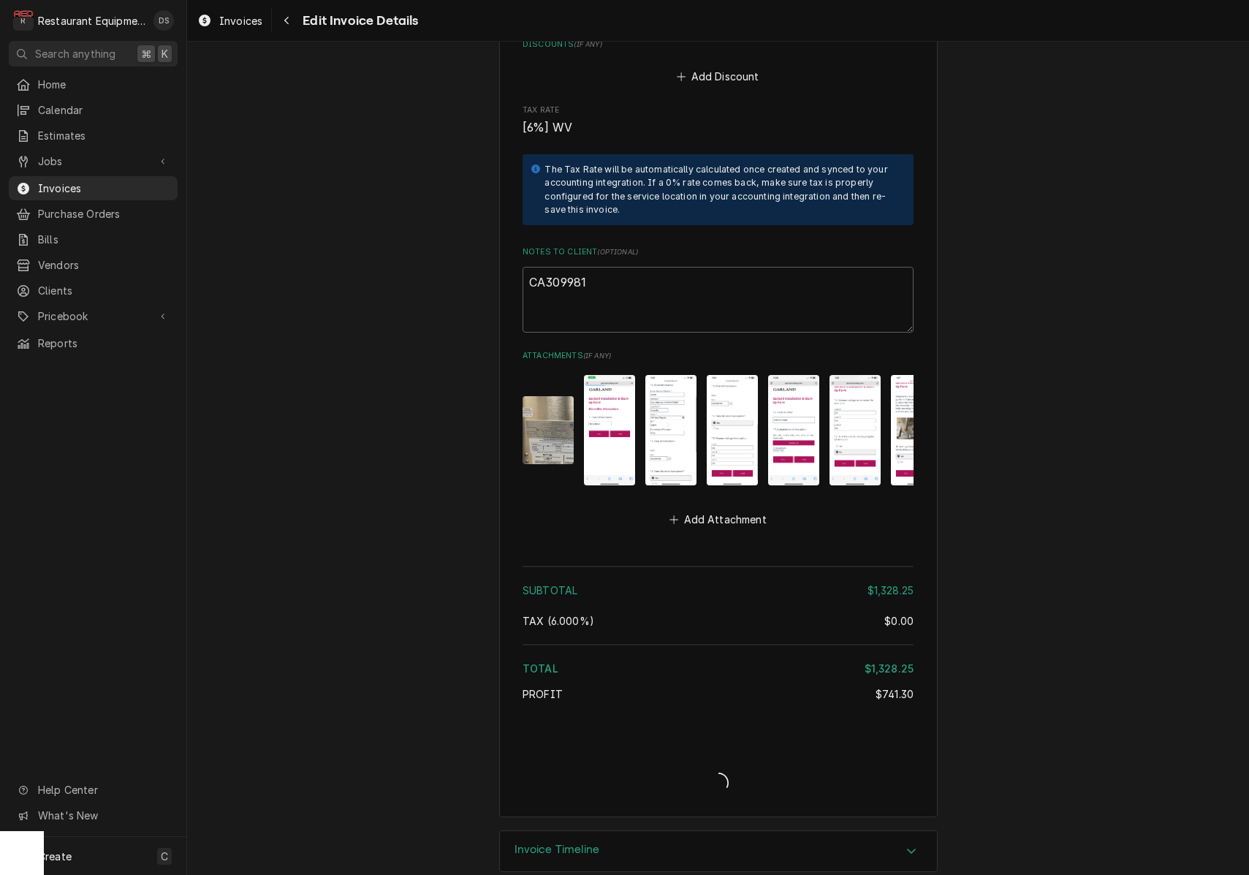
type textarea "x"
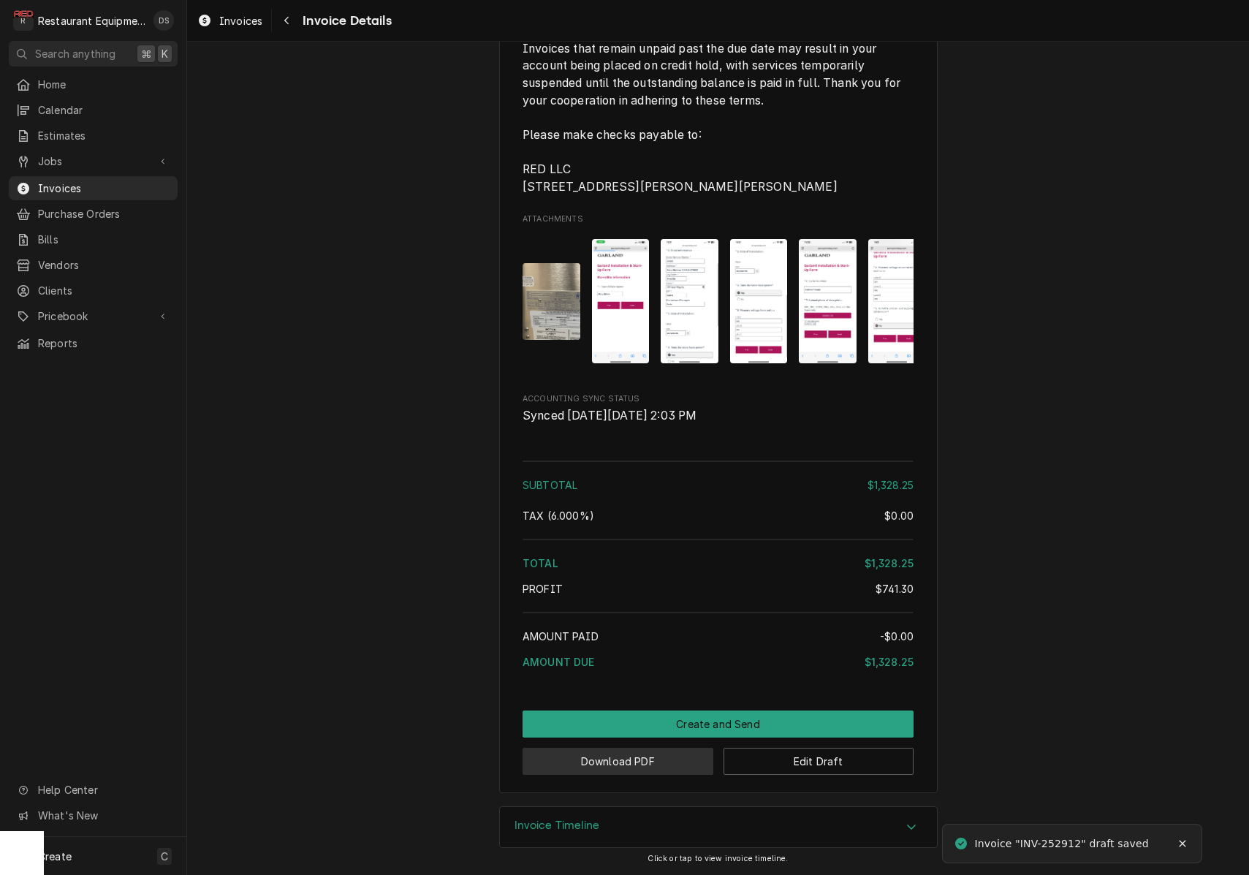
scroll to position [2337, 0]
click at [642, 762] on button "Download PDF" at bounding box center [617, 760] width 191 height 27
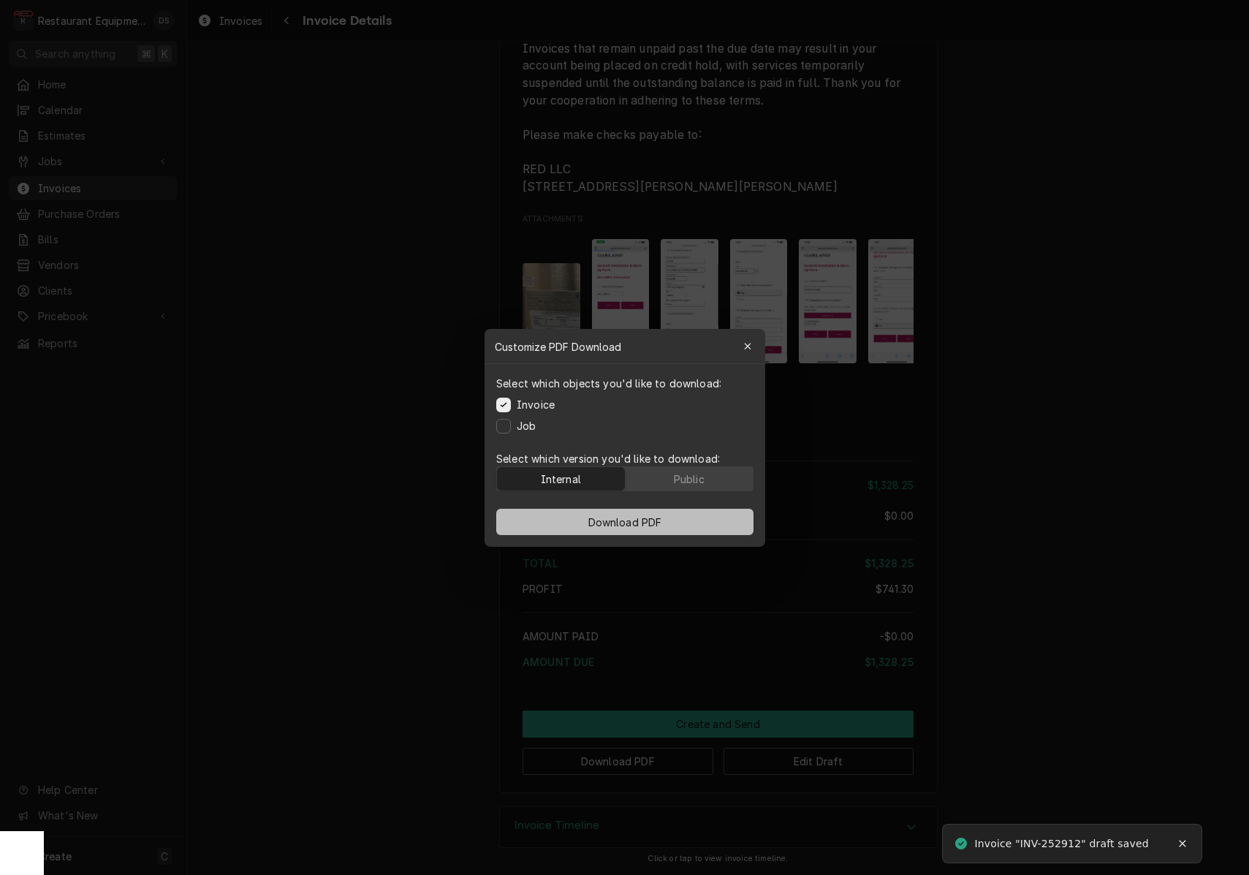
drag, startPoint x: 661, startPoint y: 479, endPoint x: 666, endPoint y: 513, distance: 34.8
click at [661, 479] on button "Public" at bounding box center [689, 478] width 128 height 23
click at [667, 520] on button "Download PDF" at bounding box center [624, 522] width 257 height 26
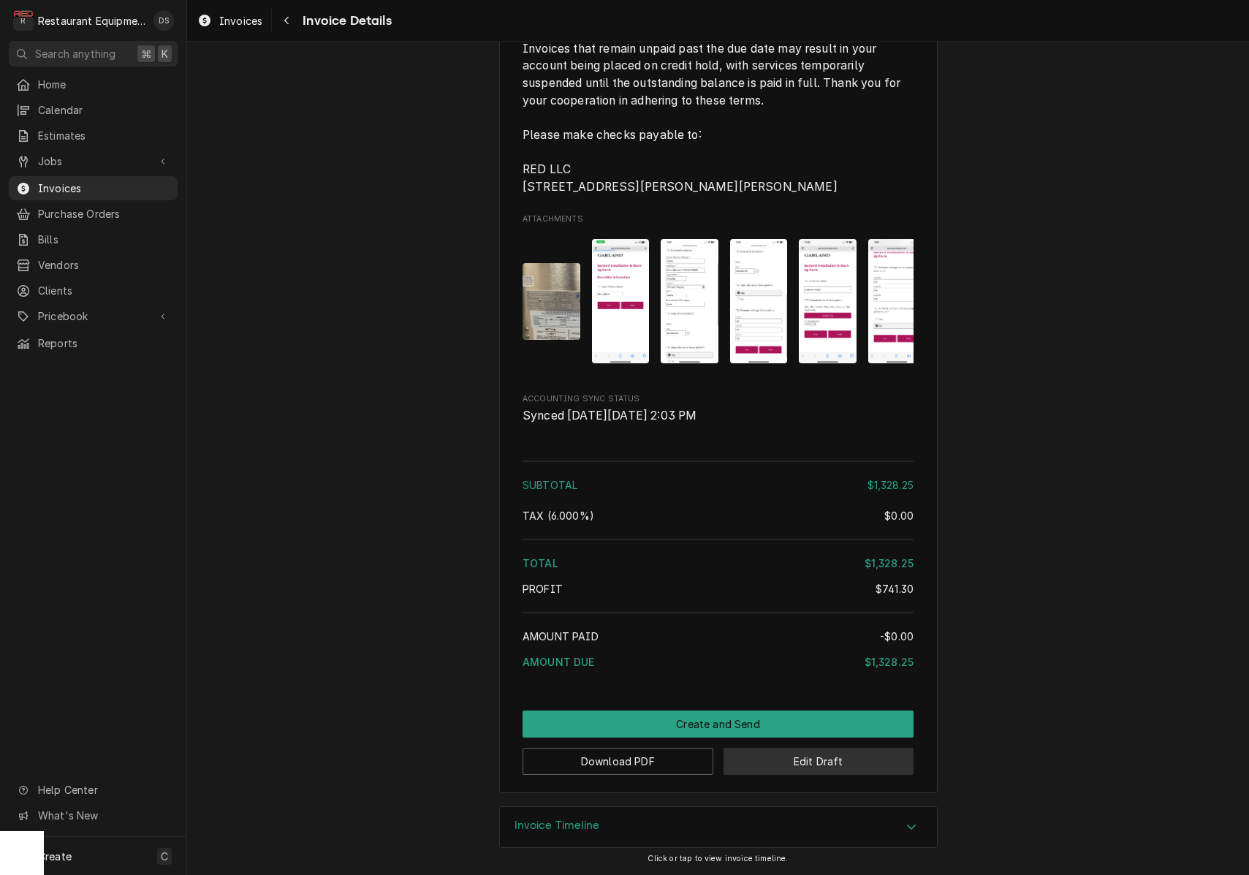
click at [815, 761] on button "Edit Draft" at bounding box center [818, 760] width 191 height 27
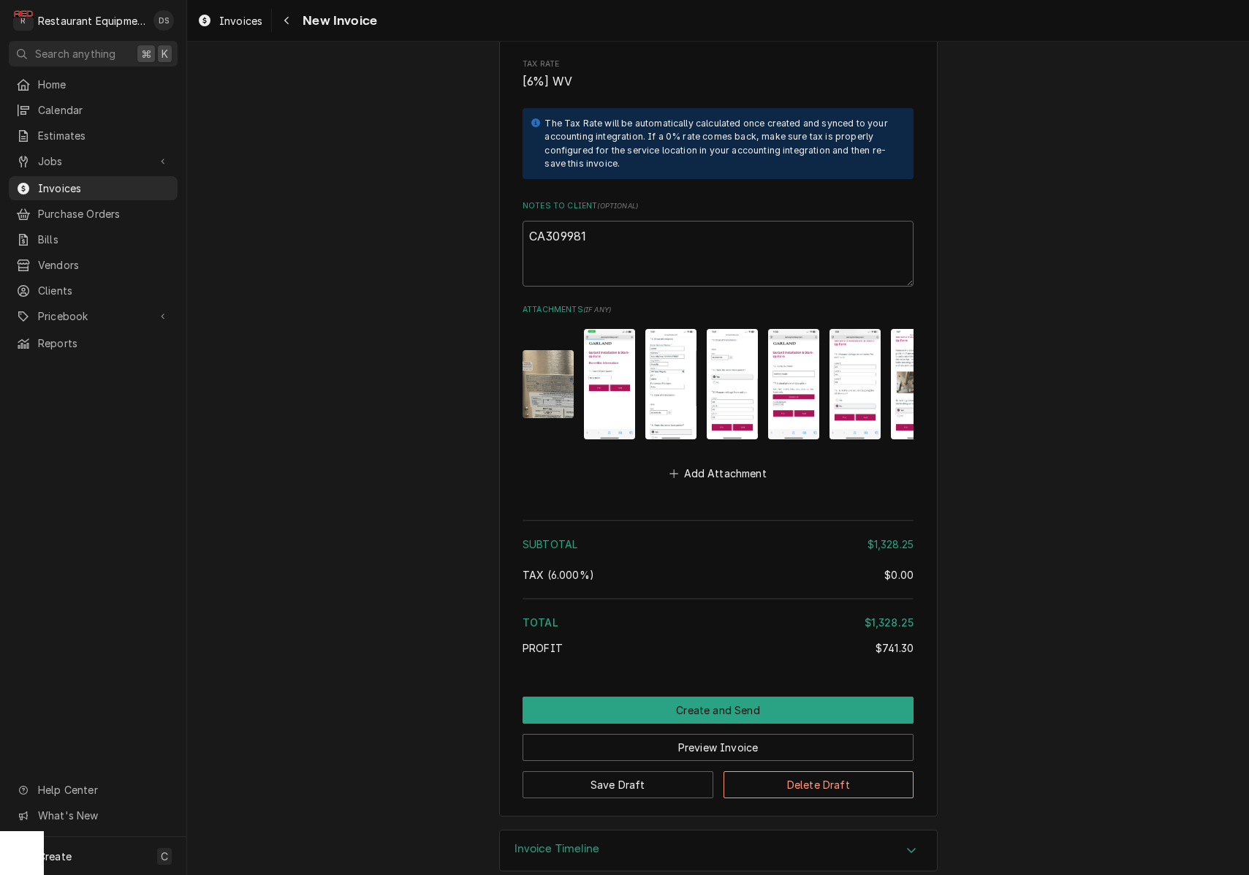
scroll to position [2423, 0]
click at [621, 221] on textarea "CA309981" at bounding box center [717, 254] width 391 height 66
type textarea "x"
type textarea "CA309981"
type textarea "x"
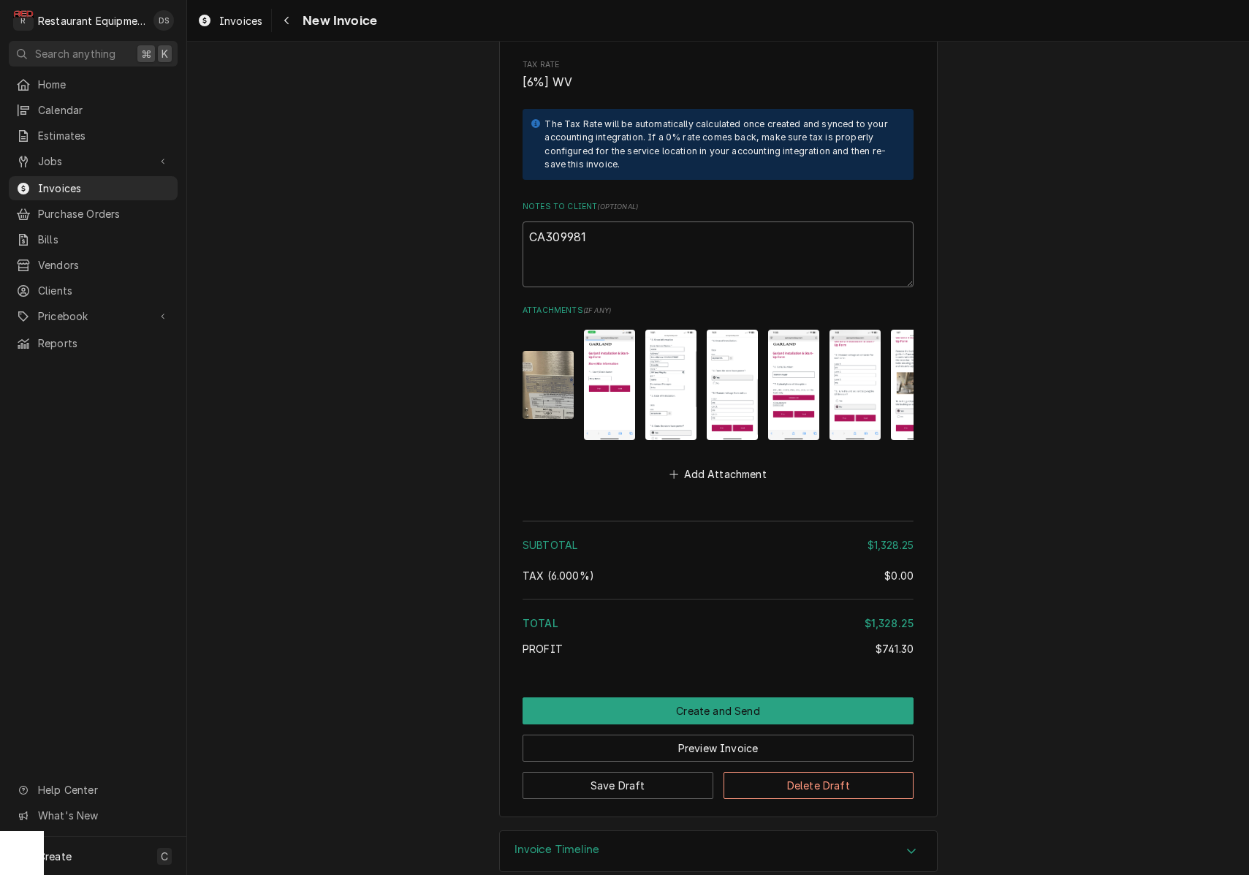
type textarea "CA309981"
type textarea "x"
type textarea "CA309981"
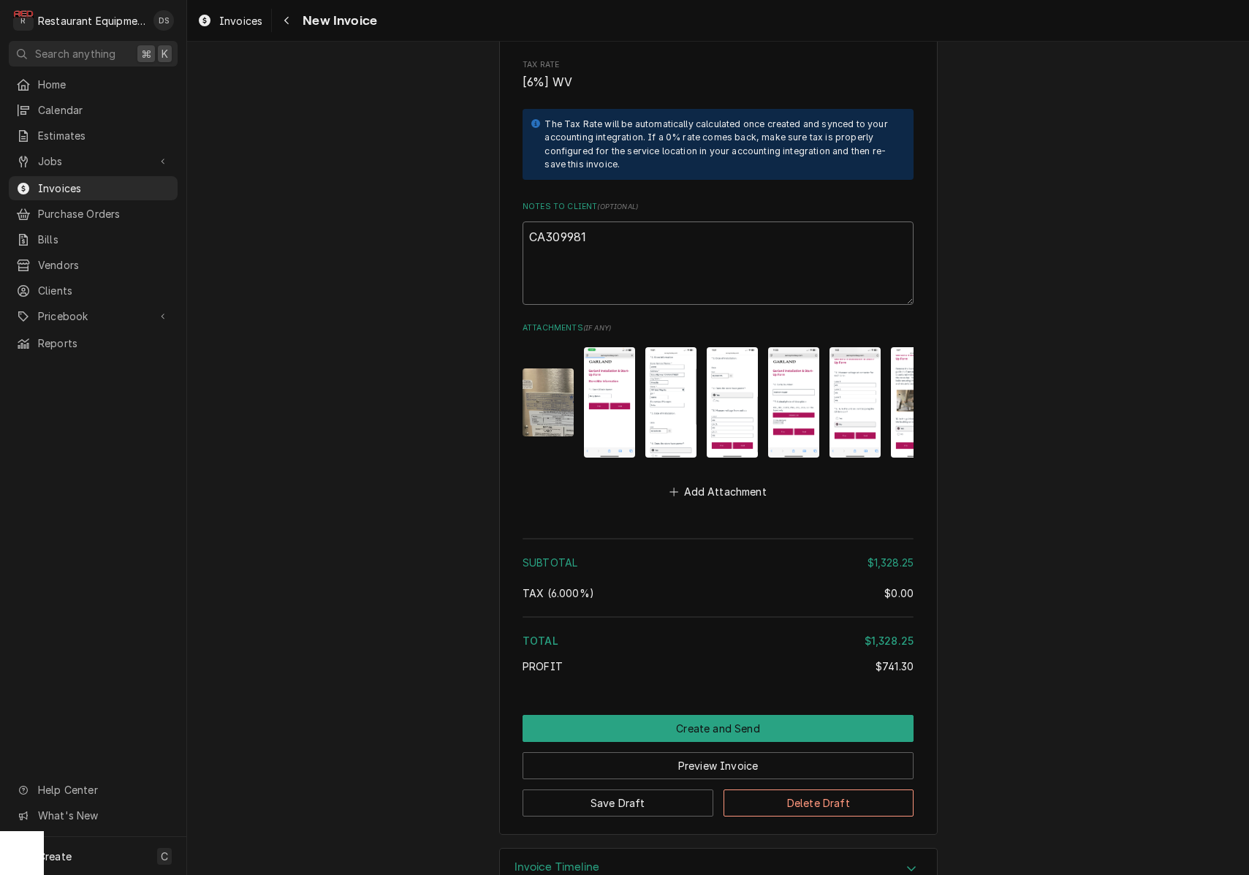
paste textarea "Claim KC-1032847"
type textarea "x"
type textarea "CA309981 Claim KC-1032847"
click at [611, 400] on img "Attachments" at bounding box center [609, 402] width 51 height 110
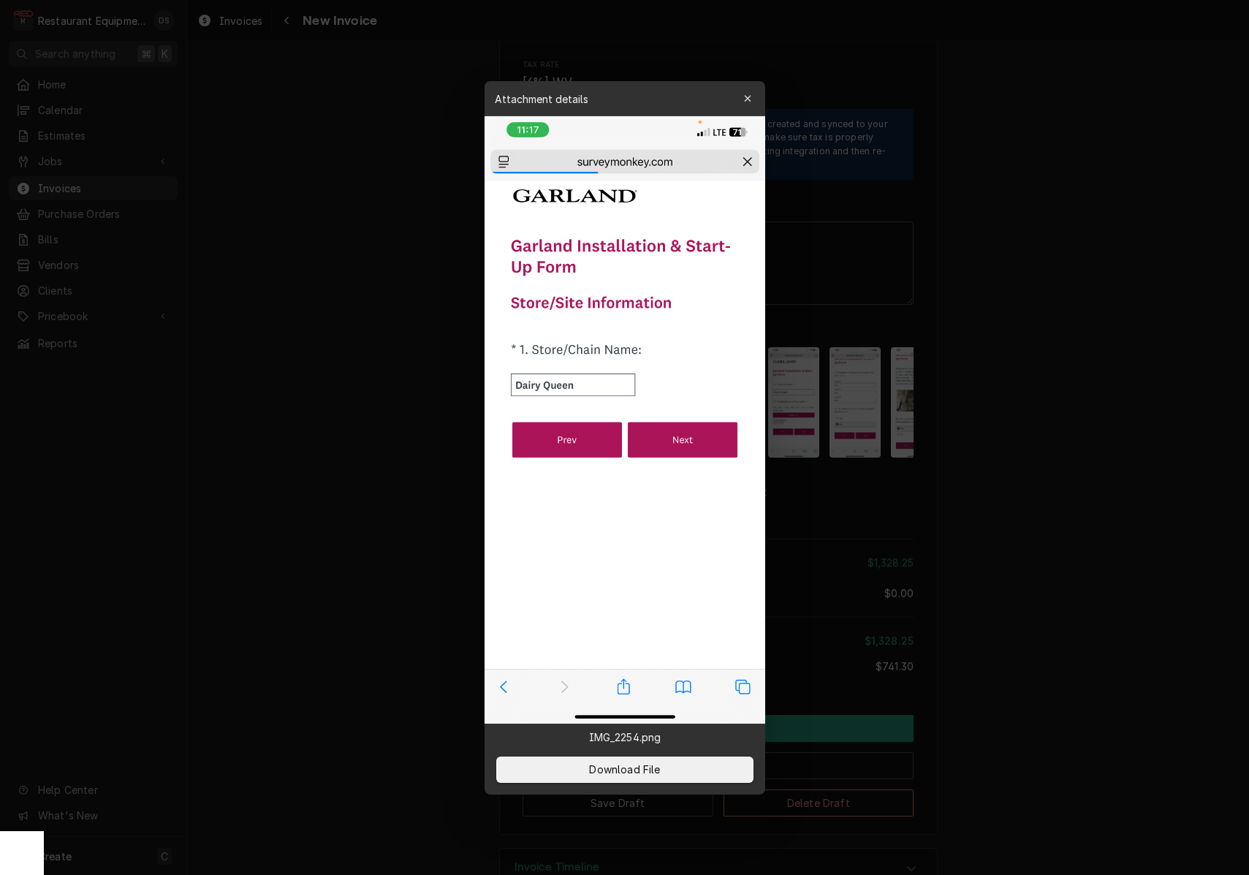
drag, startPoint x: 659, startPoint y: 772, endPoint x: 747, endPoint y: 722, distance: 101.1
click at [659, 772] on span "Download File" at bounding box center [624, 768] width 77 height 15
click at [843, 517] on div at bounding box center [624, 437] width 1249 height 875
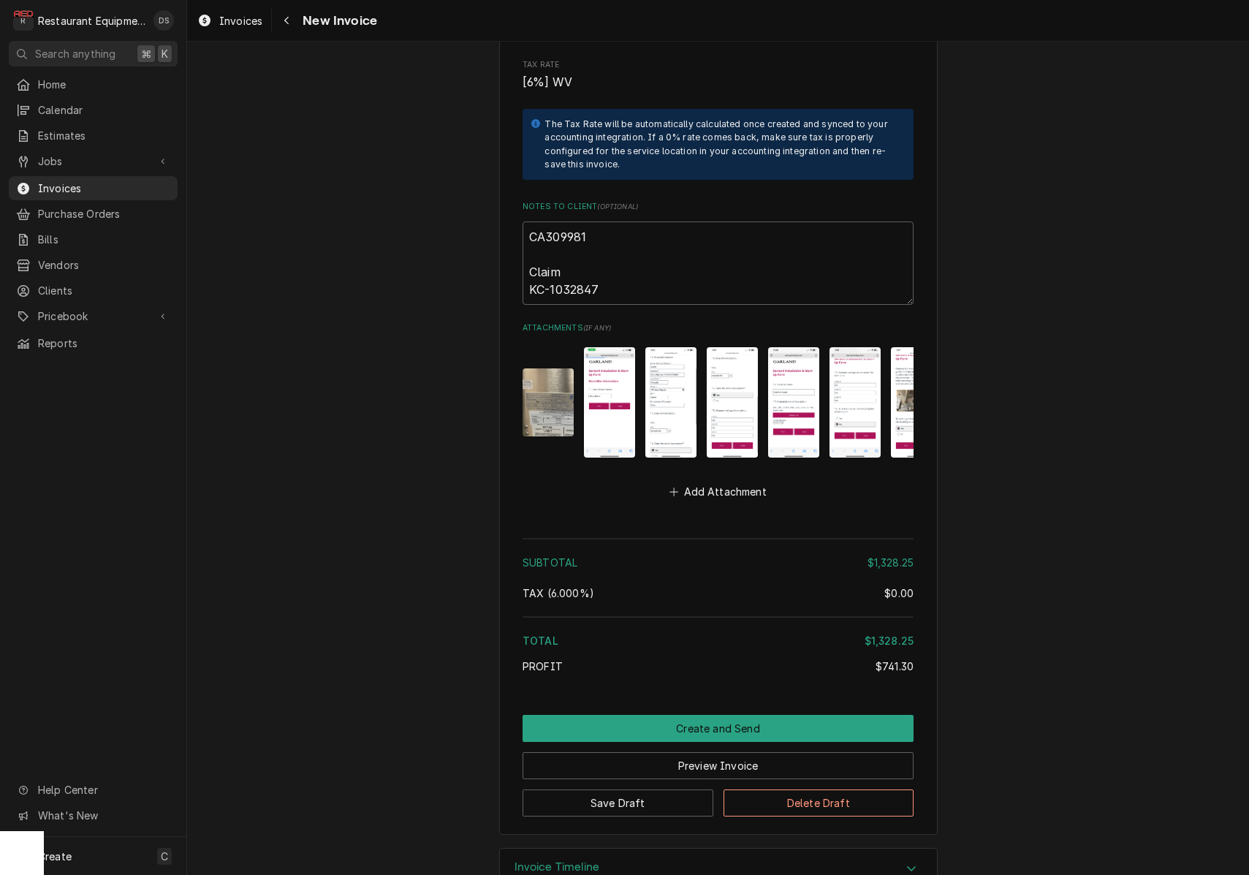
click at [676, 401] on img "Attachments" at bounding box center [670, 402] width 51 height 110
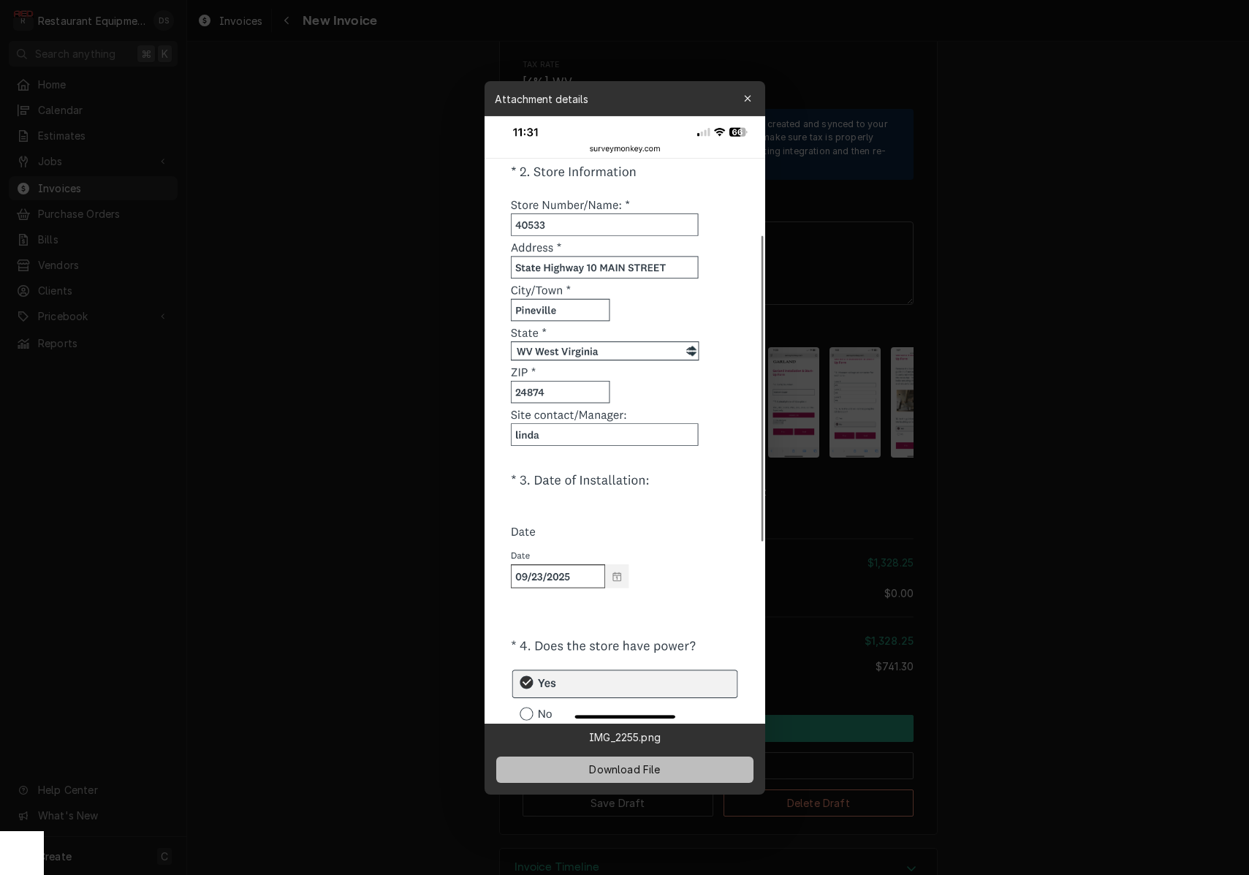
click at [663, 762] on button "Download File" at bounding box center [624, 769] width 257 height 26
click at [854, 493] on div at bounding box center [624, 437] width 1249 height 875
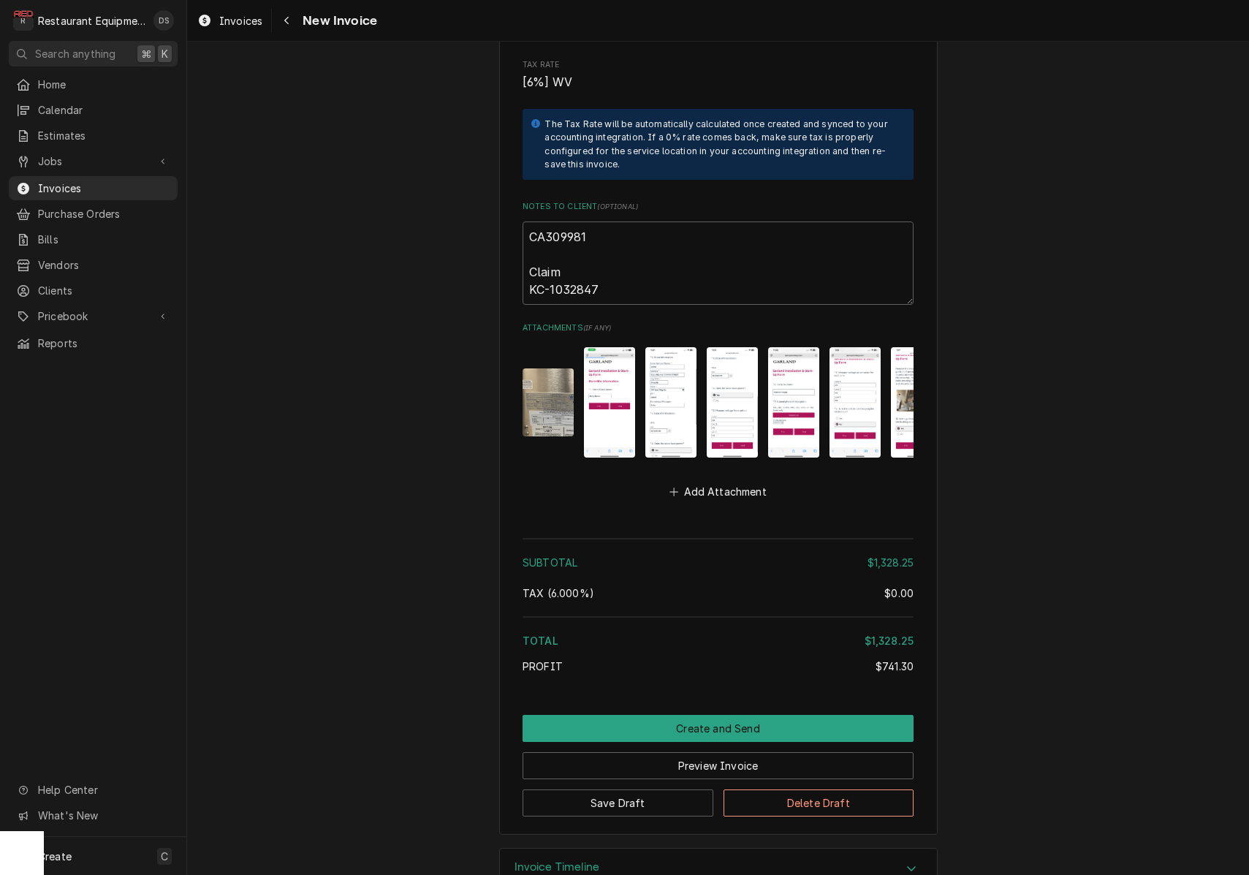
click at [726, 389] on img "Attachments" at bounding box center [732, 402] width 51 height 110
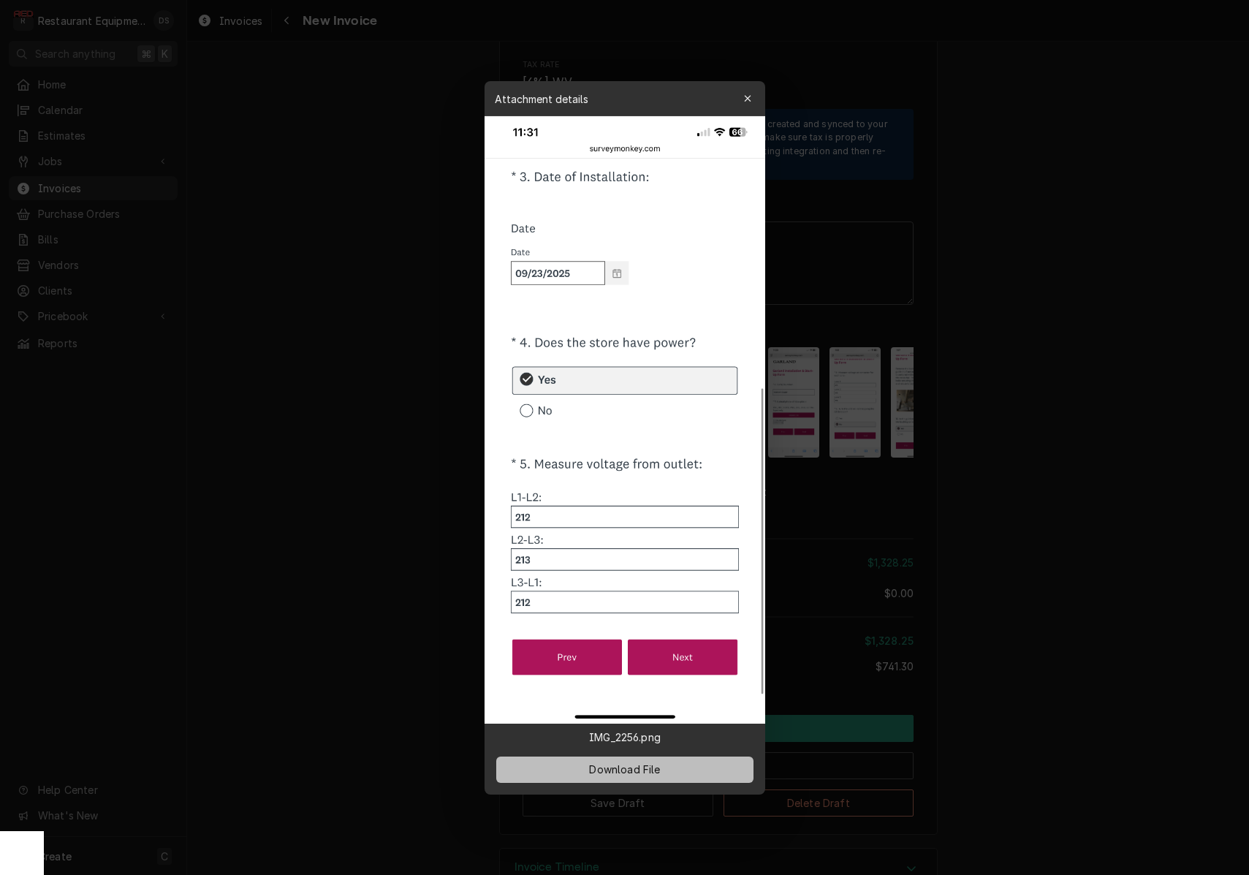
drag, startPoint x: 679, startPoint y: 764, endPoint x: 685, endPoint y: 759, distance: 7.9
click at [678, 763] on button "Download File" at bounding box center [624, 769] width 257 height 26
click at [821, 499] on div at bounding box center [624, 437] width 1249 height 875
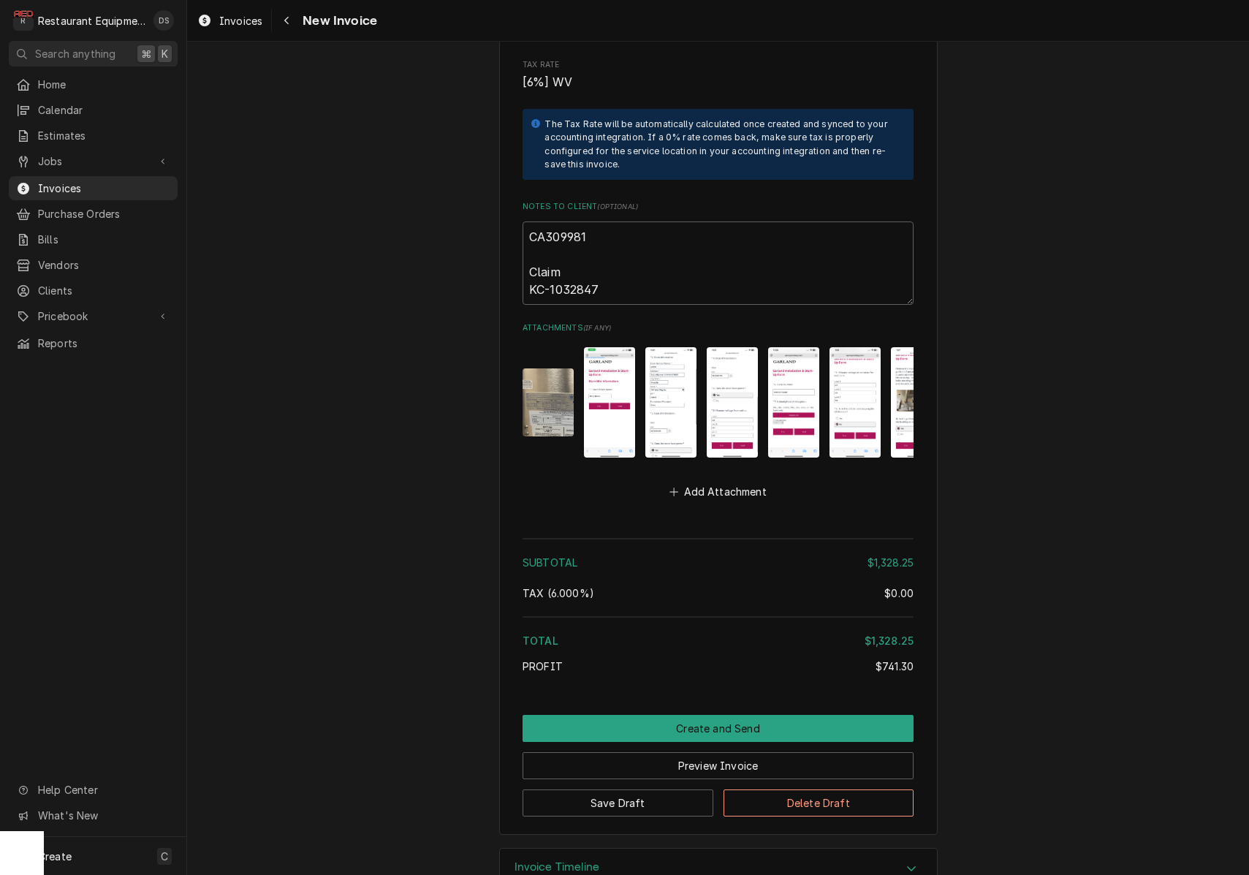
click at [800, 395] on img "Attachments" at bounding box center [793, 402] width 51 height 110
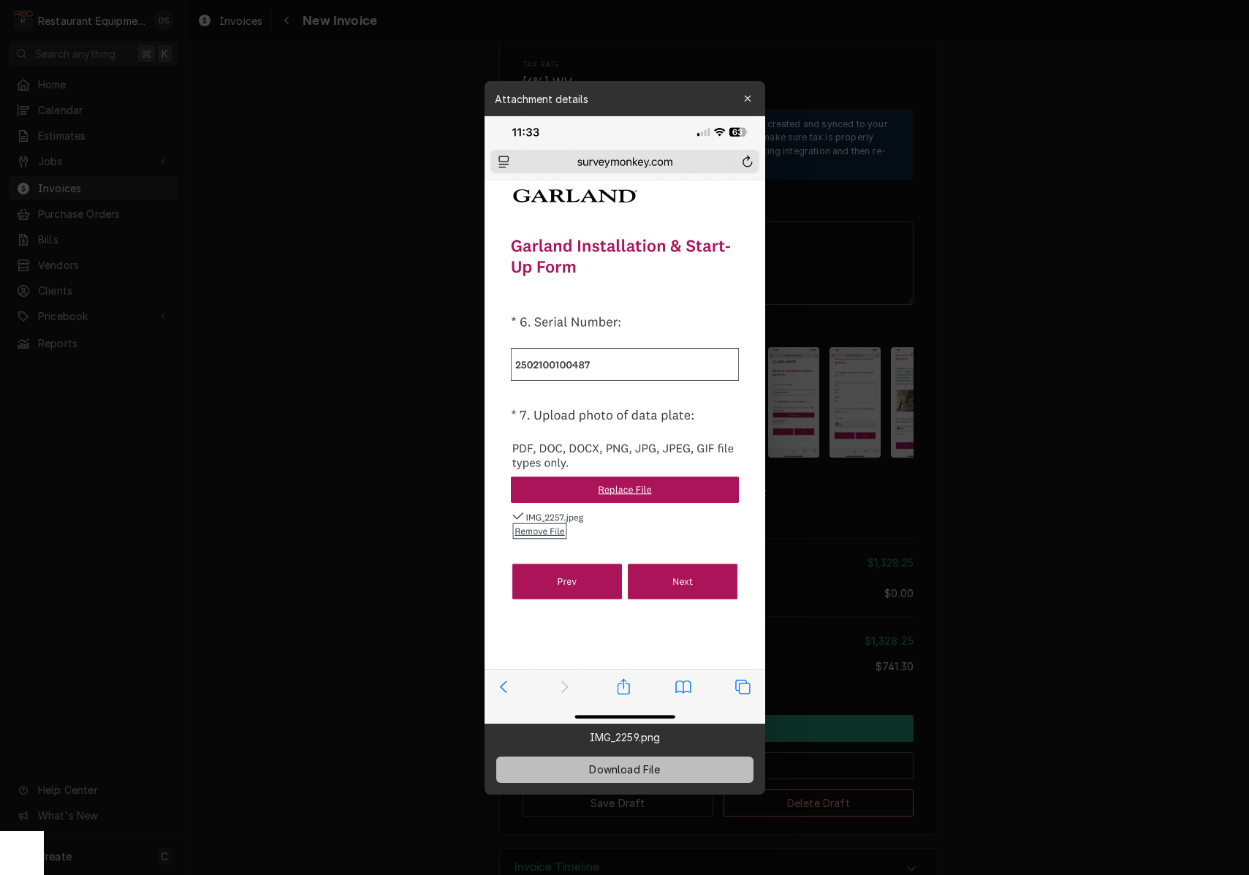
click at [685, 765] on button "Download File" at bounding box center [624, 769] width 257 height 26
click at [856, 510] on div at bounding box center [624, 437] width 1249 height 875
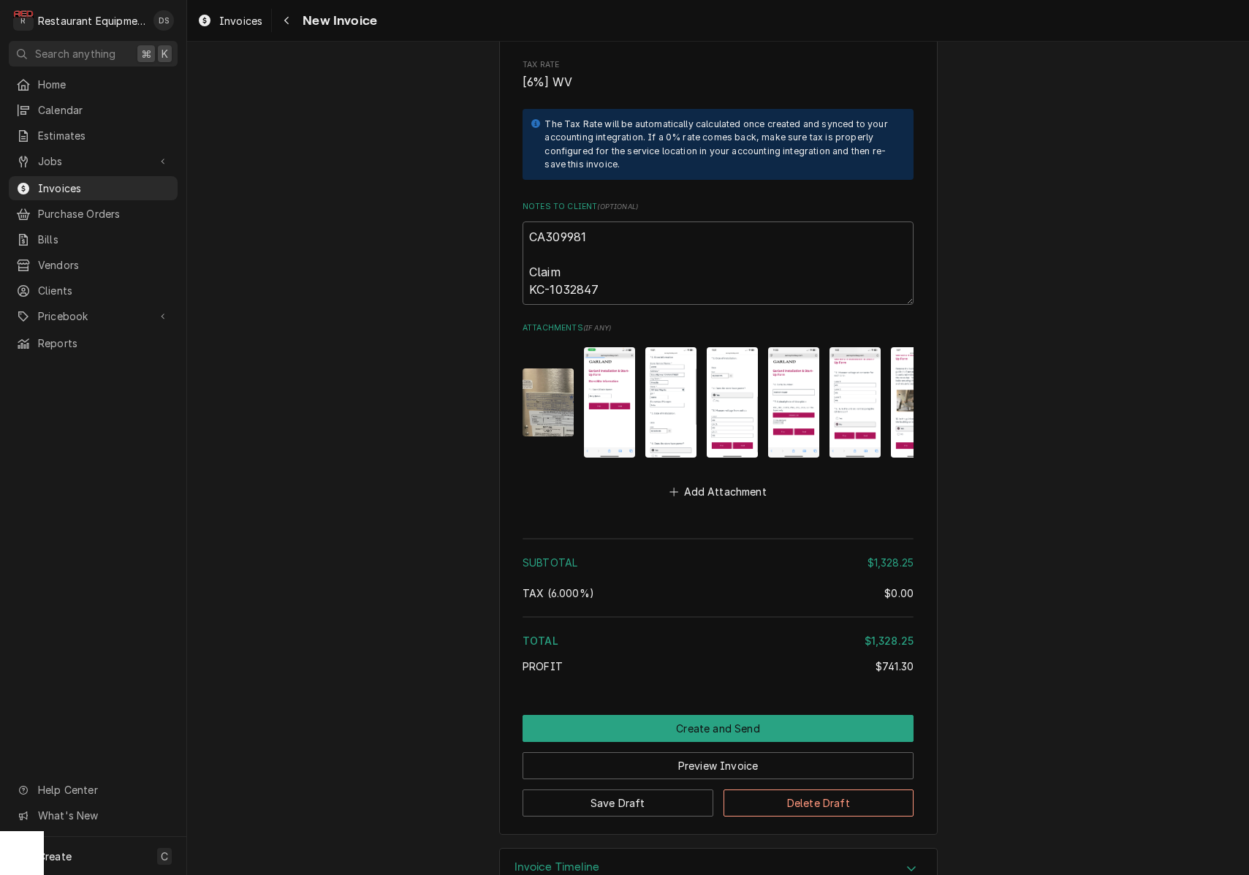
click at [869, 403] on img "Attachments" at bounding box center [854, 402] width 51 height 110
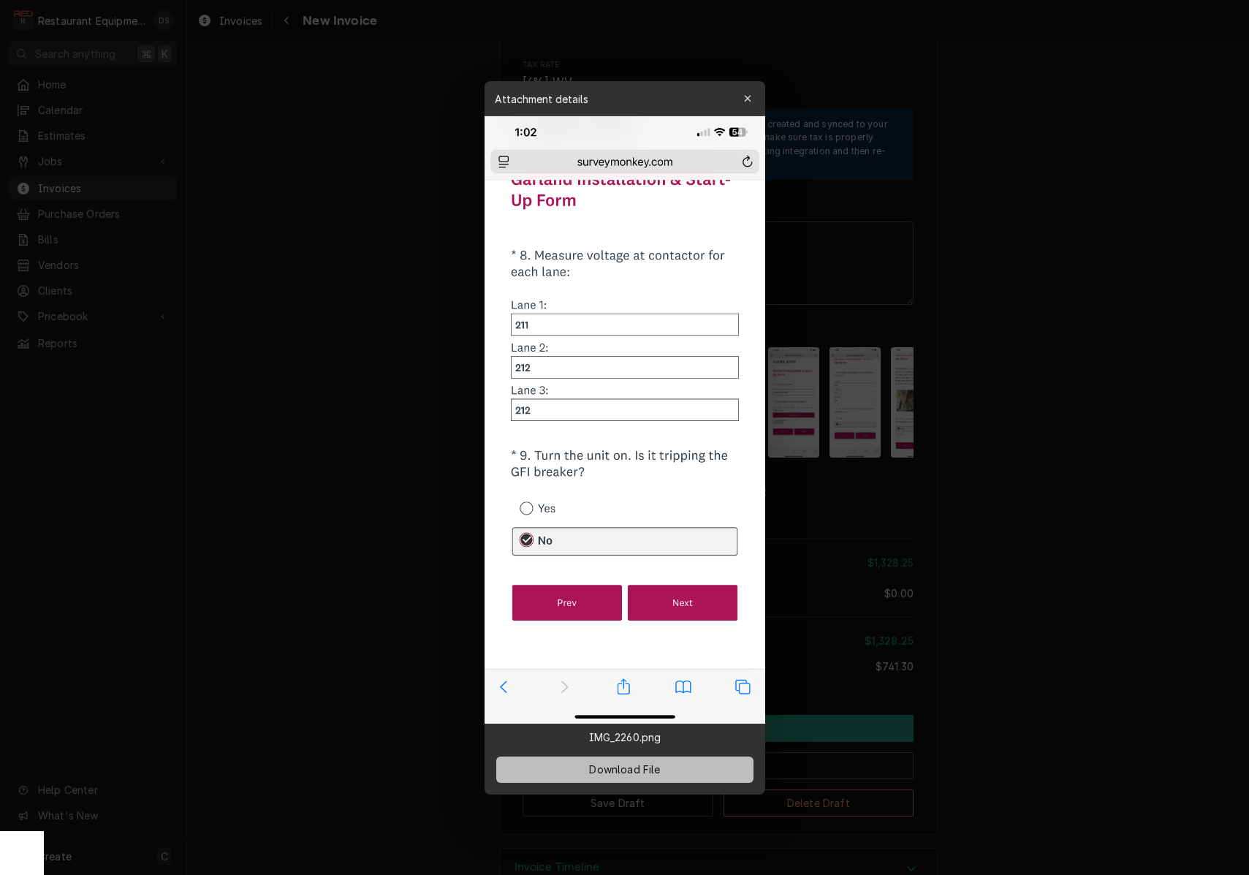
click at [664, 763] on button "Download File" at bounding box center [624, 769] width 257 height 26
click at [888, 446] on div at bounding box center [624, 437] width 1249 height 875
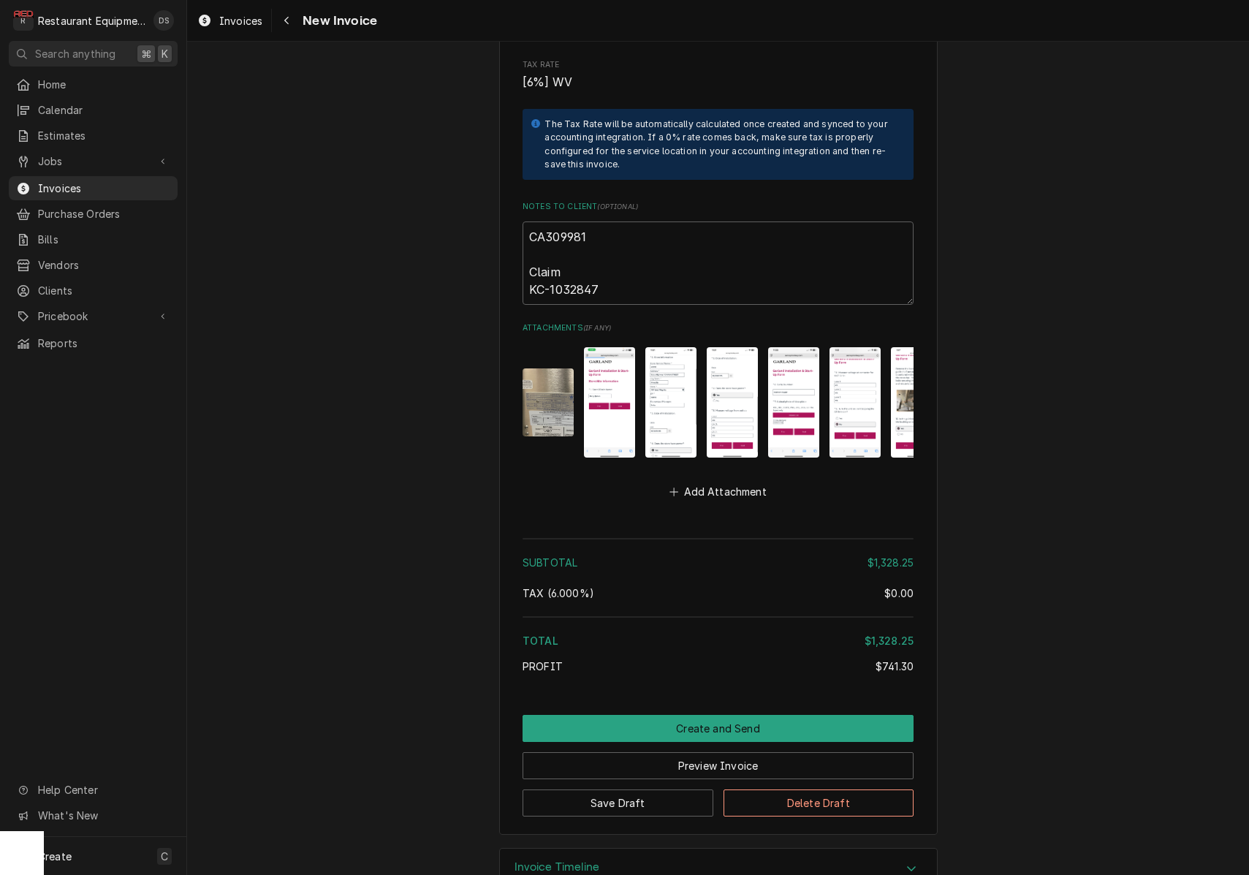
click at [546, 392] on img "Attachments" at bounding box center [547, 402] width 51 height 68
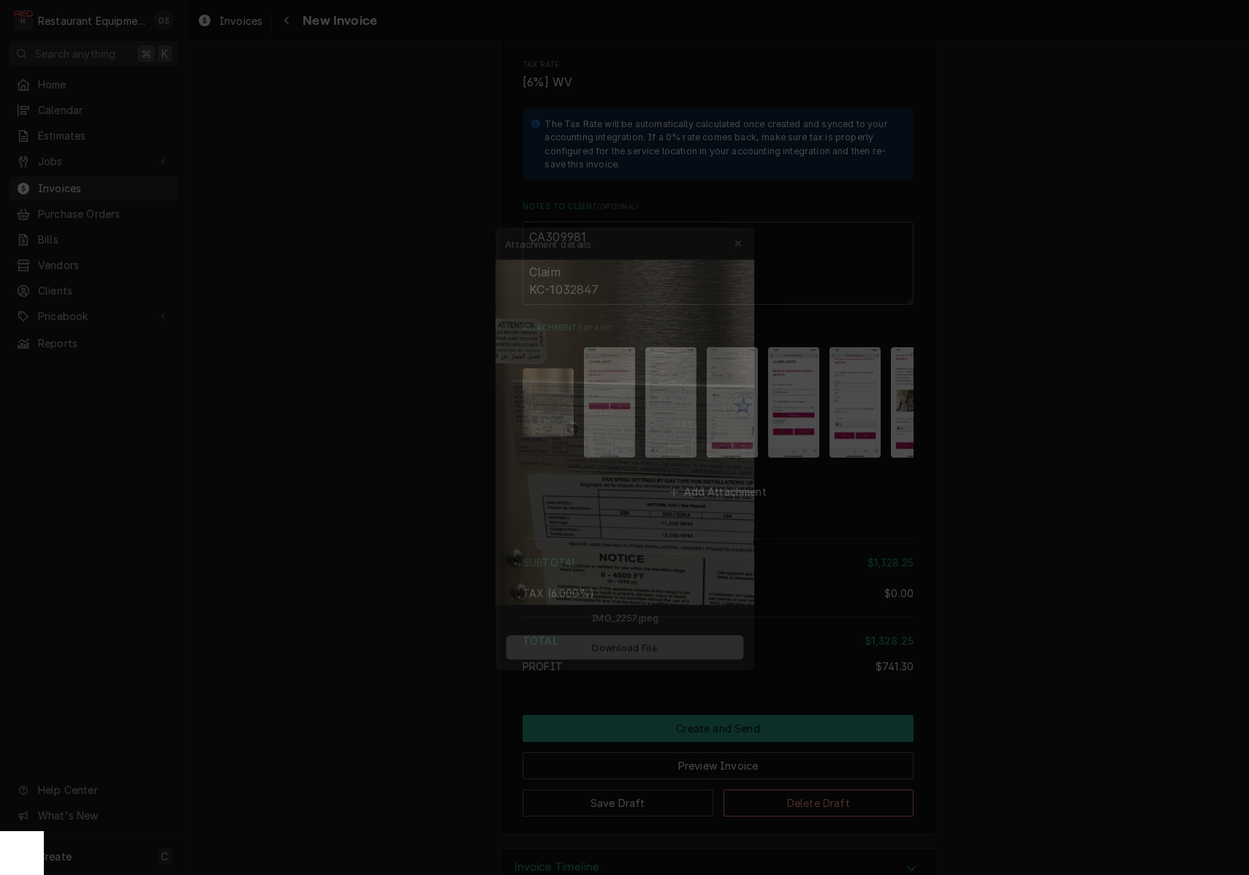
click at [624, 658] on span "Download File" at bounding box center [624, 652] width 77 height 15
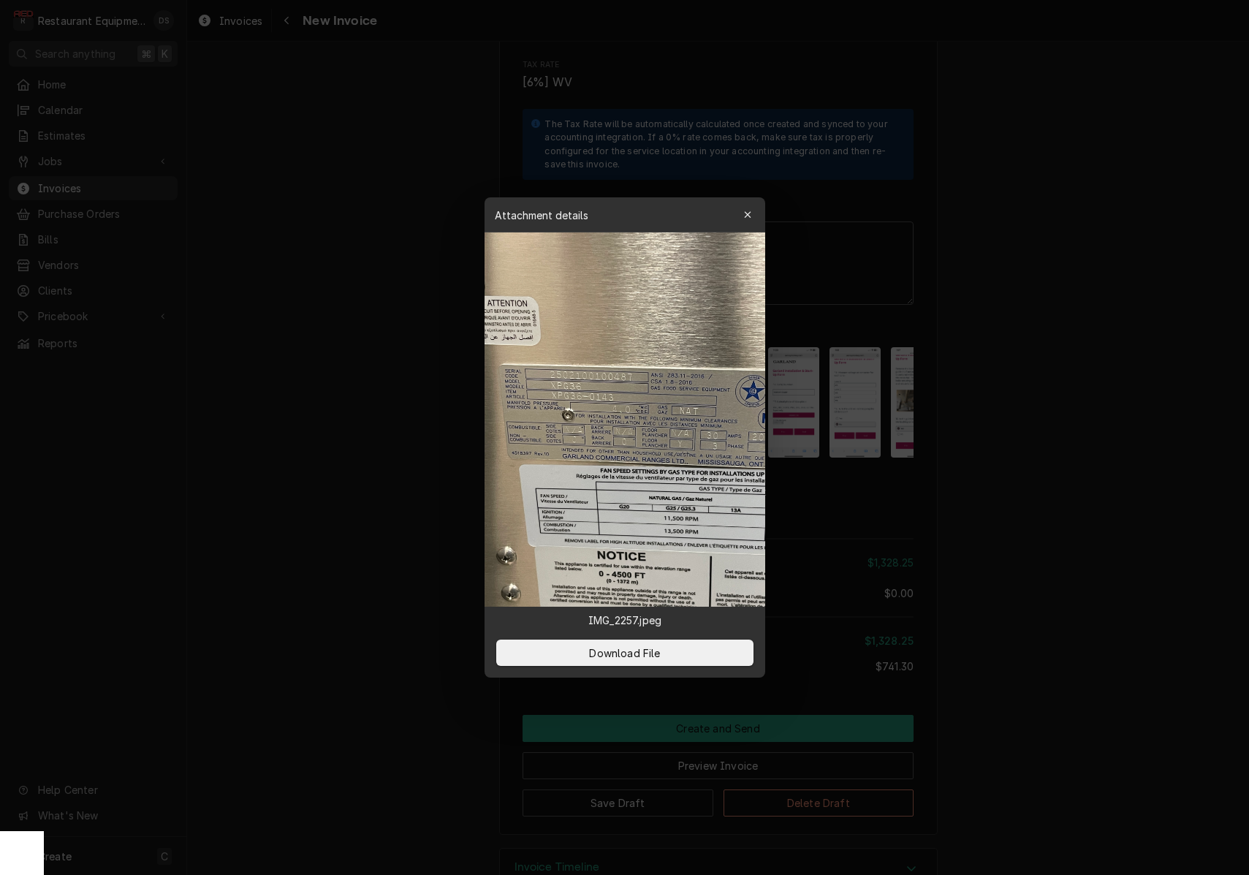
click at [883, 485] on div at bounding box center [624, 437] width 1249 height 875
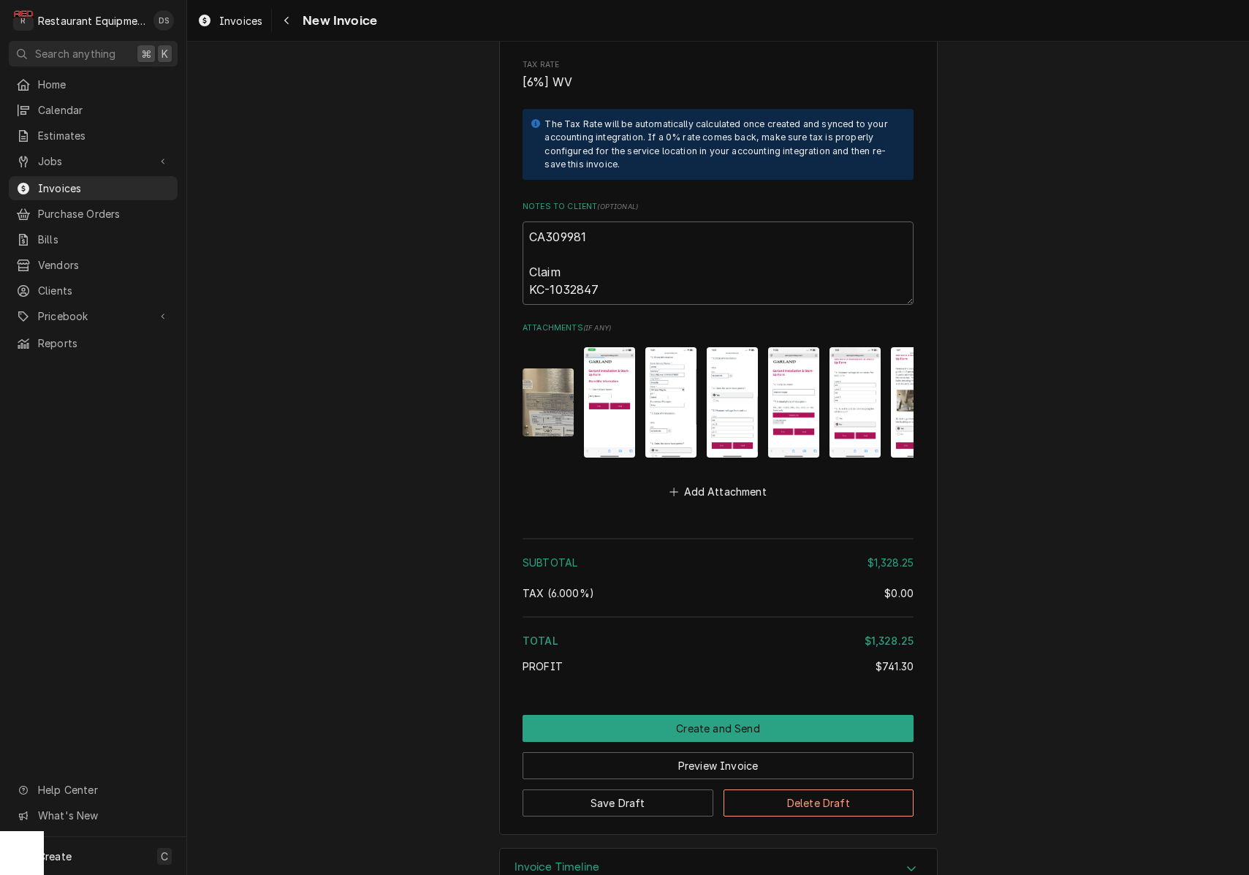
click at [900, 411] on img "Attachments" at bounding box center [916, 402] width 51 height 110
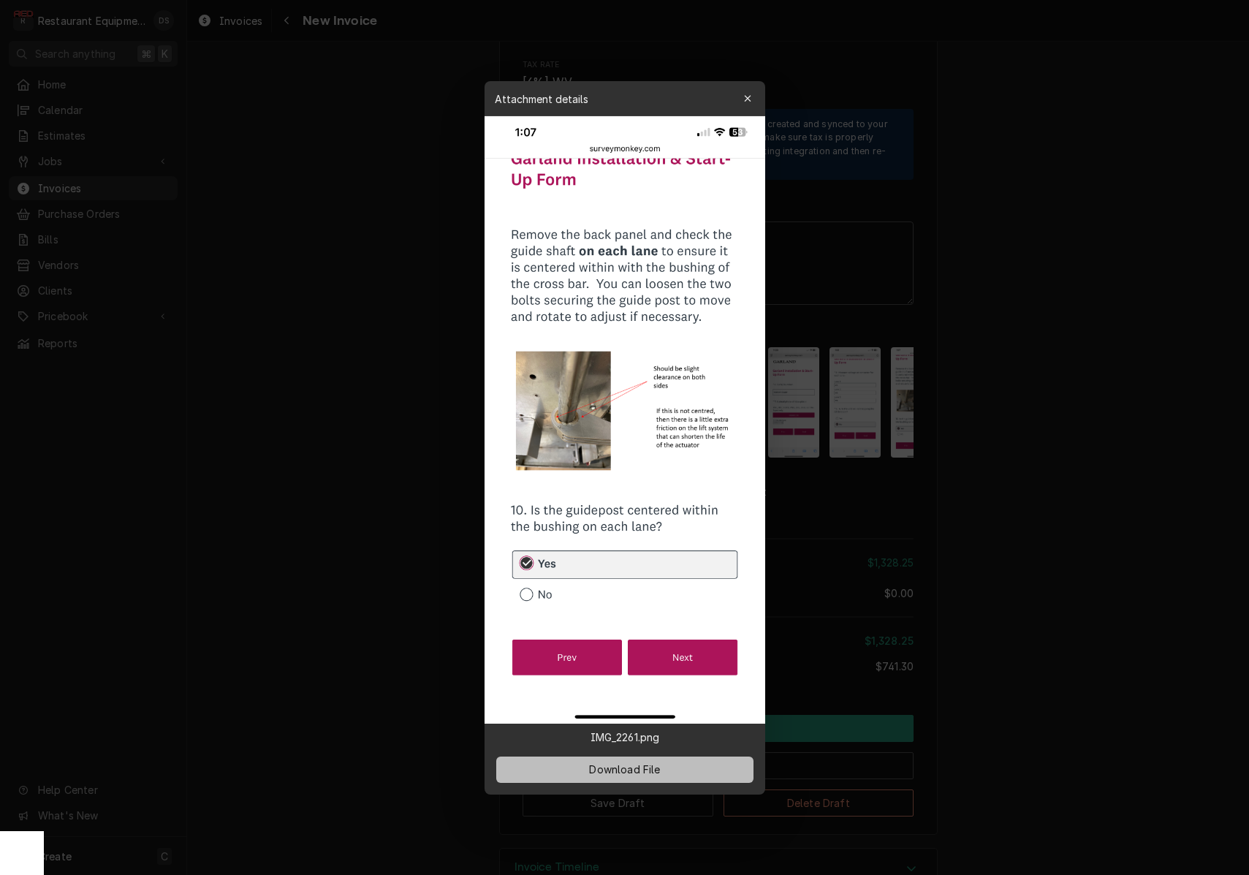
click at [665, 773] on button "Download File" at bounding box center [624, 769] width 257 height 26
click at [859, 476] on div at bounding box center [624, 437] width 1249 height 875
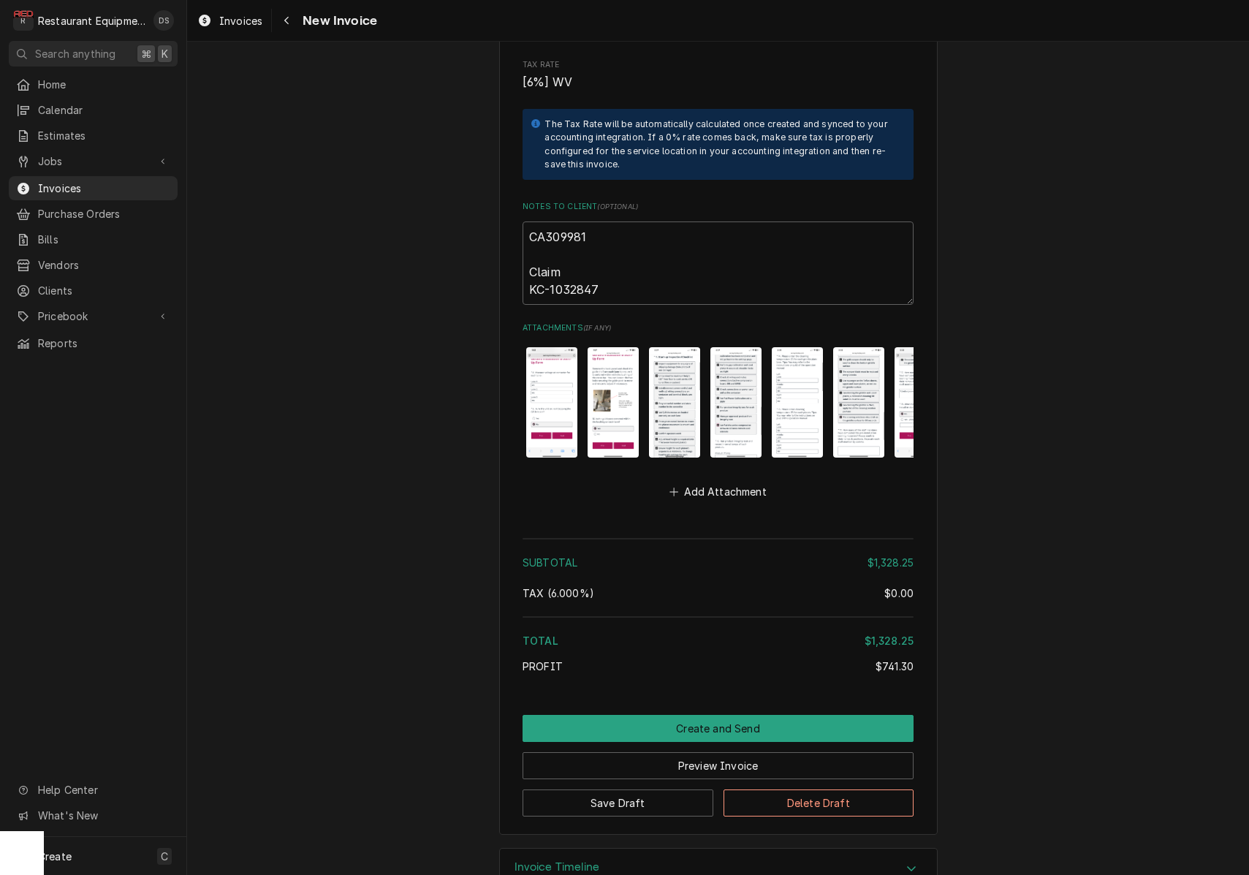
scroll to position [0, 296]
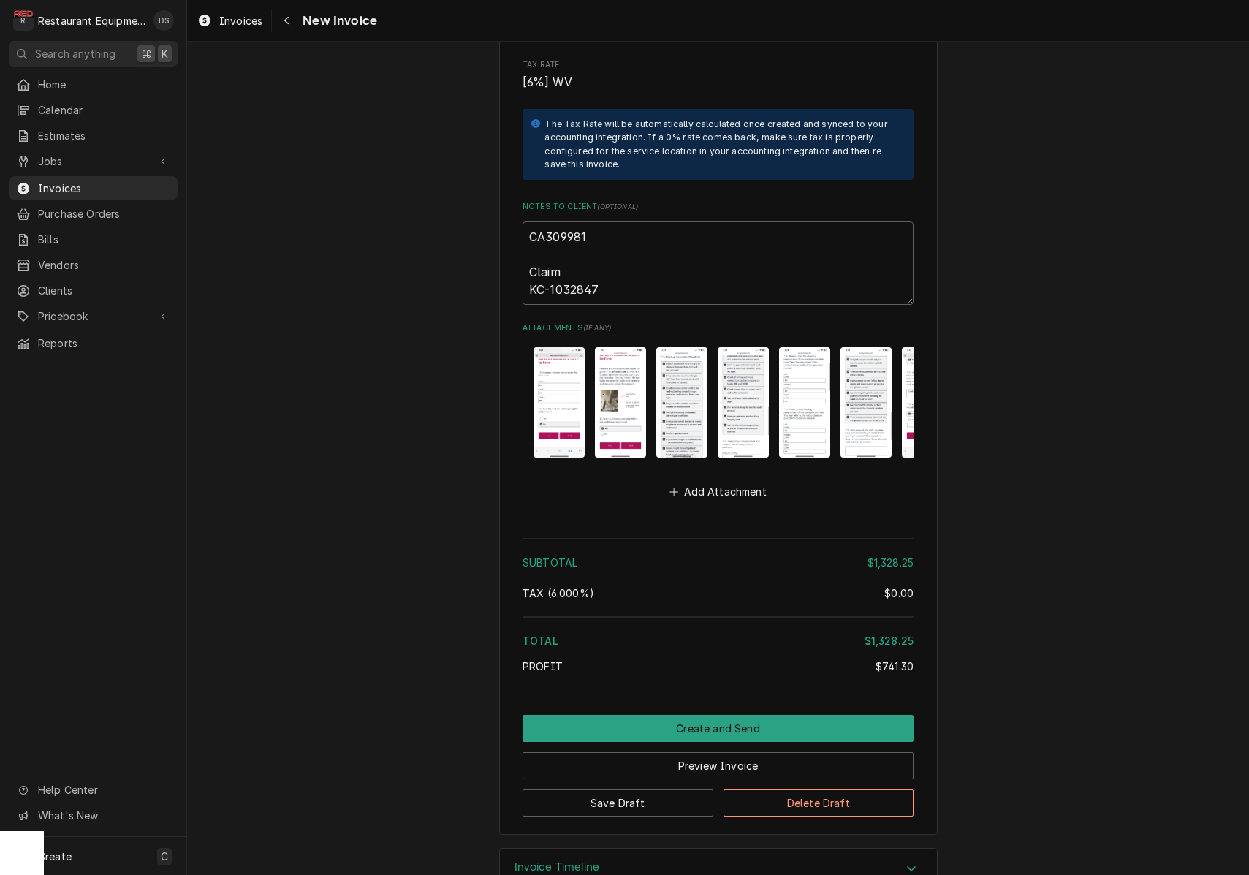
click at [686, 386] on img "Attachments" at bounding box center [681, 402] width 51 height 110
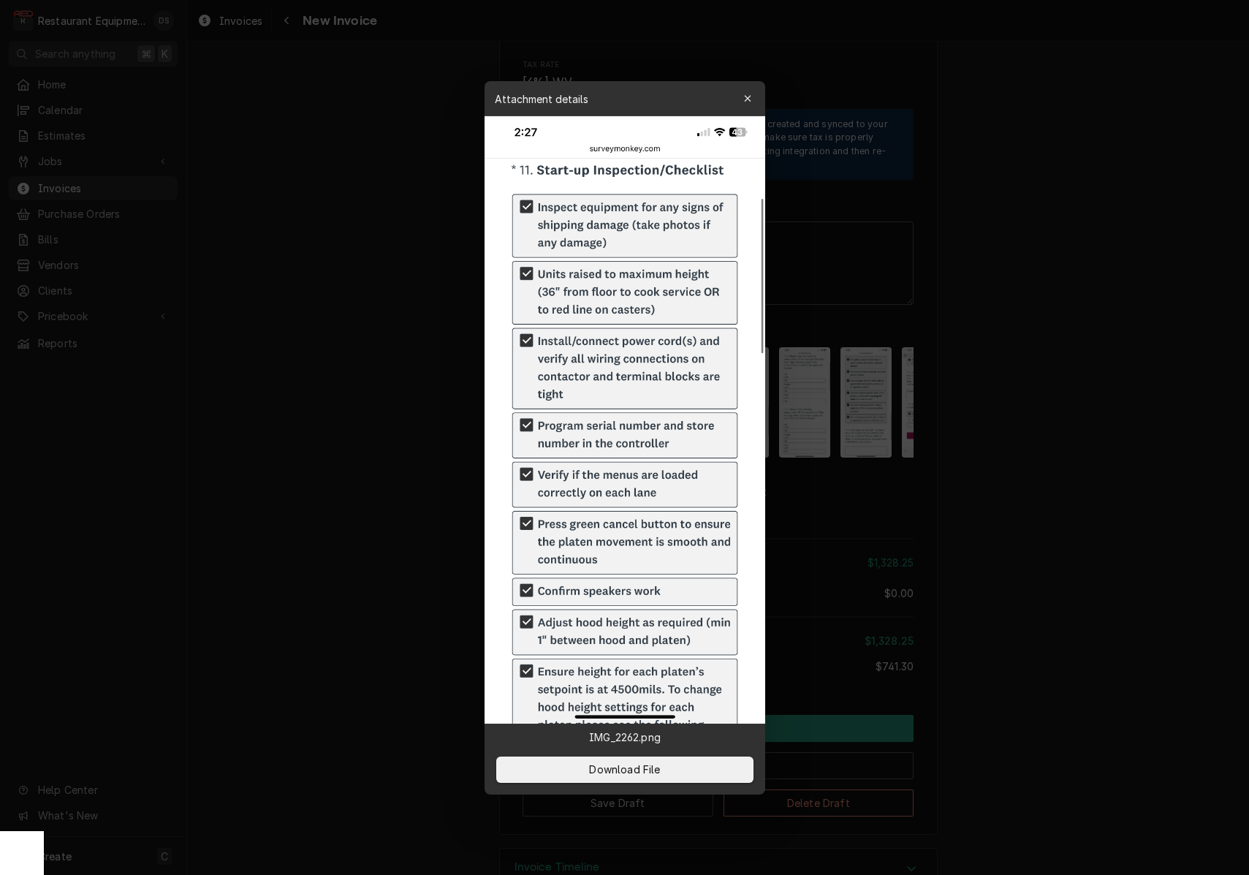
drag, startPoint x: 668, startPoint y: 760, endPoint x: 681, endPoint y: 753, distance: 14.7
click at [668, 760] on button "Download File" at bounding box center [624, 769] width 257 height 26
click at [838, 473] on div at bounding box center [624, 437] width 1249 height 875
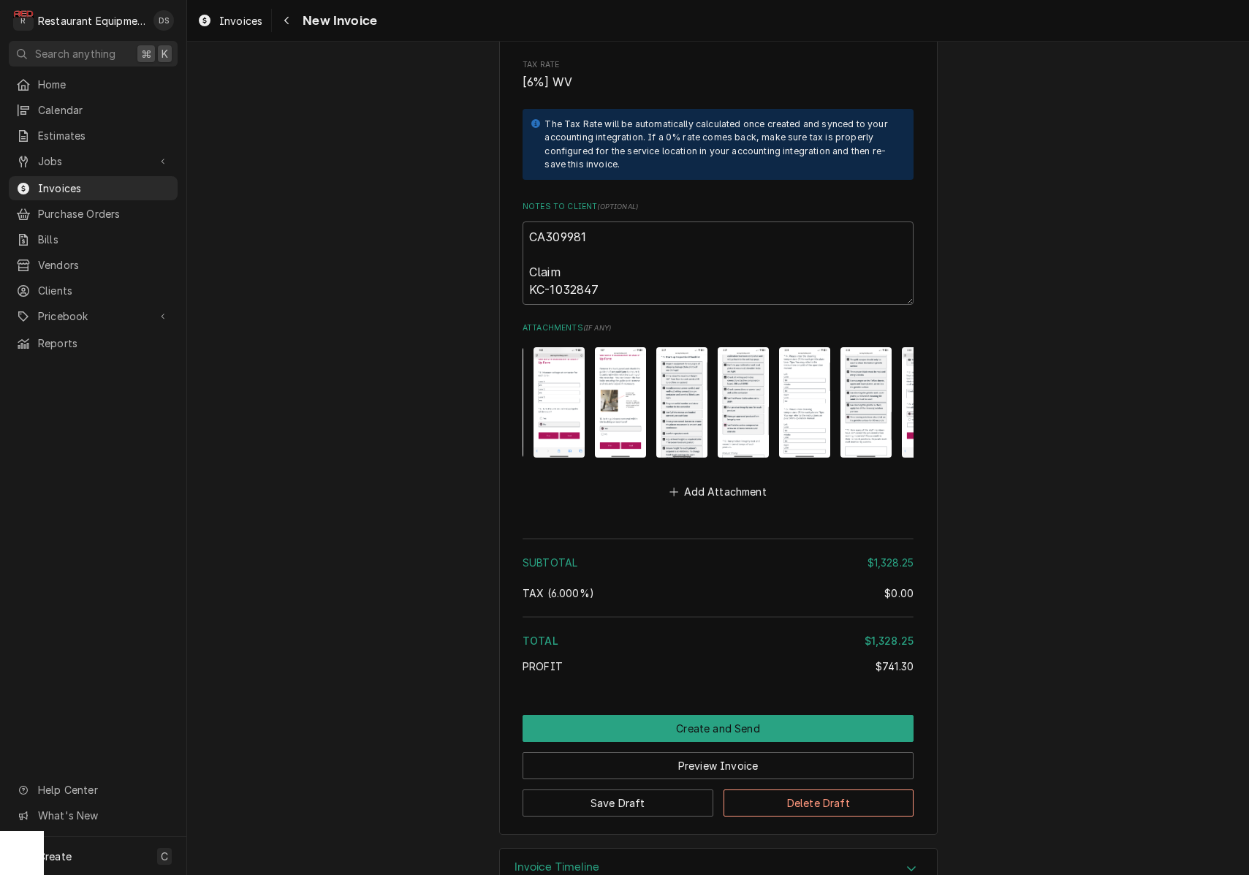
click at [747, 387] on img "Attachments" at bounding box center [743, 402] width 51 height 110
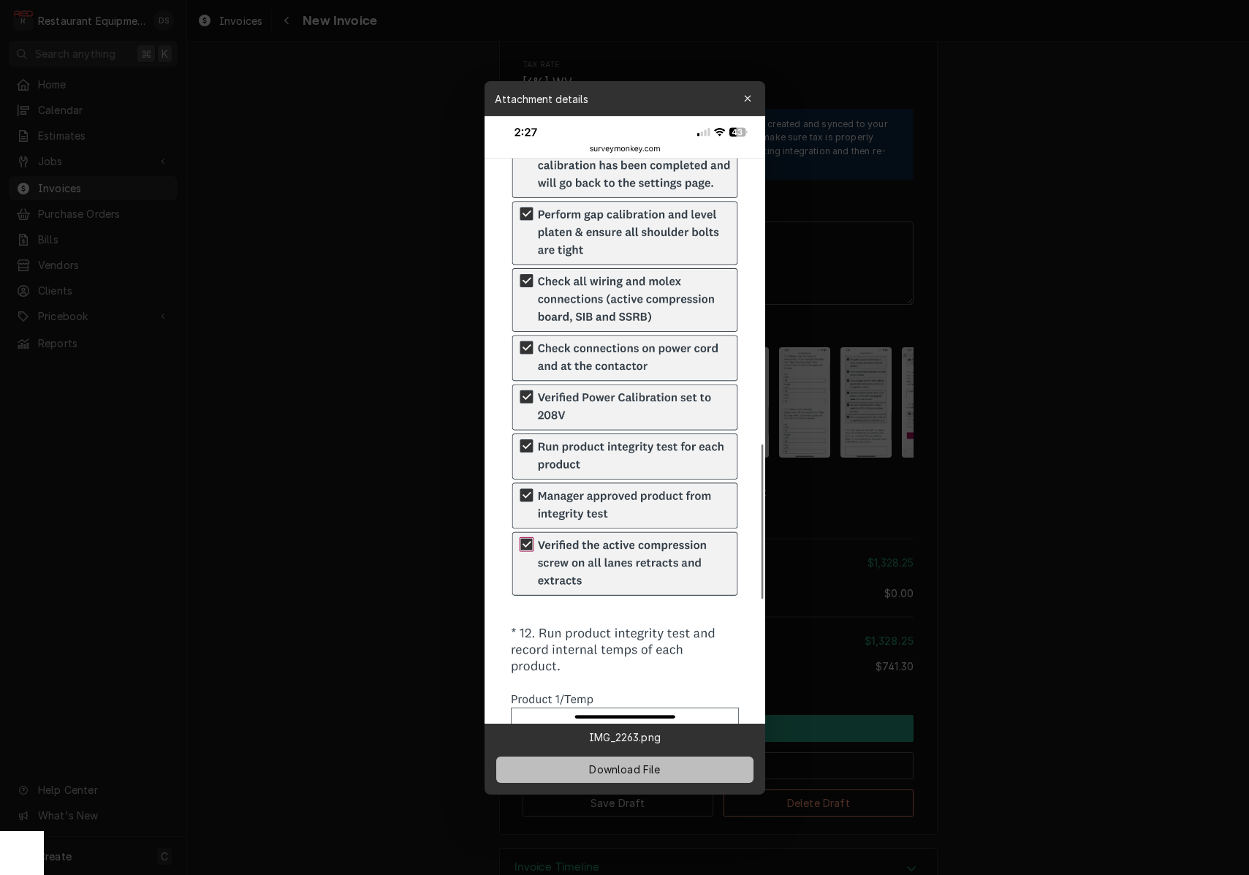
click at [701, 766] on button "Download File" at bounding box center [624, 769] width 257 height 26
drag, startPoint x: 813, startPoint y: 468, endPoint x: 815, endPoint y: 449, distance: 19.9
click at [813, 468] on div at bounding box center [624, 437] width 1249 height 875
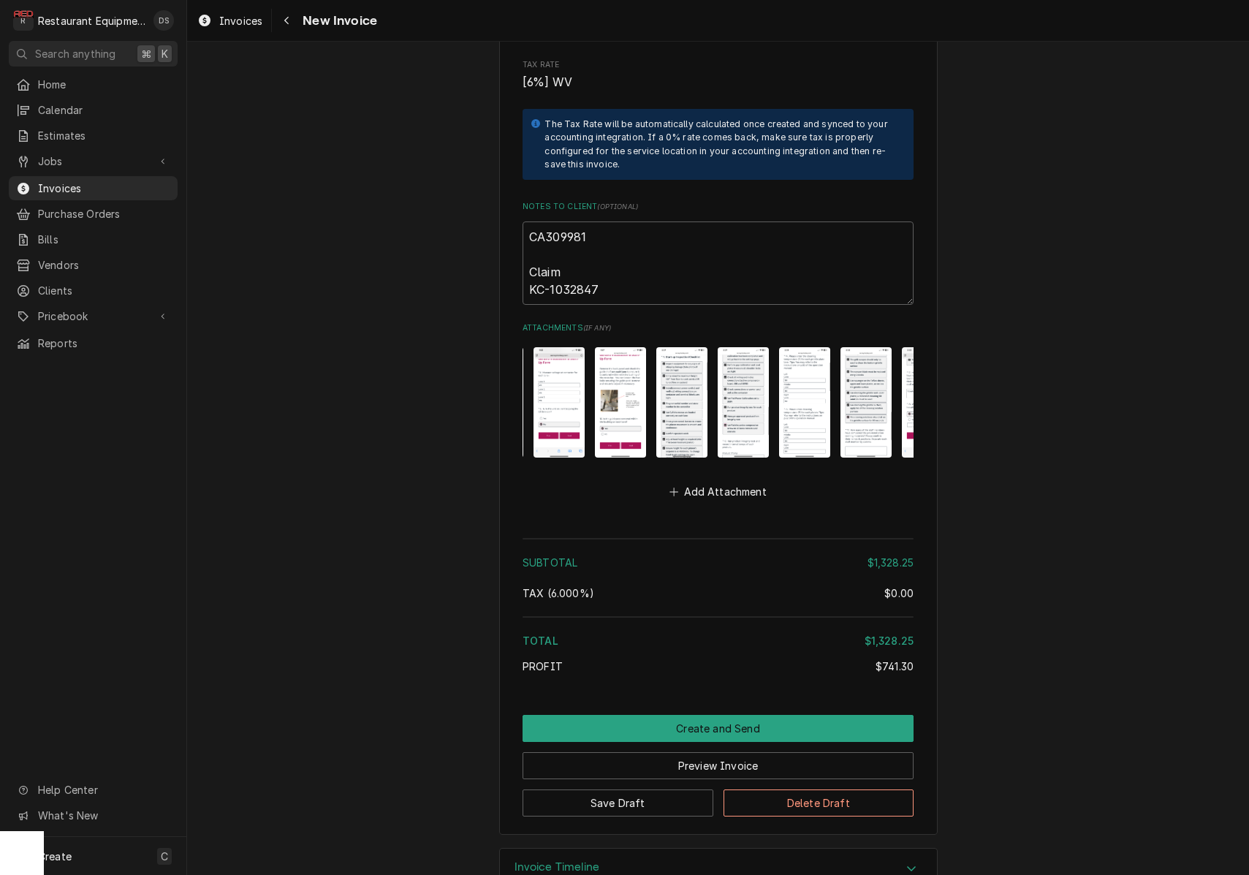
click at [813, 399] on img "Attachments" at bounding box center [804, 402] width 51 height 110
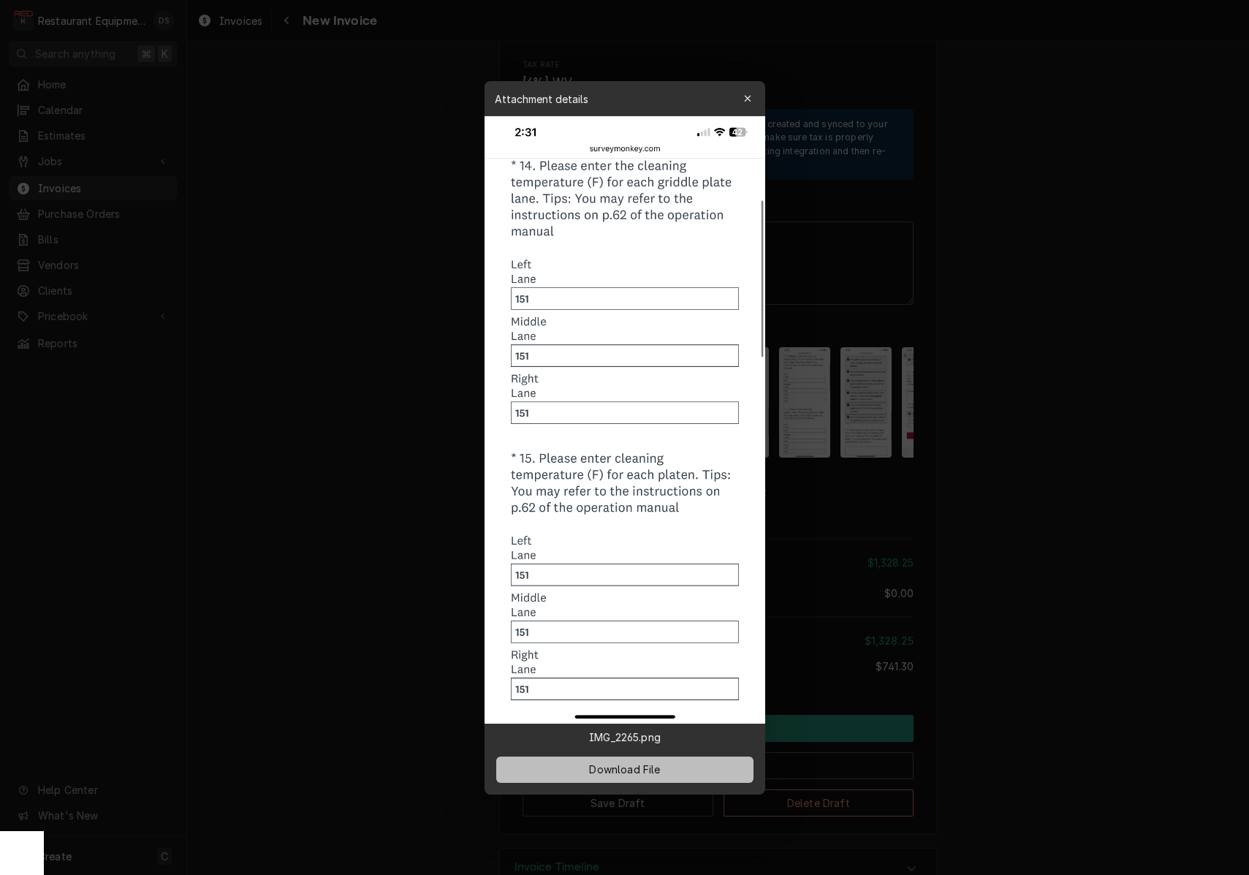
click at [711, 772] on button "Download File" at bounding box center [624, 769] width 257 height 26
click at [806, 458] on div at bounding box center [624, 437] width 1249 height 875
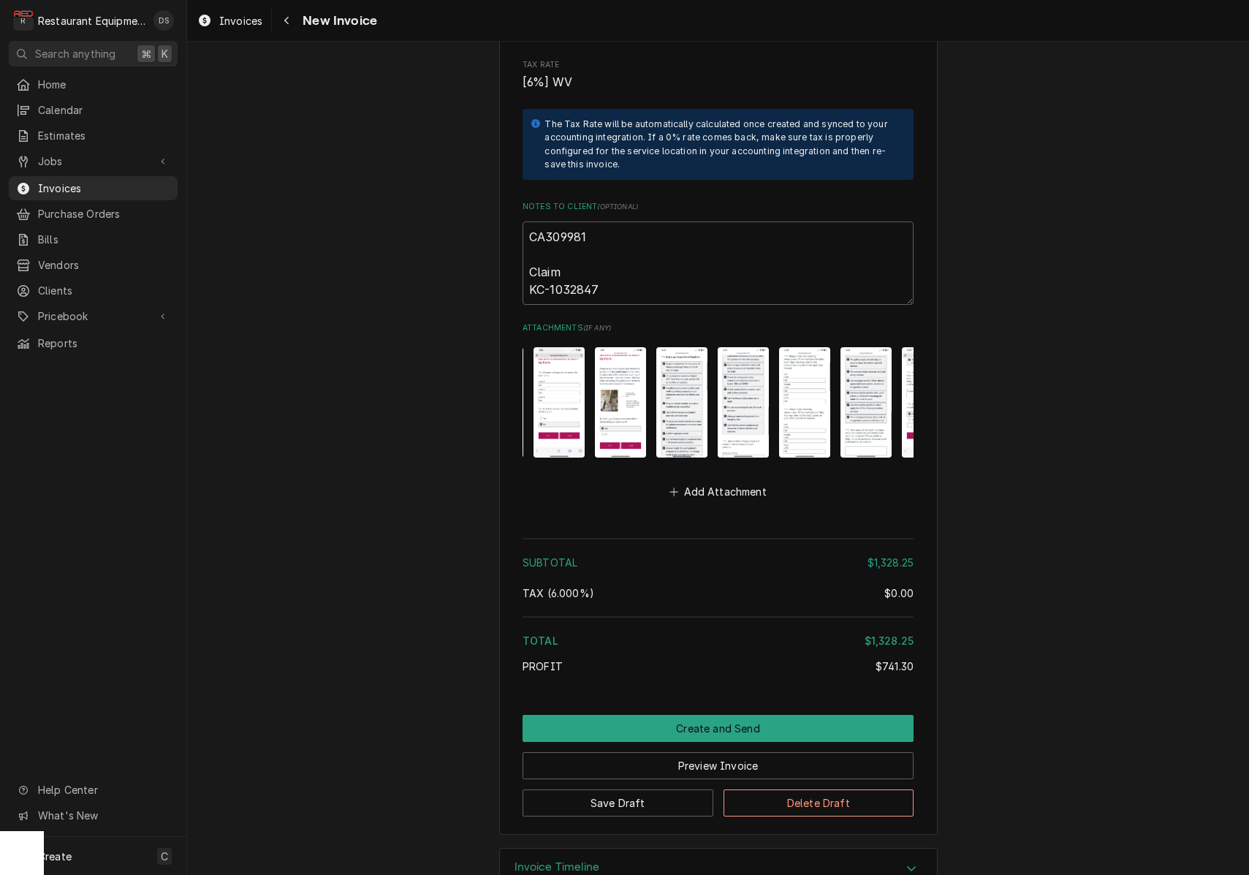
click at [888, 397] on img "Attachments" at bounding box center [865, 402] width 51 height 110
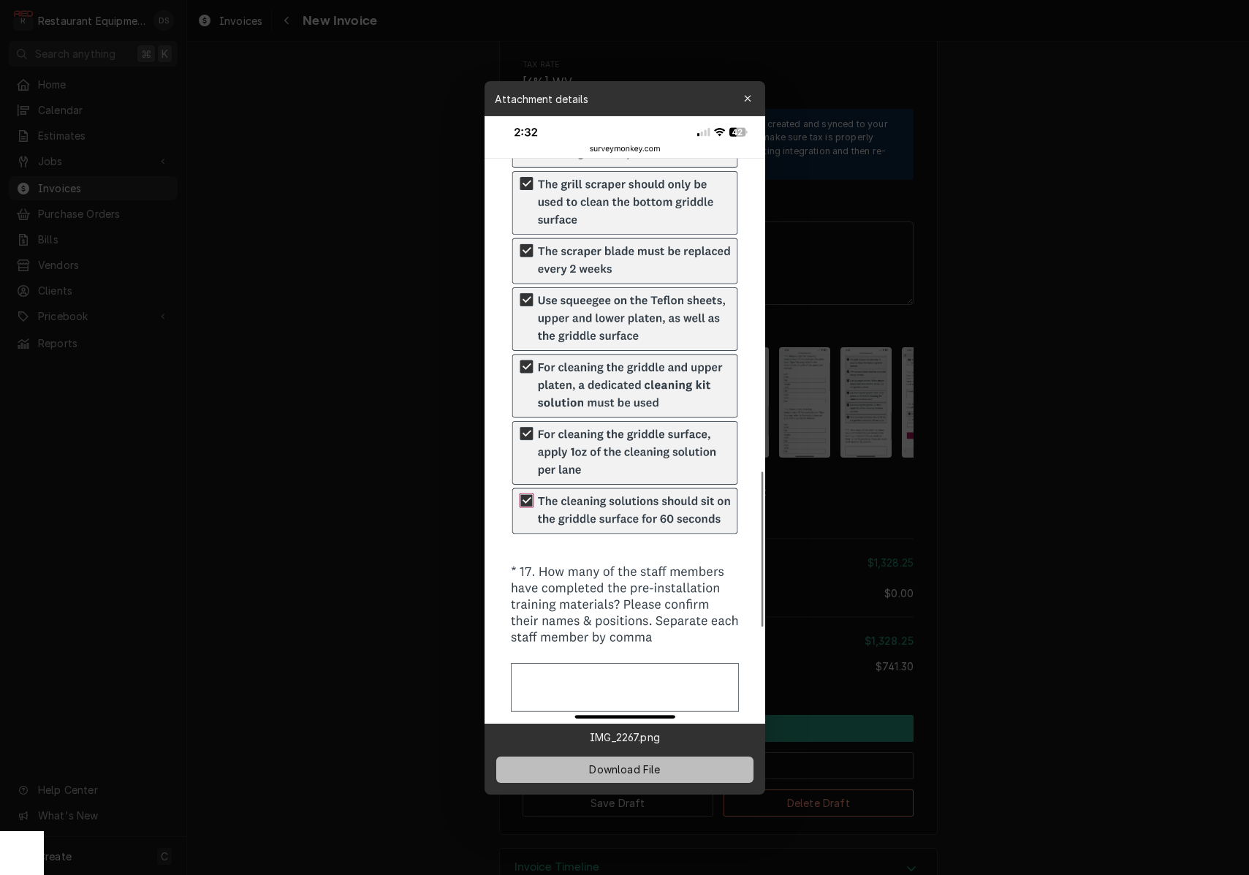
click at [653, 749] on div "Download File" at bounding box center [624, 769] width 281 height 50
click at [653, 759] on button "Download File" at bounding box center [624, 769] width 257 height 26
drag, startPoint x: 837, startPoint y: 496, endPoint x: 840, endPoint y: 488, distance: 8.3
click at [840, 488] on div at bounding box center [624, 437] width 1249 height 875
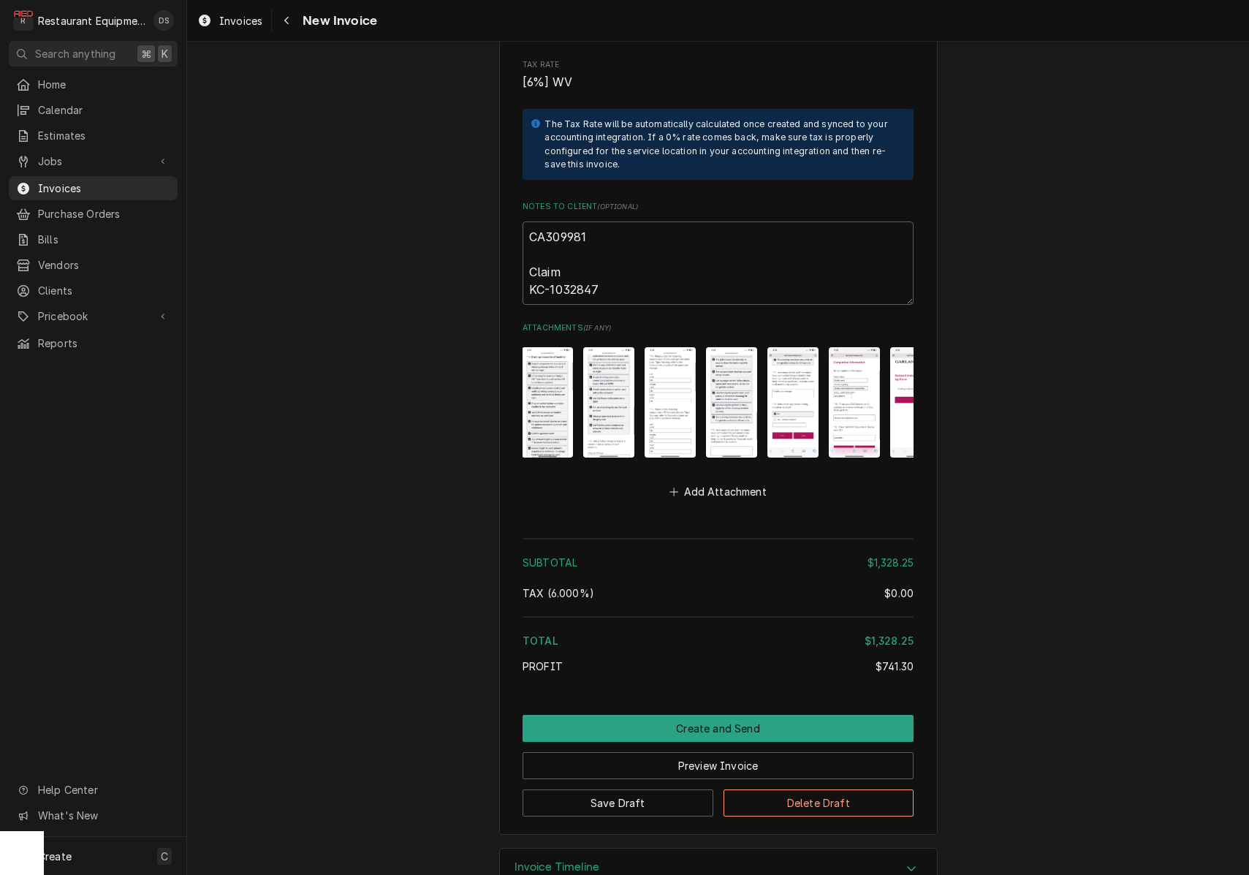
scroll to position [0, 431]
click at [795, 403] on img "Attachments" at bounding box center [791, 402] width 51 height 110
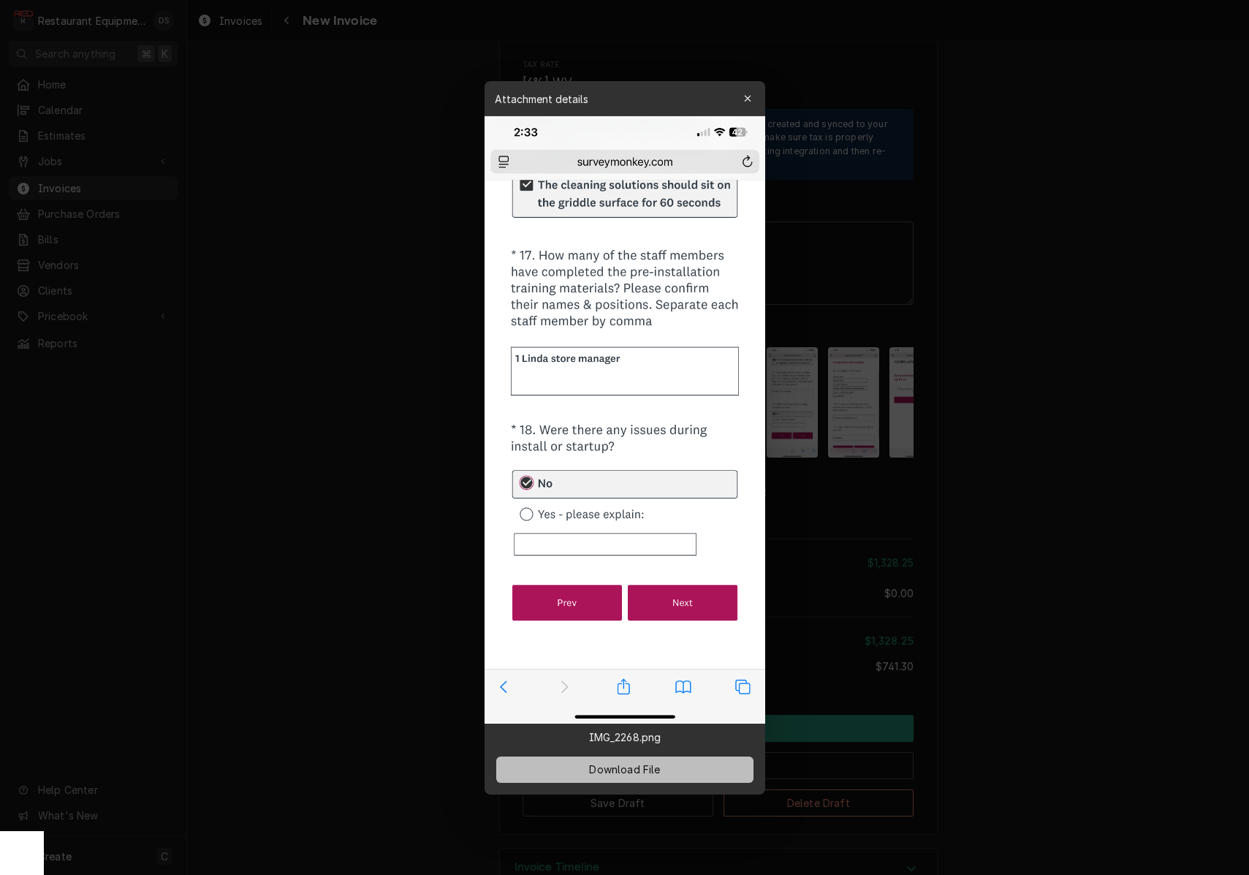
click at [680, 766] on button "Download File" at bounding box center [624, 769] width 257 height 26
click at [837, 484] on div at bounding box center [624, 437] width 1249 height 875
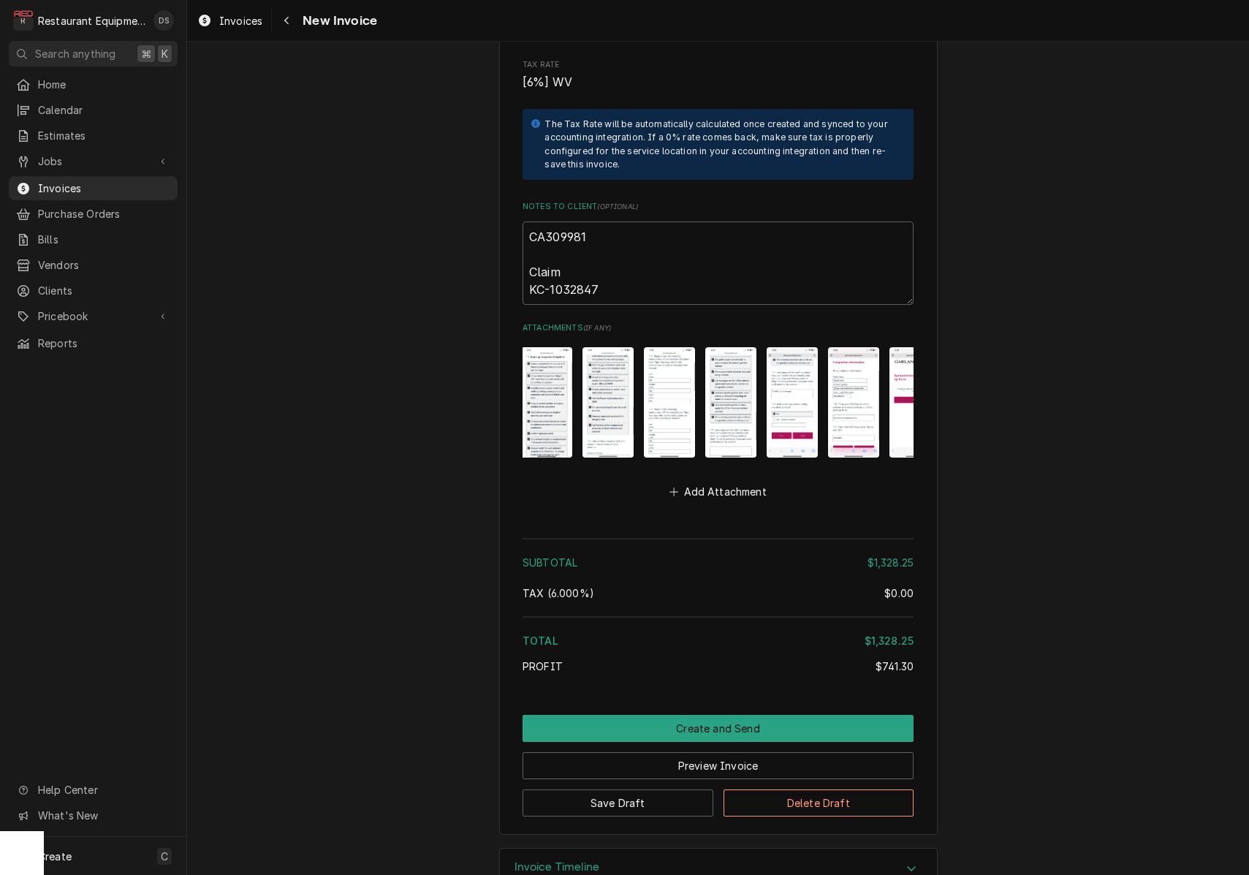
click at [867, 408] on img "Attachments" at bounding box center [853, 402] width 51 height 110
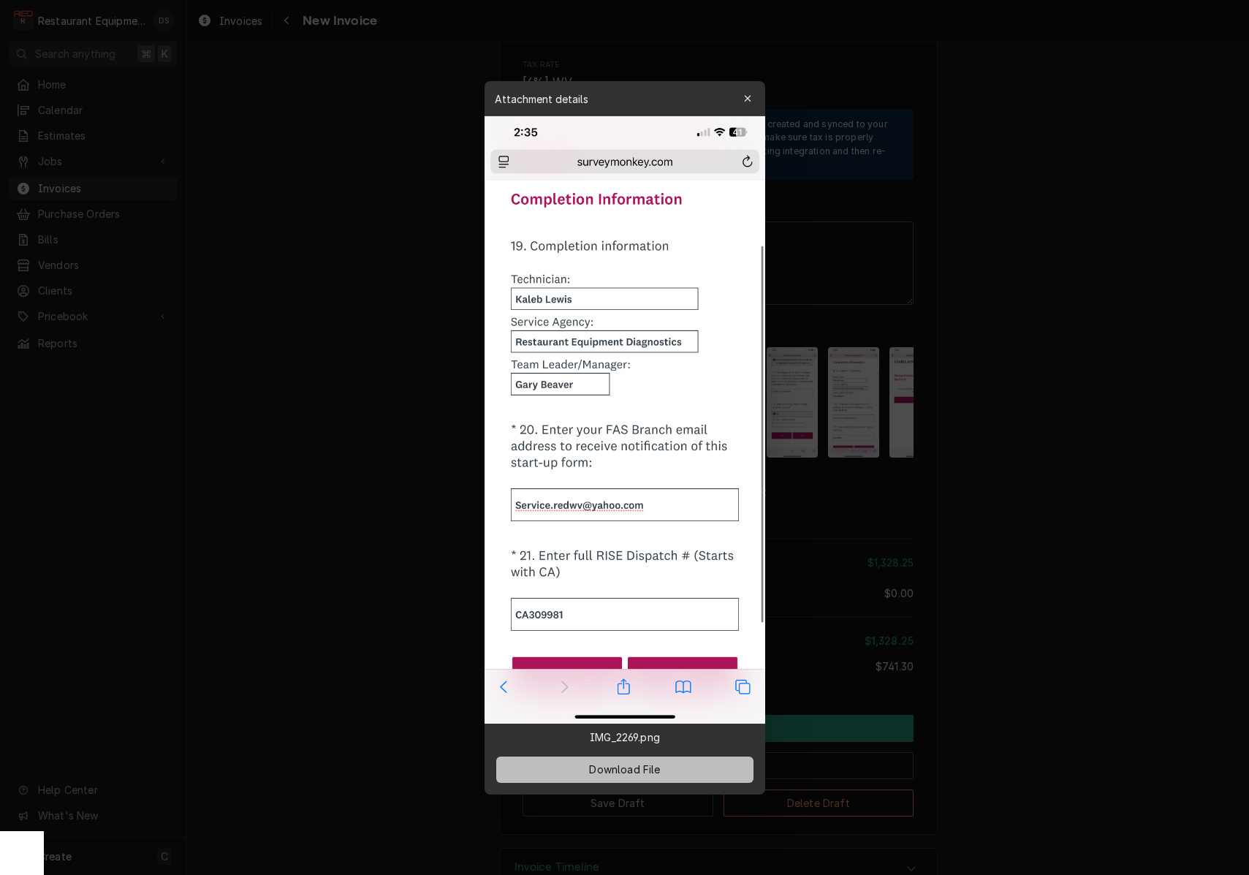
click at [686, 773] on button "Download File" at bounding box center [624, 769] width 257 height 26
click at [826, 418] on div at bounding box center [624, 437] width 1249 height 875
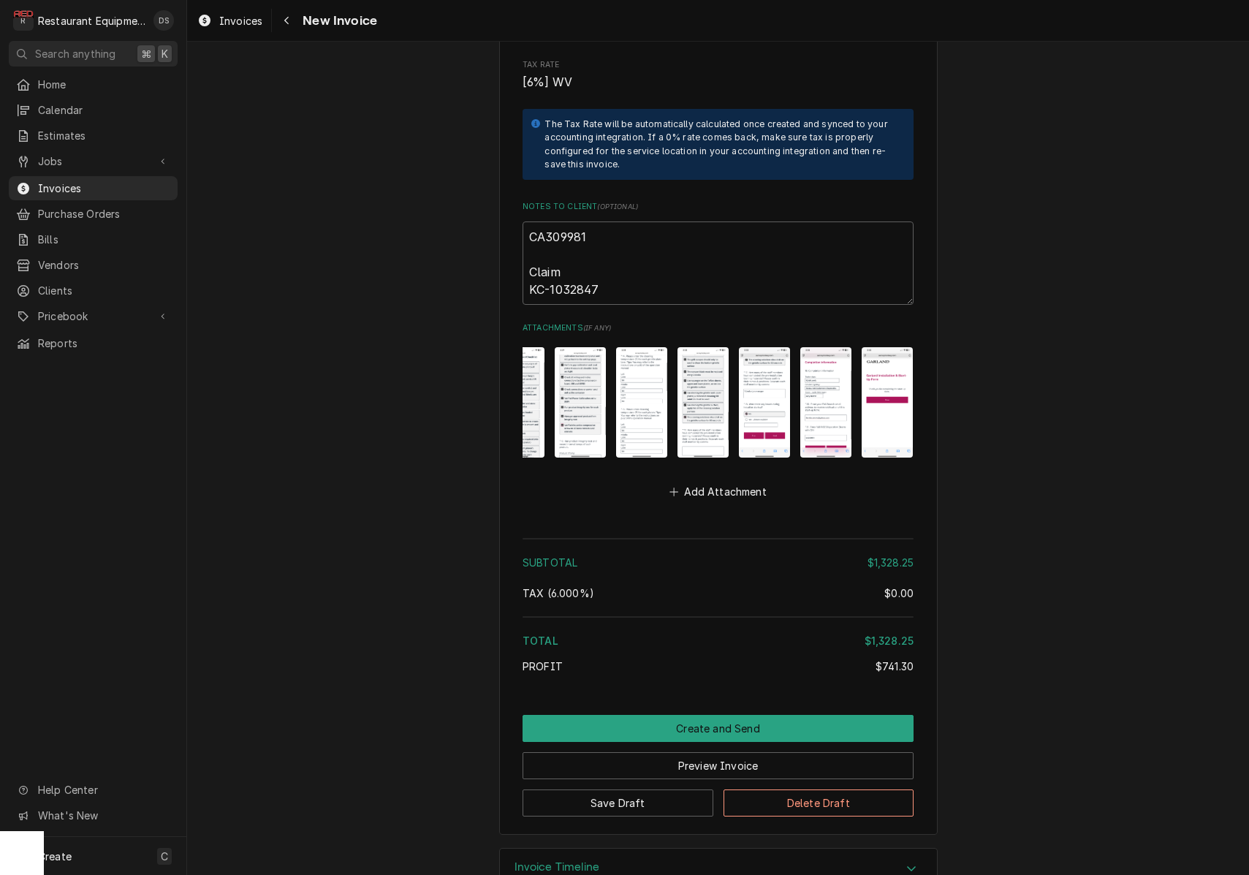
scroll to position [0, 458]
click at [879, 393] on img "Attachments" at bounding box center [887, 402] width 51 height 110
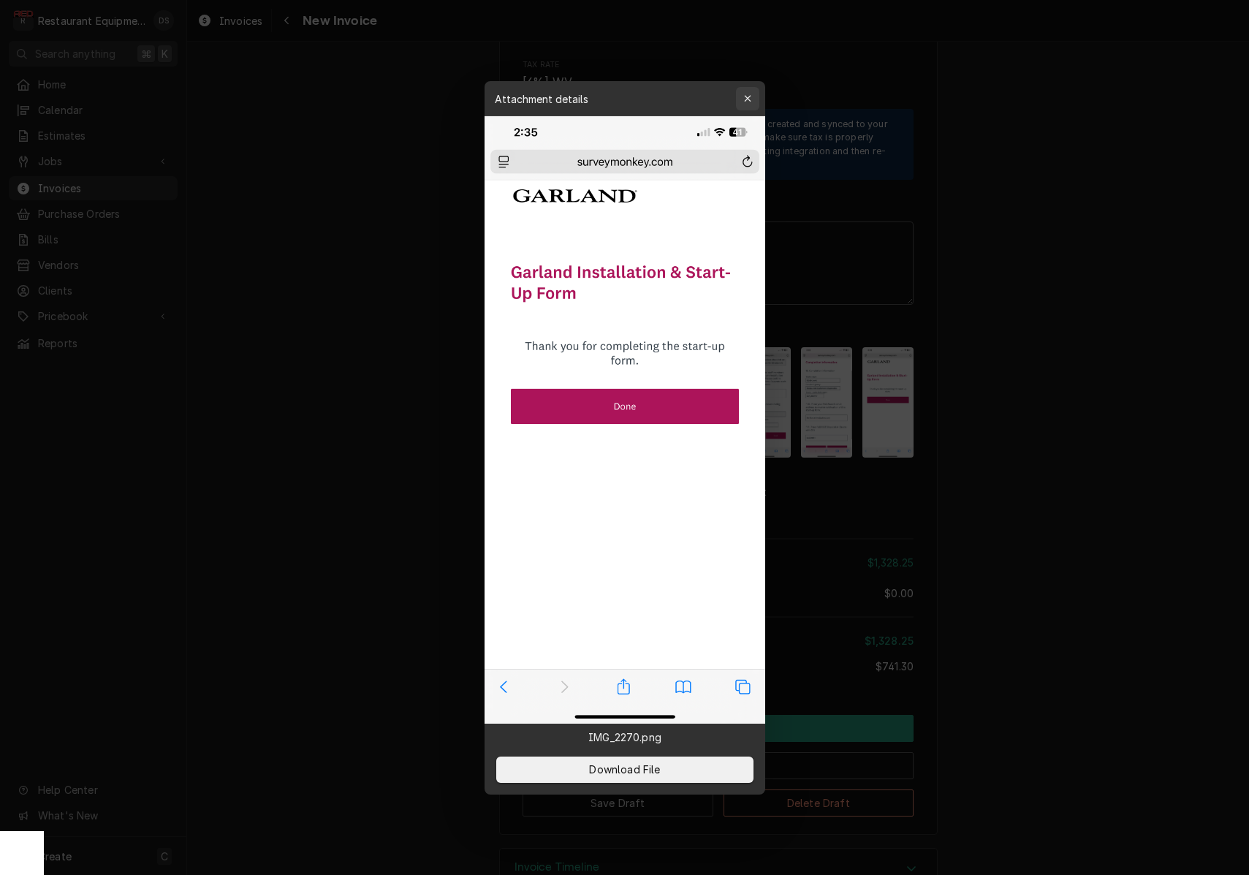
click at [747, 100] on icon "button" at bounding box center [747, 99] width 8 height 10
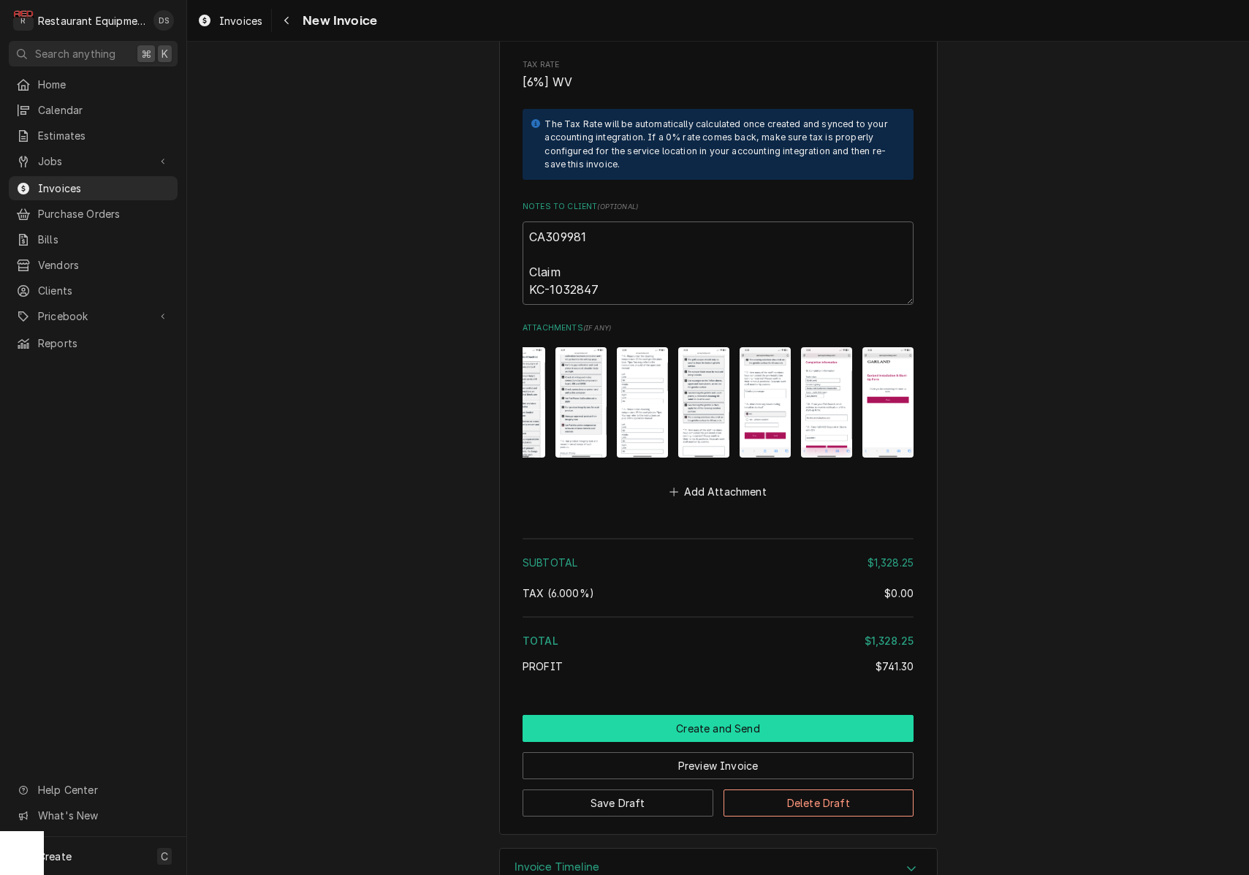
click at [728, 715] on button "Create and Send" at bounding box center [717, 728] width 391 height 27
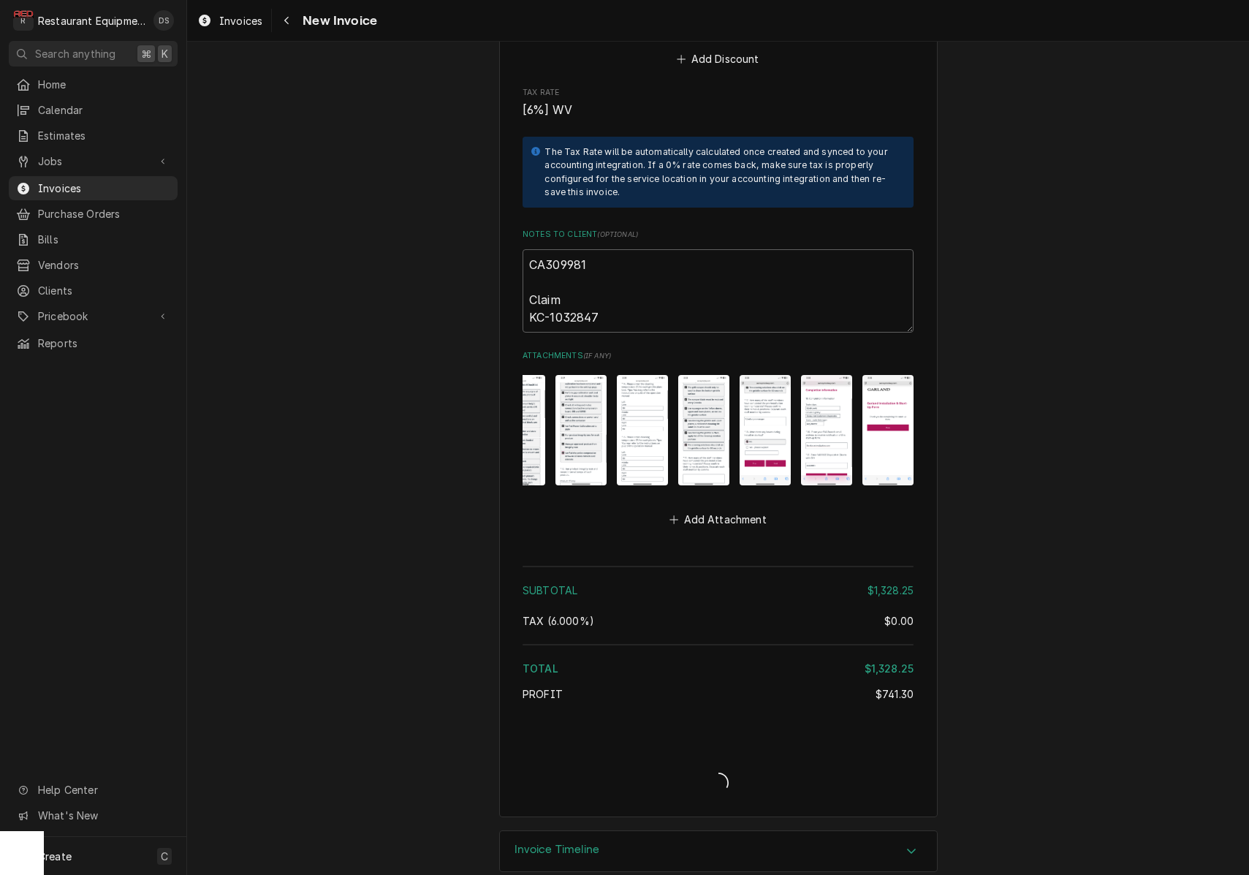
type textarea "x"
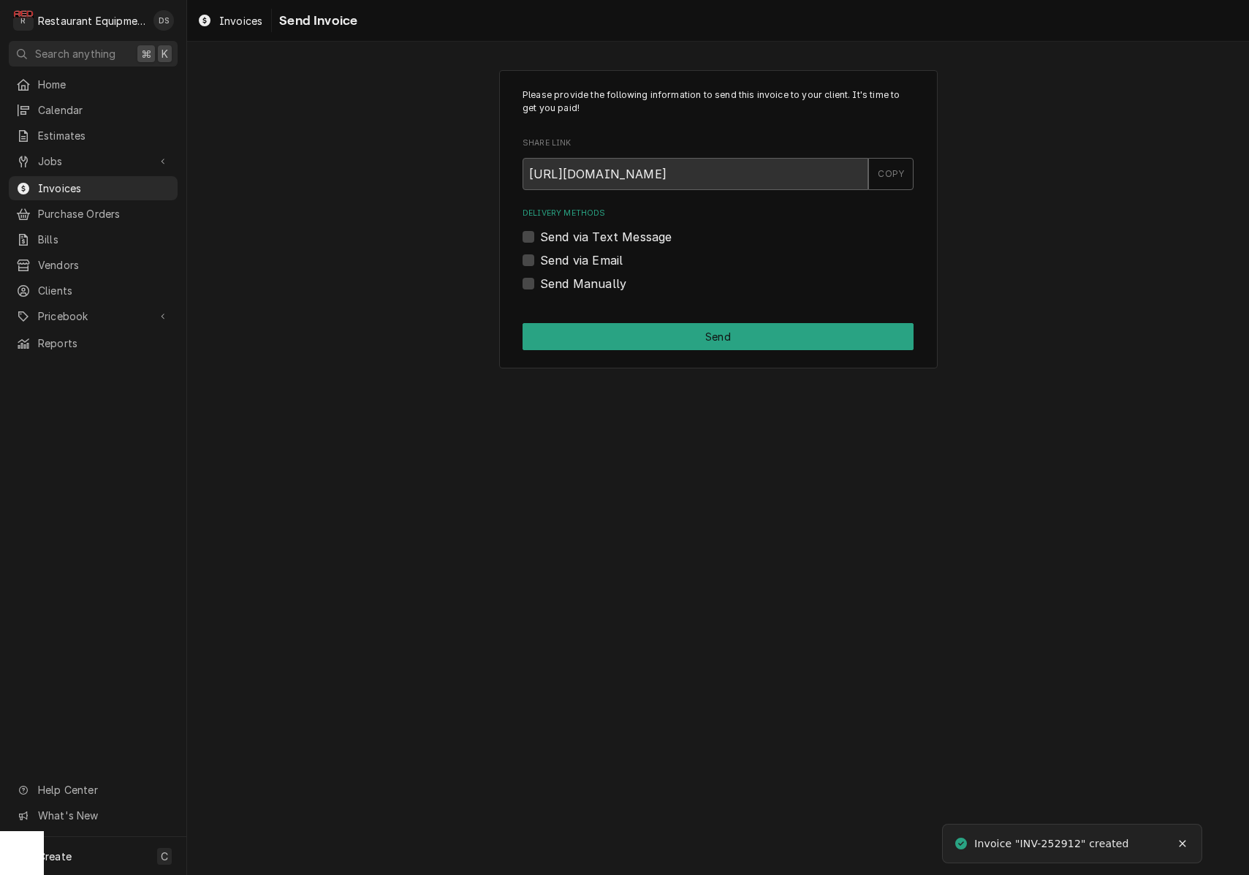
click at [540, 284] on label "Send Manually" at bounding box center [583, 284] width 86 height 18
click at [540, 284] on input "Send Manually" at bounding box center [735, 291] width 391 height 32
checkbox input "true"
click at [677, 328] on button "Send" at bounding box center [717, 336] width 391 height 27
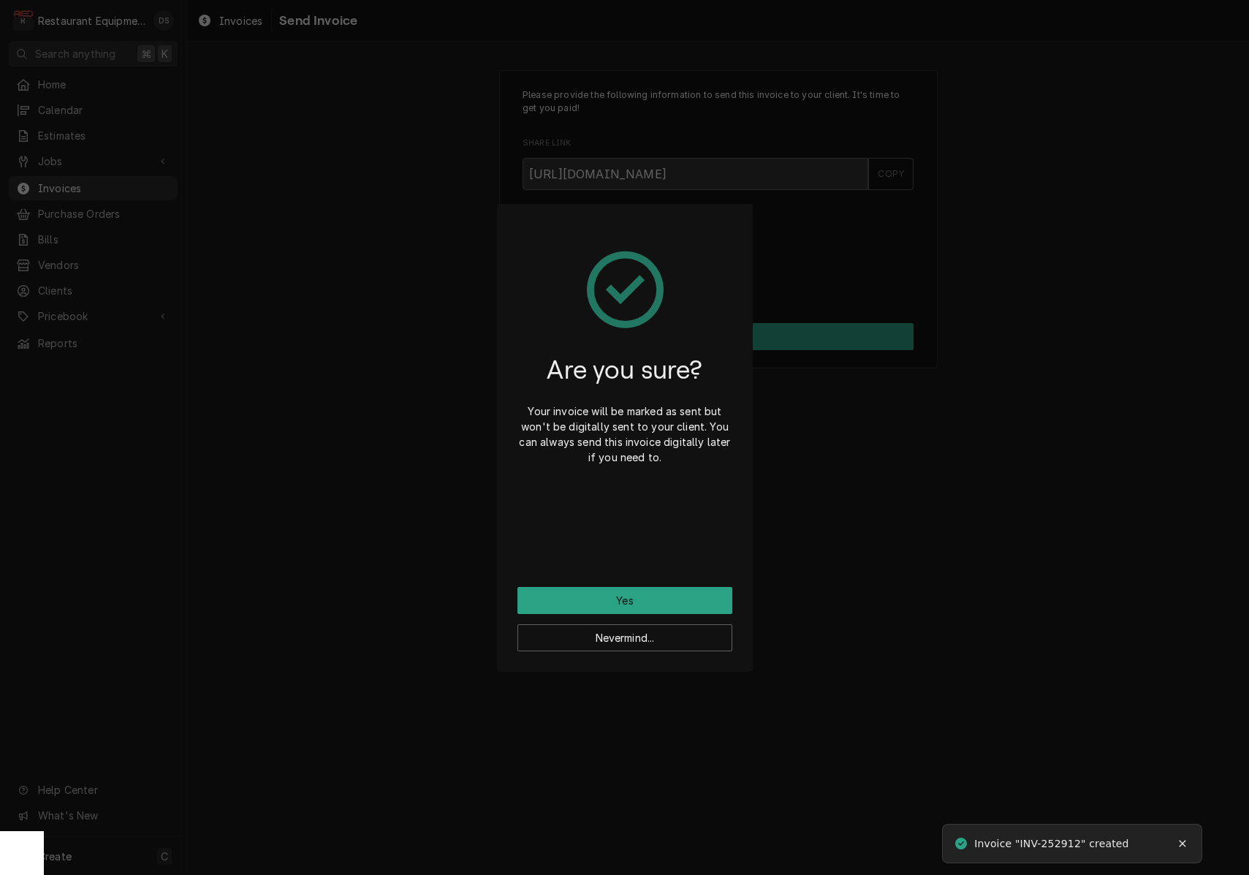
click at [661, 598] on button "Yes" at bounding box center [624, 600] width 215 height 27
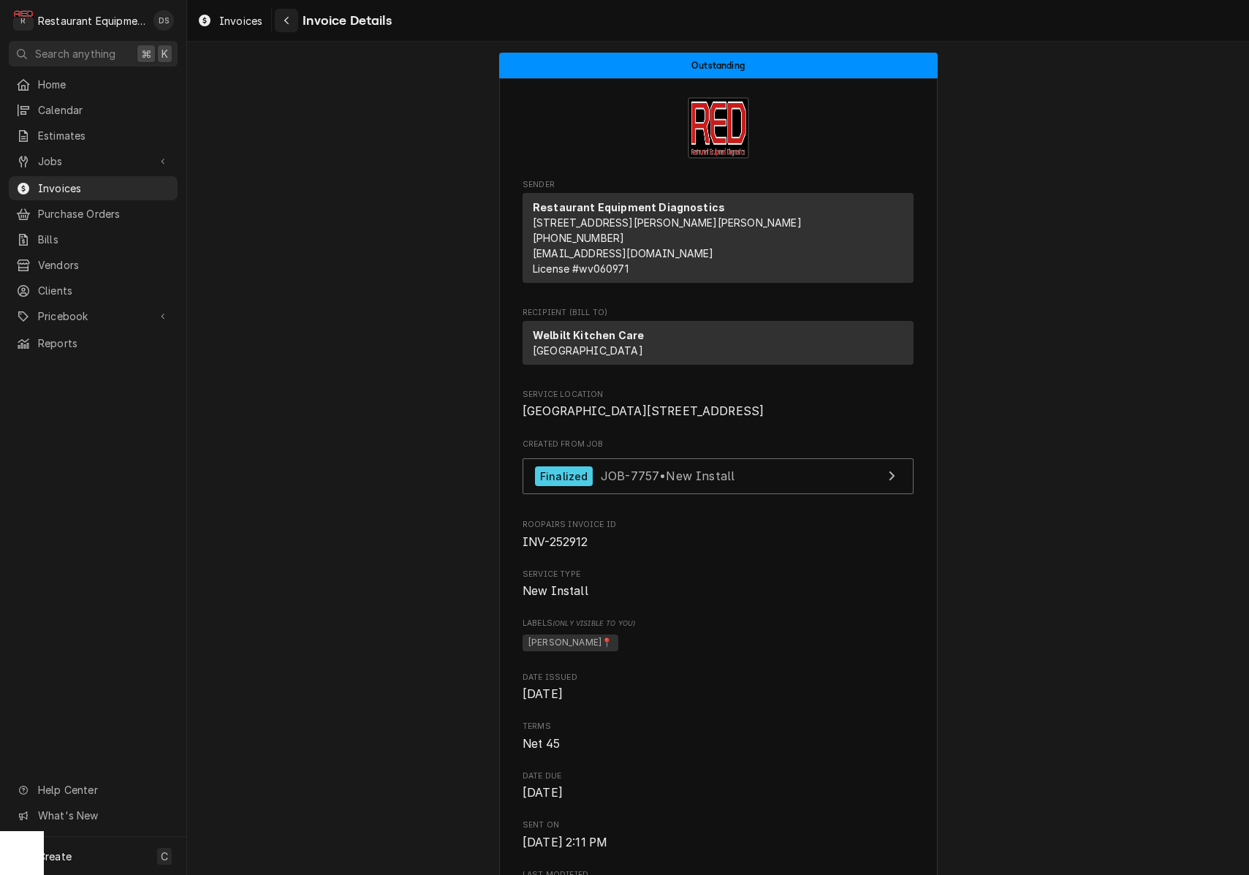
click at [292, 20] on div "Navigate back" at bounding box center [286, 20] width 15 height 15
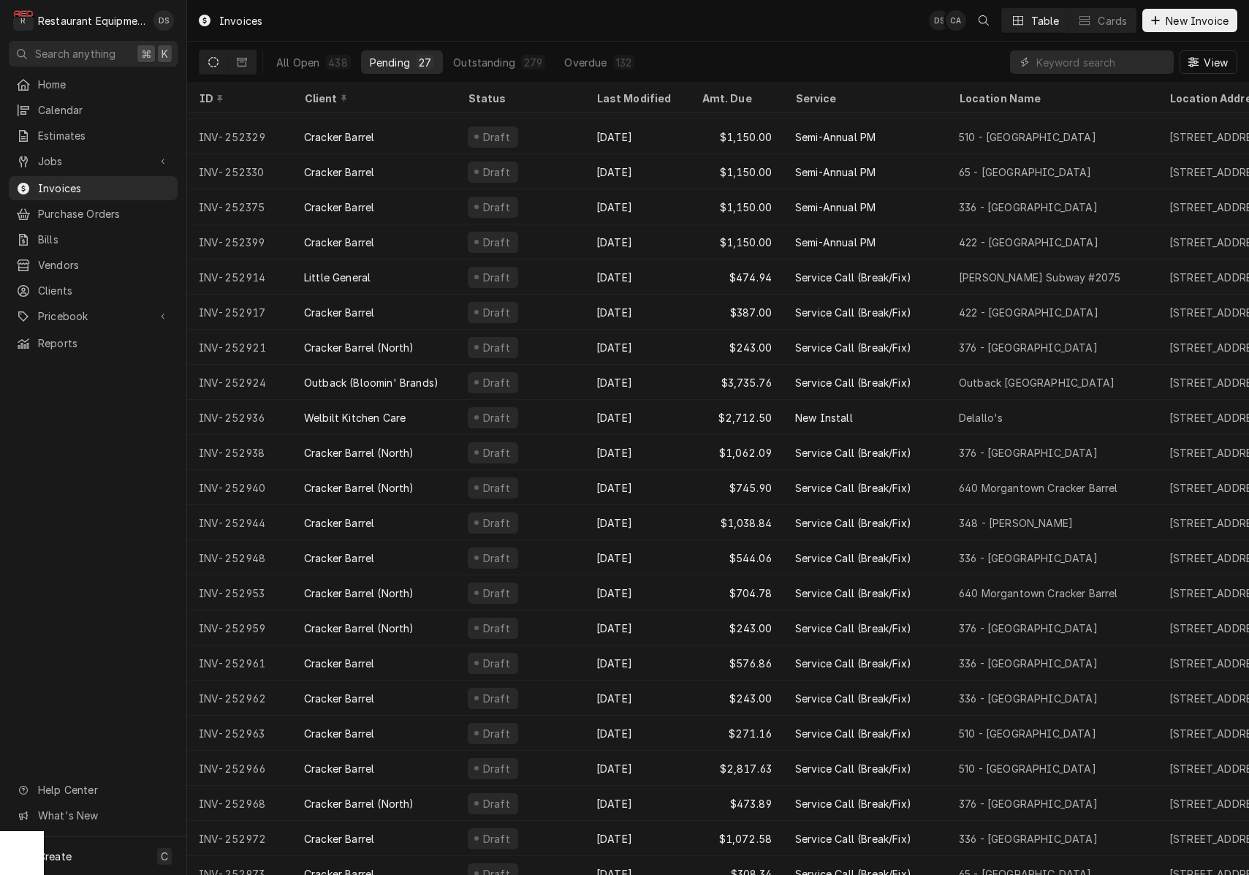
scroll to position [64, 0]
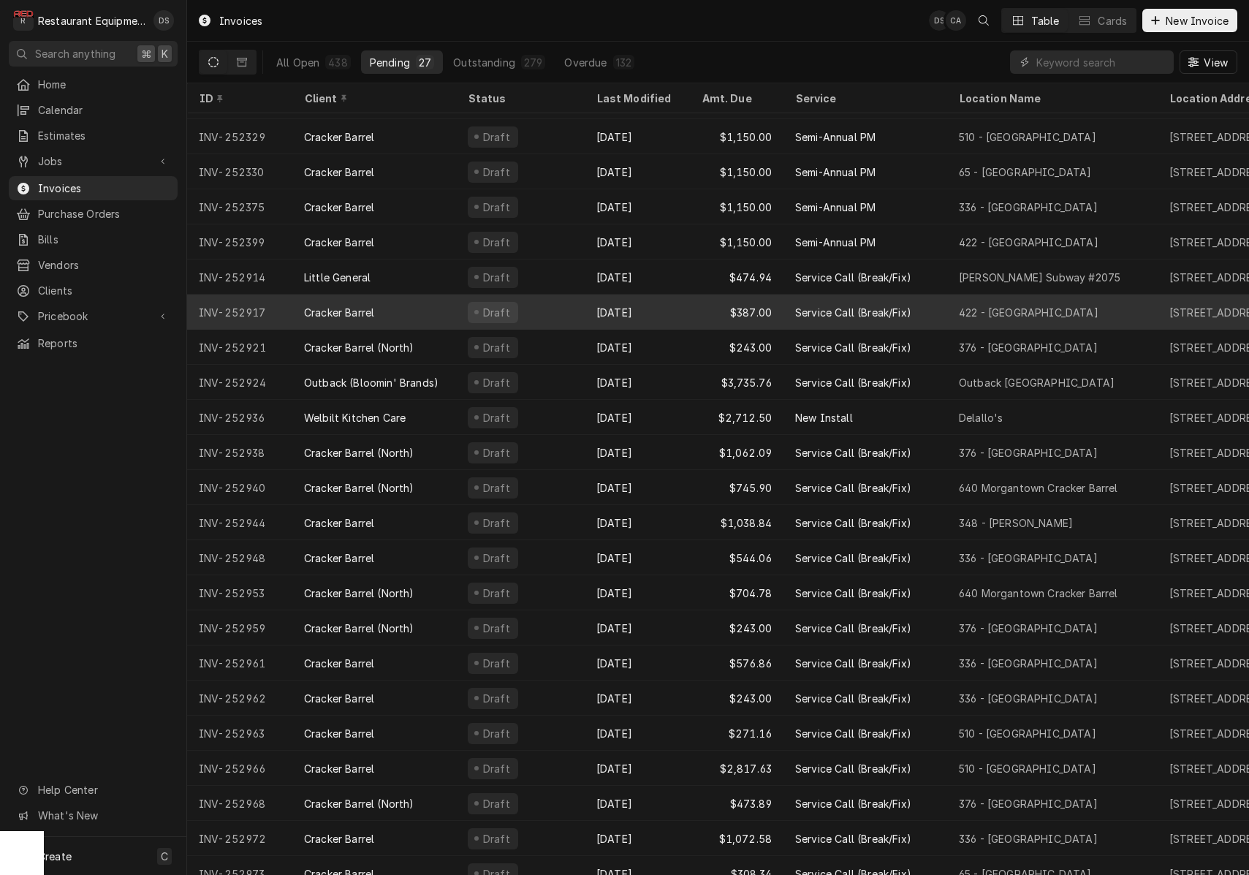
click at [533, 308] on div "Draft" at bounding box center [520, 311] width 129 height 35
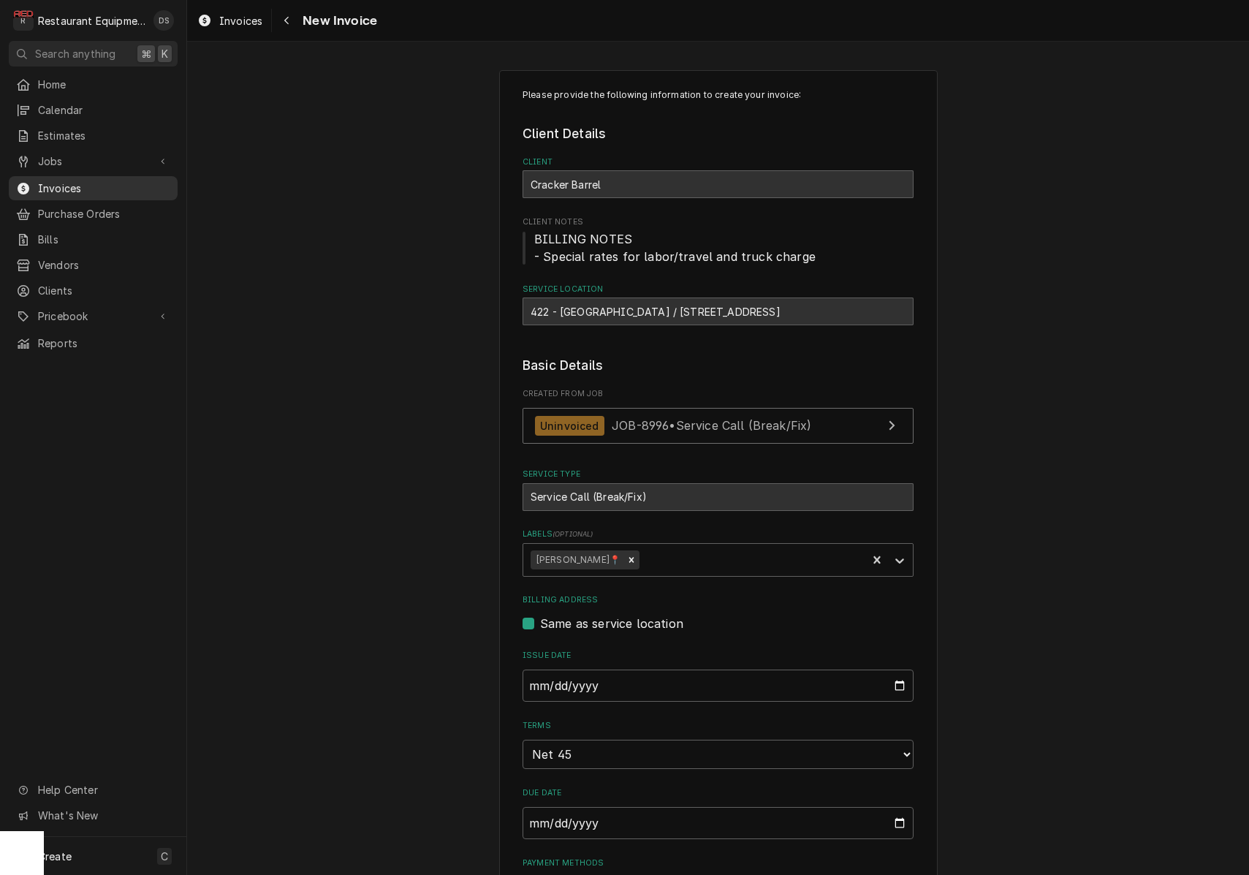
drag, startPoint x: 1173, startPoint y: 384, endPoint x: 79, endPoint y: 176, distance: 1114.1
click at [79, 180] on span "Invoices" at bounding box center [104, 187] width 132 height 15
click at [75, 180] on span "Invoices" at bounding box center [104, 187] width 132 height 15
type textarea "x"
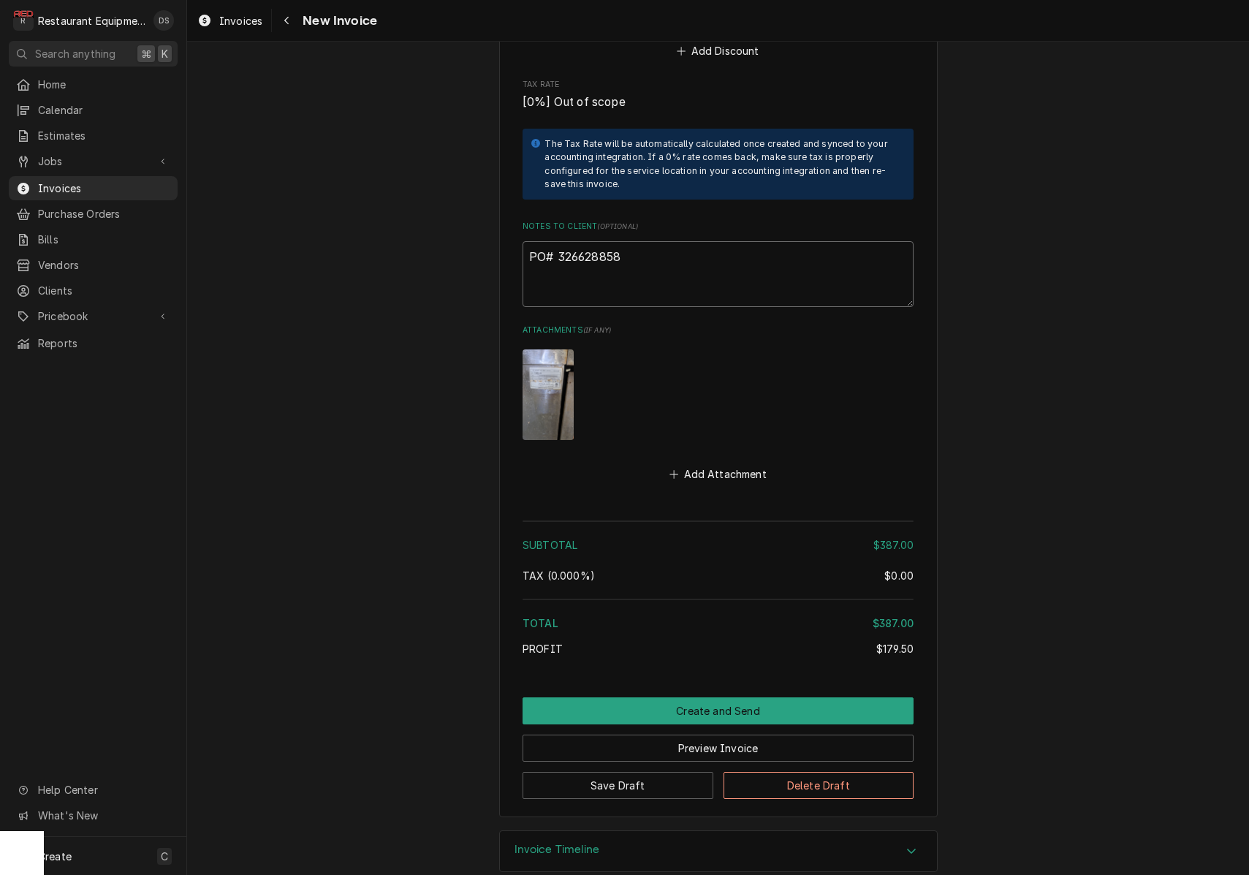
drag, startPoint x: 639, startPoint y: 230, endPoint x: 558, endPoint y: 230, distance: 80.4
click at [557, 241] on textarea "PO# 326628858" at bounding box center [717, 274] width 391 height 66
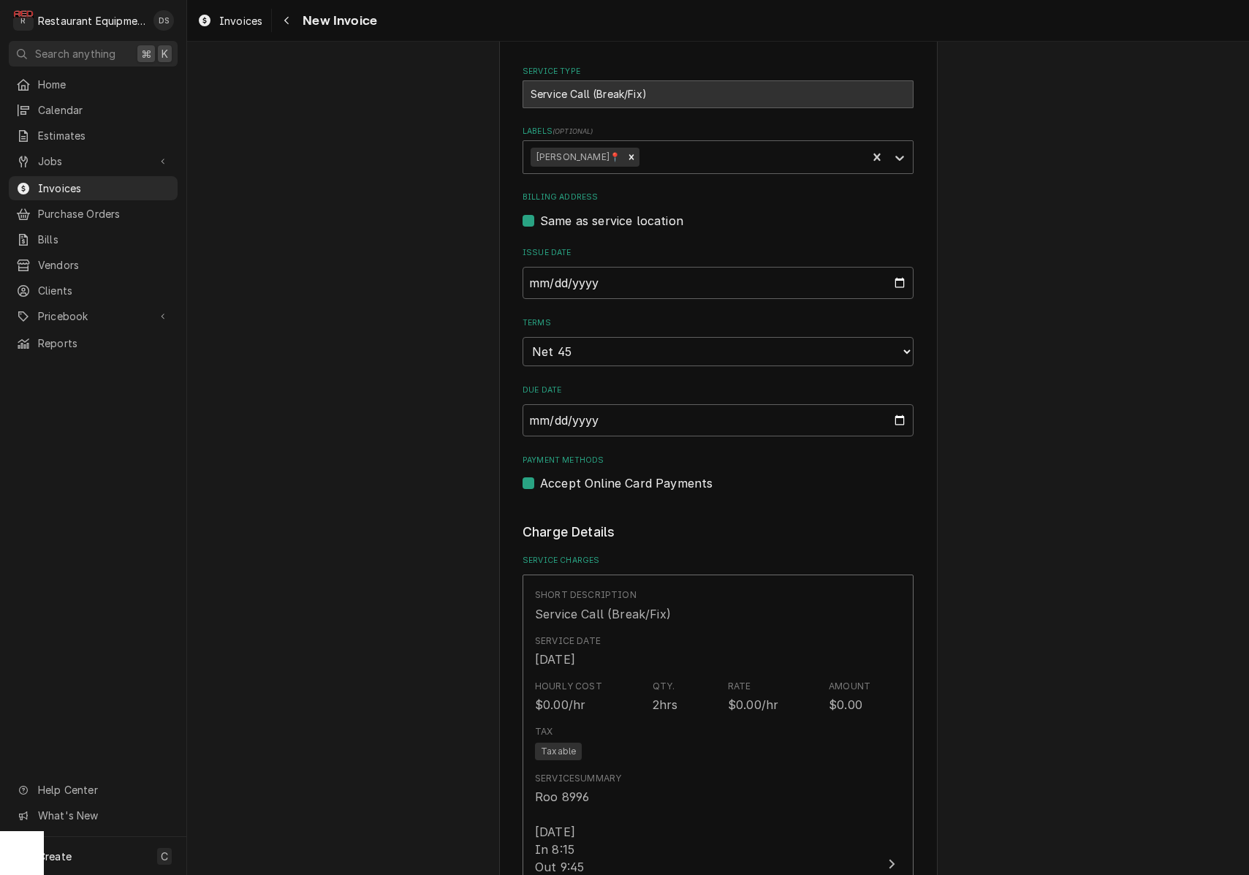
scroll to position [389, 0]
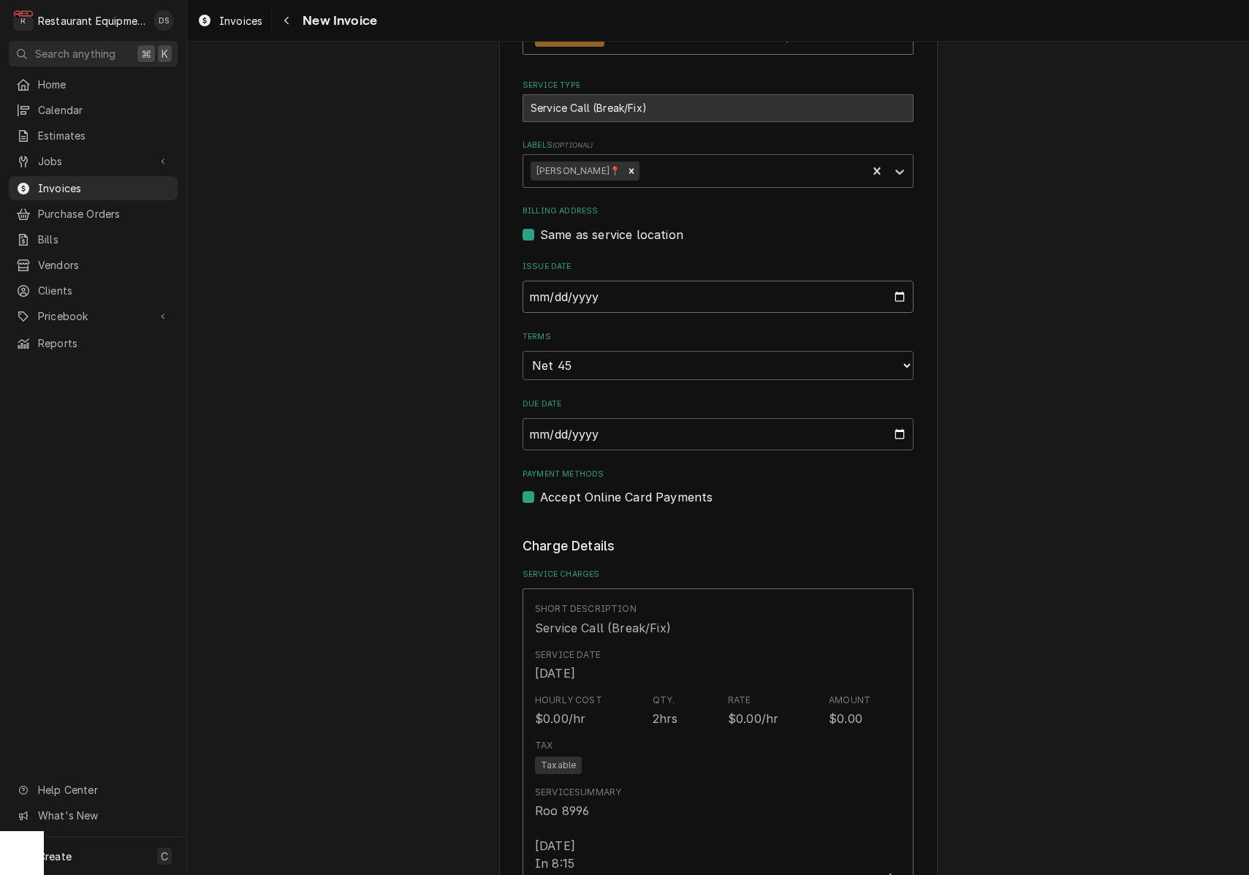
click at [552, 290] on input "2025-09-24" at bounding box center [717, 297] width 391 height 32
type input "2025-09-29"
drag, startPoint x: 1052, startPoint y: 414, endPoint x: 841, endPoint y: 381, distance: 213.6
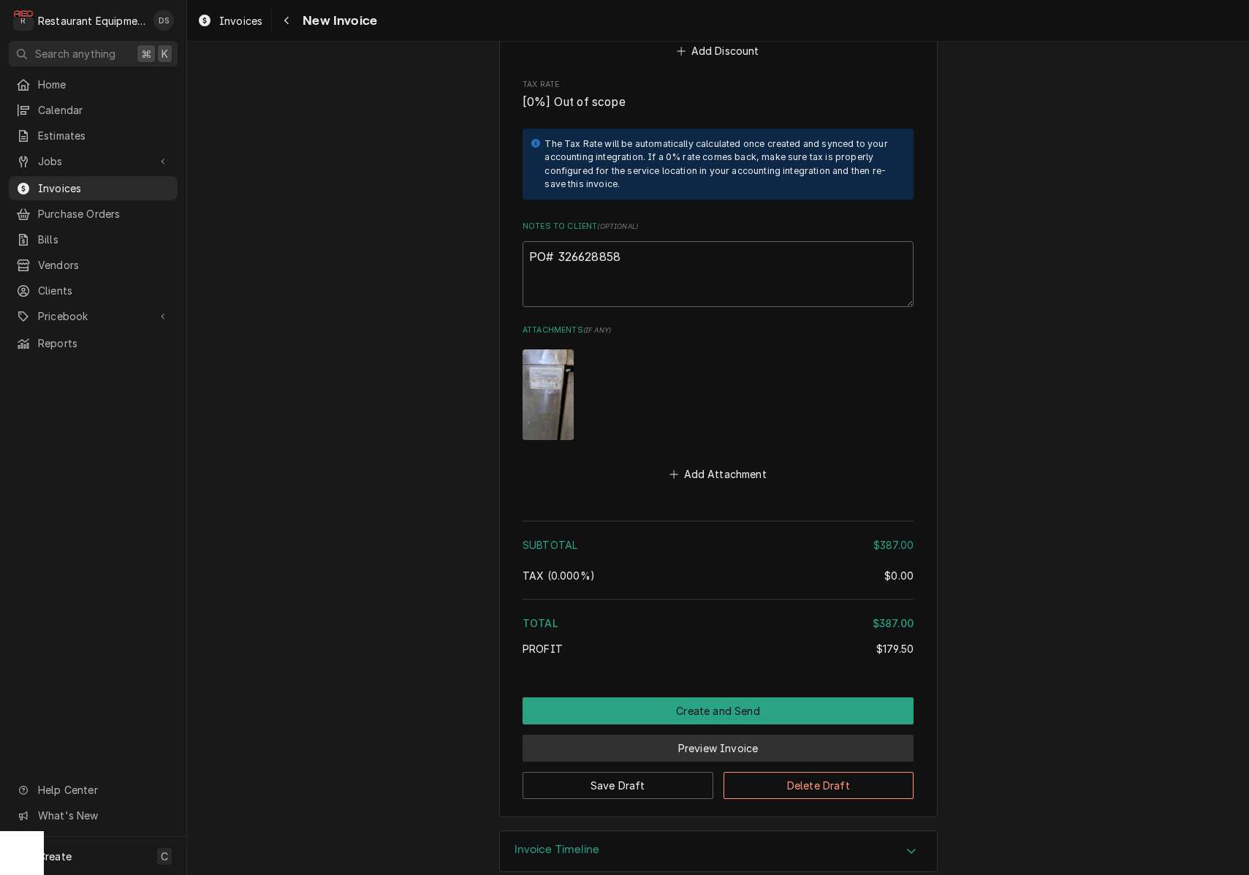
click at [743, 734] on button "Preview Invoice" at bounding box center [717, 747] width 391 height 27
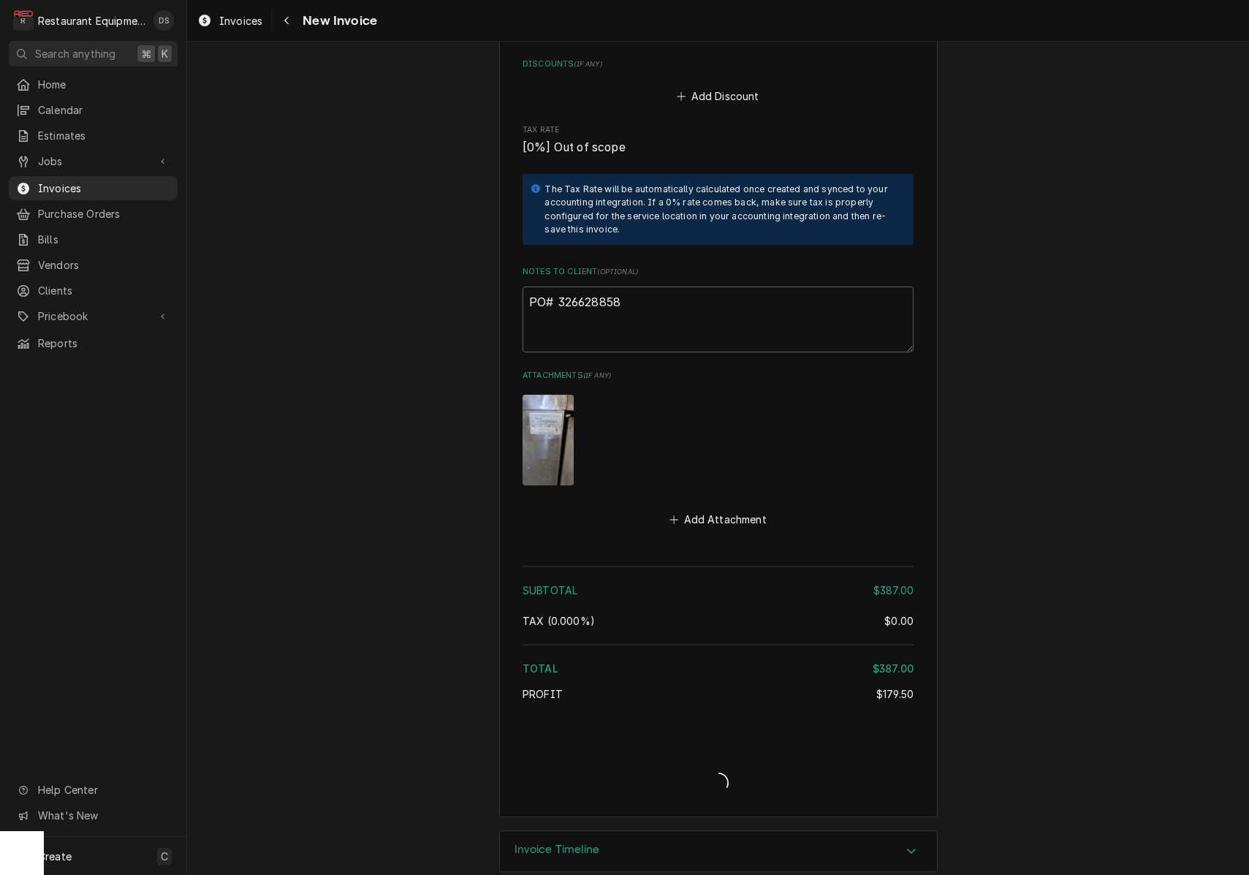
type textarea "x"
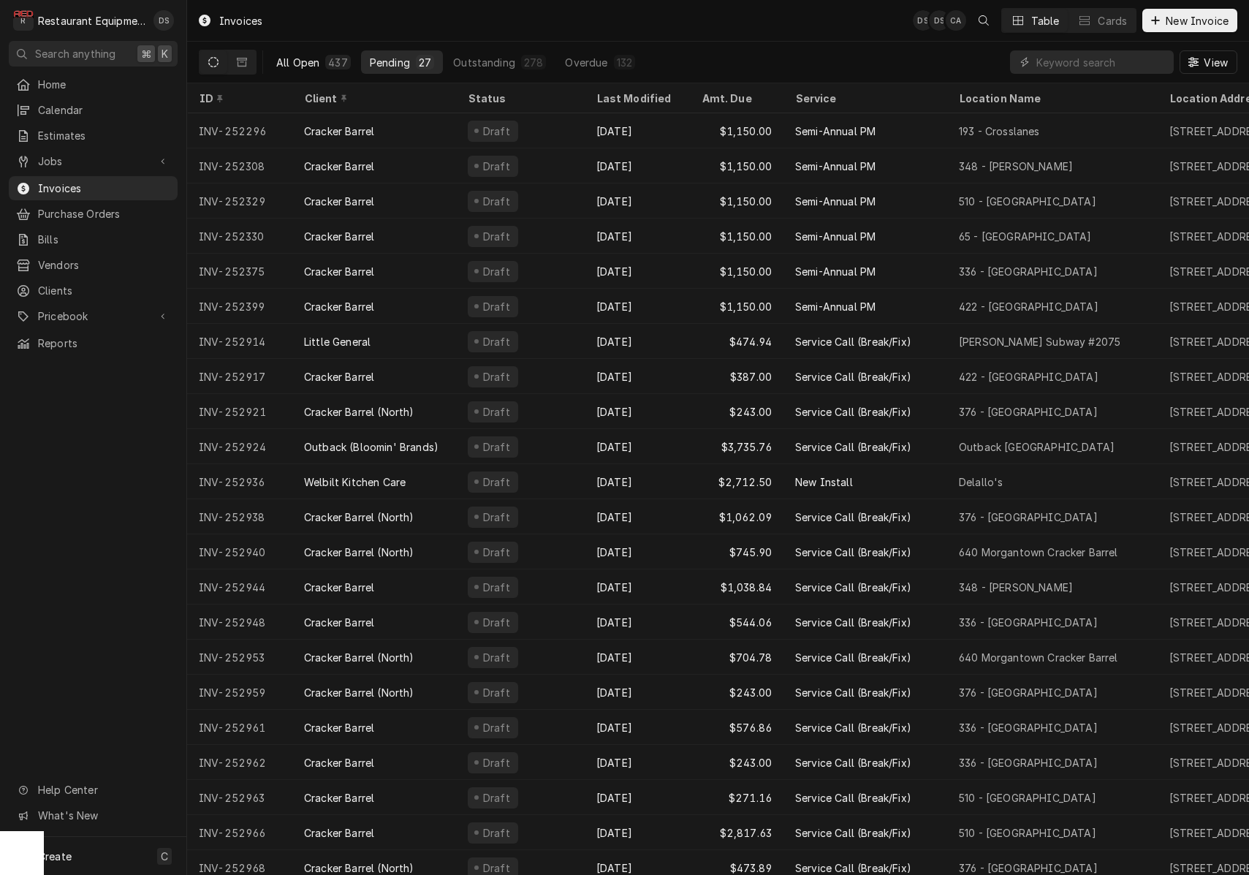
click at [311, 63] on div "All Open" at bounding box center [297, 62] width 43 height 15
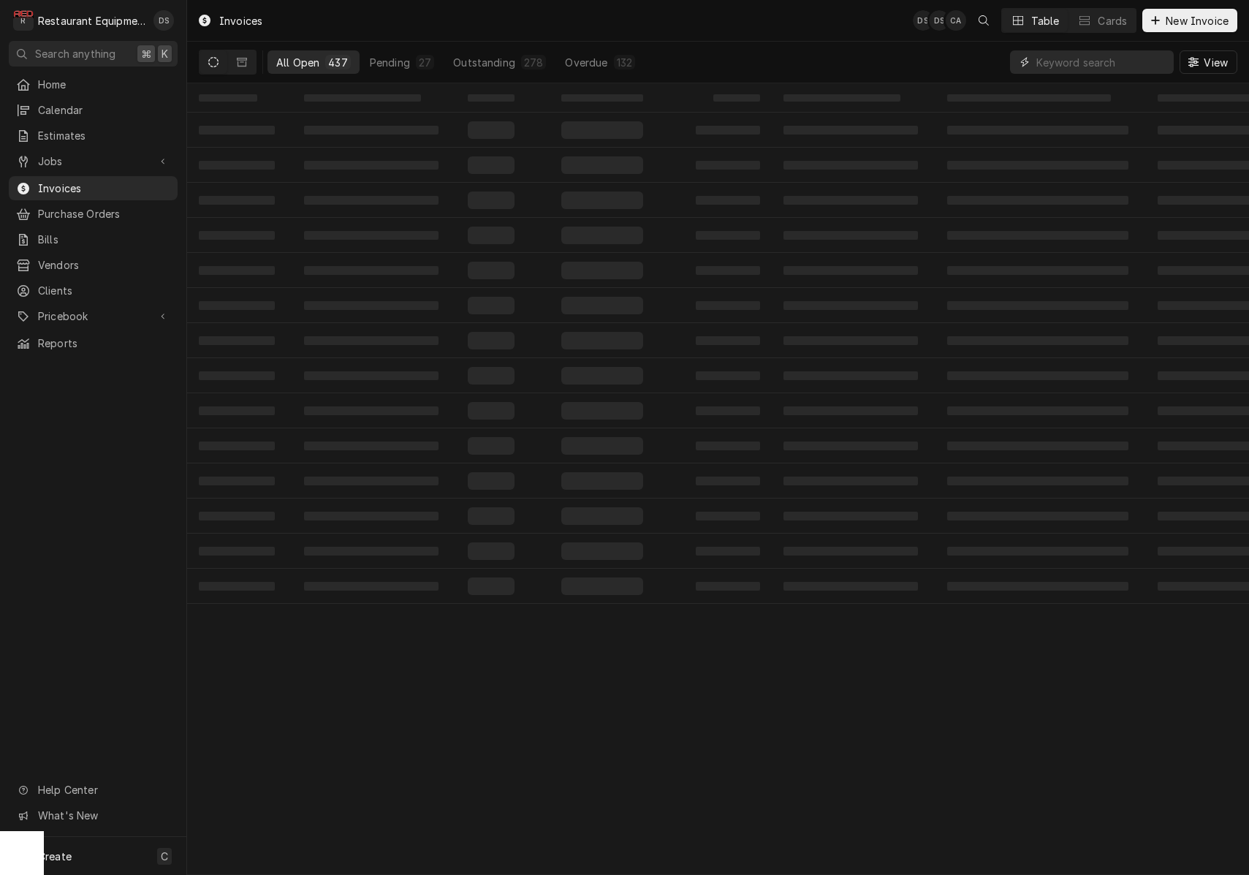
click at [1138, 70] on input "Dynamic Content Wrapper" at bounding box center [1101, 61] width 130 height 23
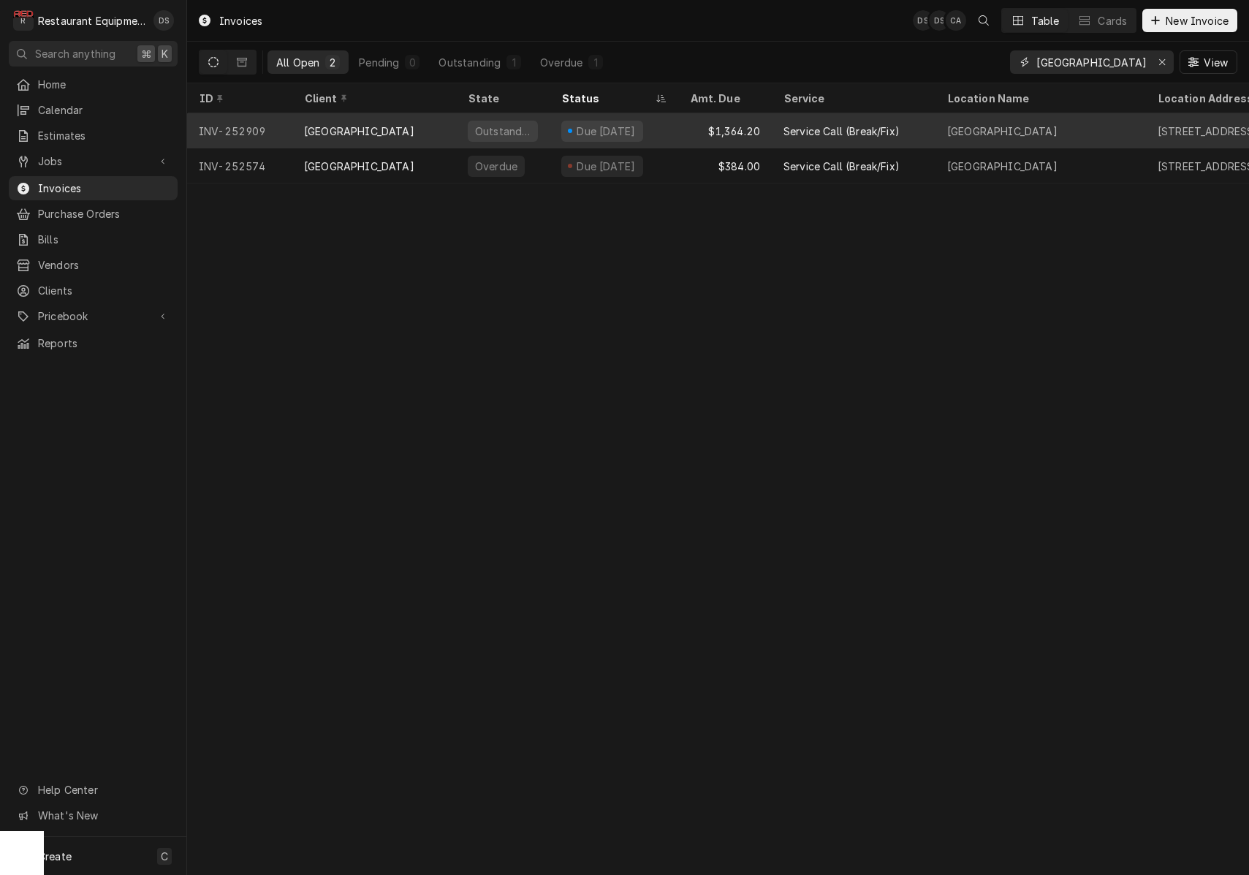
type input "[GEOGRAPHIC_DATA]"
click at [677, 130] on div "Due [DATE]" at bounding box center [613, 130] width 129 height 35
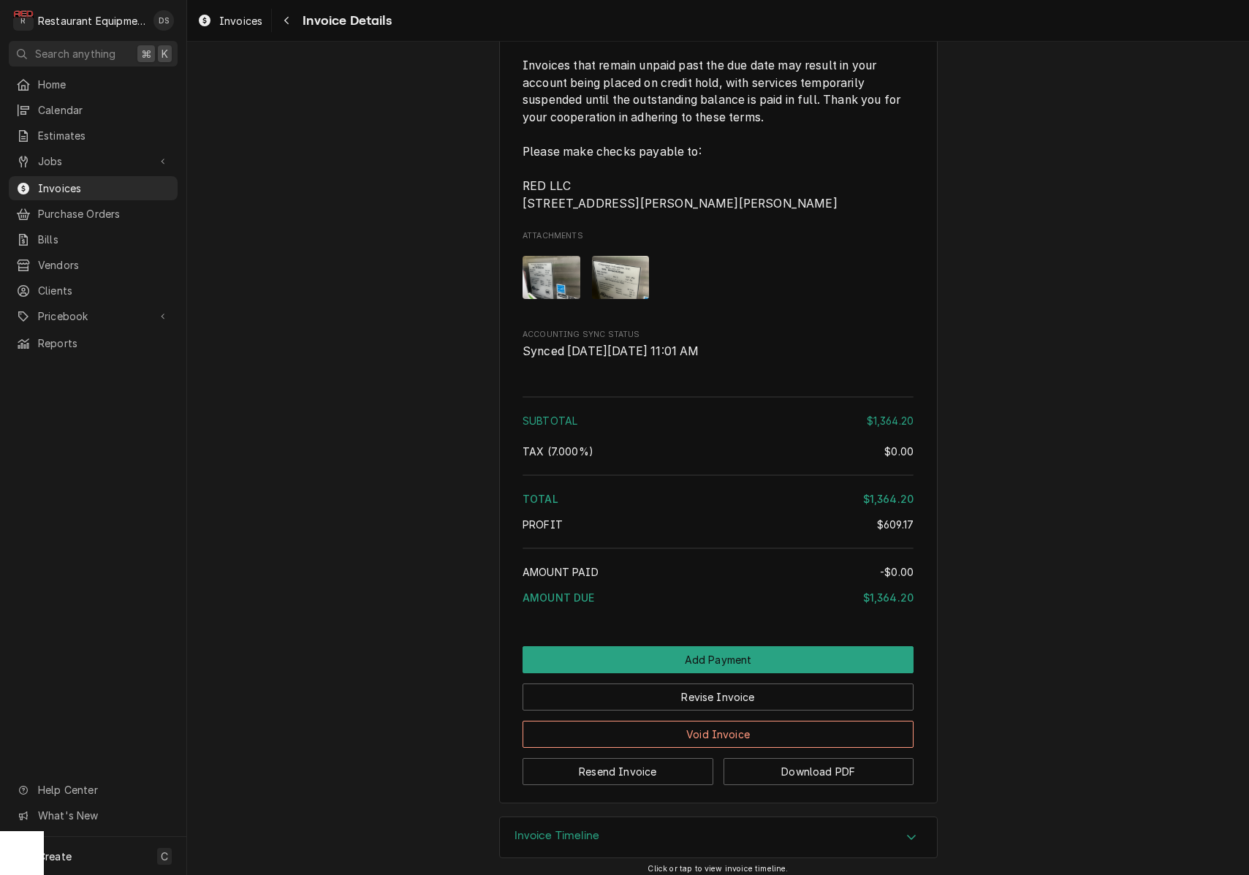
scroll to position [3013, 0]
click at [683, 758] on button "Resend Invoice" at bounding box center [617, 771] width 191 height 27
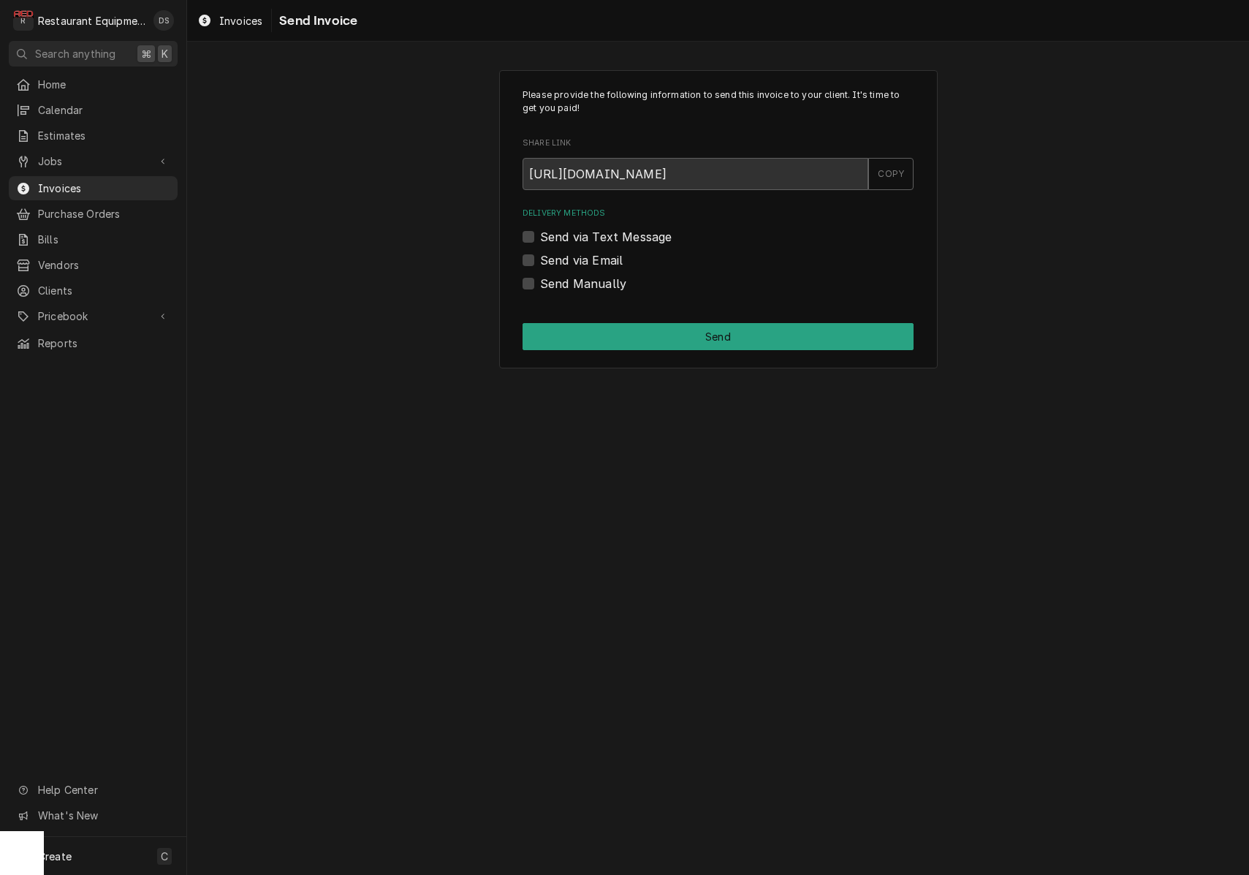
click at [533, 260] on div "Send via Email" at bounding box center [717, 260] width 391 height 18
click at [540, 260] on label "Send via Email" at bounding box center [581, 260] width 83 height 18
click at [540, 260] on input "Send via Email" at bounding box center [735, 267] width 391 height 32
checkbox input "true"
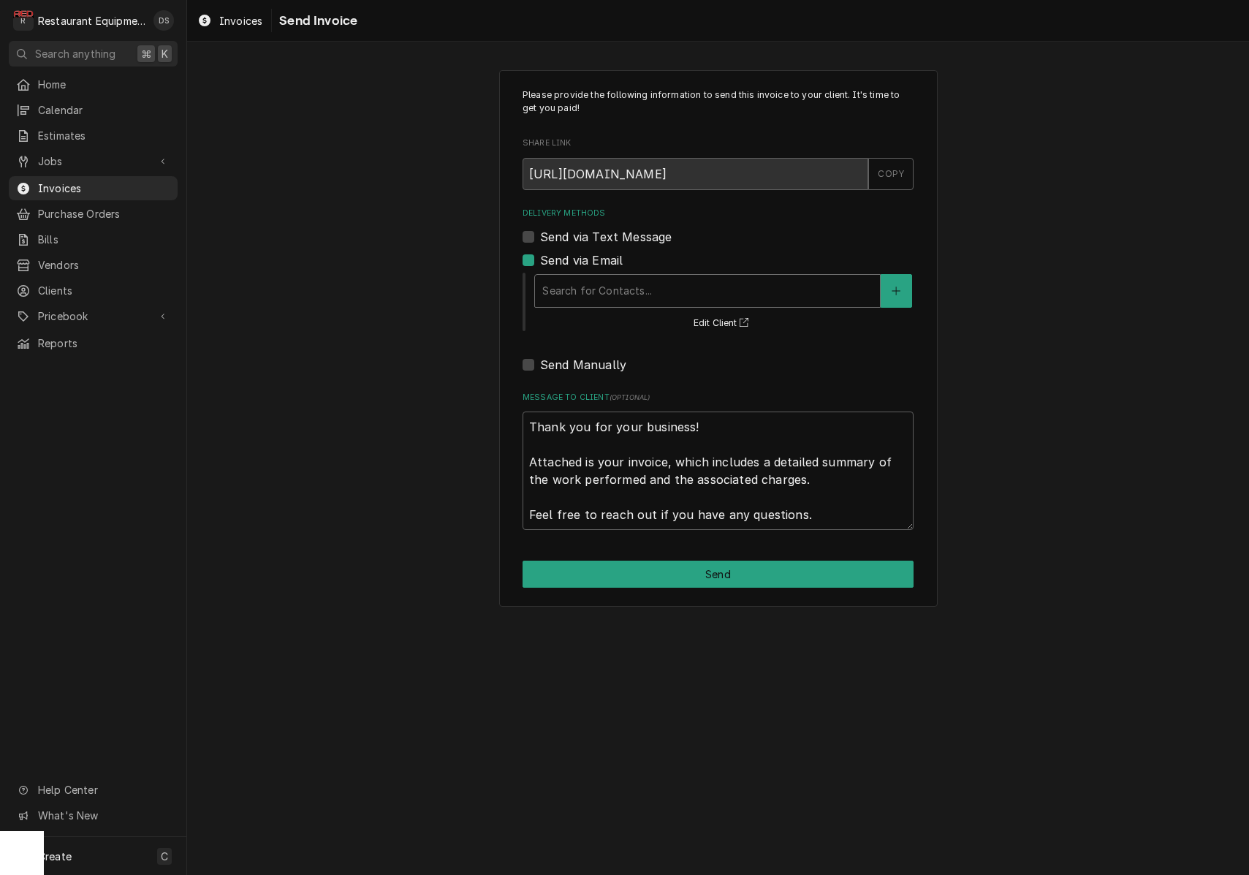
click at [655, 292] on div "Delivery Methods" at bounding box center [707, 291] width 330 height 26
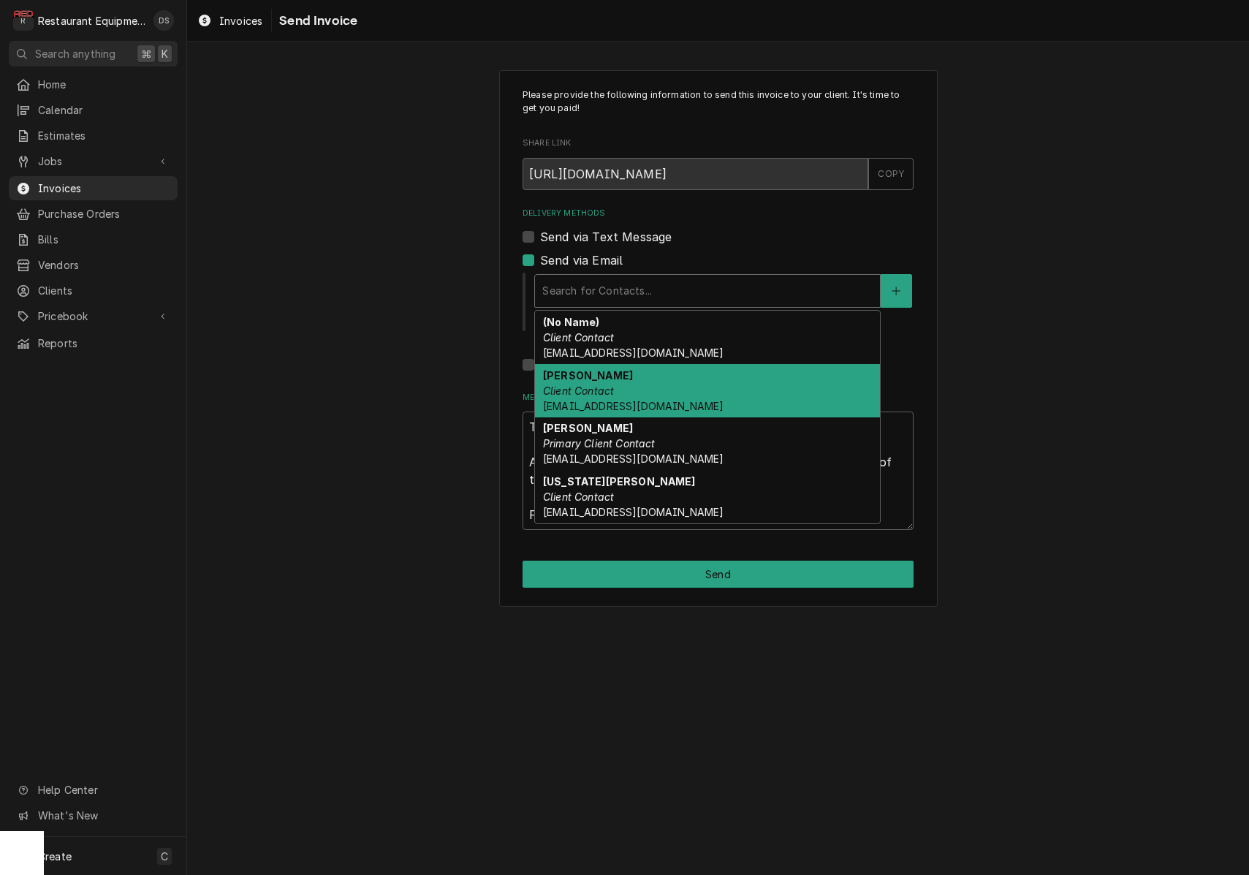
click at [680, 390] on div "Elizabeth Brandt Client Contact elizabethbrant@ucwv.edu" at bounding box center [707, 390] width 345 height 53
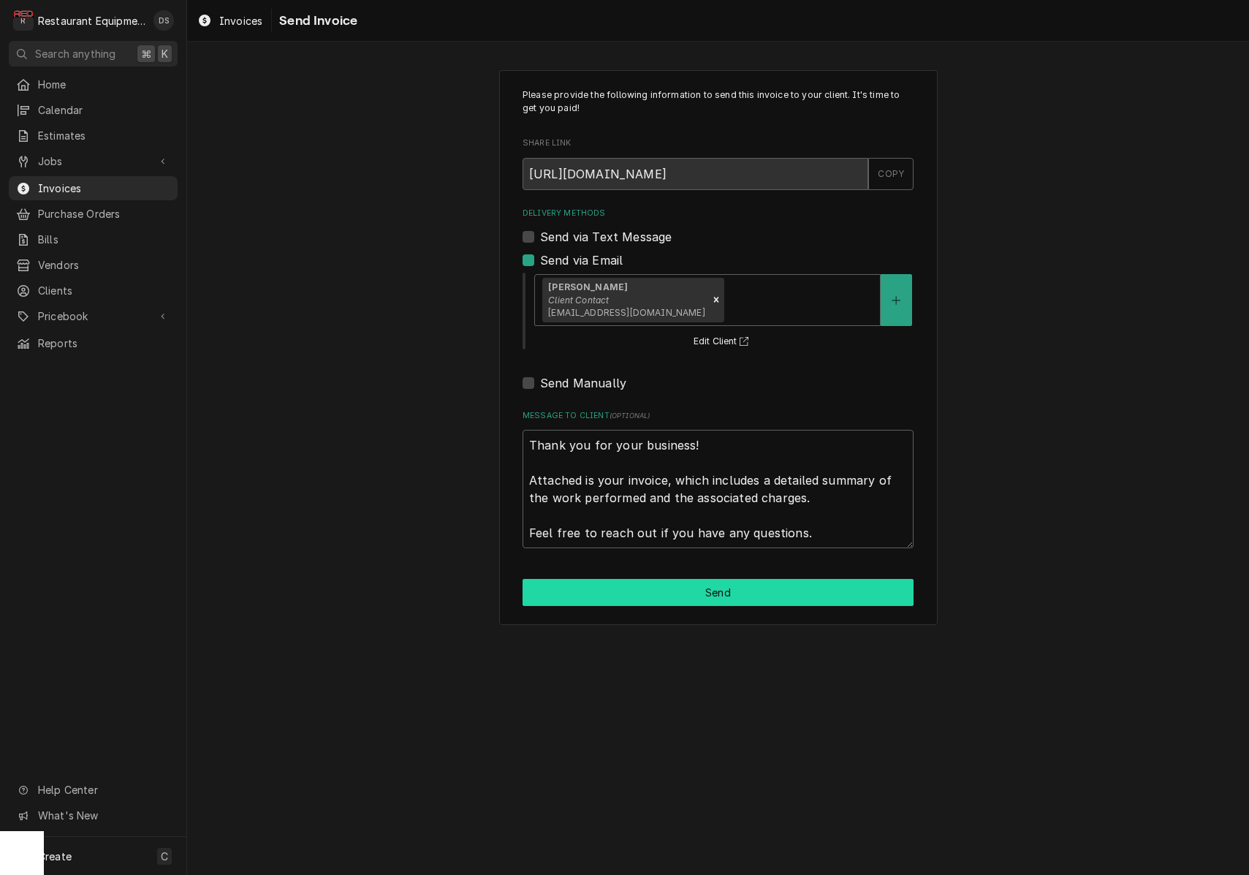
click at [761, 584] on button "Send" at bounding box center [717, 592] width 391 height 27
type textarea "x"
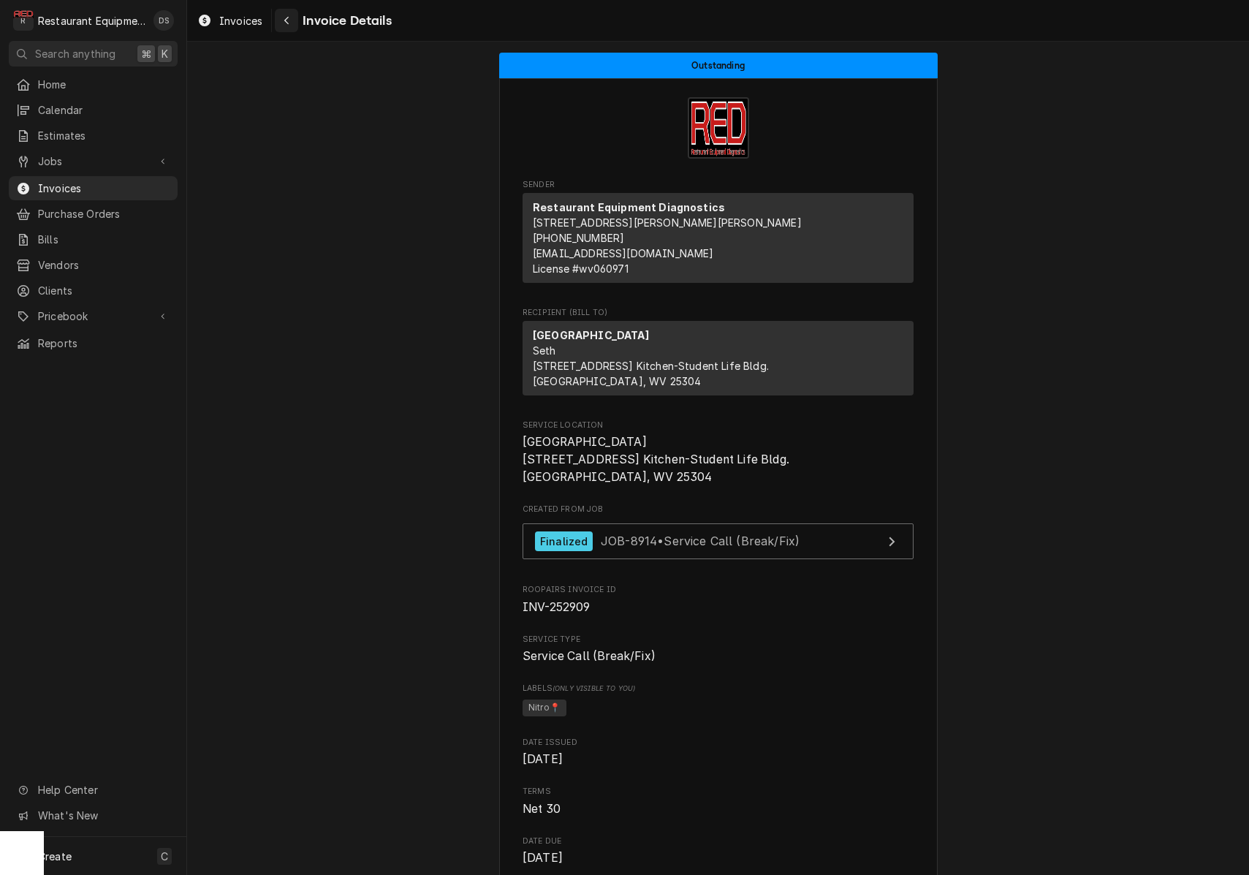
click at [283, 21] on div "Navigate back" at bounding box center [286, 20] width 15 height 15
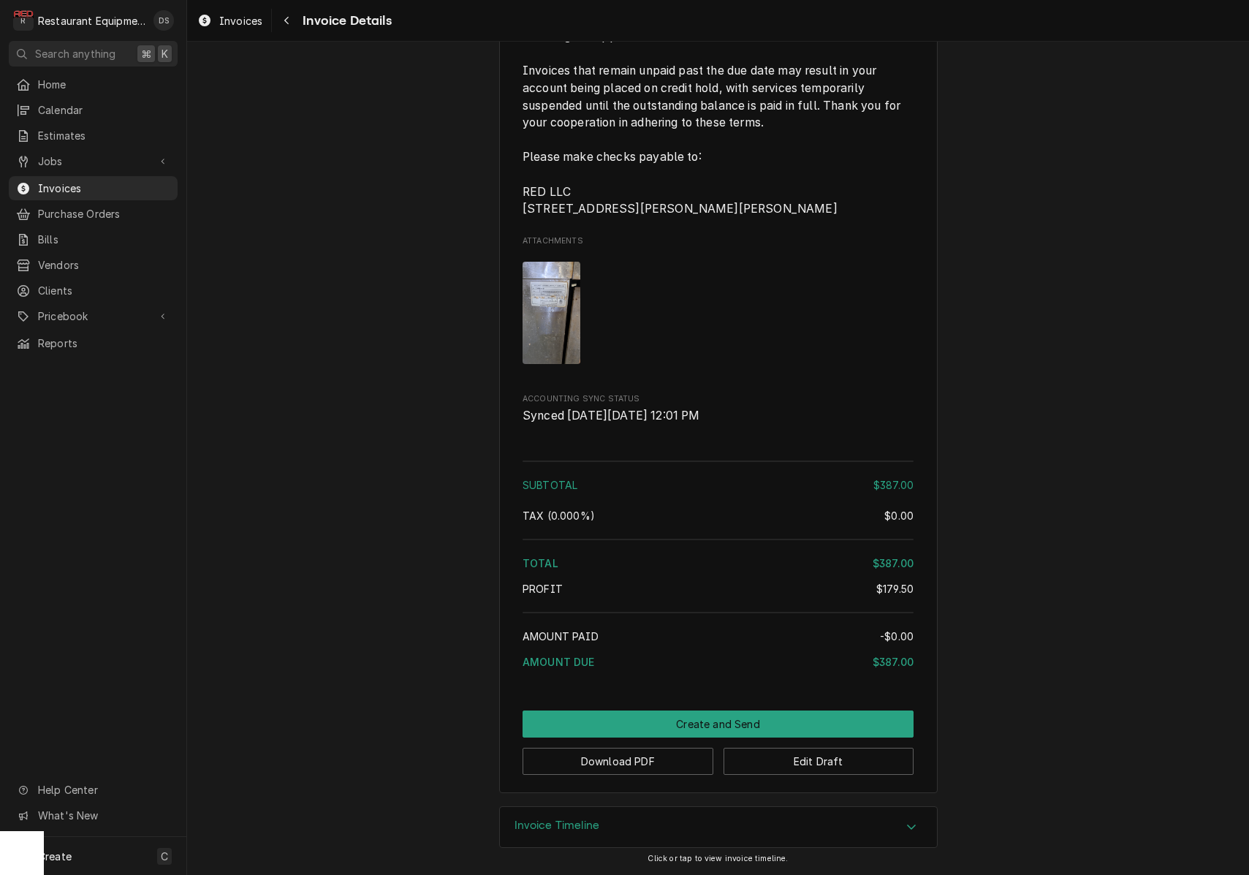
scroll to position [2346, 0]
click at [640, 759] on button "Download PDF" at bounding box center [617, 760] width 191 height 27
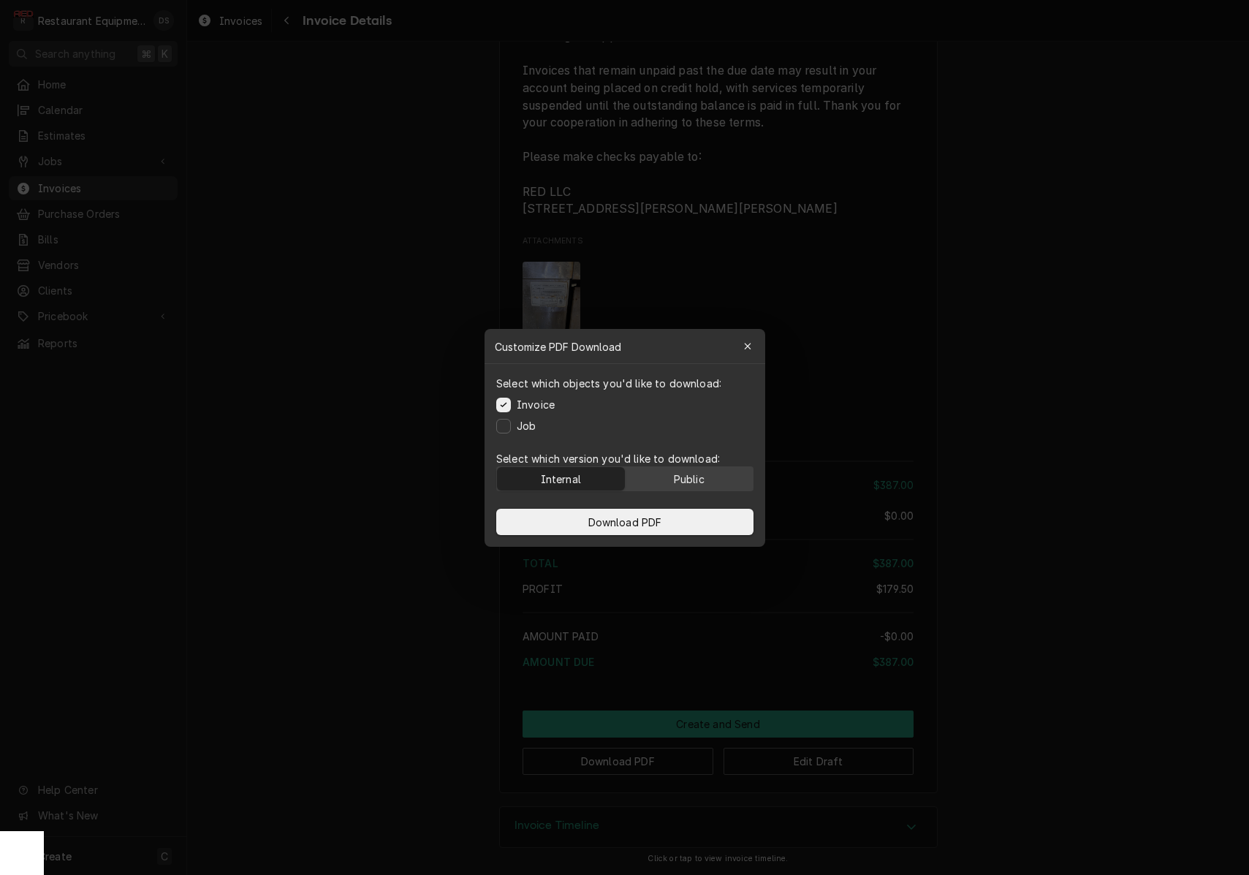
click at [677, 470] on button "Public" at bounding box center [689, 478] width 128 height 23
click at [679, 510] on button "Download PDF" at bounding box center [624, 522] width 257 height 26
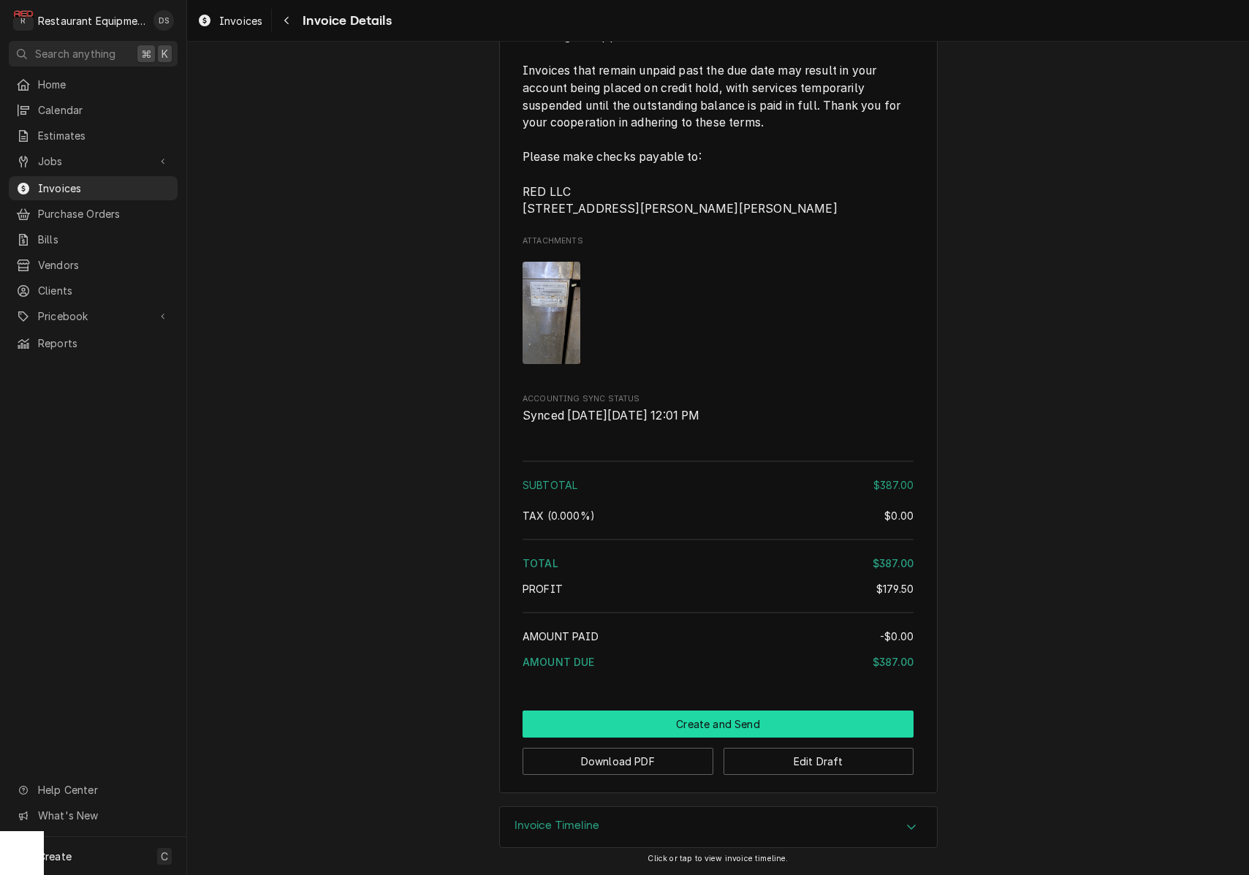
click at [692, 720] on button "Create and Send" at bounding box center [717, 723] width 391 height 27
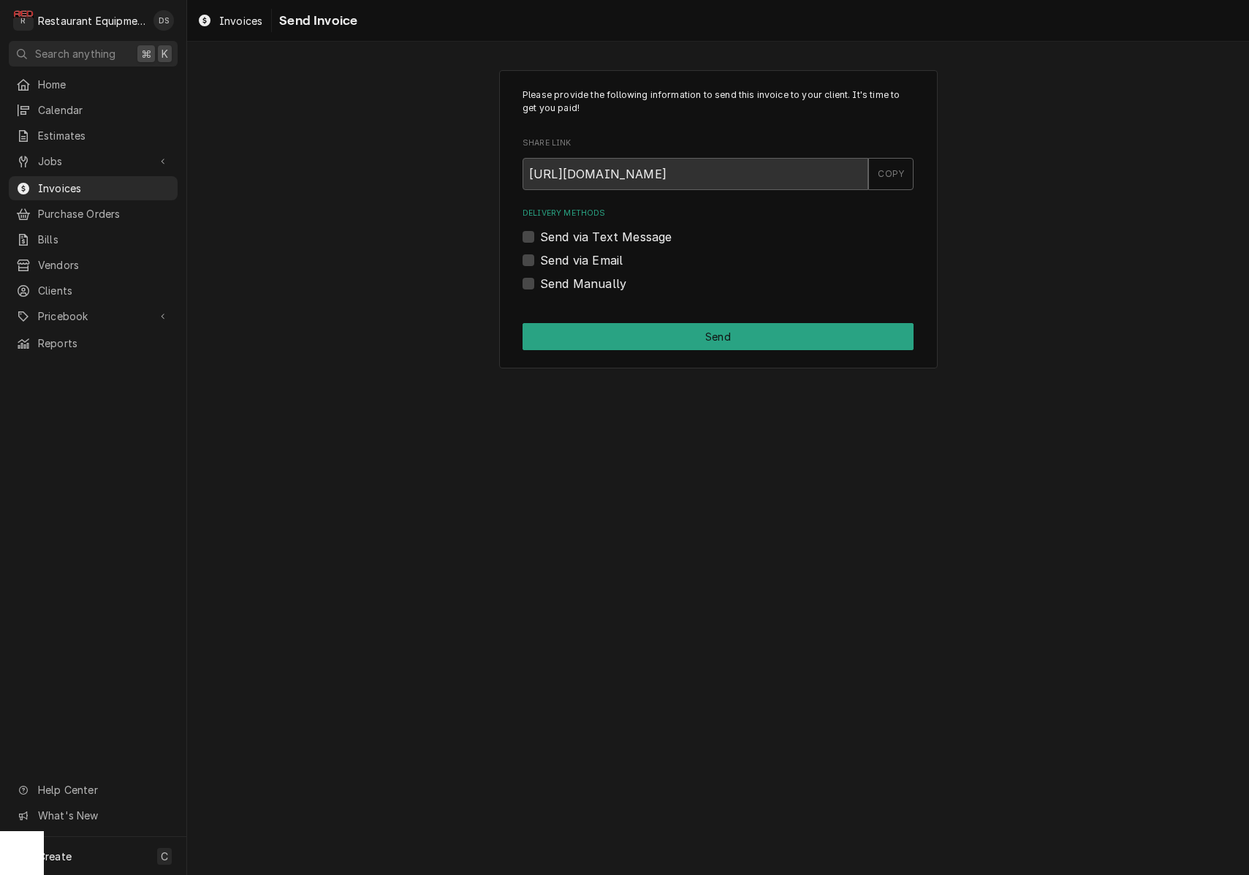
click at [540, 278] on label "Send Manually" at bounding box center [583, 284] width 86 height 18
click at [540, 278] on input "Send Manually" at bounding box center [735, 291] width 391 height 32
checkbox input "true"
click at [631, 327] on button "Send" at bounding box center [717, 336] width 391 height 27
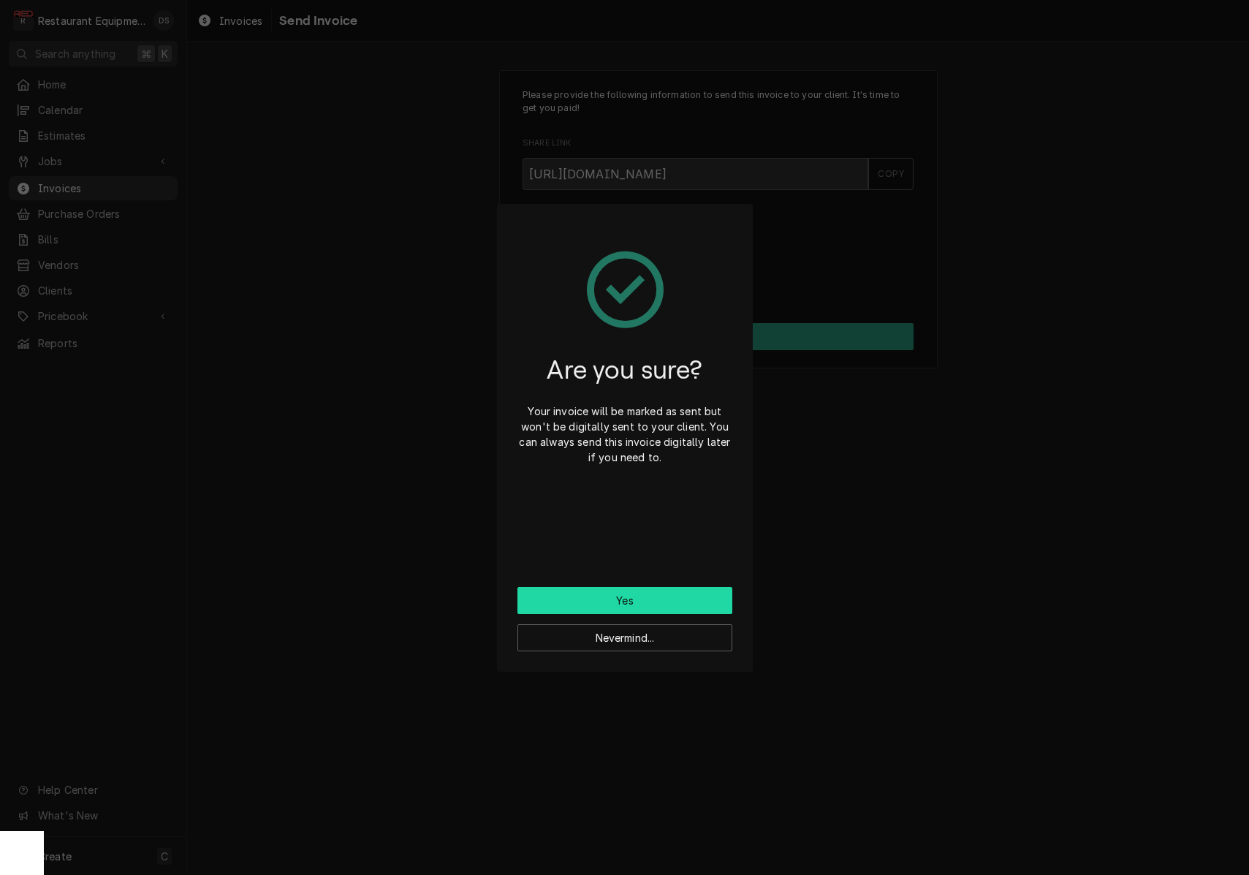
click at [643, 591] on button "Yes" at bounding box center [624, 600] width 215 height 27
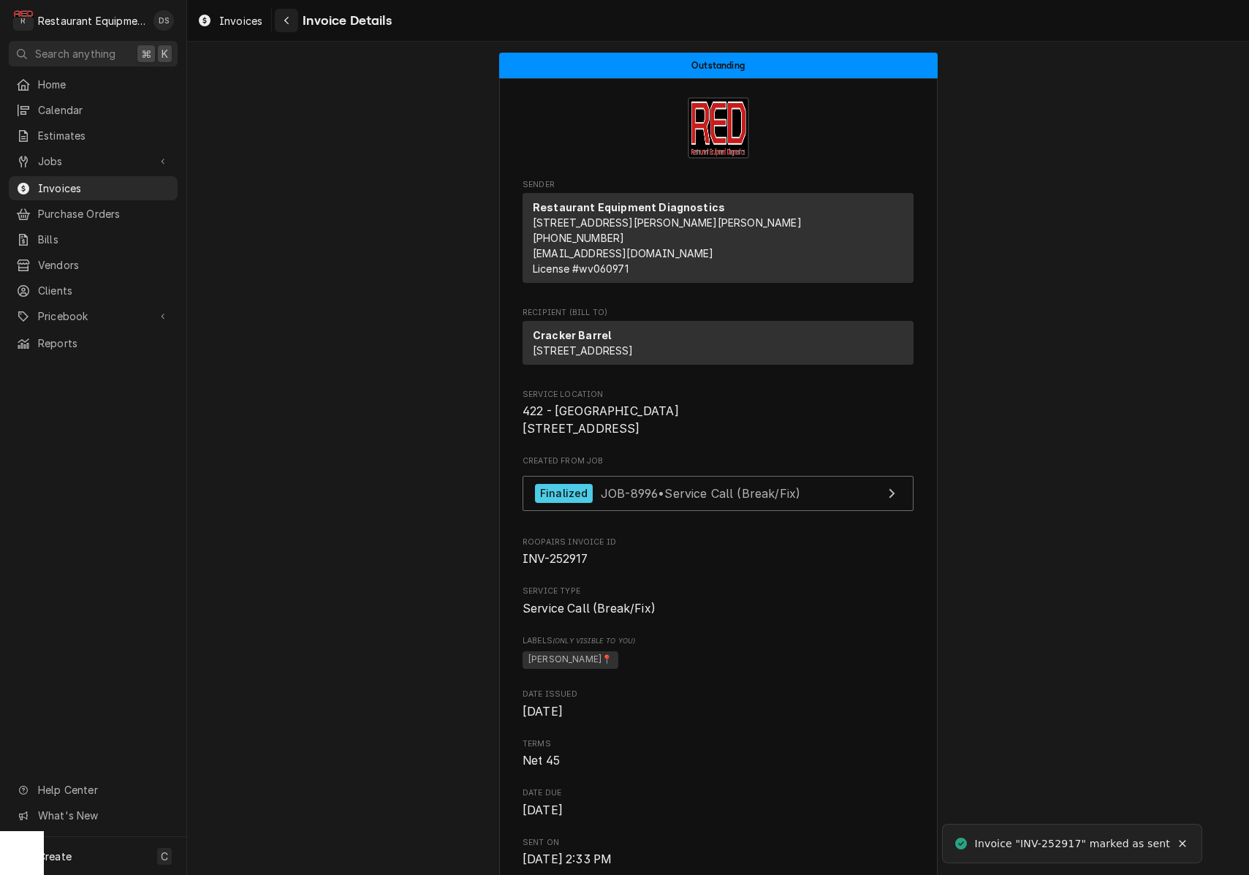
click at [294, 24] on button "Navigate back" at bounding box center [286, 20] width 23 height 23
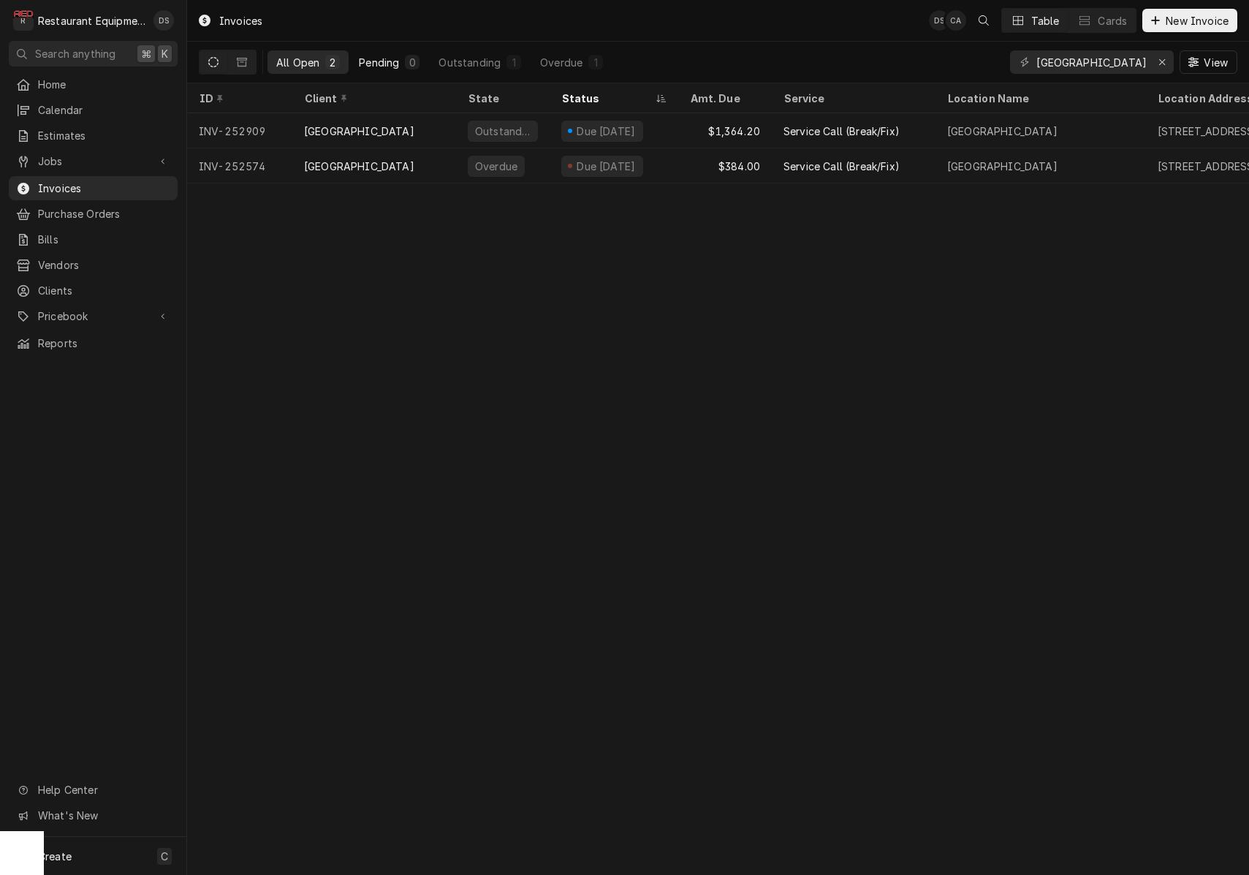
click at [371, 68] on div "Pending" at bounding box center [379, 62] width 40 height 15
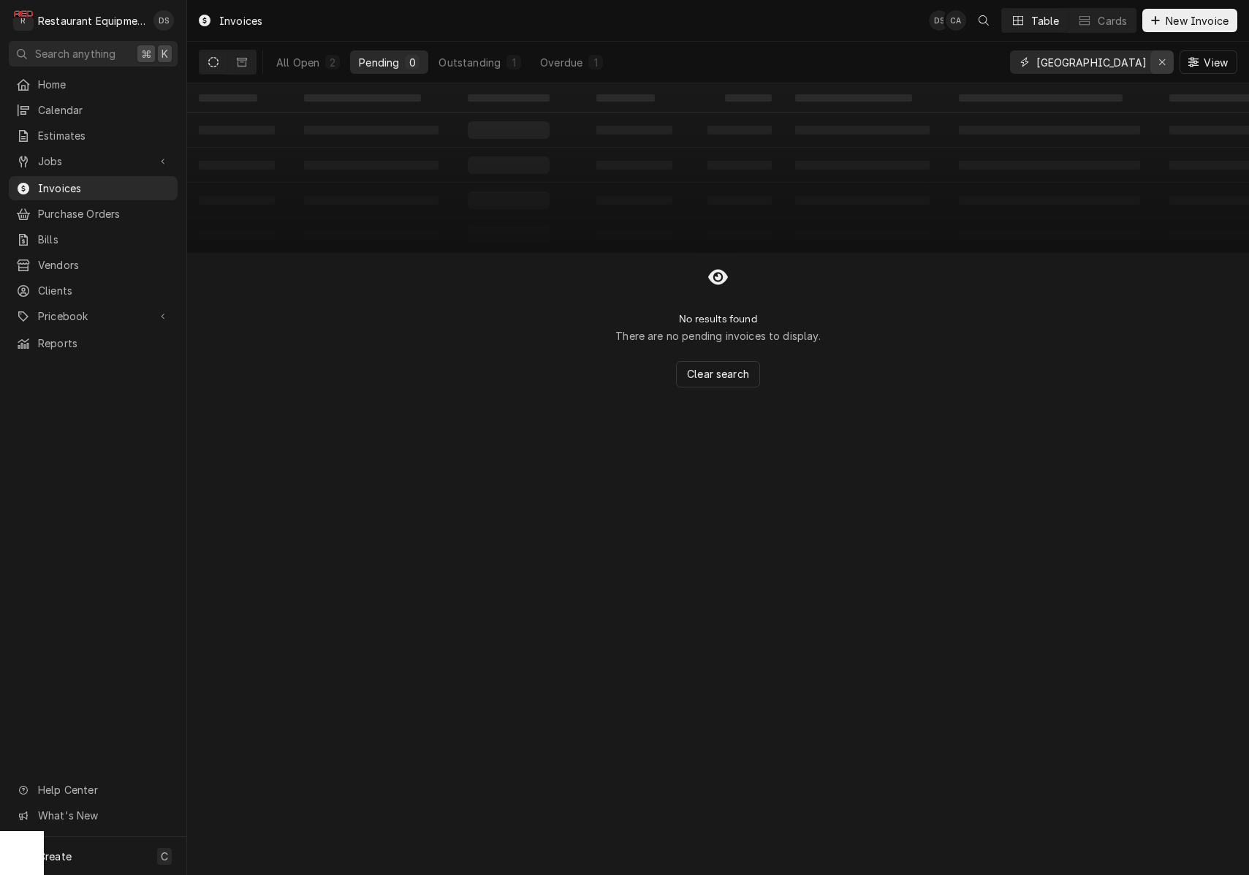
click at [1163, 63] on icon "Erase input" at bounding box center [1162, 62] width 6 height 6
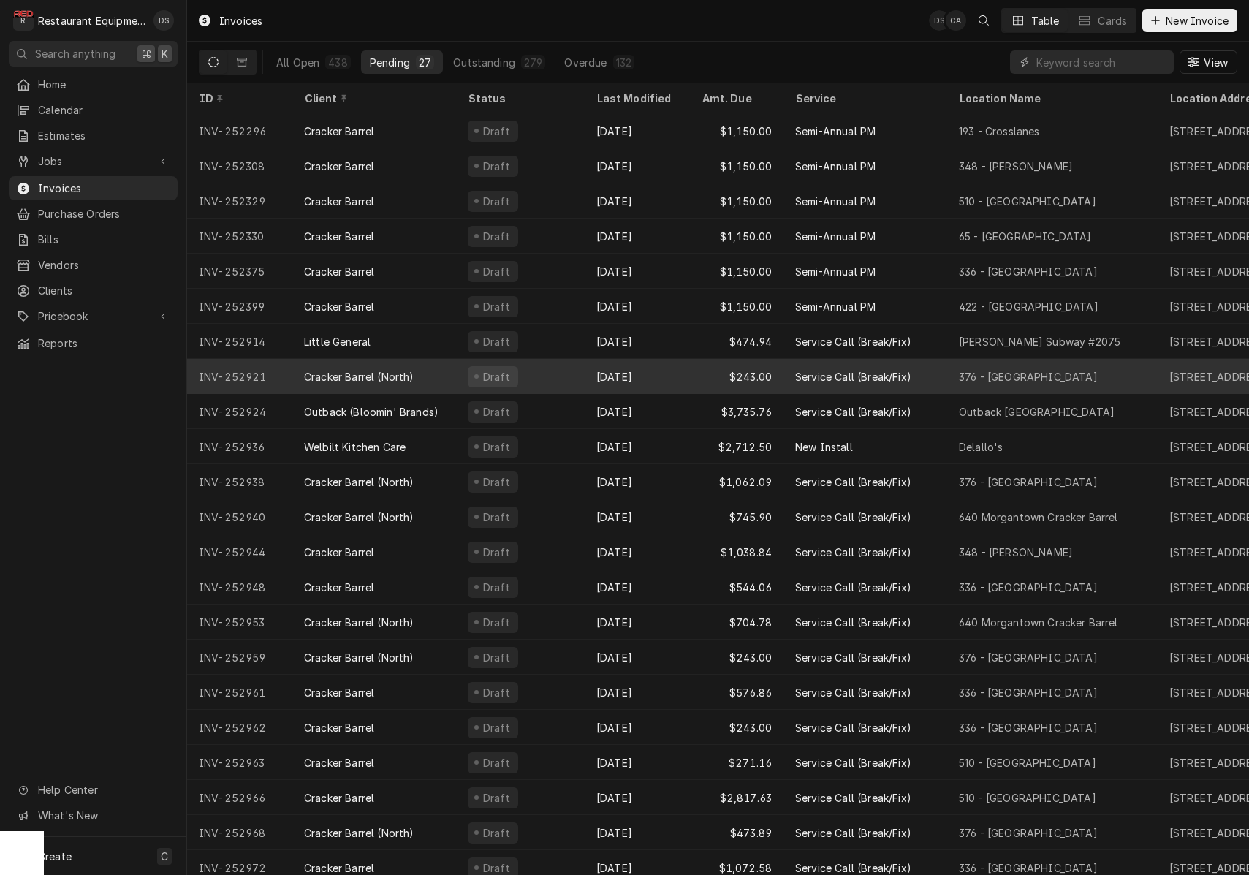
click at [422, 368] on div "Cracker Barrel (North)" at bounding box center [374, 376] width 164 height 35
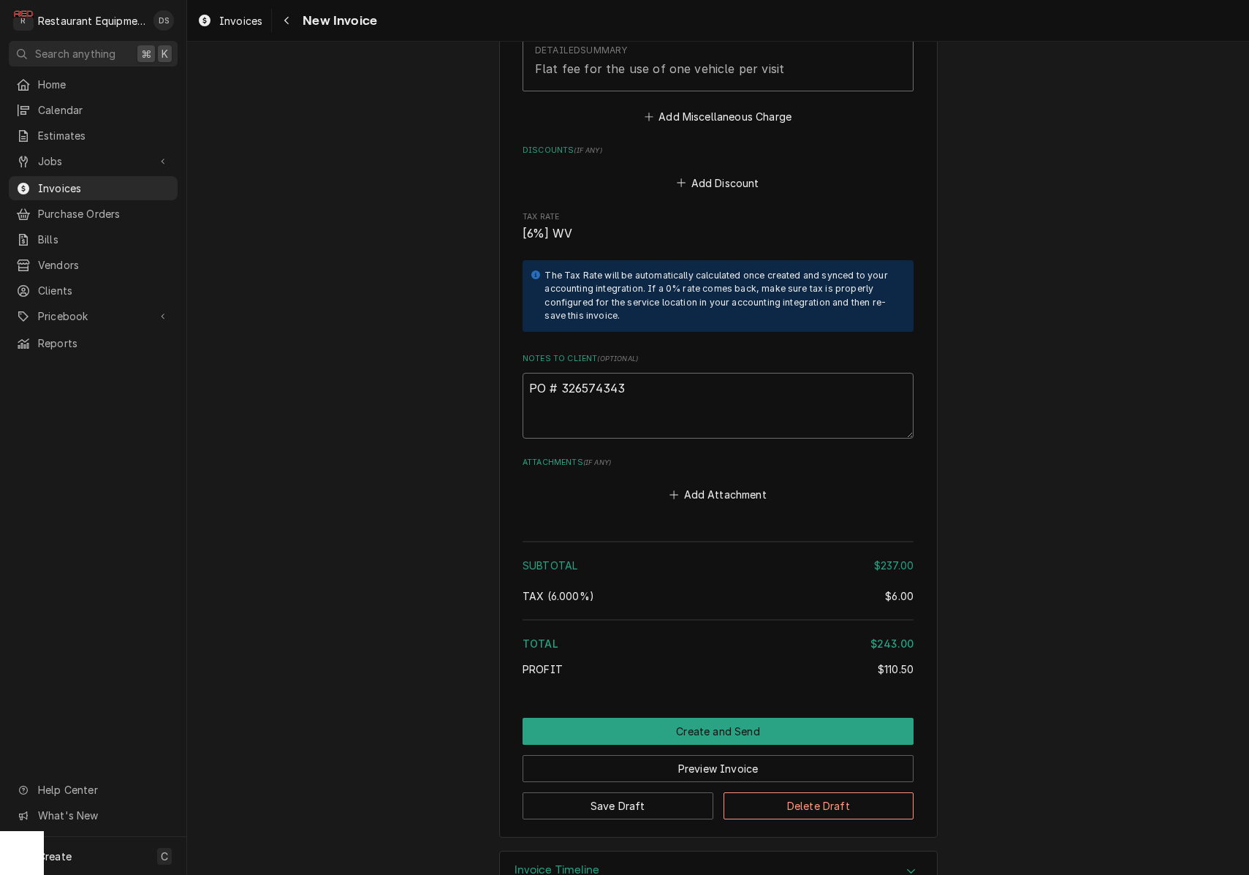
drag, startPoint x: 624, startPoint y: 349, endPoint x: 562, endPoint y: 349, distance: 62.1
click at [562, 373] on textarea "PO # 326574343" at bounding box center [717, 406] width 391 height 66
click at [658, 792] on button "Save Draft" at bounding box center [617, 805] width 191 height 27
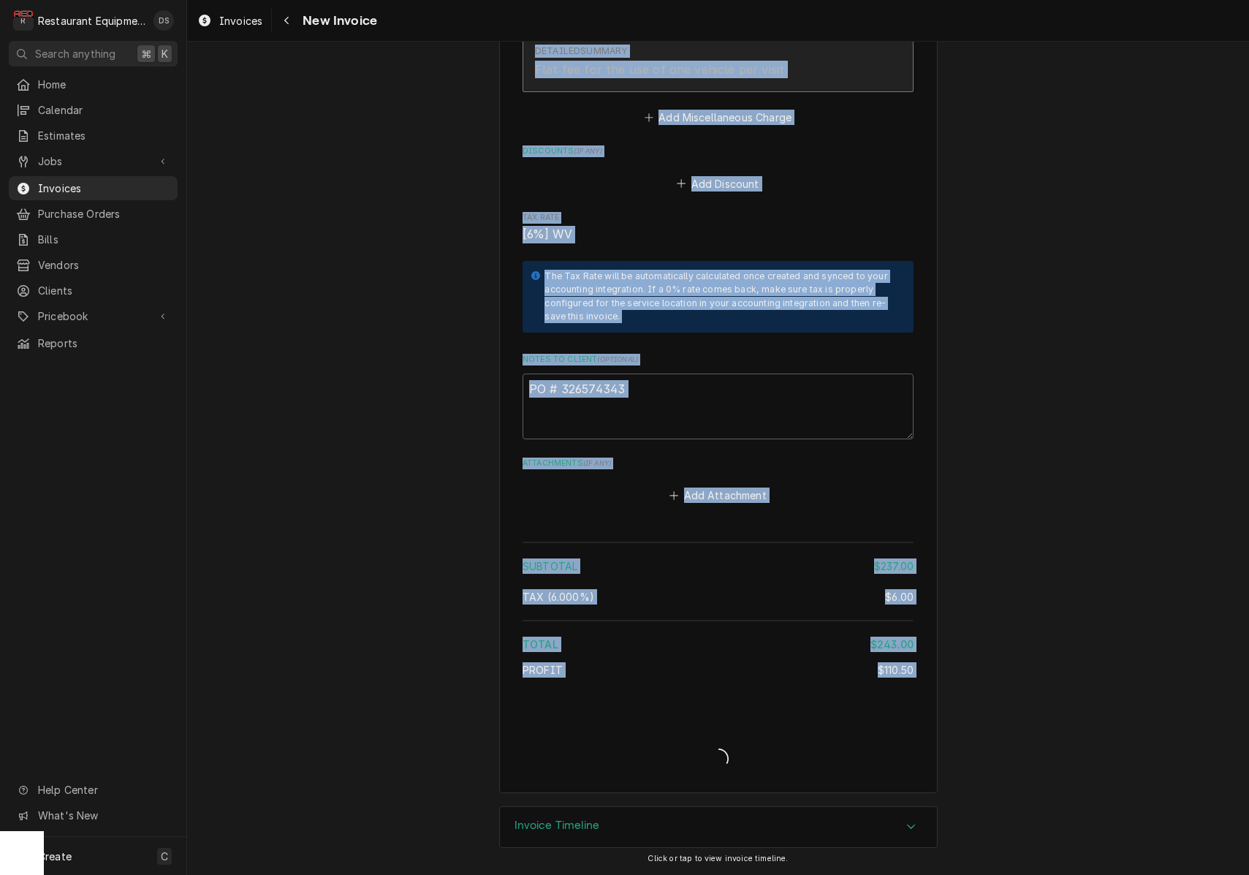
type textarea "x"
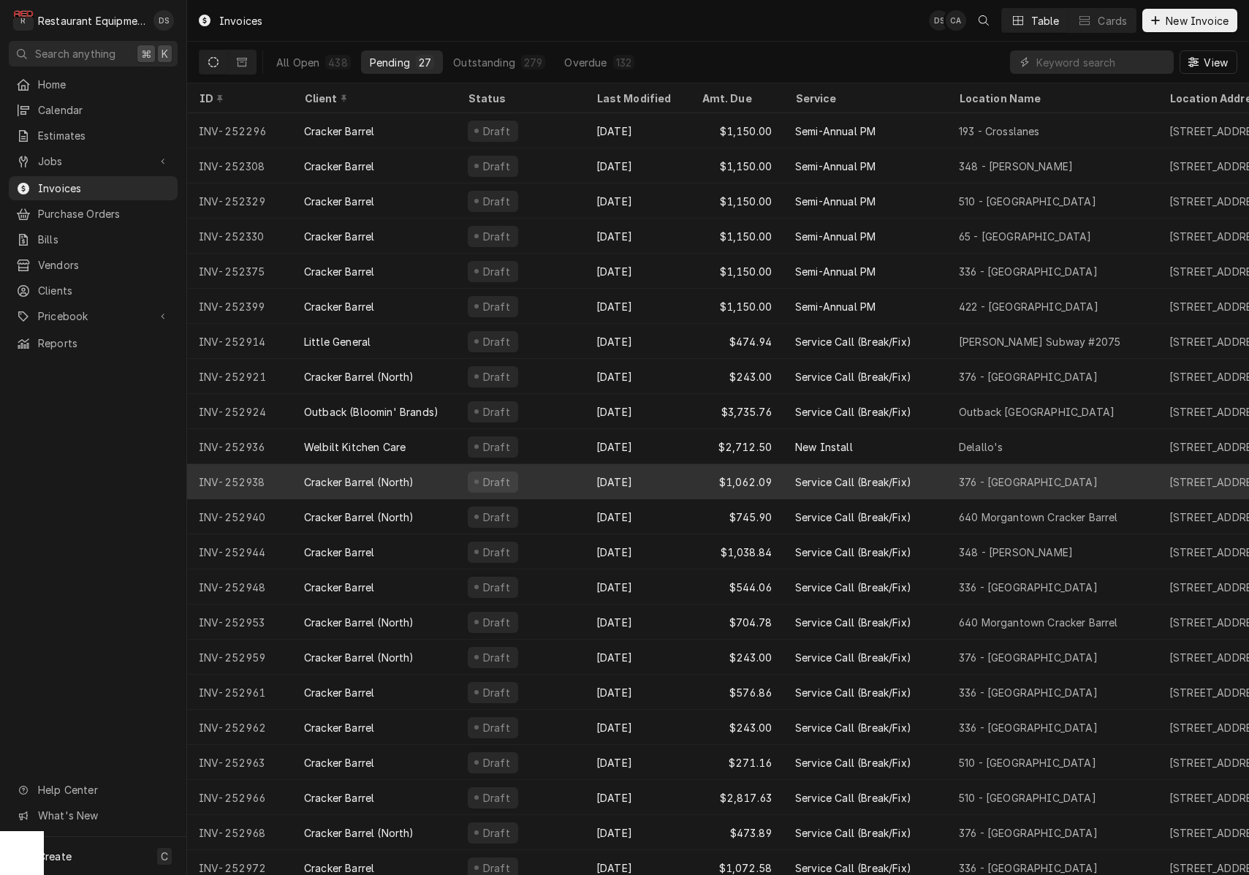
click at [422, 473] on div "Cracker Barrel (North)" at bounding box center [374, 481] width 164 height 35
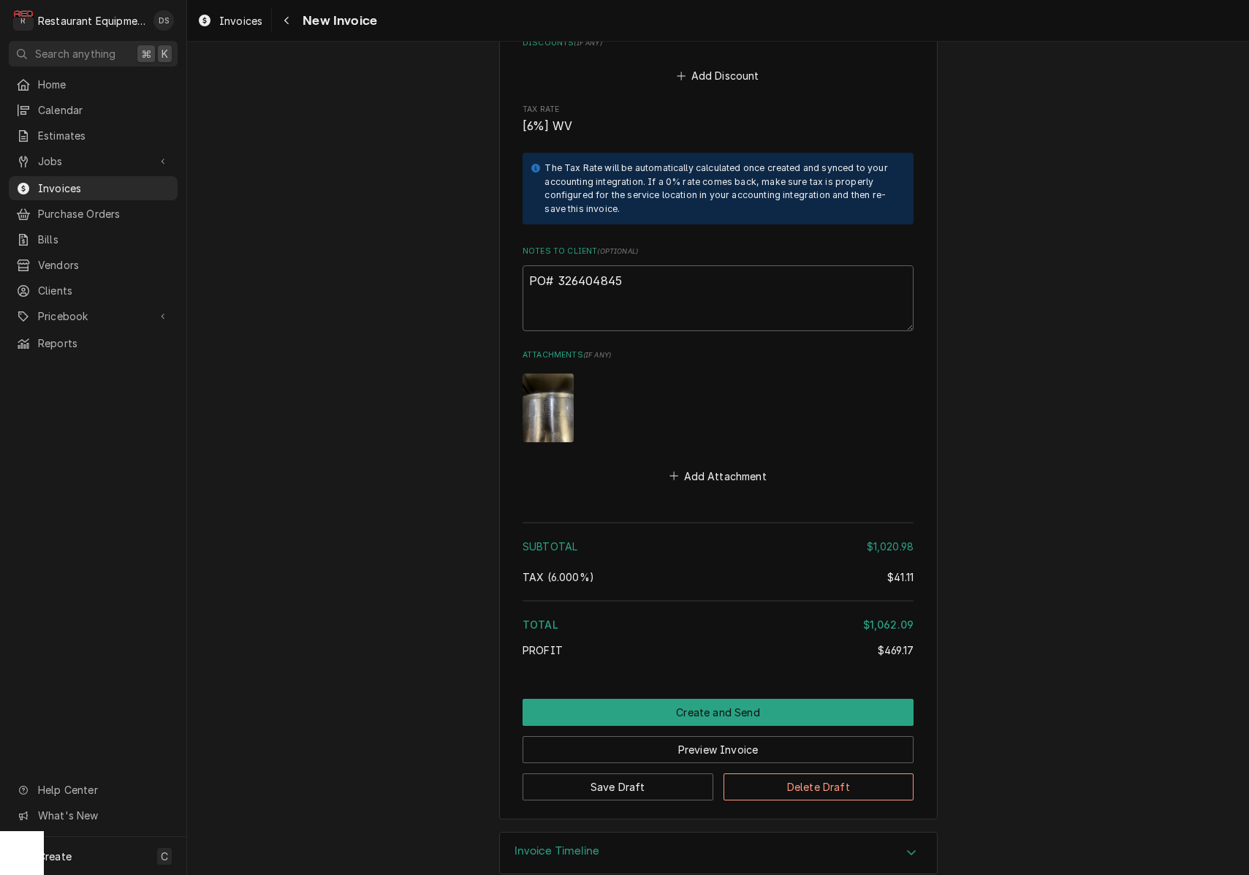
scroll to position [4019, 0]
drag, startPoint x: 637, startPoint y: 259, endPoint x: 566, endPoint y: 260, distance: 70.9
click at [559, 266] on textarea "PO# 326404845" at bounding box center [717, 299] width 391 height 66
click at [289, 24] on div "Navigate back" at bounding box center [286, 20] width 15 height 15
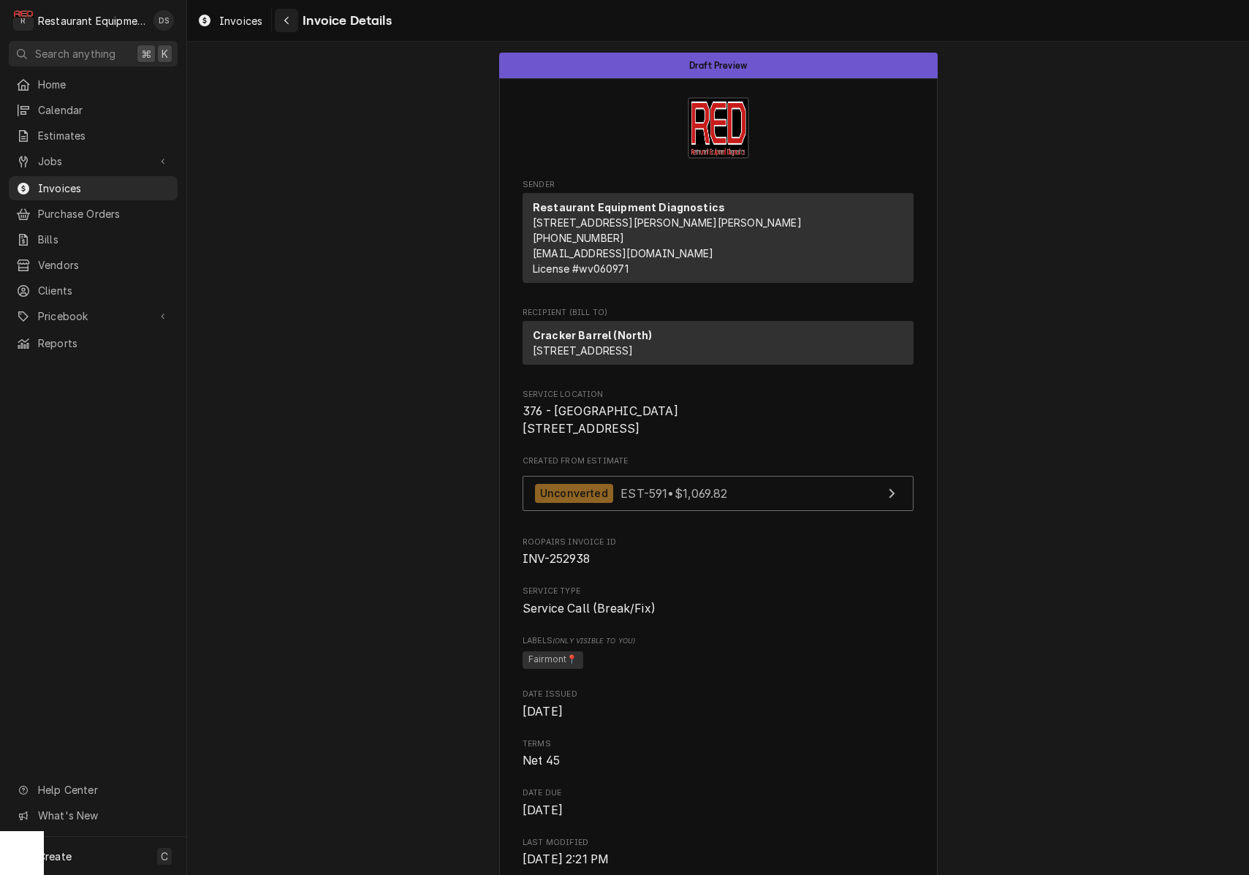
click at [280, 18] on div "Navigate back" at bounding box center [286, 20] width 15 height 15
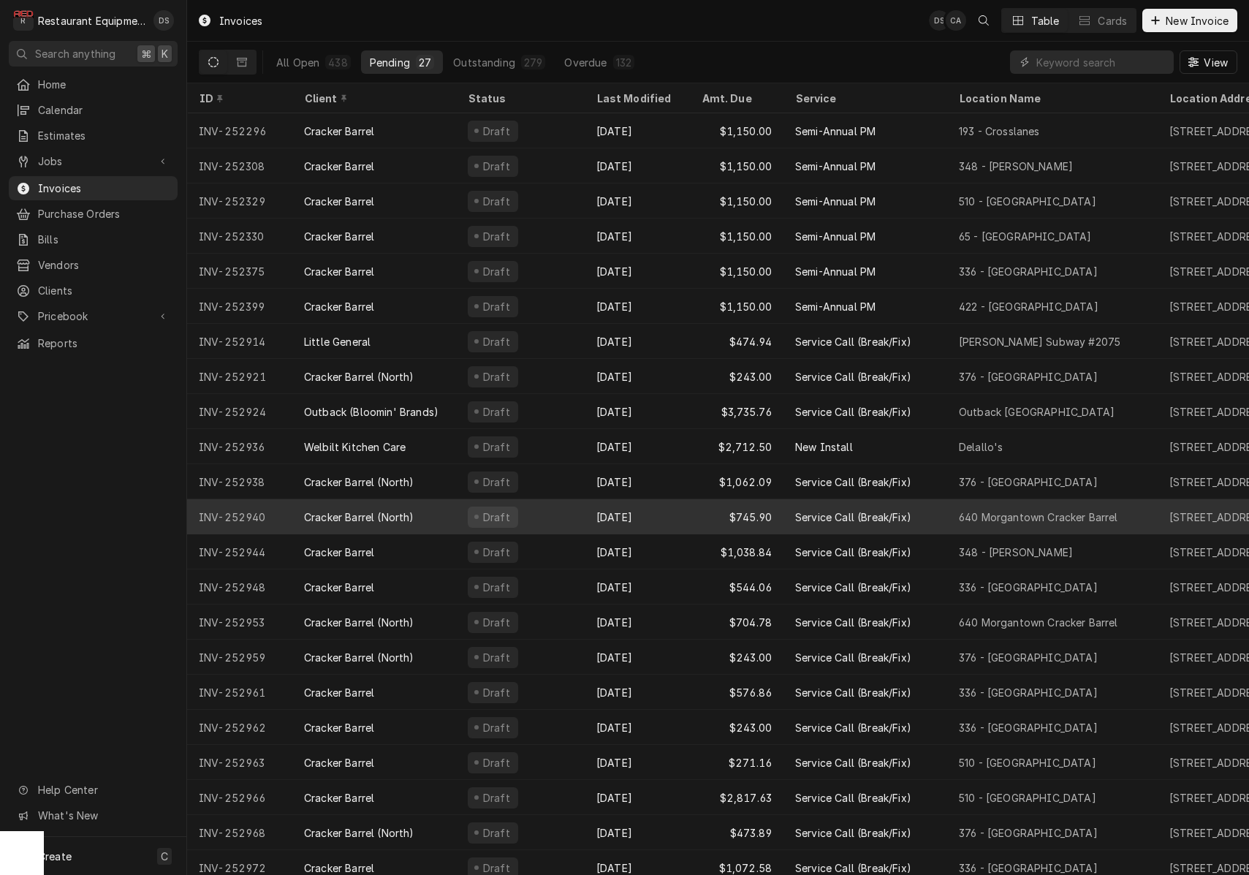
click at [678, 503] on div "[DATE]" at bounding box center [637, 516] width 105 height 35
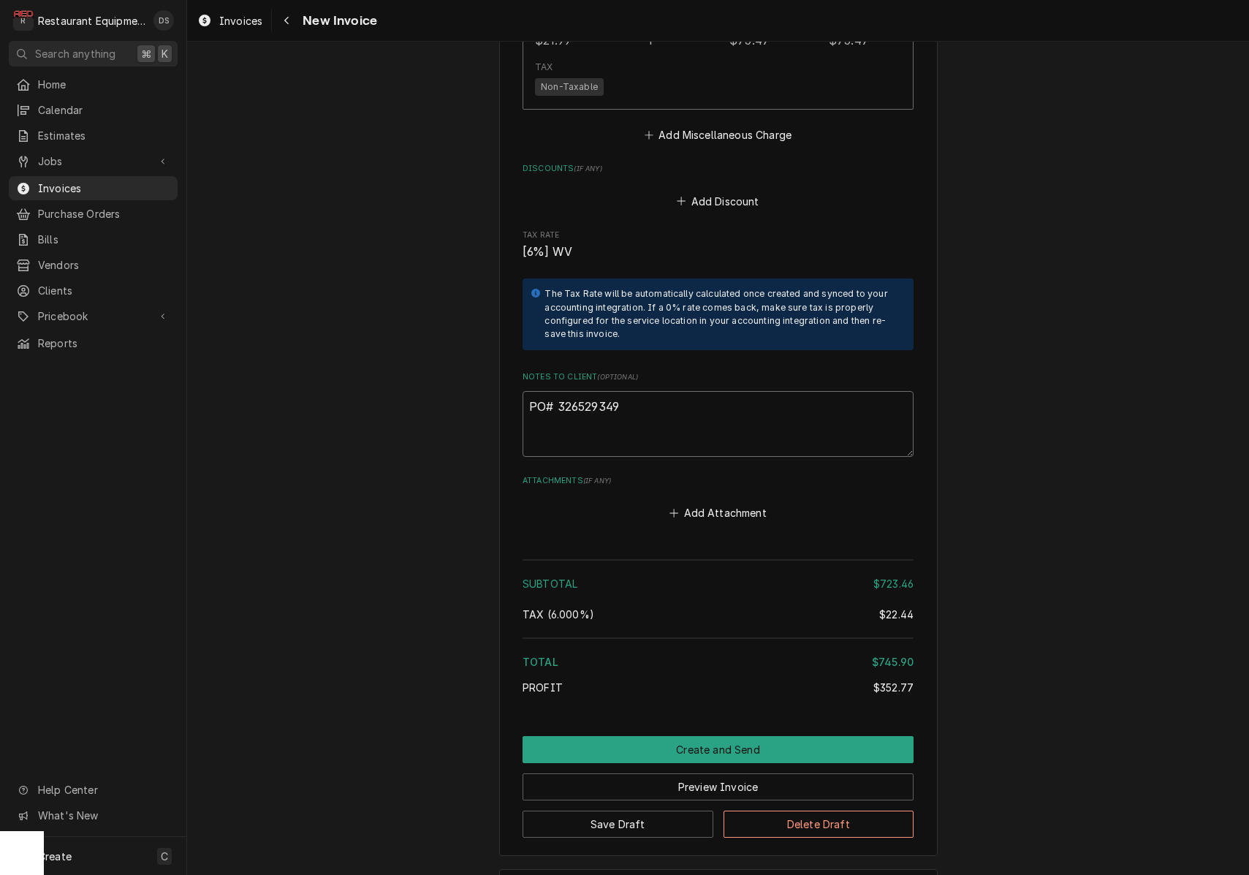
drag, startPoint x: 636, startPoint y: 343, endPoint x: 563, endPoint y: 346, distance: 72.4
click at [555, 391] on textarea "PO# 326529349" at bounding box center [717, 424] width 391 height 66
click at [291, 28] on button "Navigate back" at bounding box center [286, 20] width 23 height 23
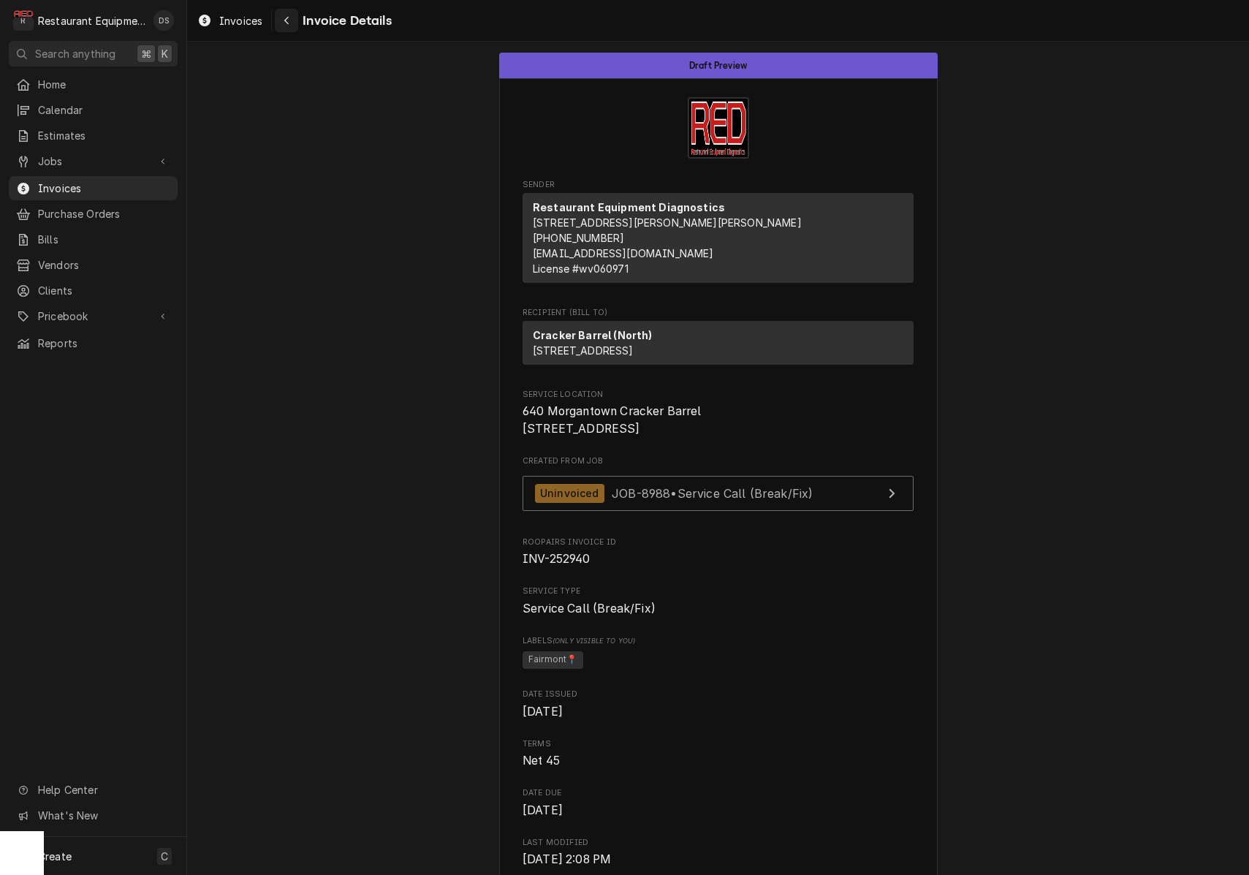
click at [294, 25] on div "Navigate back" at bounding box center [286, 20] width 15 height 15
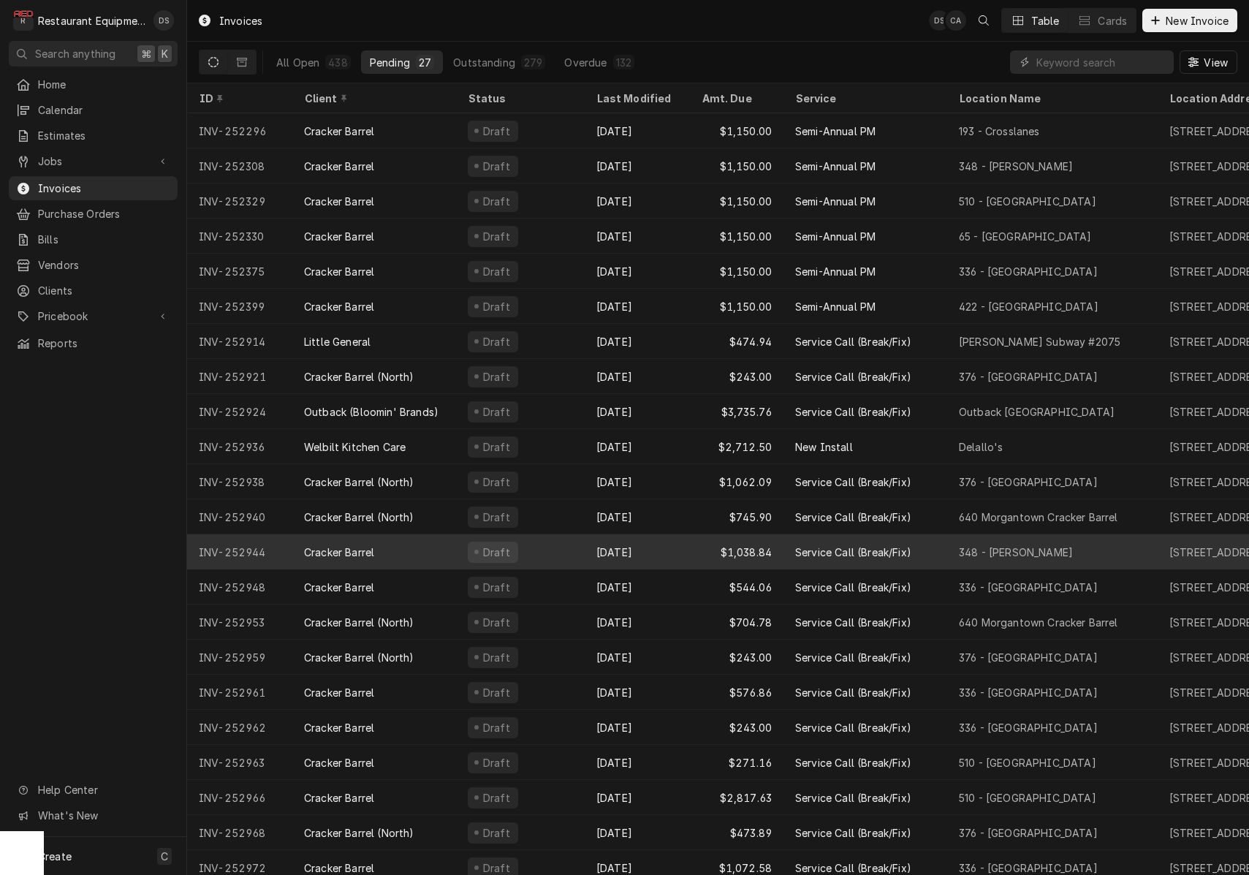
click at [682, 554] on div "[DATE]" at bounding box center [637, 551] width 105 height 35
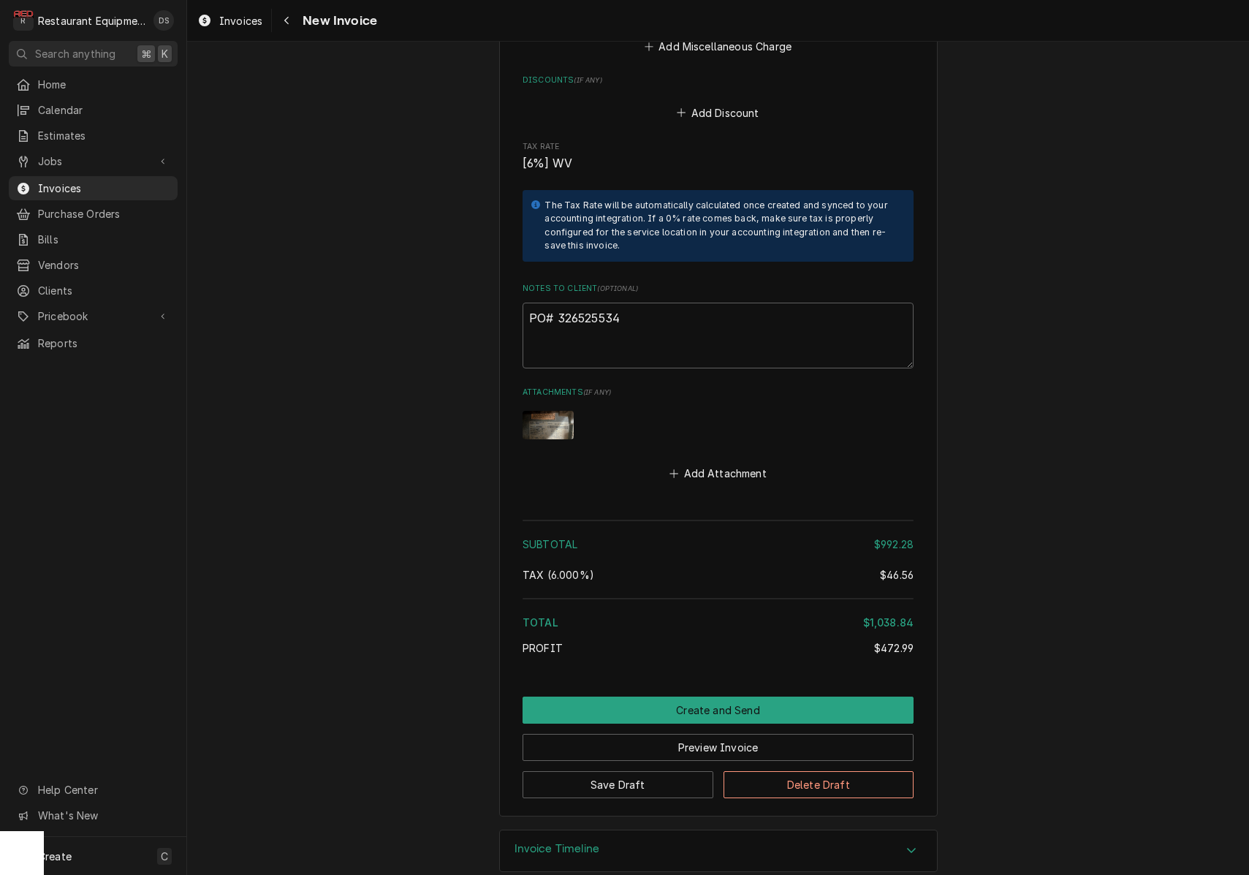
scroll to position [2744, 0]
drag, startPoint x: 635, startPoint y: 293, endPoint x: 557, endPoint y: 297, distance: 78.3
click at [557, 303] on textarea "PO# 326525534" at bounding box center [717, 336] width 391 height 66
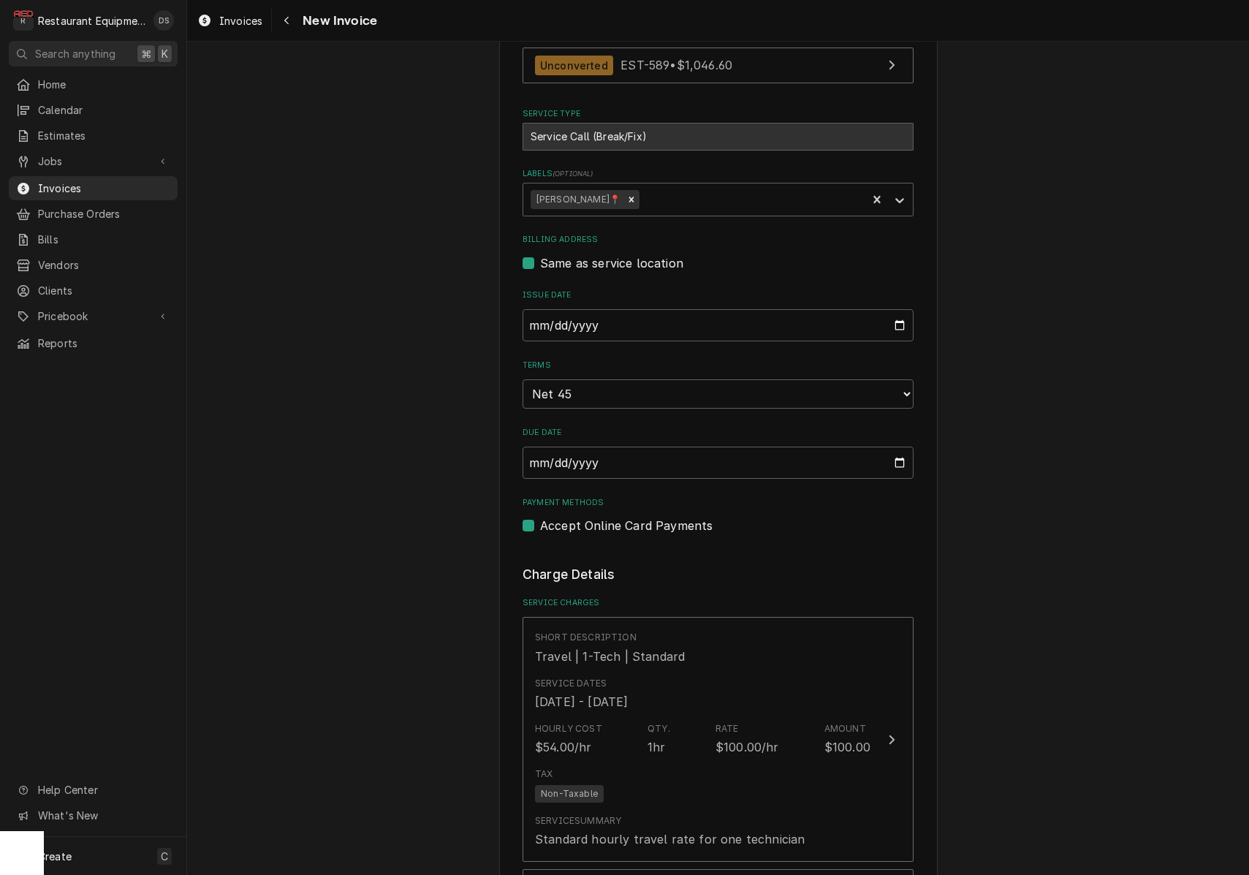
scroll to position [392, 0]
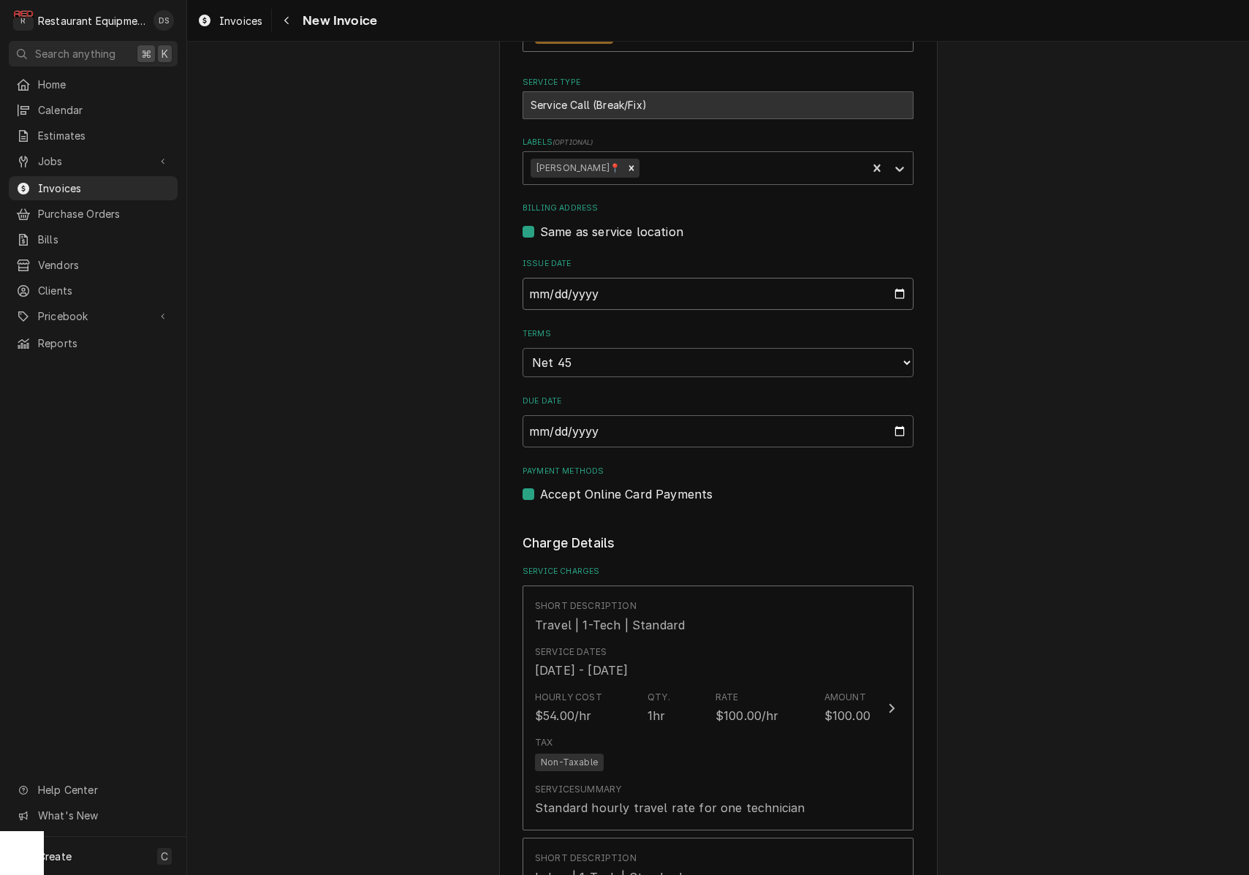
click at [628, 297] on input "2025-09-25" at bounding box center [717, 294] width 391 height 32
type input "2025-09-29"
drag, startPoint x: 1070, startPoint y: 433, endPoint x: 1041, endPoint y: 432, distance: 28.5
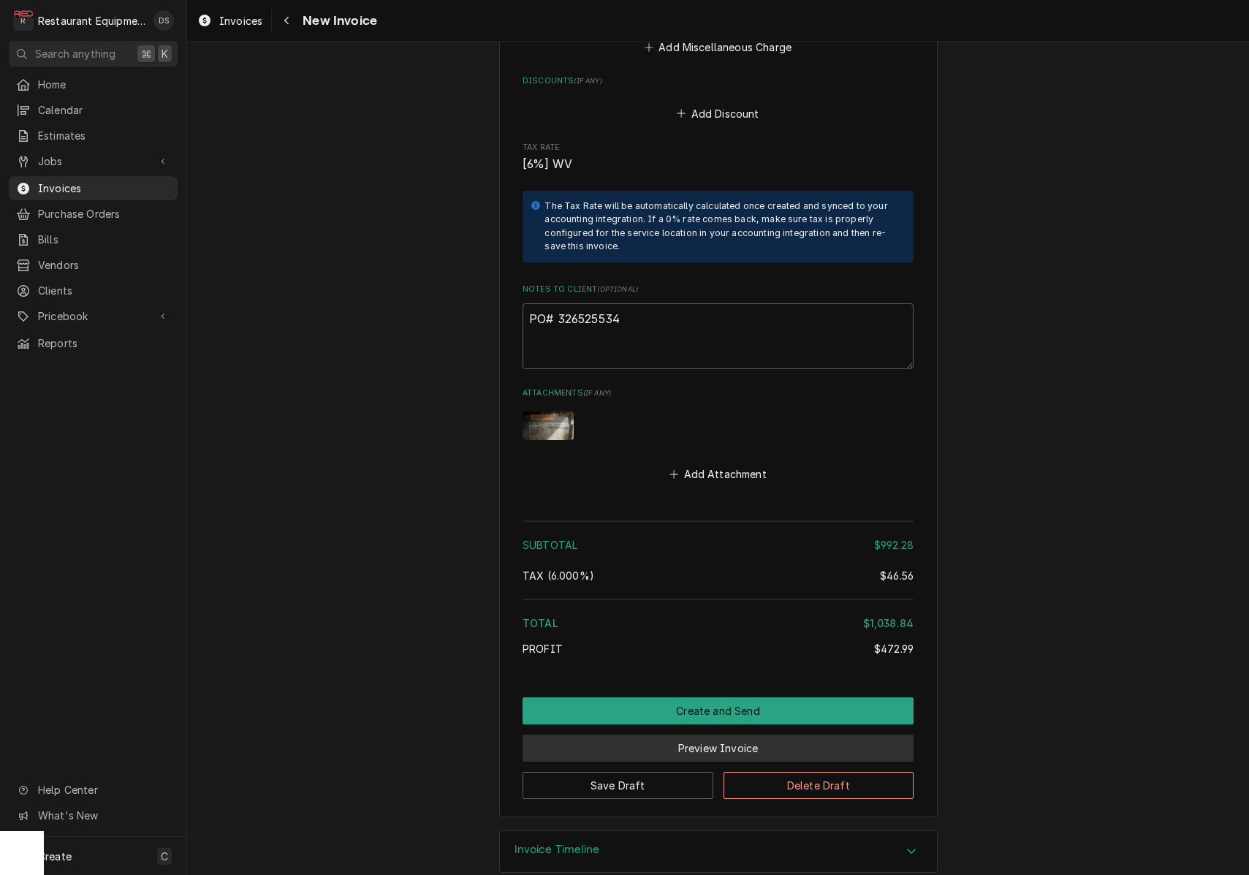
scroll to position [1, 0]
click at [775, 734] on button "Preview Invoice" at bounding box center [717, 747] width 391 height 27
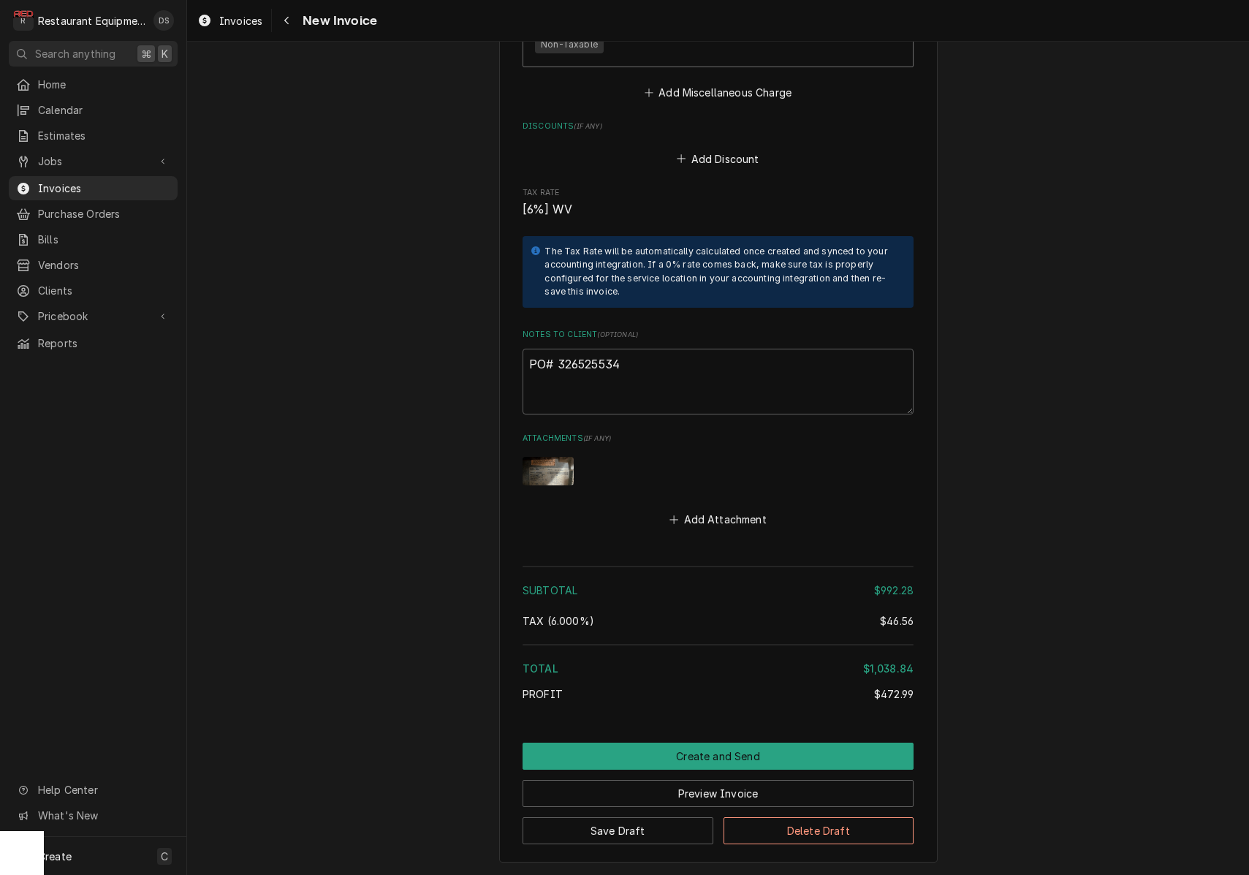
scroll to position [0, 0]
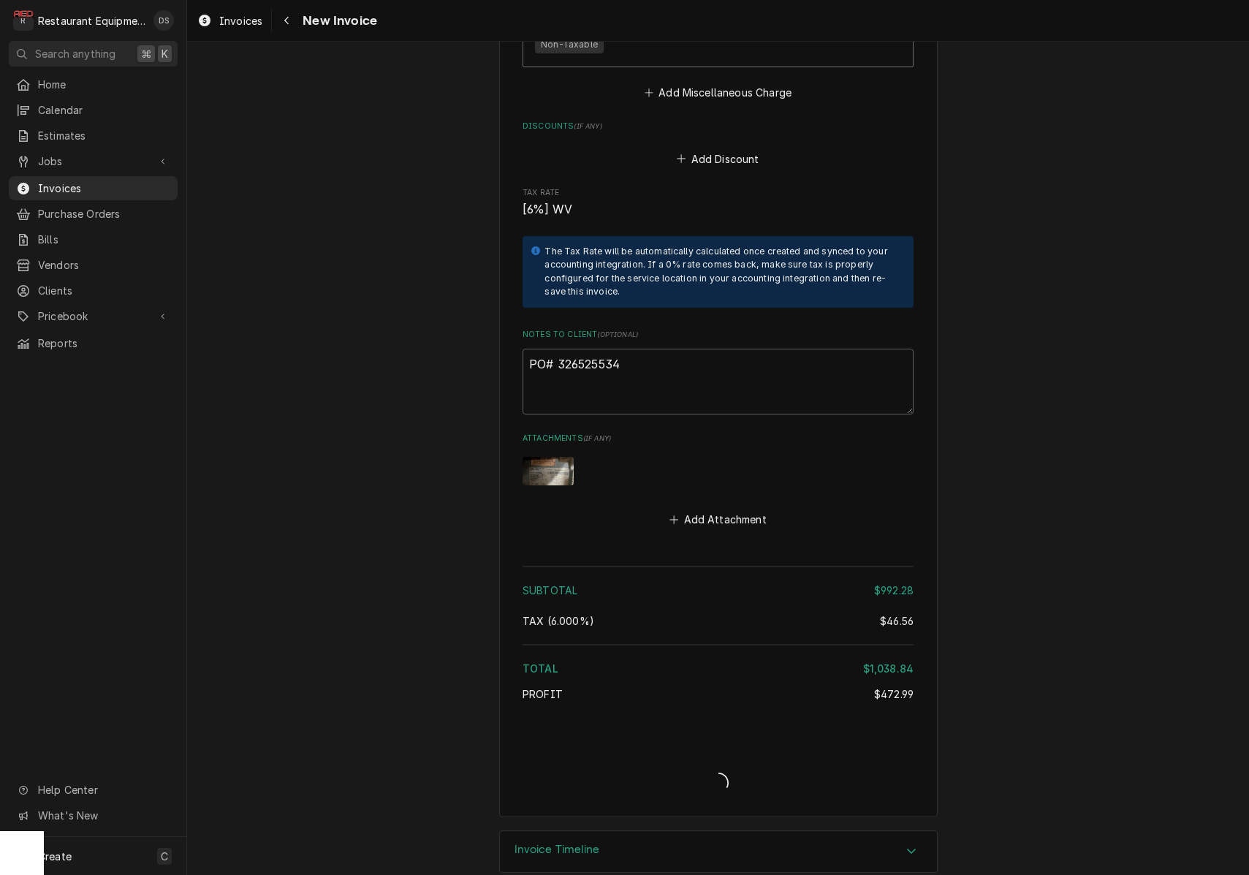
type textarea "x"
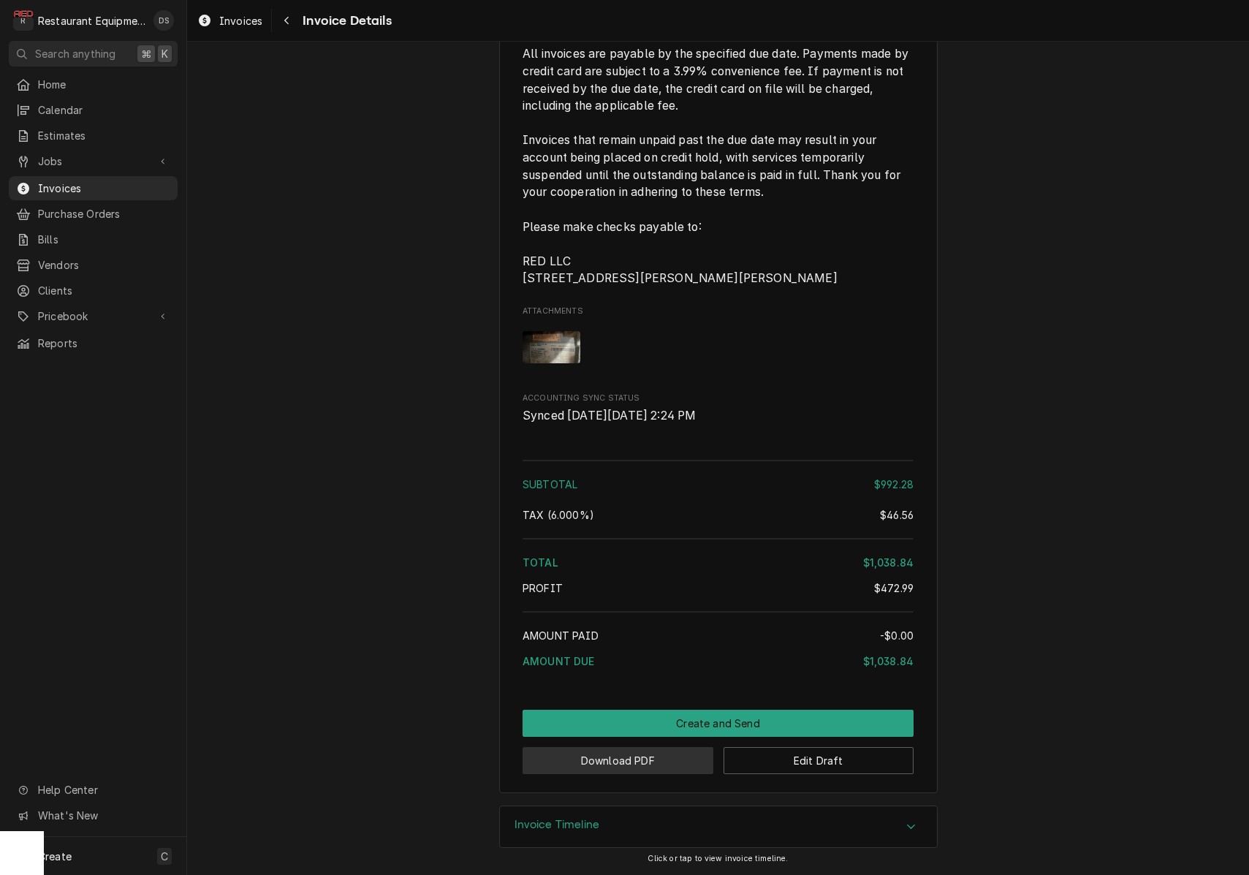
click at [656, 763] on button "Download PDF" at bounding box center [617, 760] width 191 height 27
click at [659, 770] on button "Download PDF" at bounding box center [617, 760] width 191 height 27
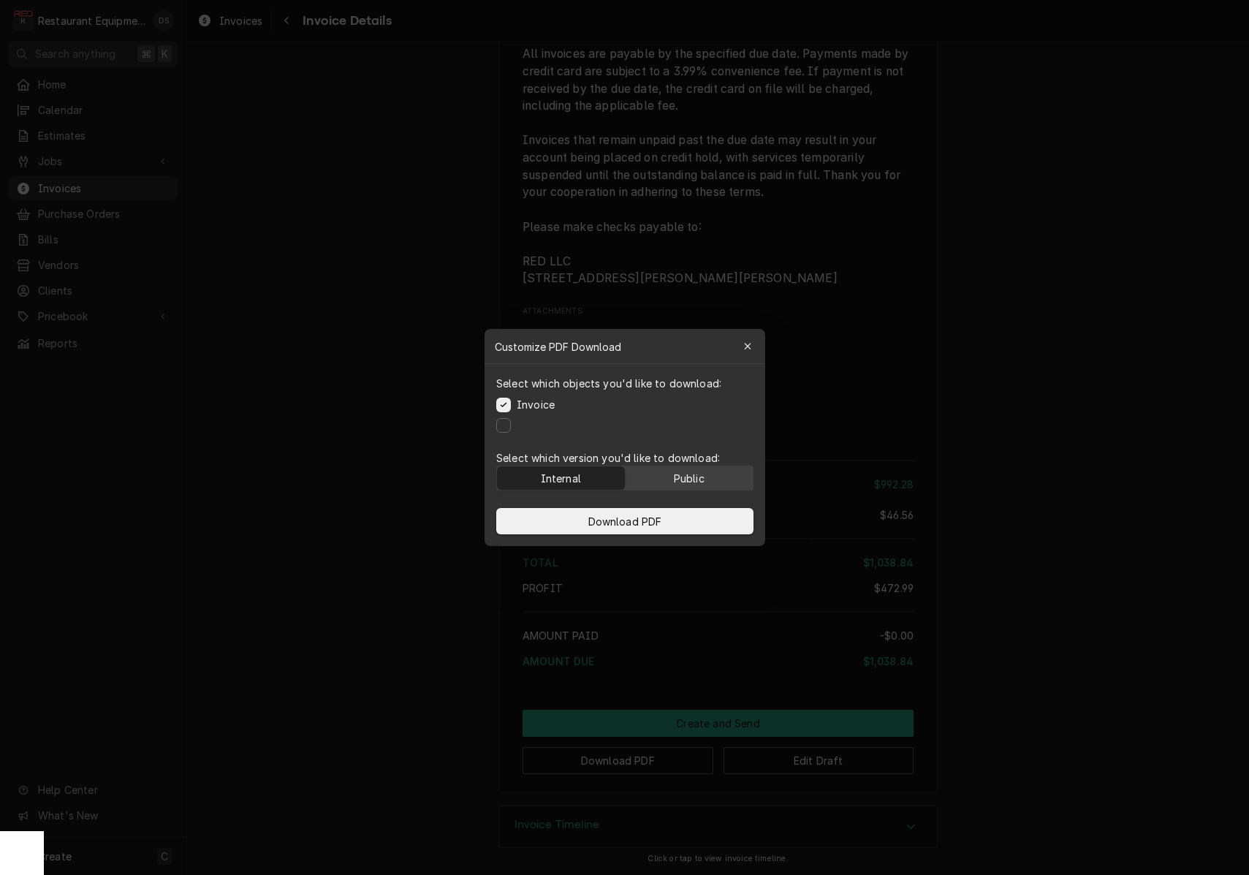
click at [709, 484] on button "Public" at bounding box center [689, 477] width 128 height 23
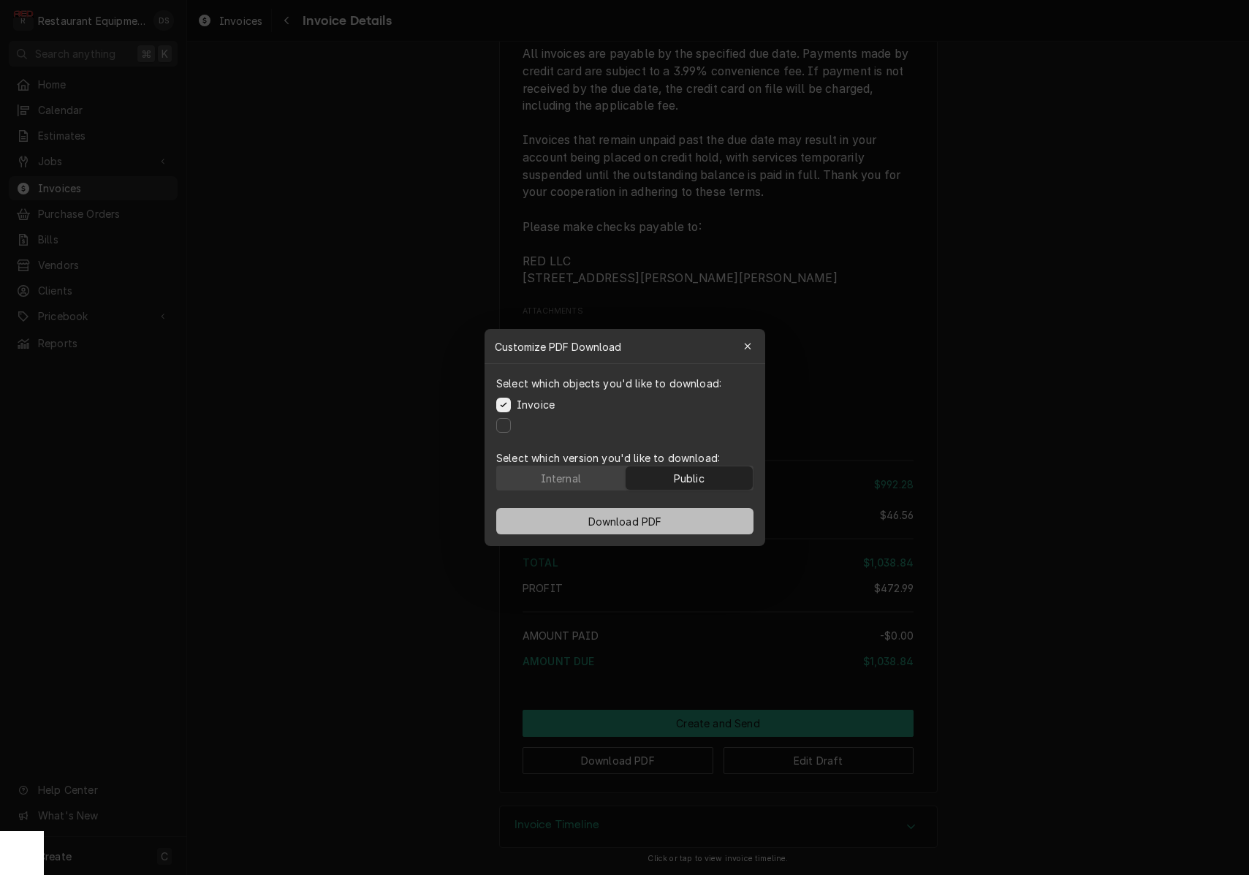
click at [693, 508] on div "Download PDF" at bounding box center [624, 521] width 281 height 50
click at [690, 515] on button "Download PDF" at bounding box center [624, 521] width 257 height 26
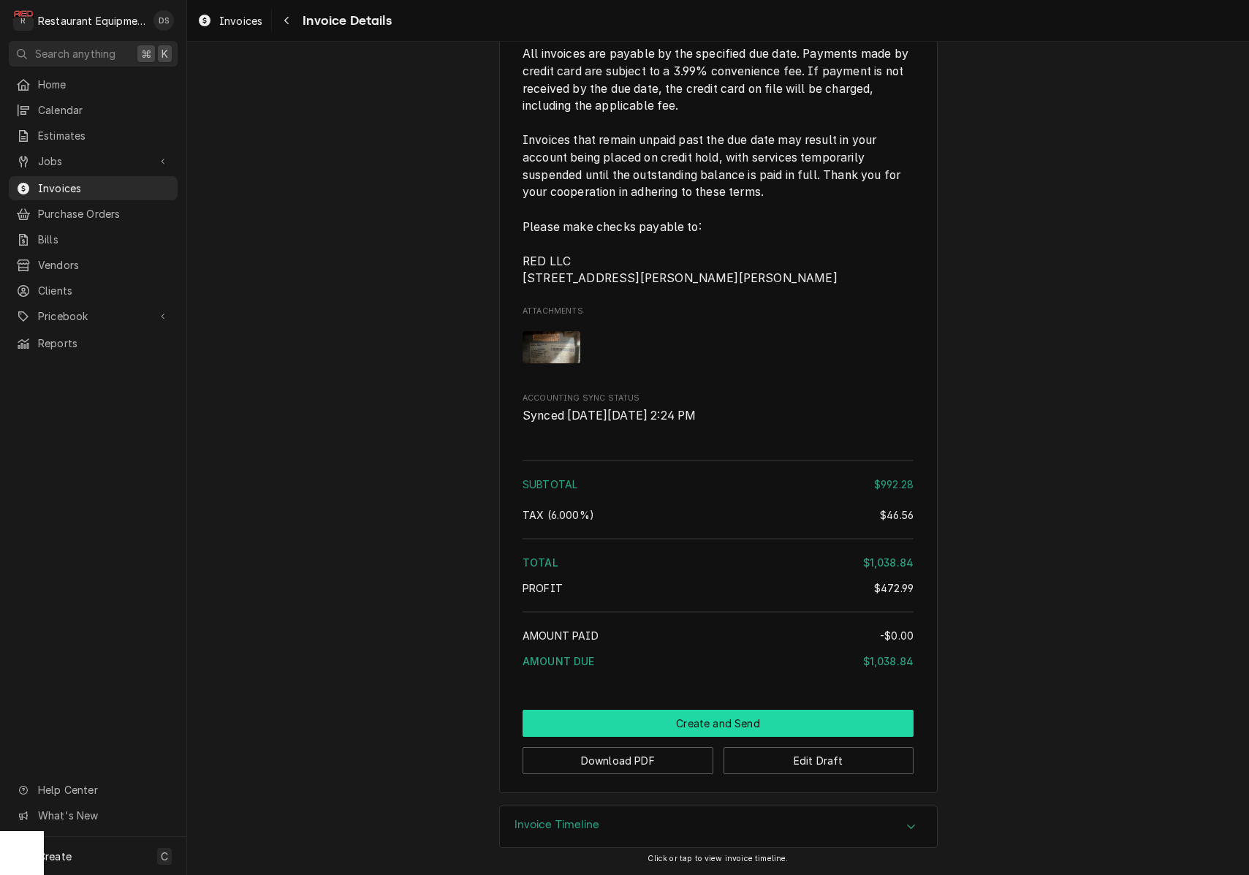
click at [713, 723] on button "Create and Send" at bounding box center [717, 723] width 391 height 27
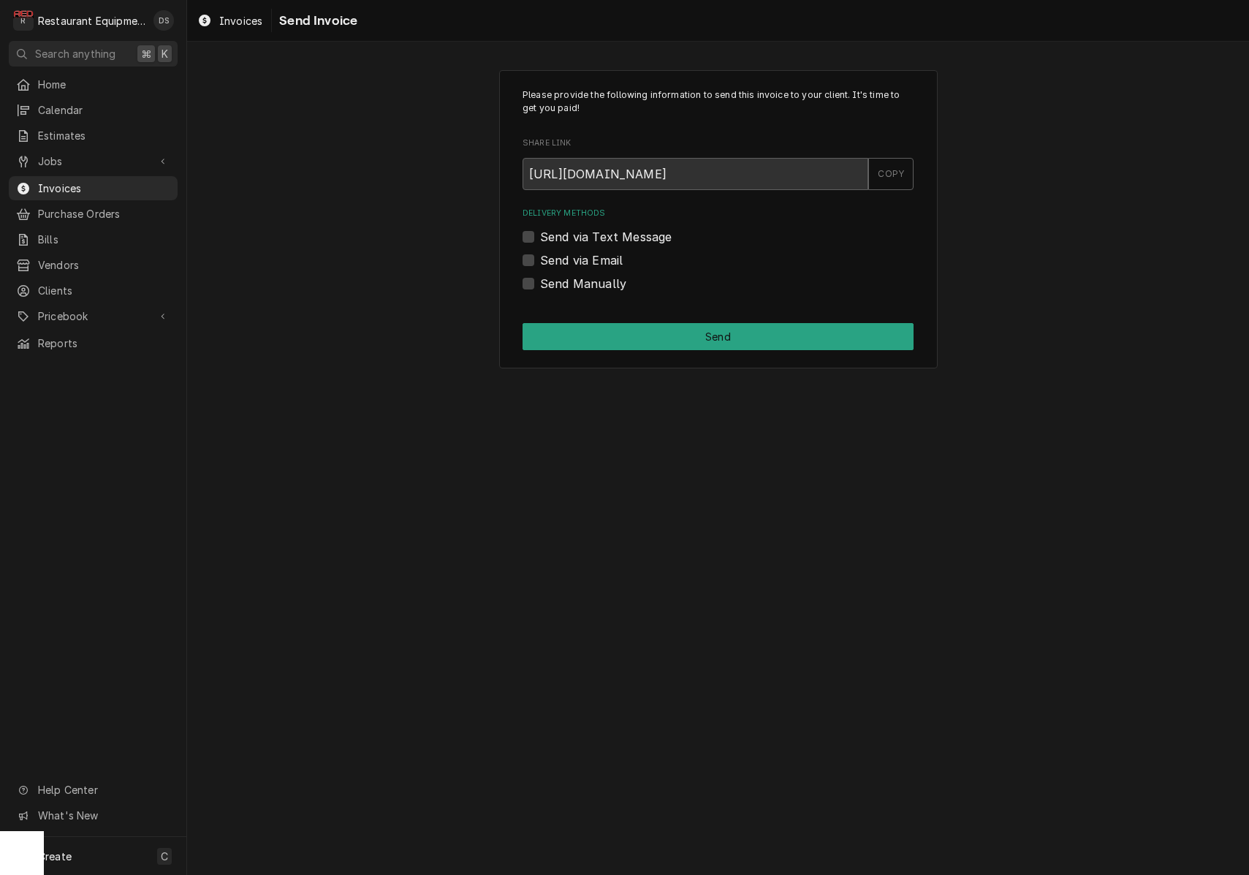
click at [540, 281] on label "Send Manually" at bounding box center [583, 284] width 86 height 18
click at [540, 281] on input "Send Manually" at bounding box center [735, 291] width 391 height 32
checkbox input "true"
click at [676, 342] on button "Send" at bounding box center [717, 336] width 391 height 27
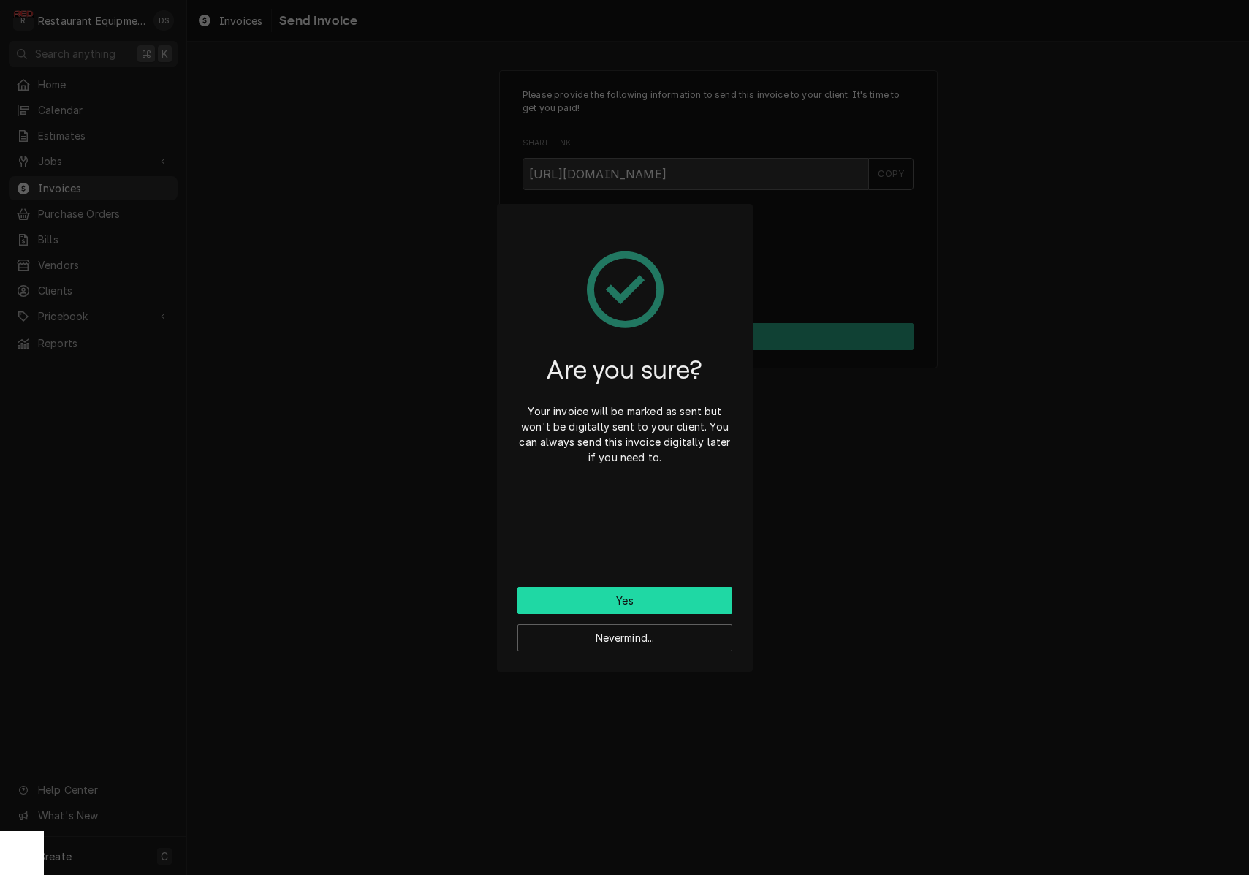
scroll to position [1, 0]
click at [641, 591] on button "Yes" at bounding box center [624, 600] width 215 height 27
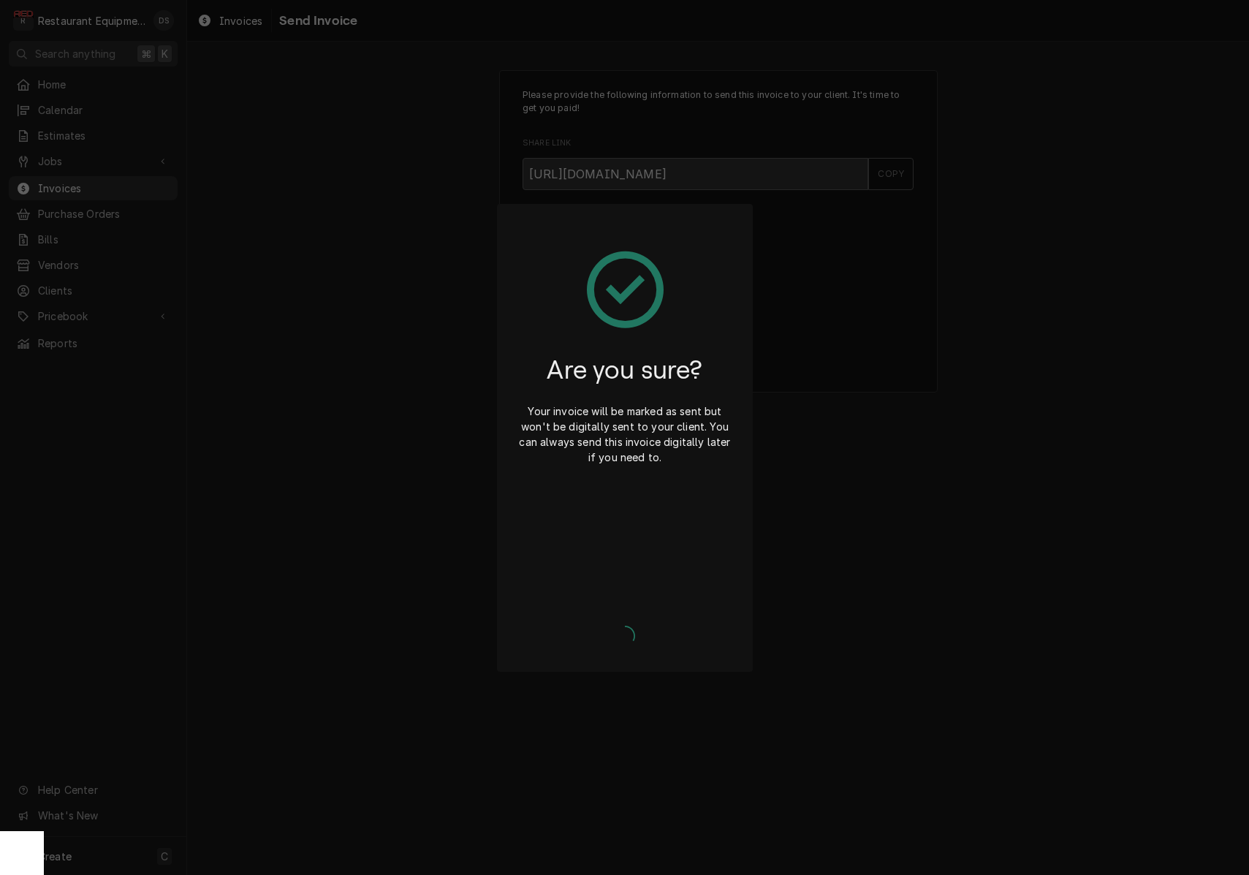
scroll to position [0, 0]
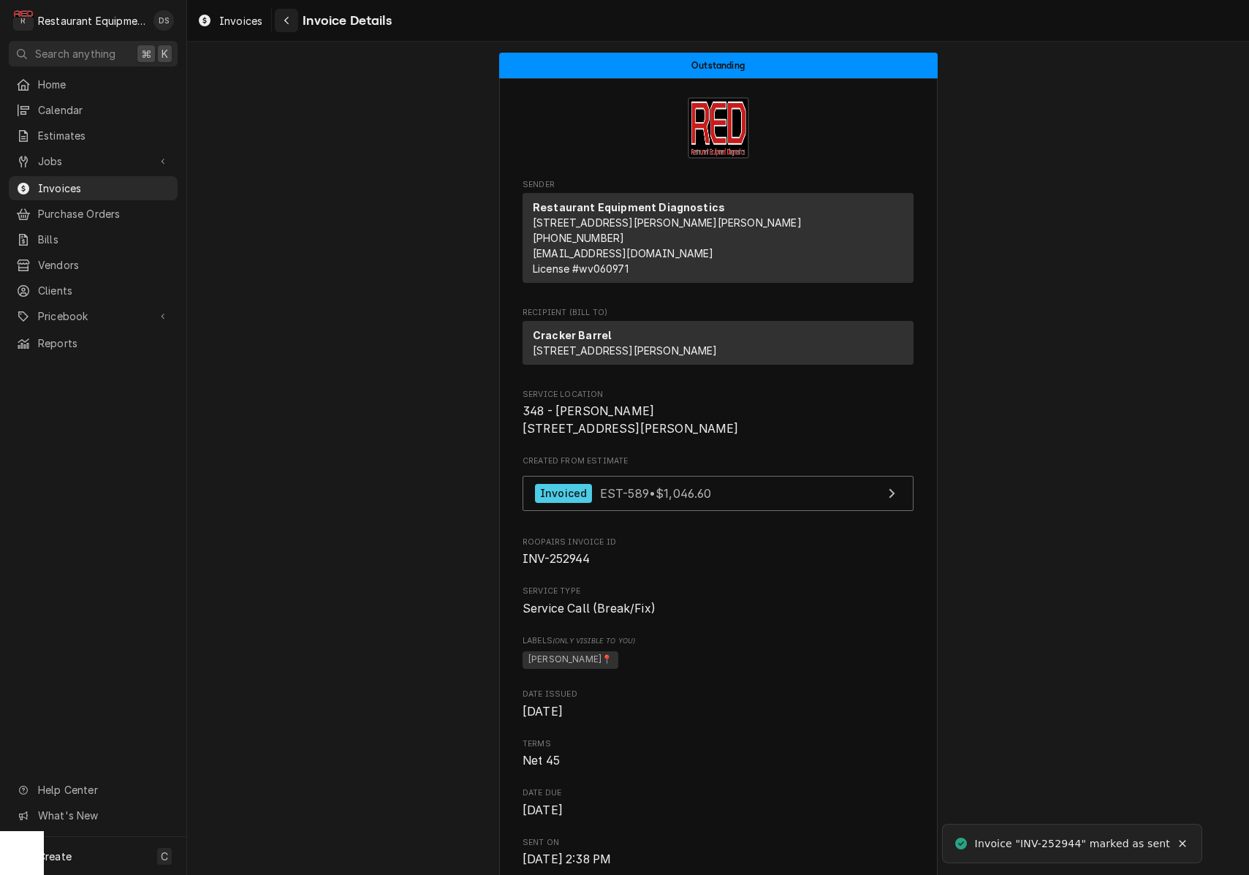
click at [285, 26] on div "Navigate back" at bounding box center [286, 20] width 15 height 15
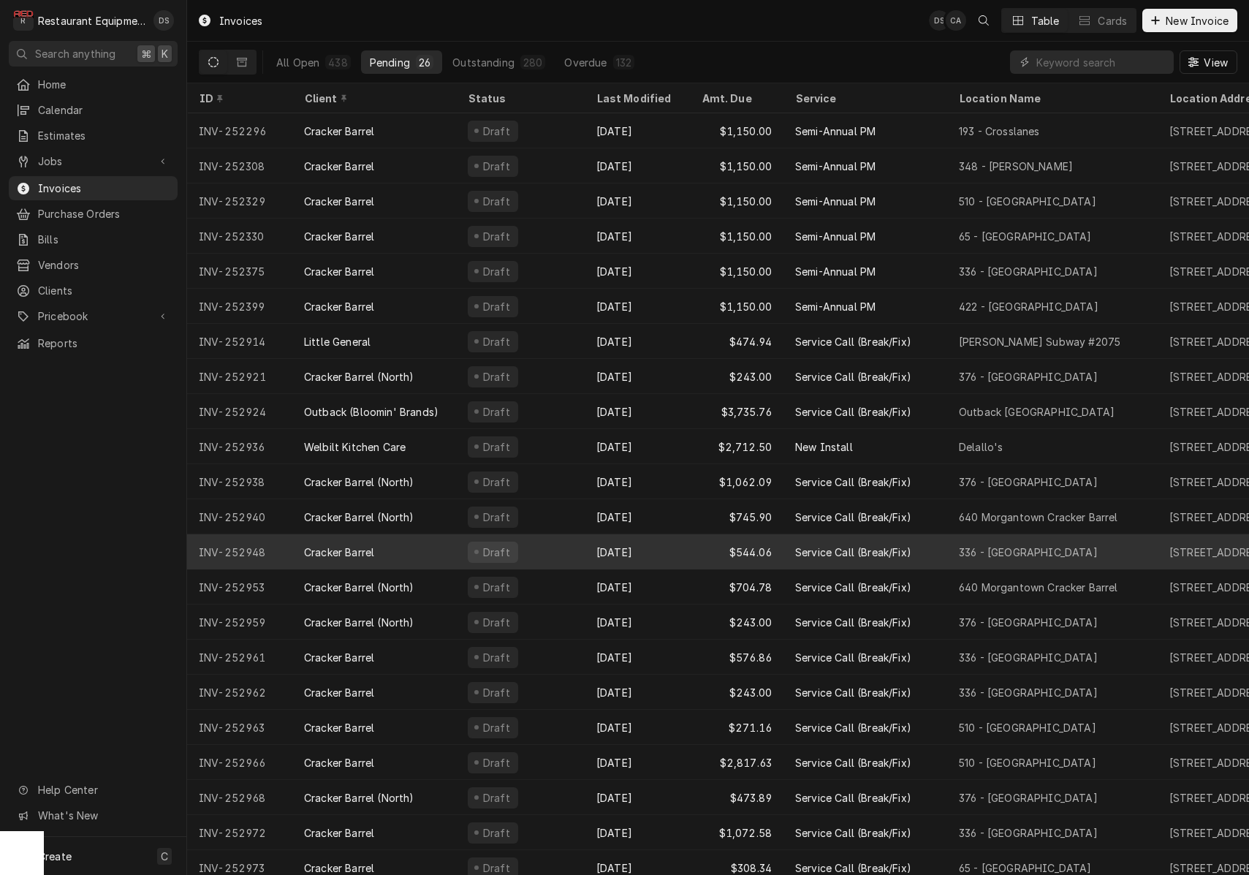
click at [703, 550] on div "$544.06" at bounding box center [737, 551] width 94 height 35
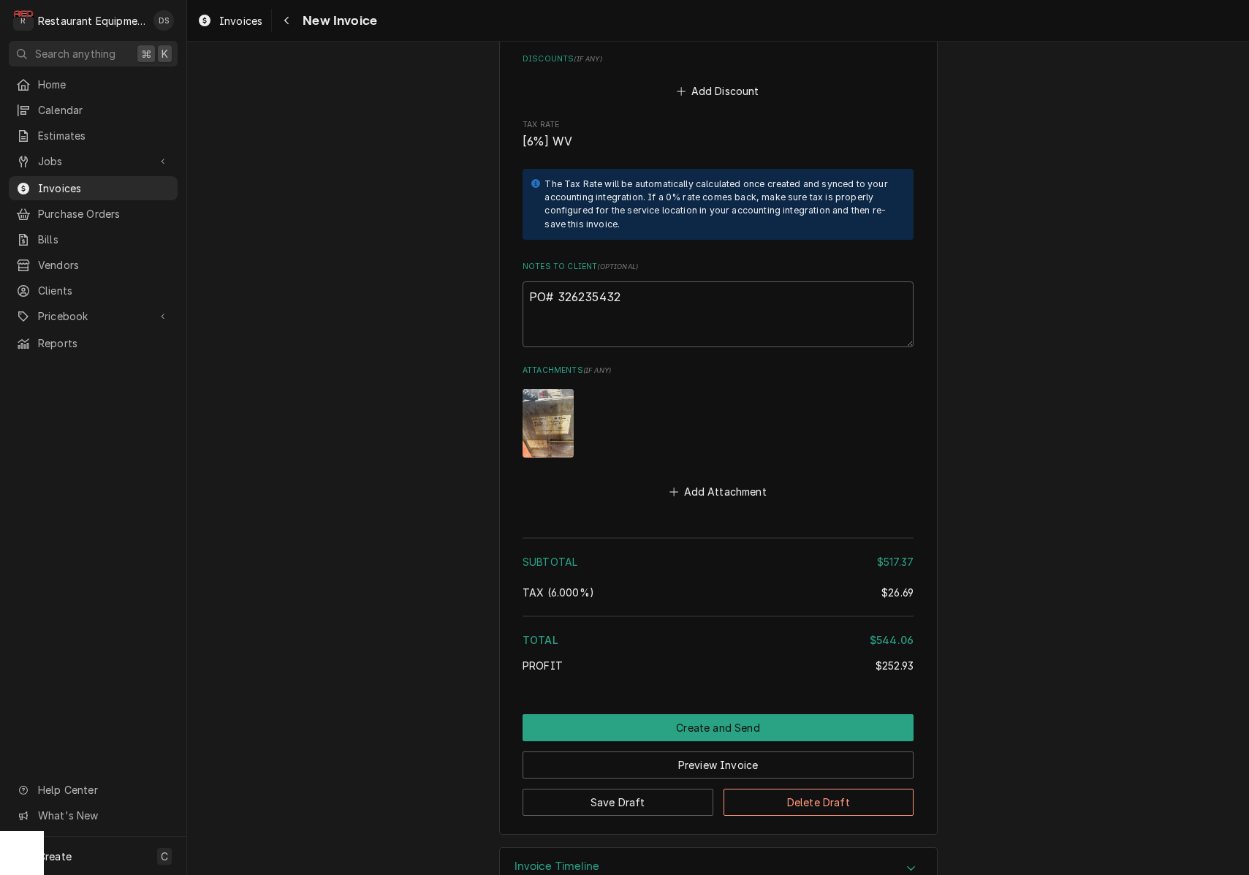
scroll to position [1, 0]
drag, startPoint x: 639, startPoint y: 260, endPoint x: 563, endPoint y: 259, distance: 76.7
click at [558, 281] on textarea "PO# 326235432" at bounding box center [717, 314] width 391 height 66
click at [748, 751] on button "Preview Invoice" at bounding box center [717, 764] width 391 height 27
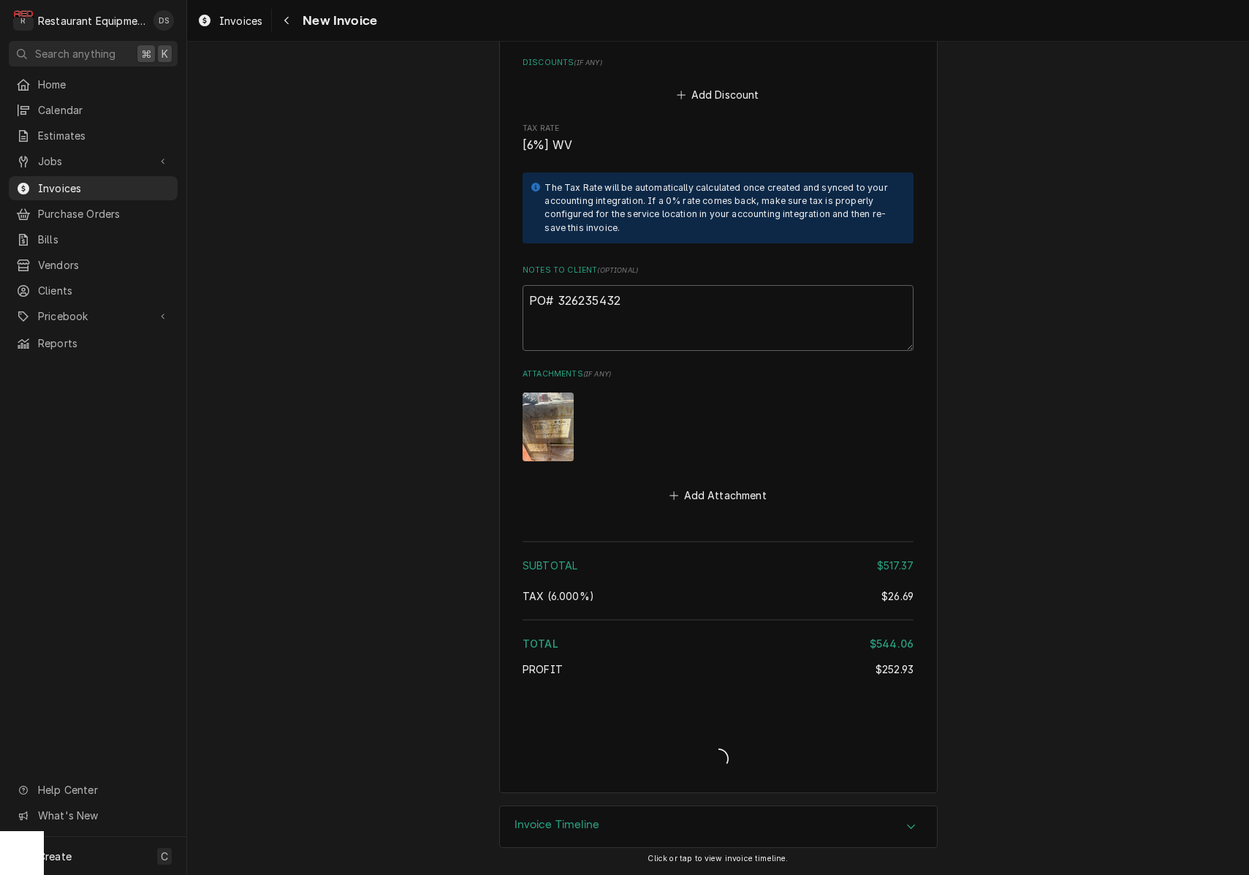
type textarea "x"
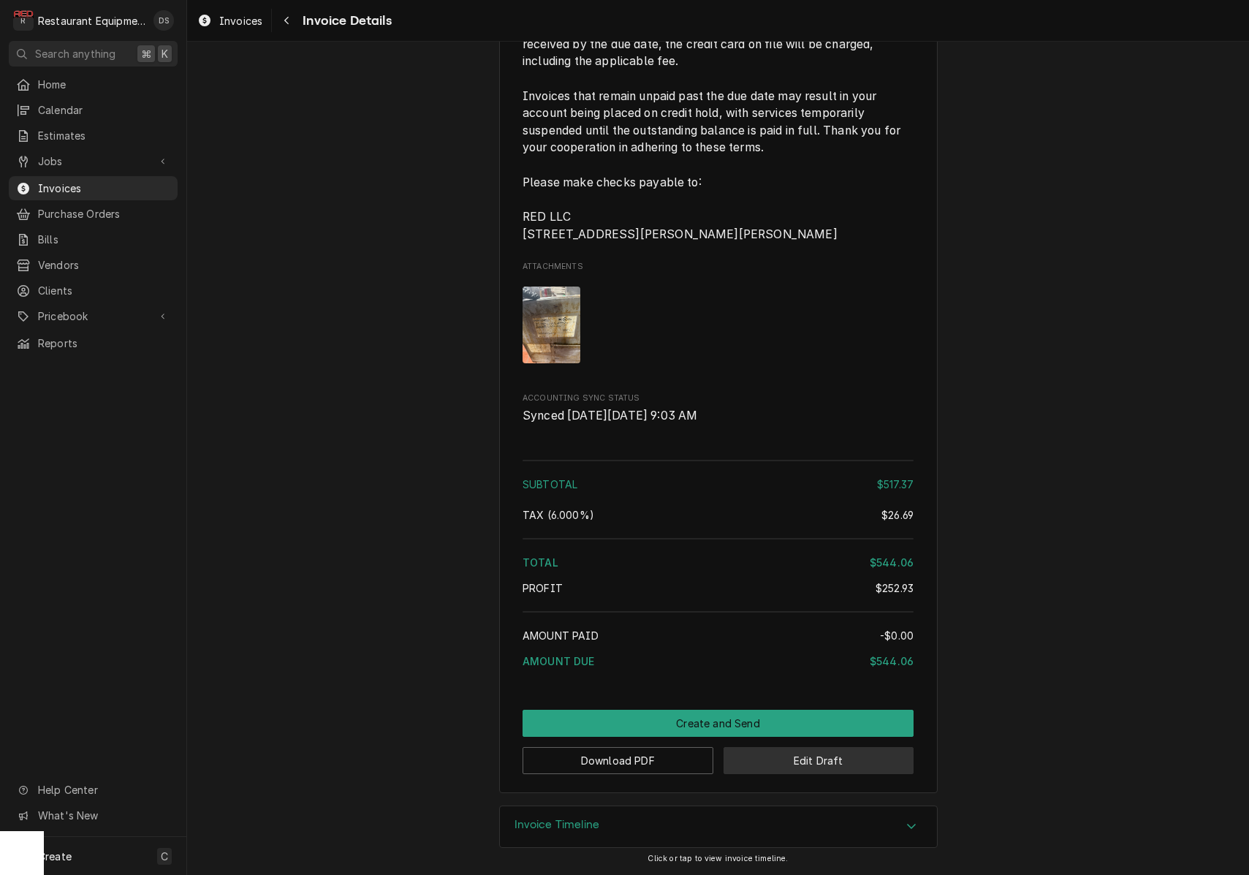
click at [785, 766] on button "Edit Draft" at bounding box center [818, 760] width 191 height 27
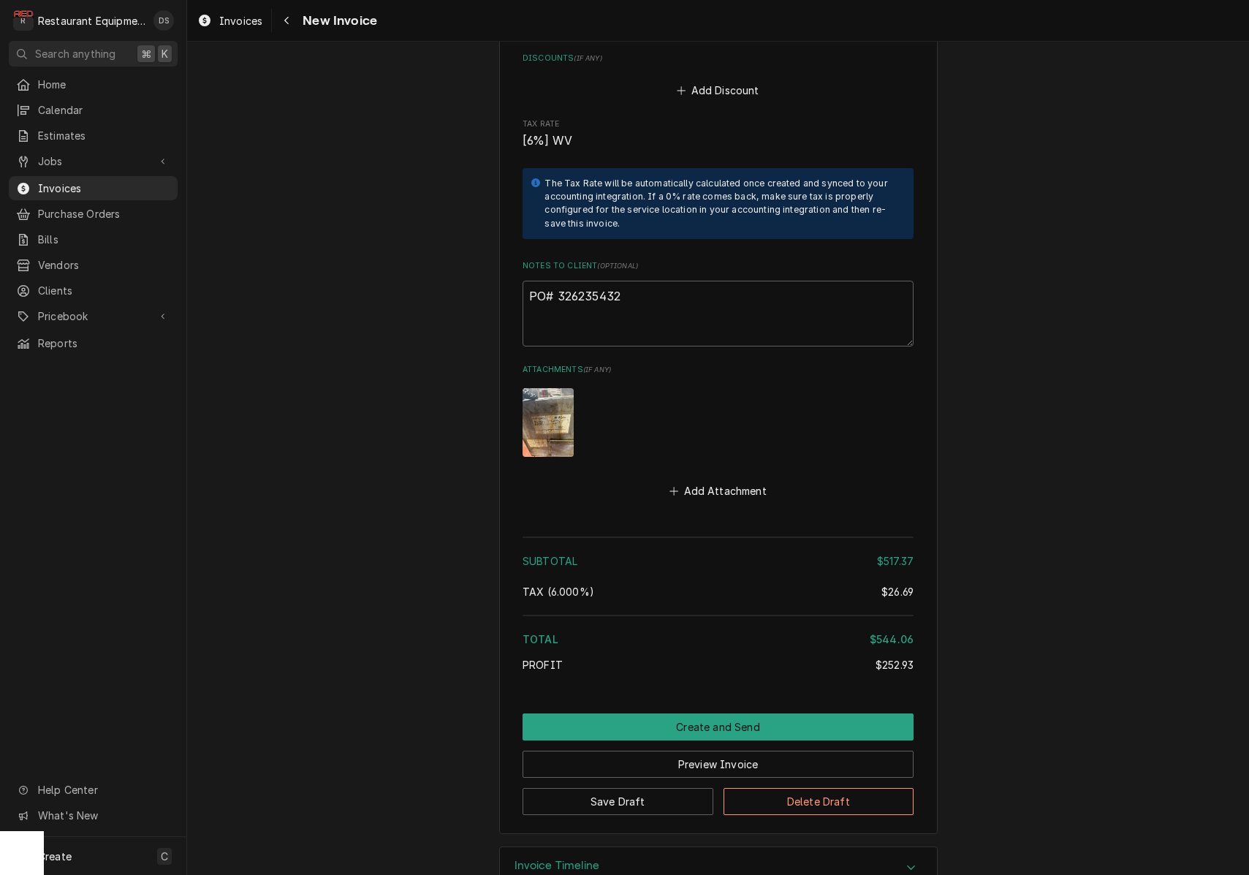
scroll to position [2675, 0]
click at [632, 751] on button "Preview Invoice" at bounding box center [717, 764] width 391 height 27
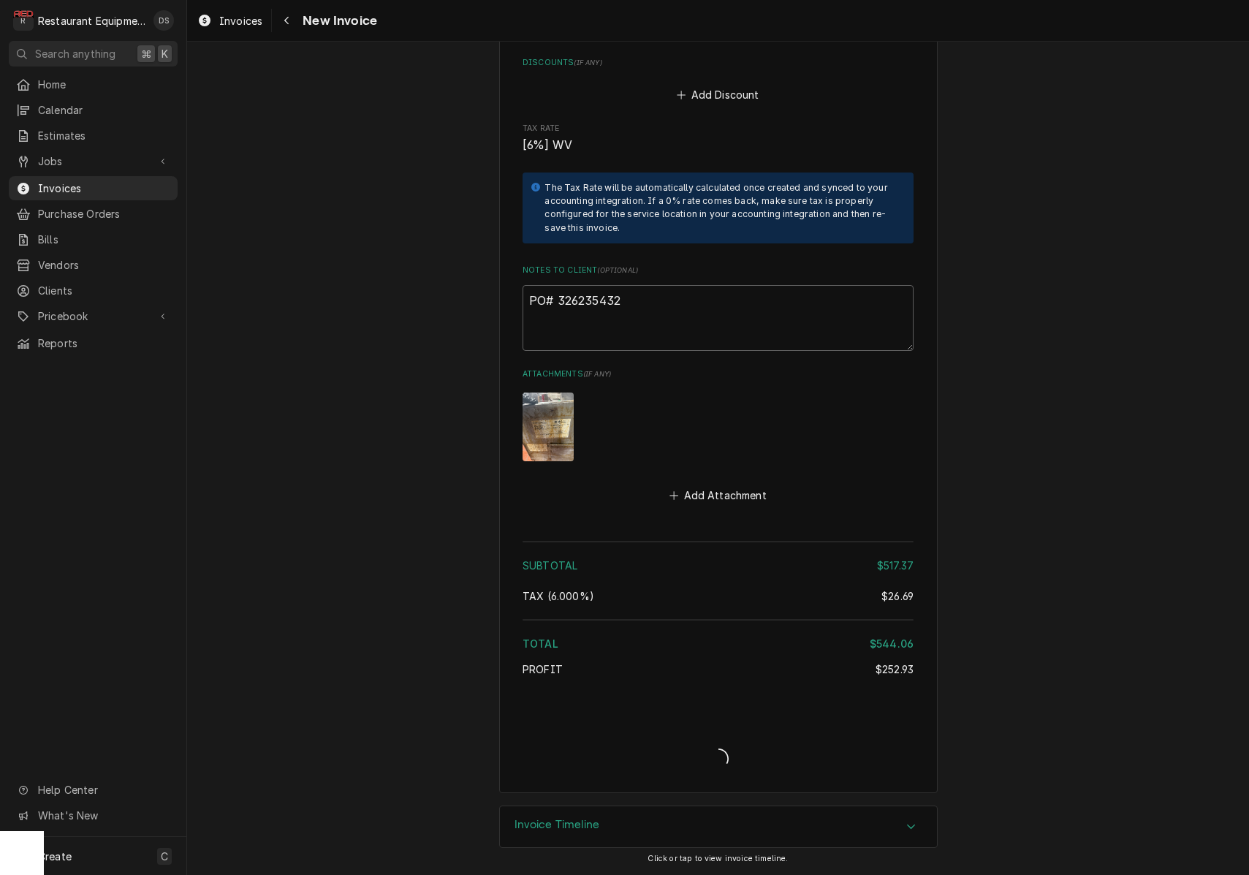
scroll to position [2630, 0]
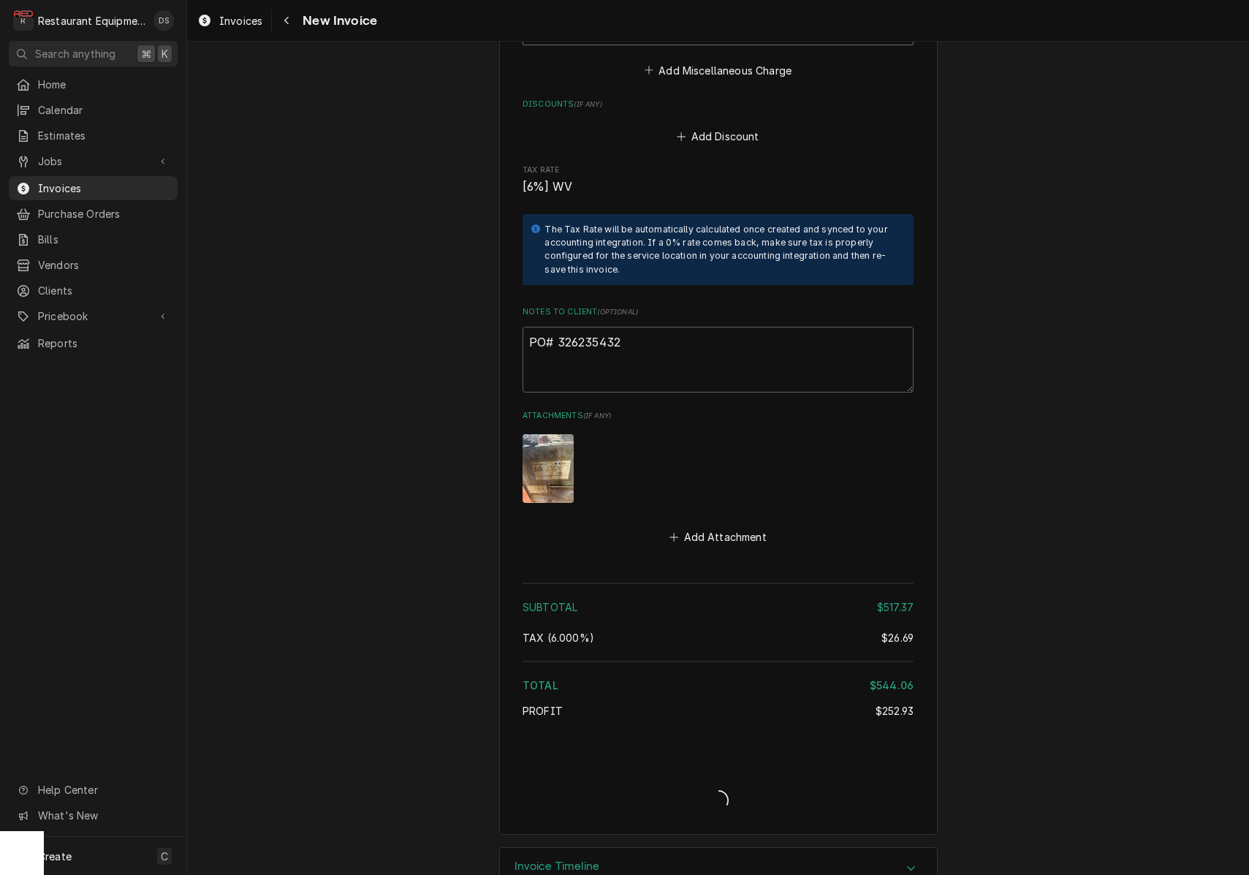
type textarea "x"
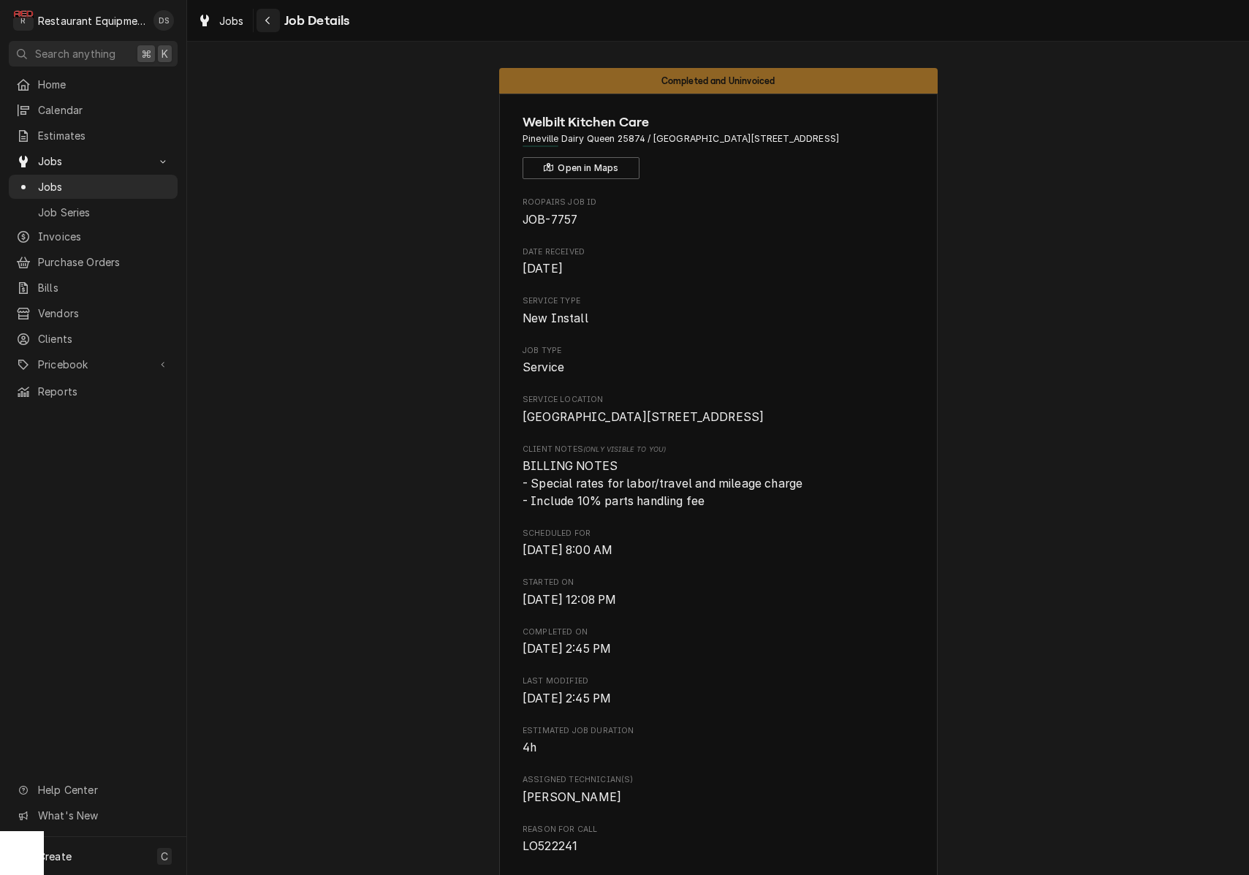
scroll to position [1358, 0]
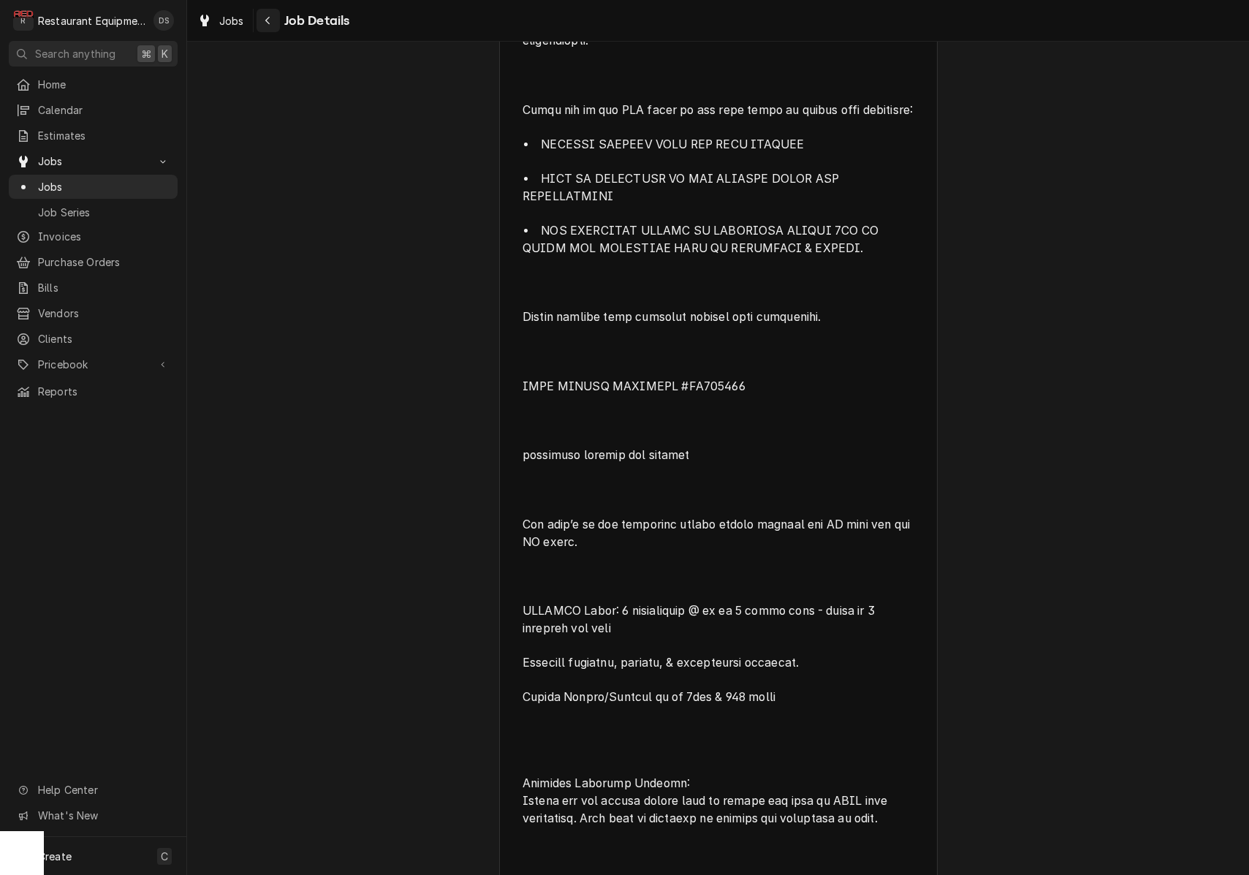
click at [273, 22] on div "Navigate back" at bounding box center [268, 20] width 15 height 15
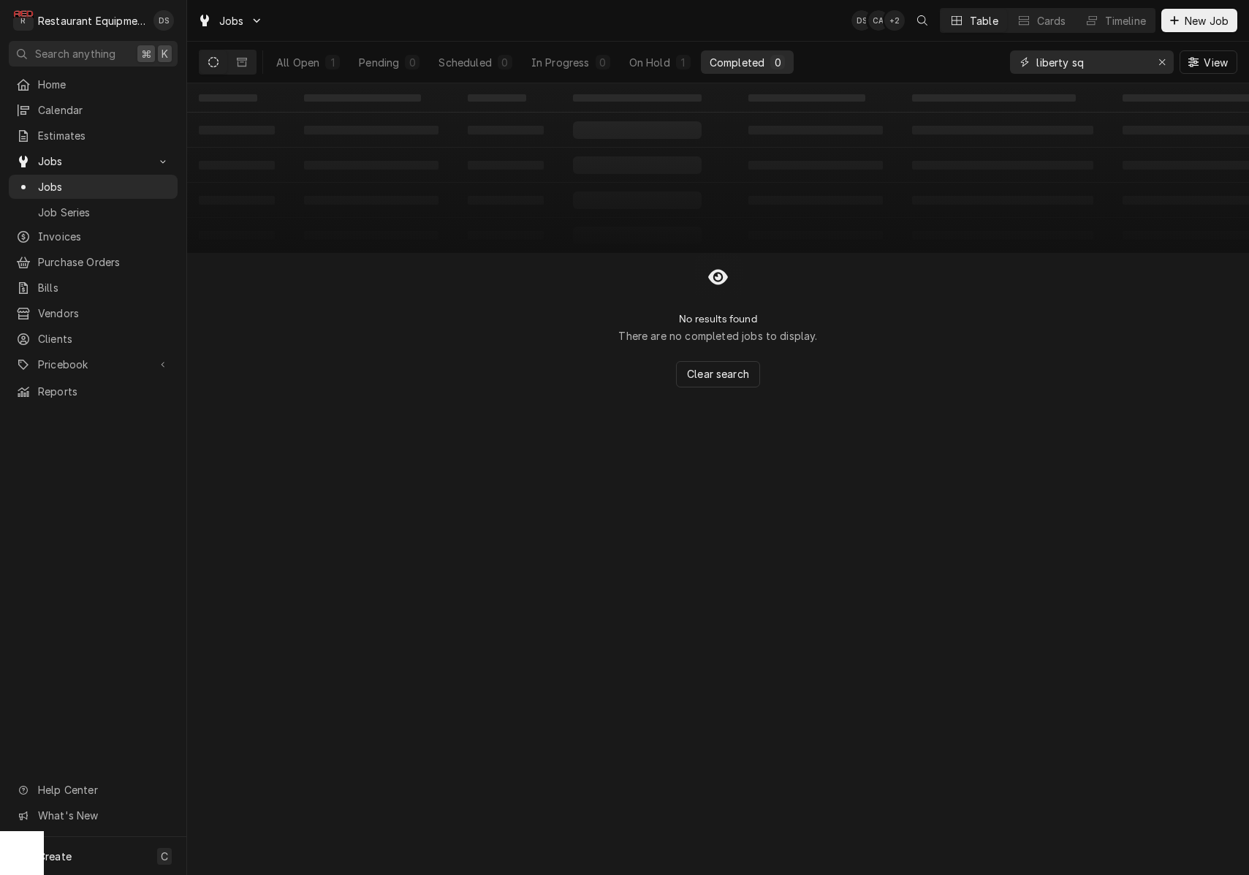
drag, startPoint x: 1157, startPoint y: 59, endPoint x: 905, endPoint y: 61, distance: 251.4
click at [1152, 60] on button "Erase input" at bounding box center [1161, 61] width 23 height 23
click at [673, 58] on div "All Open 1 Pending 0 Scheduled 0 In Progress 0 On Hold 1 Completed 0 View" at bounding box center [718, 62] width 1038 height 41
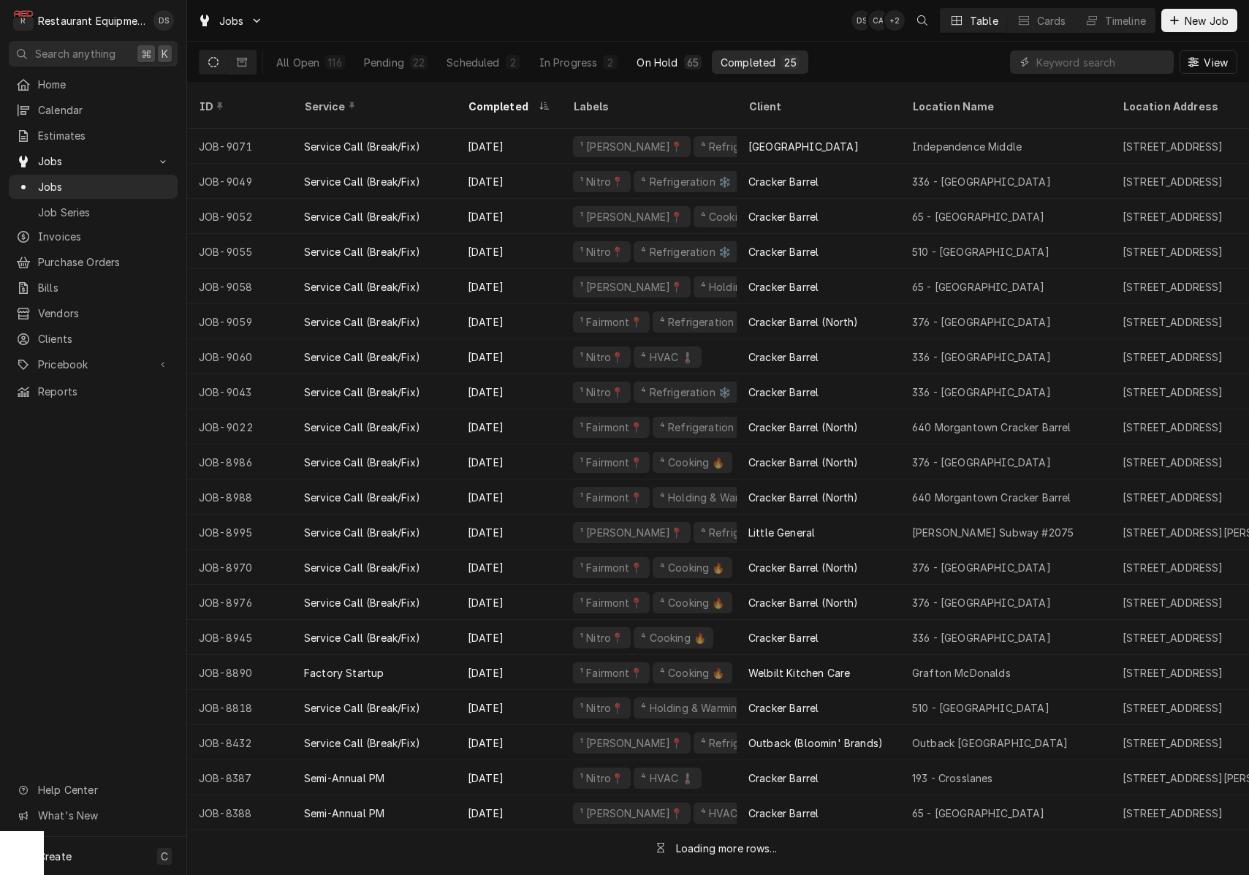
click at [684, 57] on div "65" at bounding box center [693, 62] width 18 height 15
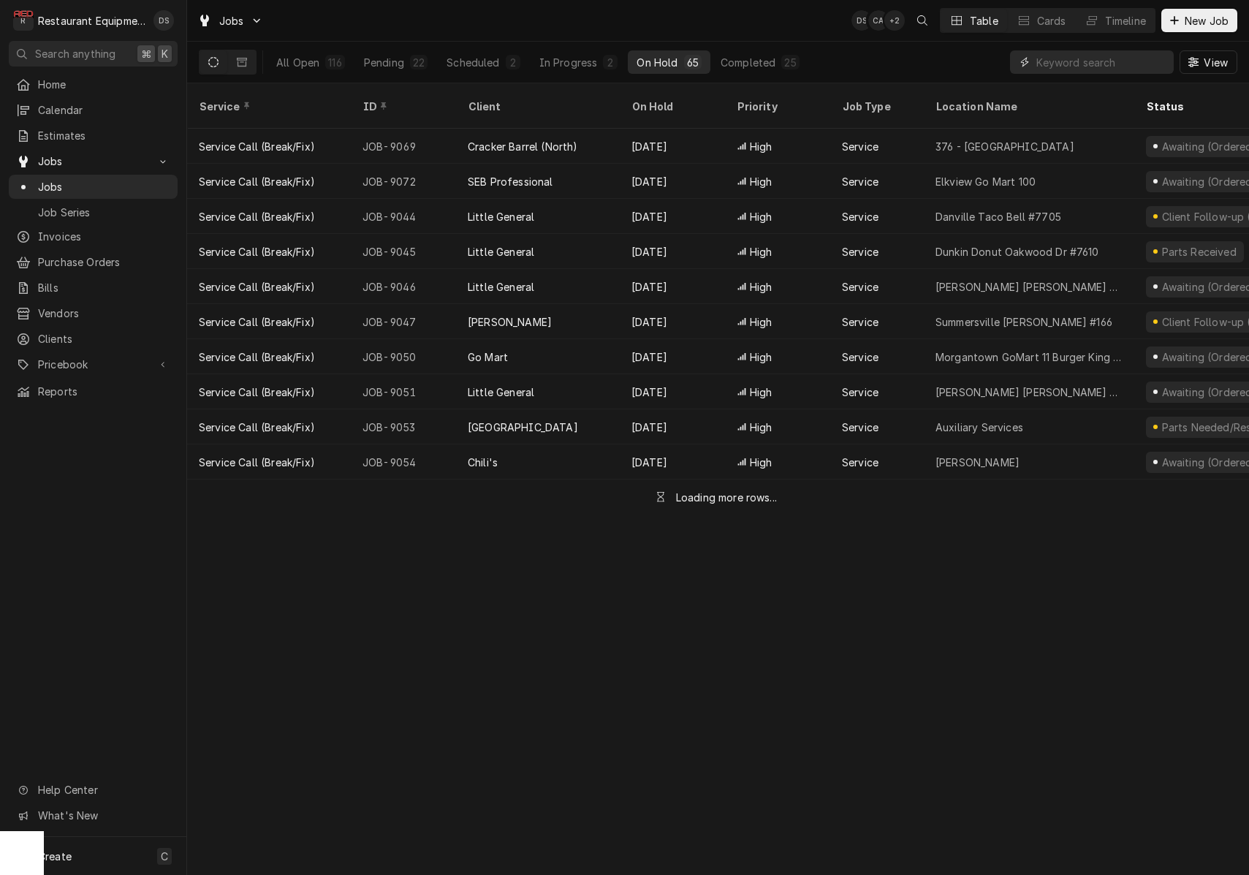
click at [1103, 58] on input "Dynamic Content Wrapper" at bounding box center [1101, 61] width 130 height 23
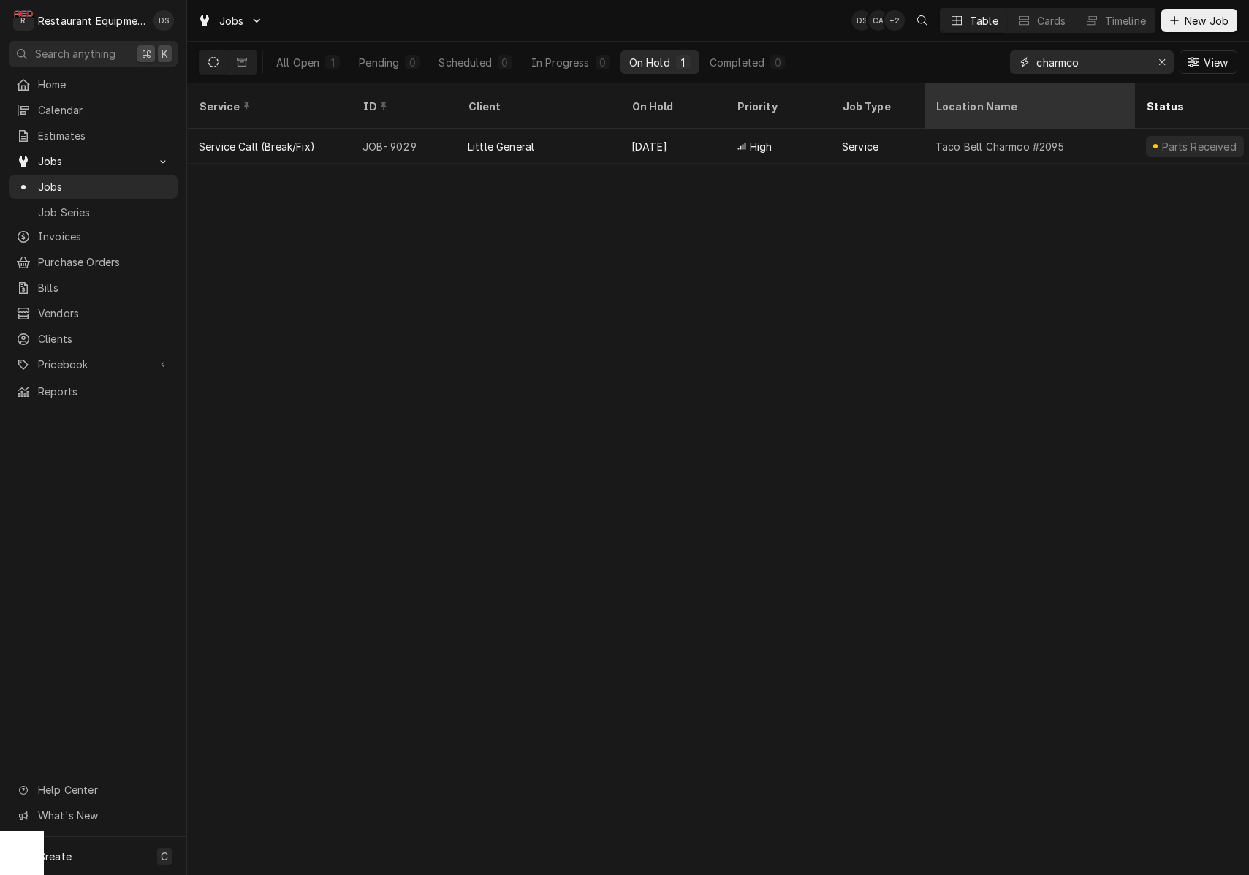
type input "charms"
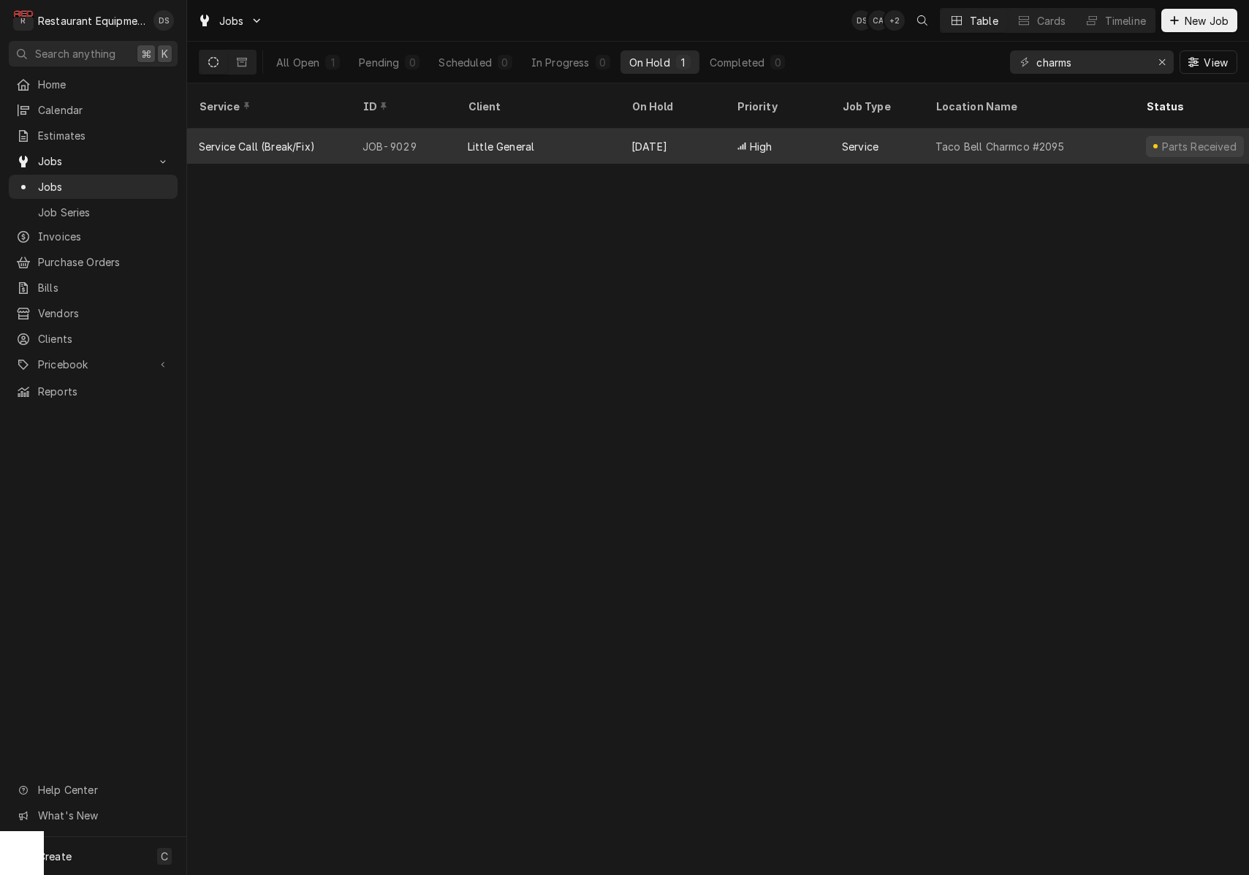
drag, startPoint x: 1018, startPoint y: 97, endPoint x: 736, endPoint y: 126, distance: 283.5
click at [736, 129] on div "High" at bounding box center [777, 146] width 105 height 35
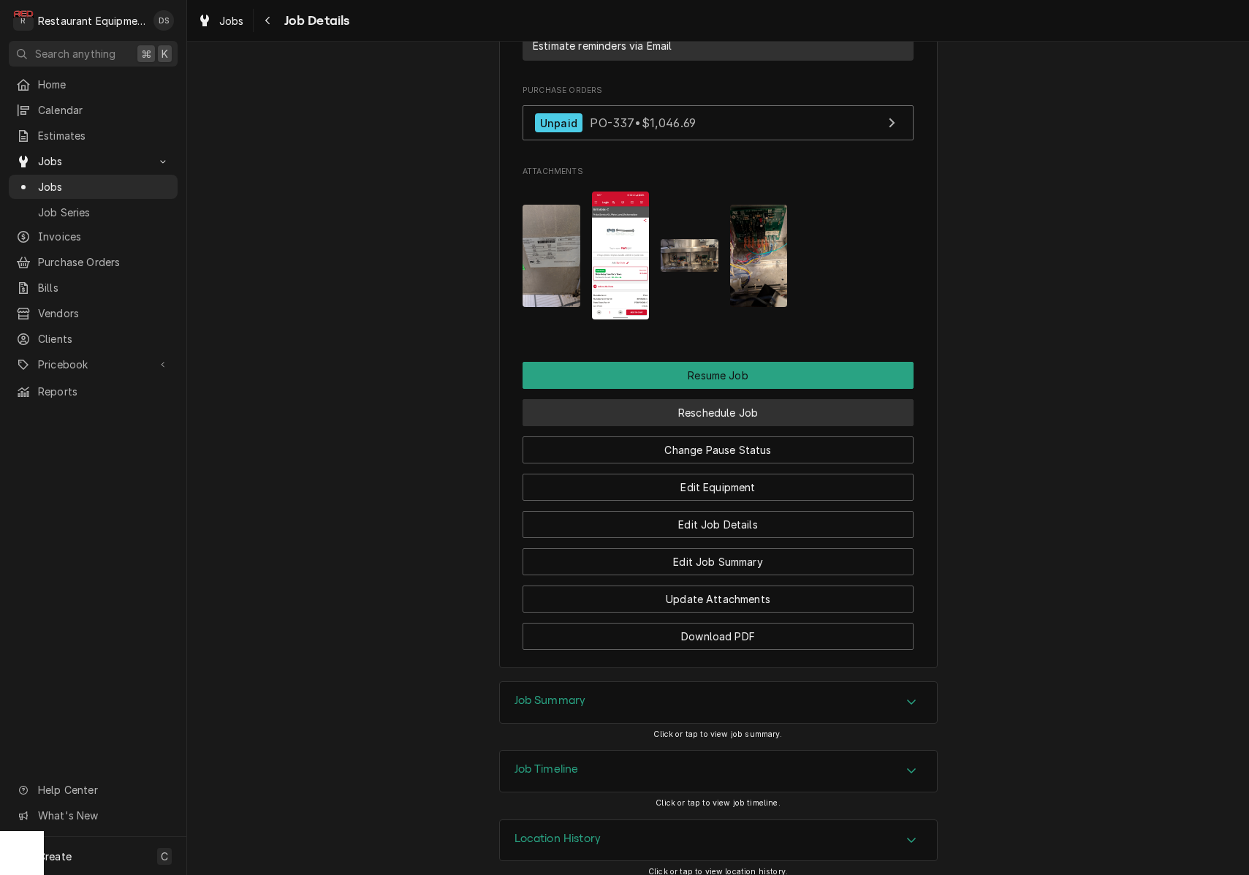
scroll to position [1557, 0]
click at [744, 400] on button "Reschedule Job" at bounding box center [717, 413] width 391 height 27
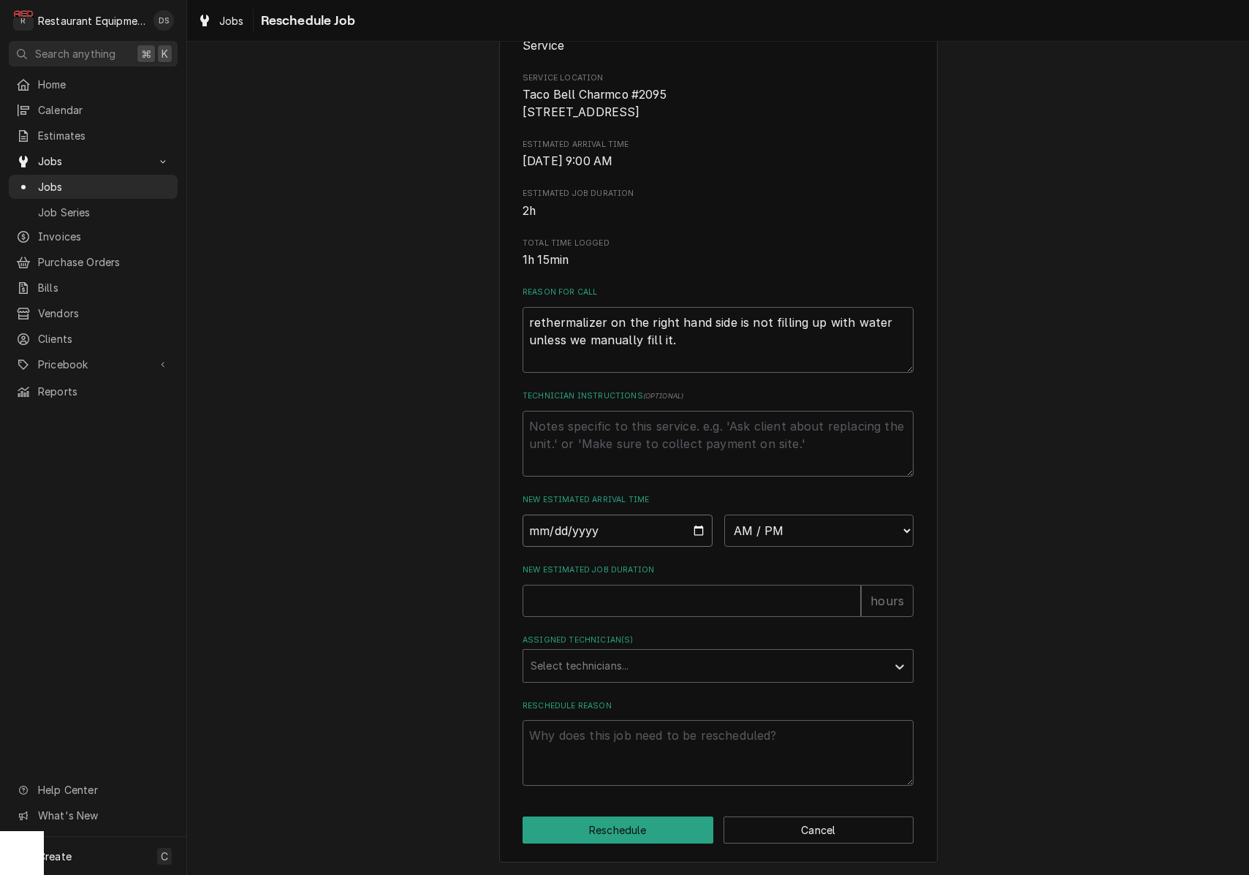
scroll to position [206, 0]
click at [604, 531] on input "Date" at bounding box center [617, 530] width 190 height 32
type input "2025-09-30"
type textarea "x"
select select "15:15:00"
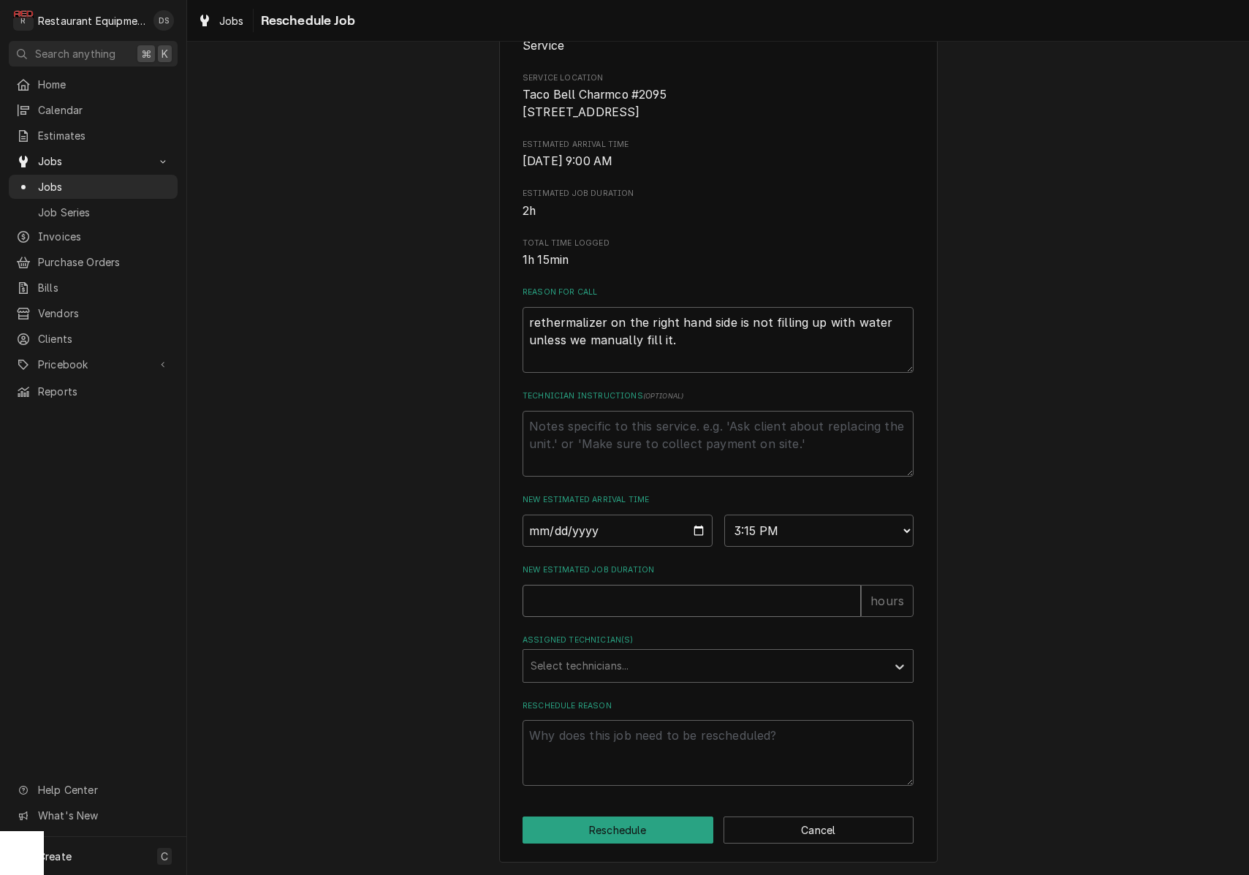
click at [601, 611] on input "New Estimated Job Duration" at bounding box center [691, 601] width 338 height 32
type textarea "x"
type input "1"
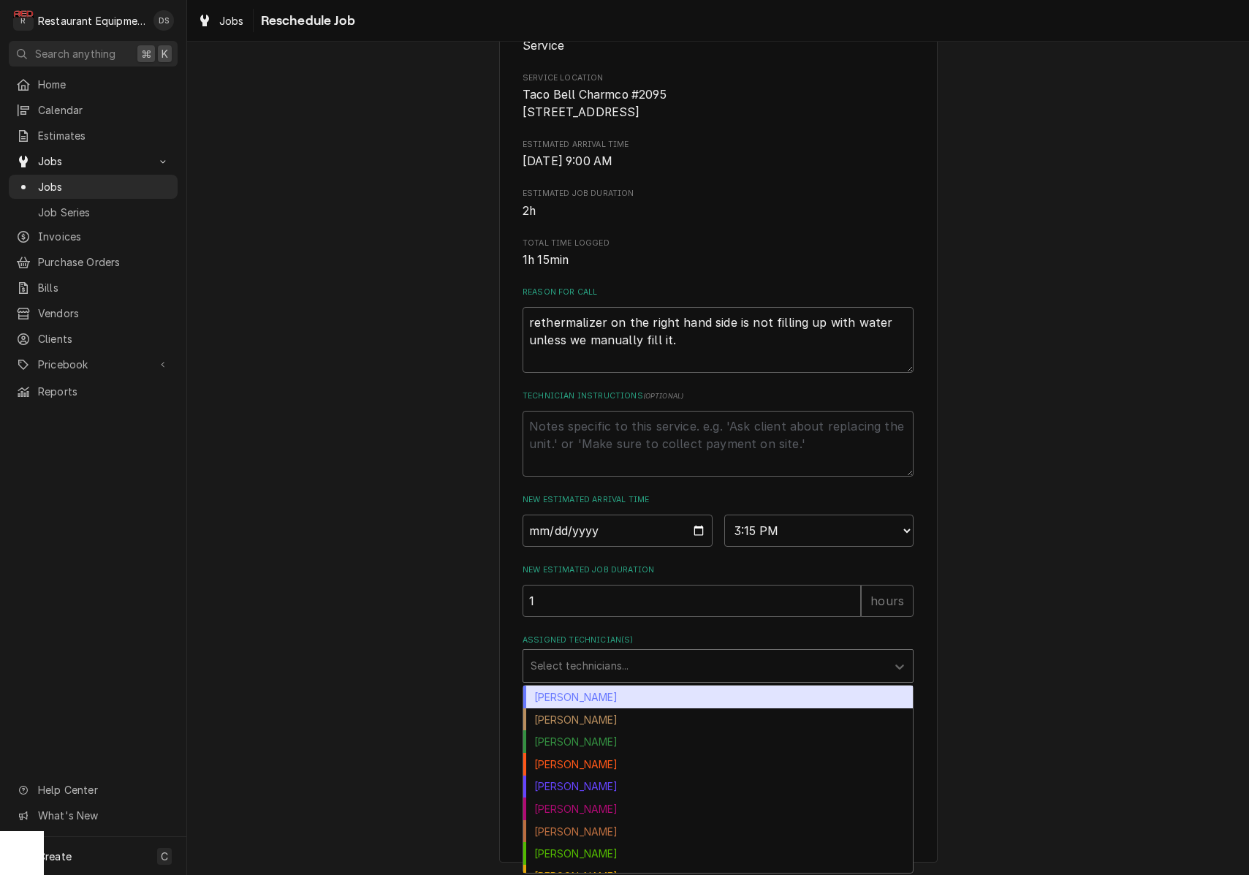
click at [602, 675] on div "Assigned Technician(s)" at bounding box center [704, 666] width 349 height 26
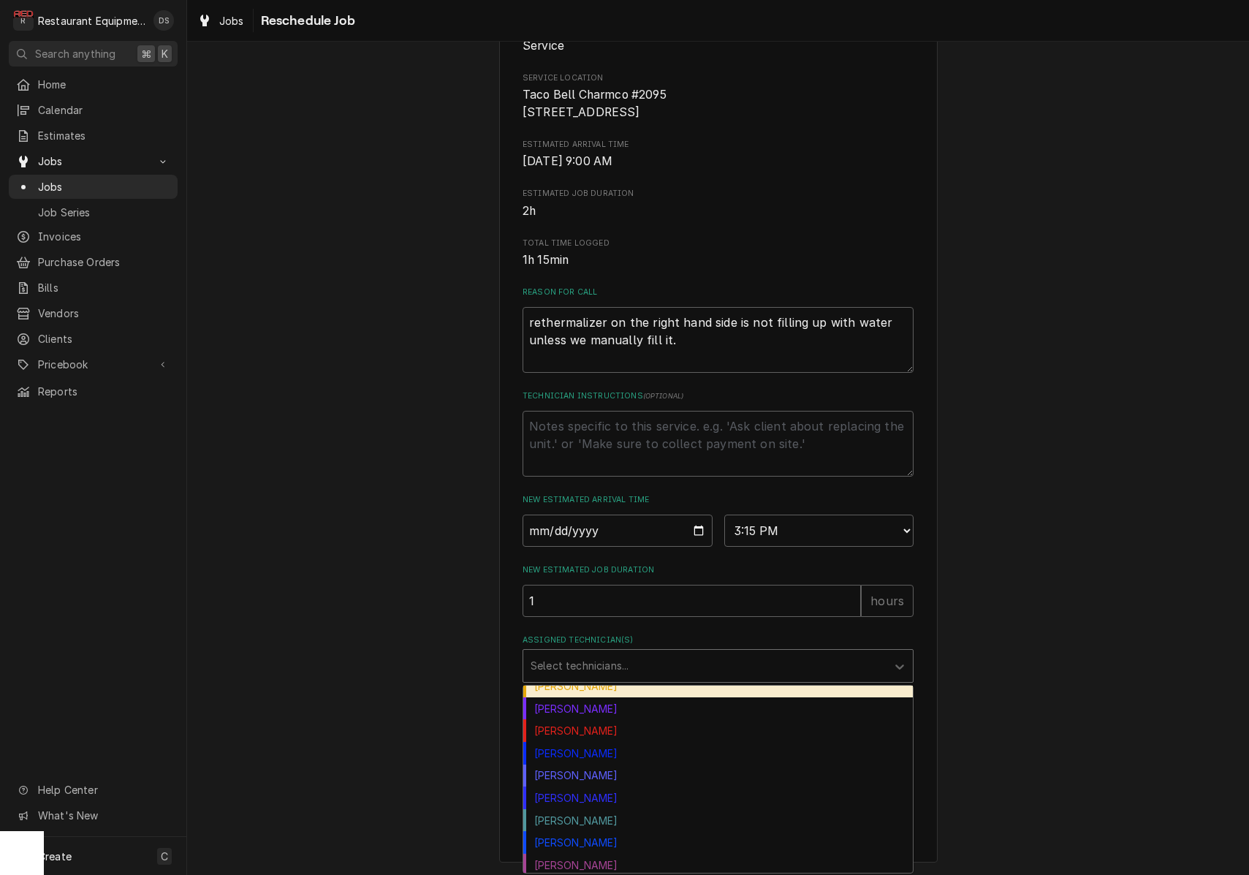
scroll to position [194, 0]
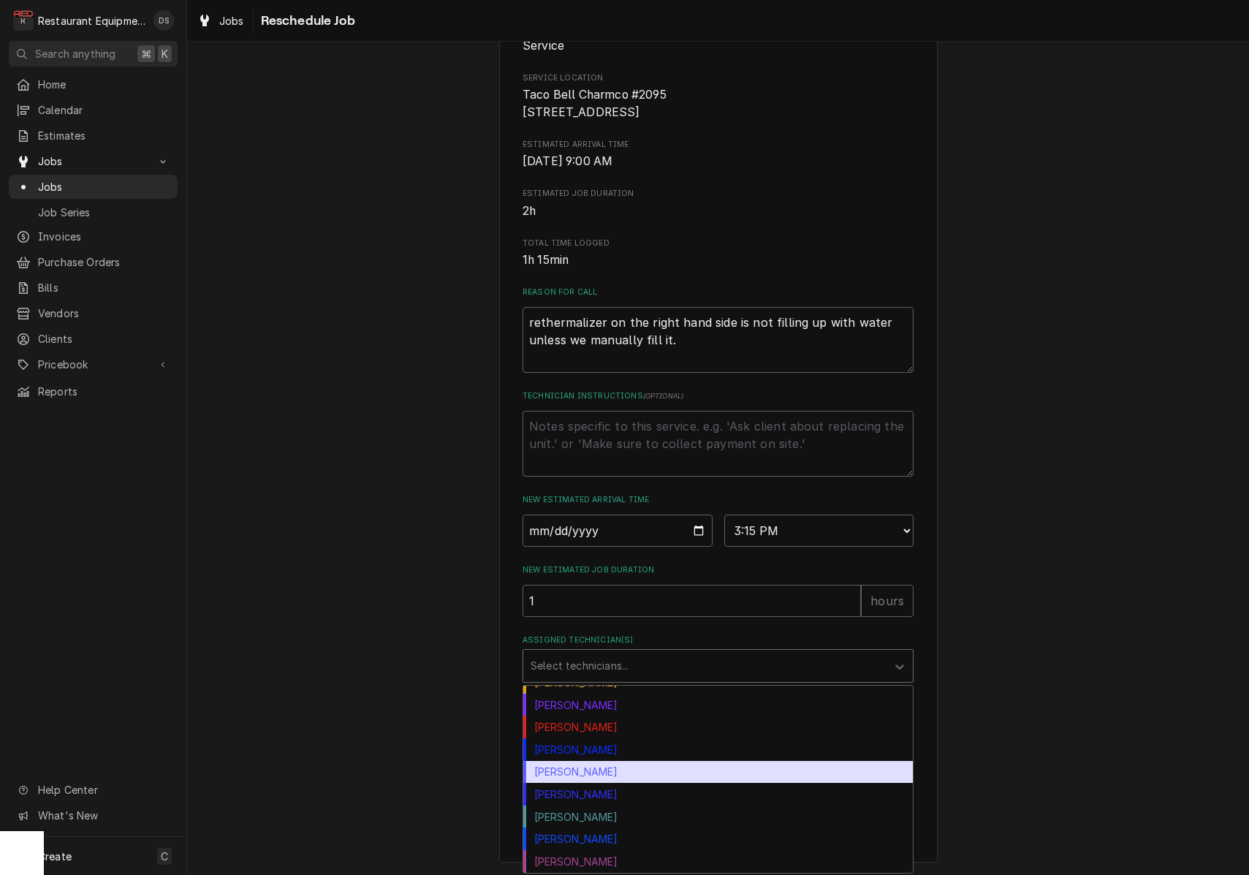
click at [597, 769] on div "Paxton Turner" at bounding box center [717, 772] width 389 height 23
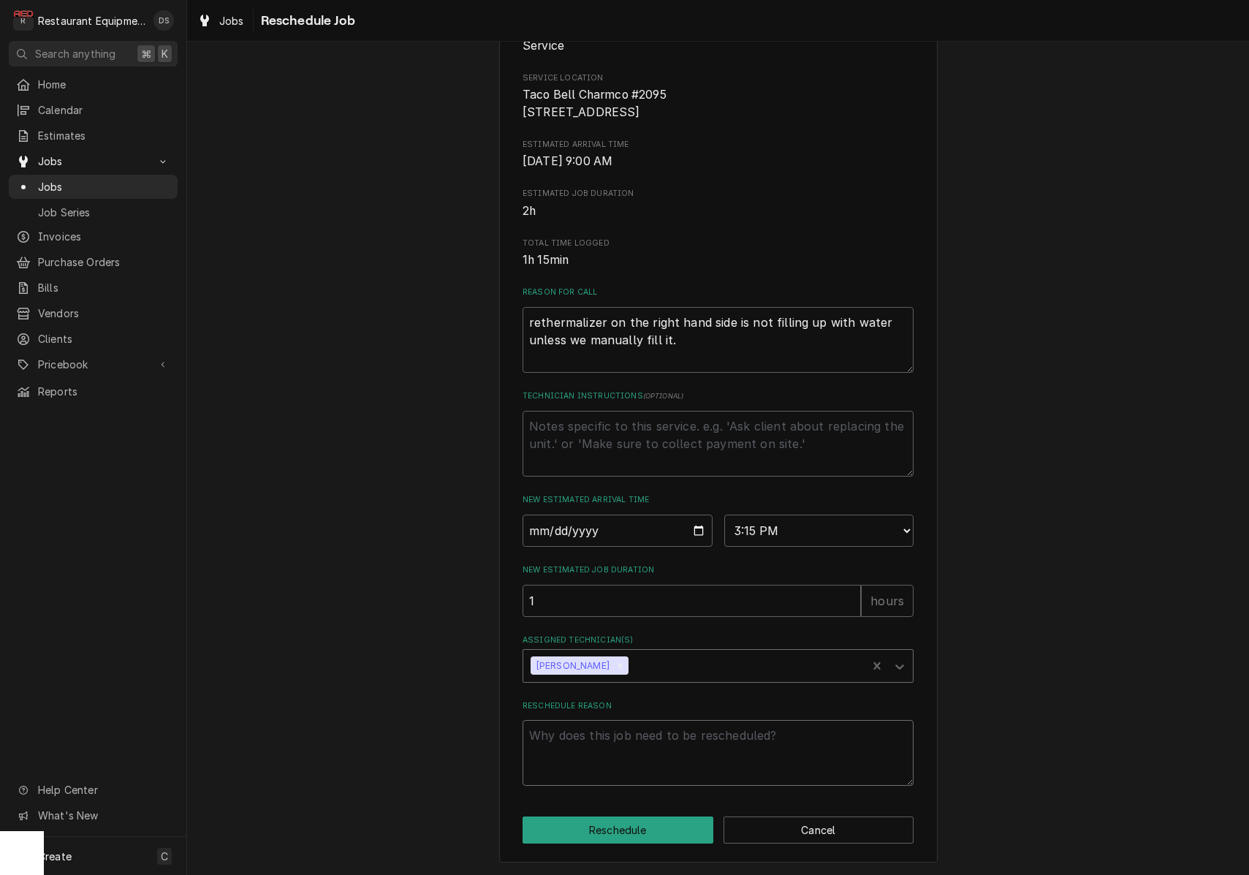
click at [606, 757] on textarea "Reschedule Reason" at bounding box center [717, 753] width 391 height 66
type textarea "x"
type textarea "a"
type textarea "x"
type textarea "ad"
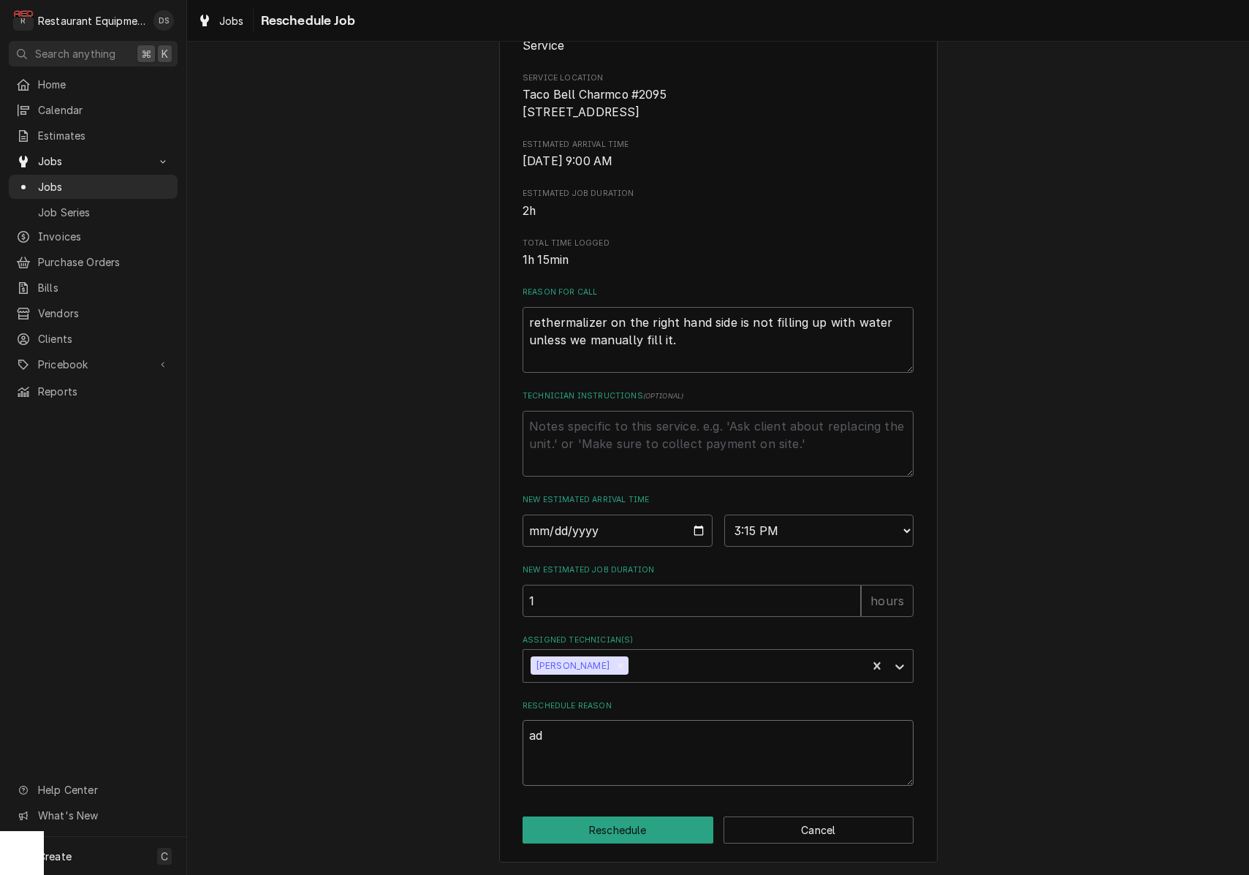
type textarea "x"
type textarea "add"
type textarea "x"
type textarea "add"
type textarea "x"
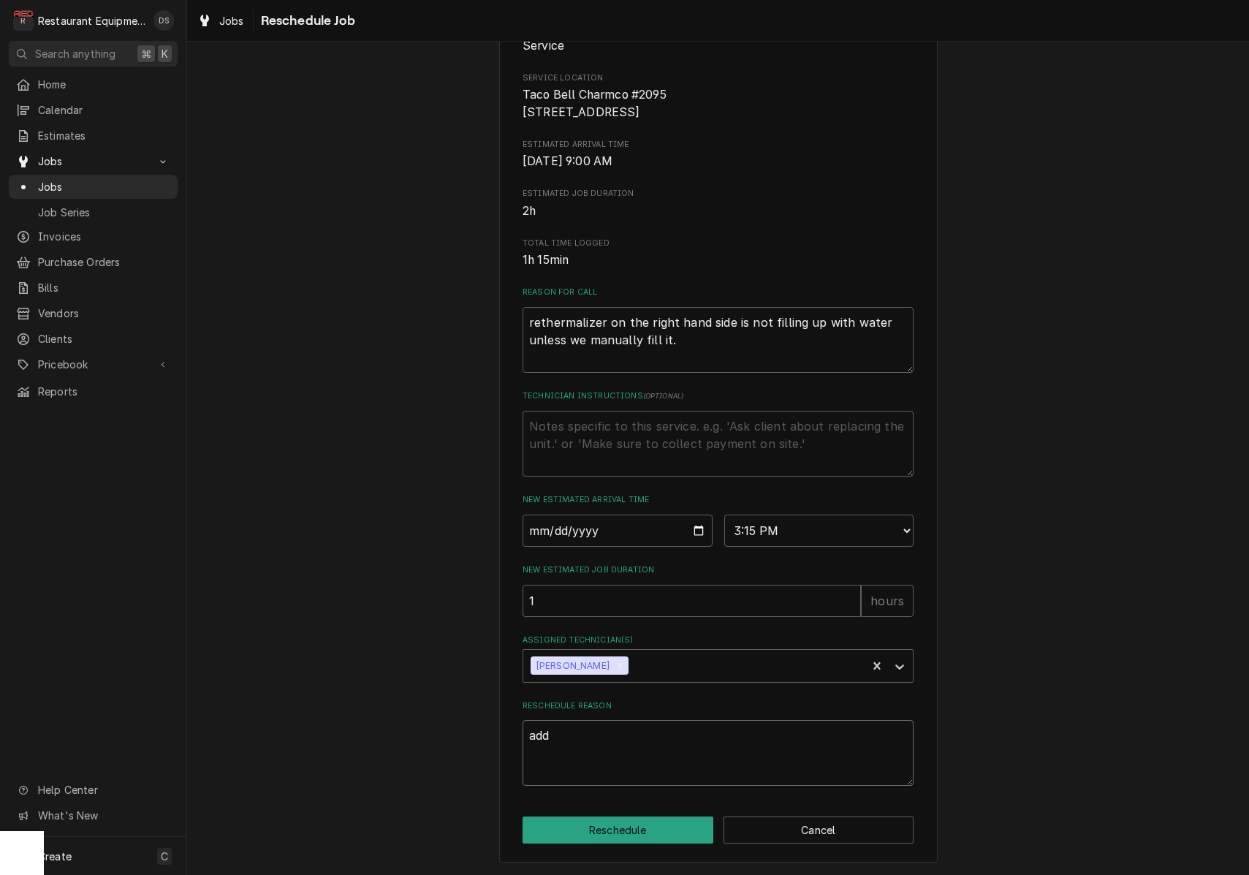
type textarea "add t"
type textarea "x"
type textarea "add te"
type textarea "x"
type textarea "add tec"
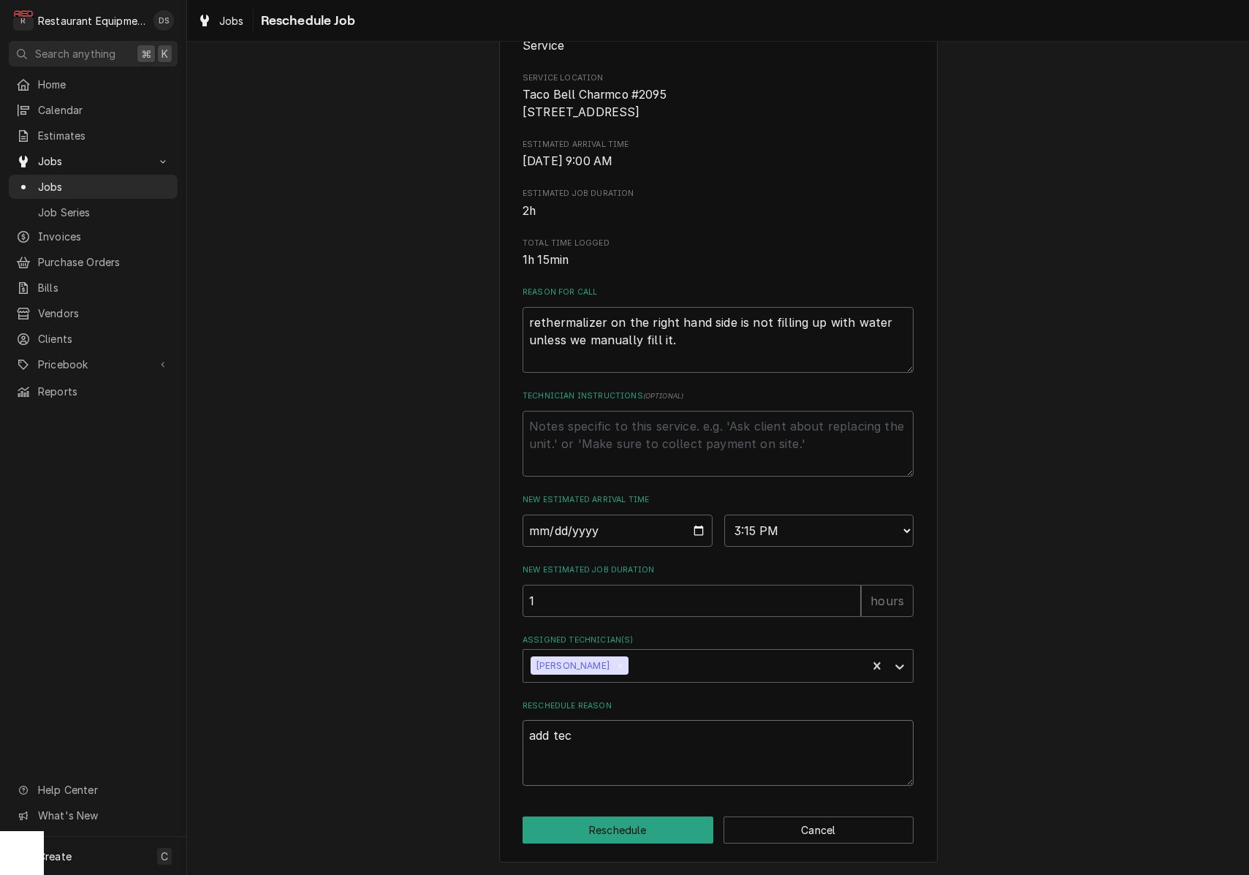
type textarea "x"
type textarea "add tech"
click at [633, 832] on button "Reschedule" at bounding box center [617, 829] width 191 height 27
type textarea "x"
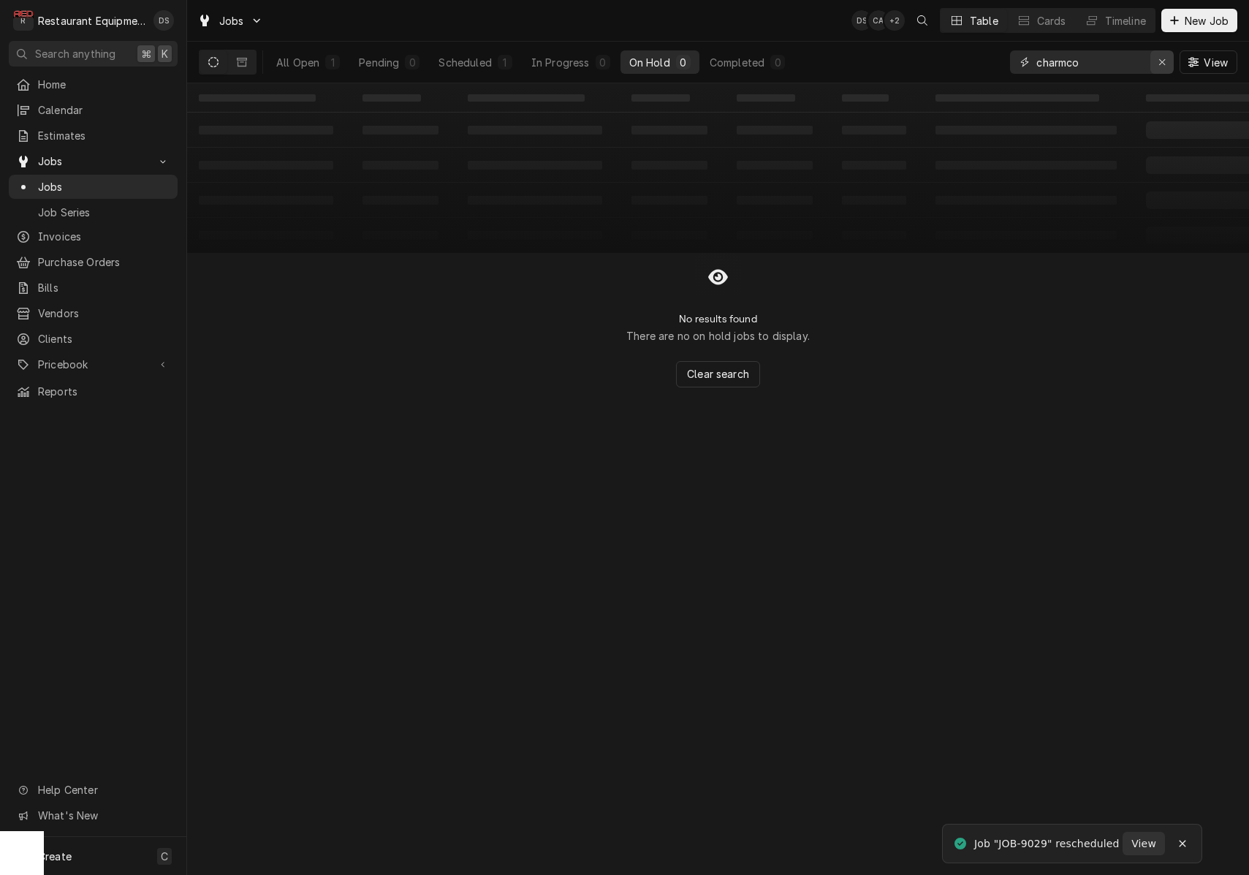
click at [1155, 62] on div "Erase input" at bounding box center [1161, 62] width 15 height 15
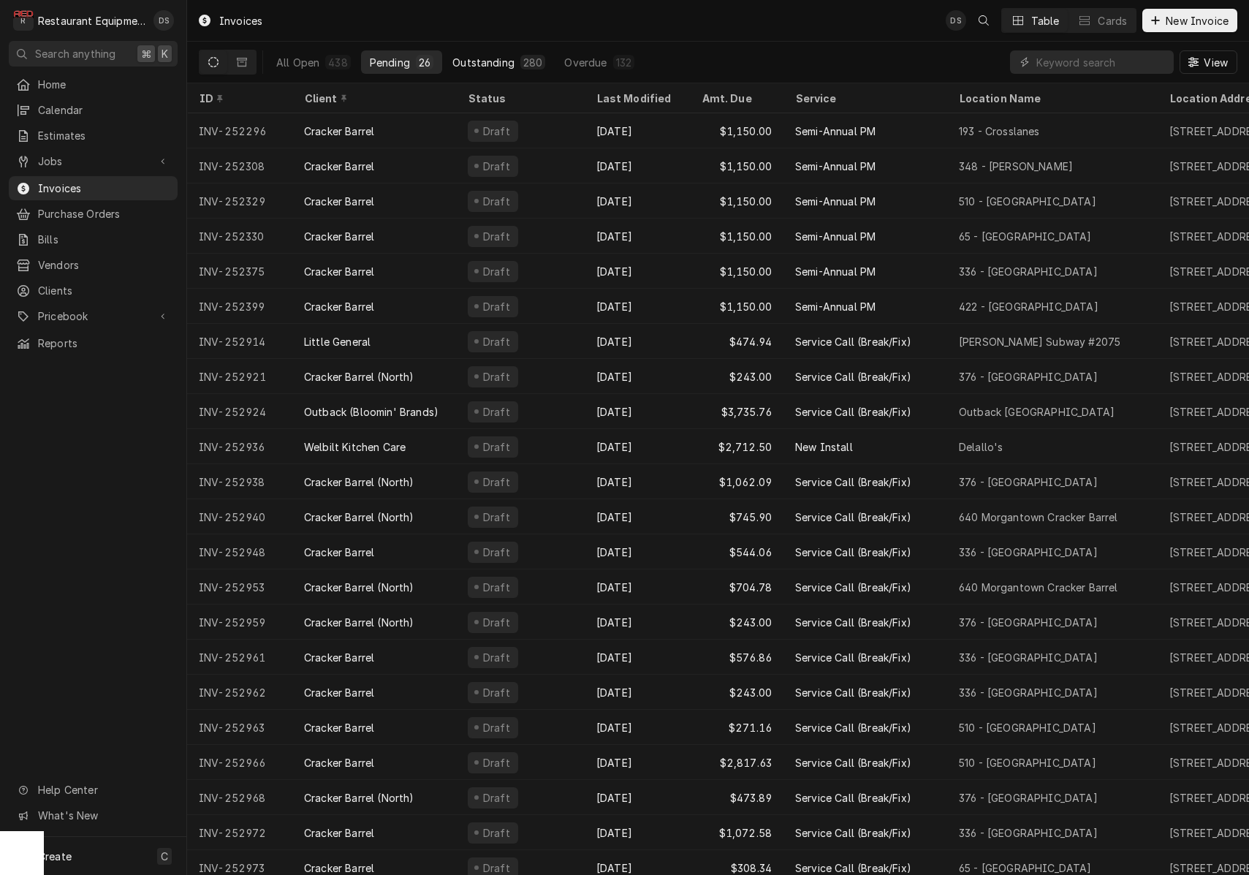
drag, startPoint x: 321, startPoint y: 59, endPoint x: 529, endPoint y: 65, distance: 208.3
click at [322, 59] on button "All Open 438" at bounding box center [313, 61] width 92 height 23
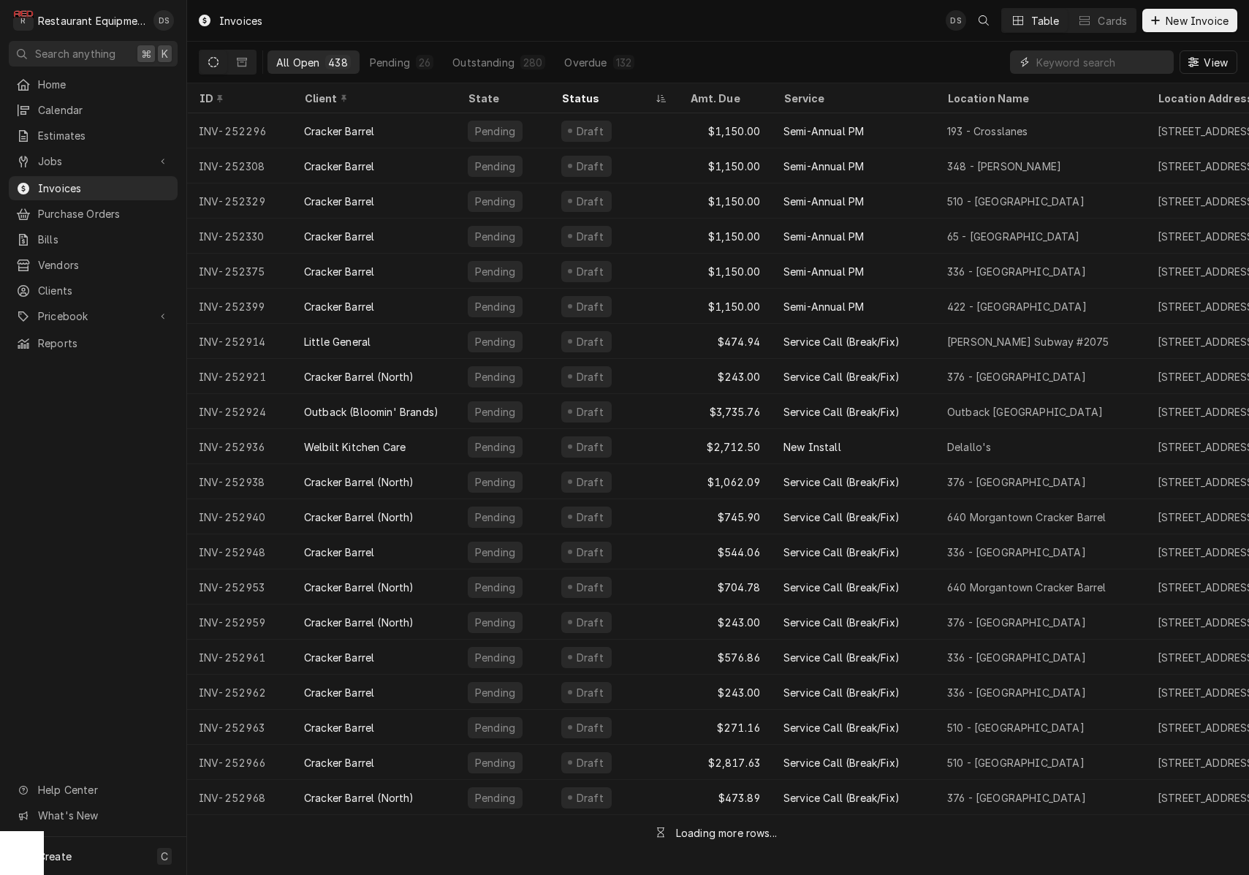
click at [1130, 67] on input "Dynamic Content Wrapper" at bounding box center [1101, 61] width 130 height 23
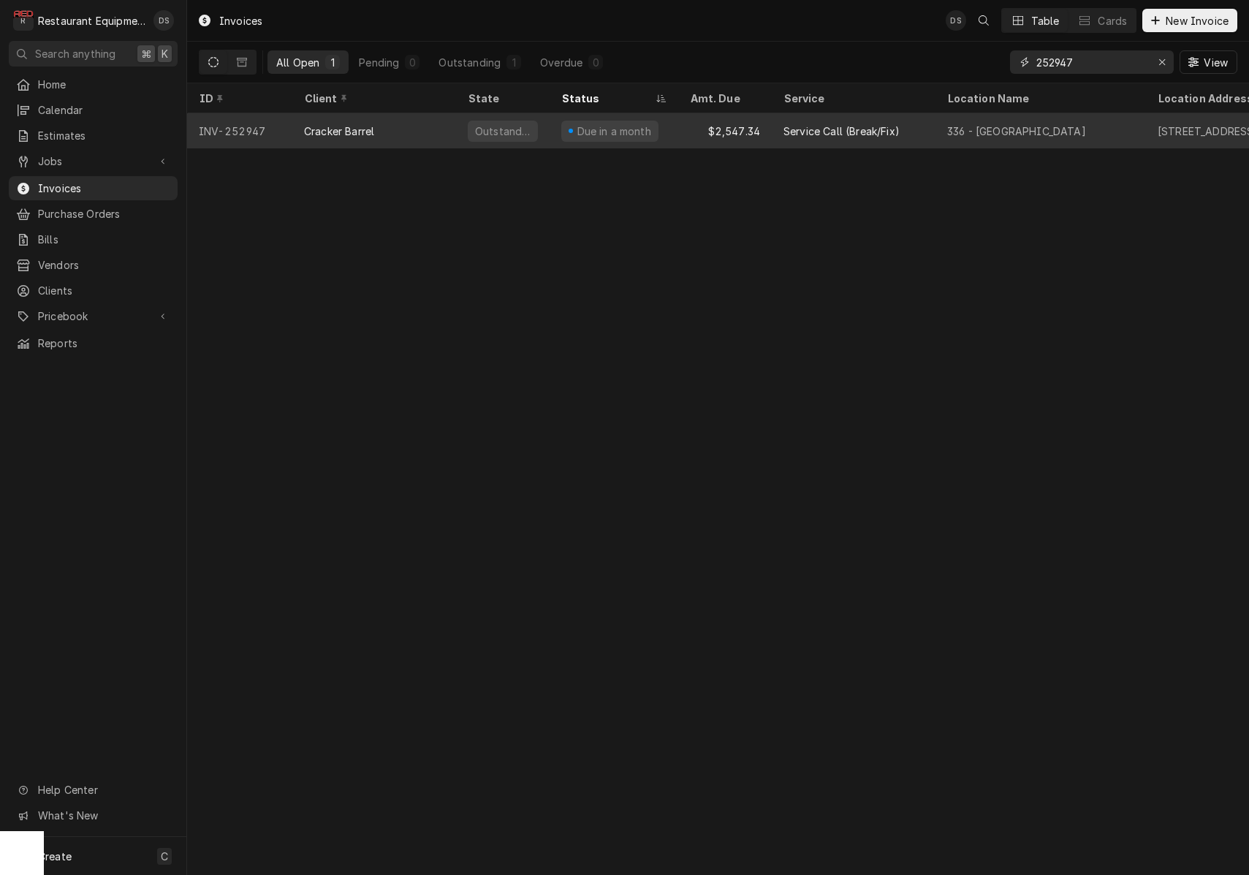
type input "252947"
click at [674, 127] on div "Due in a month" at bounding box center [613, 130] width 129 height 35
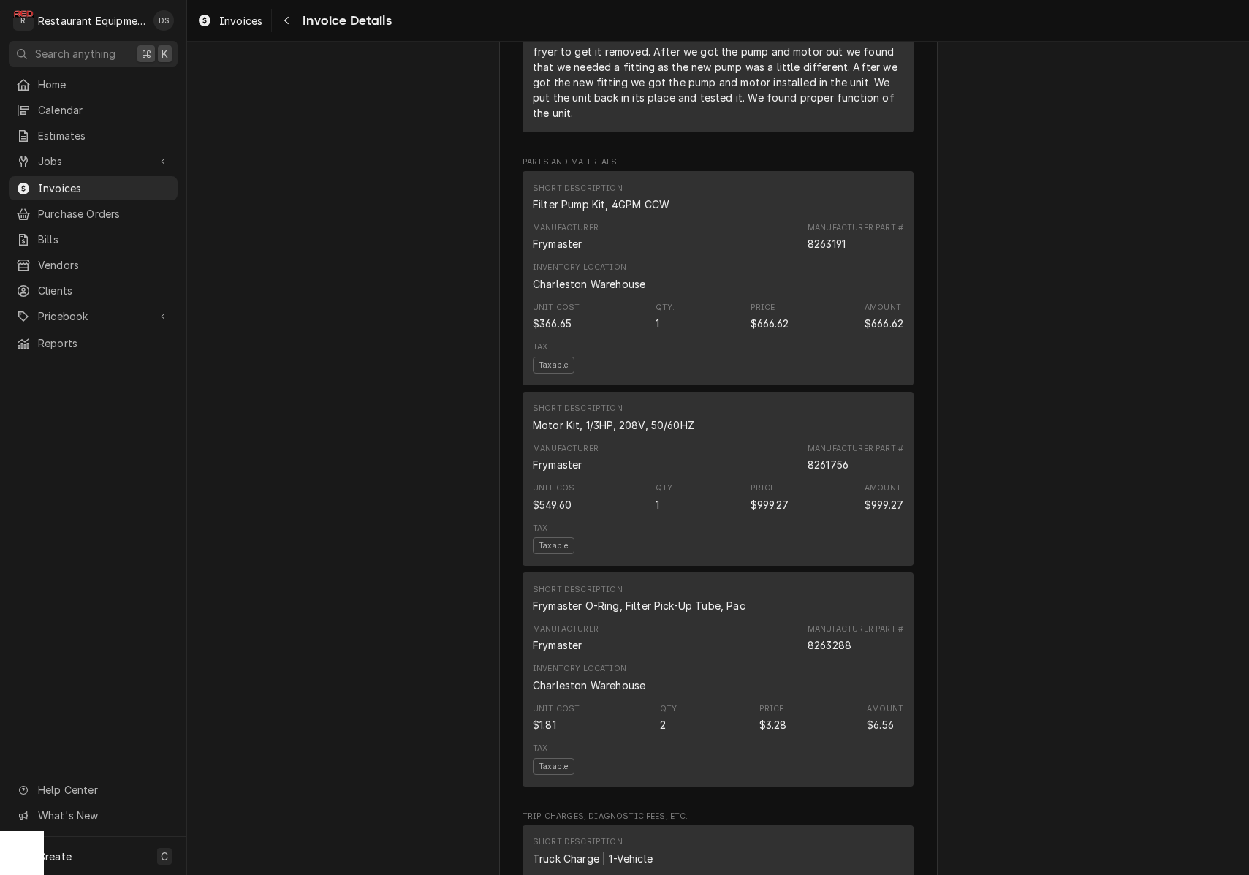
scroll to position [1722, 0]
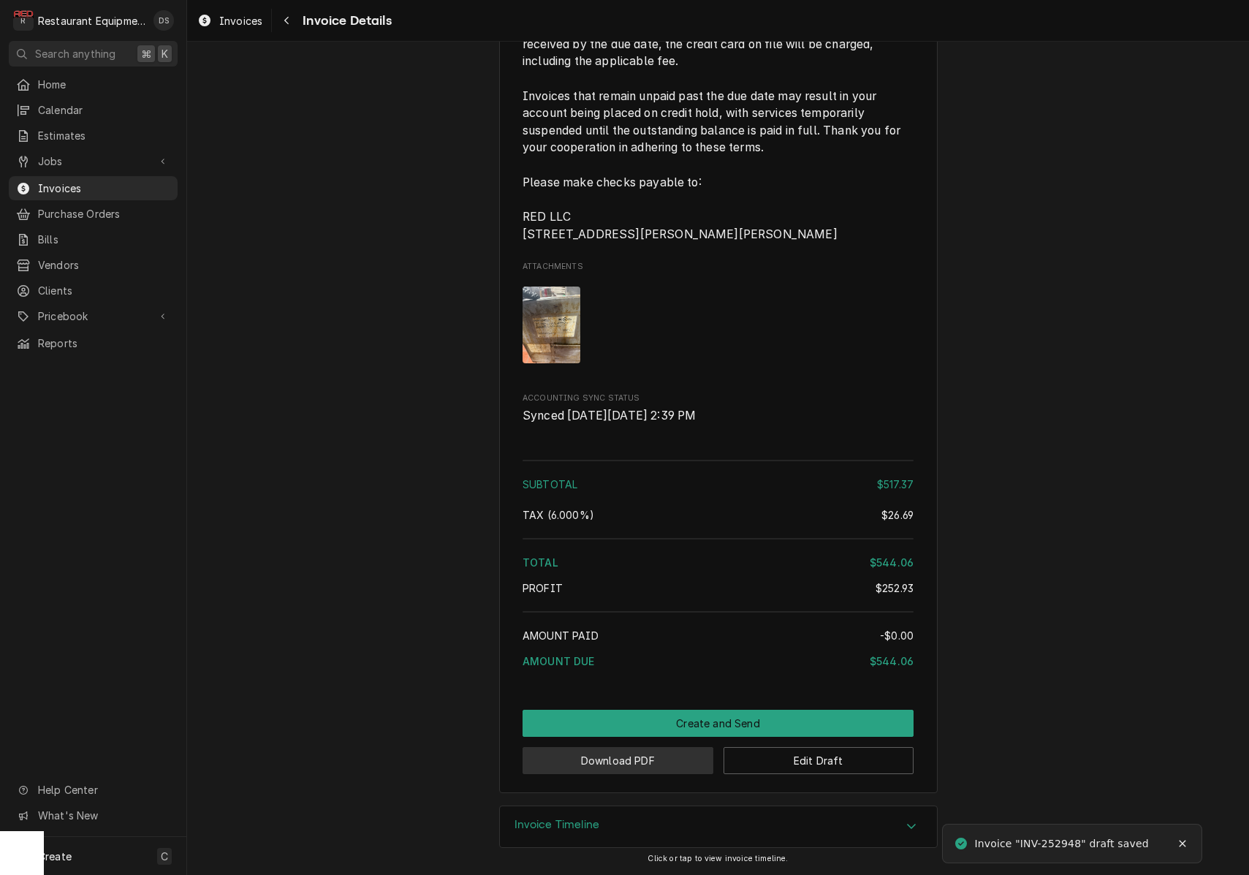
click at [643, 761] on button "Download PDF" at bounding box center [617, 760] width 191 height 27
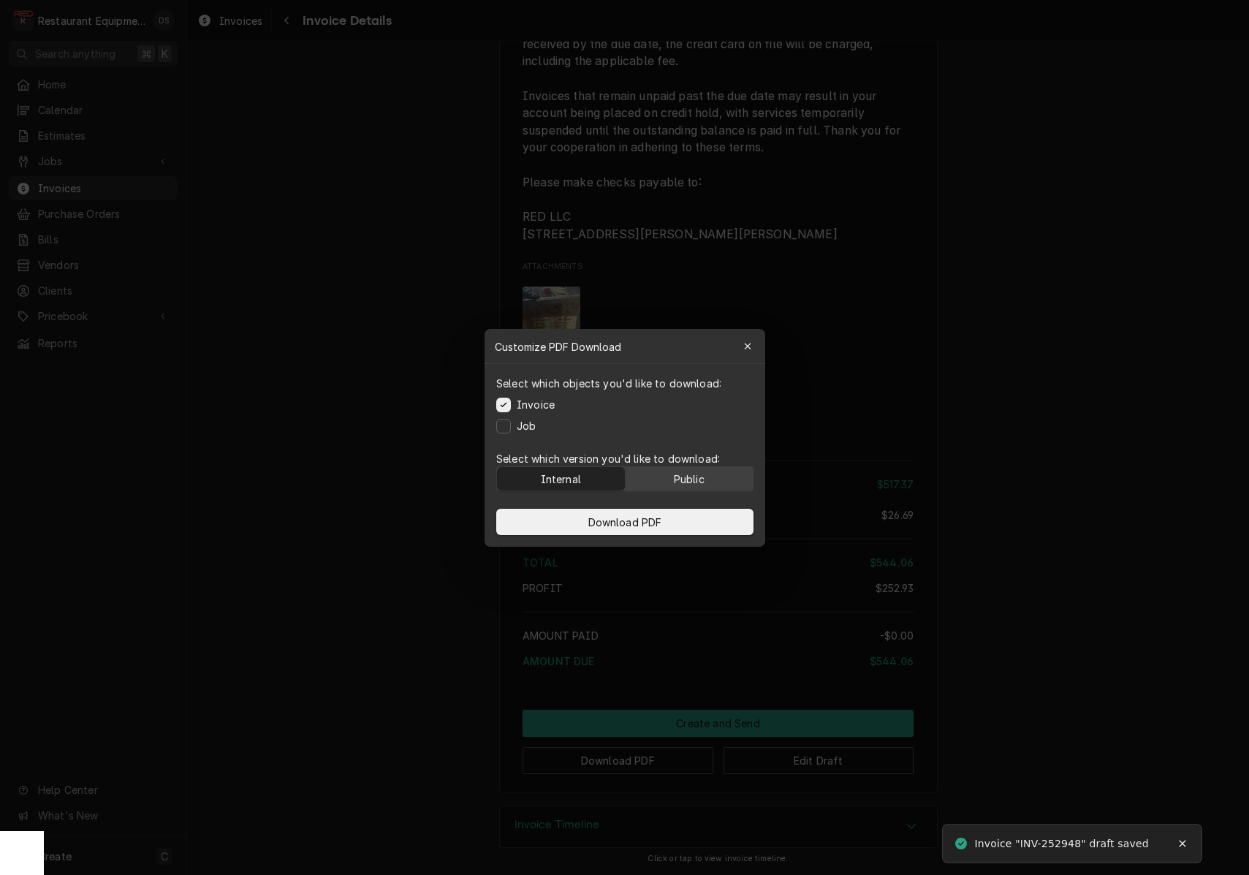
click at [686, 487] on button "Public" at bounding box center [689, 478] width 128 height 23
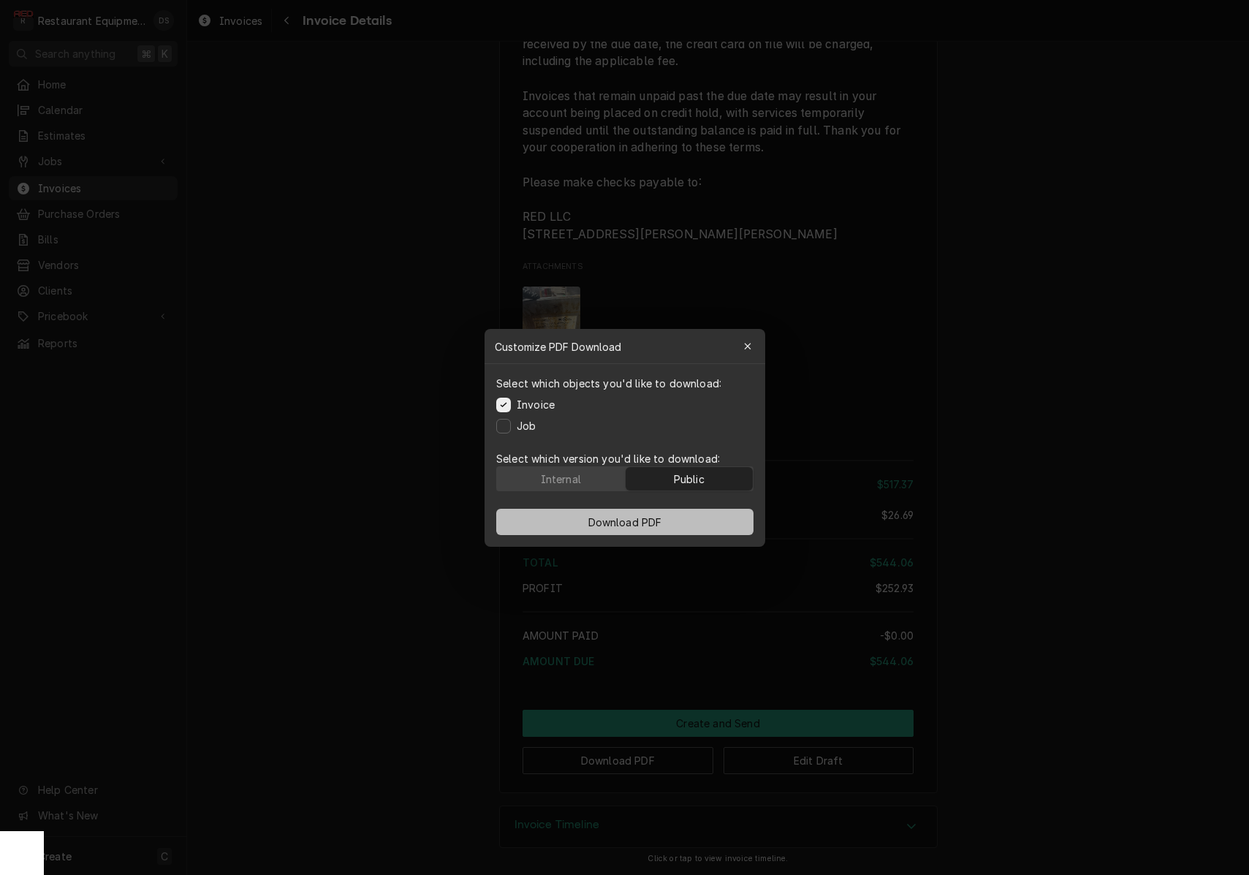
click at [674, 527] on button "Download PDF" at bounding box center [624, 522] width 257 height 26
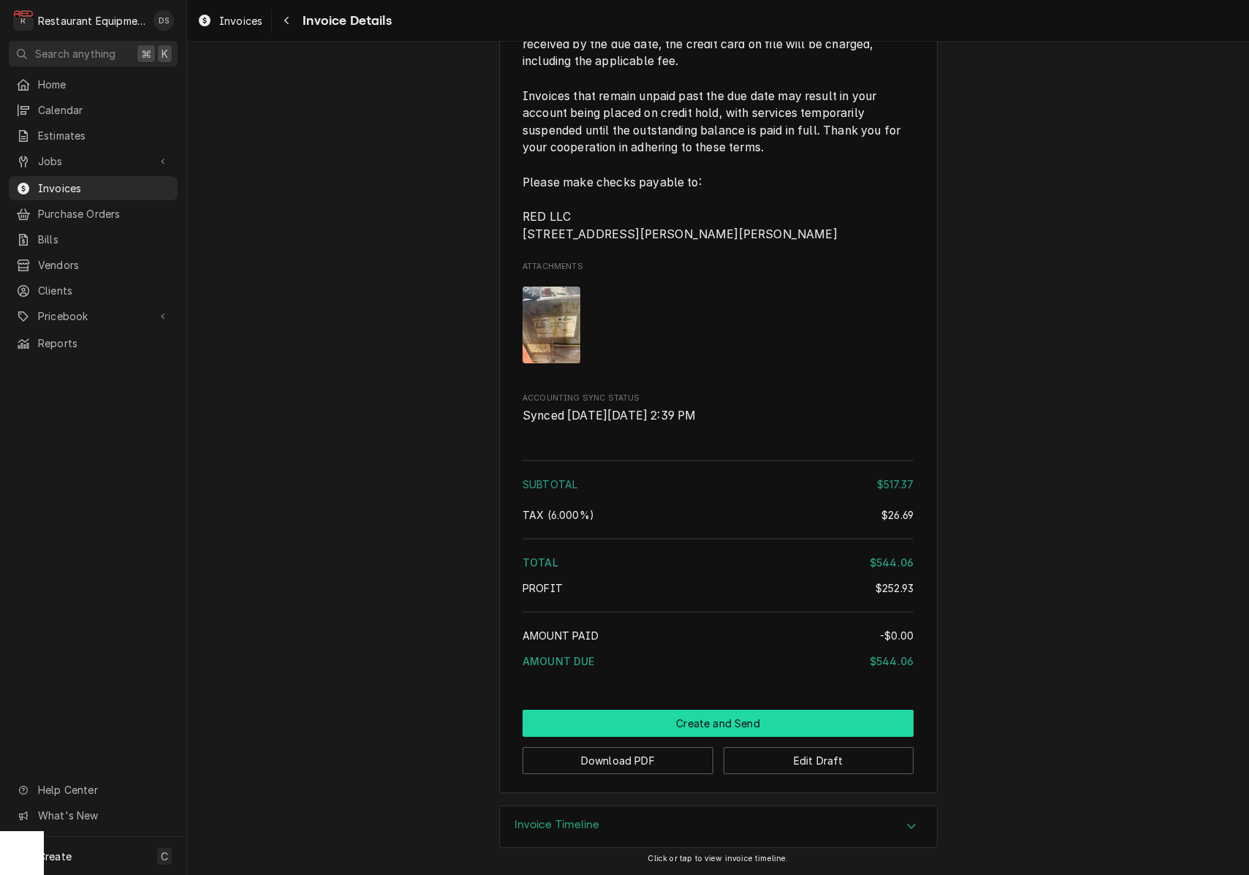
click at [752, 711] on button "Create and Send" at bounding box center [717, 723] width 391 height 27
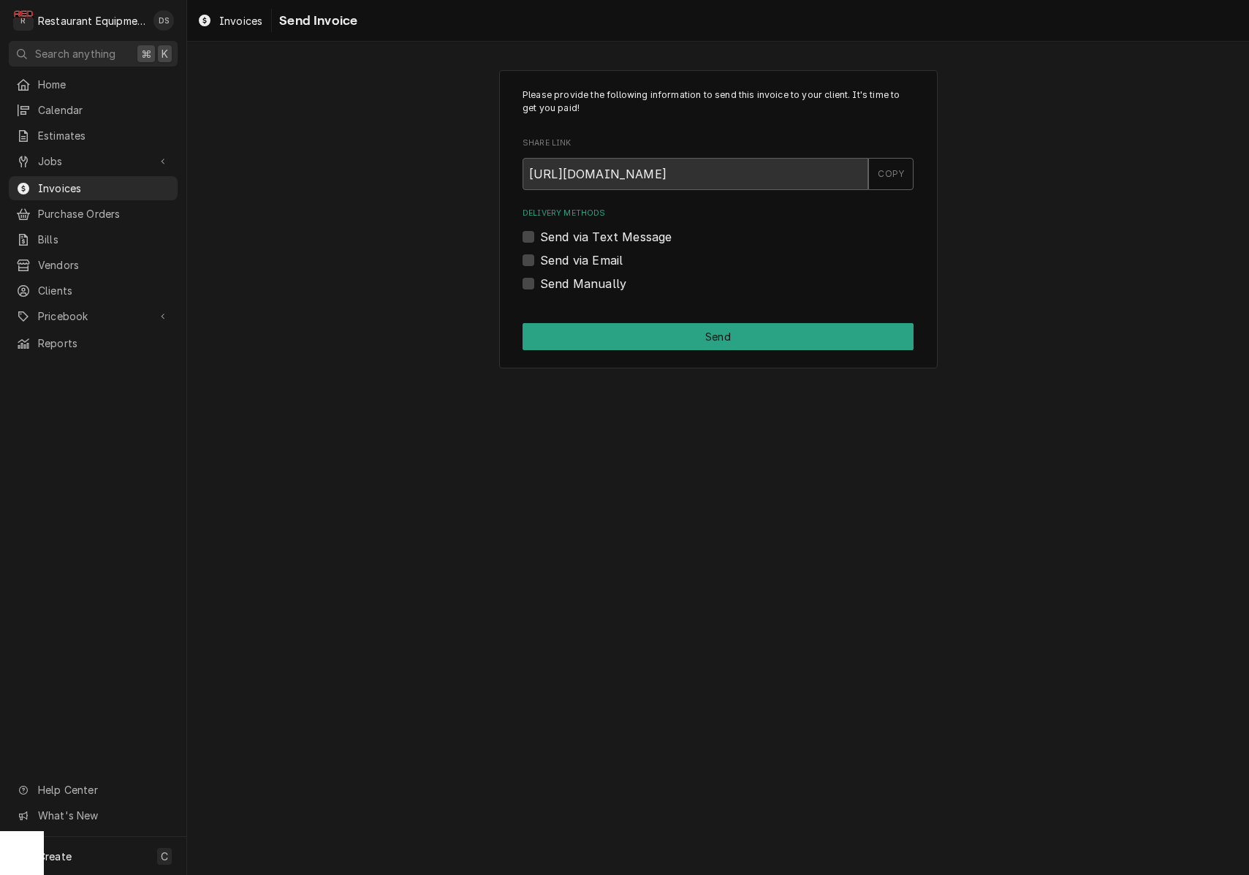
drag, startPoint x: 524, startPoint y: 284, endPoint x: 572, endPoint y: 311, distance: 55.3
click at [540, 284] on label "Send Manually" at bounding box center [583, 284] width 86 height 18
click at [540, 284] on input "Send Manually" at bounding box center [735, 291] width 391 height 32
checkbox input "true"
click at [712, 335] on button "Send" at bounding box center [717, 336] width 391 height 27
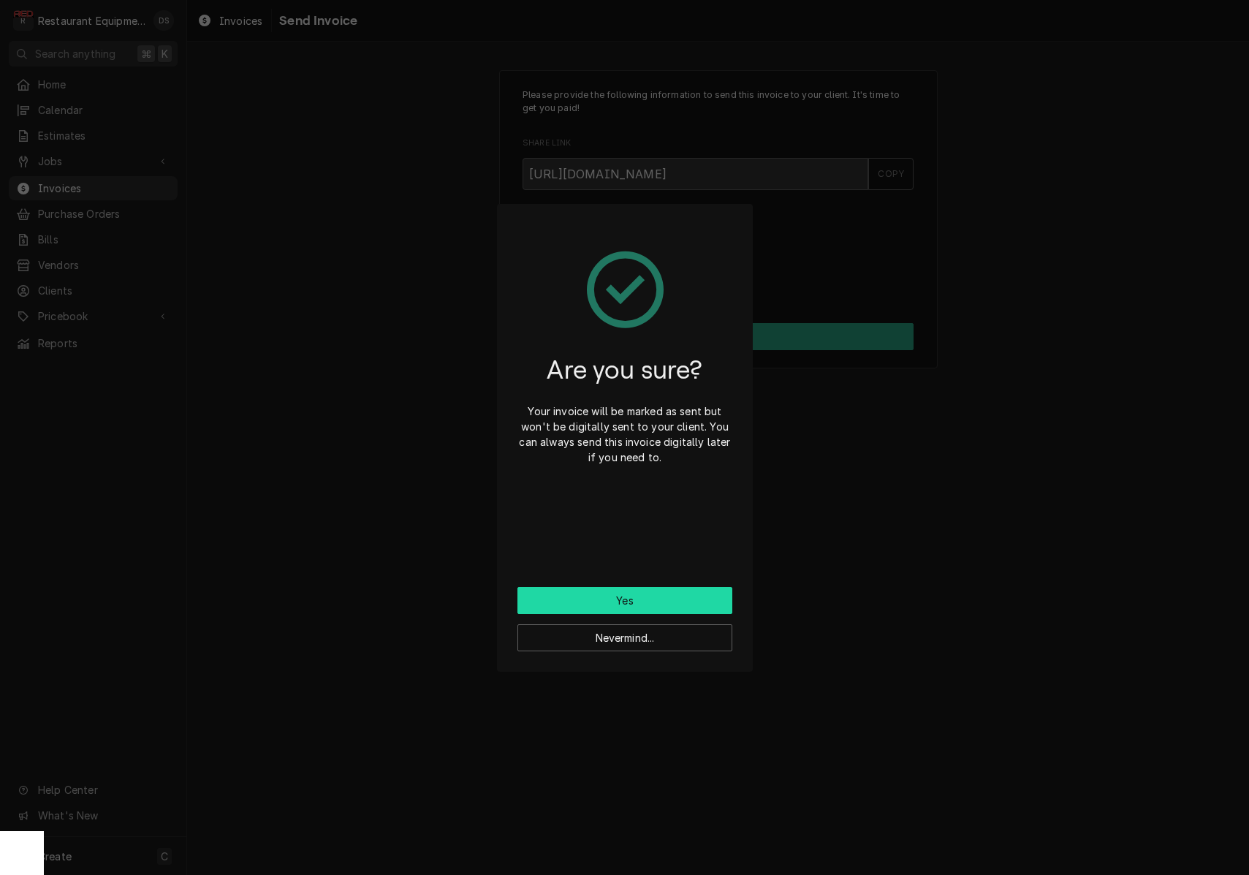
click at [672, 590] on button "Yes" at bounding box center [624, 600] width 215 height 27
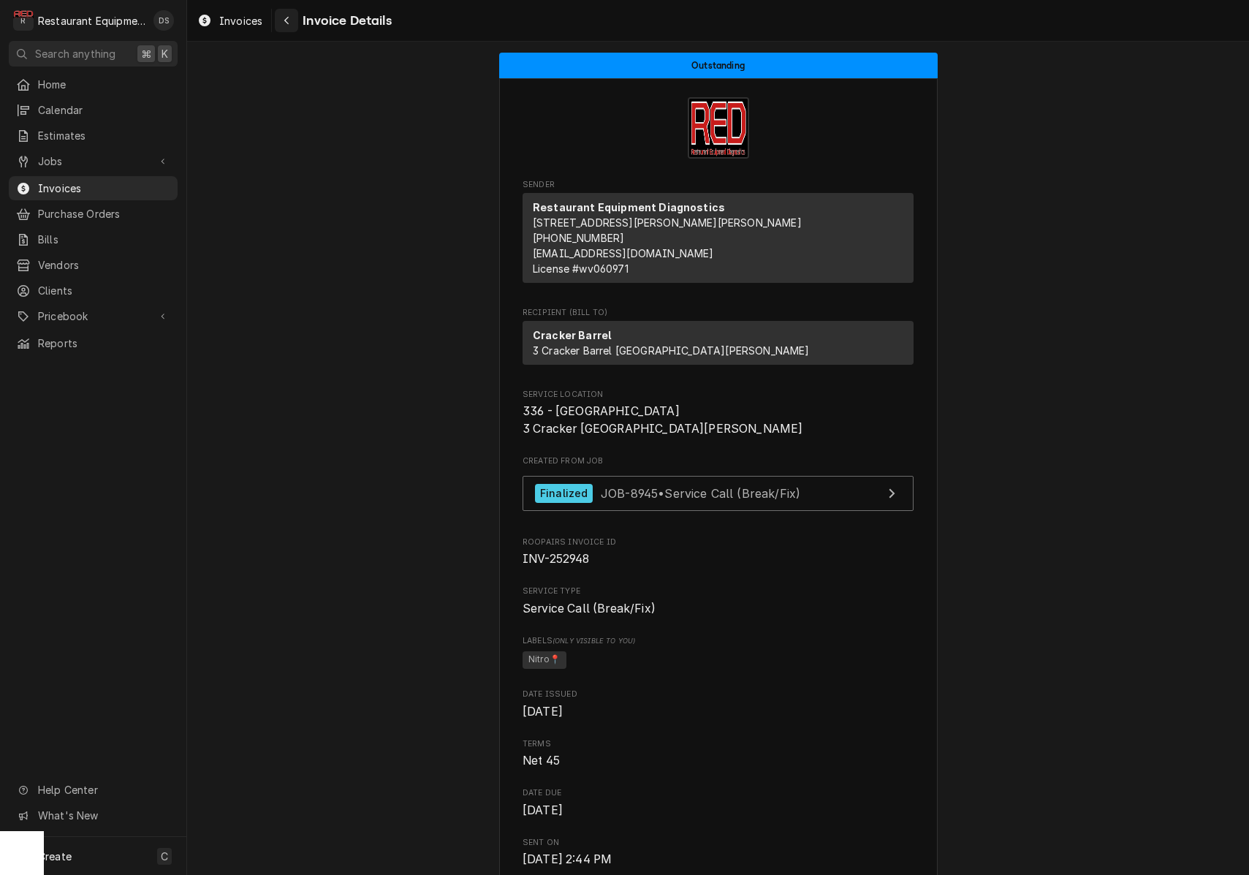
click at [290, 19] on div "Navigate back" at bounding box center [286, 20] width 15 height 15
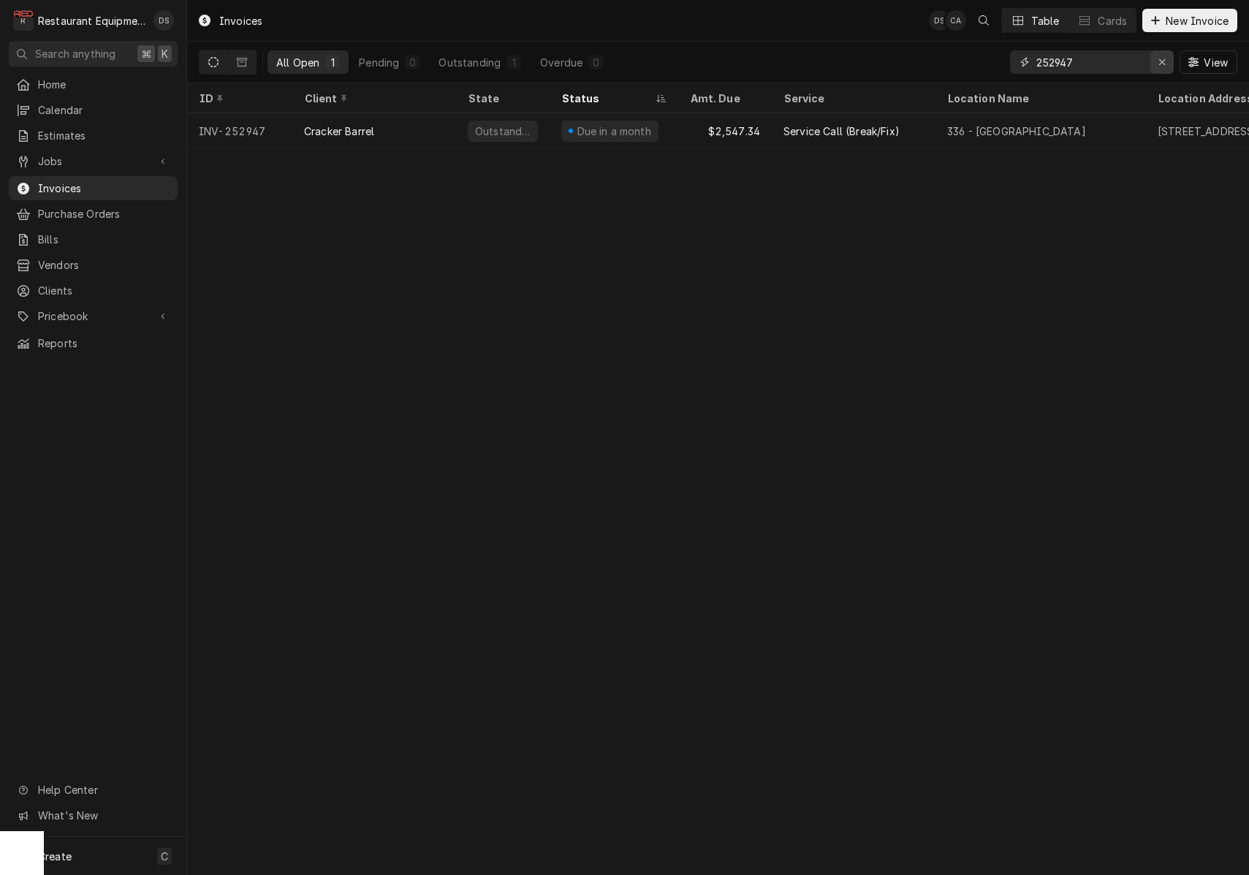
click at [1165, 63] on icon "Erase input" at bounding box center [1162, 62] width 8 height 10
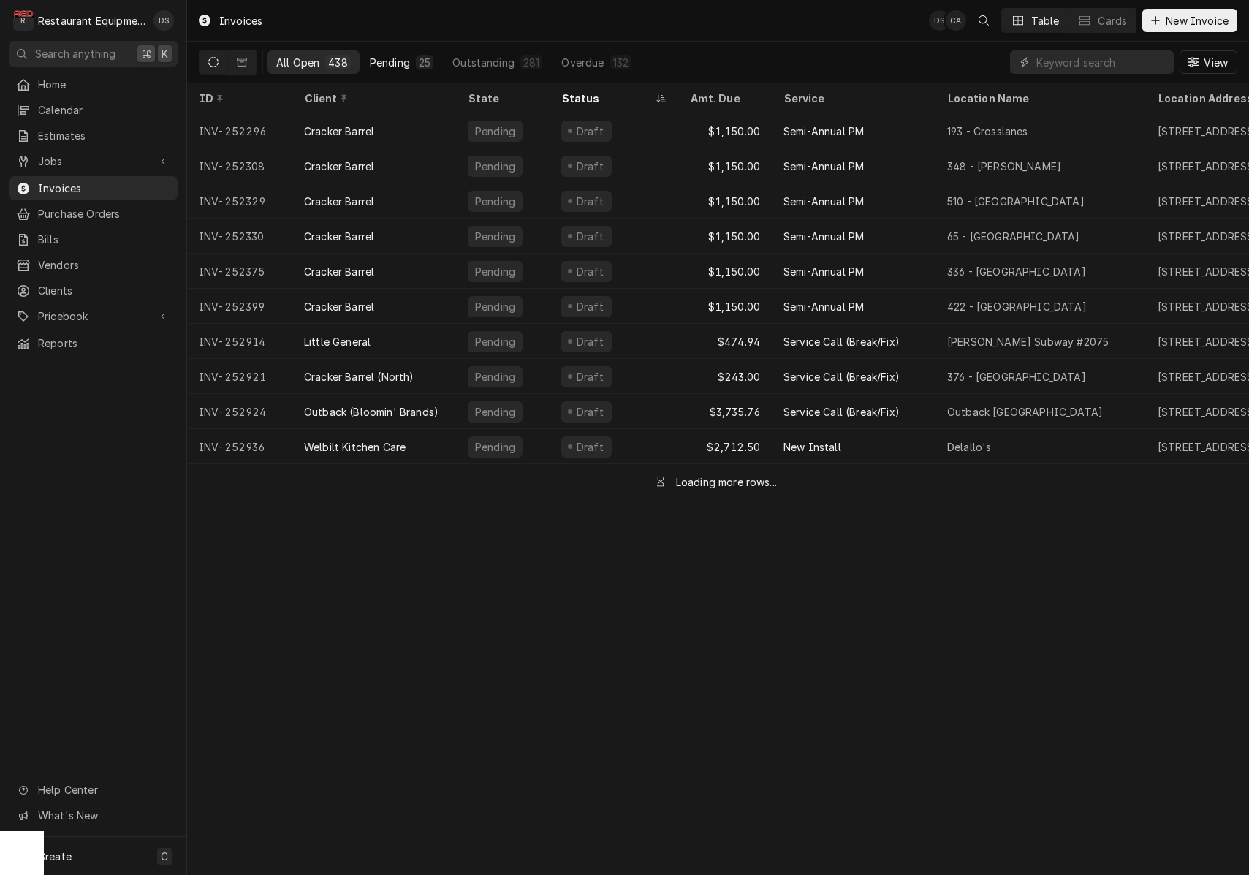
click at [406, 61] on div "Pending" at bounding box center [390, 62] width 40 height 15
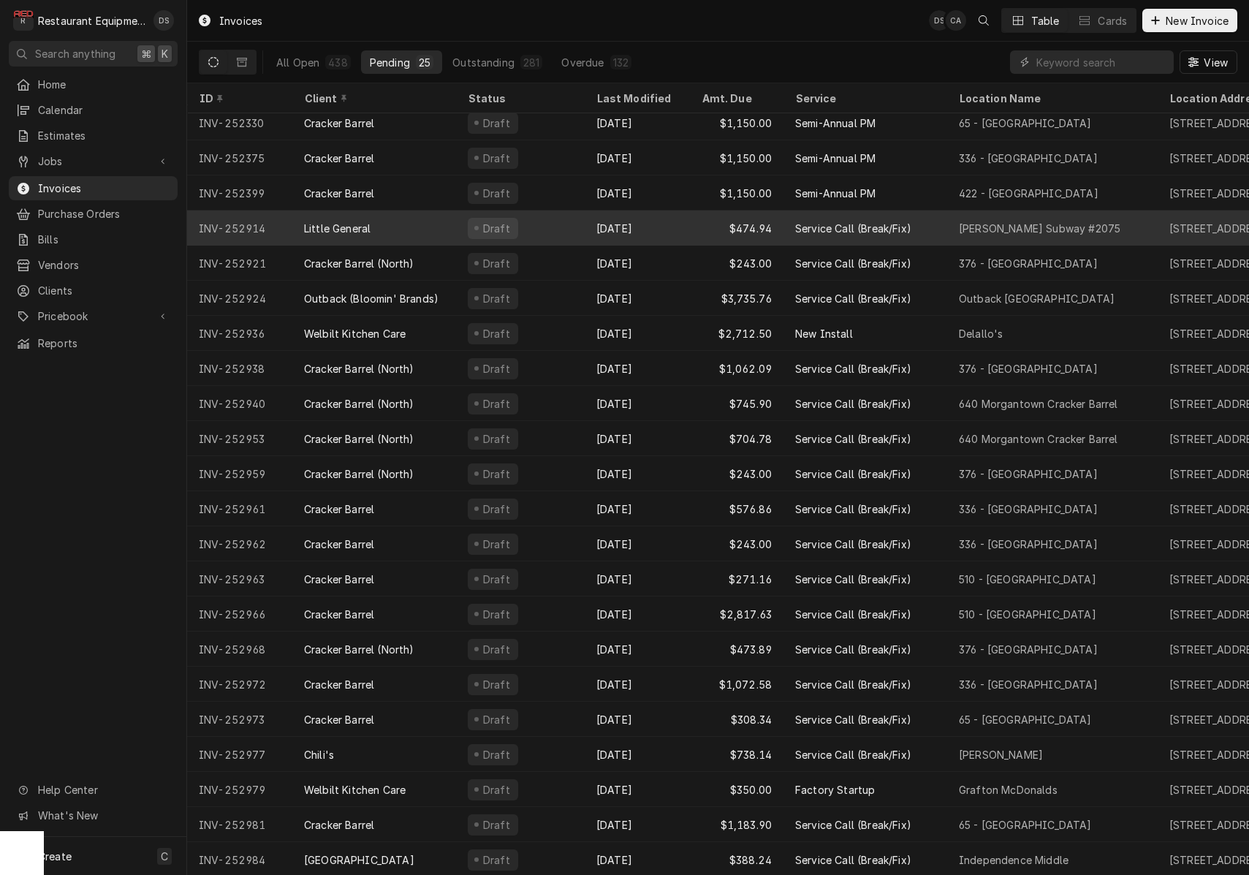
scroll to position [112, 0]
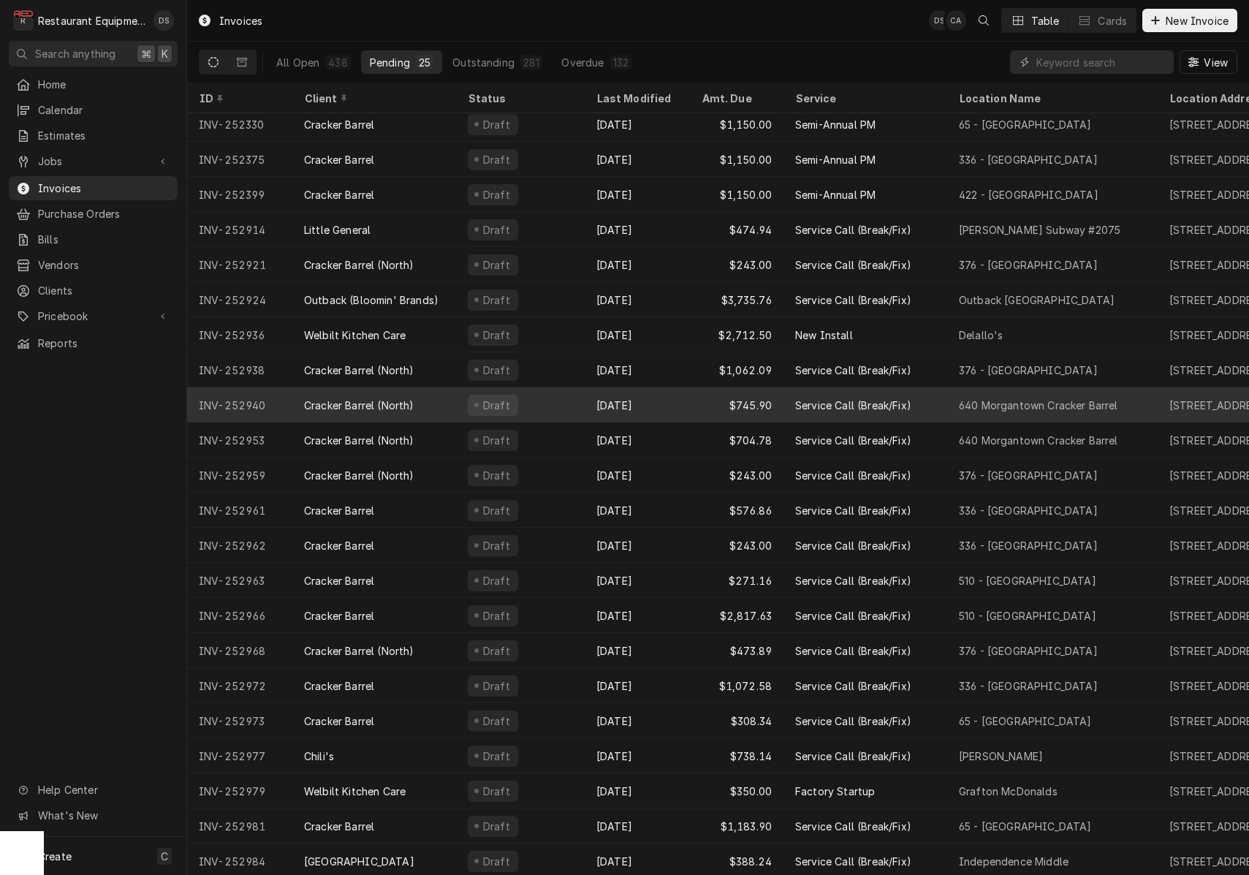
click at [566, 396] on div "Draft" at bounding box center [520, 404] width 129 height 35
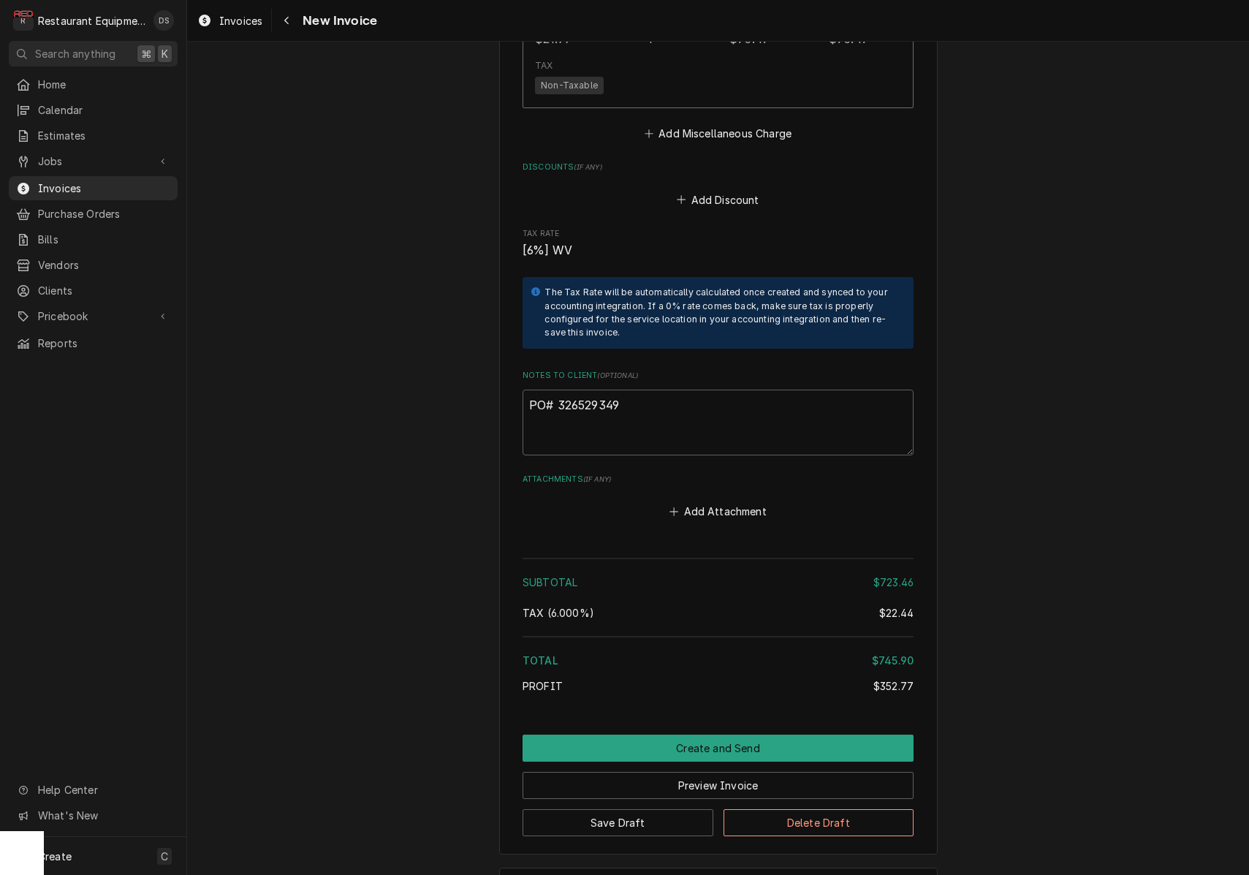
scroll to position [3793, 0]
drag, startPoint x: 614, startPoint y: 350, endPoint x: 557, endPoint y: 347, distance: 57.1
click at [557, 391] on textarea "PO# 326529349" at bounding box center [717, 424] width 391 height 66
click at [287, 26] on div "Navigate back" at bounding box center [286, 20] width 15 height 15
